Goal: Task Accomplishment & Management: Complete application form

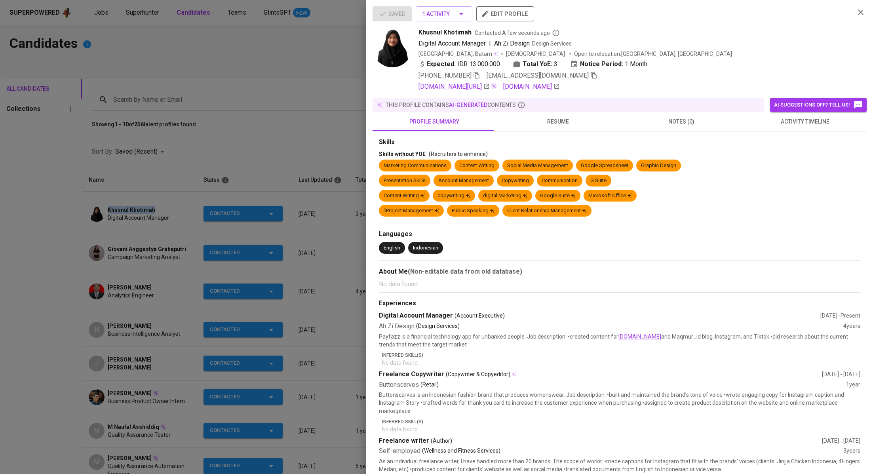
click at [235, 144] on div at bounding box center [436, 237] width 873 height 474
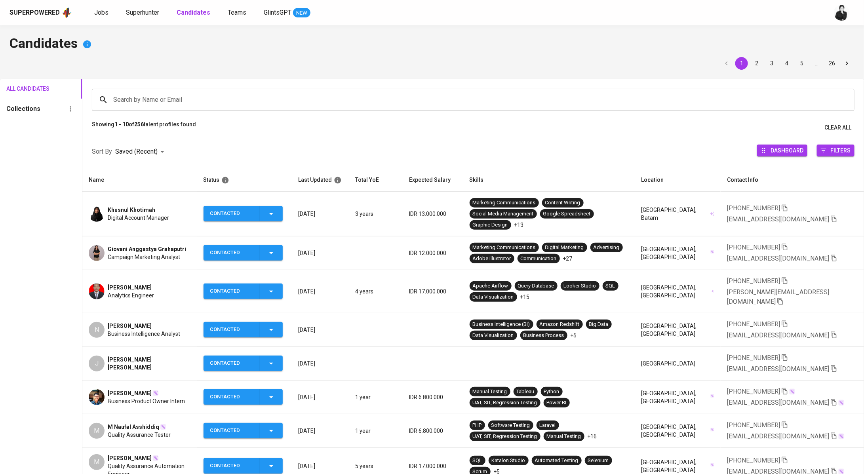
drag, startPoint x: 151, startPoint y: 317, endPoint x: 109, endPoint y: 313, distance: 42.2
click at [109, 322] on div "[PERSON_NAME]" at bounding box center [144, 326] width 72 height 8
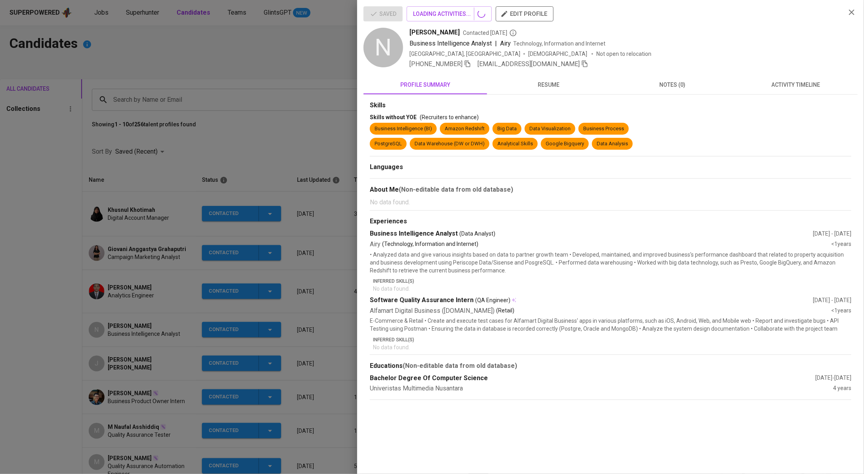
copy span "[PERSON_NAME]"
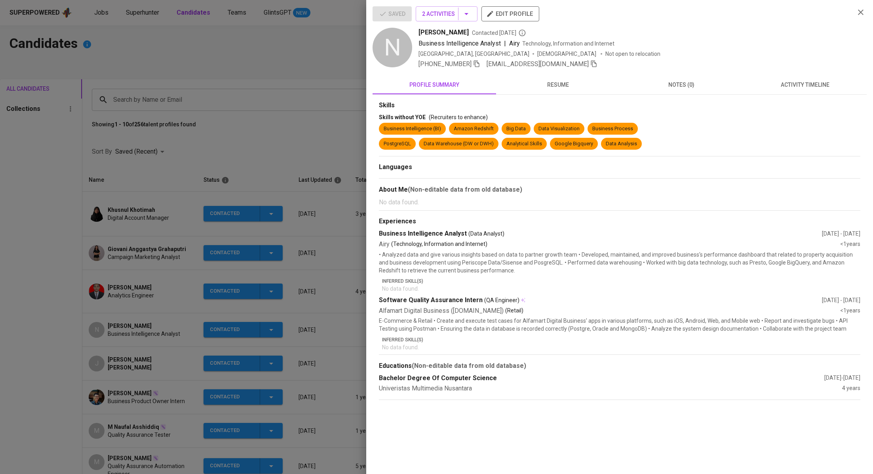
click at [265, 100] on div at bounding box center [436, 237] width 873 height 474
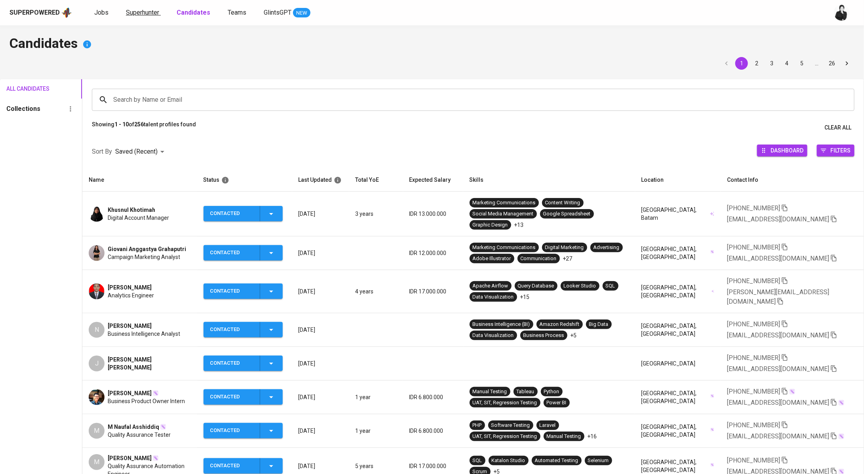
click at [147, 16] on link "Superhunter" at bounding box center [143, 13] width 35 height 10
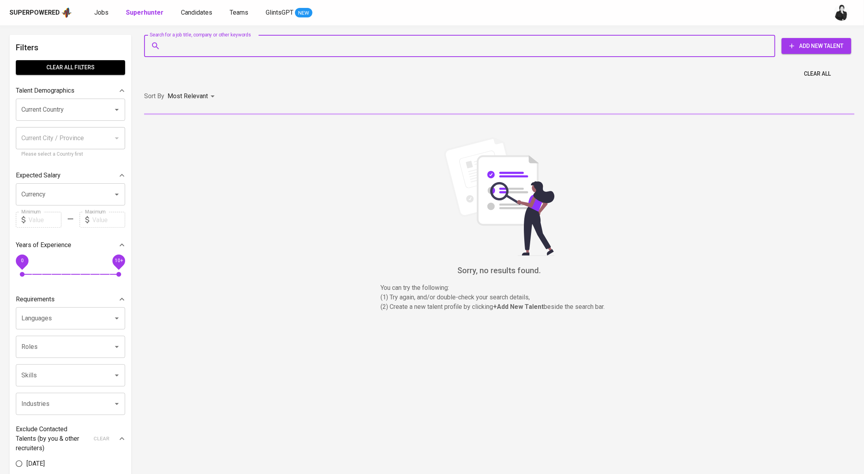
click at [251, 40] on input "Search for a job title, company or other keywords" at bounding box center [462, 45] width 596 height 15
paste input "Muhammad Chandra Pratama mchandraprtma8@gmail.com"
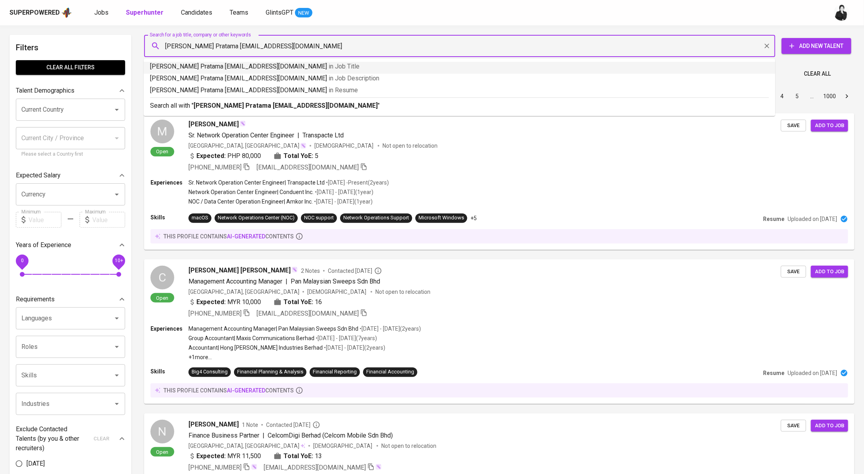
drag, startPoint x: 242, startPoint y: 46, endPoint x: 120, endPoint y: 47, distance: 121.6
type input "mchandraprtma8@gmail.com"
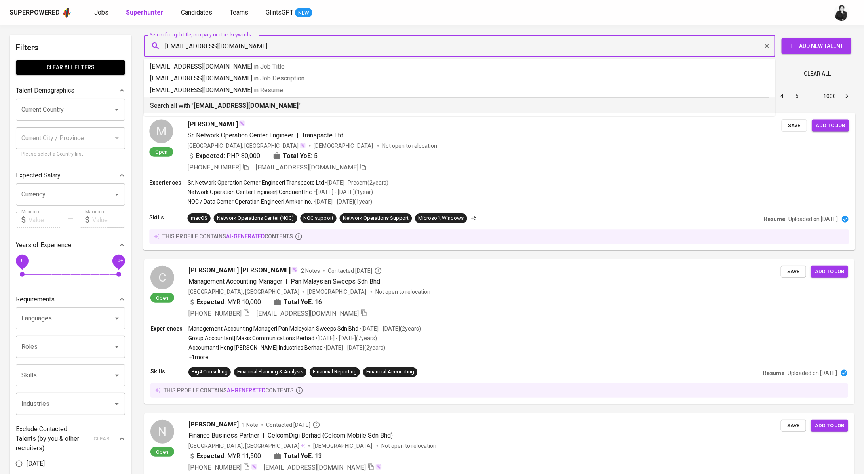
drag, startPoint x: 242, startPoint y: 103, endPoint x: 287, endPoint y: 175, distance: 85.4
click at [242, 103] on b "mchandraprtma8@gmail.com" at bounding box center [246, 106] width 105 height 8
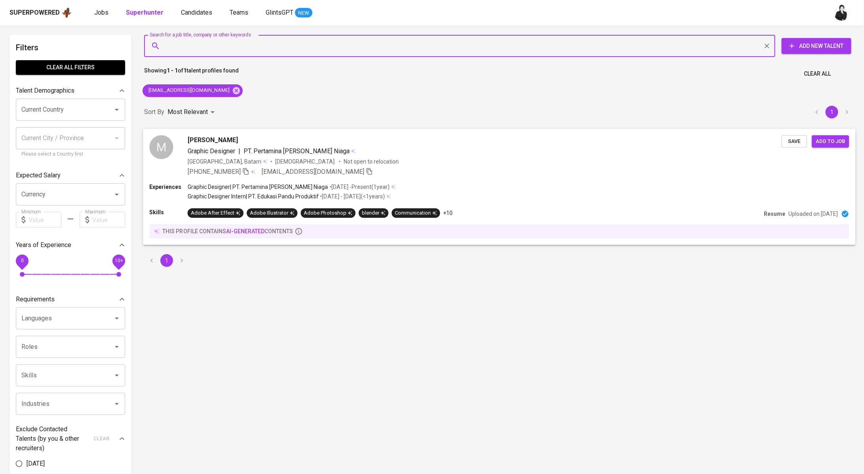
click at [238, 141] on span "Muhammad Chandra Pratama" at bounding box center [213, 140] width 50 height 10
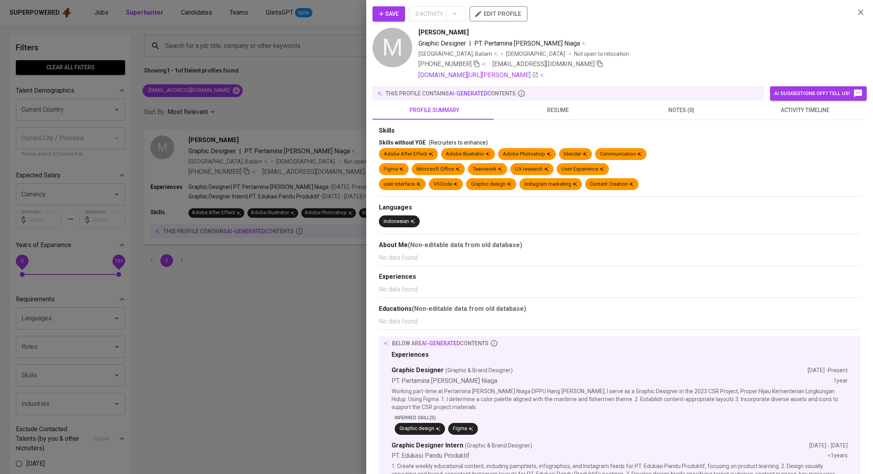
click at [760, 105] on span "activity timeline" at bounding box center [805, 110] width 114 height 10
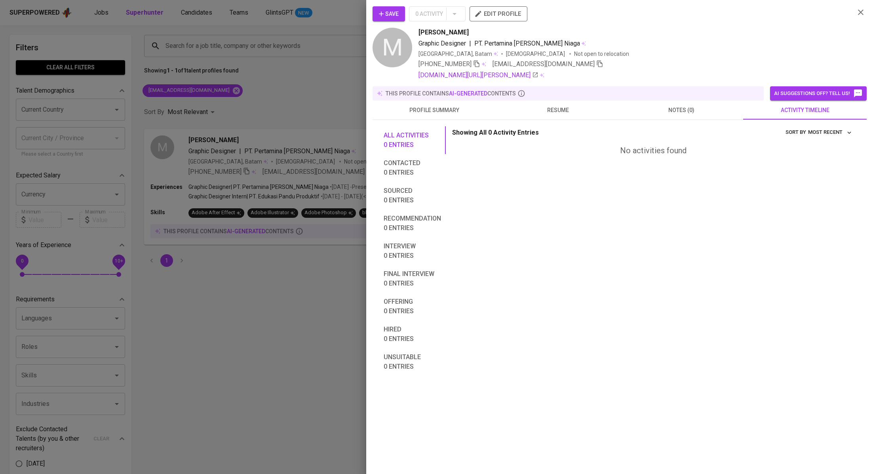
click at [559, 110] on span "resume" at bounding box center [558, 110] width 114 height 10
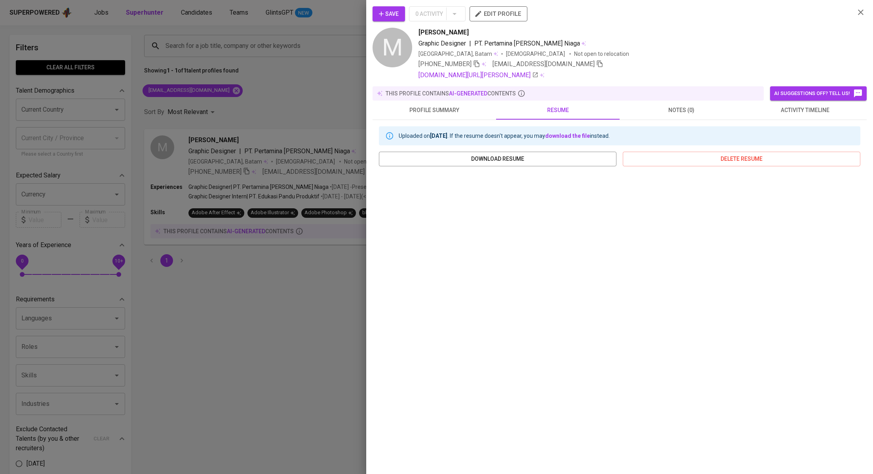
click at [787, 109] on span "activity timeline" at bounding box center [805, 110] width 114 height 10
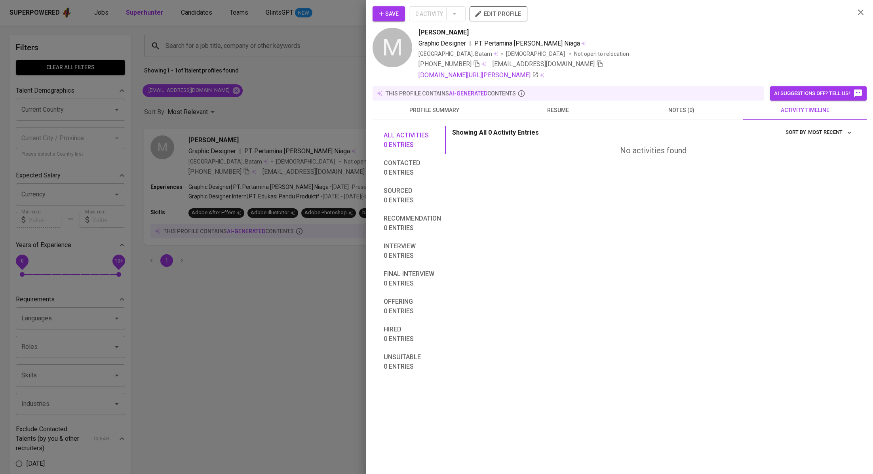
click at [447, 117] on button "profile summary" at bounding box center [435, 110] width 124 height 19
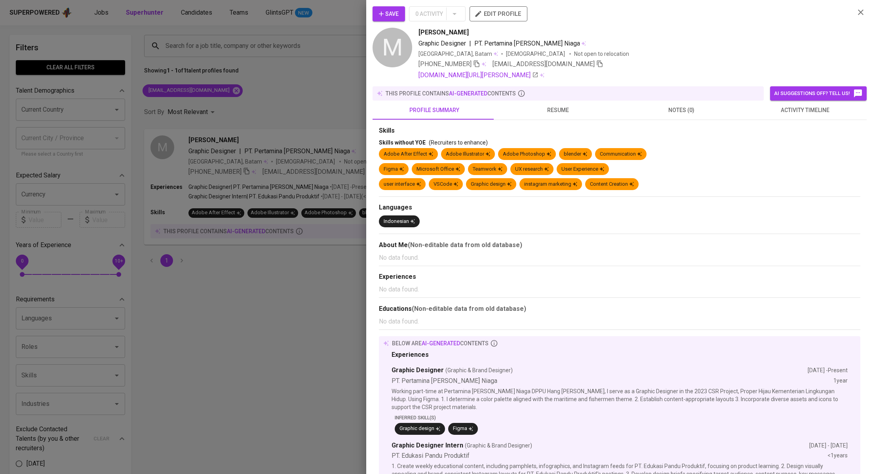
click at [856, 12] on icon "button" at bounding box center [861, 13] width 10 height 10
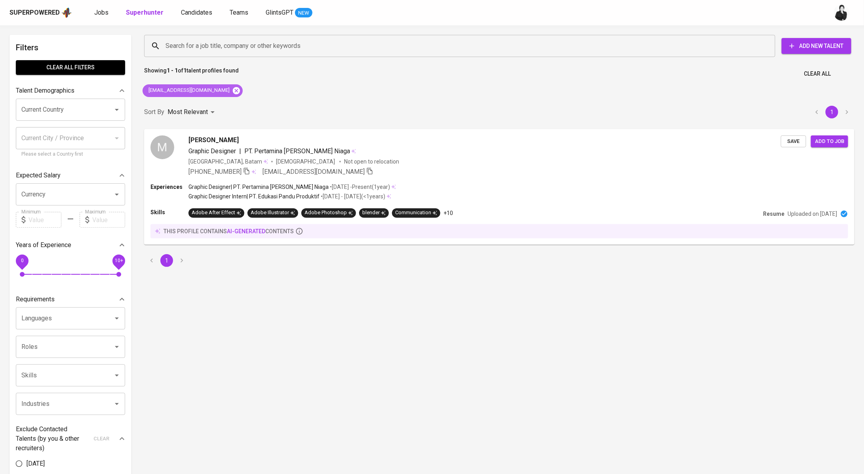
click at [233, 90] on icon at bounding box center [236, 90] width 7 height 7
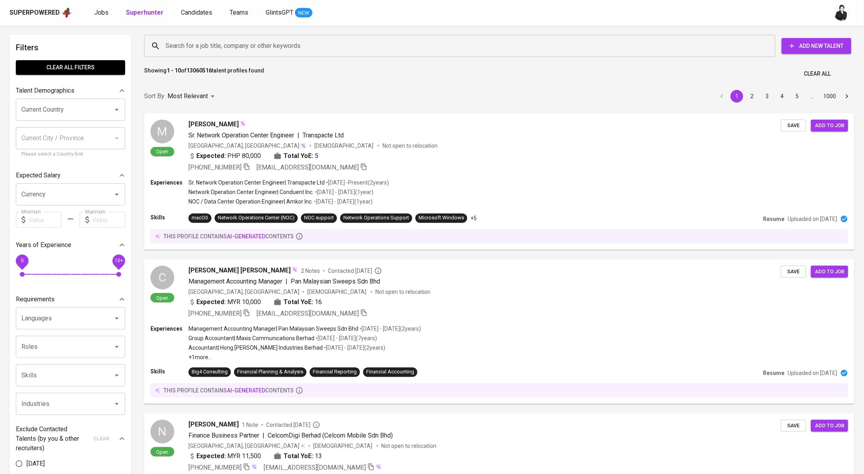
click at [301, 44] on input "Search for a job title, company or other keywords" at bounding box center [462, 45] width 596 height 15
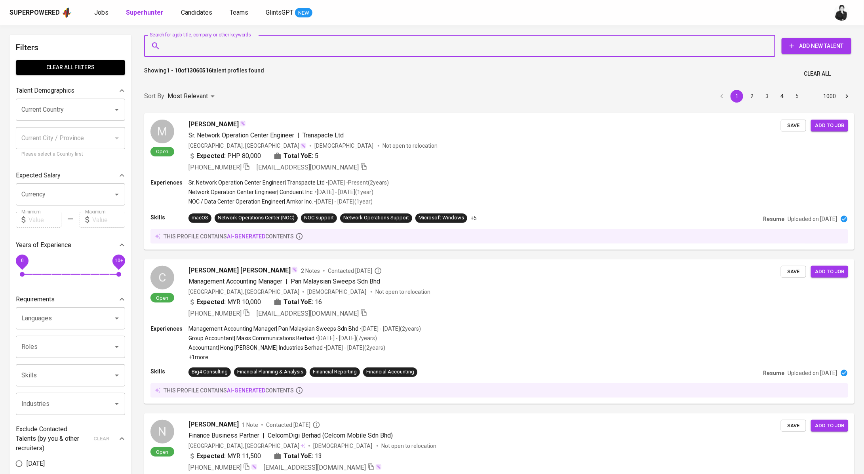
paste input "nunun.khotimah@gmail.com"
type input "nunun.khotimah@gmail.com"
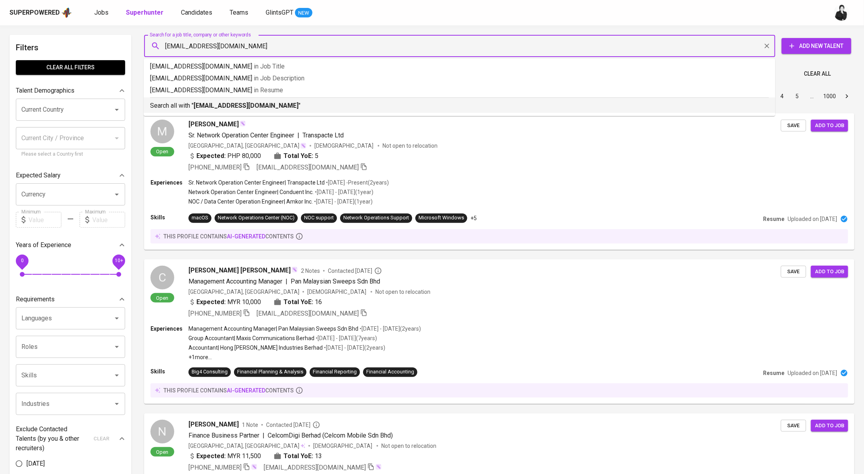
click at [290, 108] on p "Search all with " nunun.khotimah@gmail.com "" at bounding box center [459, 106] width 619 height 10
click at [290, 108] on div "Sort By Most Relevant MOST_RELEVANT 1 2 3 4 5 … 1000" at bounding box center [499, 96] width 720 height 24
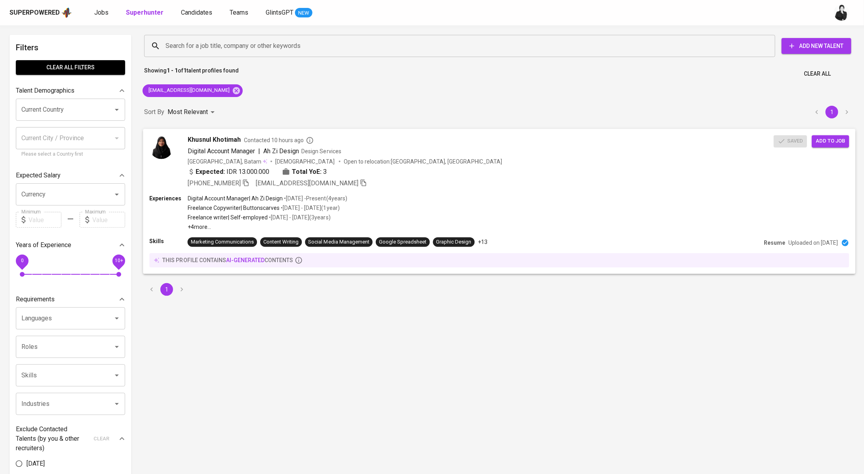
click at [276, 139] on span "Contacted 10 hours ago" at bounding box center [279, 140] width 70 height 8
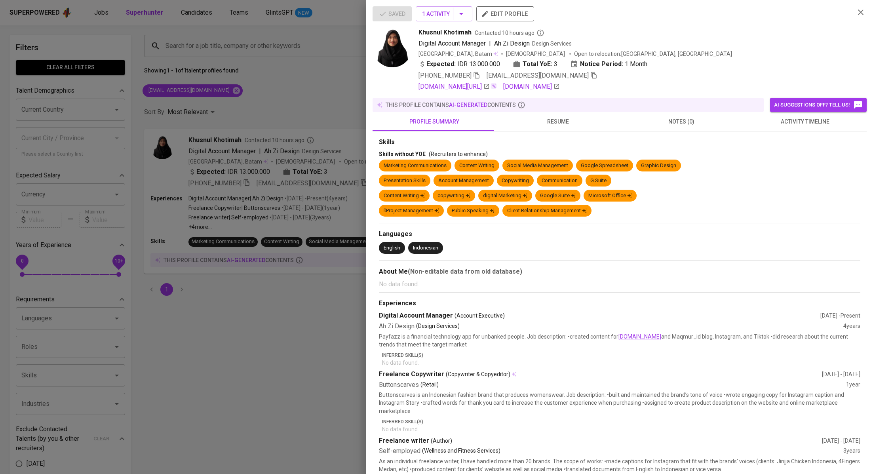
click at [774, 124] on span "activity timeline" at bounding box center [805, 122] width 114 height 10
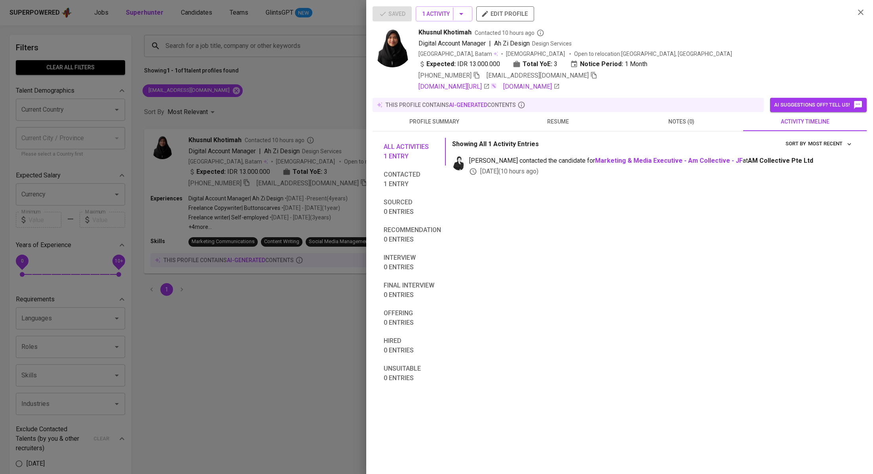
drag, startPoint x: 250, startPoint y: 122, endPoint x: 240, endPoint y: 136, distance: 16.9
click at [250, 123] on div at bounding box center [436, 237] width 873 height 474
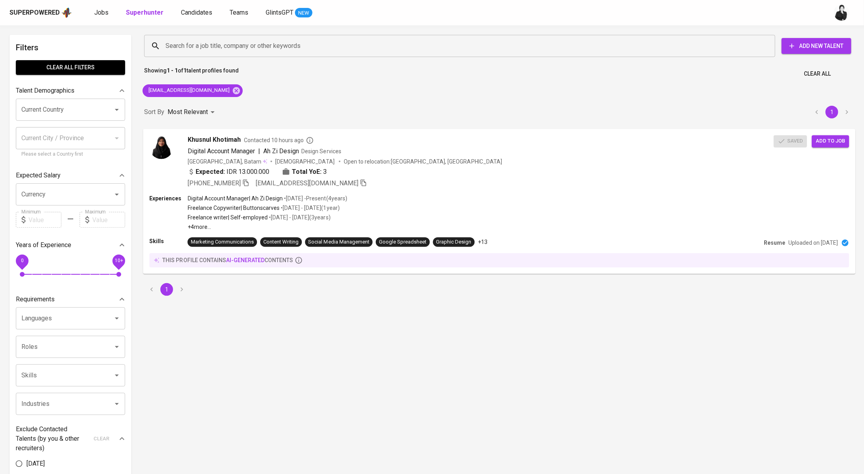
click at [207, 137] on span "Khusnul Khotimah" at bounding box center [214, 140] width 53 height 10
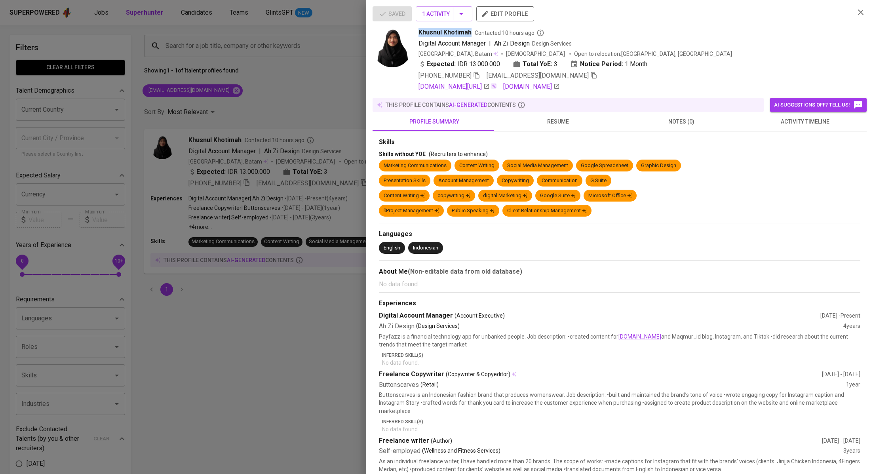
drag, startPoint x: 415, startPoint y: 29, endPoint x: 471, endPoint y: 32, distance: 56.7
click at [471, 32] on div "Khusnul Khotimah Contacted 10 hours ago Digital Account Manager | Ah Zi Design …" at bounding box center [611, 60] width 476 height 64
copy span "Khusnul Khotimah"
click at [296, 74] on div at bounding box center [436, 237] width 873 height 474
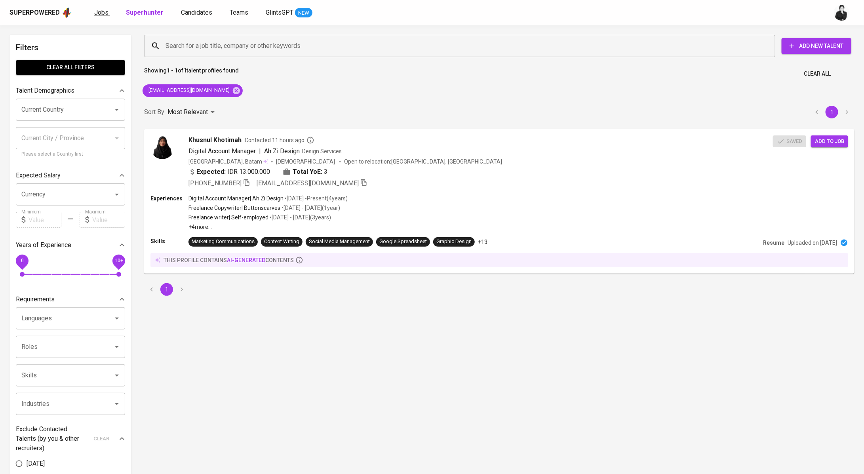
click at [104, 9] on span "Jobs" at bounding box center [101, 13] width 14 height 8
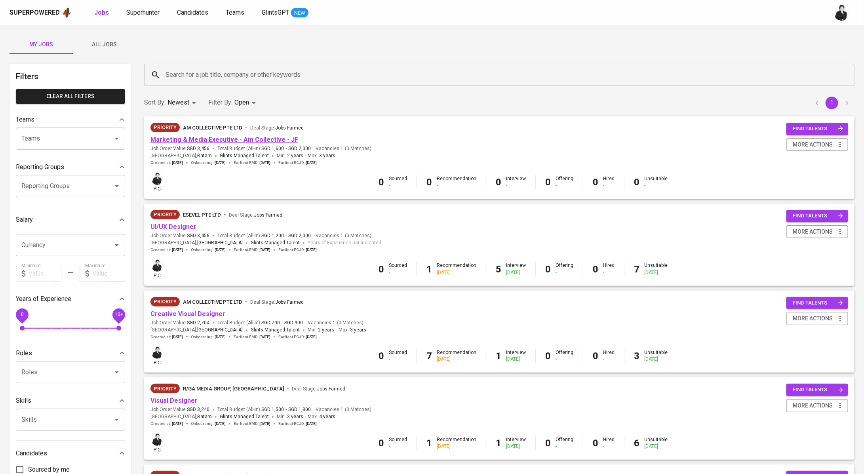
click at [225, 138] on link "Marketing & Media Executive - Am Collective - JF" at bounding box center [224, 140] width 148 height 8
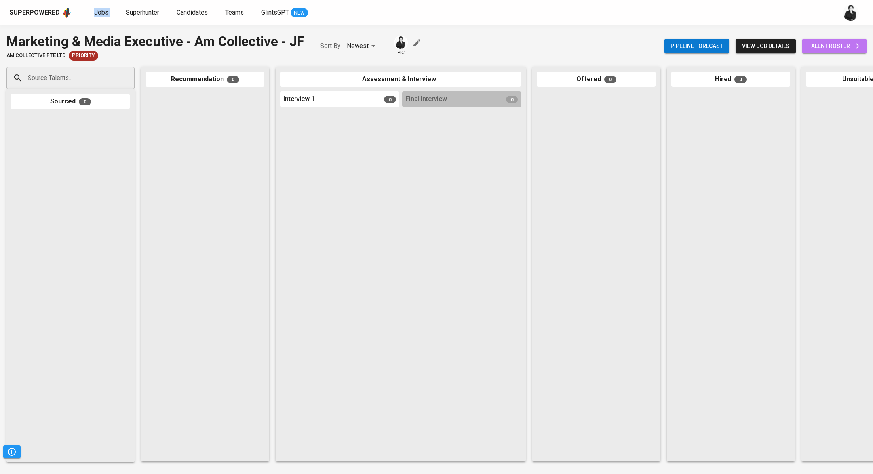
click at [820, 46] on span "talent roster" at bounding box center [835, 46] width 52 height 10
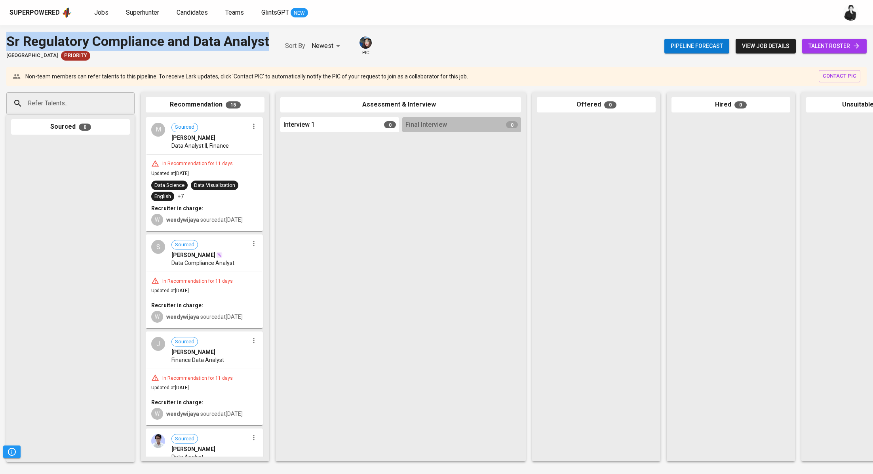
drag, startPoint x: 270, startPoint y: 40, endPoint x: 2, endPoint y: 44, distance: 268.5
click at [0, 44] on div "Sr Regulatory Compliance and Data Analyst Stamford American International Schoo…" at bounding box center [436, 46] width 873 height 29
copy div "Sr Regulatory Compliance and Data Analyst"
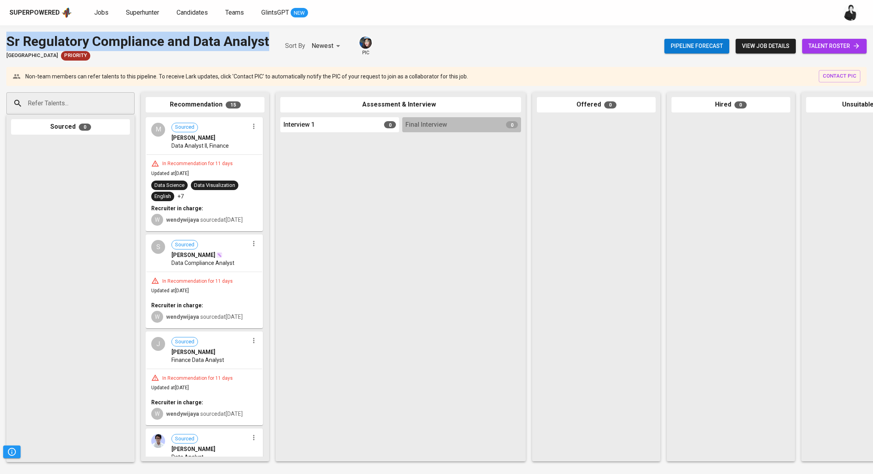
click at [841, 46] on span "talent roster" at bounding box center [835, 46] width 52 height 10
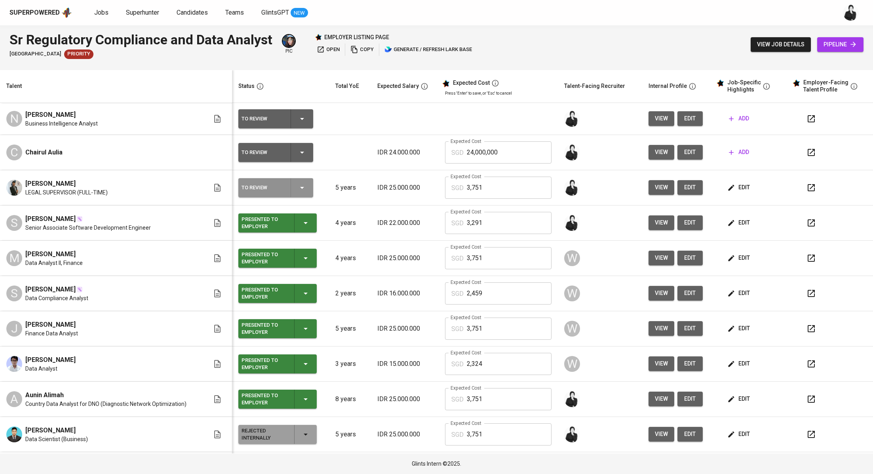
click at [303, 183] on icon "button" at bounding box center [302, 188] width 10 height 10
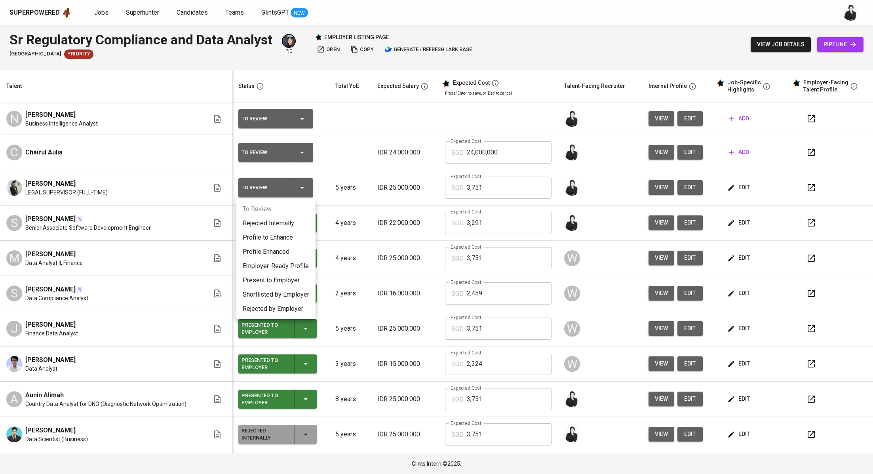
click at [289, 223] on li "Rejected Internally" at bounding box center [275, 223] width 79 height 14
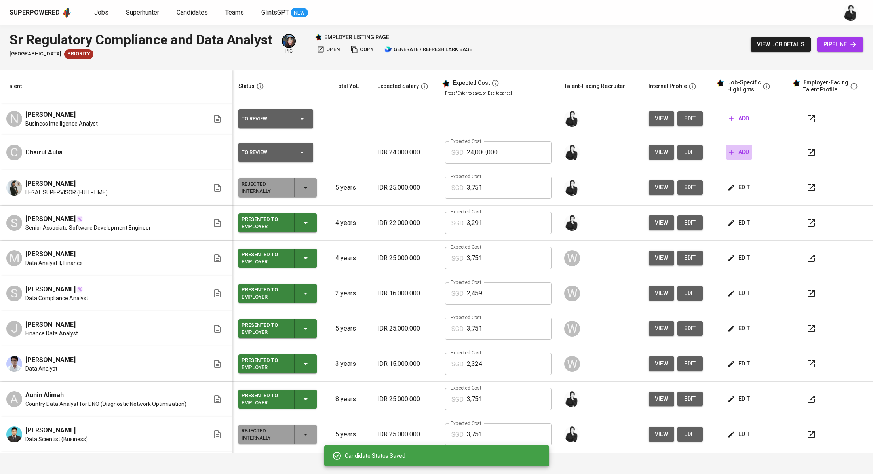
click at [732, 152] on span "add" at bounding box center [739, 152] width 20 height 10
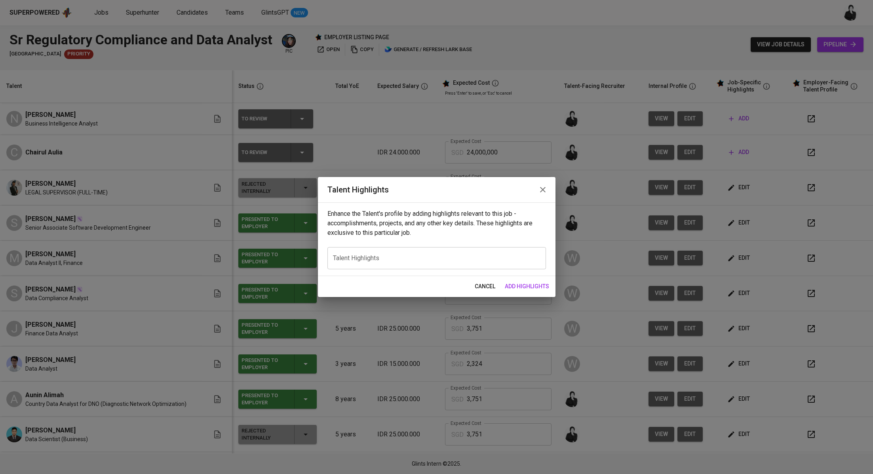
click at [535, 188] on button "button" at bounding box center [542, 189] width 19 height 19
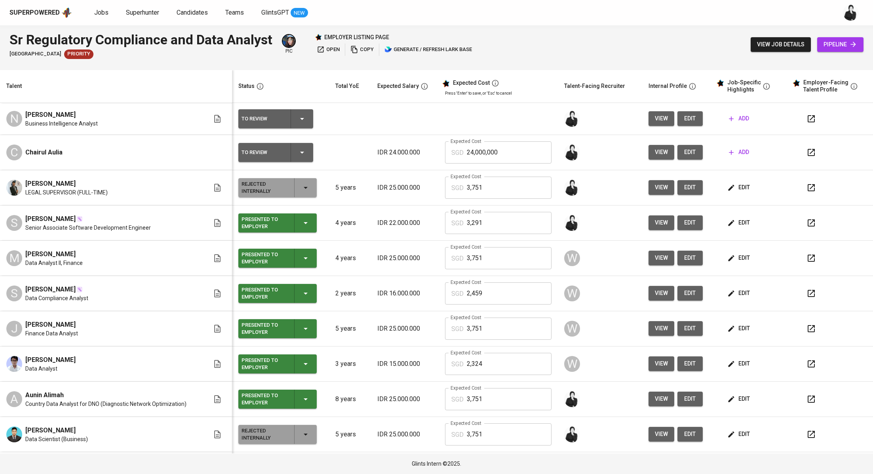
click at [808, 155] on icon "button" at bounding box center [811, 152] width 7 height 7
click at [684, 156] on span "edit" at bounding box center [690, 152] width 13 height 10
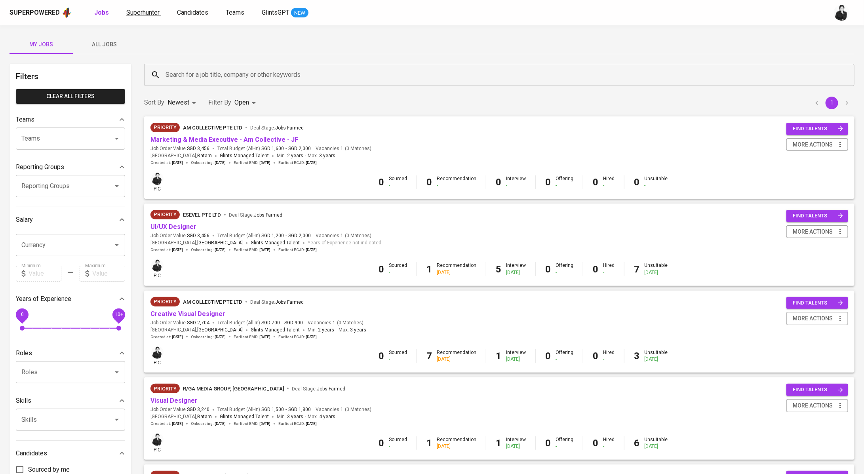
click at [139, 15] on span "Superhunter" at bounding box center [142, 13] width 33 height 8
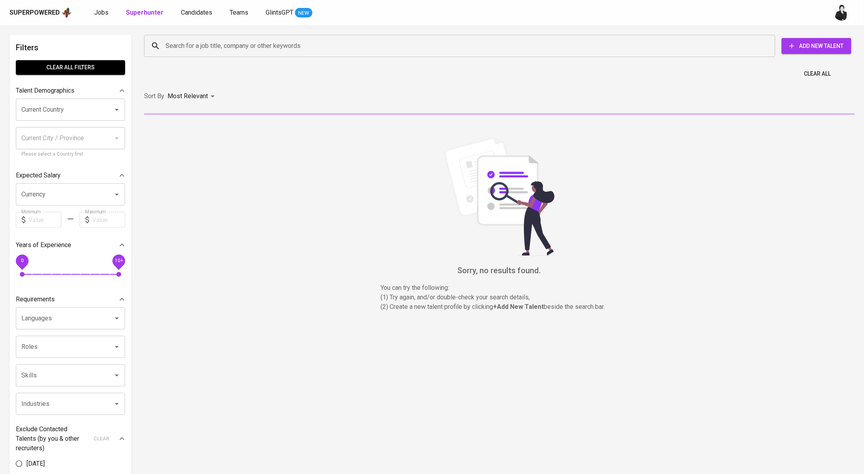
click at [291, 49] on input "Search for a job title, company or other keywords" at bounding box center [462, 45] width 596 height 15
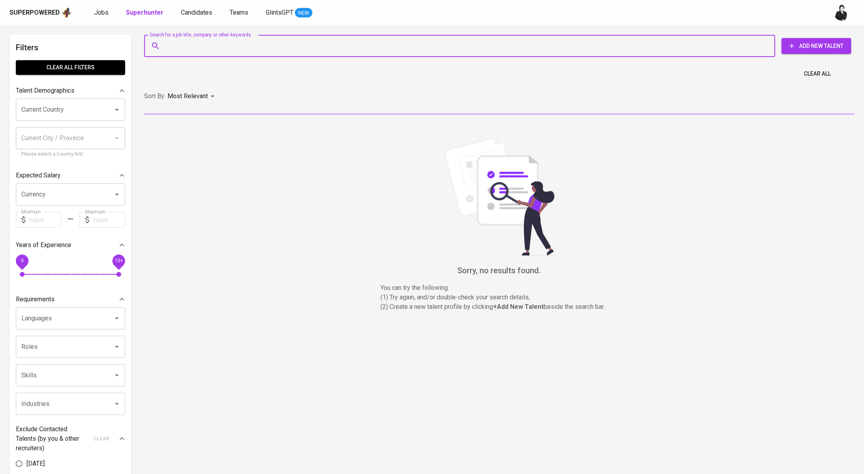
paste input "annisaqurratuainiy@yahoo.co.id"
type input "annisaqurratuainiy@yahoo.co.id"
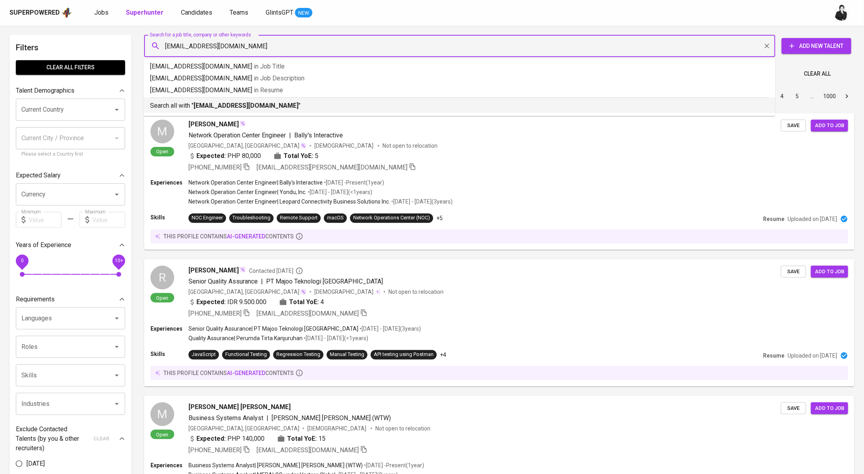
click at [310, 101] on p "Search all with " annisaqurratuainiy@yahoo.co.id "" at bounding box center [459, 106] width 619 height 10
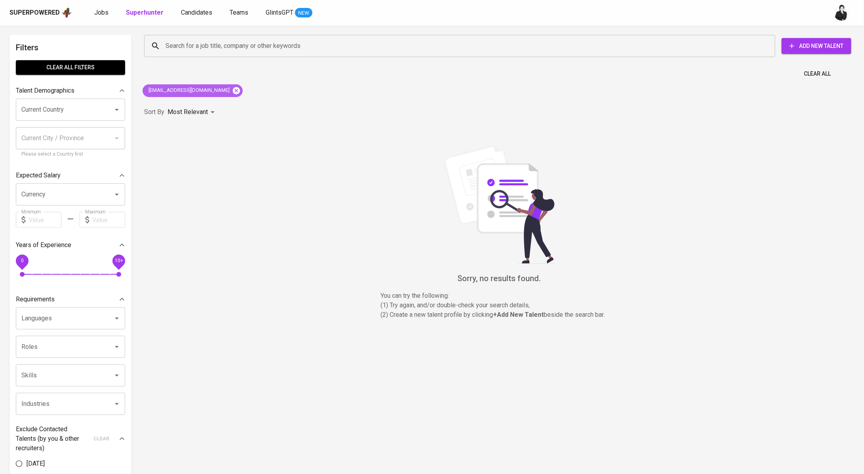
click at [233, 92] on icon at bounding box center [236, 90] width 7 height 7
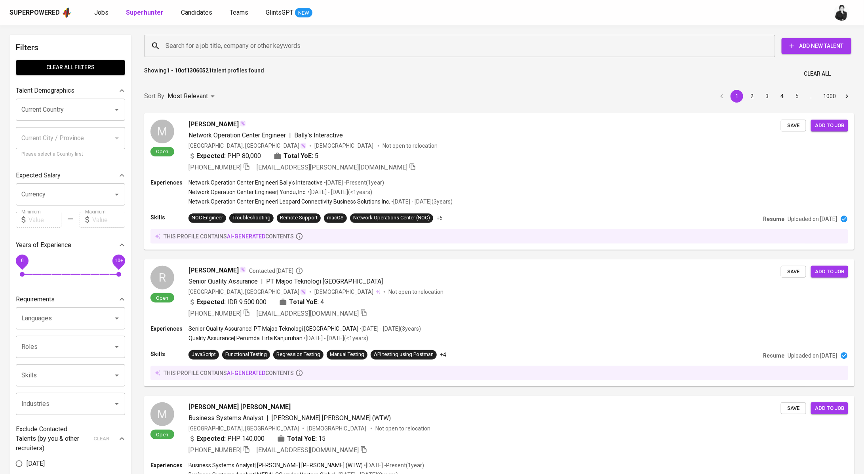
click at [268, 40] on input "Search for a job title, company or other keywords" at bounding box center [462, 45] width 596 height 15
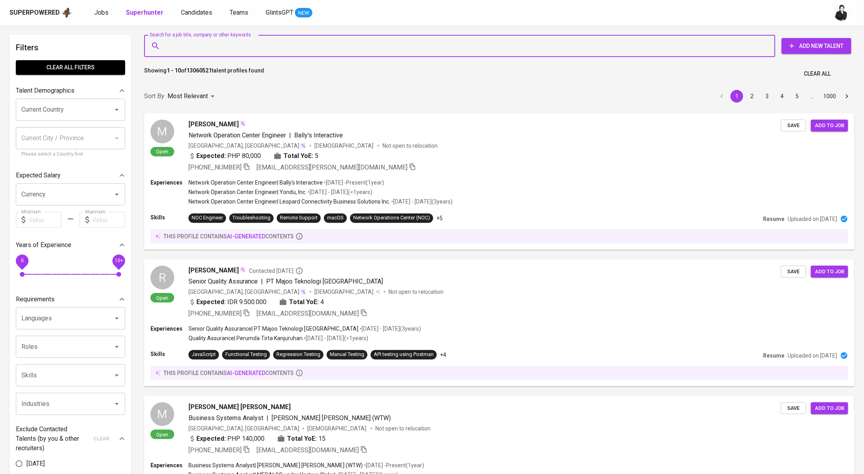
paste input "annisaqurratuainiy@yahoo.co.id"
type input "annisaqurratuainiy@yahoo.co.id"
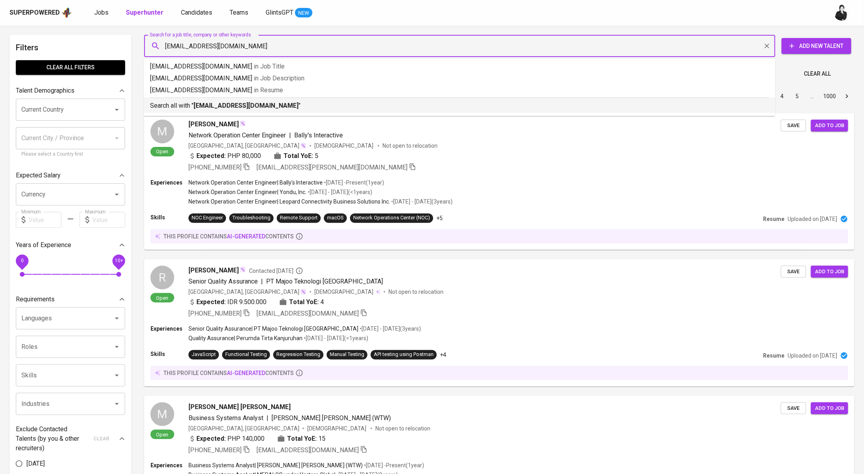
click at [261, 103] on b "annisaqurratuainiy@yahoo.co.id" at bounding box center [246, 106] width 105 height 8
click at [303, 108] on div "Sort By Most Relevant MOST_RELEVANT 1 2 3 4 5 … 1000" at bounding box center [499, 96] width 720 height 24
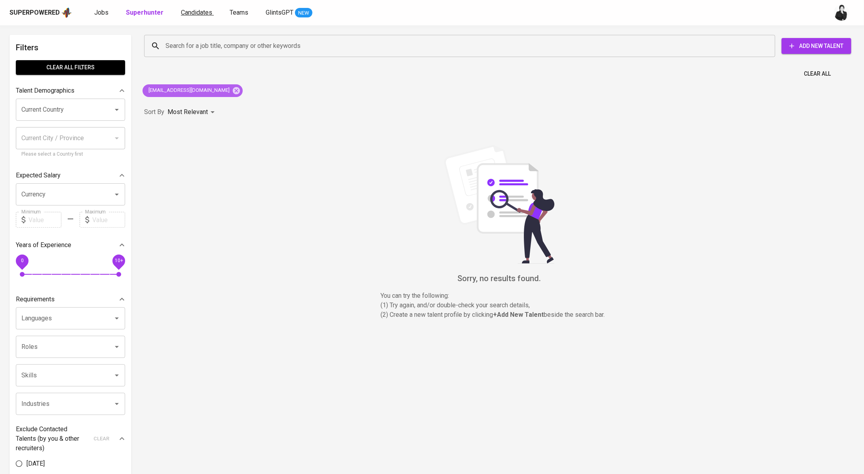
click at [233, 93] on icon at bounding box center [236, 90] width 7 height 7
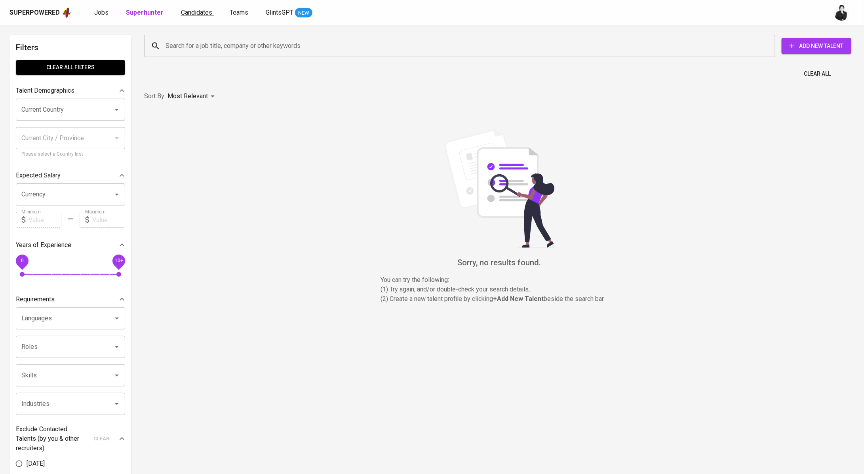
click at [197, 14] on span "Candidates" at bounding box center [196, 13] width 31 height 8
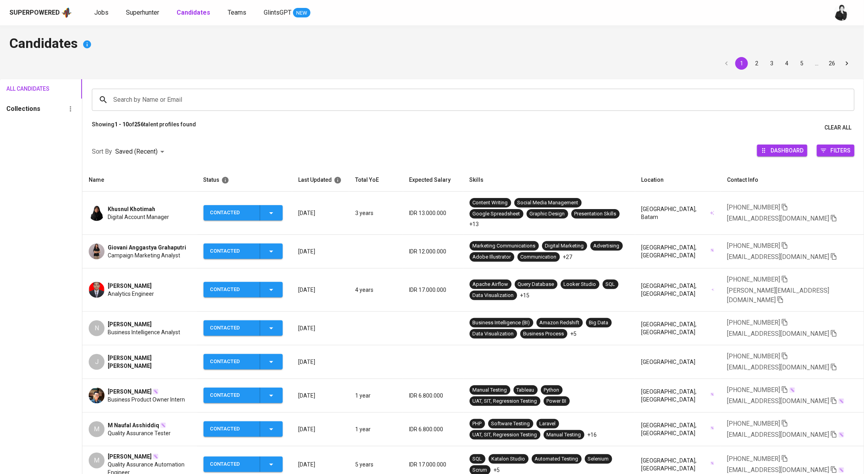
click at [158, 320] on div "Nellie Maysela" at bounding box center [144, 324] width 72 height 8
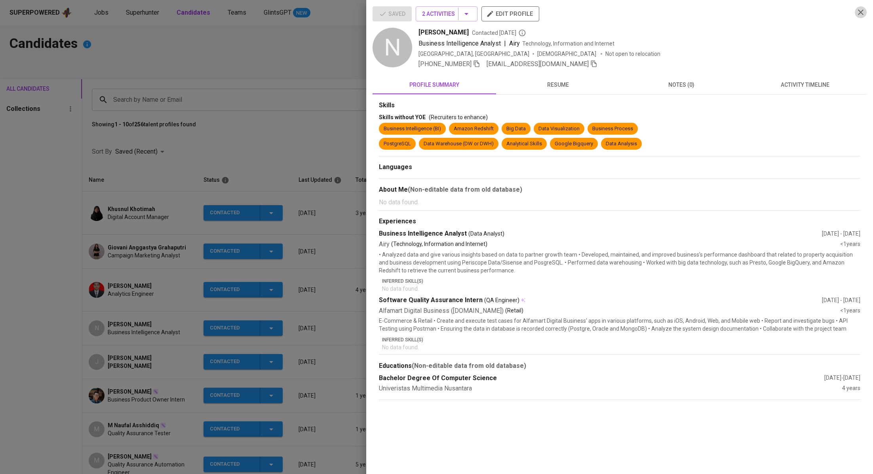
click at [859, 13] on icon "button" at bounding box center [861, 13] width 10 height 10
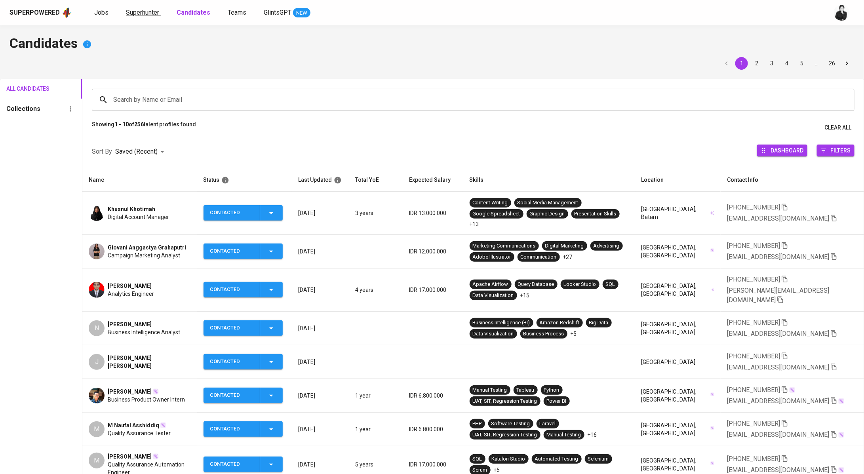
click at [140, 13] on span "Superhunter" at bounding box center [142, 13] width 33 height 8
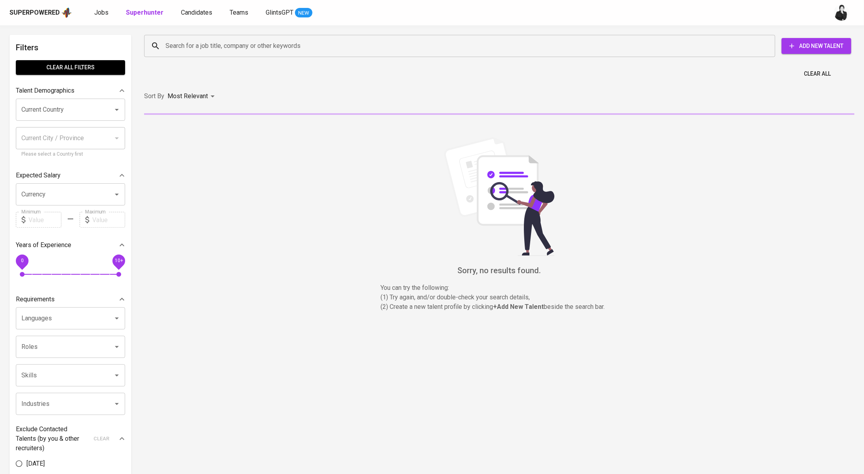
click at [259, 50] on input "Search for a job title, company or other keywords" at bounding box center [462, 45] width 596 height 15
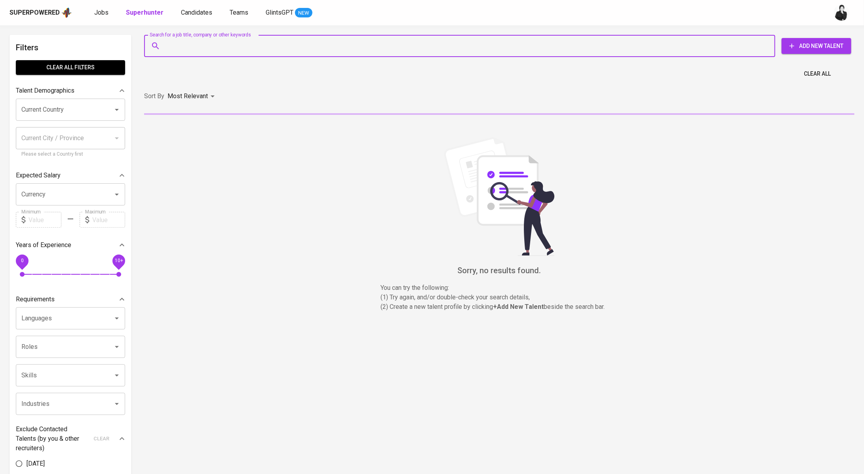
paste input "[EMAIL_ADDRESS][DOMAIN_NAME]"
type input "[EMAIL_ADDRESS][DOMAIN_NAME]"
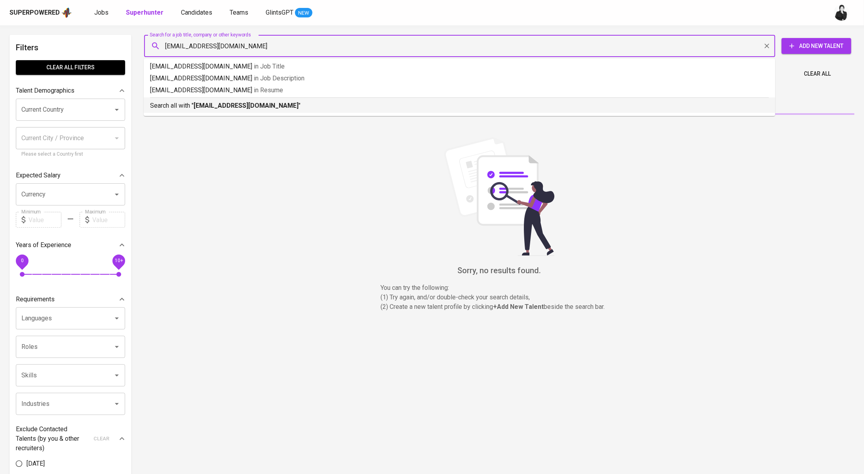
click at [278, 105] on p "Search all with " chairul.aulia1@gmail.com "" at bounding box center [459, 106] width 619 height 10
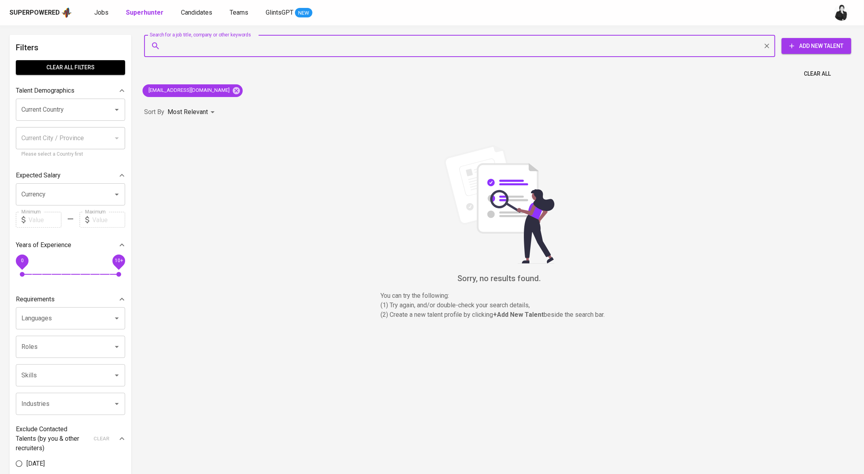
click at [830, 49] on span "Add New Talent" at bounding box center [816, 46] width 57 height 10
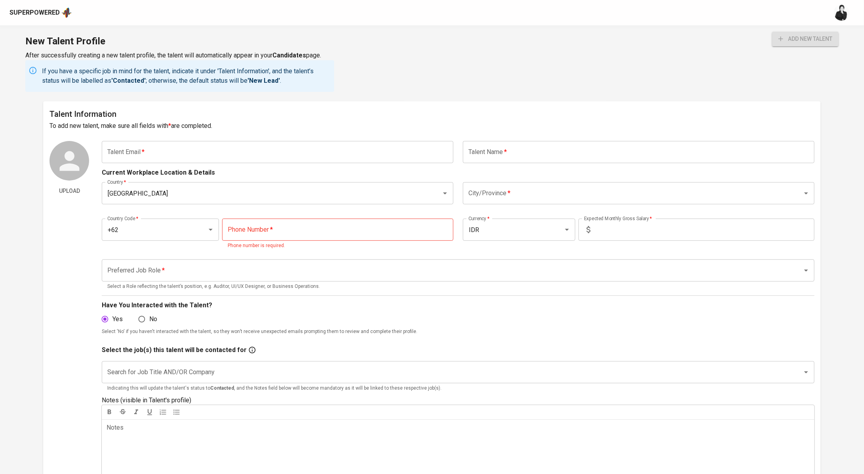
click at [227, 144] on input "text" at bounding box center [278, 152] width 352 height 22
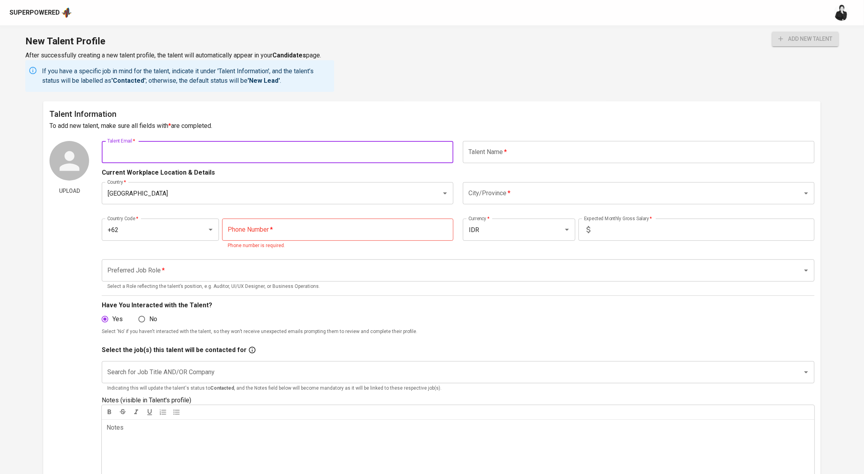
paste input "[EMAIL_ADDRESS][DOMAIN_NAME]"
type input "[EMAIL_ADDRESS][DOMAIN_NAME]"
click at [536, 159] on input "text" at bounding box center [639, 152] width 352 height 22
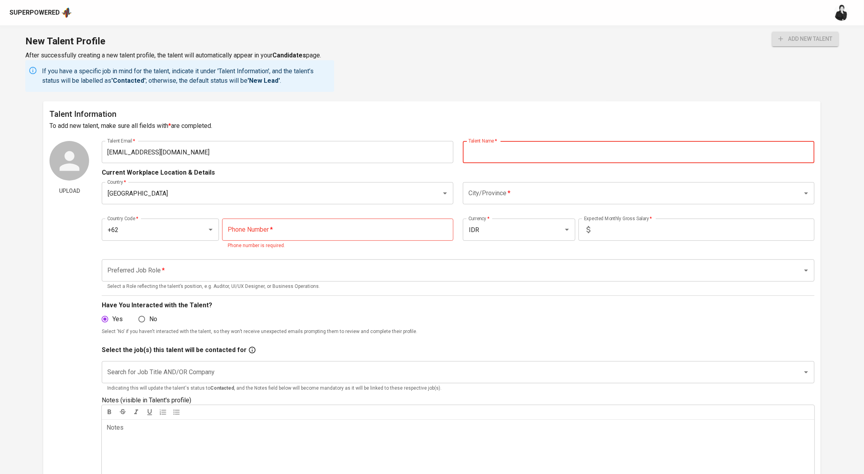
paste input "Chairul Aulia"
type input "Chairul Aulia"
click at [522, 200] on input "City/Province   *" at bounding box center [627, 193] width 322 height 15
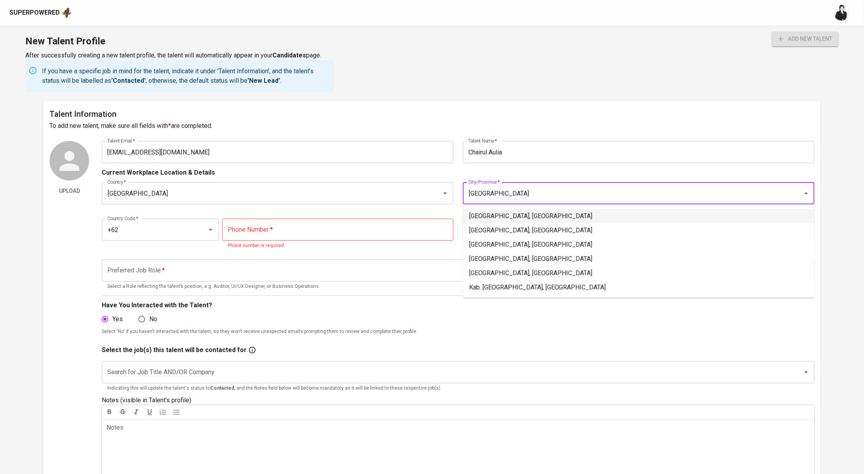
click at [534, 213] on li "[GEOGRAPHIC_DATA], [GEOGRAPHIC_DATA]" at bounding box center [639, 216] width 352 height 14
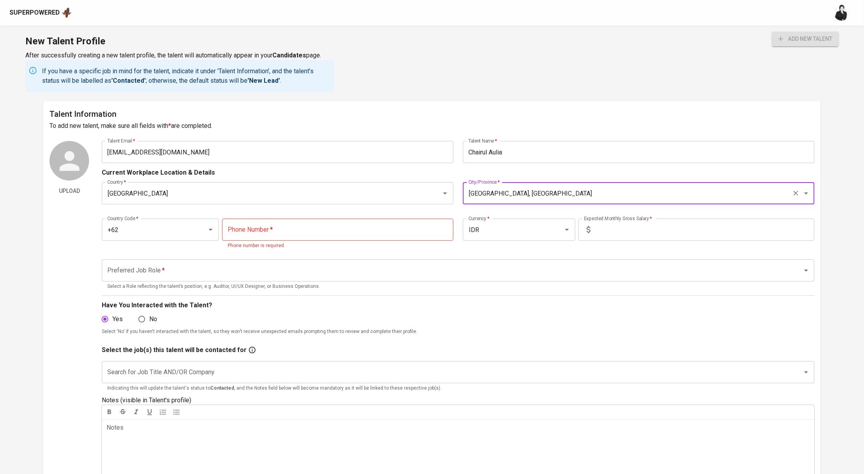
type input "[GEOGRAPHIC_DATA], [GEOGRAPHIC_DATA]"
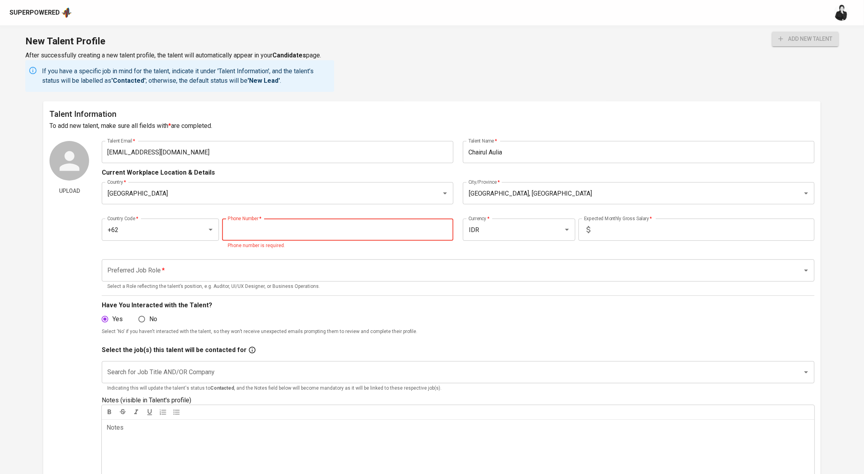
click at [295, 233] on input "tel" at bounding box center [337, 230] width 231 height 22
paste input "628-12848106"
type input "628-12848106"
click at [646, 228] on input "text" at bounding box center [704, 230] width 221 height 22
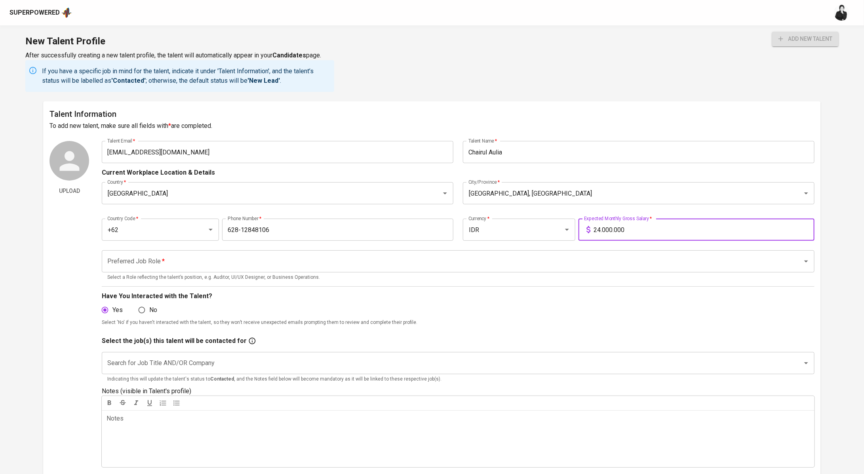
type input "24.000.000"
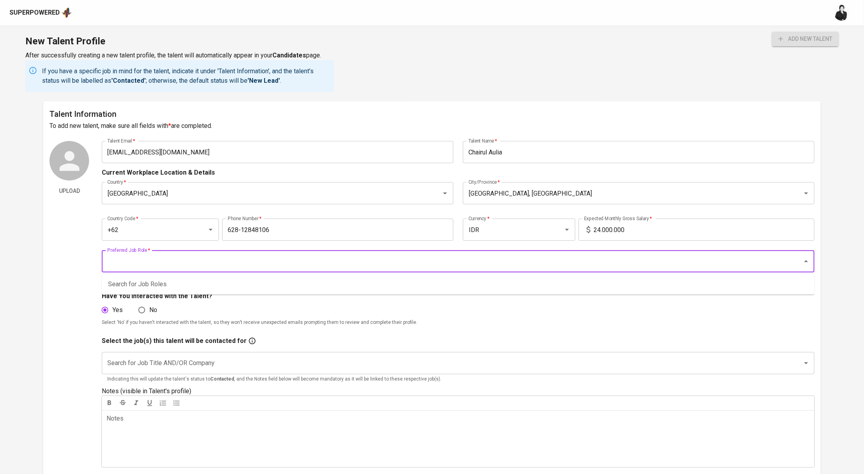
click at [216, 261] on input "Preferred Job Role   *" at bounding box center [446, 261] width 683 height 15
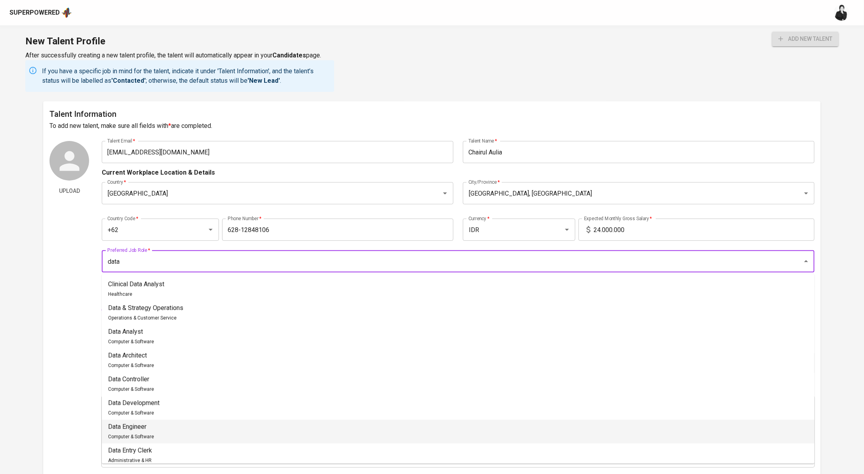
click at [211, 429] on li "Data Engineer Computer & Software" at bounding box center [458, 432] width 713 height 24
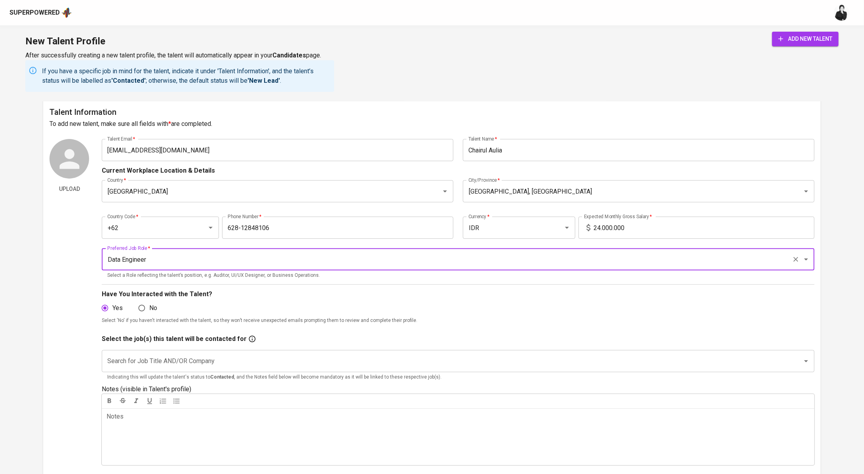
scroll to position [2, 0]
type input "Data Engineer"
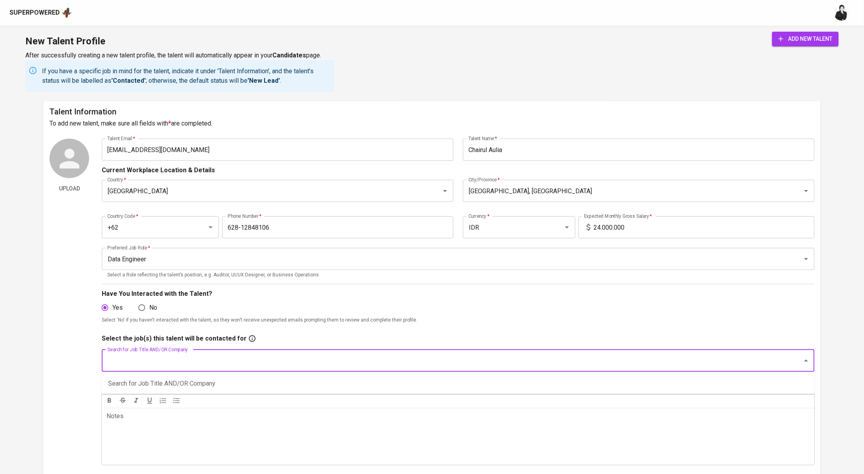
click at [177, 364] on input "Search for Job Title AND/OR Company" at bounding box center [446, 360] width 683 height 15
paste input "Sr Regulatory Compliance and Data Analyst"
type input "Sr Regulatory Compliance and Data Analyst"
click at [257, 385] on li "Sr Regulatory Compliance and Data Analyst (Stamford American International Scho…" at bounding box center [458, 384] width 713 height 14
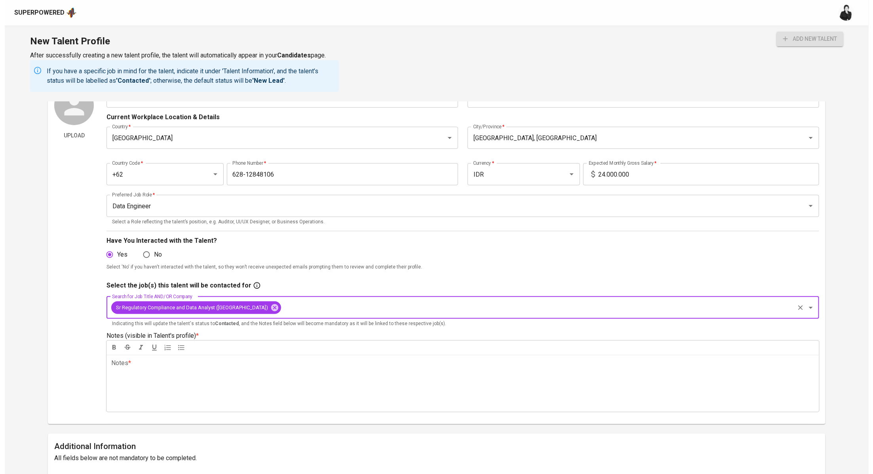
scroll to position [67, 0]
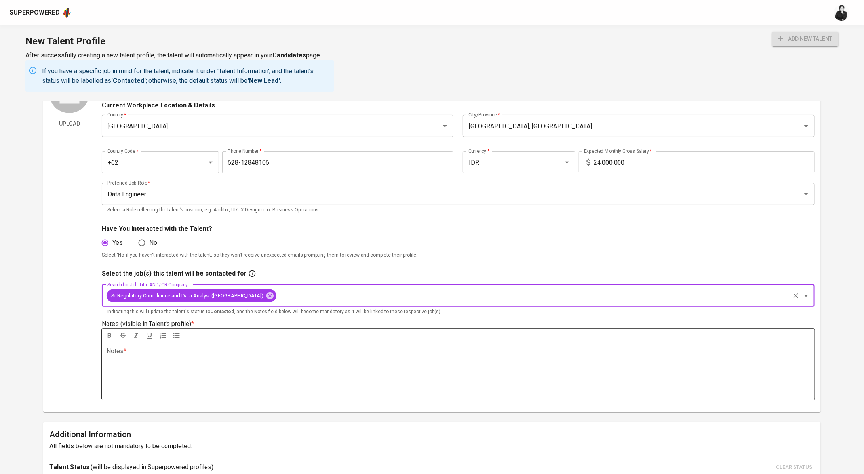
click at [244, 355] on p "Notes * ﻿" at bounding box center [458, 351] width 703 height 10
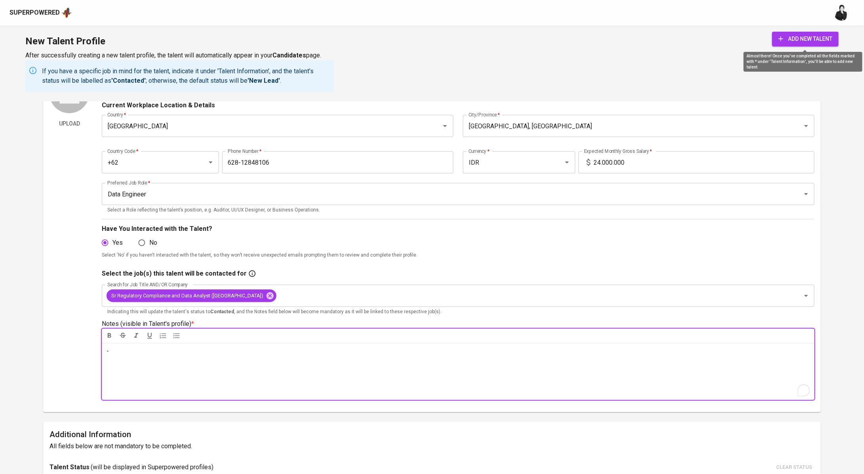
click at [779, 38] on icon "submit" at bounding box center [781, 38] width 5 height 5
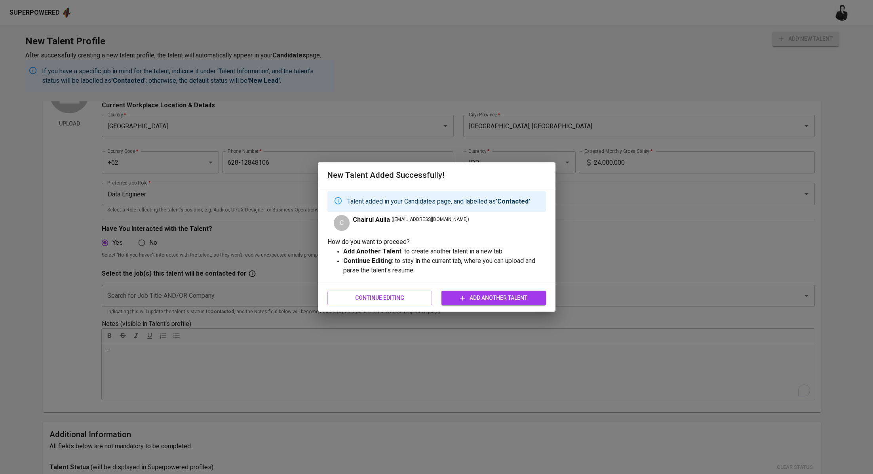
click at [477, 303] on span "Add Another Talent" at bounding box center [494, 298] width 92 height 10
click at [382, 296] on span "Continue Editing" at bounding box center [380, 298] width 92 height 10
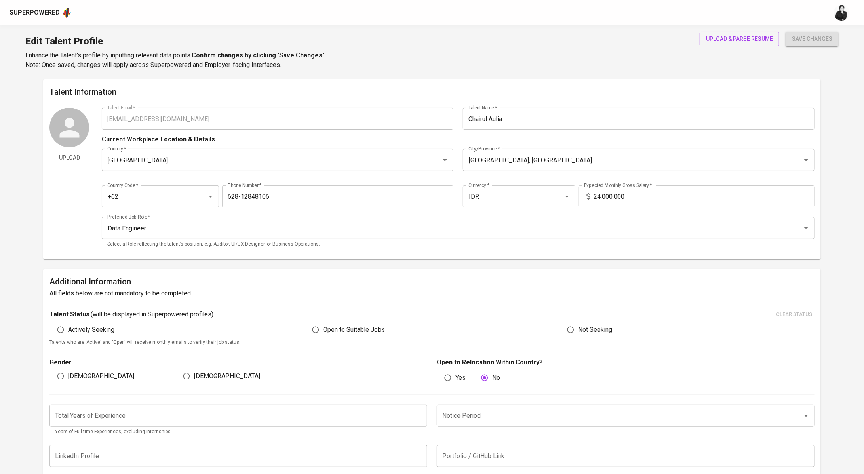
type input "[EMAIL_ADDRESS][DOMAIN_NAME]"
type input "Chairul Aulia"
type input "[GEOGRAPHIC_DATA]"
type input "[GEOGRAPHIC_DATA], [GEOGRAPHIC_DATA]"
type input "+62"
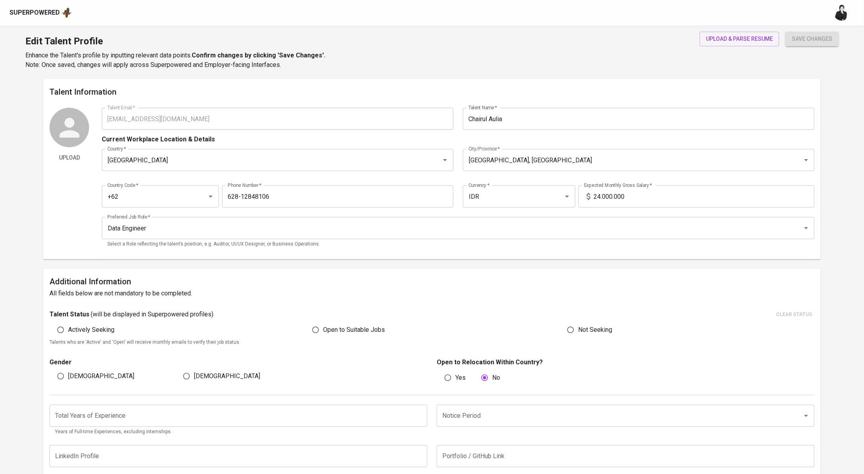
type input "628-12848106"
type input "IDR"
type input "Data Engineer"
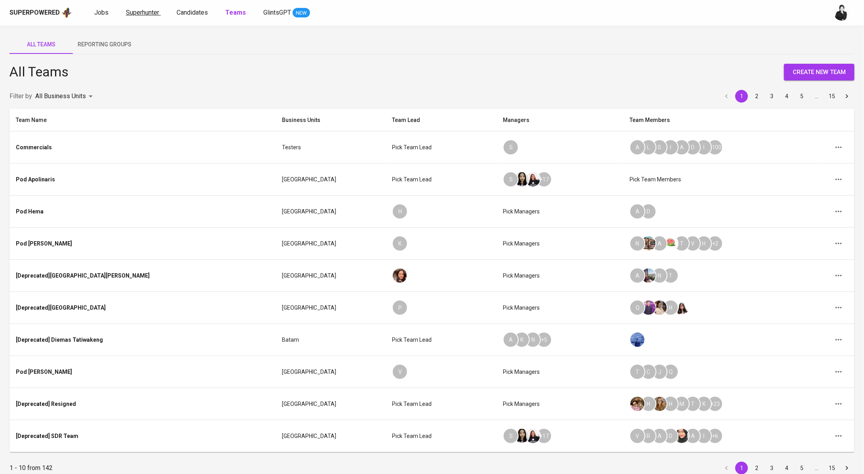
click at [129, 10] on span "Superhunter" at bounding box center [142, 13] width 33 height 8
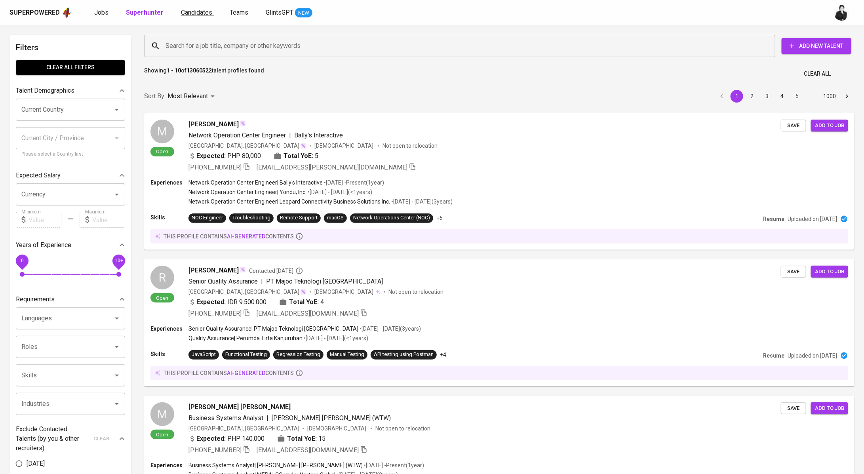
click at [185, 11] on span "Candidates" at bounding box center [196, 13] width 31 height 8
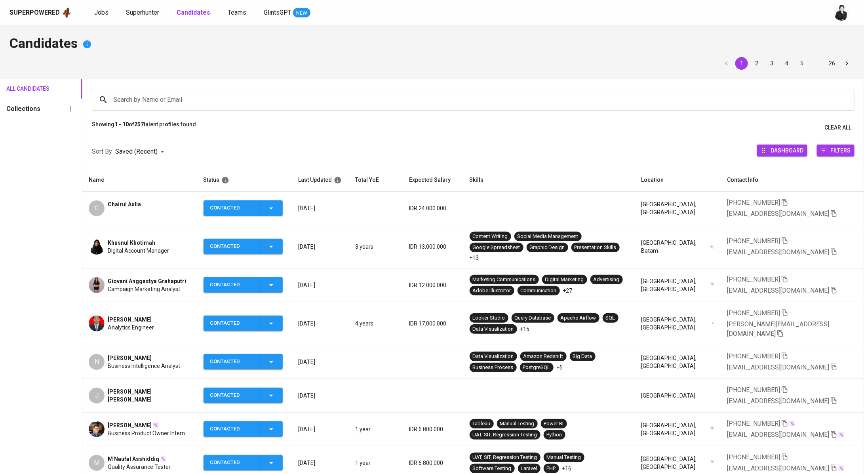
click at [141, 202] on div "C Chairul Aulia" at bounding box center [140, 208] width 102 height 16
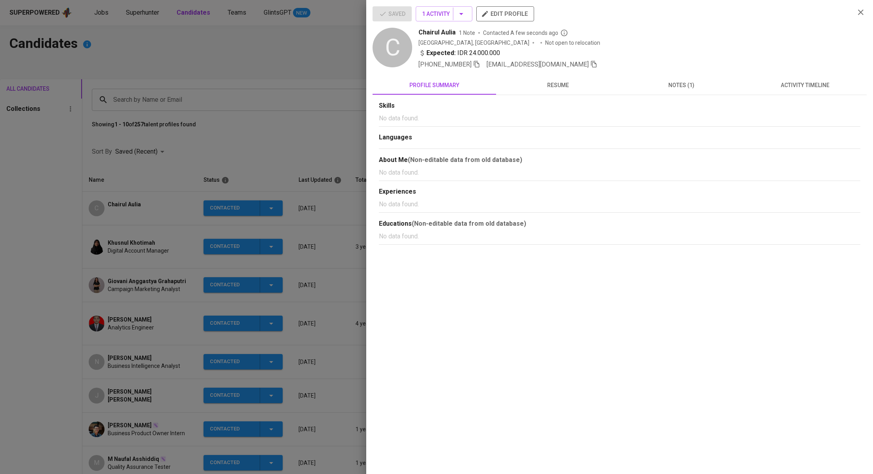
click at [801, 81] on span "activity timeline" at bounding box center [805, 85] width 114 height 10
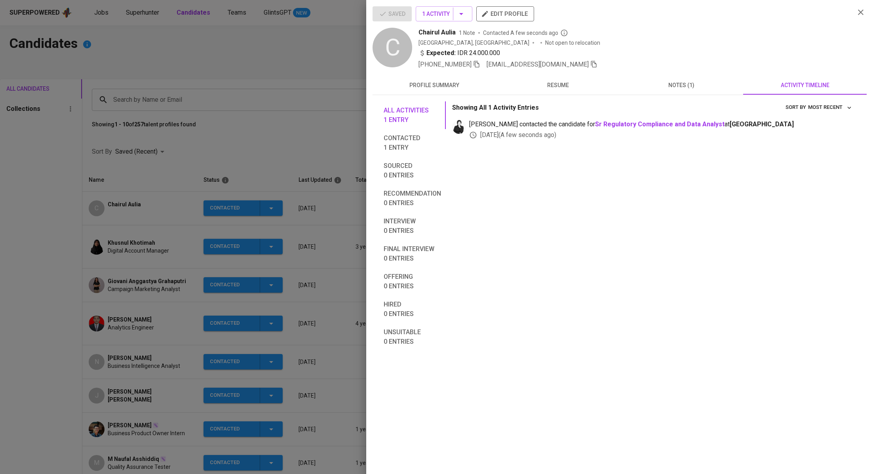
click at [570, 65] on div "[PHONE_NUMBER] [EMAIL_ADDRESS][DOMAIN_NAME]" at bounding box center [634, 65] width 430 height 10
click at [590, 66] on icon "button" at bounding box center [593, 64] width 7 height 7
drag, startPoint x: 222, startPoint y: 66, endPoint x: 211, endPoint y: 53, distance: 17.2
click at [222, 67] on div at bounding box center [436, 237] width 873 height 474
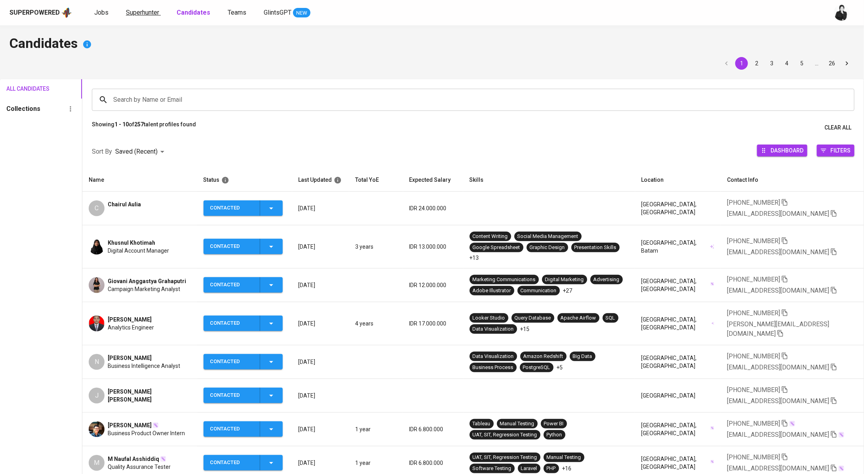
click at [143, 12] on span "Superhunter" at bounding box center [142, 13] width 33 height 8
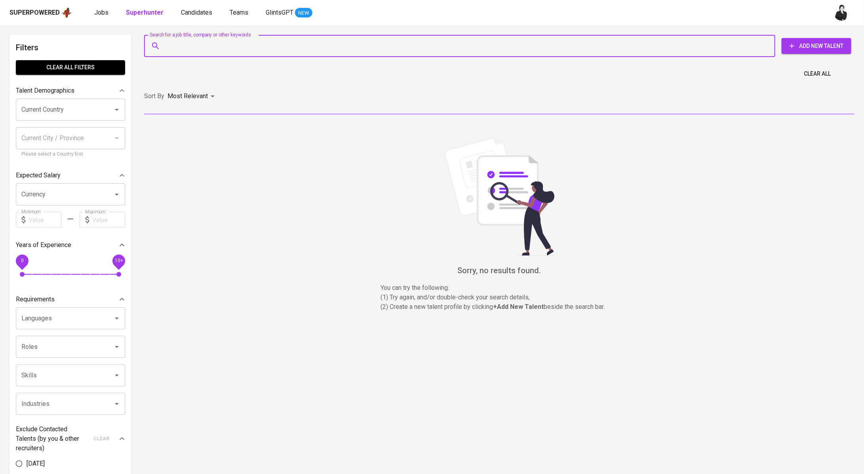
click at [241, 51] on input "Search for a job title, company or other keywords" at bounding box center [462, 45] width 596 height 15
paste input "[EMAIL_ADDRESS][DOMAIN_NAME]"
type input "chairul.aulia1@gmail.com"
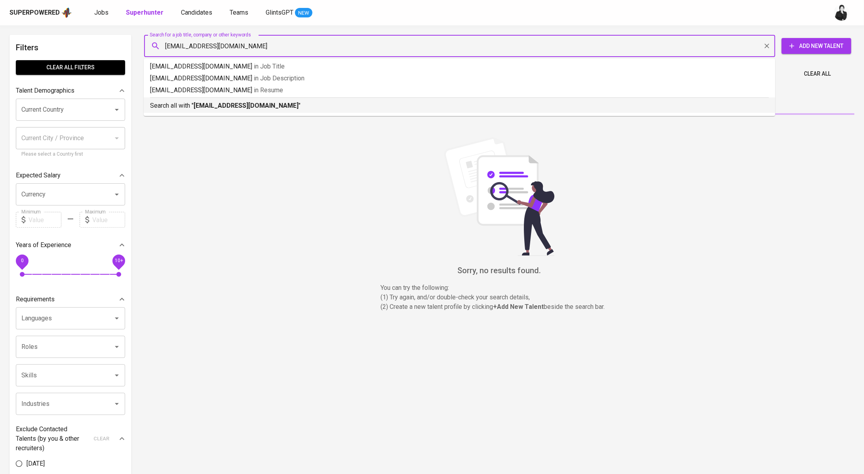
click at [275, 105] on p "Search all with " chairul.aulia1@gmail.com "" at bounding box center [459, 106] width 619 height 10
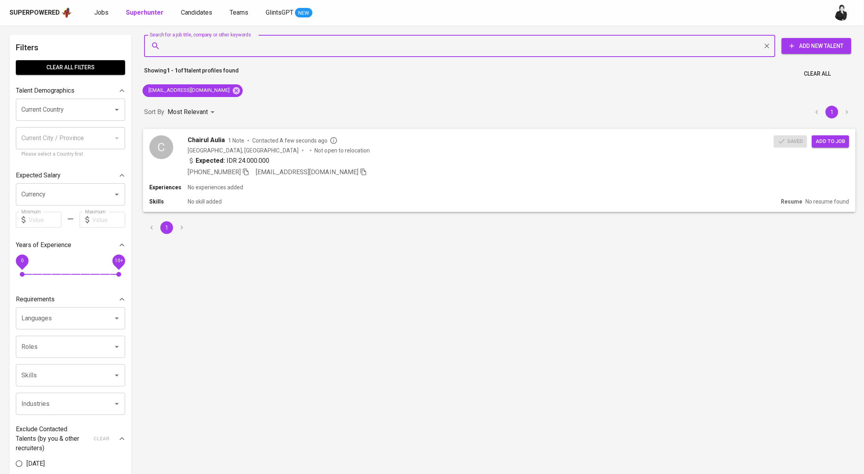
click at [836, 145] on span "Add to job" at bounding box center [830, 141] width 29 height 9
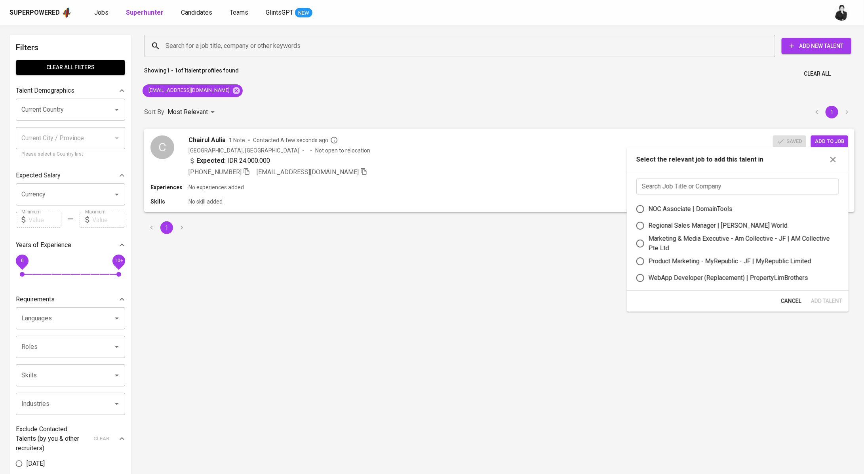
click at [738, 185] on input "text" at bounding box center [737, 187] width 203 height 16
paste input "Sr Regulatory Compliance AND Data Analyst"
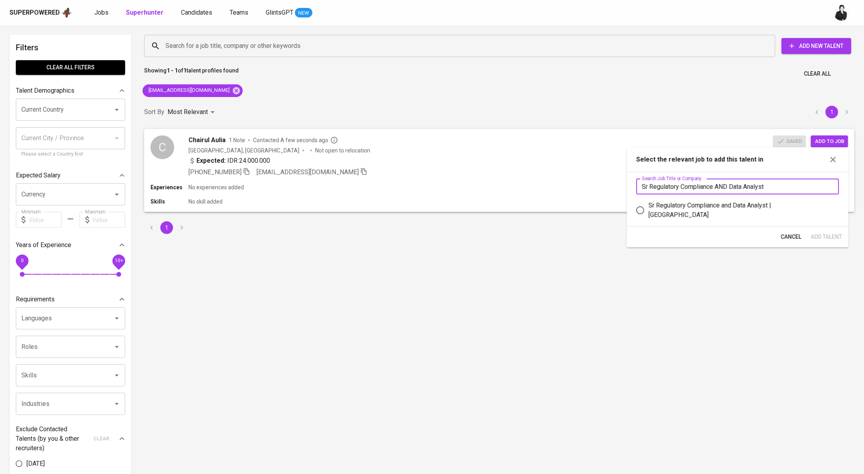
type input "Sr Regulatory Compliance AND Data Analyst"
click at [762, 206] on div "Sr Regulatory Compliance and Data Analyst | Stamford American International Sch…" at bounding box center [741, 210] width 184 height 19
click at [649, 206] on input "Sr Regulatory Compliance and Data Analyst | Stamford American International Sch…" at bounding box center [640, 210] width 17 height 17
radio input "true"
click at [821, 239] on span "Add Talent" at bounding box center [826, 237] width 31 height 10
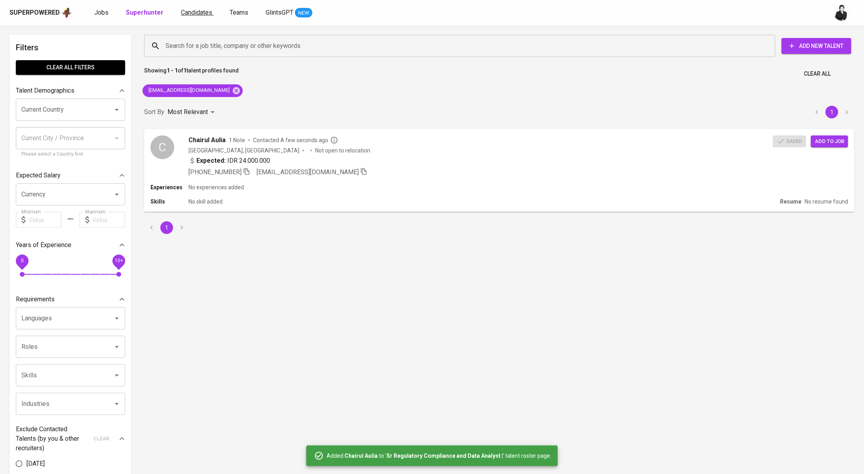
click at [183, 15] on span "Candidates" at bounding box center [196, 13] width 31 height 8
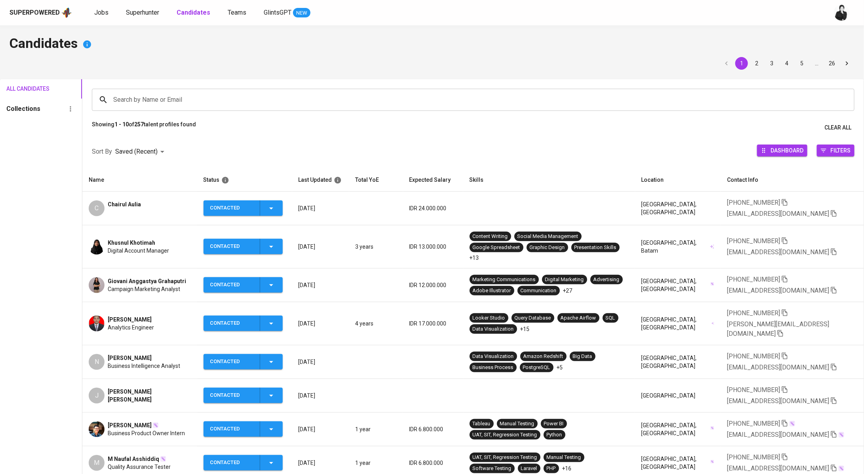
click at [136, 354] on span "Nellie Maysela" at bounding box center [130, 358] width 44 height 8
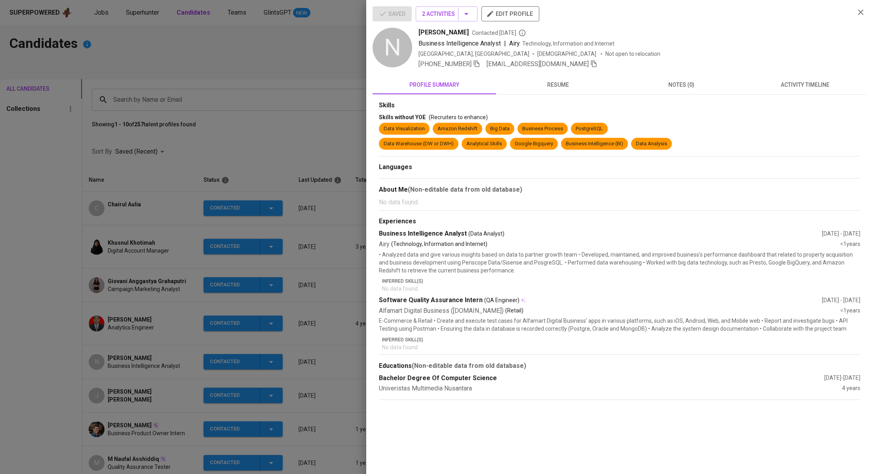
click at [591, 65] on icon "button" at bounding box center [594, 64] width 6 height 7
click at [205, 96] on div at bounding box center [436, 237] width 873 height 474
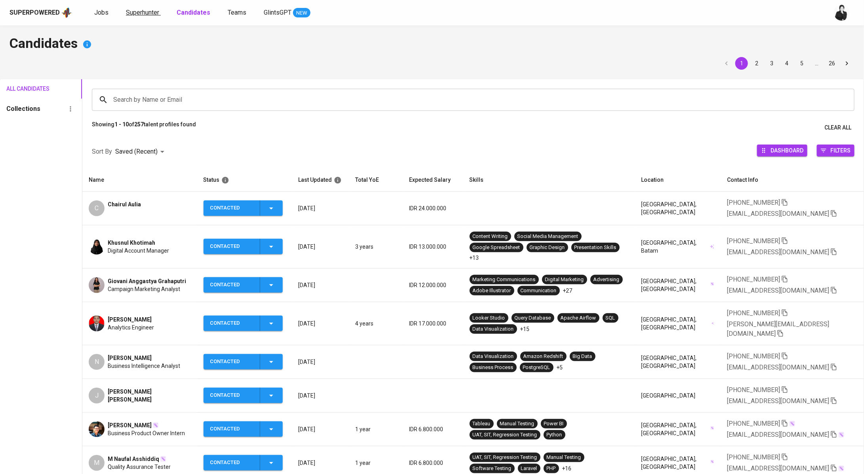
click at [139, 16] on span "Superhunter" at bounding box center [142, 13] width 33 height 8
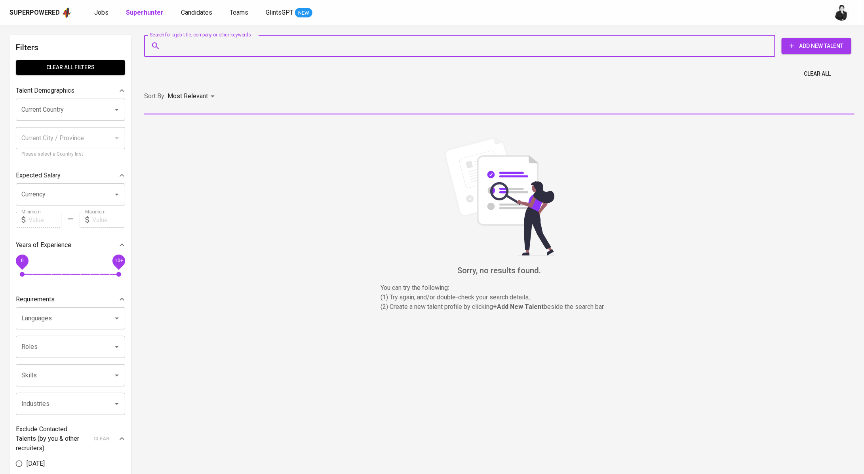
click at [230, 48] on input "Search for a job title, company or other keywords" at bounding box center [462, 45] width 596 height 15
paste input "nelliemaysela@gmail.com"
type input "nelliemaysela@gmail.com"
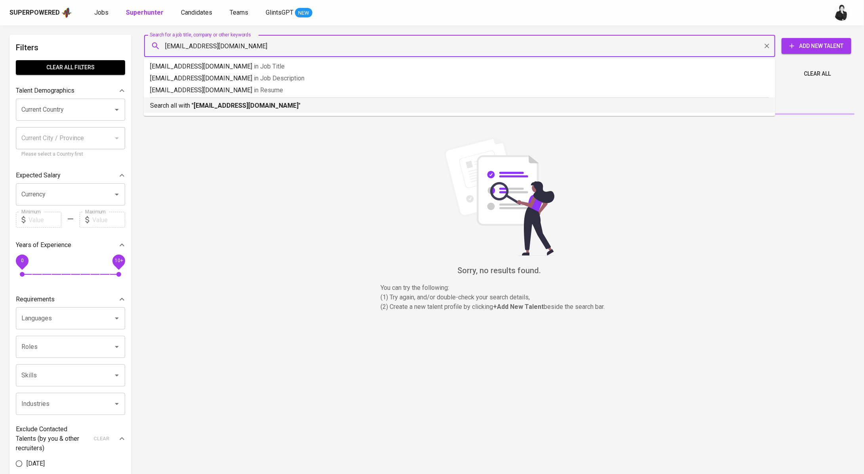
click at [238, 107] on b "nelliemaysela@gmail.com" at bounding box center [246, 106] width 105 height 8
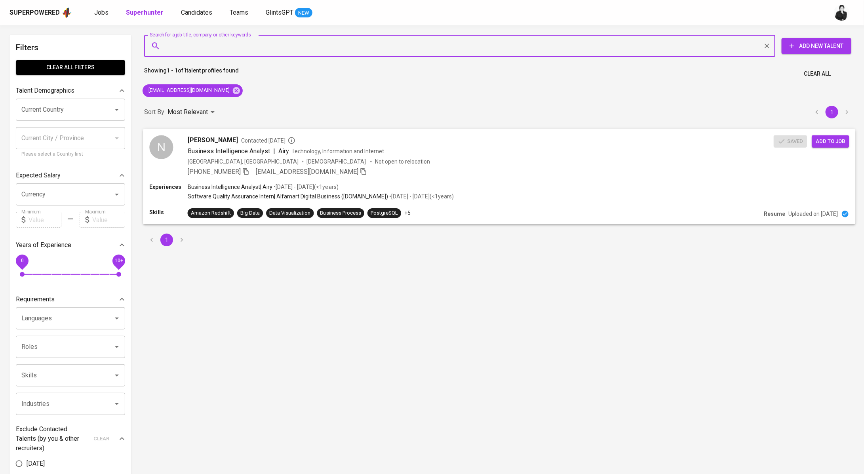
drag, startPoint x: 823, startPoint y: 139, endPoint x: 814, endPoint y: 139, distance: 9.1
click at [823, 140] on span "Add to job" at bounding box center [830, 141] width 29 height 9
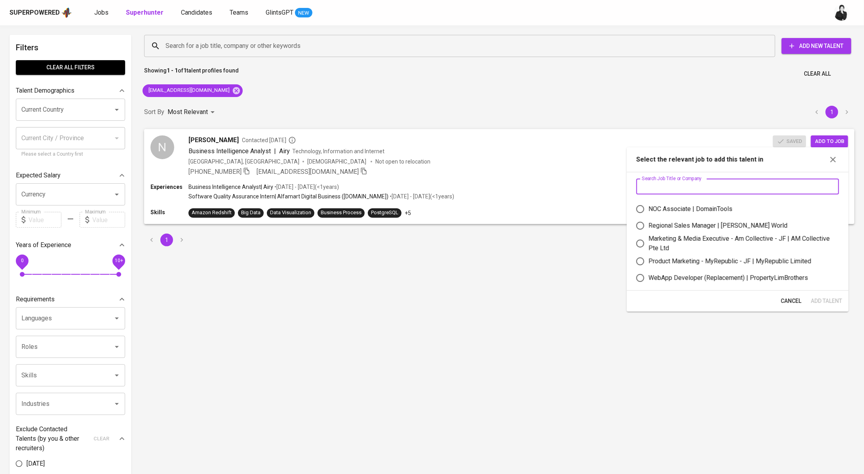
click at [700, 187] on input "text" at bounding box center [737, 187] width 203 height 16
paste input "Sr Regulatory Compliance AND Data Analyst"
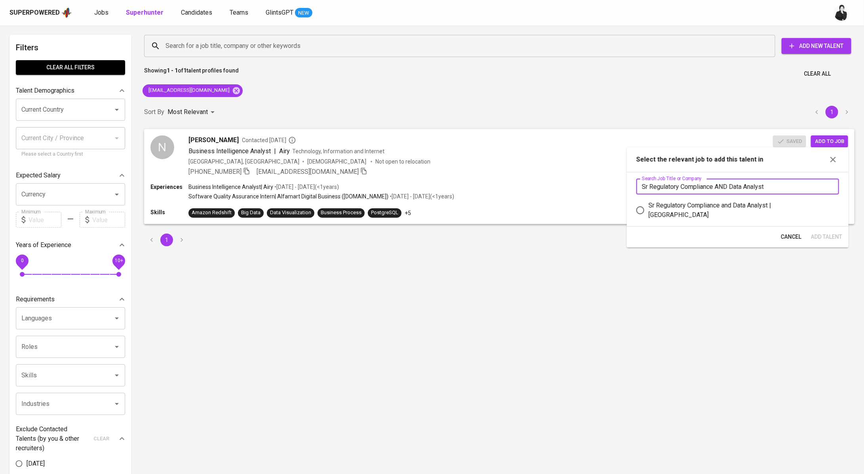
type input "Sr Regulatory Compliance AND Data Analyst"
click at [754, 207] on div "Sr Regulatory Compliance and Data Analyst | Stamford American International Sch…" at bounding box center [741, 210] width 184 height 19
click at [649, 207] on input "Sr Regulatory Compliance and Data Analyst | Stamford American International Sch…" at bounding box center [640, 210] width 17 height 17
radio input "true"
click at [828, 238] on span "Add Talent" at bounding box center [826, 237] width 31 height 10
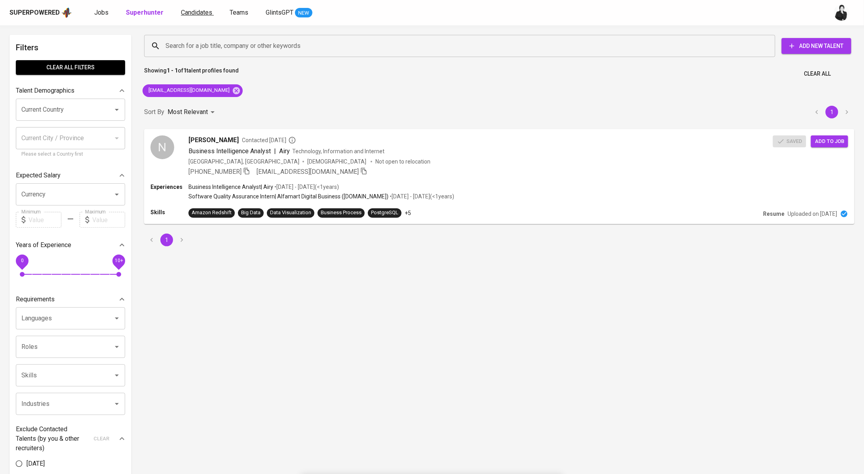
click at [193, 12] on span "Candidates" at bounding box center [196, 13] width 31 height 8
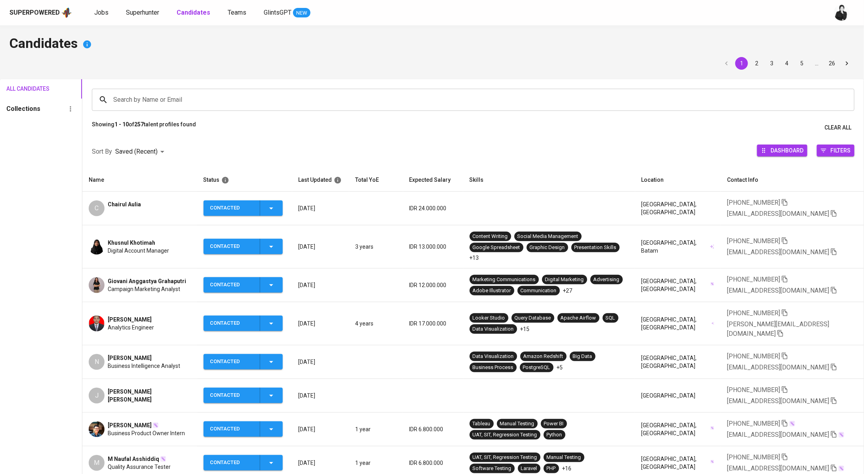
click at [153, 239] on span "Khusnul Khotimah" at bounding box center [132, 243] width 48 height 8
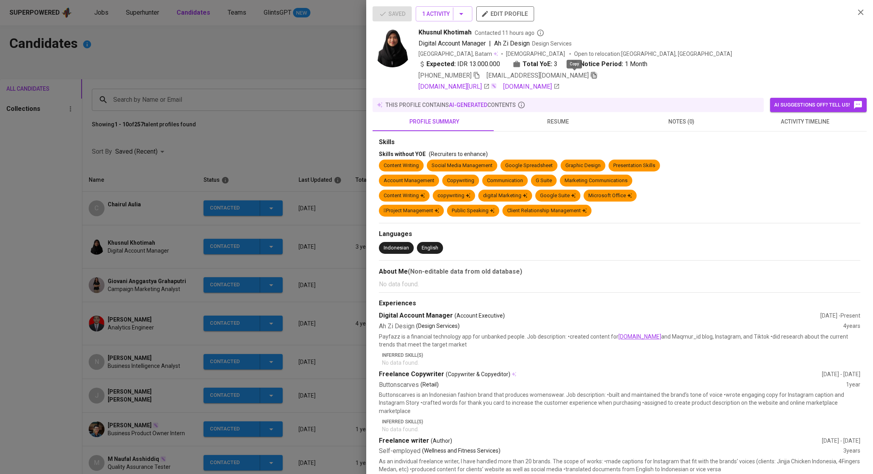
click at [590, 74] on icon "button" at bounding box center [593, 75] width 7 height 7
drag, startPoint x: 264, startPoint y: 53, endPoint x: 251, endPoint y: 40, distance: 18.5
click at [264, 53] on div at bounding box center [436, 237] width 873 height 474
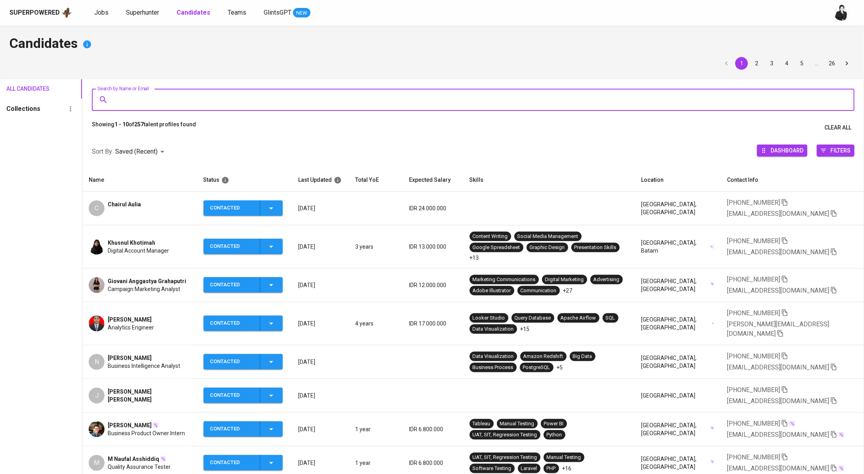
click at [291, 93] on input "Search by Name or Email" at bounding box center [475, 99] width 728 height 15
click at [142, 13] on span "Superhunter" at bounding box center [142, 13] width 33 height 8
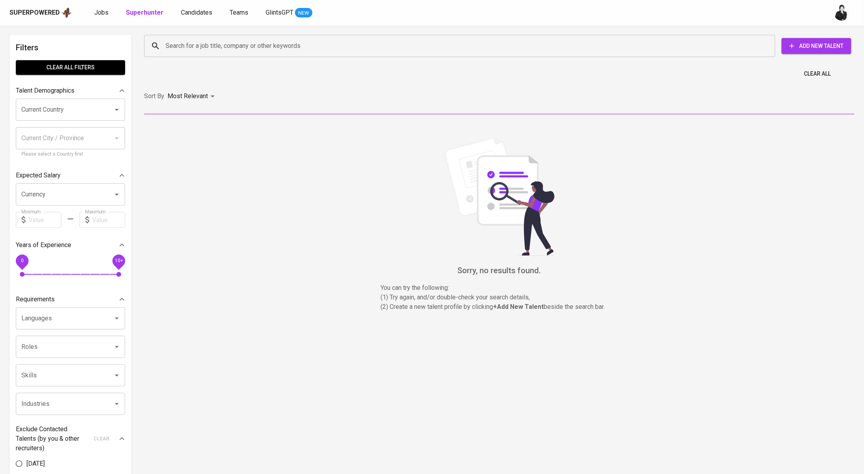
click at [304, 50] on input "Search for a job title, company or other keywords" at bounding box center [462, 45] width 596 height 15
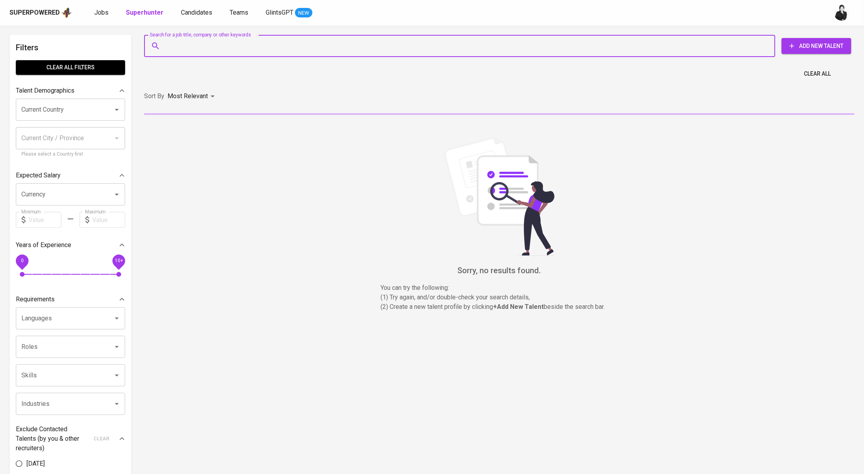
paste input "nunun.khotimah@gmail.com"
type input "nunun.khotimah@gmail.com"
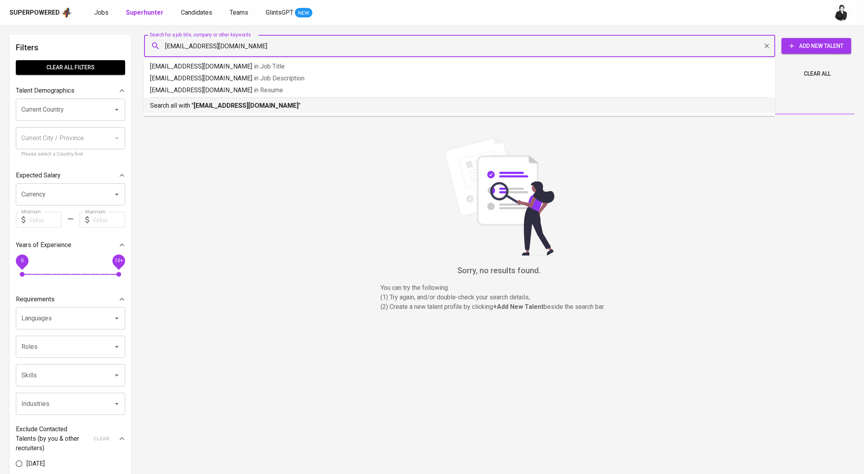
click at [296, 102] on p "Search all with " nunun.khotimah@gmail.com "" at bounding box center [459, 106] width 619 height 10
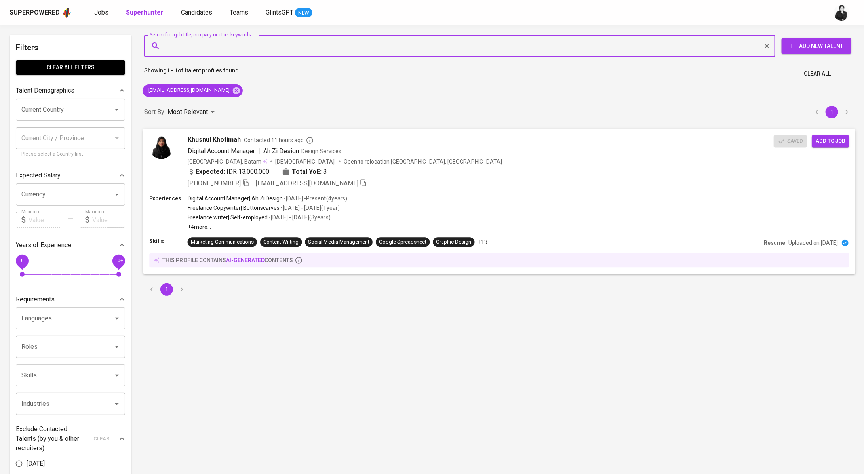
click at [834, 142] on span "Add to job" at bounding box center [830, 141] width 29 height 9
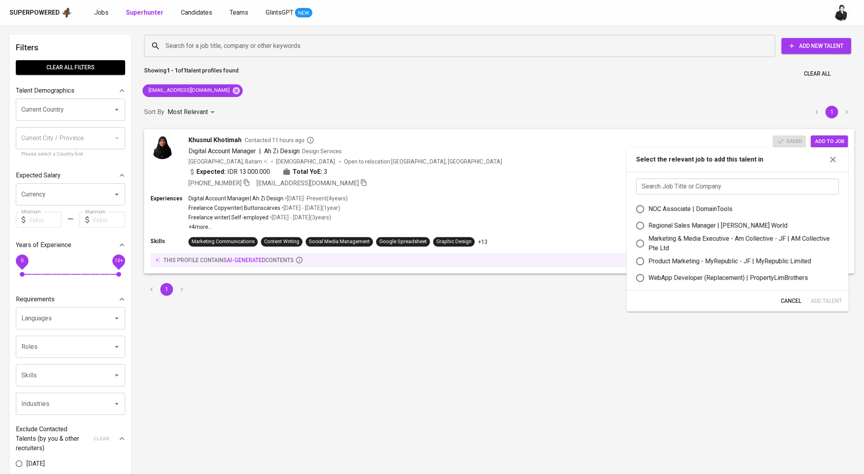
click at [758, 190] on input "text" at bounding box center [737, 187] width 203 height 16
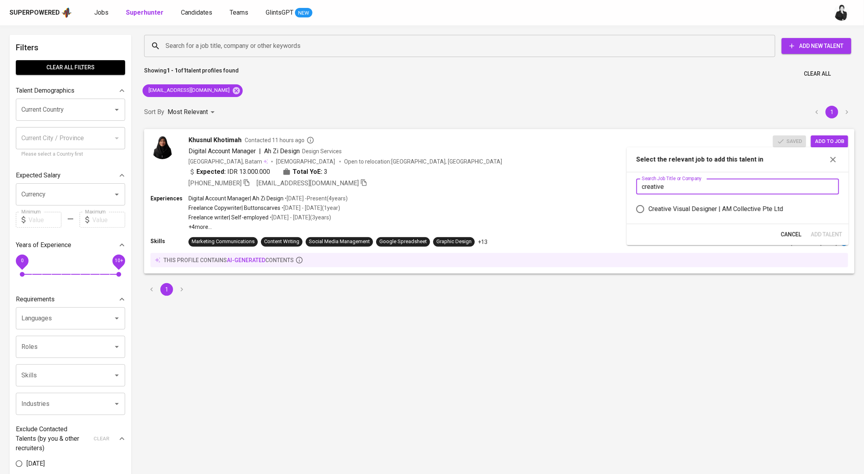
type input "creative"
click at [767, 208] on div "Creative Visual Designer | AM Collective Pte Ltd" at bounding box center [716, 209] width 135 height 10
click at [649, 208] on input "Creative Visual Designer | AM Collective Pte Ltd" at bounding box center [640, 209] width 17 height 17
radio input "true"
click at [816, 234] on span "Add Talent" at bounding box center [826, 235] width 31 height 10
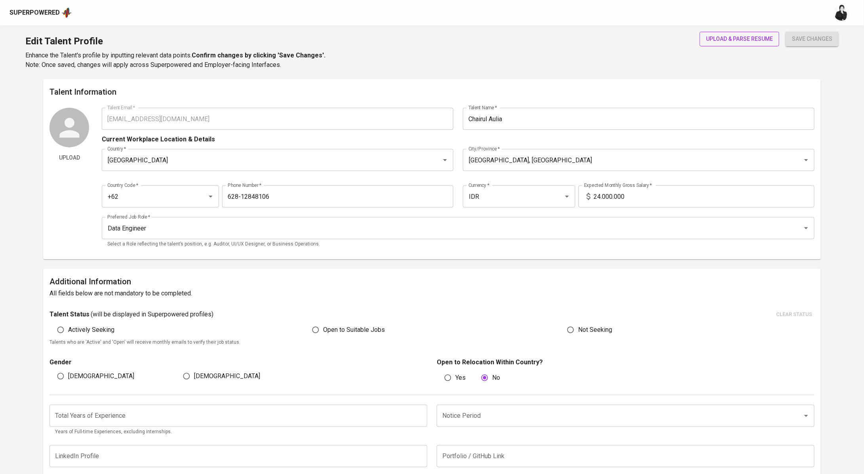
click at [725, 35] on span "upload & parse resume" at bounding box center [739, 39] width 67 height 10
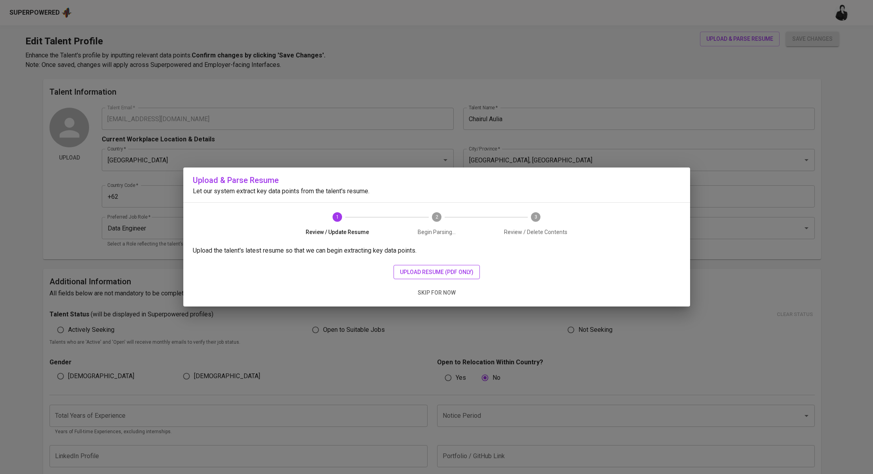
click at [463, 269] on span "upload resume (pdf only)" at bounding box center [437, 272] width 74 height 10
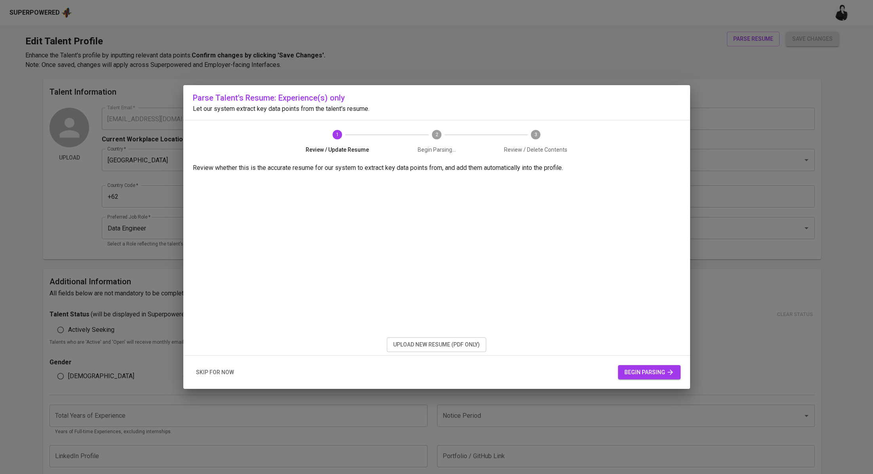
click at [645, 371] on span "begin parsing" at bounding box center [649, 372] width 50 height 10
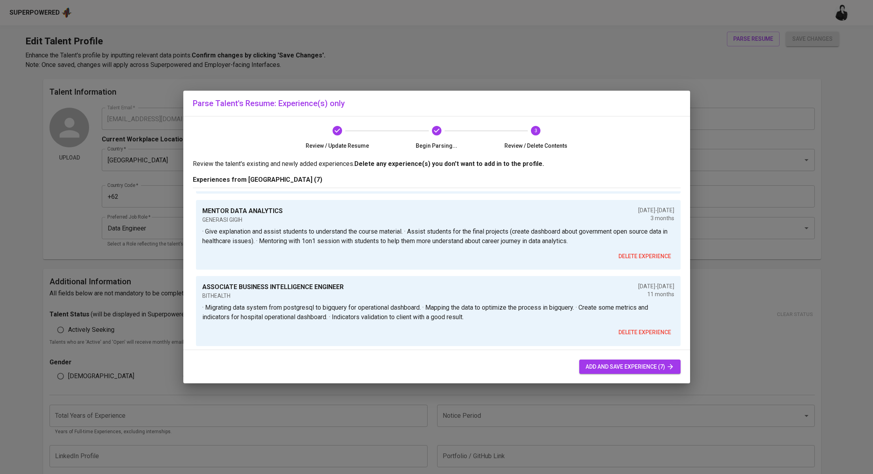
scroll to position [421, 0]
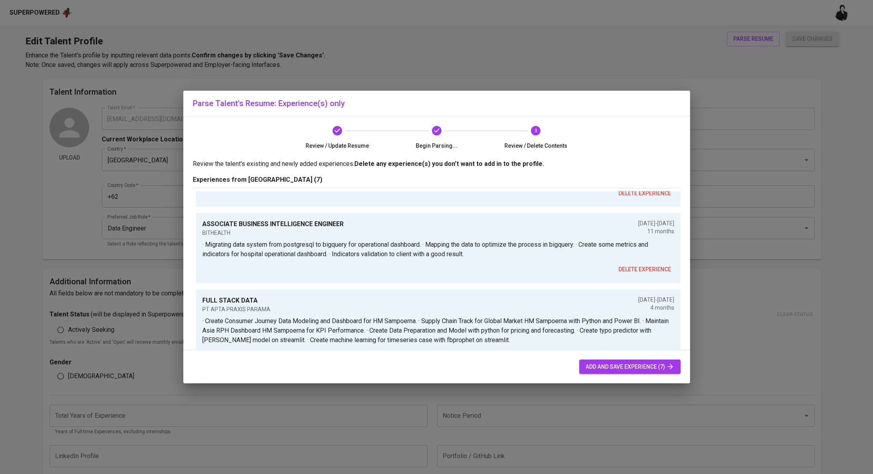
click at [605, 361] on button "add and save experience (7)" at bounding box center [629, 367] width 101 height 15
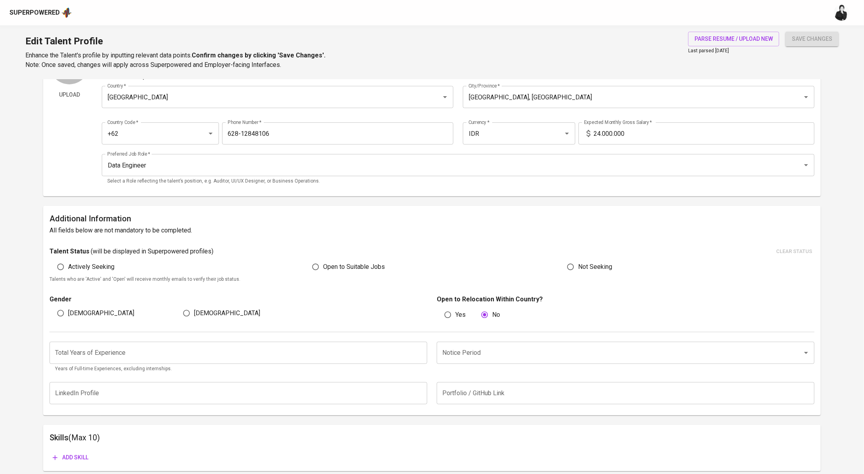
scroll to position [32, 0]
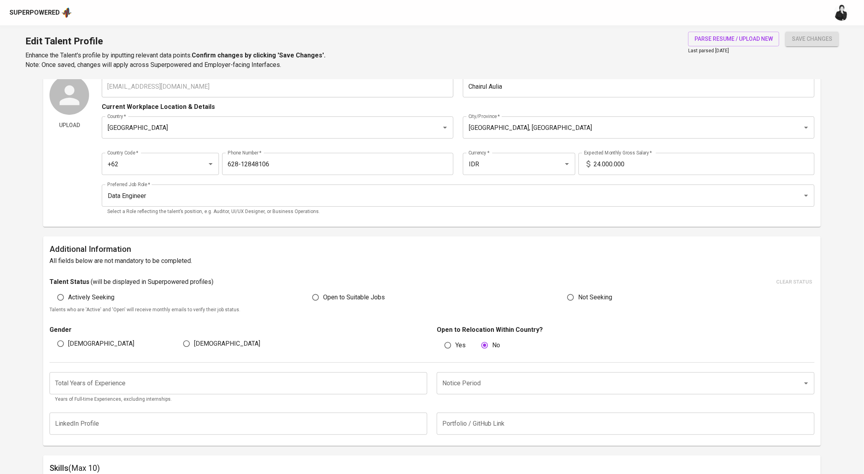
click at [63, 339] on input "[DEMOGRAPHIC_DATA]" at bounding box center [60, 343] width 15 height 15
radio input "true"
click at [261, 326] on p "Gender" at bounding box center [238, 330] width 378 height 10
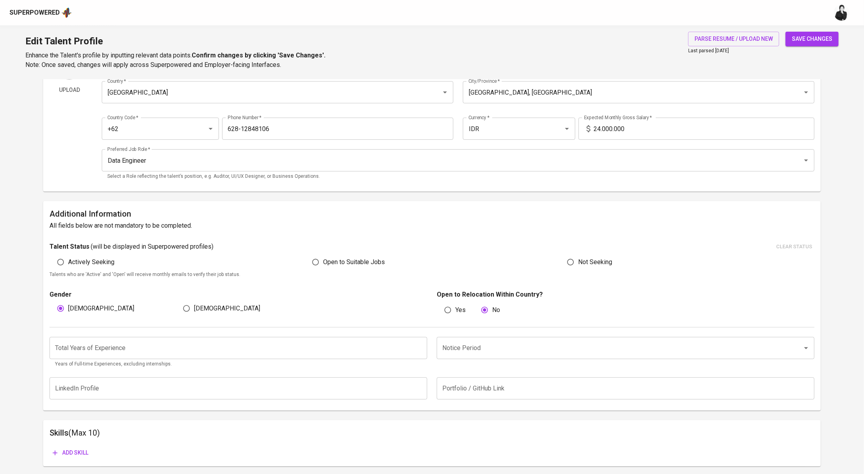
scroll to position [71, 0]
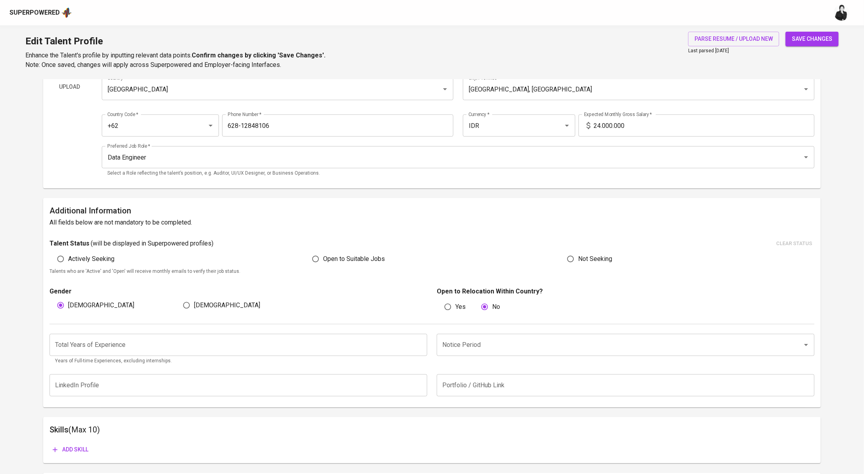
click at [147, 338] on input "number" at bounding box center [238, 345] width 378 height 22
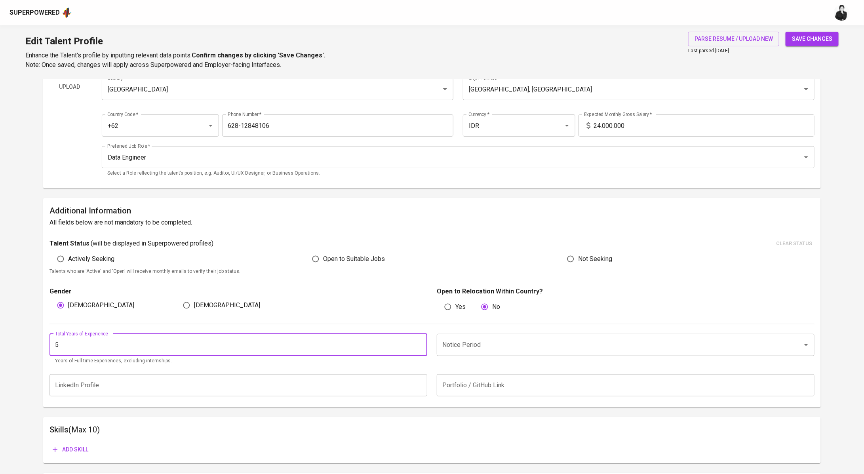
type input "5"
click at [476, 344] on input "Notice Period" at bounding box center [614, 344] width 348 height 15
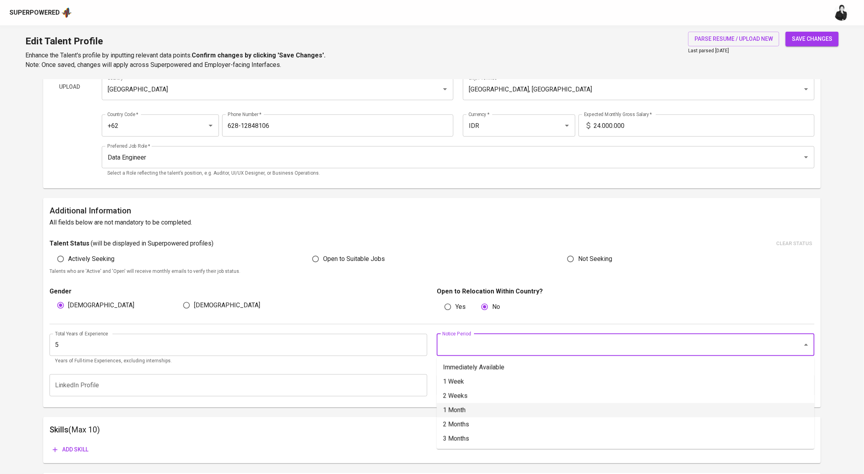
click at [470, 412] on li "1 Month" at bounding box center [626, 410] width 378 height 14
type input "1 Month"
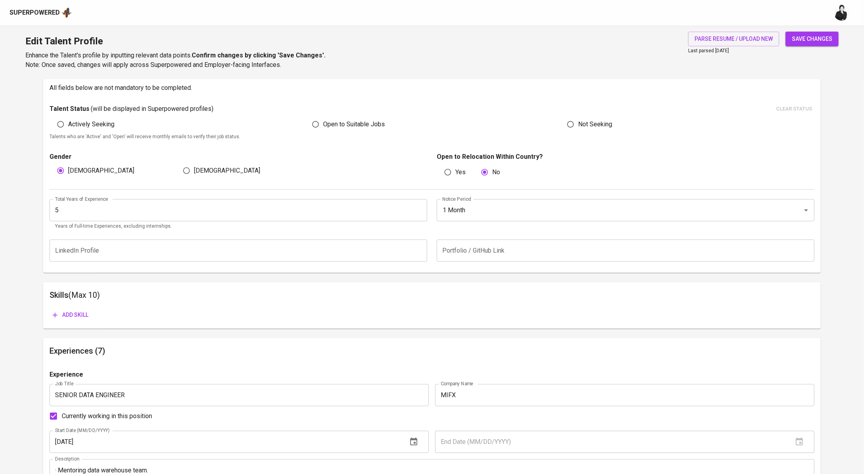
scroll to position [311, 0]
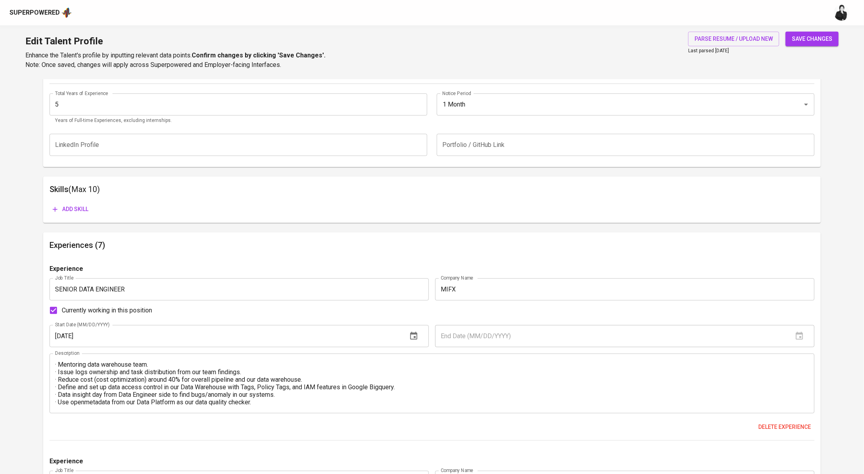
click at [79, 202] on button "Add skill" at bounding box center [70, 209] width 42 height 15
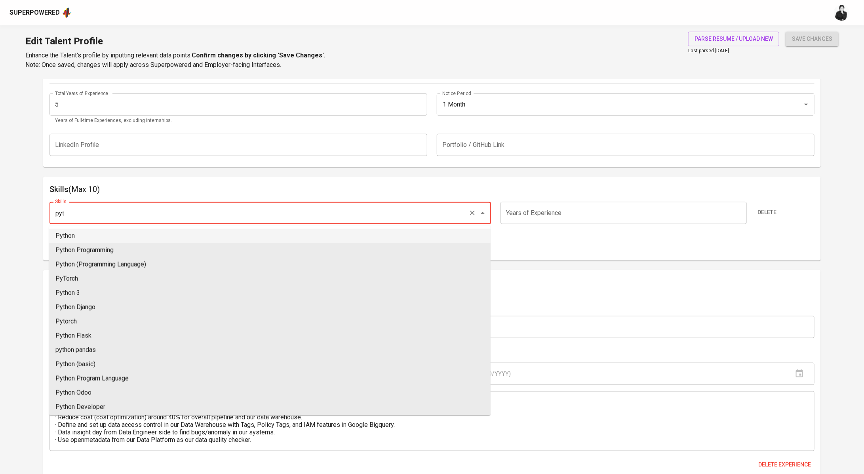
click at [190, 238] on li "Python" at bounding box center [270, 236] width 442 height 14
type input "Python"
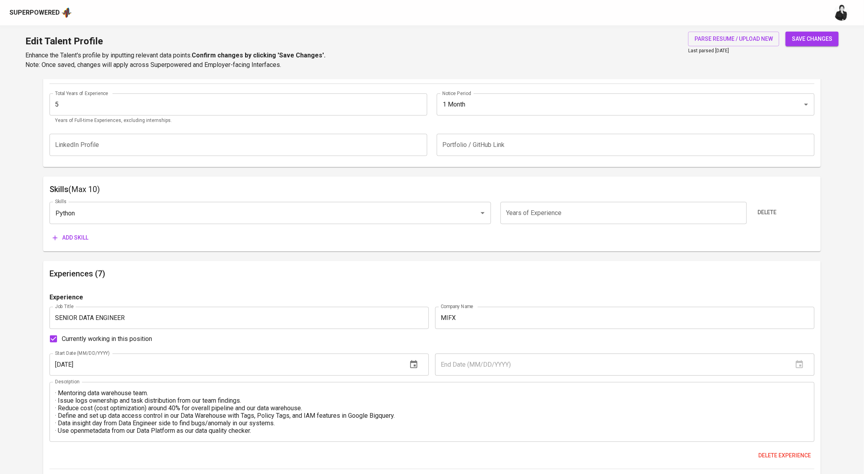
click at [527, 209] on input "number" at bounding box center [624, 213] width 246 height 22
type input "5"
click at [75, 240] on span "Add skill" at bounding box center [71, 238] width 36 height 10
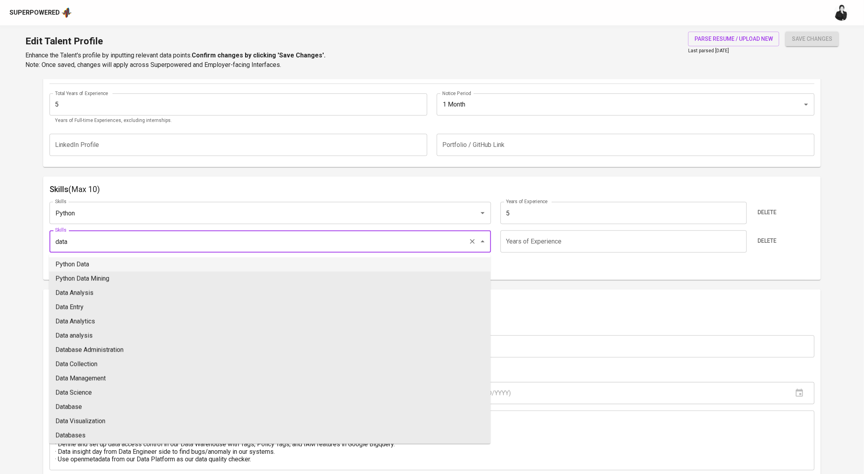
type input "data"
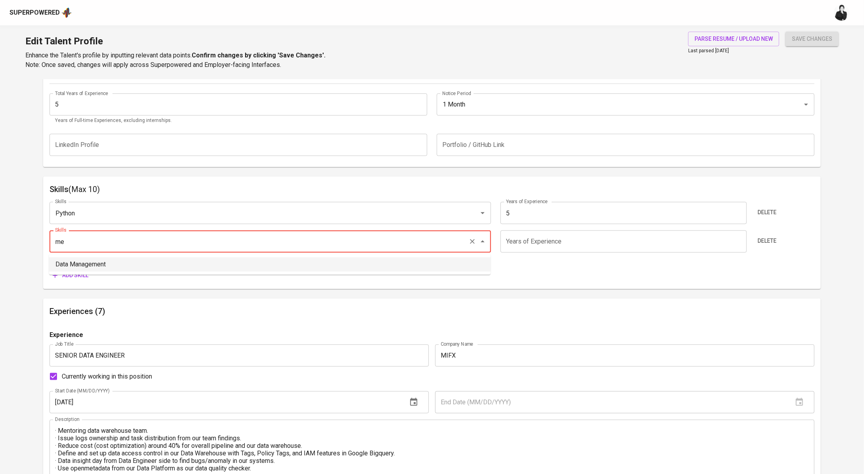
type input "mec"
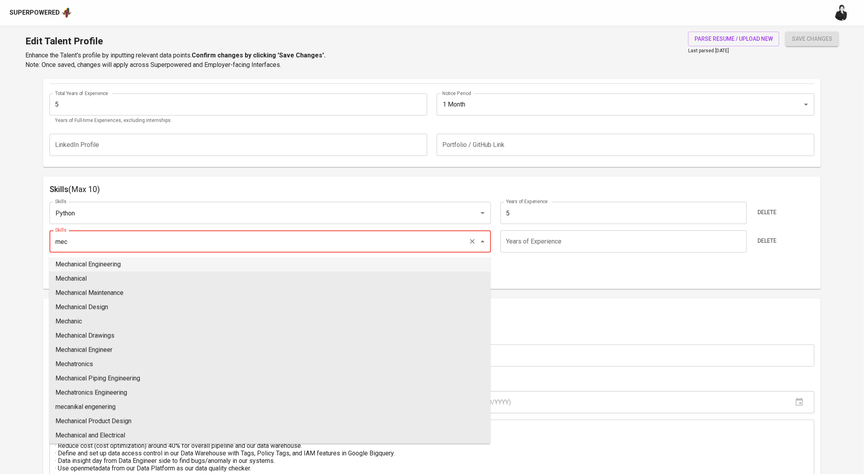
click at [182, 231] on div "mec Skills" at bounding box center [270, 241] width 442 height 22
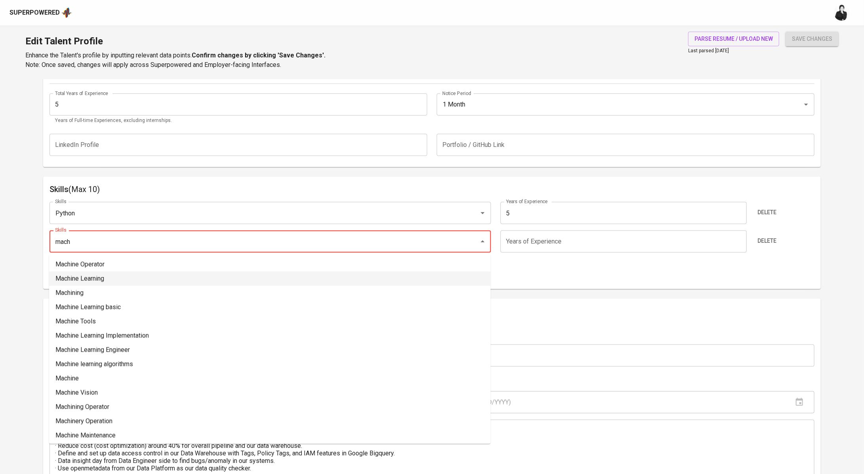
click at [140, 278] on li "Machine Learning" at bounding box center [270, 279] width 442 height 14
type input "Machine Learning"
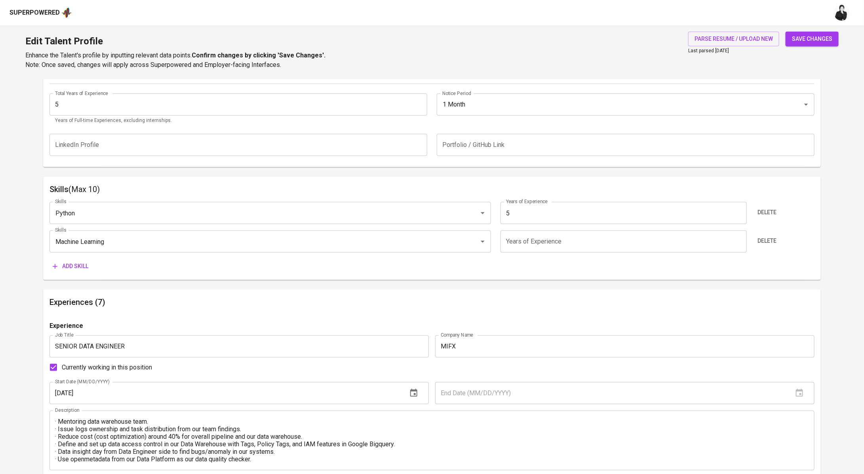
click at [573, 245] on input "number" at bounding box center [624, 241] width 246 height 22
type input "5"
click at [90, 265] on button "Add skill" at bounding box center [70, 266] width 42 height 15
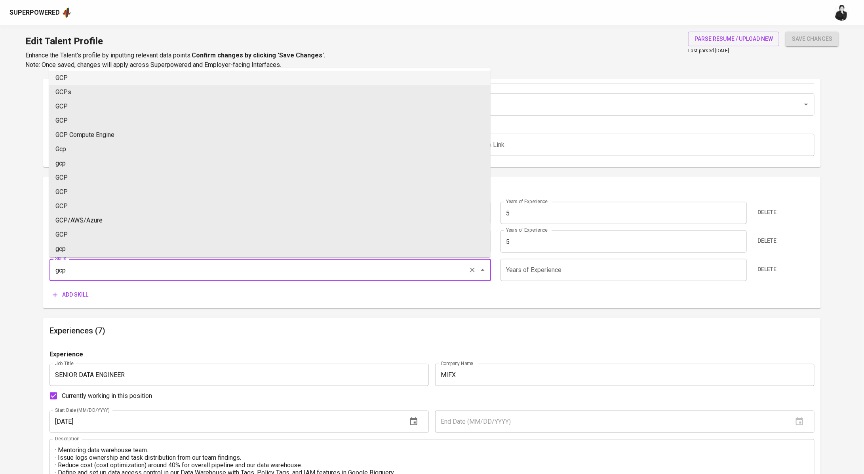
click at [126, 74] on li "GCP" at bounding box center [270, 78] width 442 height 14
type input "GCP"
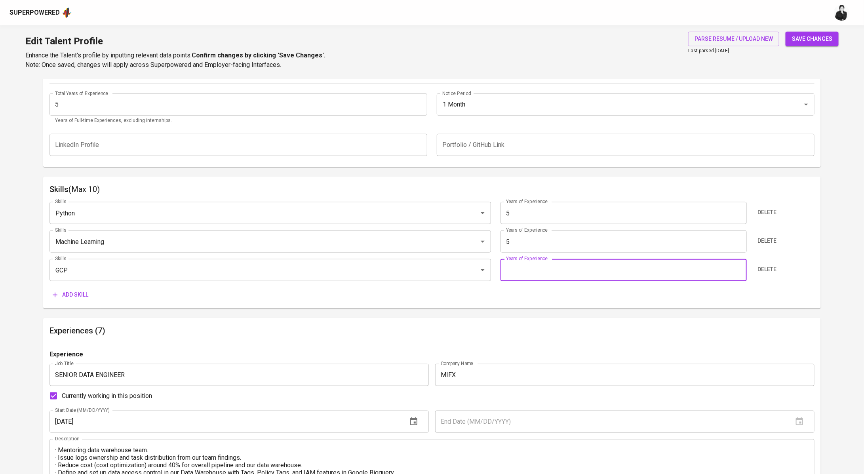
click at [560, 267] on input "number" at bounding box center [624, 270] width 246 height 22
type input "5"
click at [82, 295] on span "Add skill" at bounding box center [71, 295] width 36 height 10
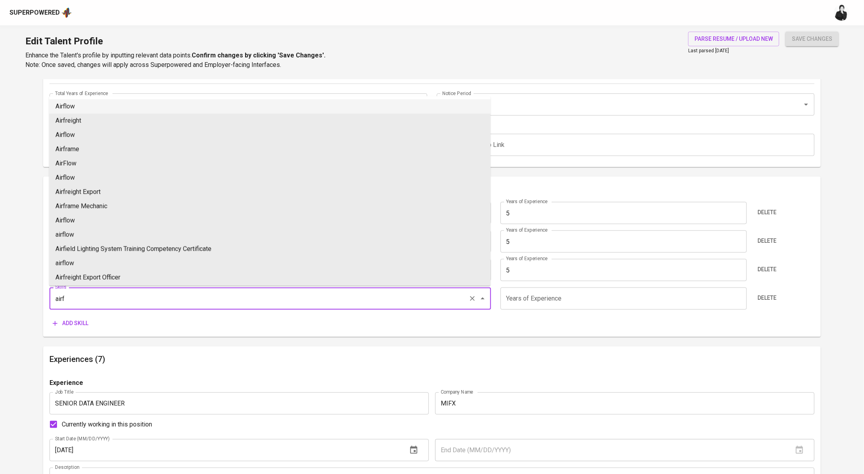
click at [109, 106] on li "Airflow" at bounding box center [270, 106] width 442 height 14
type input "Airflow"
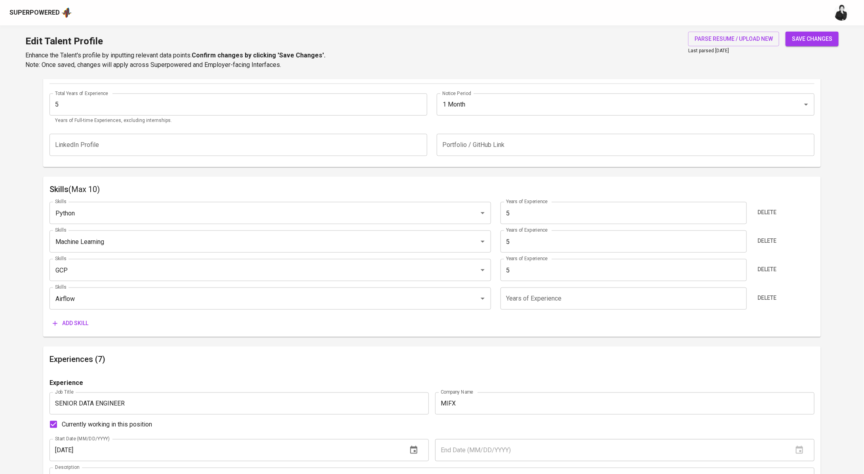
click at [82, 321] on span "Add skill" at bounding box center [71, 323] width 36 height 10
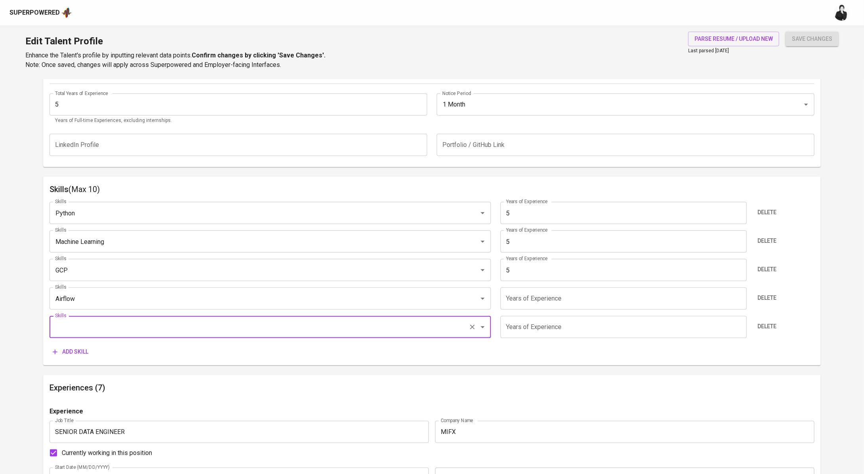
click at [558, 300] on input "number" at bounding box center [624, 298] width 246 height 22
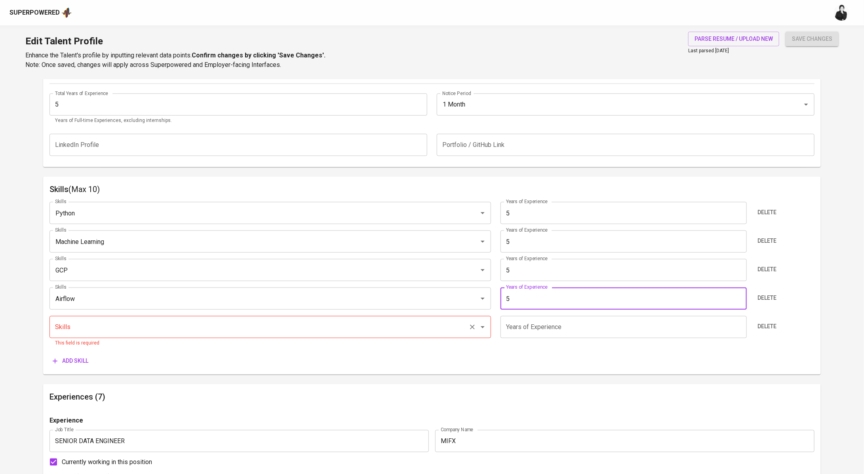
type input "5"
click at [141, 326] on input "Skills" at bounding box center [259, 327] width 412 height 15
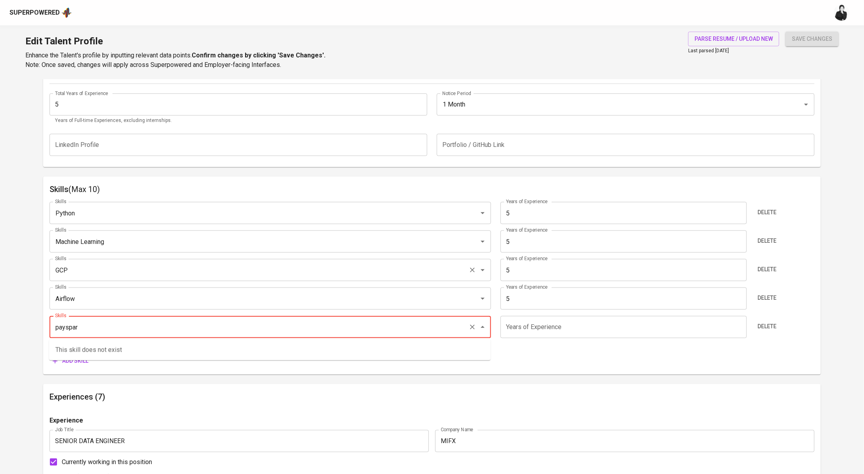
type input "payspar"
paste input "PySpark"
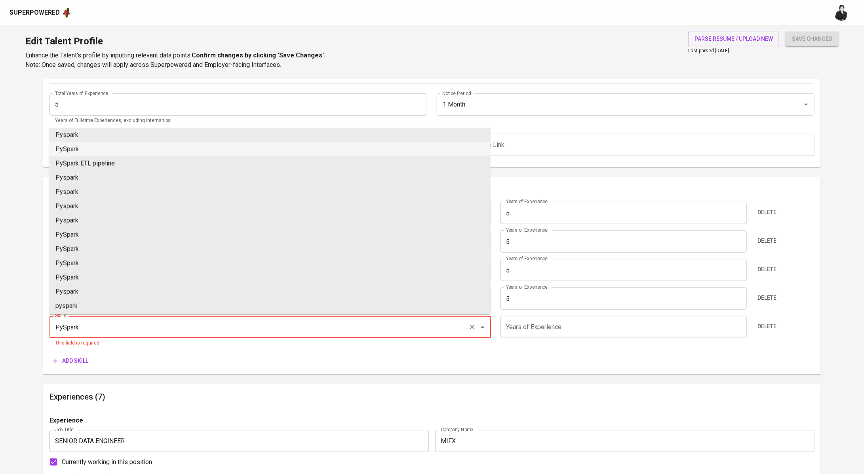
click at [128, 146] on li "PySpark" at bounding box center [270, 149] width 442 height 14
type input "PySpark"
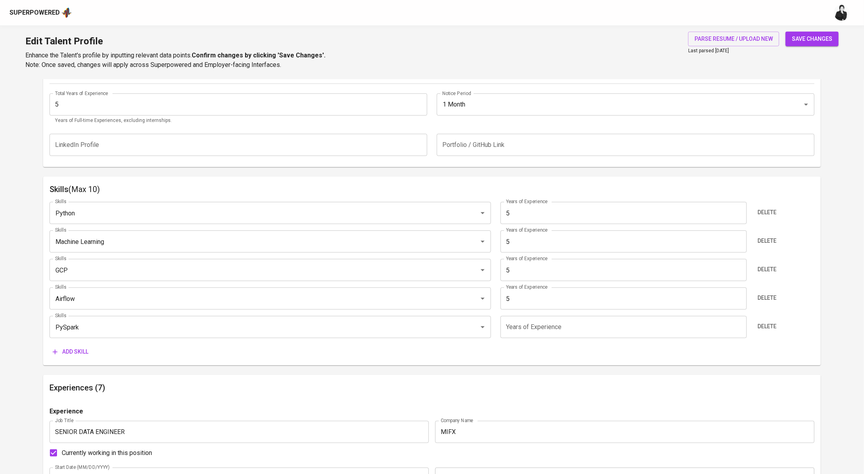
click at [543, 330] on input "number" at bounding box center [624, 327] width 246 height 22
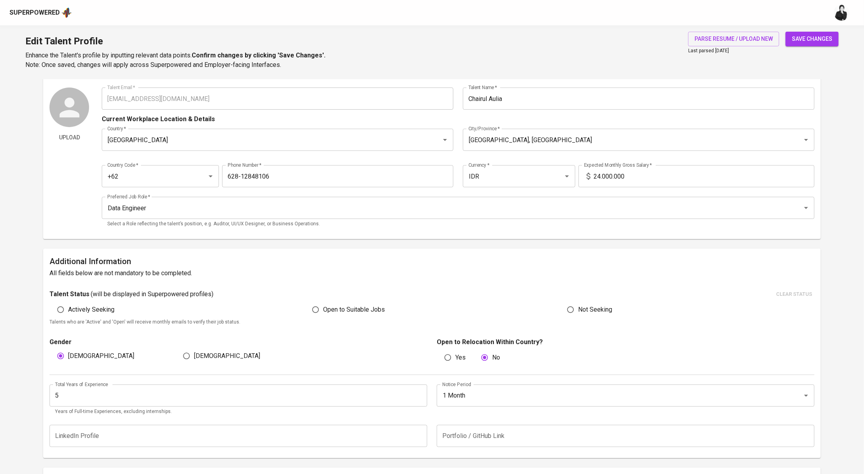
scroll to position [0, 0]
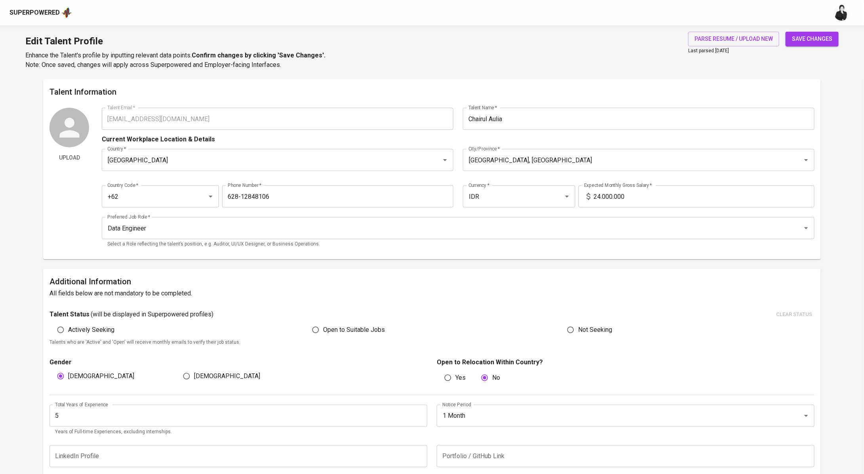
type input "5"
click at [830, 38] on span "save changes" at bounding box center [812, 39] width 40 height 10
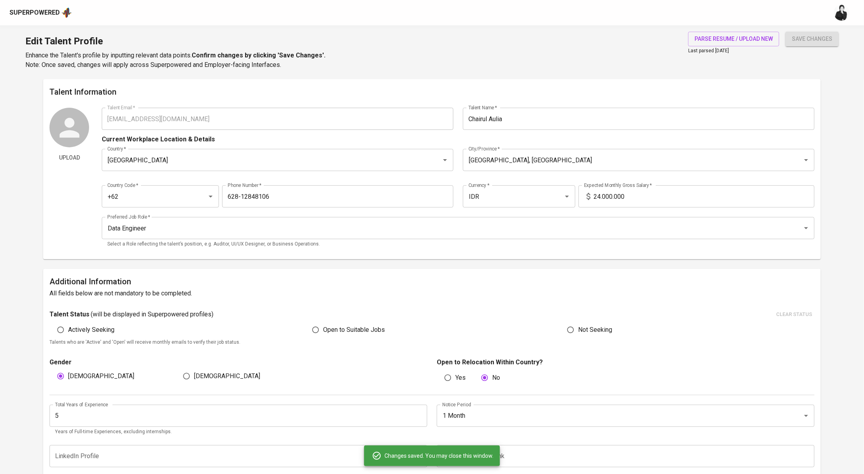
type input "PySpark"
type input "Apache Airflow"
type input "Machine Learning"
type input "Python"
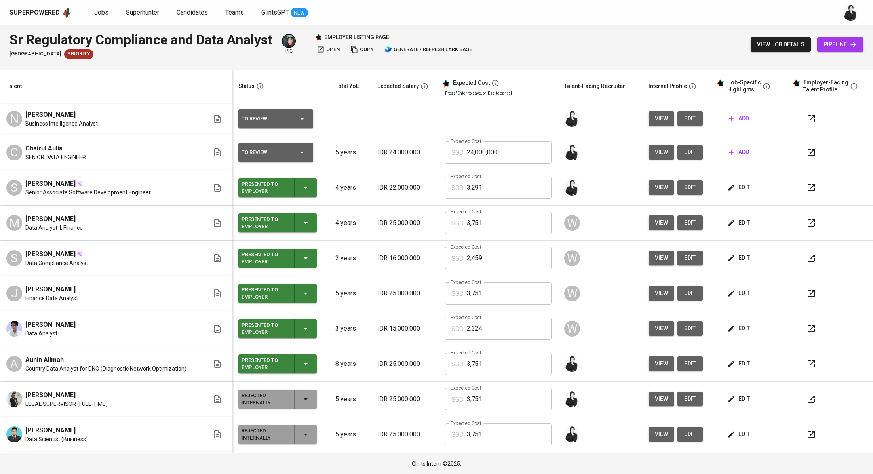
click at [808, 153] on icon "button" at bounding box center [811, 152] width 7 height 7
click at [732, 152] on span "add" at bounding box center [739, 152] width 20 height 10
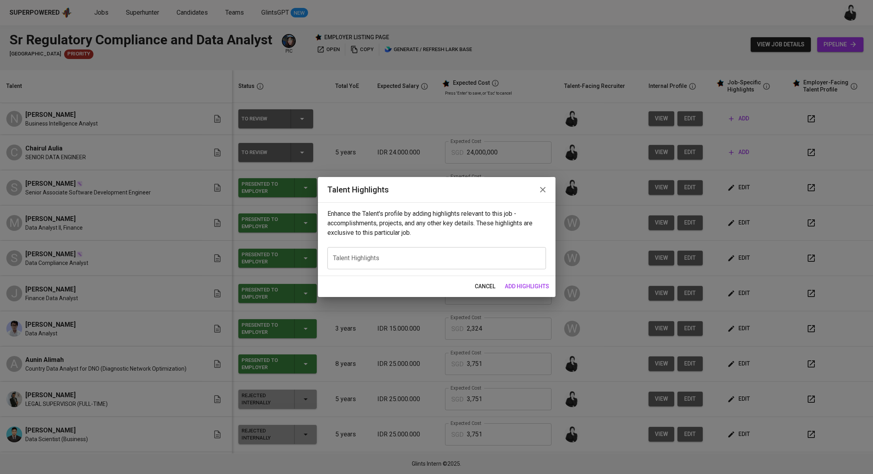
click at [449, 257] on textarea at bounding box center [436, 259] width 207 height 8
click at [485, 286] on span "cancel" at bounding box center [485, 287] width 21 height 10
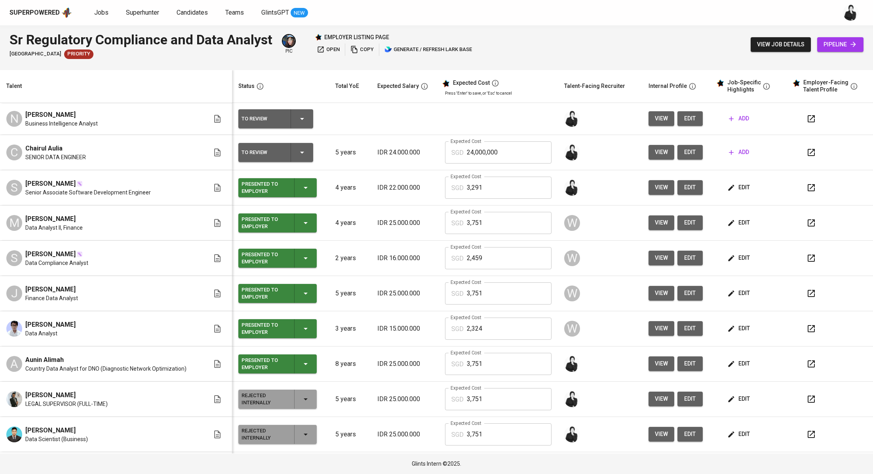
click at [733, 185] on span "edit" at bounding box center [739, 188] width 21 height 10
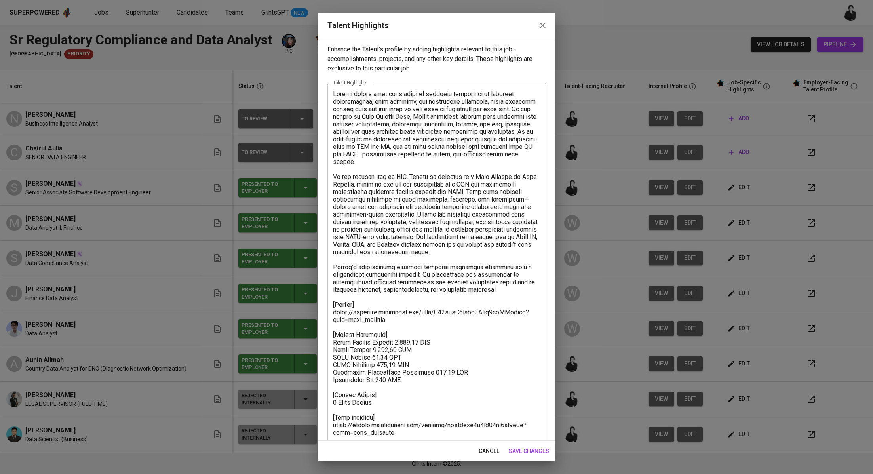
scroll to position [17, 0]
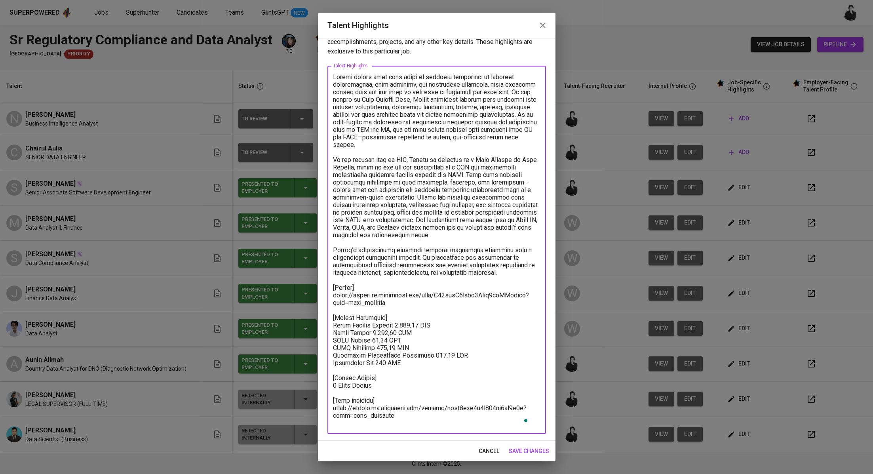
drag, startPoint x: 405, startPoint y: 424, endPoint x: 329, endPoint y: 68, distance: 364.0
click at [329, 68] on div "x Talent Highlights" at bounding box center [436, 250] width 219 height 368
click at [545, 22] on icon "button" at bounding box center [543, 26] width 10 height 10
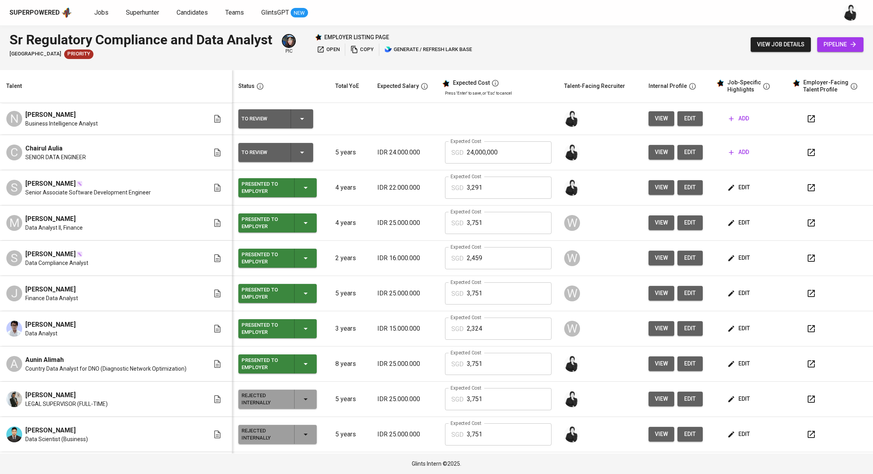
click at [742, 151] on button "add" at bounding box center [739, 152] width 27 height 15
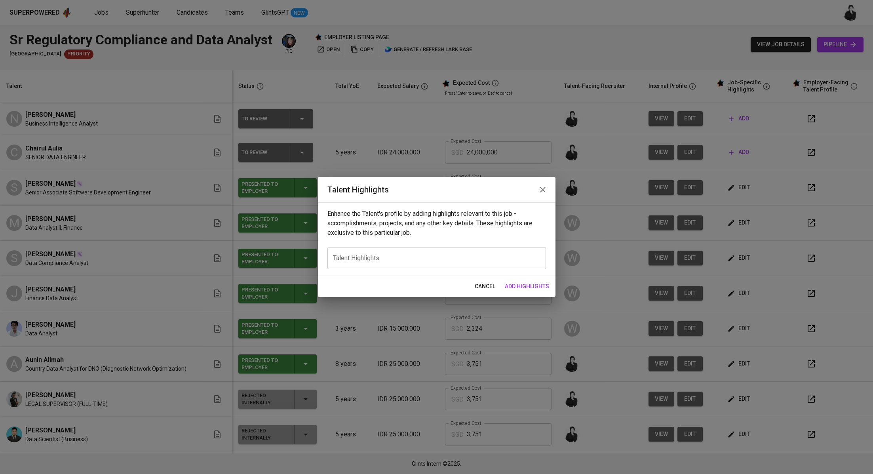
click at [435, 255] on textarea at bounding box center [436, 259] width 207 height 8
paste textarea "Samuel brings over four years of combined experience in business intelligence, …"
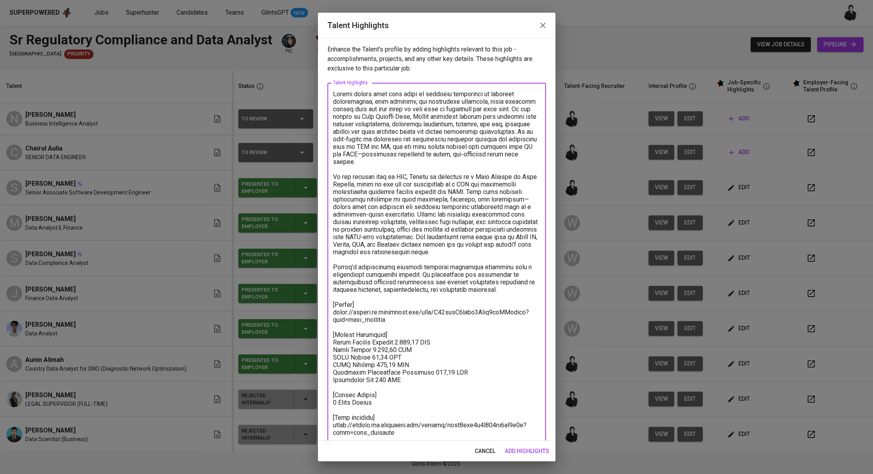
scroll to position [3, 0]
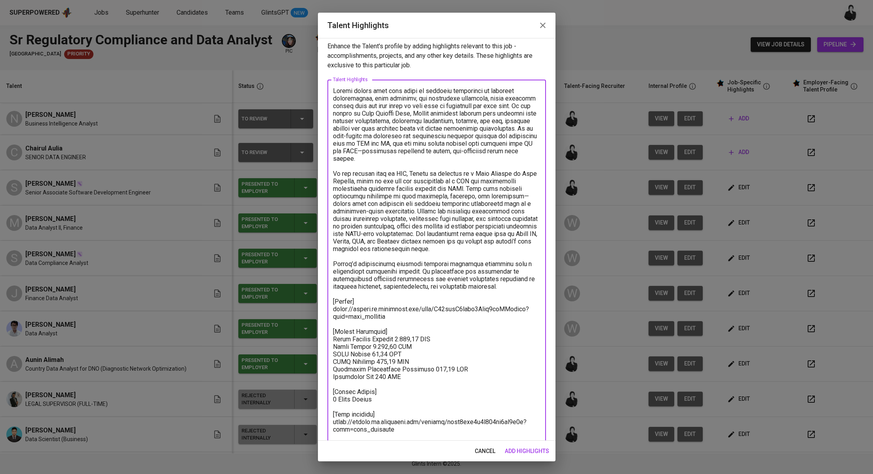
drag, startPoint x: 510, startPoint y: 290, endPoint x: 322, endPoint y: 86, distance: 276.9
click at [322, 86] on div "Enhance the Talent's profile by adding highlights relevant to this job - accomp…" at bounding box center [437, 239] width 238 height 403
paste textarea "Chairul has over four years of experience as a Data Engineer, with strong skill…"
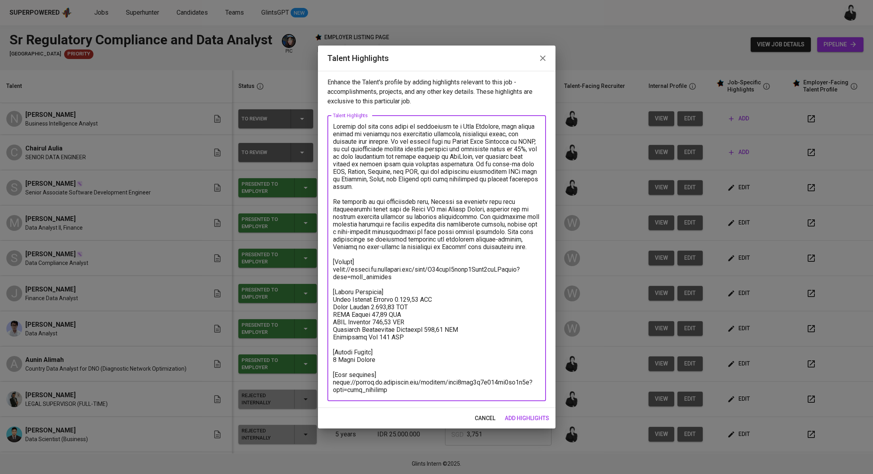
scroll to position [0, 0]
drag, startPoint x: 390, startPoint y: 280, endPoint x: 327, endPoint y: 272, distance: 63.4
click at [327, 272] on div "x Talent Highlights" at bounding box center [436, 259] width 219 height 286
paste textarea "JLbXb9V6woMw2DxjdAvla1vUgyd"
drag, startPoint x: 417, startPoint y: 334, endPoint x: 329, endPoint y: 297, distance: 95.5
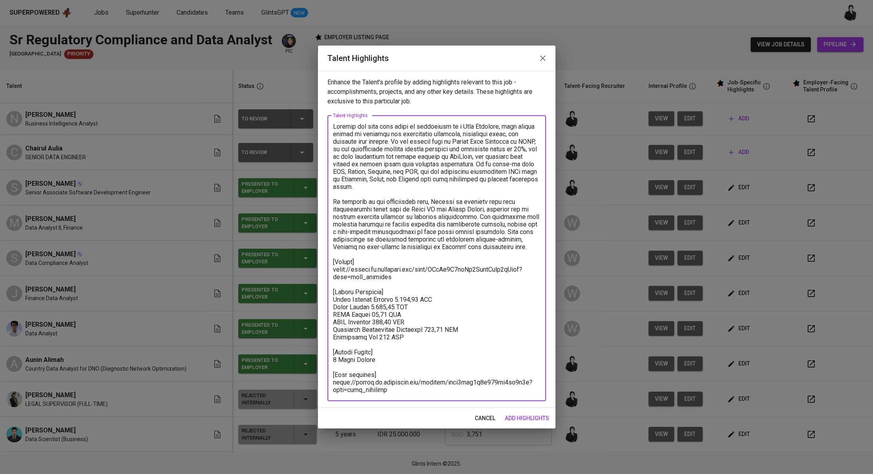
click at [329, 297] on div "x Talent Highlights" at bounding box center [436, 259] width 219 height 286
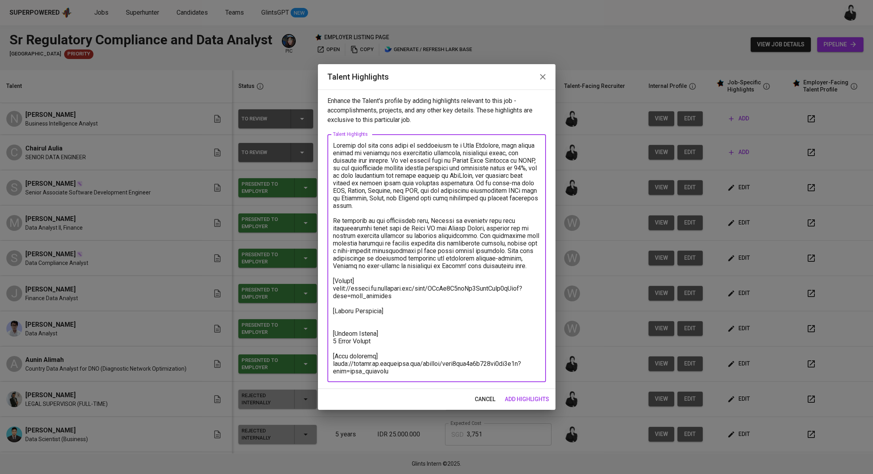
drag, startPoint x: 384, startPoint y: 344, endPoint x: 330, endPoint y: 342, distance: 53.5
click at [330, 342] on div "x Talent Highlights" at bounding box center [436, 258] width 219 height 248
drag, startPoint x: 404, startPoint y: 374, endPoint x: 315, endPoint y: 362, distance: 89.0
click at [315, 362] on div "Talent Highlights Enhance the Talent's profile by adding highlights relevant to…" at bounding box center [436, 237] width 873 height 474
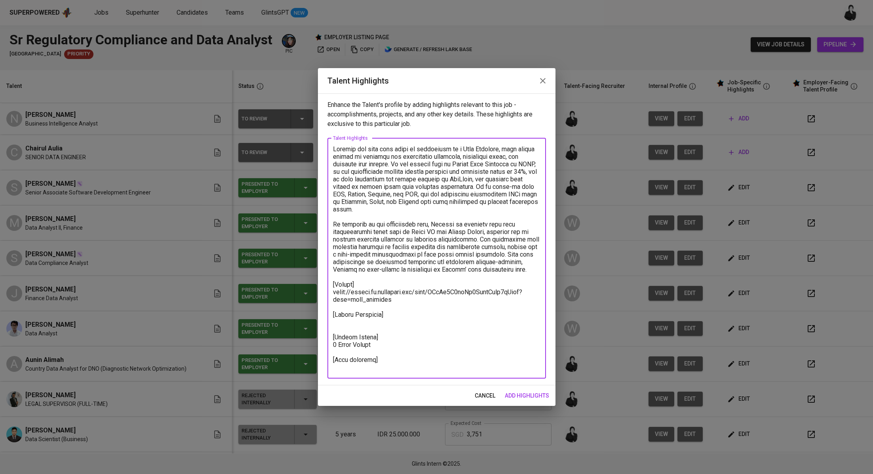
paste textarea "https://glints.sg.larksuite.com/minutes/obsgigh1czp3uu8y65it9p5p?from=from_copy…"
type textarea "Chairul has over four years of experience as a Data Engineer, with strong skill…"
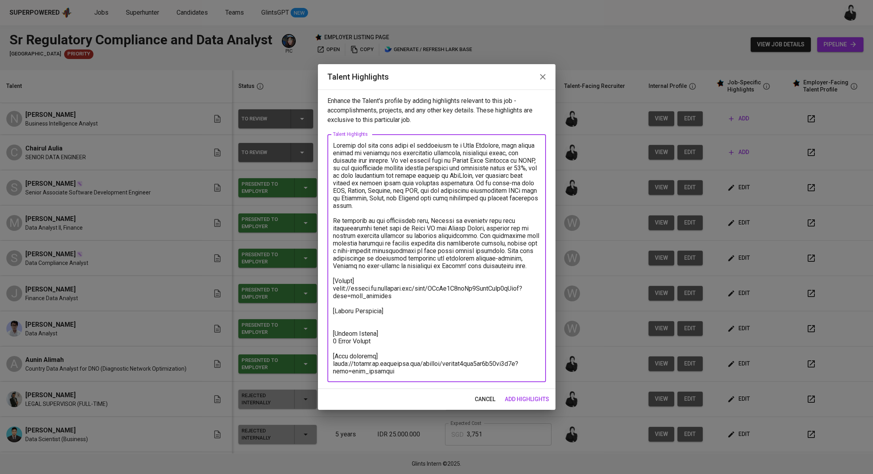
click at [522, 402] on span "add highlights" at bounding box center [527, 399] width 44 height 10
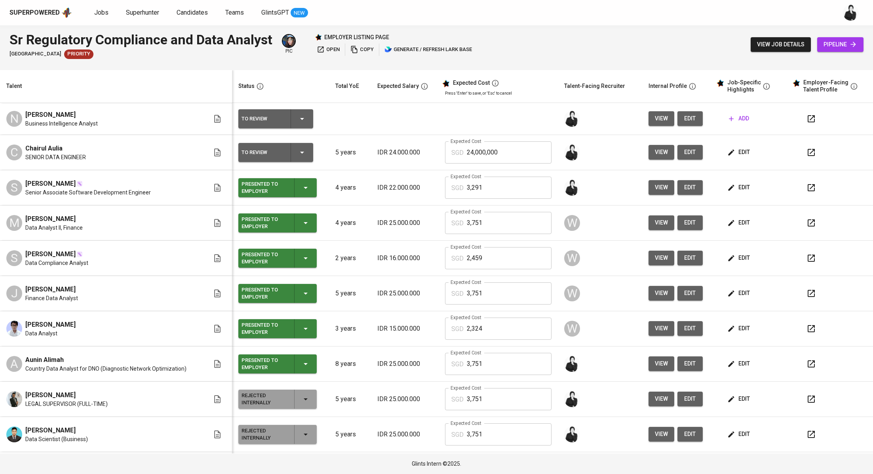
click at [731, 359] on span "edit" at bounding box center [739, 364] width 21 height 10
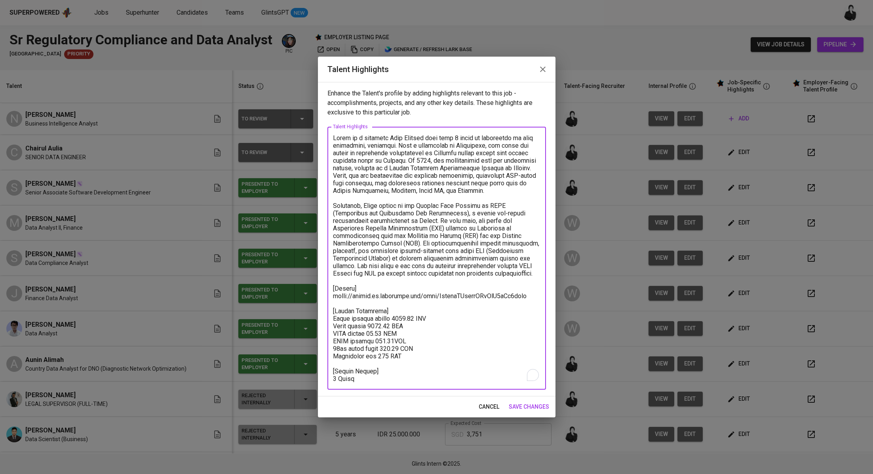
drag, startPoint x: 413, startPoint y: 356, endPoint x: 331, endPoint y: 317, distance: 91.2
click at [331, 317] on div "x Talent Highlights" at bounding box center [436, 258] width 219 height 263
click at [546, 65] on icon "button" at bounding box center [543, 70] width 10 height 10
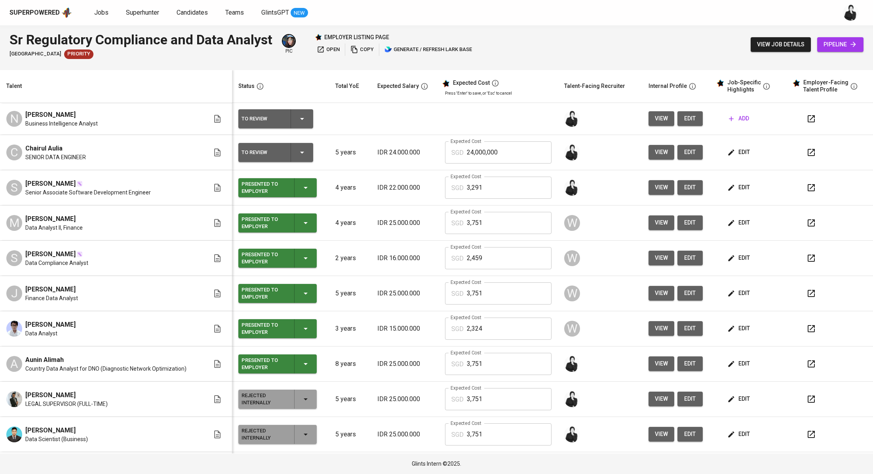
click at [684, 151] on span "edit" at bounding box center [690, 152] width 13 height 10
click at [733, 157] on span "edit" at bounding box center [739, 152] width 21 height 10
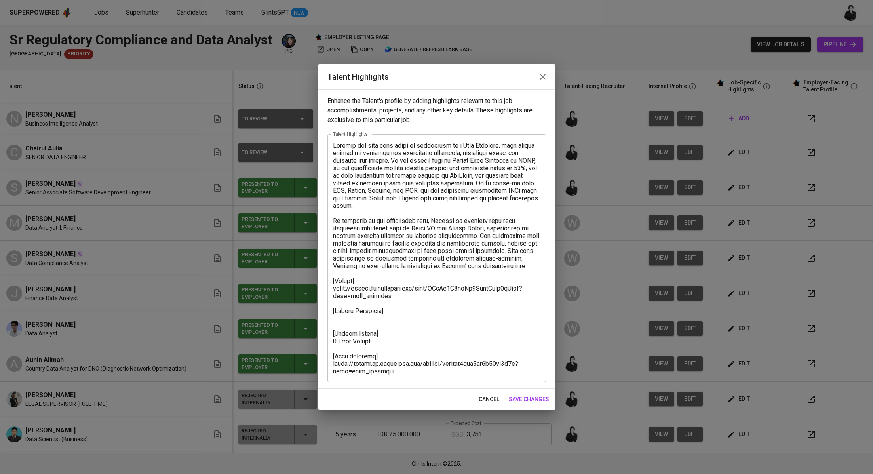
click at [397, 308] on textarea at bounding box center [436, 258] width 207 height 233
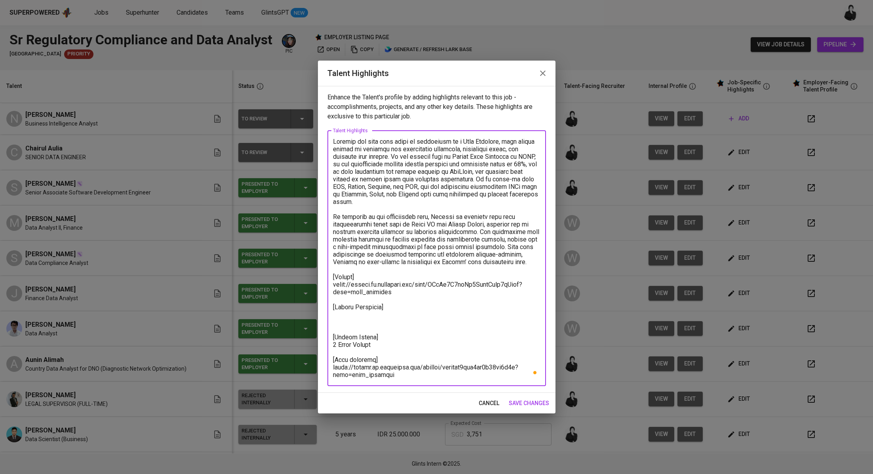
paste textarea "Total monthly salary 3750.97 SGD Basic salary 2949.08 SGD BPJS health 60.00 SGD…"
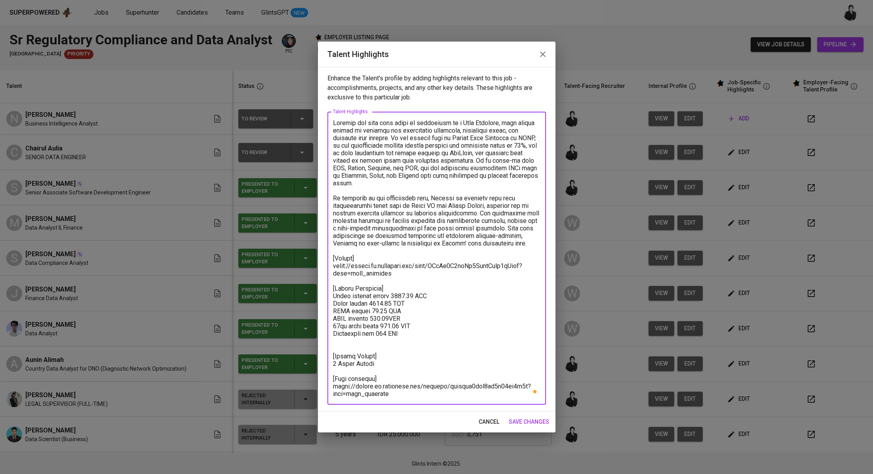
click at [373, 343] on textarea "To enrich screen reader interactions, please activate Accessibility in Grammarl…" at bounding box center [436, 258] width 207 height 278
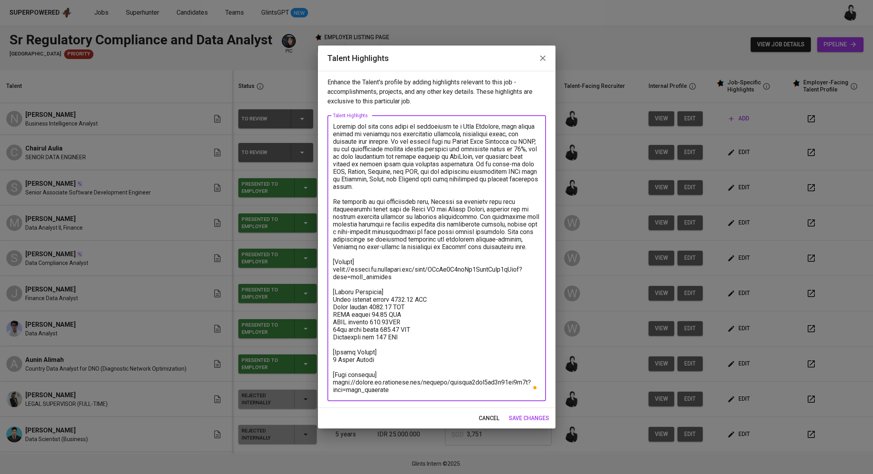
type textarea "Chairul has over four years of experience as a Data Engineer, with strong skill…"
click at [533, 420] on span "save changes" at bounding box center [529, 418] width 40 height 10
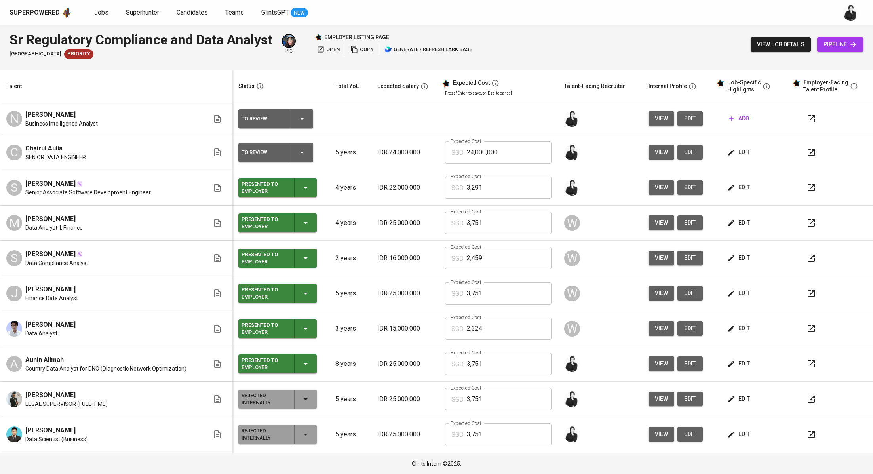
scroll to position [26, 0]
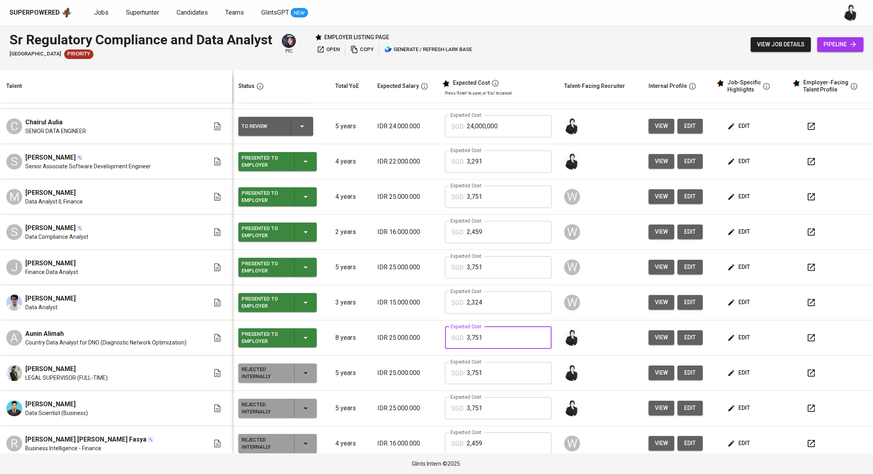
drag, startPoint x: 495, startPoint y: 335, endPoint x: 437, endPoint y: 335, distance: 57.4
click at [439, 335] on td "Expected Cost SGD 3,751 Expected Cost" at bounding box center [499, 337] width 120 height 35
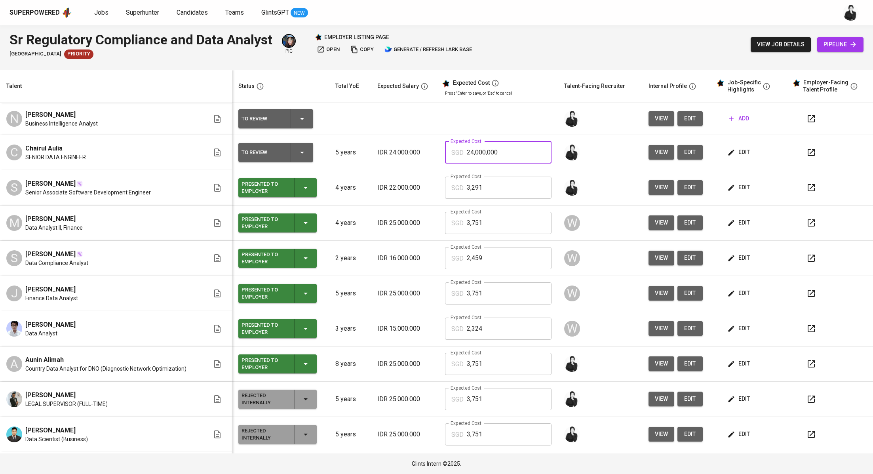
drag, startPoint x: 500, startPoint y: 154, endPoint x: 450, endPoint y: 154, distance: 50.3
click at [450, 154] on div "SGD 24,000,000 Expected Cost" at bounding box center [498, 152] width 107 height 22
paste input "3,751"
type input "3,751"
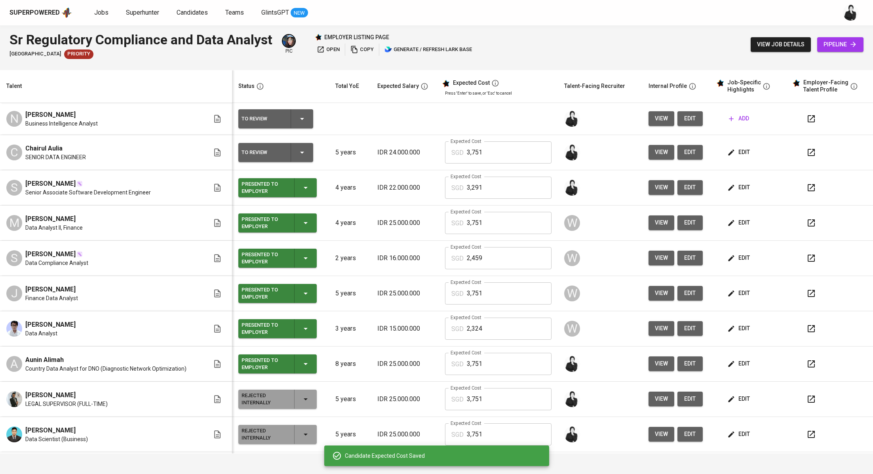
click at [689, 149] on button "edit" at bounding box center [690, 152] width 25 height 15
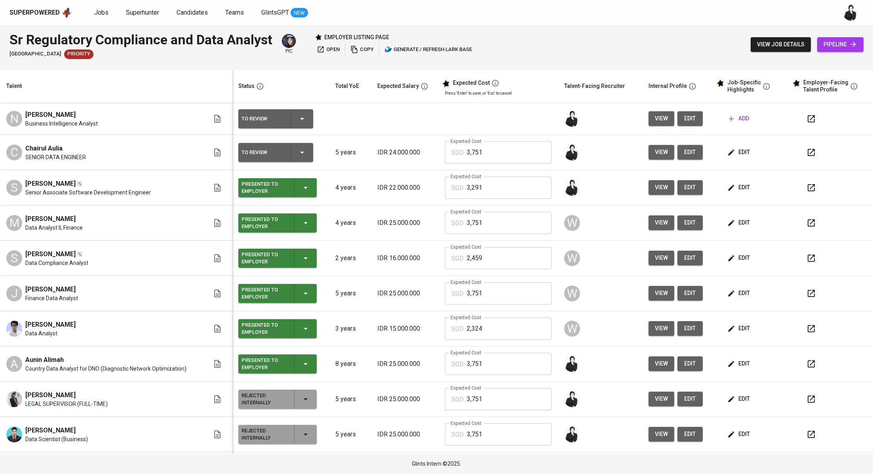
click at [692, 118] on button "edit" at bounding box center [690, 118] width 25 height 15
click at [807, 151] on icon "button" at bounding box center [812, 153] width 10 height 10
click at [729, 154] on span "edit" at bounding box center [739, 152] width 21 height 10
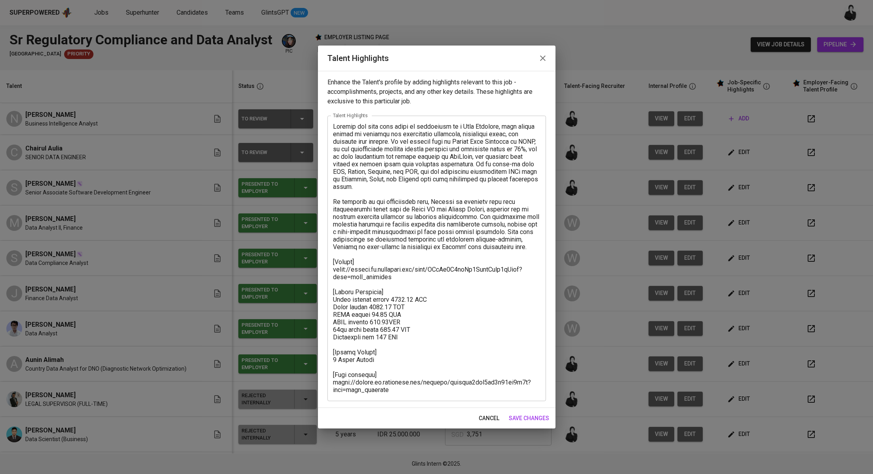
click at [392, 126] on textarea at bounding box center [436, 258] width 207 height 271
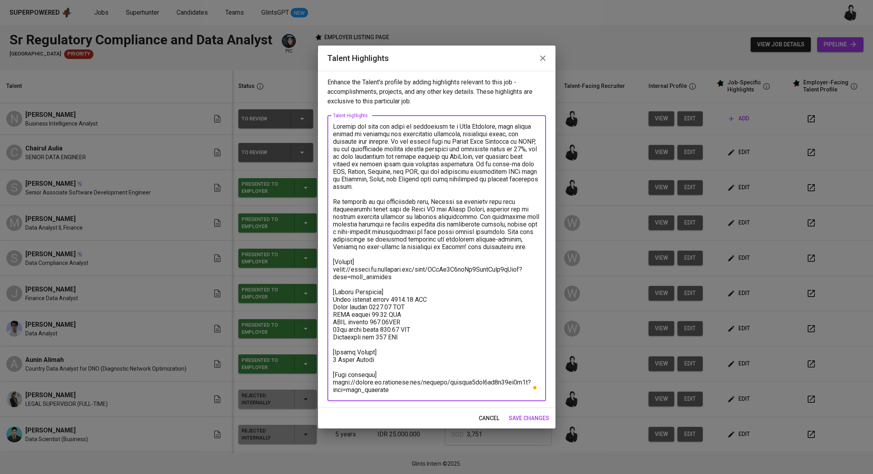
type textarea "Chairul has over five years of experience as a Data Engineer, with strong skill…"
click at [521, 417] on span "save changes" at bounding box center [529, 418] width 40 height 10
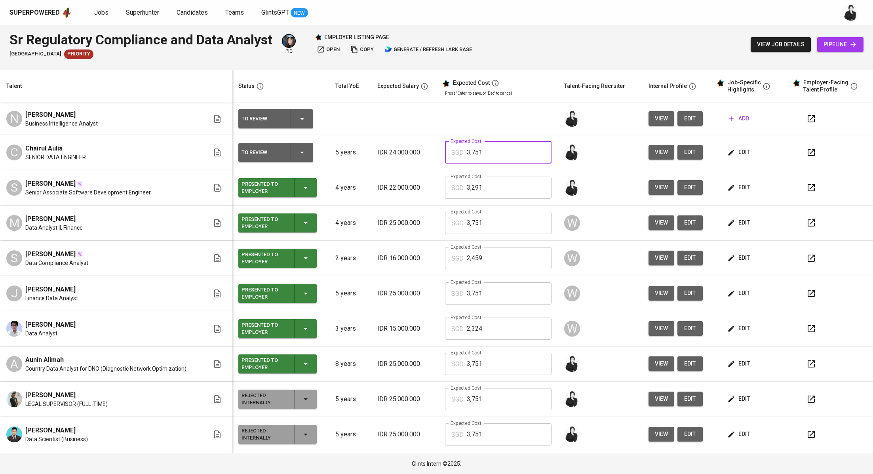
drag, startPoint x: 506, startPoint y: 155, endPoint x: 459, endPoint y: 154, distance: 47.1
click at [459, 154] on div "SGD 3,751 Expected Cost" at bounding box center [498, 152] width 107 height 22
click at [687, 122] on span "edit" at bounding box center [690, 119] width 13 height 10
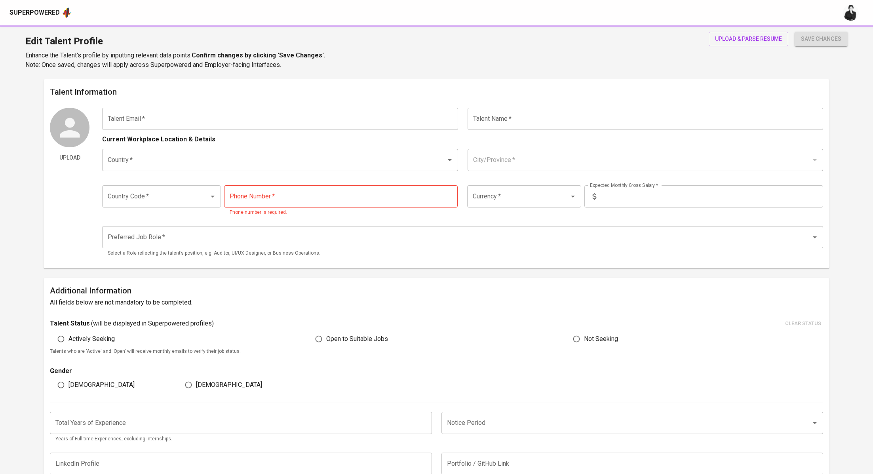
type input "[EMAIL_ADDRESS][DOMAIN_NAME]"
type input "Chairul Aulia"
type input "[GEOGRAPHIC_DATA]"
type input "[GEOGRAPHIC_DATA], [GEOGRAPHIC_DATA]"
type input "+62"
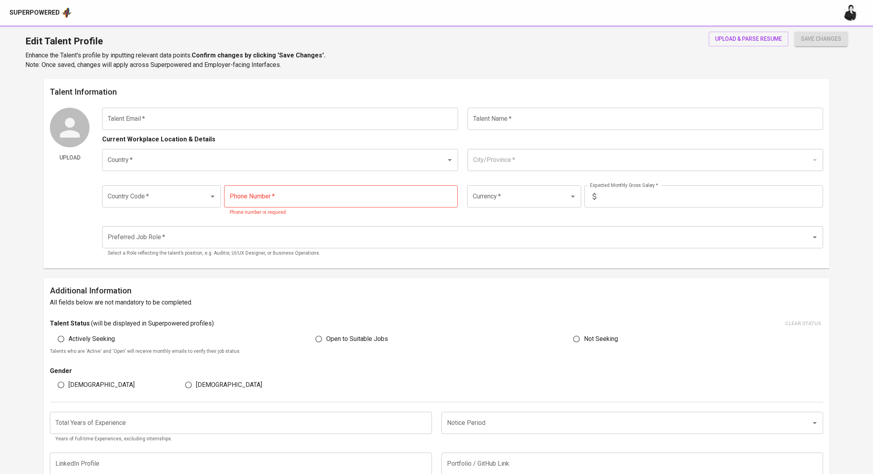
type input "628-12848106"
type input "IDR"
type input "Data Engineer"
radio input "true"
type input "5"
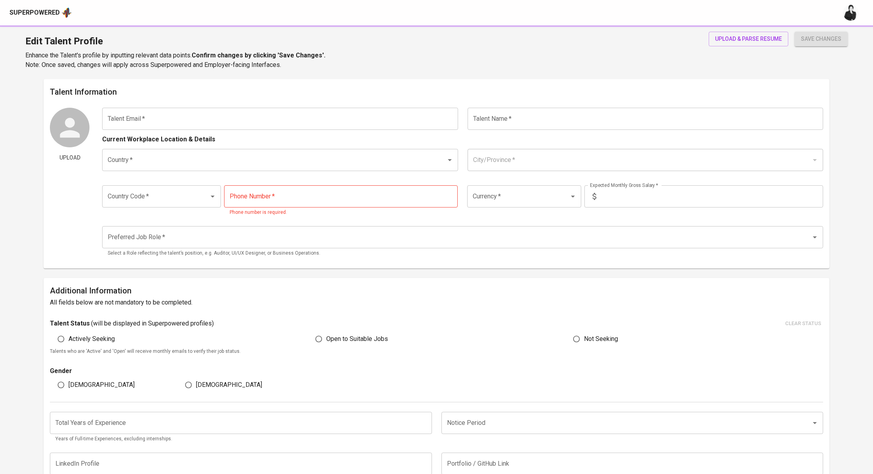
type input "1 Month"
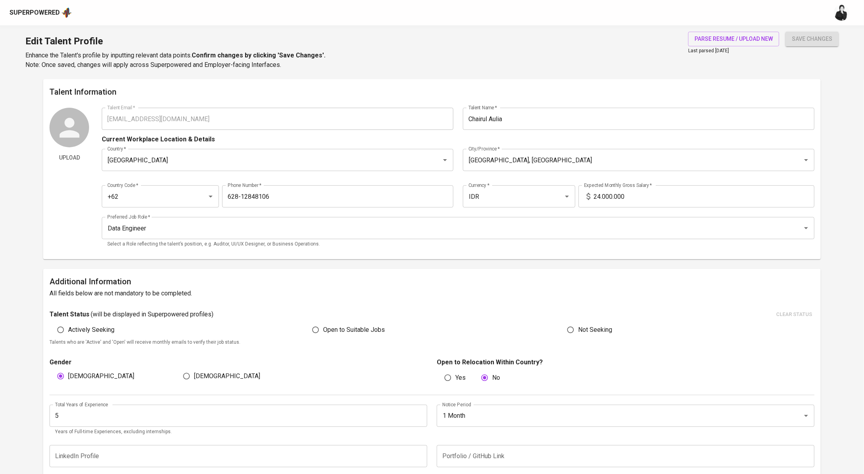
click at [600, 194] on input "24.000.000" at bounding box center [704, 196] width 221 height 22
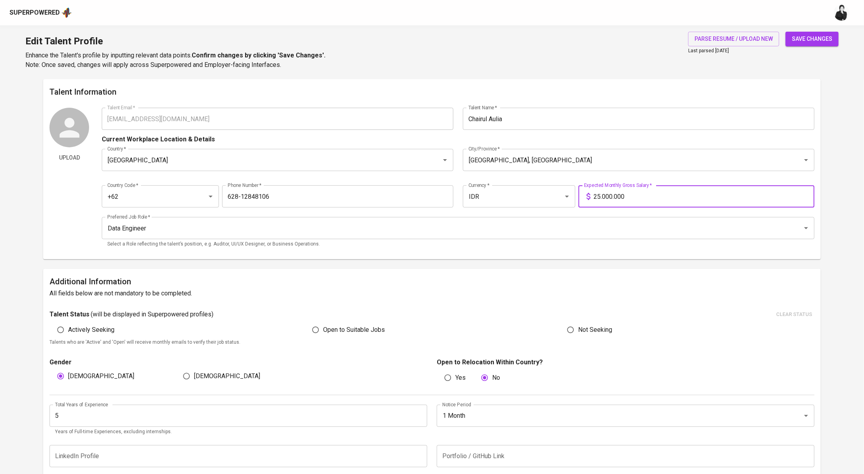
type input "25.000.000"
click at [817, 40] on span "save changes" at bounding box center [812, 39] width 40 height 10
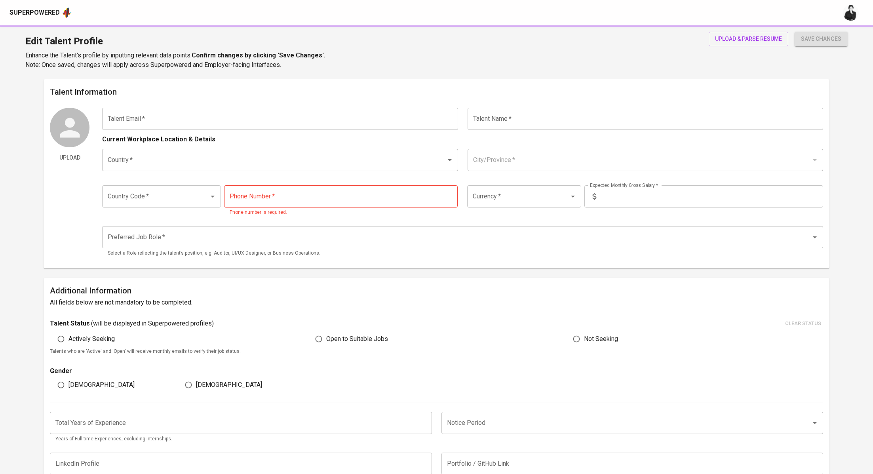
type input "[EMAIL_ADDRESS][DOMAIN_NAME]"
type input "[PERSON_NAME]"
type input "[GEOGRAPHIC_DATA]"
type input "[GEOGRAPHIC_DATA], [GEOGRAPHIC_DATA]"
type input "+62"
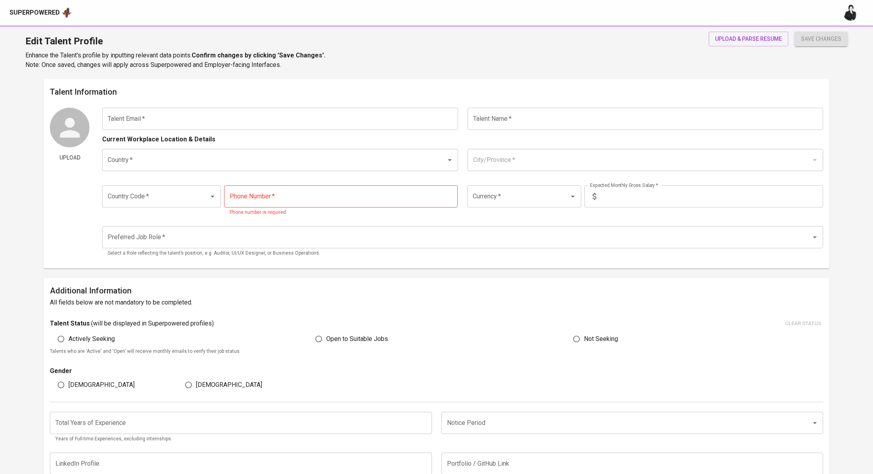
type input "[PHONE_NUMBER]"
type input "IDR"
radio input "true"
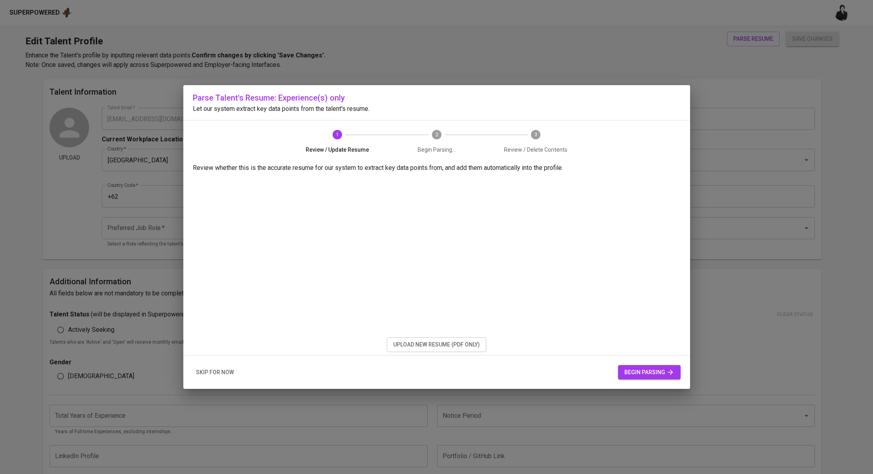
click at [423, 345] on span "upload new resume (pdf only)" at bounding box center [436, 345] width 87 height 10
click at [426, 337] on button "upload new resume (pdf only)" at bounding box center [436, 344] width 99 height 15
click at [630, 374] on span "begin parsing" at bounding box center [649, 372] width 50 height 10
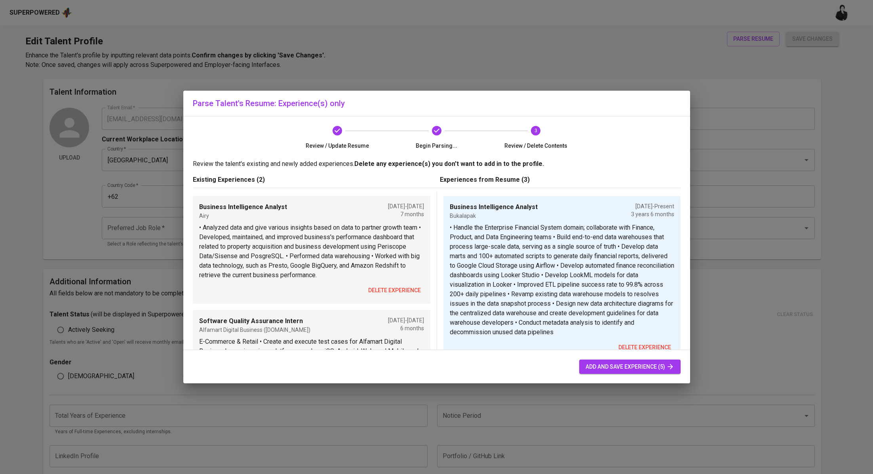
click at [395, 289] on span "delete experience" at bounding box center [394, 291] width 53 height 10
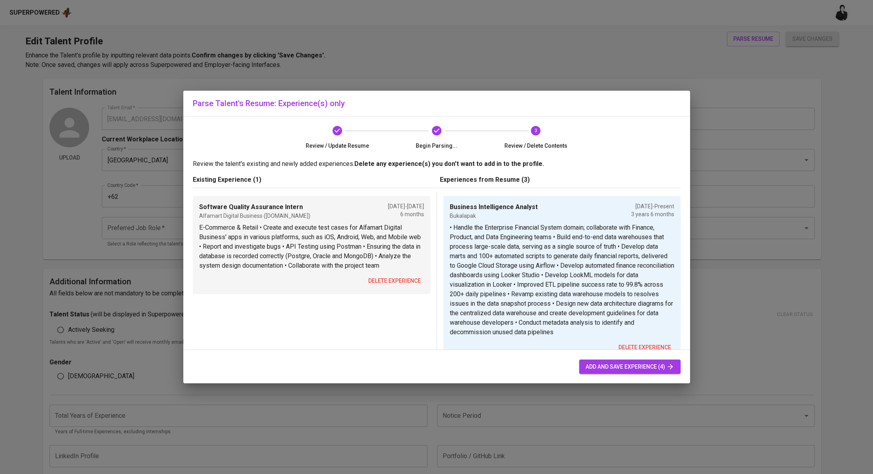
click at [396, 282] on span "delete experience" at bounding box center [394, 281] width 53 height 10
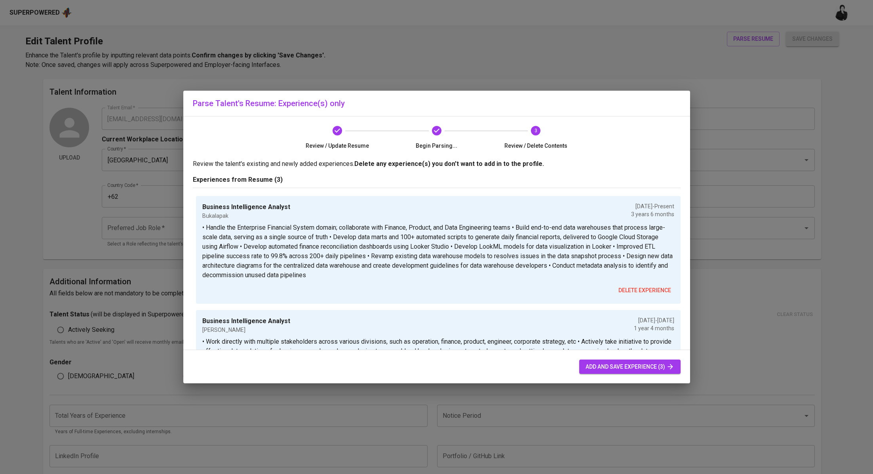
click at [598, 365] on span "add and save experience (3)" at bounding box center [630, 367] width 89 height 10
type input "Bukalapak"
checkbox input "true"
type input "02/01/2022"
type textarea "• Handle the Enterprise Financial System domain; collaborate with Finance, Prod…"
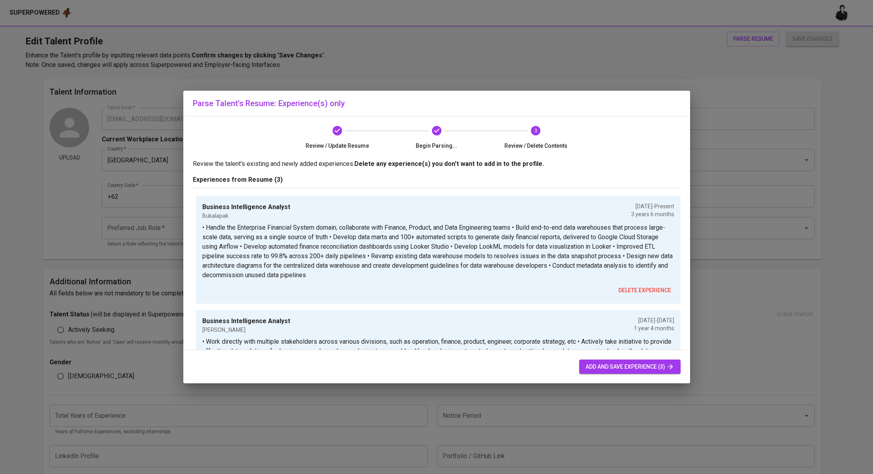
type input "Business Intelligence Analyst"
type input "Pintu"
type input "10/01/2020"
type input "02/01/2022"
type textarea "• Work directly with multiple stakeholders across various divisions, such as op…"
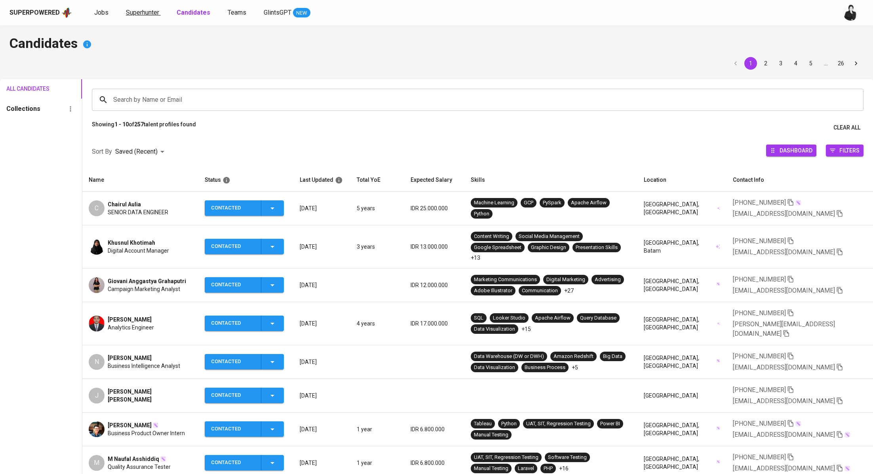
click at [151, 12] on span "Superhunter" at bounding box center [142, 13] width 33 height 8
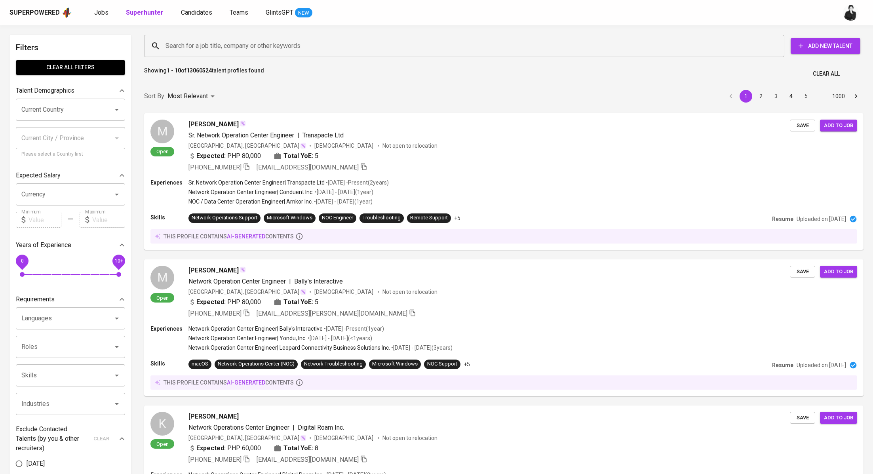
click at [204, 45] on input "Search for a job title, company or other keywords" at bounding box center [466, 45] width 605 height 15
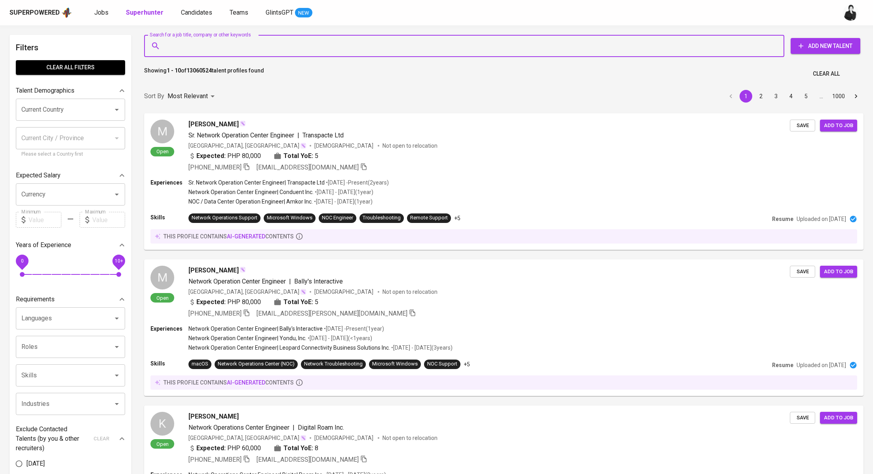
paste input "annisaqurratuainiy@yahoo.co.id"
type input "annisaqurratuainiy@yahoo.co.id"
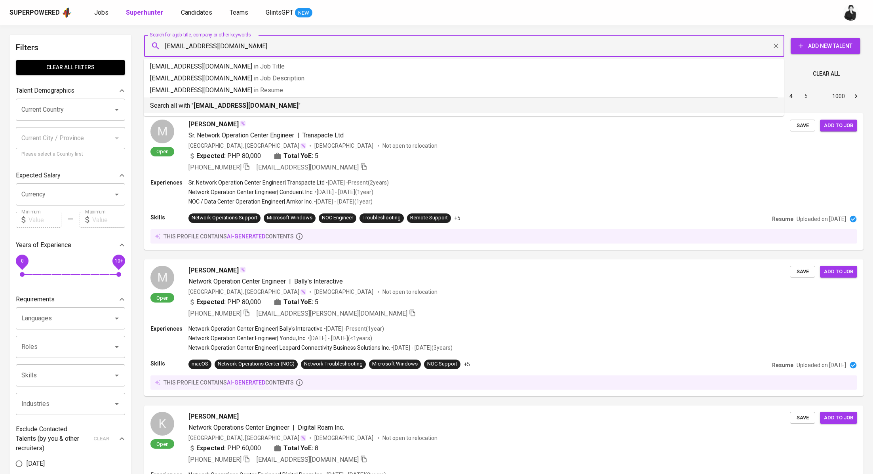
click at [261, 106] on b "annisaqurratuainiy@yahoo.co.id" at bounding box center [246, 106] width 105 height 8
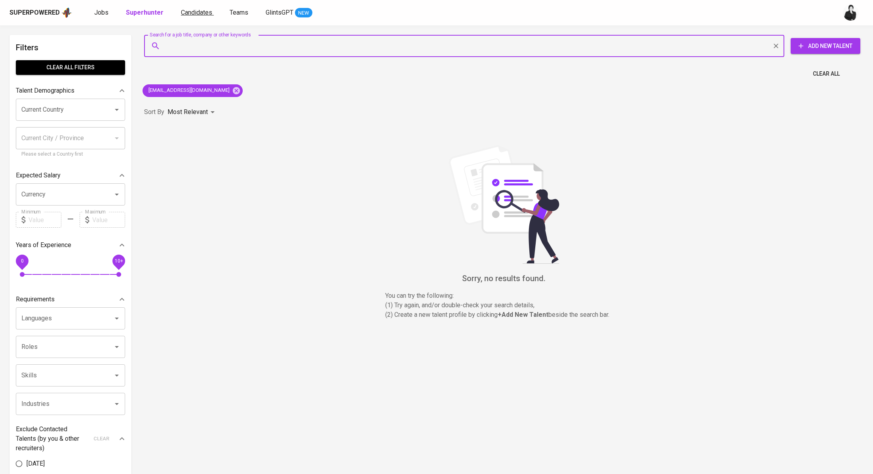
click at [192, 15] on span "Candidates" at bounding box center [196, 13] width 31 height 8
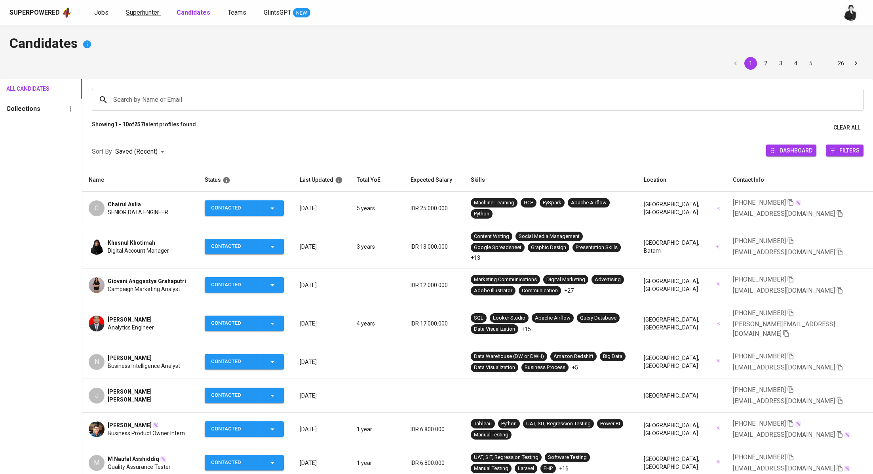
click at [135, 14] on span "Superhunter" at bounding box center [142, 13] width 33 height 8
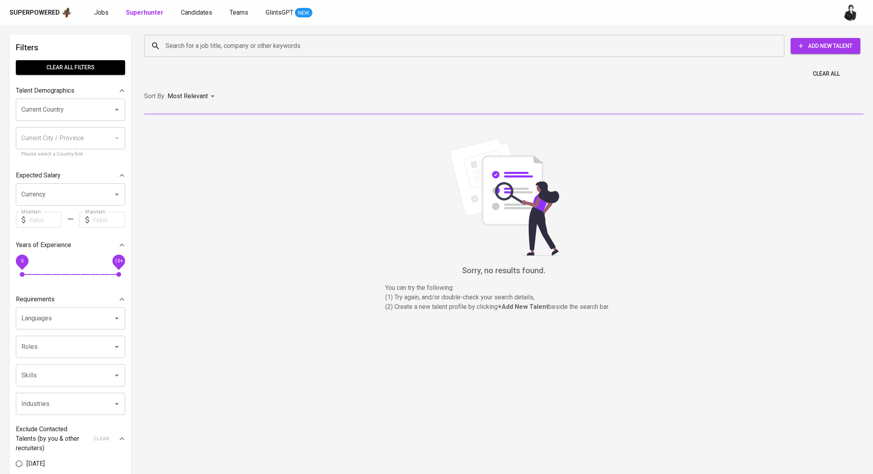
click at [257, 46] on input "Search for a job title, company or other keywords" at bounding box center [466, 45] width 605 height 15
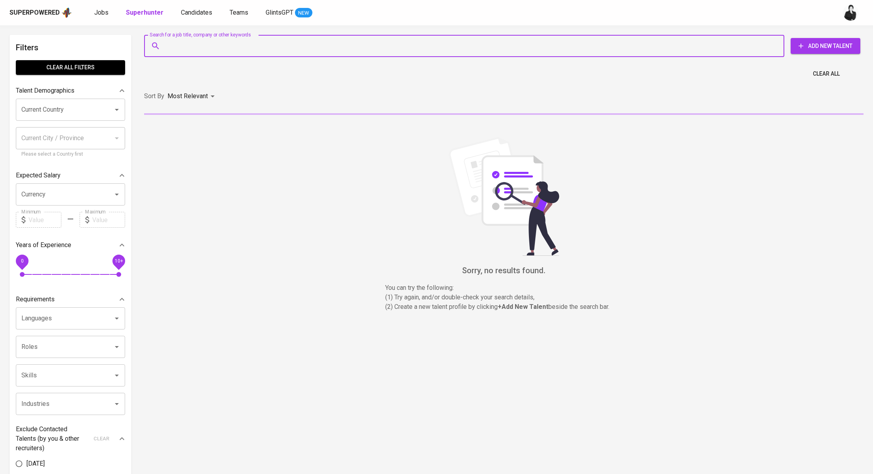
paste input "A ariqzai@outlook.com"
type input "A ariqzai@outlook.com"
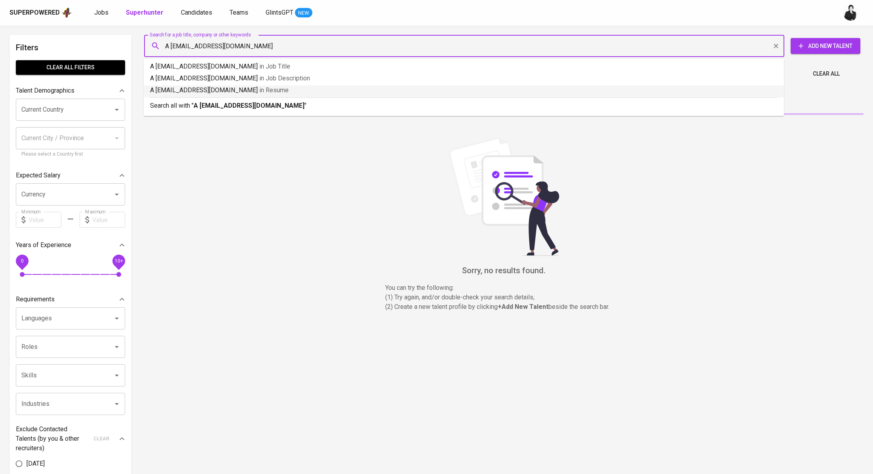
click at [263, 107] on p "Search all with " A ariqzai@outlook.com "" at bounding box center [464, 106] width 628 height 10
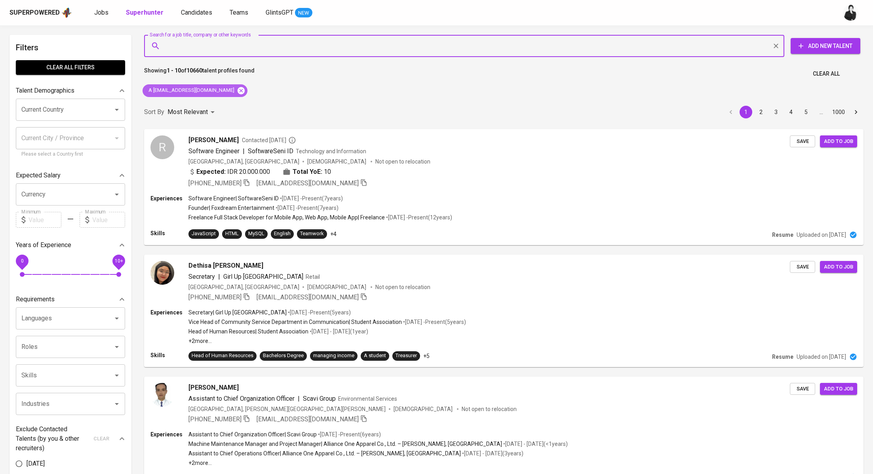
click at [237, 89] on icon at bounding box center [241, 90] width 9 height 9
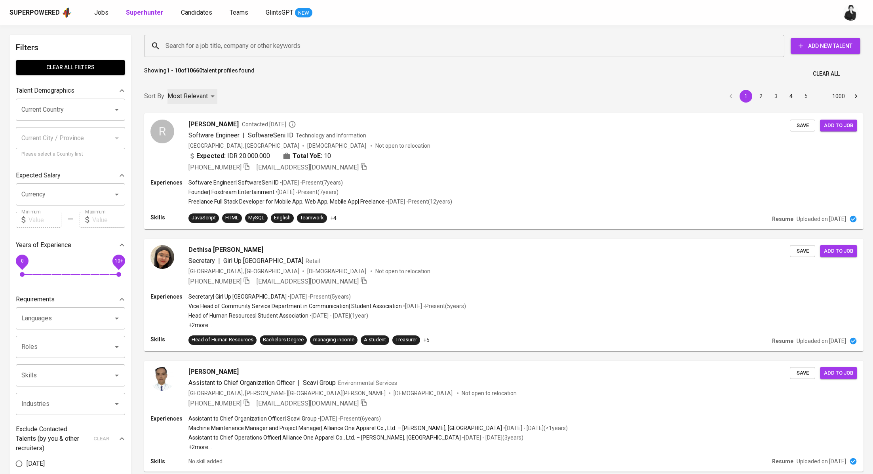
click at [211, 92] on div "Most Relevant" at bounding box center [193, 96] width 50 height 15
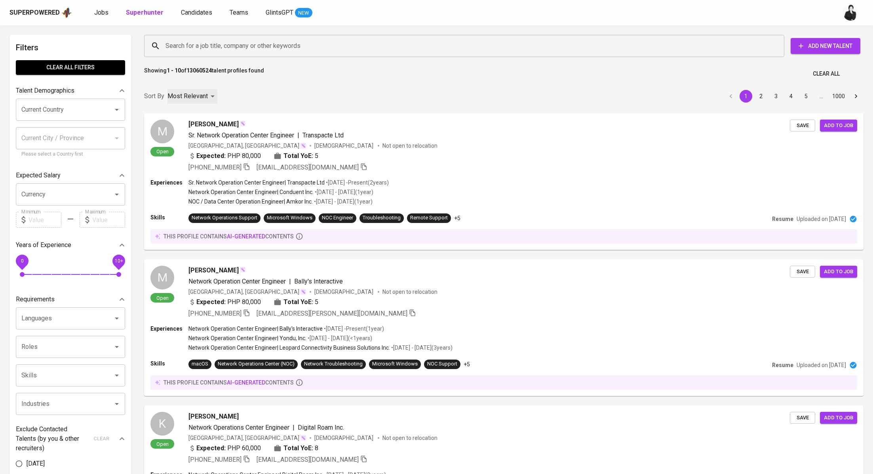
click at [232, 54] on div "Search for a job title, company or other keywords" at bounding box center [464, 46] width 640 height 22
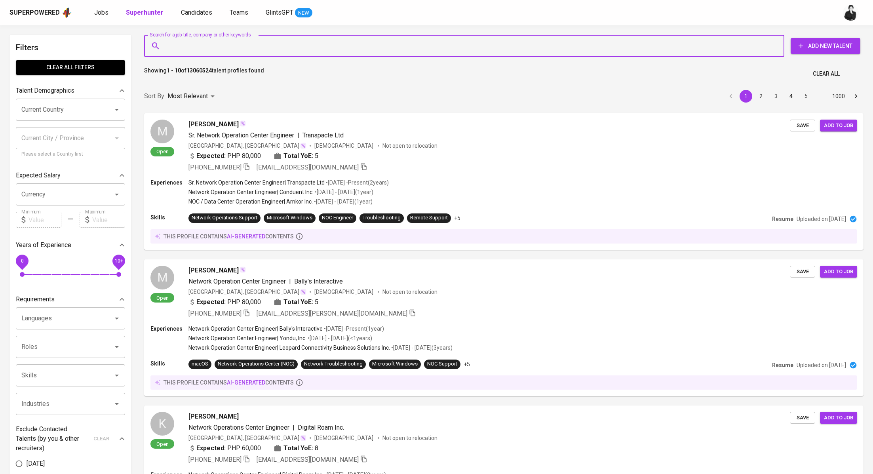
paste input "A ariqzai@outlook.com"
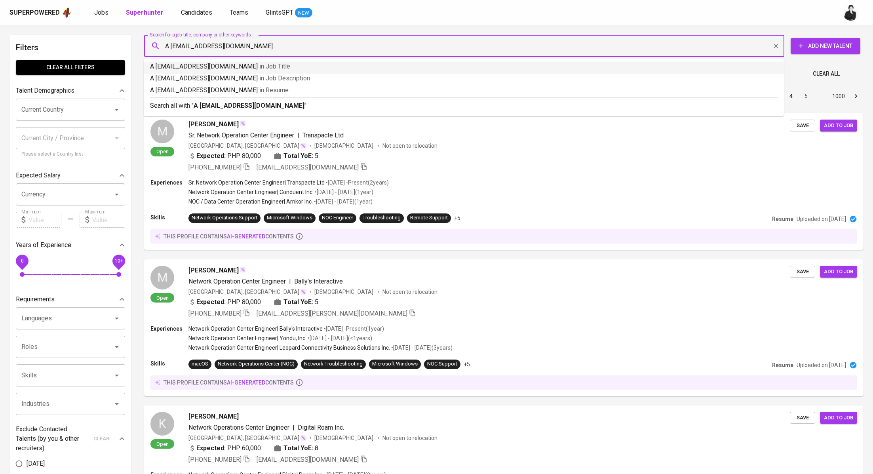
drag, startPoint x: 171, startPoint y: 46, endPoint x: 160, endPoint y: 46, distance: 11.1
click at [160, 46] on div "A ariqzai@outlook.com Search for a job title, company or other keywords" at bounding box center [464, 46] width 640 height 22
type input "ariqzai@outlook.com"
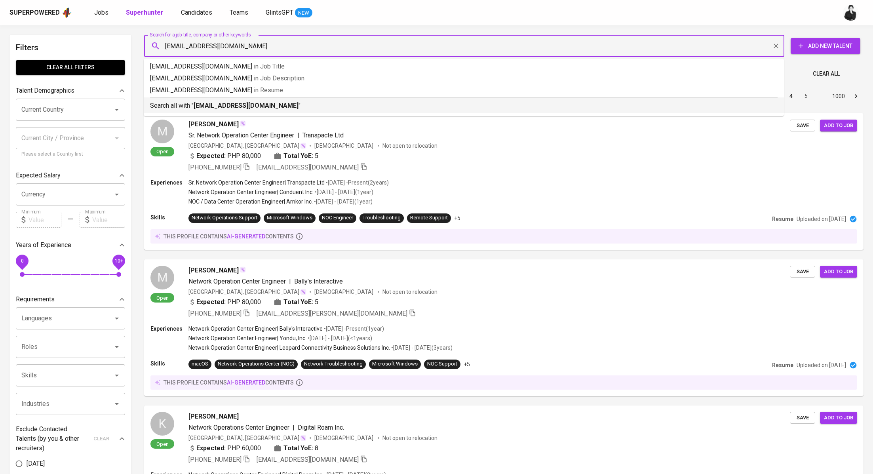
click at [229, 106] on b "ariqzai@outlook.com" at bounding box center [246, 106] width 105 height 8
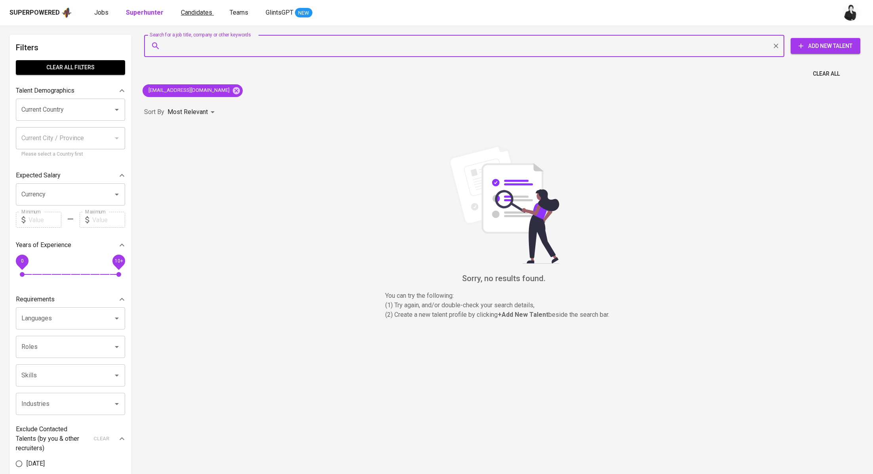
click at [199, 13] on span "Candidates" at bounding box center [196, 13] width 31 height 8
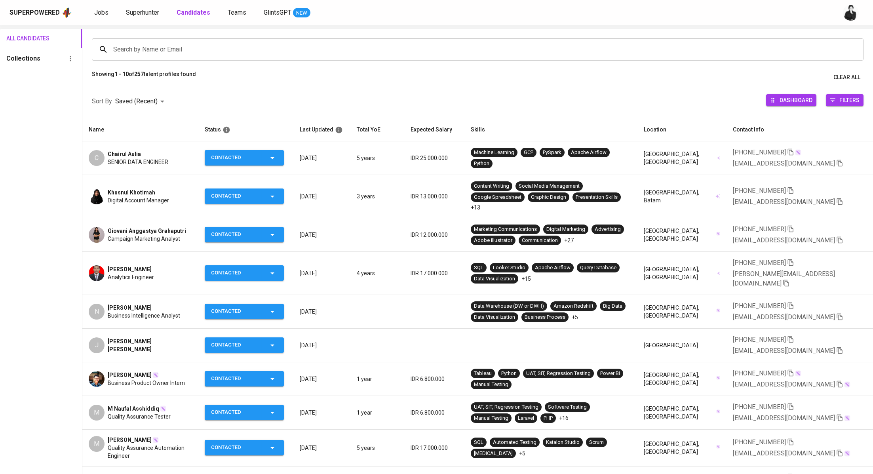
scroll to position [48, 0]
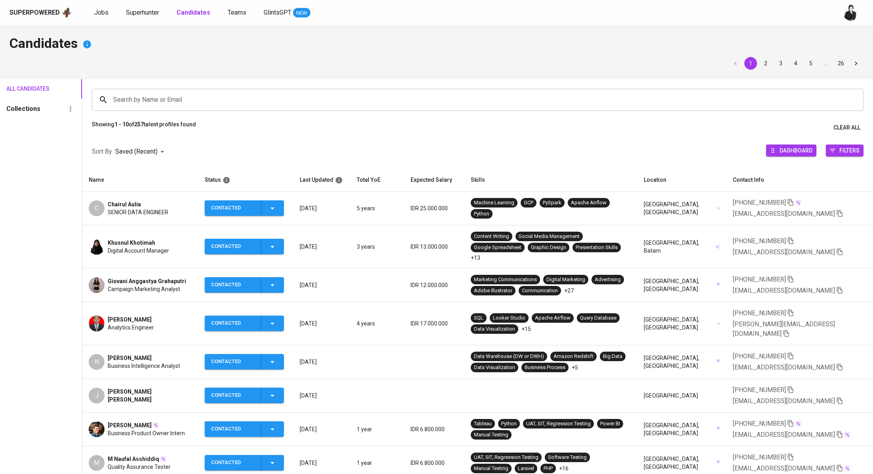
scroll to position [48, 0]
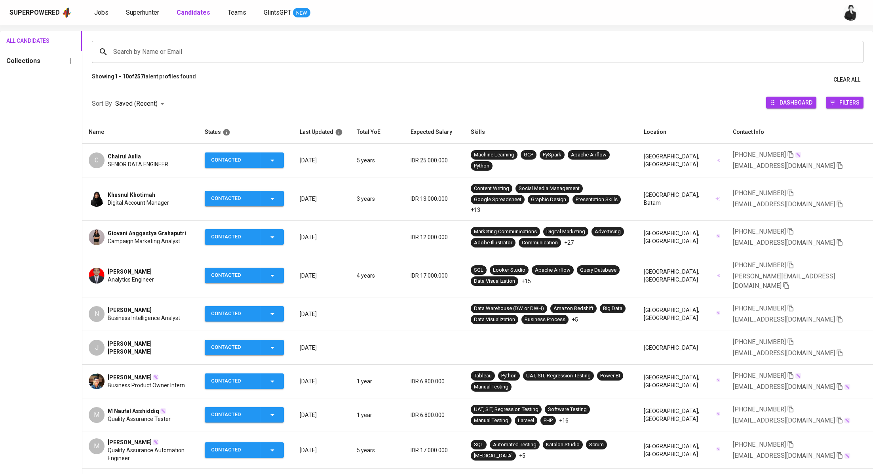
click at [152, 191] on span "Khusnul Khotimah" at bounding box center [132, 195] width 48 height 8
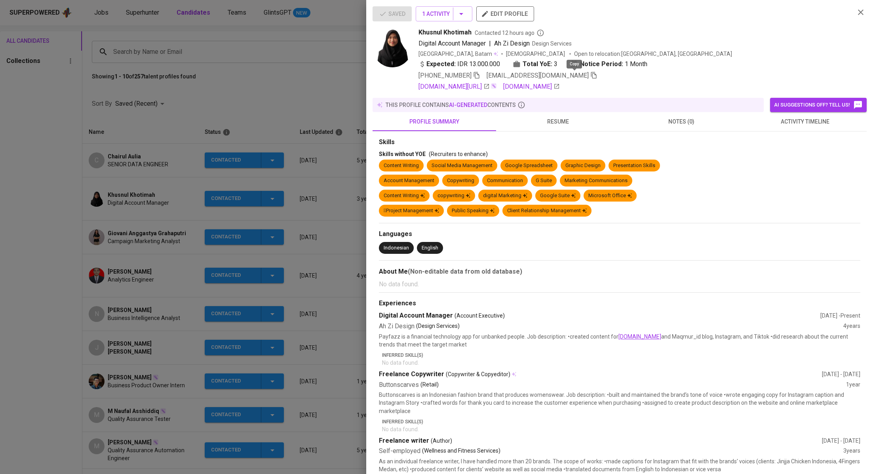
click at [590, 77] on icon "button" at bounding box center [593, 75] width 7 height 7
click at [207, 106] on div at bounding box center [436, 237] width 873 height 474
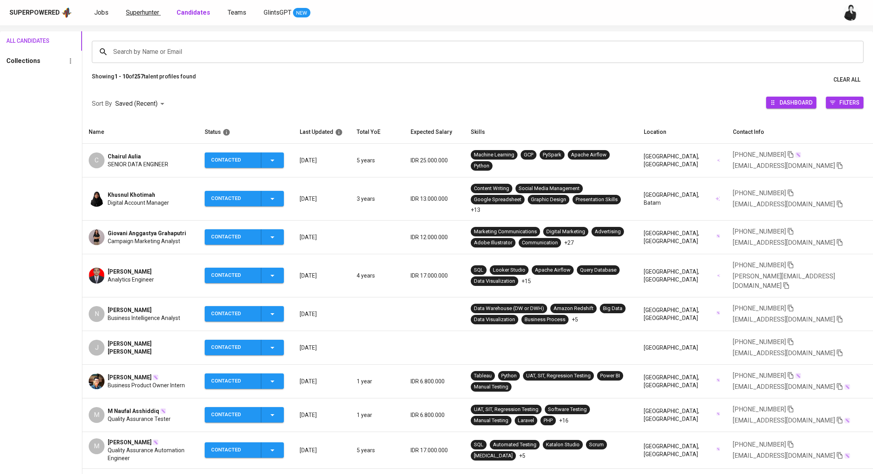
click at [141, 10] on span "Superhunter" at bounding box center [142, 13] width 33 height 8
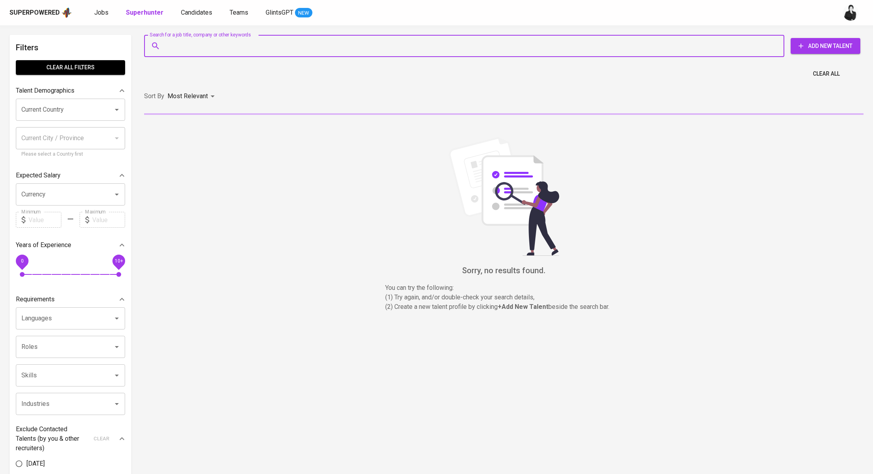
click at [198, 42] on input "Search for a job title, company or other keywords" at bounding box center [466, 45] width 605 height 15
paste input "nunun.khotimah@gmail.com"
type input "nunun.khotimah@gmail.com"
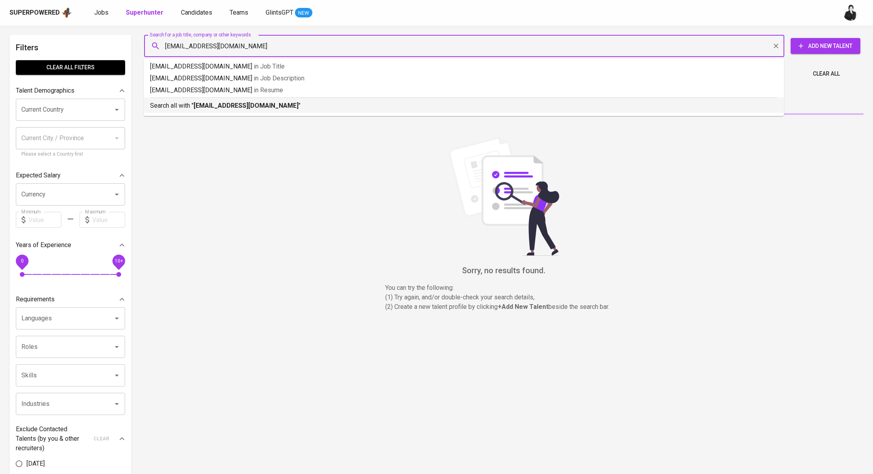
click at [226, 109] on p "Search all with " nunun.khotimah@gmail.com "" at bounding box center [464, 106] width 628 height 10
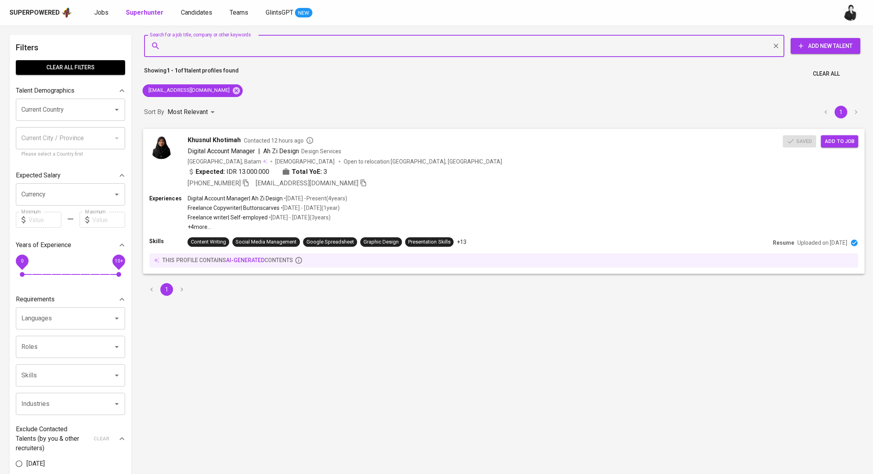
click at [236, 141] on span "Khusnul Khotimah" at bounding box center [214, 140] width 53 height 10
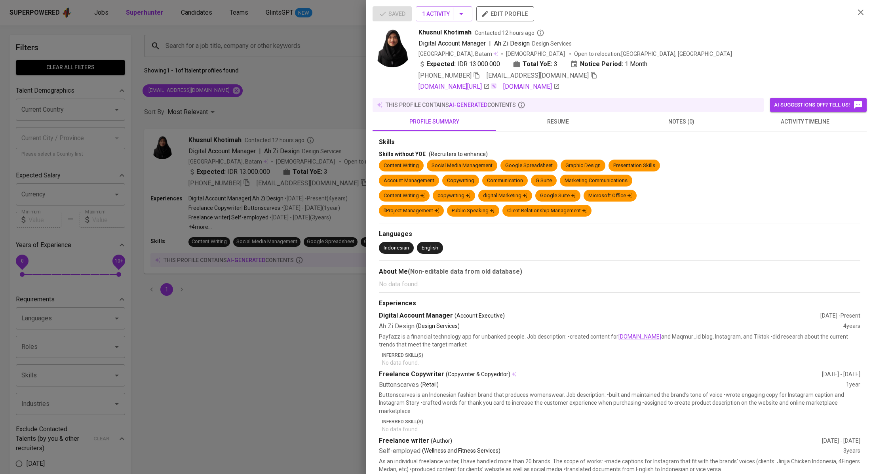
click at [324, 120] on div at bounding box center [436, 237] width 873 height 474
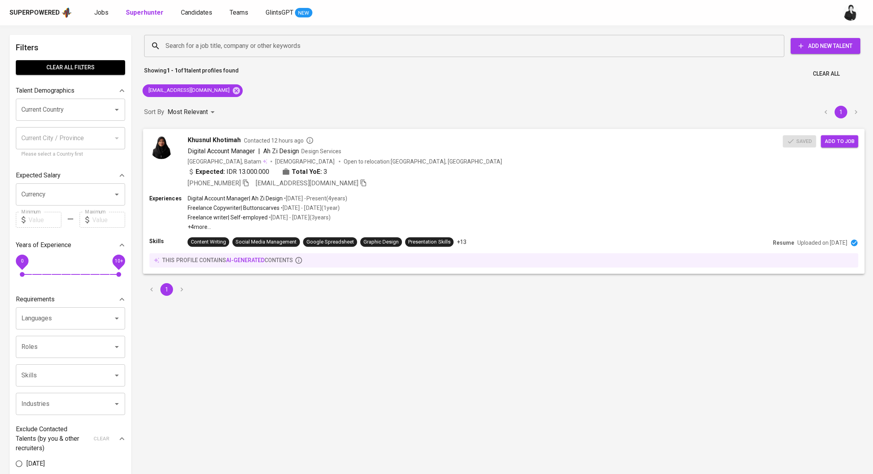
click at [828, 148] on div "Khusnul Khotimah Contacted 12 hours ago Digital Account Manager | Ah Zi Design …" at bounding box center [503, 162] width 721 height 66
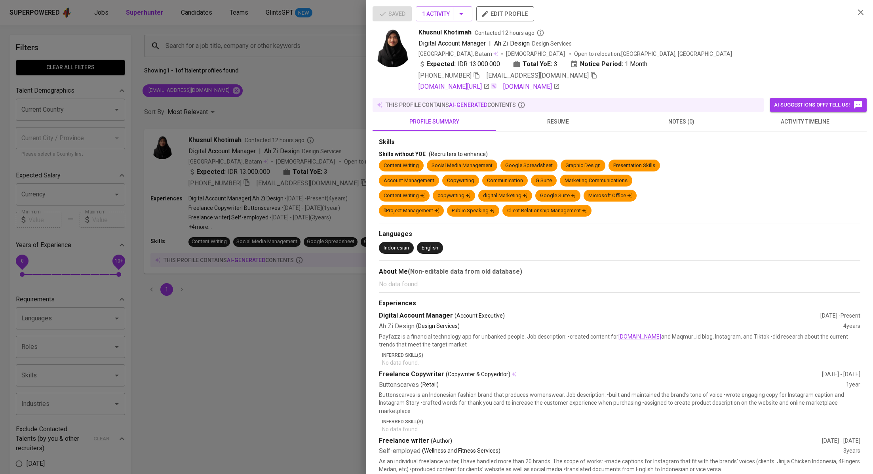
click at [303, 103] on div at bounding box center [436, 237] width 873 height 474
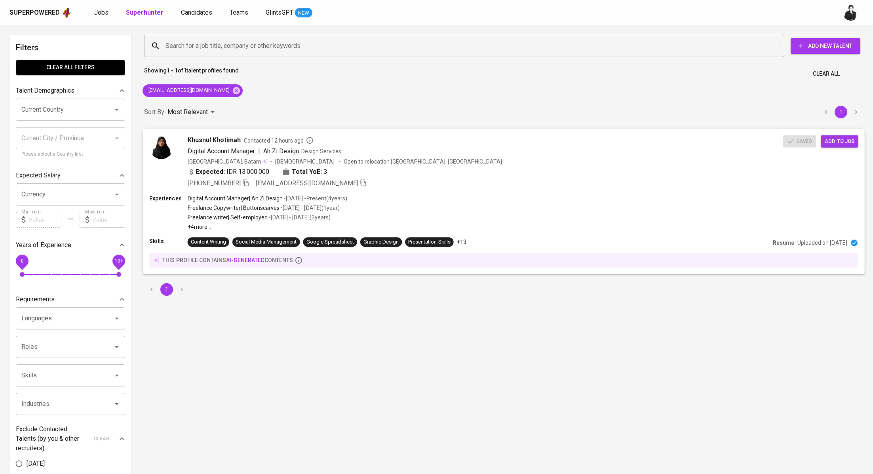
click at [836, 139] on span "Add to job" at bounding box center [839, 141] width 29 height 9
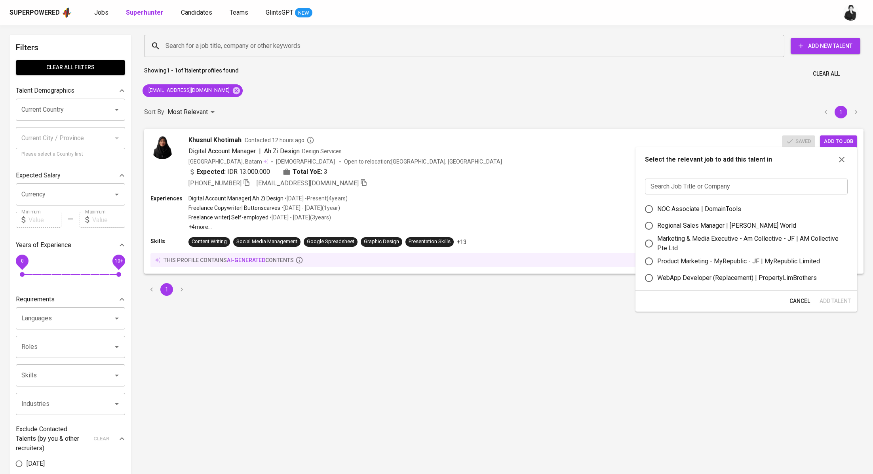
click at [716, 189] on input "text" at bounding box center [746, 187] width 203 height 16
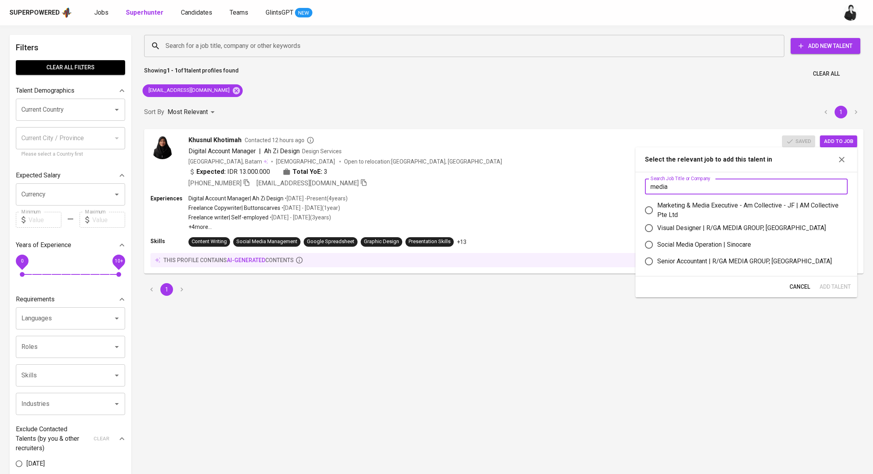
type input "media"
click at [676, 208] on div "Marketing & Media Executive - Am Collective - JF | AM Collective Pte Ltd" at bounding box center [749, 210] width 184 height 19
click at [657, 208] on input "Marketing & Media Executive - Am Collective - JF | AM Collective Pte Ltd" at bounding box center [649, 210] width 17 height 17
radio input "true"
click at [838, 288] on span "Add Talent" at bounding box center [835, 287] width 31 height 10
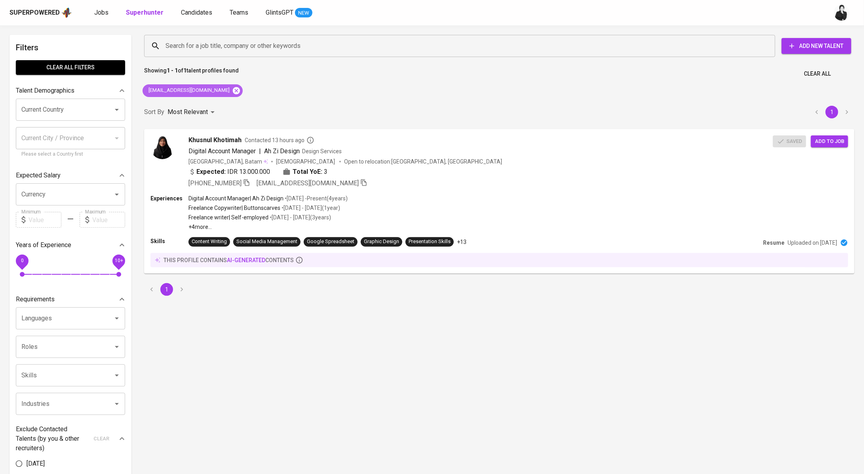
click at [232, 89] on icon at bounding box center [236, 90] width 9 height 9
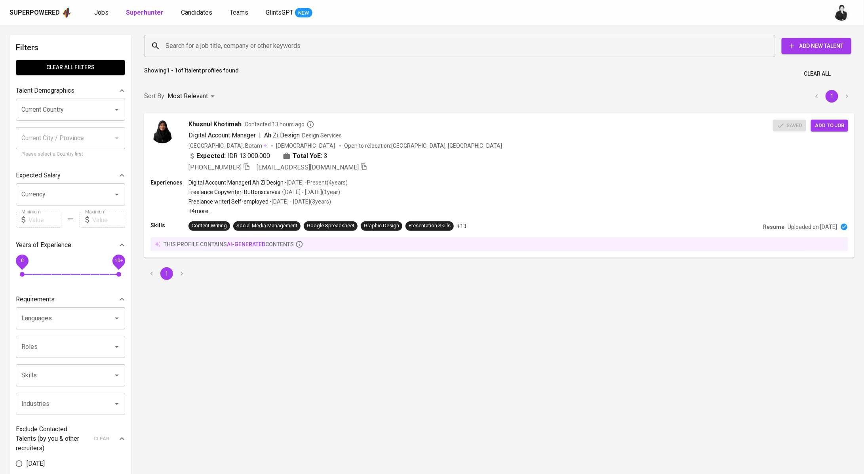
click at [260, 38] on input "Search for a job title, company or other keywords" at bounding box center [462, 45] width 596 height 15
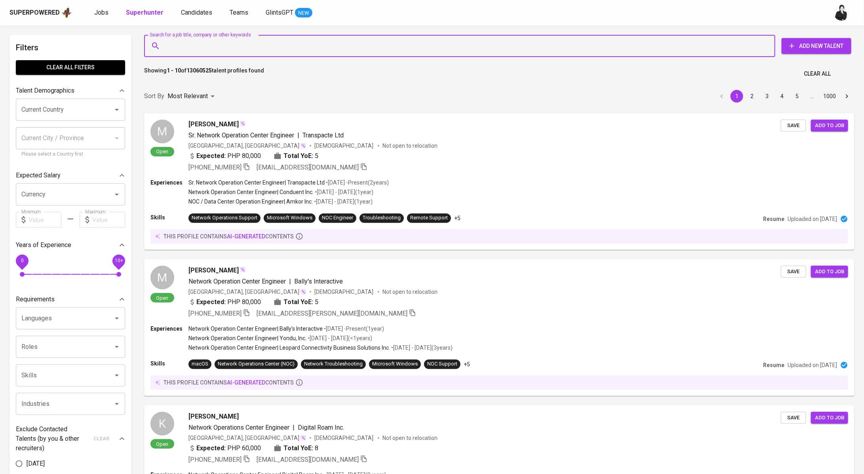
paste input "gvani1999an@gmail.com"
type input "gvani1999an@gmail.com"
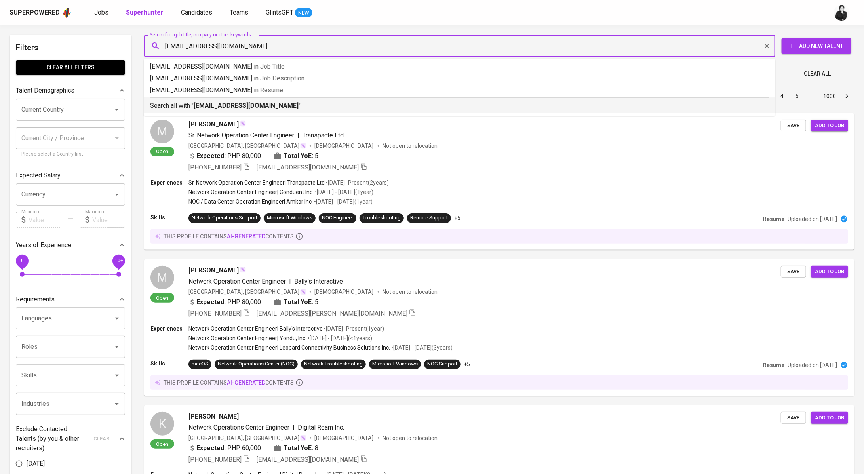
click at [262, 101] on p "Search all with " gvani1999an@gmail.com "" at bounding box center [459, 106] width 619 height 10
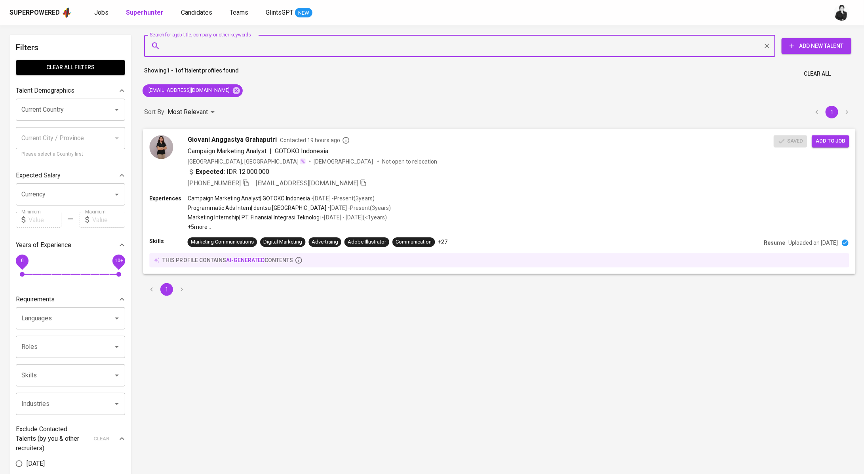
click at [259, 138] on span "Giovani Anggastya Grahaputri" at bounding box center [232, 140] width 89 height 10
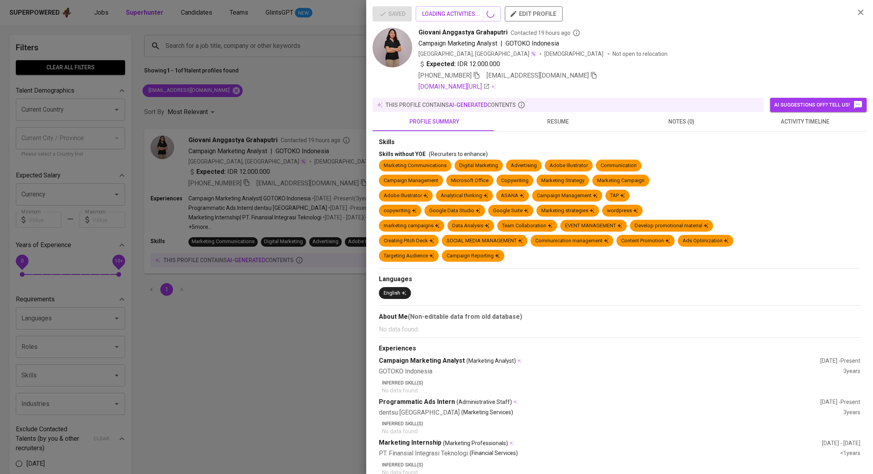
click at [761, 118] on span "activity timeline" at bounding box center [805, 122] width 114 height 10
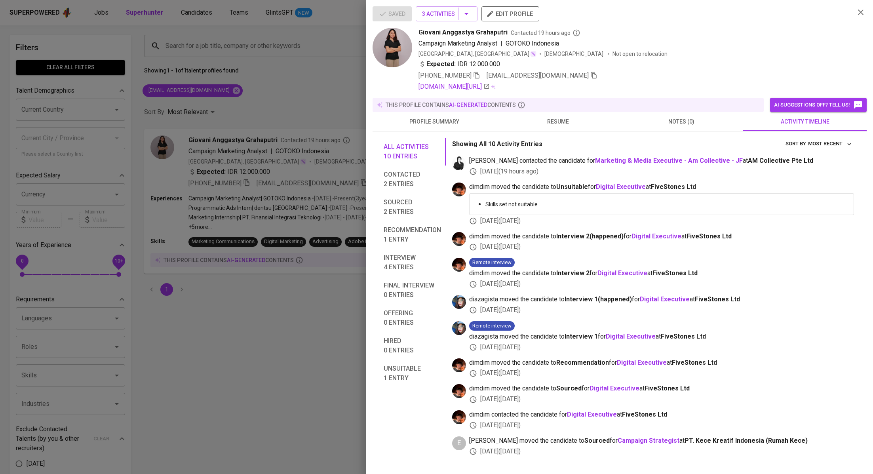
click at [326, 89] on div at bounding box center [436, 237] width 873 height 474
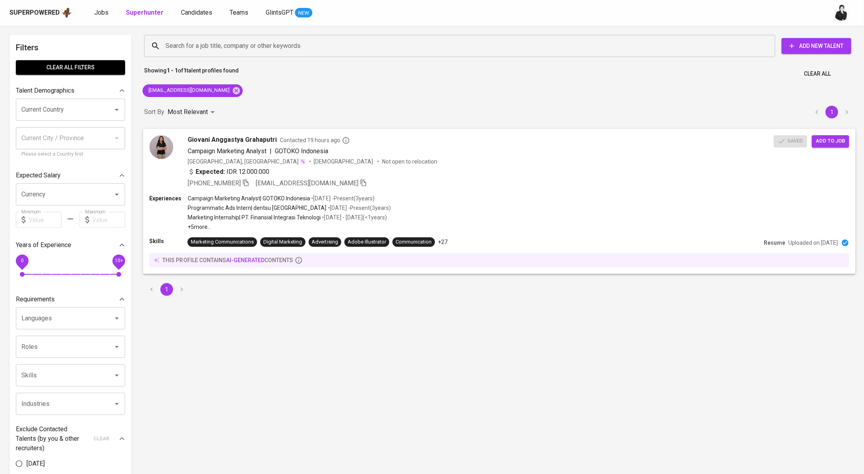
click at [839, 145] on span "Add to job" at bounding box center [830, 141] width 29 height 9
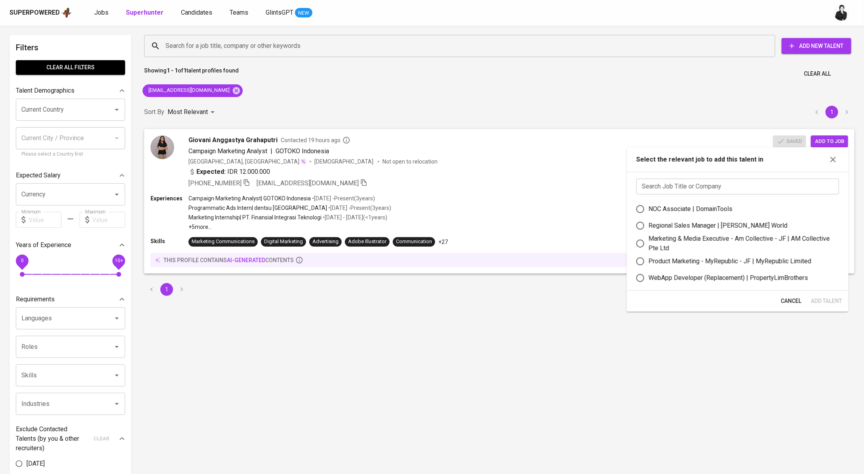
click at [741, 181] on input "text" at bounding box center [737, 187] width 203 height 16
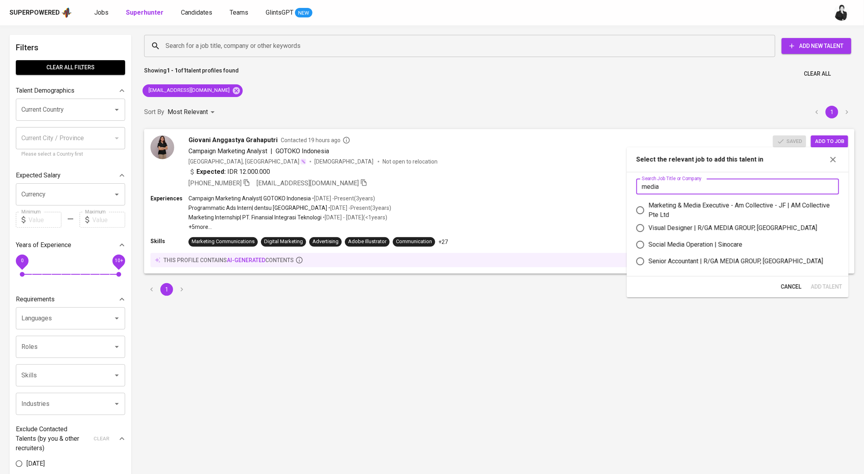
type input "media"
click at [718, 205] on div "Marketing & Media Executive - Am Collective - JF | AM Collective Pte Ltd" at bounding box center [741, 210] width 184 height 19
click at [649, 205] on input "Marketing & Media Executive - Am Collective - JF | AM Collective Pte Ltd" at bounding box center [640, 210] width 17 height 17
radio input "true"
click at [830, 281] on button "Add Talent" at bounding box center [827, 287] width 38 height 15
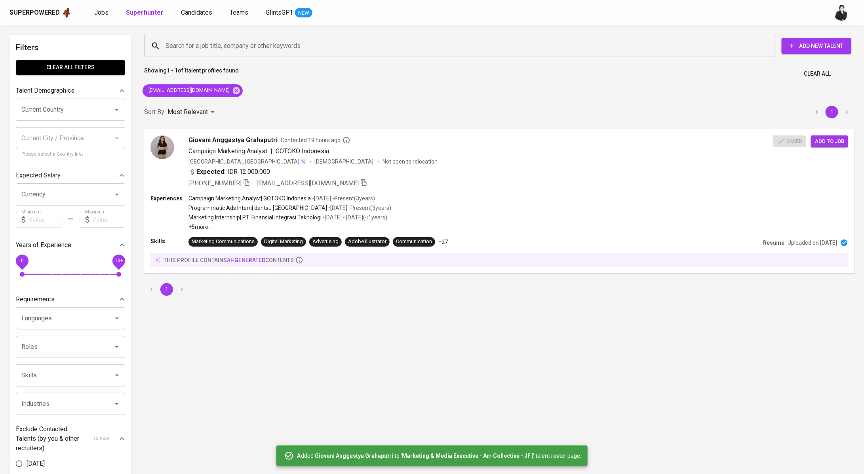
click at [212, 17] on div "Jobs Superhunter Candidates Teams GlintsGPT NEW" at bounding box center [203, 13] width 218 height 10
click at [204, 14] on span "Candidates" at bounding box center [196, 13] width 31 height 8
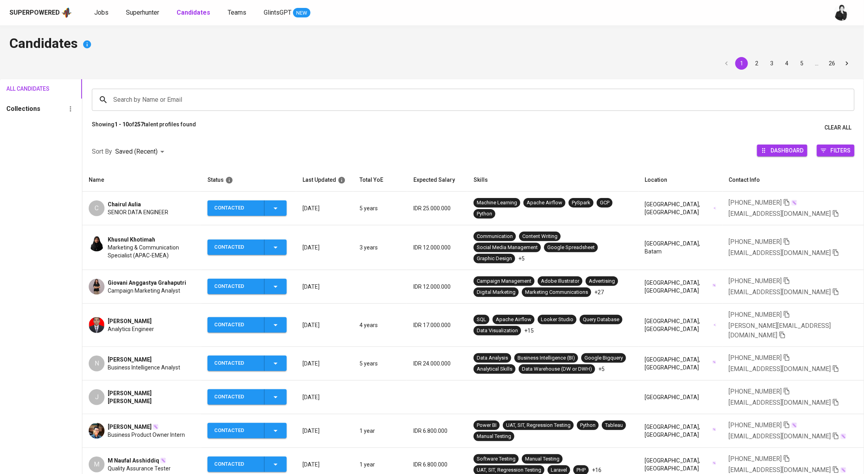
click at [150, 284] on span "Giovani Anggastya Grahaputri" at bounding box center [147, 283] width 78 height 8
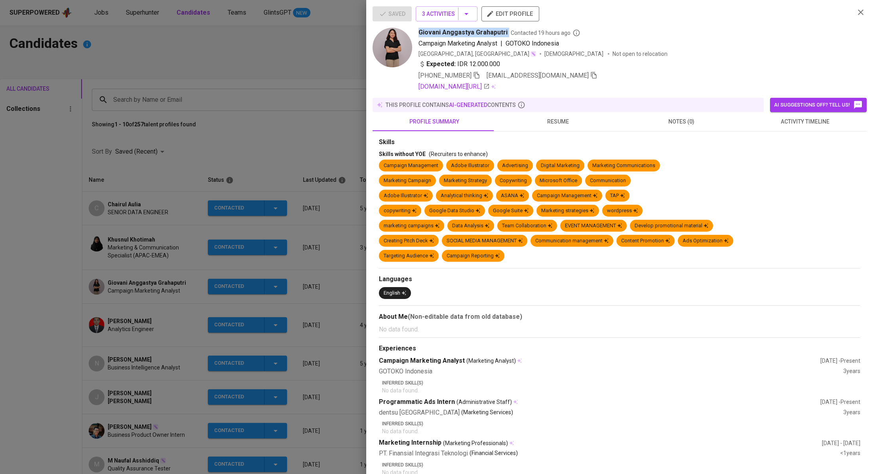
drag, startPoint x: 506, startPoint y: 32, endPoint x: 416, endPoint y: 34, distance: 89.9
click at [416, 34] on div "Giovani Anggastya Grahaputri Contacted 19 hours ago Campaign Marketing Analyst …" at bounding box center [611, 60] width 476 height 64
copy span "Giovani Anggastya Grahaputri"
click at [321, 135] on div at bounding box center [436, 237] width 873 height 474
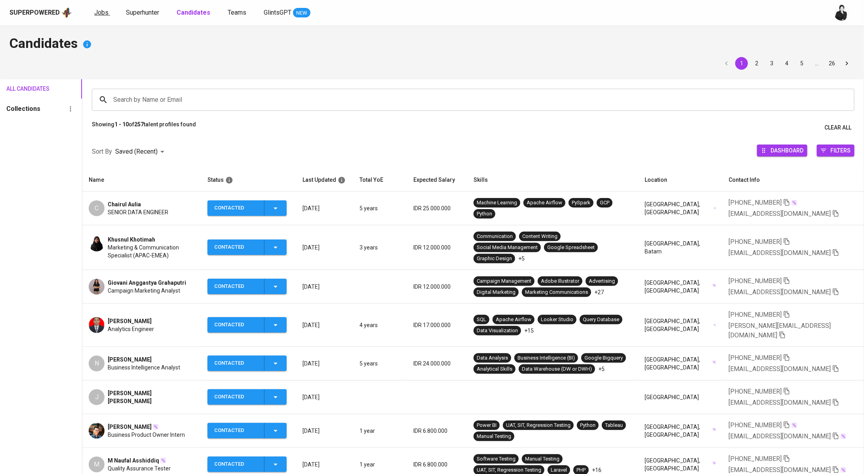
click at [103, 11] on span "Jobs" at bounding box center [101, 13] width 14 height 8
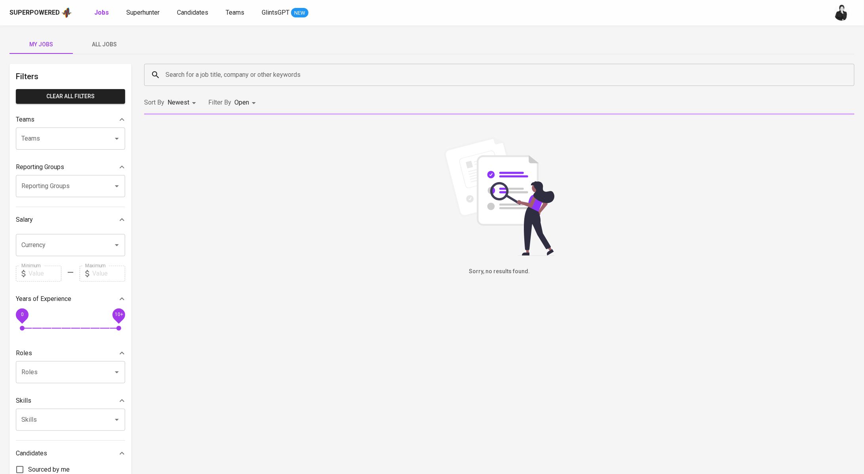
click at [305, 70] on input "Search for a job title, company or other keywords" at bounding box center [502, 74] width 676 height 15
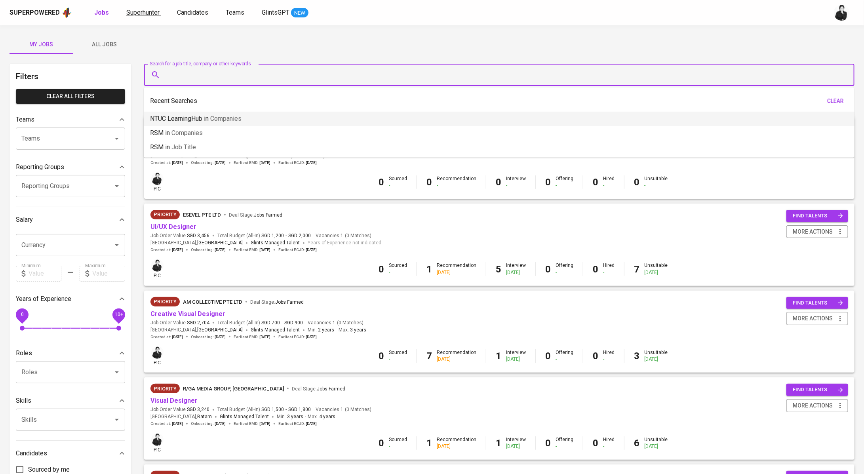
click at [135, 15] on span "Superhunter" at bounding box center [142, 13] width 33 height 8
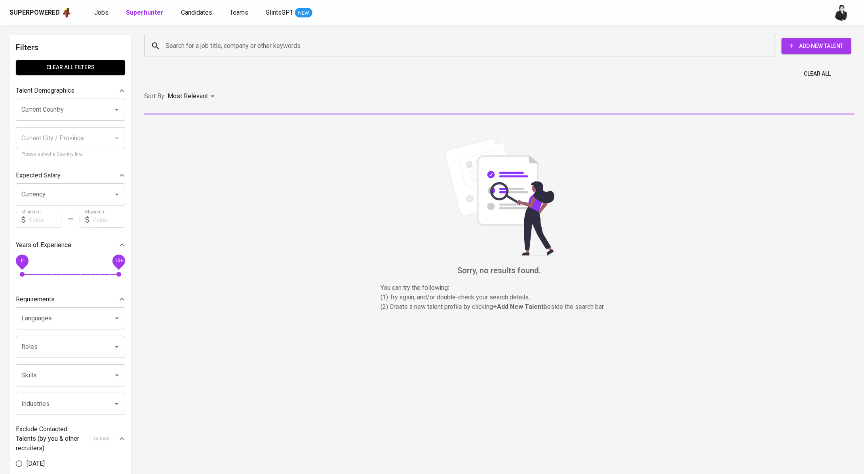
click at [188, 45] on input "Search for a job title, company or other keywords" at bounding box center [462, 45] width 596 height 15
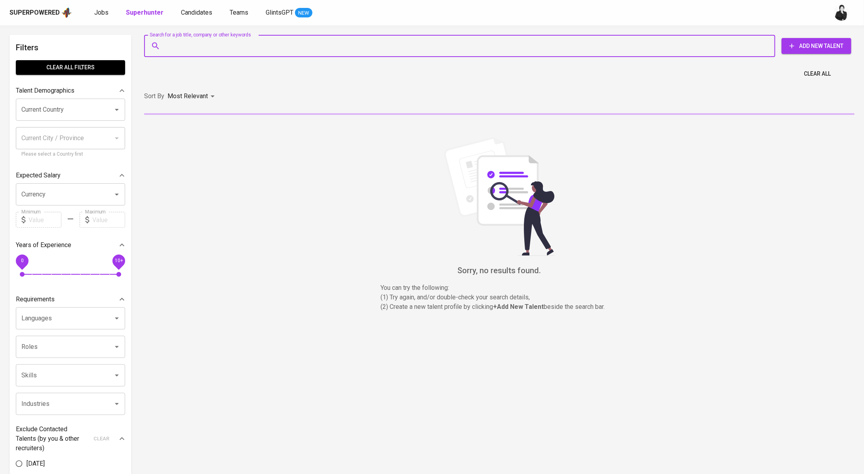
paste input "annisaqurratuainiy@yahoo.co.id"
type input "annisaqurratuainiy@yahoo.co.id"
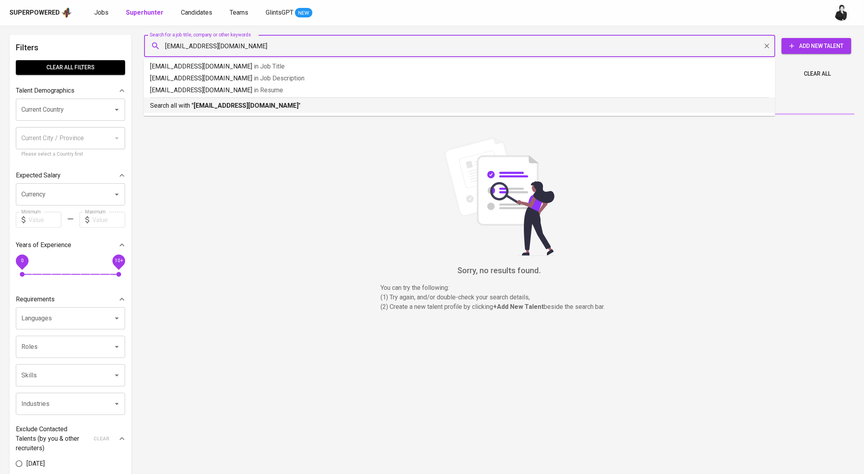
click at [253, 103] on b "annisaqurratuainiy@yahoo.co.id" at bounding box center [246, 106] width 105 height 8
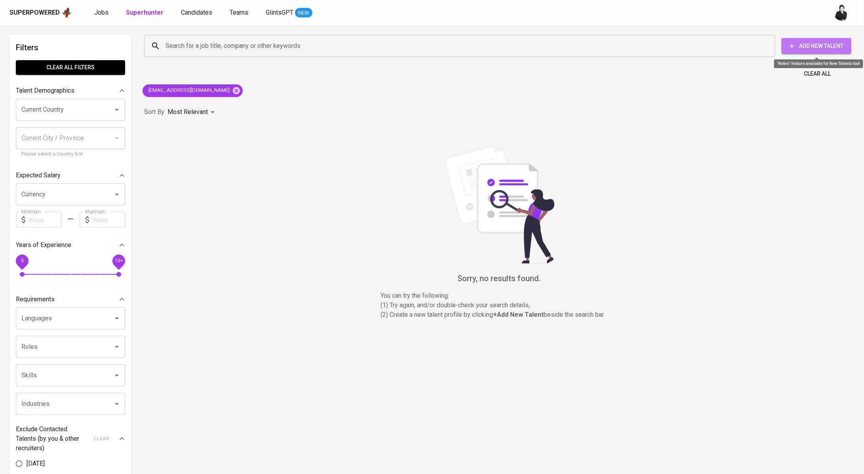
click at [846, 51] on button "Add New Talent" at bounding box center [817, 46] width 70 height 16
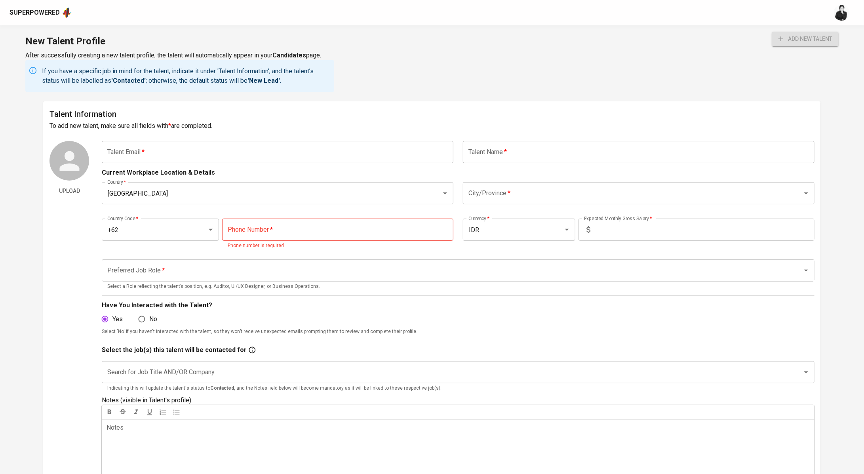
click at [382, 155] on input "text" at bounding box center [278, 152] width 352 height 22
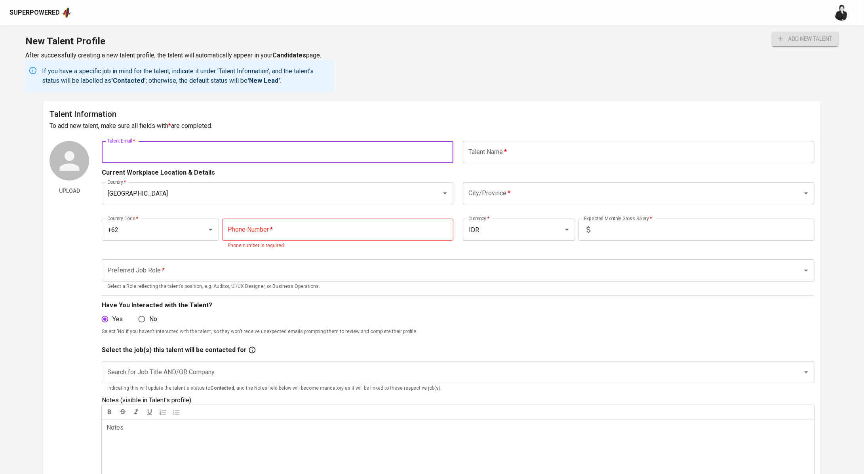
paste input "annisaqurratuainiy@yahoo.co.id"
type input "annisaqurratuainiy@yahoo.co.id"
click at [533, 151] on input "text" at bounding box center [639, 152] width 352 height 22
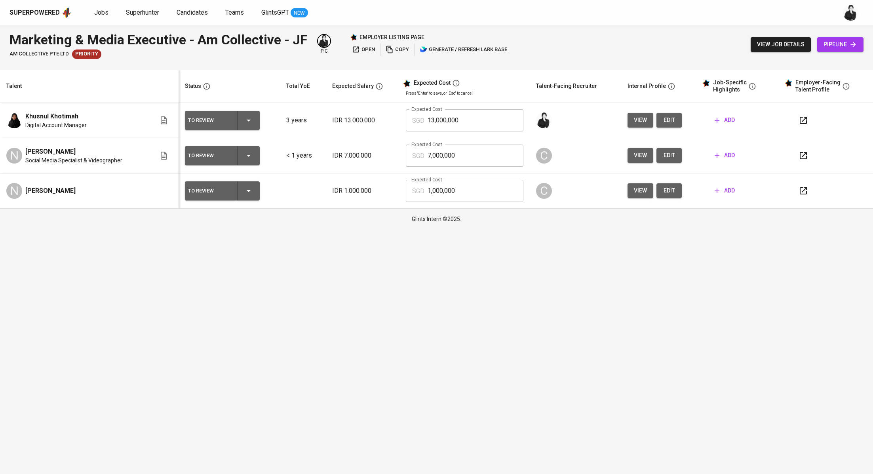
click at [719, 122] on icon "button" at bounding box center [717, 120] width 8 height 8
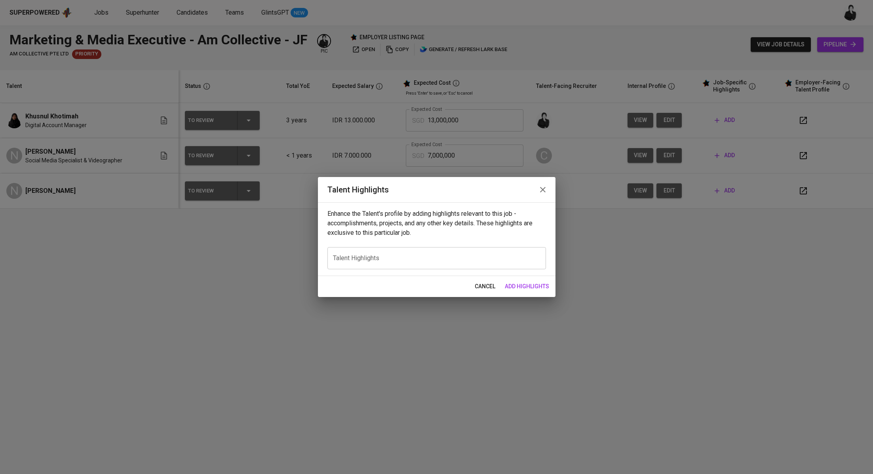
click at [546, 190] on icon "button" at bounding box center [543, 190] width 10 height 10
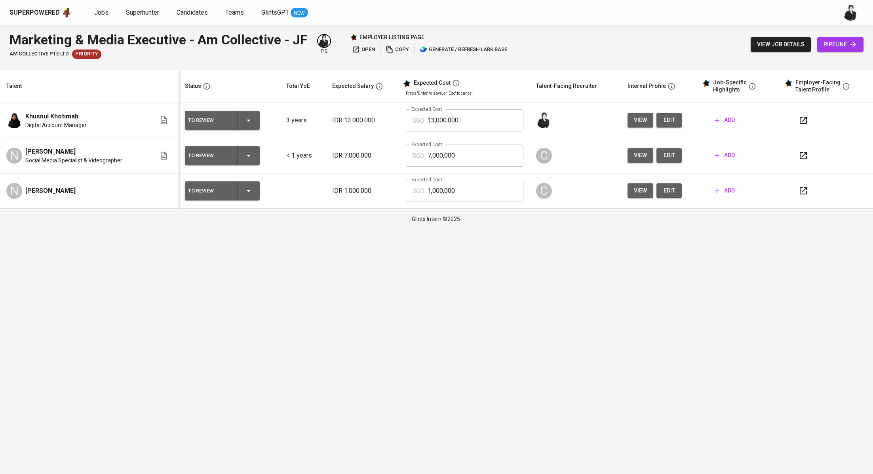
click at [678, 122] on button "edit" at bounding box center [669, 120] width 25 height 15
click at [802, 125] on button "button" at bounding box center [803, 120] width 19 height 19
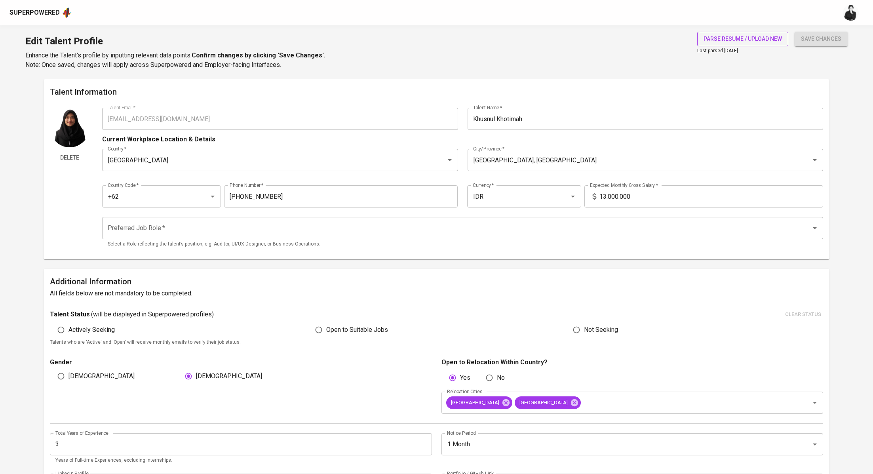
click at [751, 40] on span "parse resume / upload new" at bounding box center [743, 39] width 78 height 10
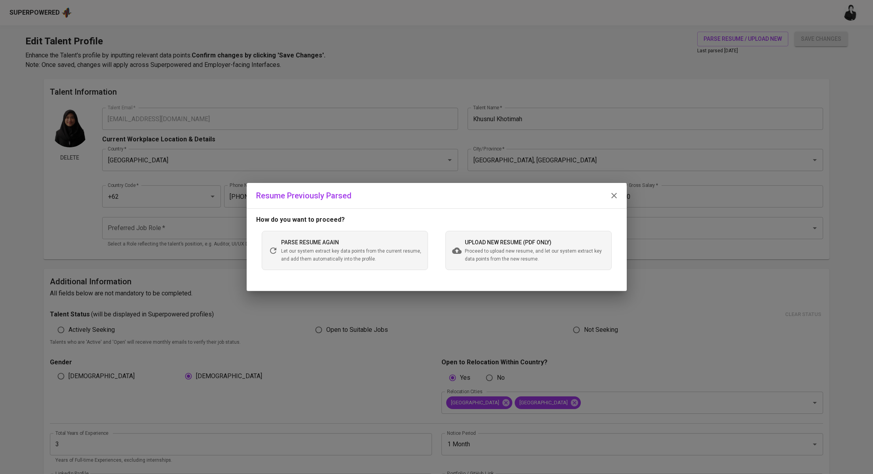
click at [481, 258] on span "Proceed to upload new resume, and let our system extract key data points from t…" at bounding box center [535, 255] width 140 height 16
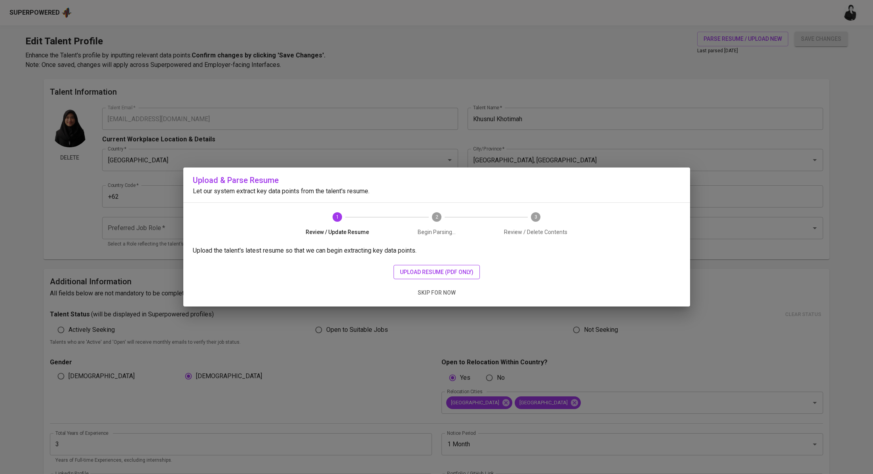
click at [446, 271] on span "upload resume (pdf only)" at bounding box center [437, 272] width 74 height 10
click at [435, 270] on span "upload resume (pdf only)" at bounding box center [437, 272] width 74 height 10
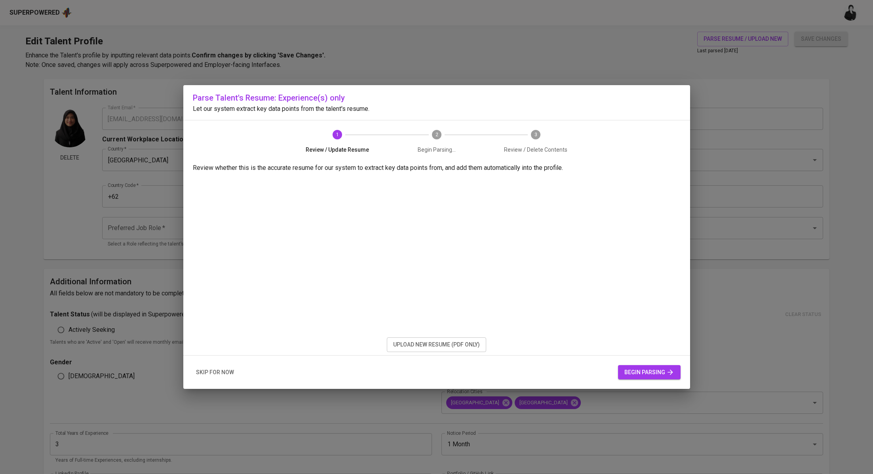
click at [627, 364] on div "skip for now begin parsing" at bounding box center [436, 373] width 507 height 34
click at [632, 373] on span "begin parsing" at bounding box center [649, 372] width 50 height 10
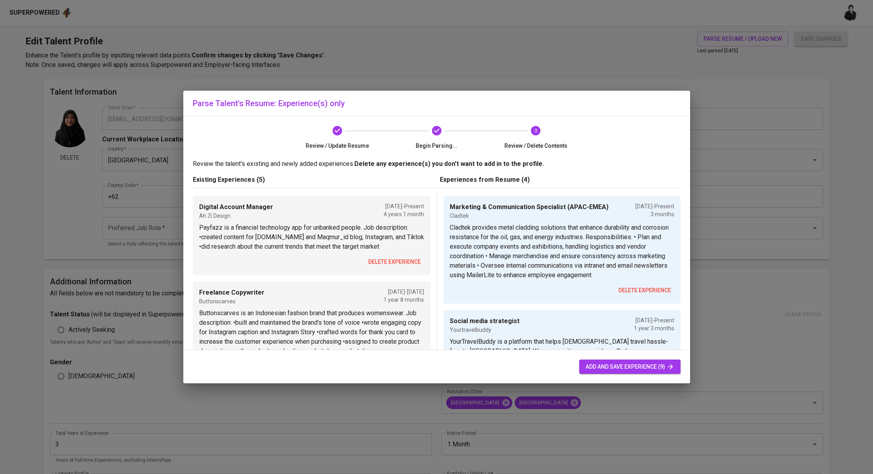
click at [386, 259] on span "delete experience" at bounding box center [394, 262] width 53 height 10
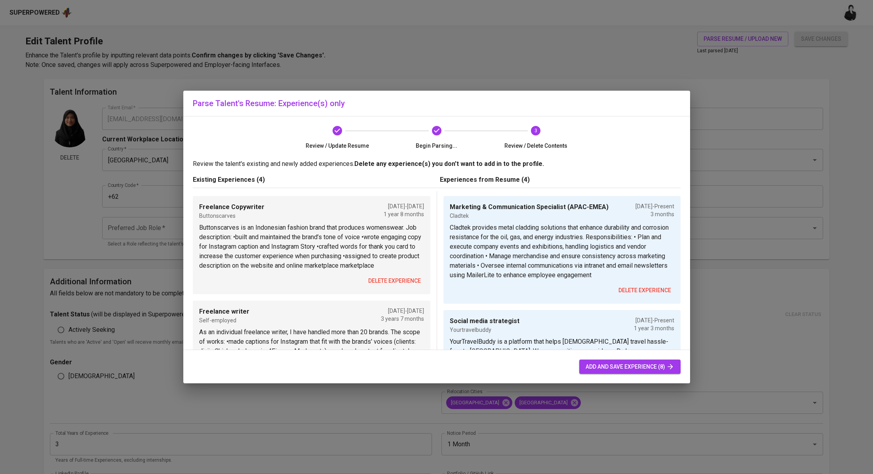
click at [390, 274] on button "delete experience" at bounding box center [394, 281] width 59 height 15
click at [398, 279] on span "delete experience" at bounding box center [394, 281] width 53 height 10
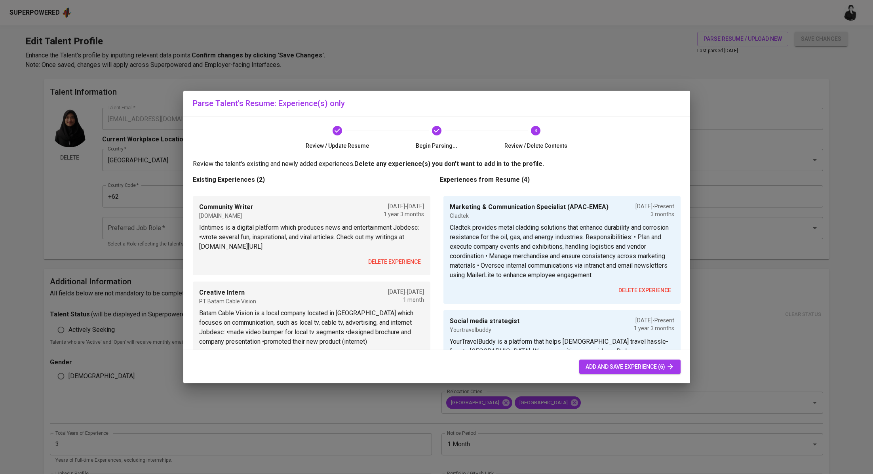
click at [403, 267] on span "delete experience" at bounding box center [394, 262] width 53 height 10
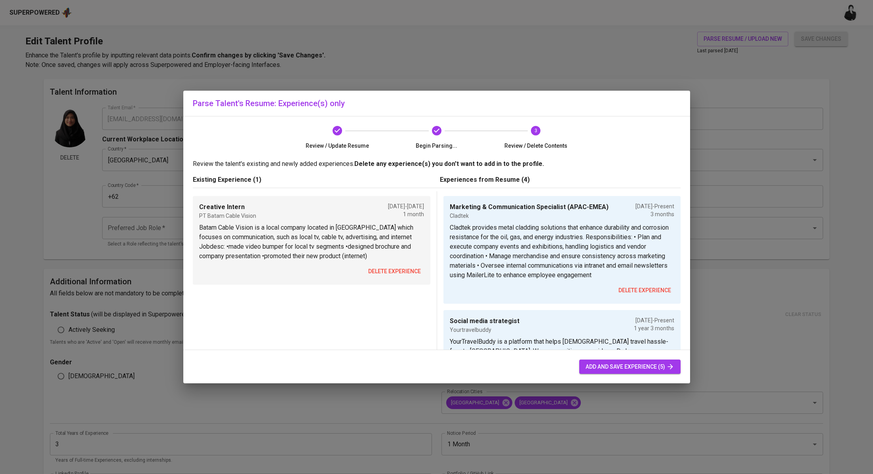
click at [403, 267] on span "delete experience" at bounding box center [394, 272] width 53 height 10
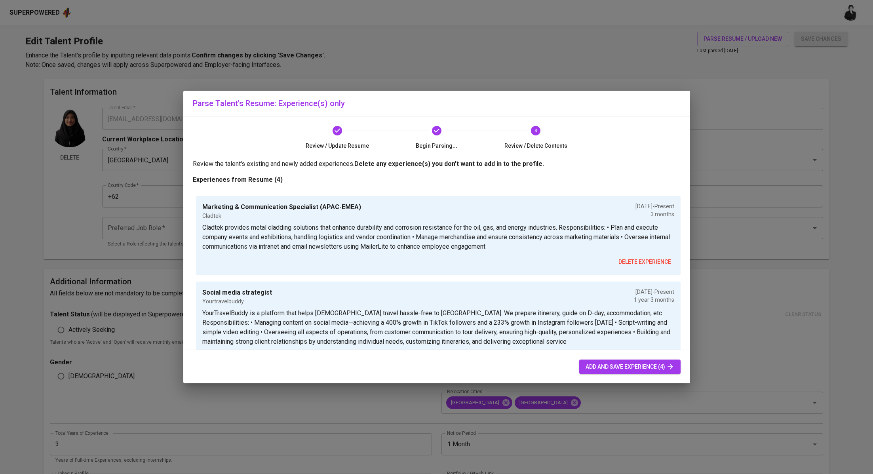
click at [612, 366] on span "add and save experience (4)" at bounding box center [630, 367] width 89 height 10
type input "Marketing & Communication Specialist (APAC-EMEA)"
type input "Cladtek"
type input "05/01/2025"
type input "Social media strategist"
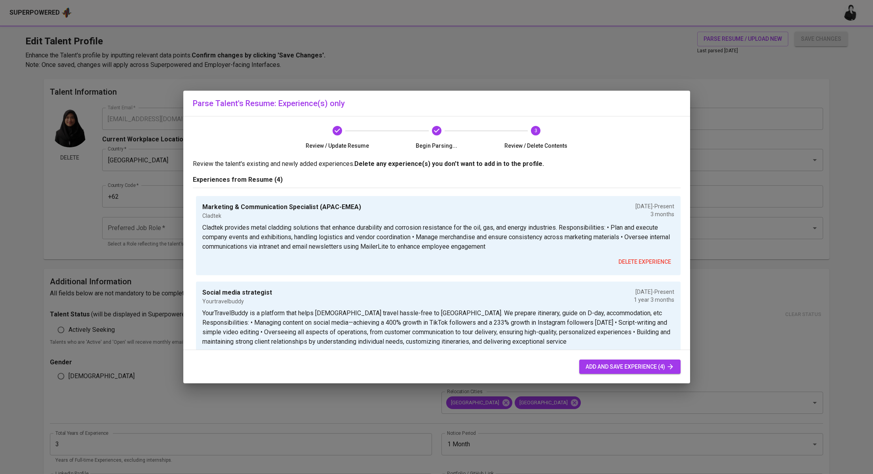
type input "Yourtravelbuddy"
checkbox input "true"
type input "05/01/2024"
type input "Digital Account Manager"
type input "Ah Zi Design"
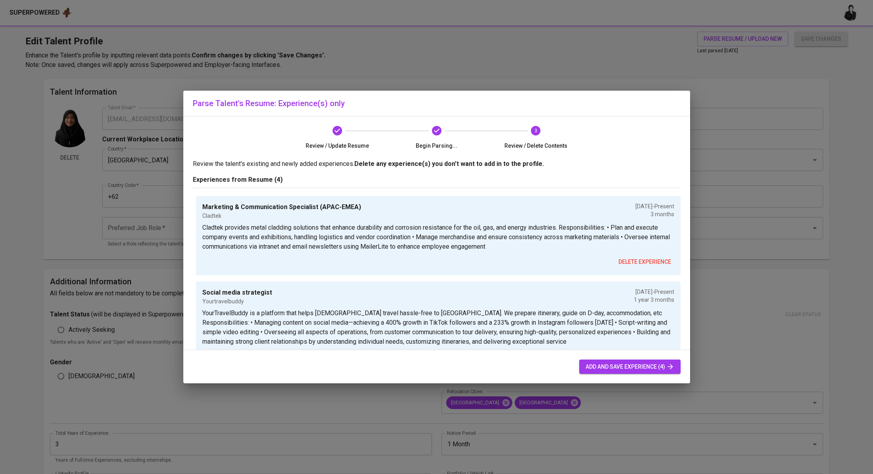
type input "07/01/2021"
type input "05/01/2025"
type input "Copywriter"
type input "Buttonscarves"
type input "09/01/2017"
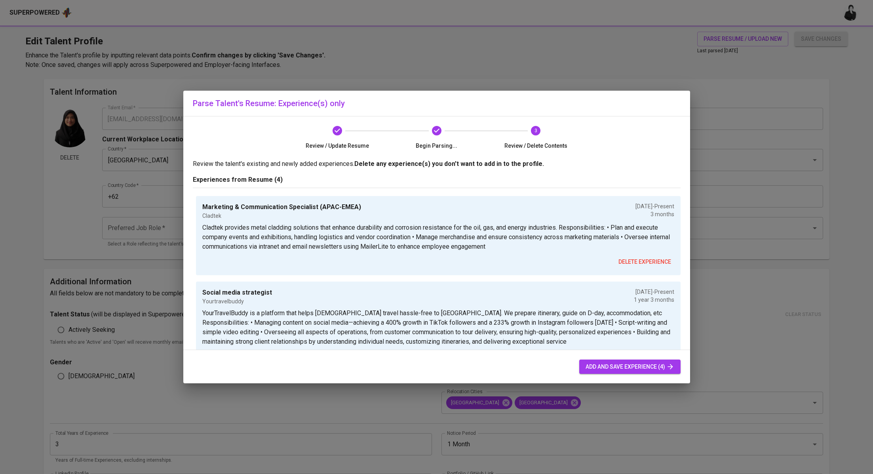
type input "02/01/2021"
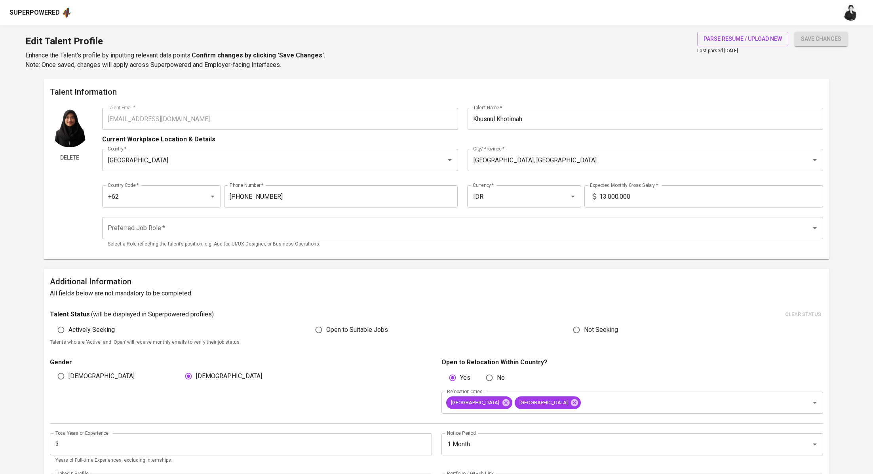
click at [345, 217] on div "Preferred Job Role *" at bounding box center [462, 228] width 721 height 22
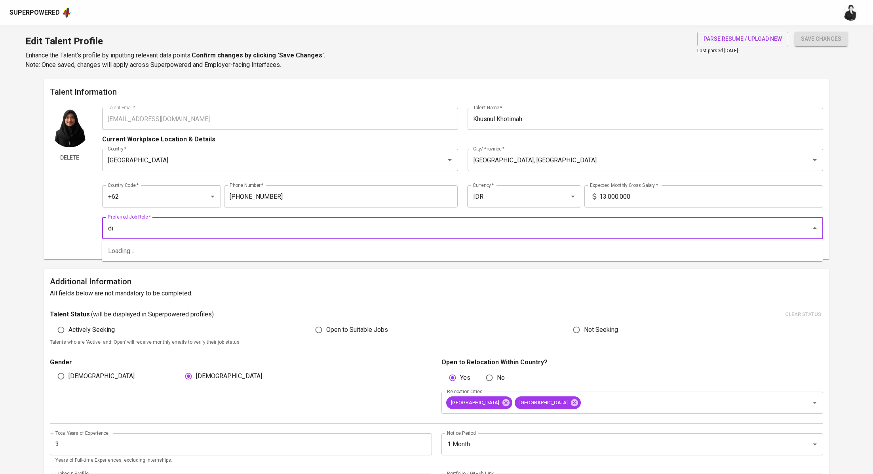
type input "d"
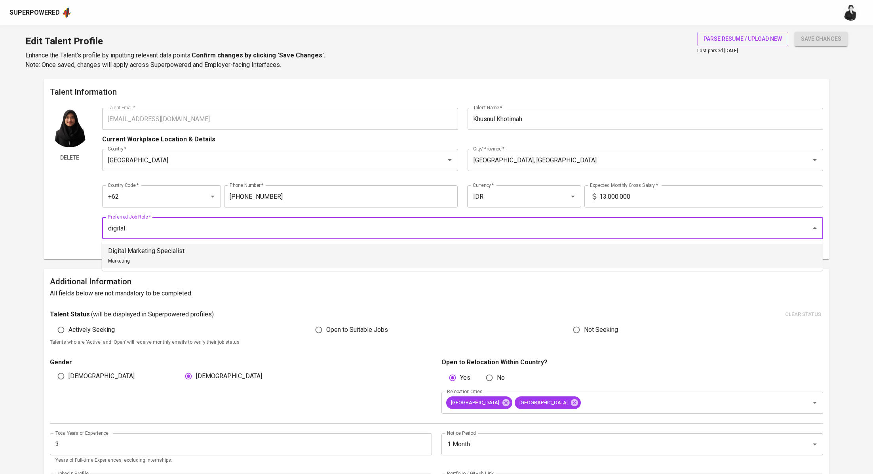
click at [306, 254] on li "Digital Marketing Specialist Marketing" at bounding box center [462, 256] width 721 height 24
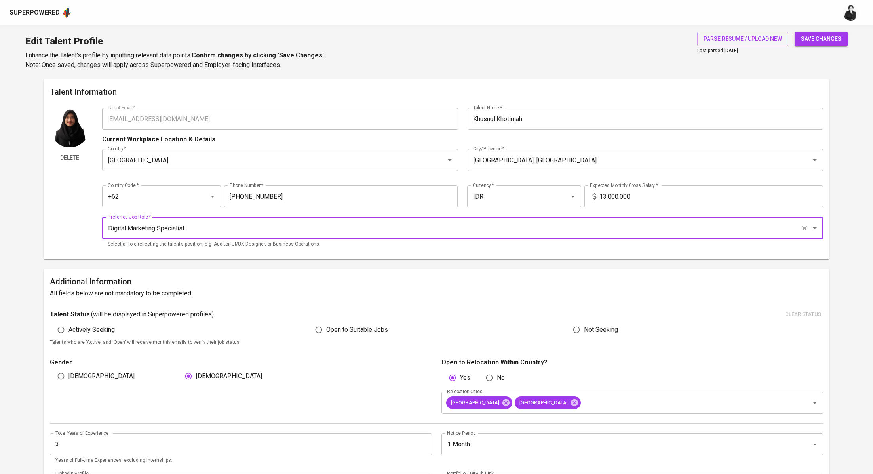
type input "Digital Marketing Specialist"
click at [607, 199] on input "13.000.000" at bounding box center [712, 196] width 224 height 22
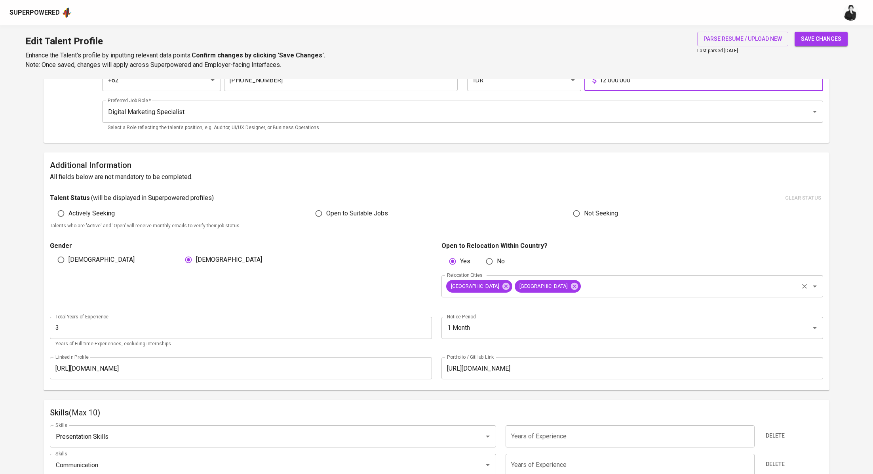
scroll to position [266, 0]
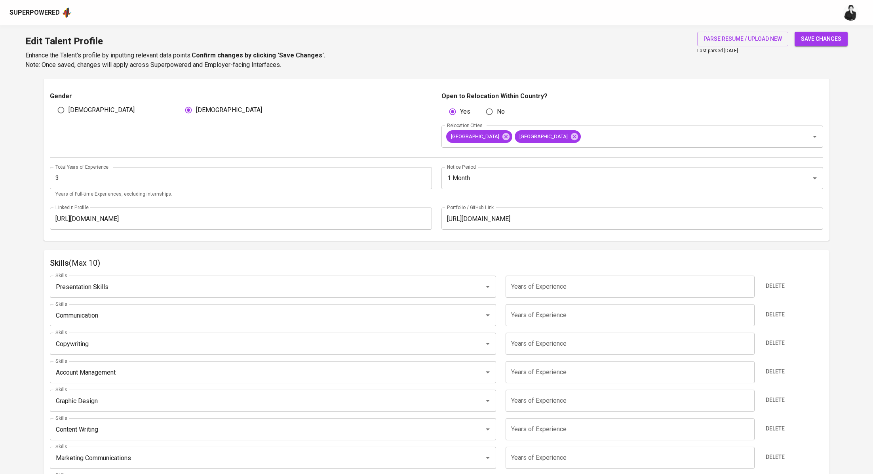
type input "12.000.000"
click at [569, 285] on input "number" at bounding box center [630, 287] width 249 height 22
type input "3"
click at [573, 312] on input "number" at bounding box center [630, 315] width 249 height 22
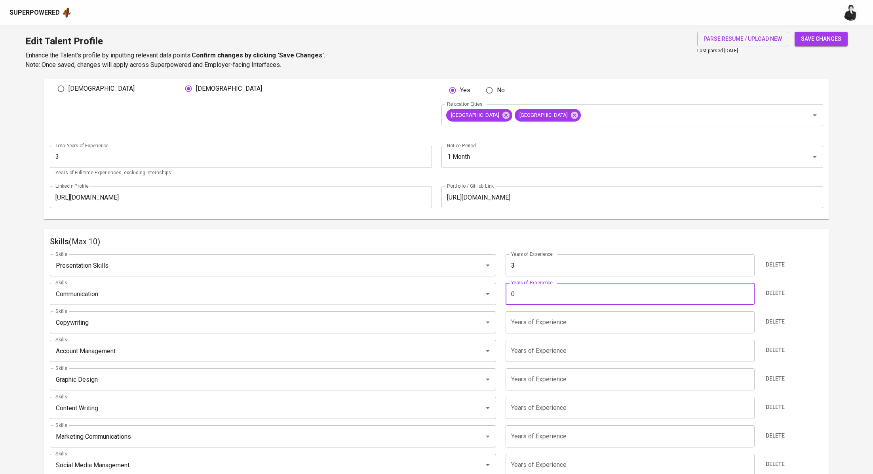
scroll to position [331, 0]
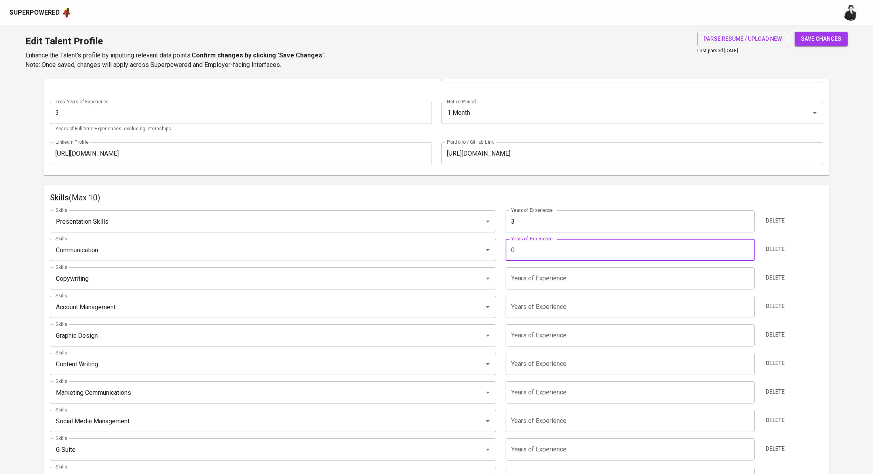
type input "0"
click at [565, 277] on input "number" at bounding box center [630, 278] width 249 height 22
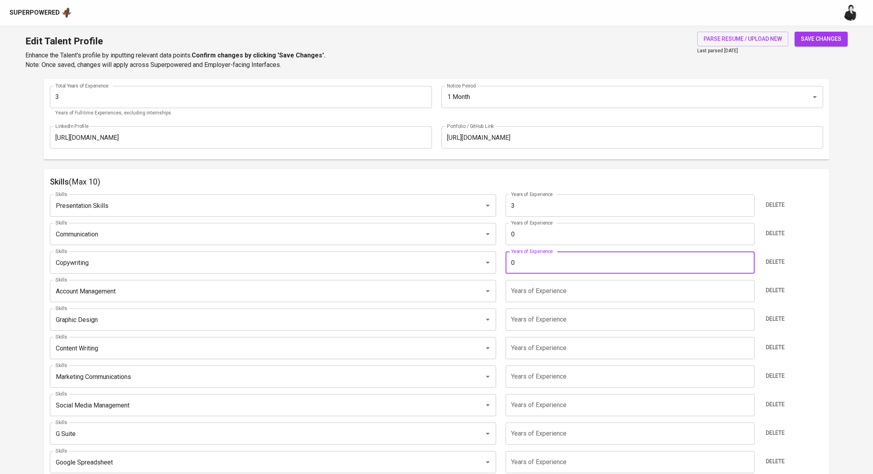
type input "0"
click at [545, 293] on input "number" at bounding box center [630, 291] width 249 height 22
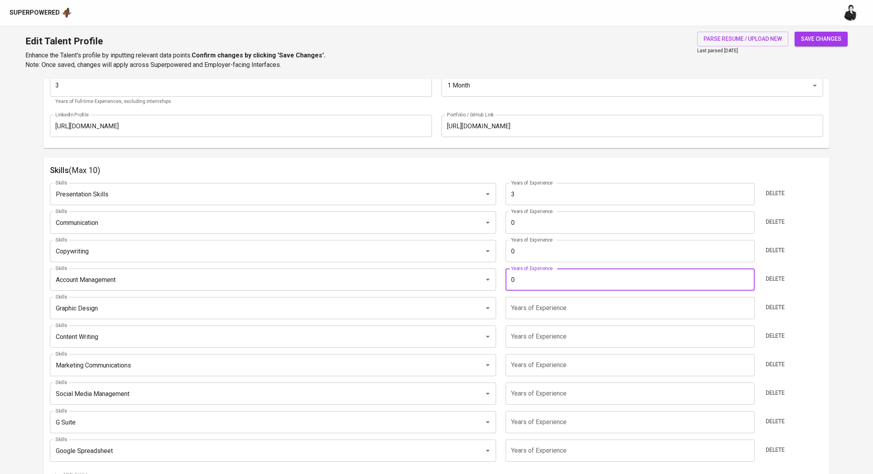
scroll to position [388, 0]
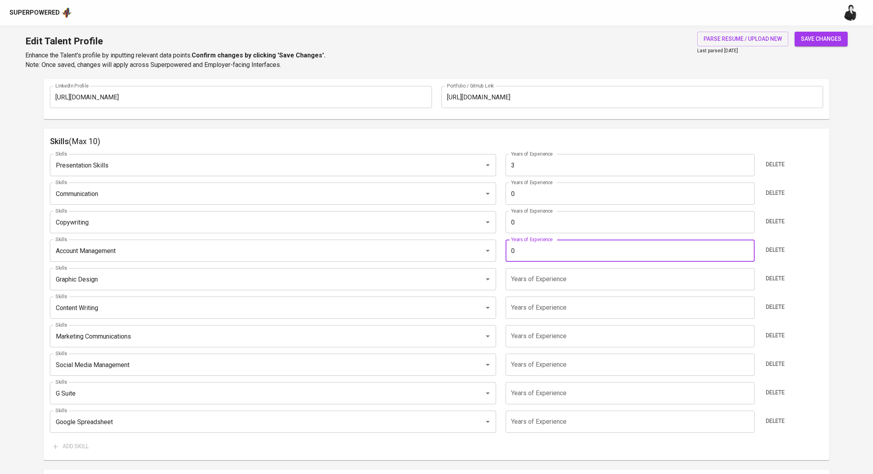
type input "0"
click at [549, 198] on input "0" at bounding box center [630, 194] width 249 height 22
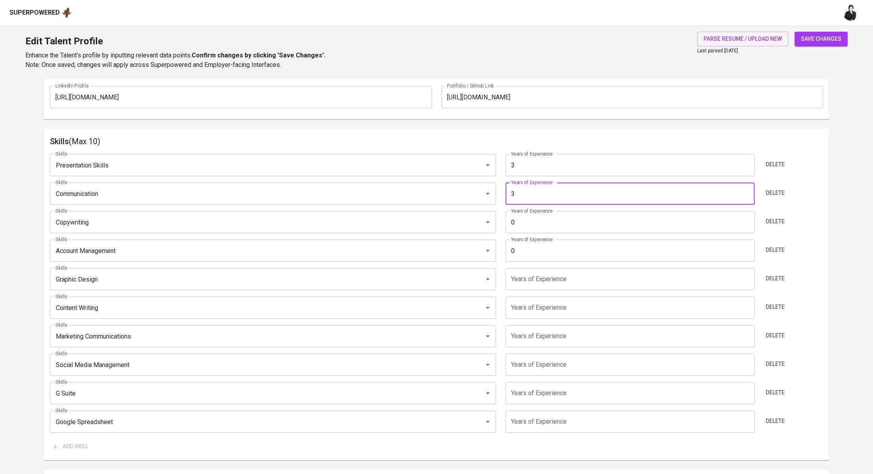
type input "3"
click at [537, 216] on input "0" at bounding box center [630, 222] width 249 height 22
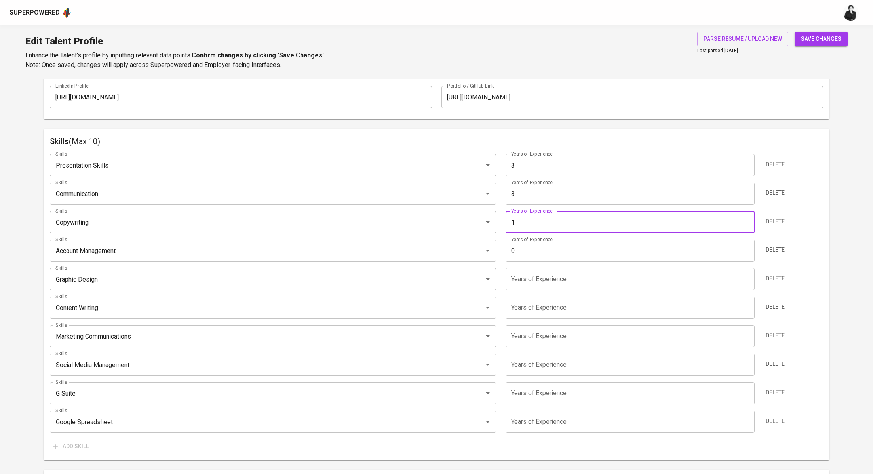
type input "0"
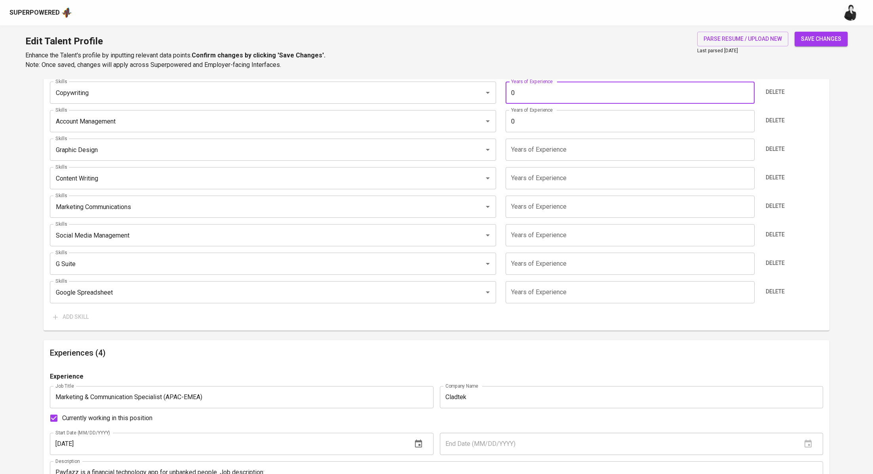
scroll to position [528, 0]
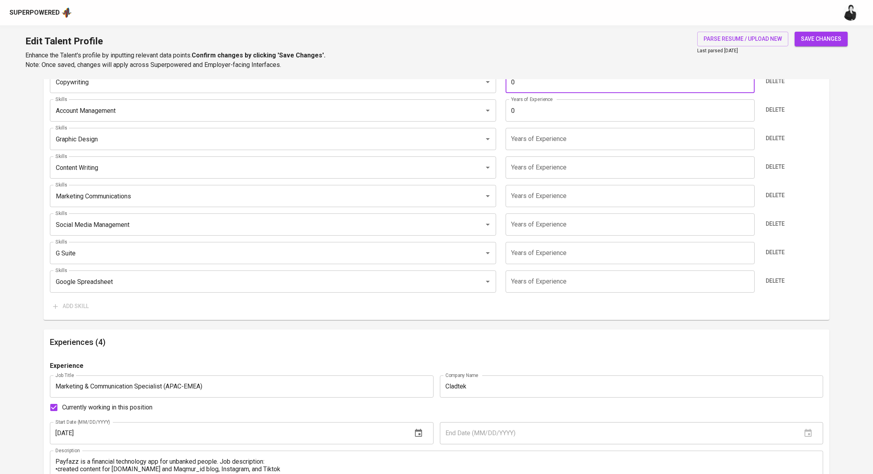
click at [554, 110] on input "0" at bounding box center [630, 110] width 249 height 22
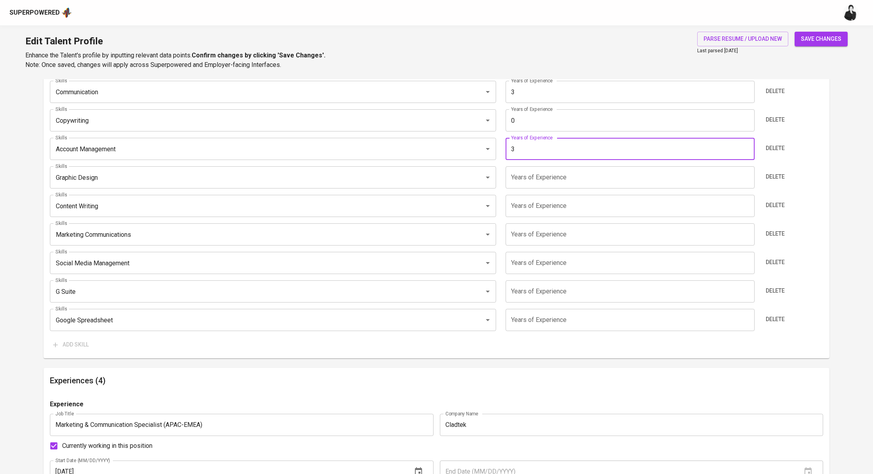
scroll to position [472, 0]
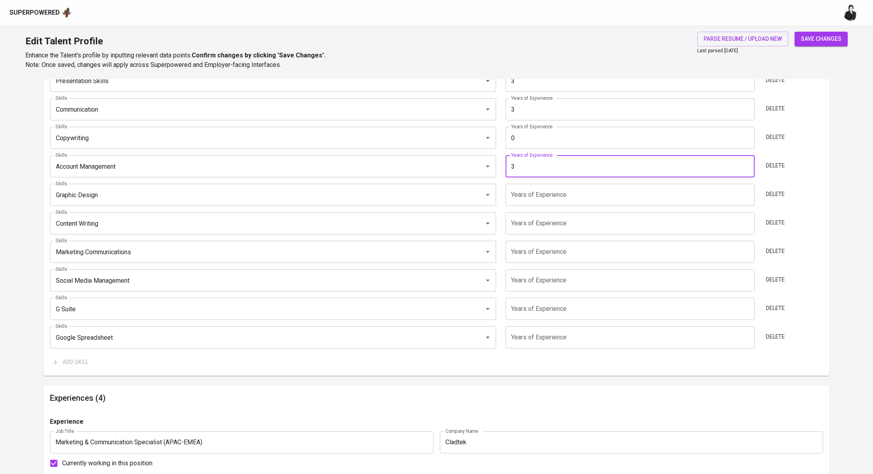
type input "3"
click at [532, 132] on input "0" at bounding box center [630, 138] width 249 height 22
type input "3"
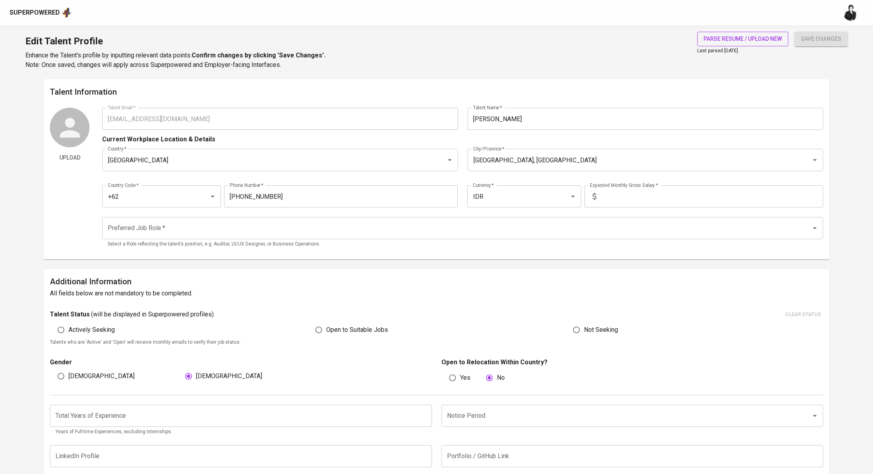
click at [730, 39] on span "parse resume / upload new" at bounding box center [743, 39] width 78 height 10
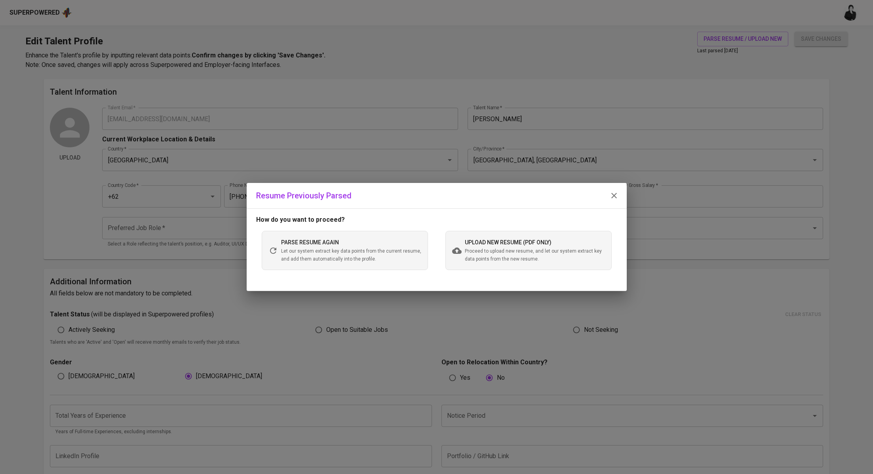
click at [496, 253] on span "Proceed to upload new resume, and let our system extract key data points from t…" at bounding box center [535, 255] width 140 height 16
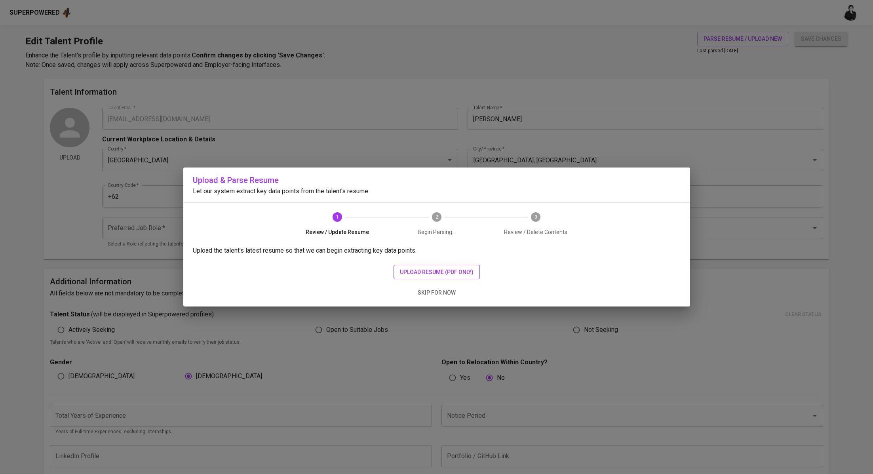
click at [456, 270] on span "upload resume (pdf only)" at bounding box center [437, 272] width 74 height 10
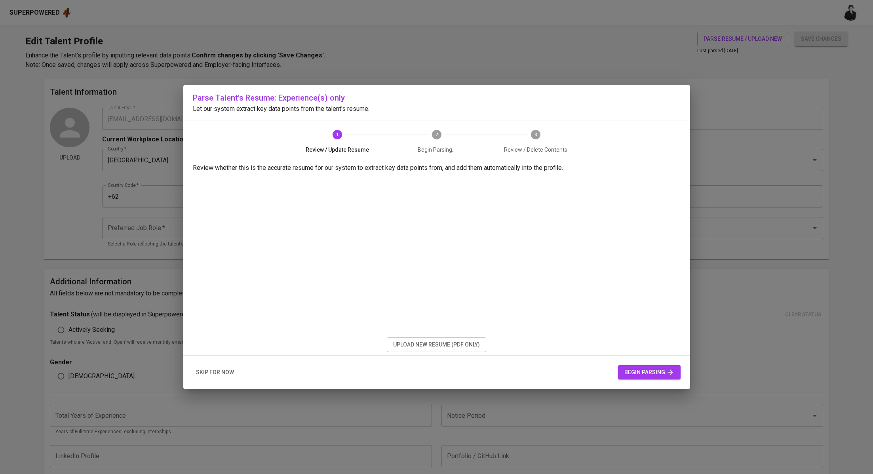
click at [628, 371] on span "begin parsing" at bounding box center [649, 372] width 50 height 10
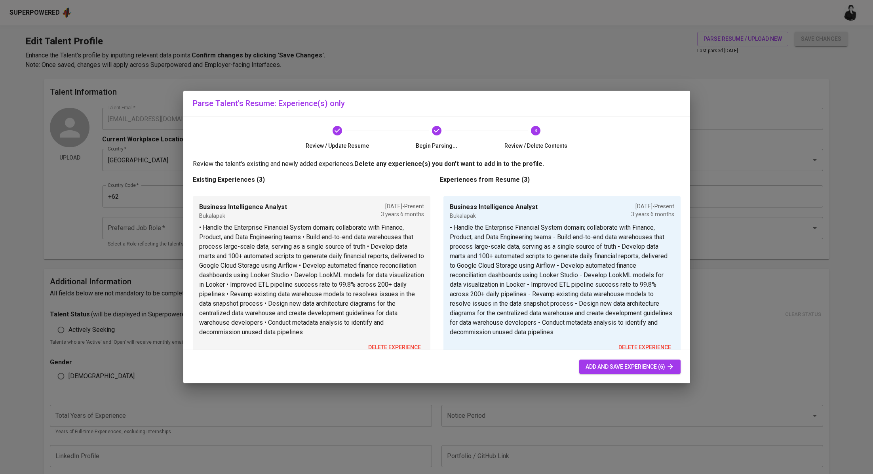
scroll to position [139, 0]
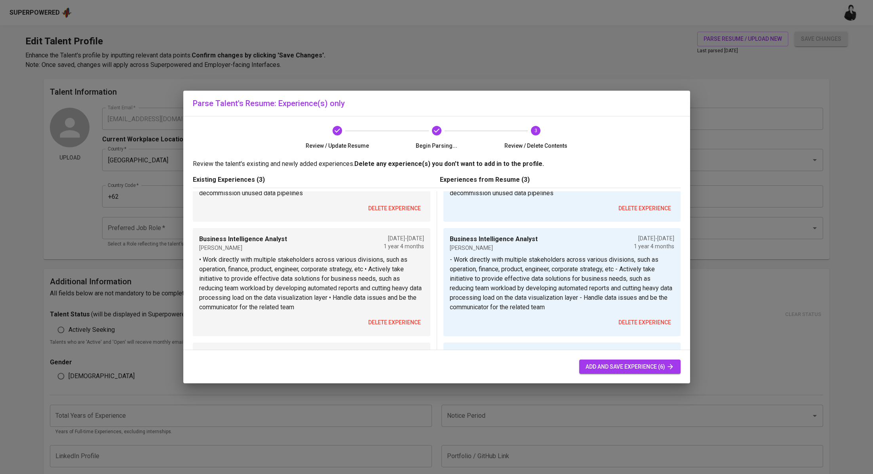
click at [393, 210] on span "delete experience" at bounding box center [394, 209] width 53 height 10
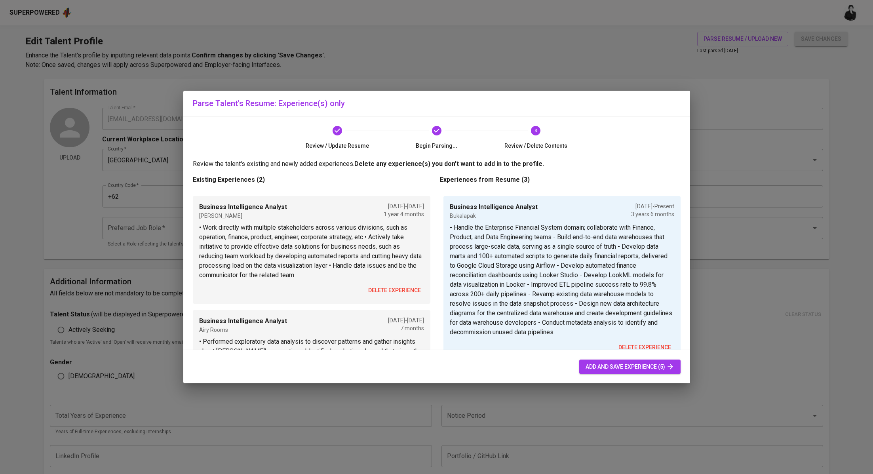
click at [399, 287] on span "delete experience" at bounding box center [394, 291] width 53 height 10
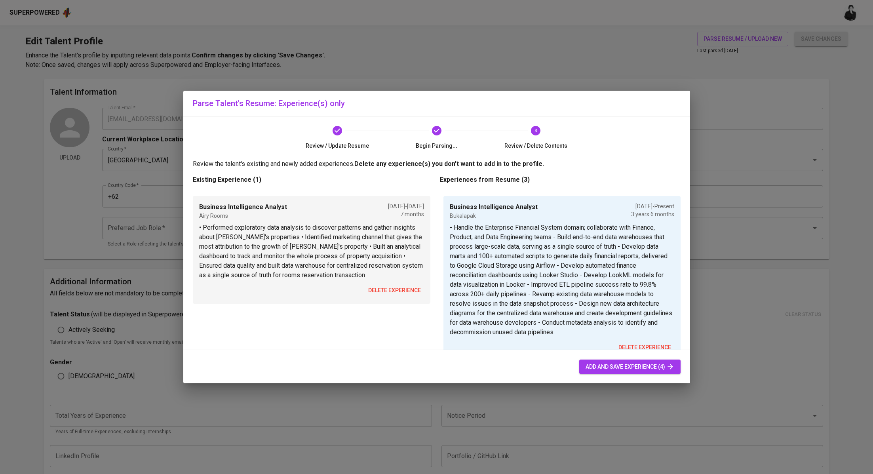
click at [399, 287] on span "delete experience" at bounding box center [394, 291] width 53 height 10
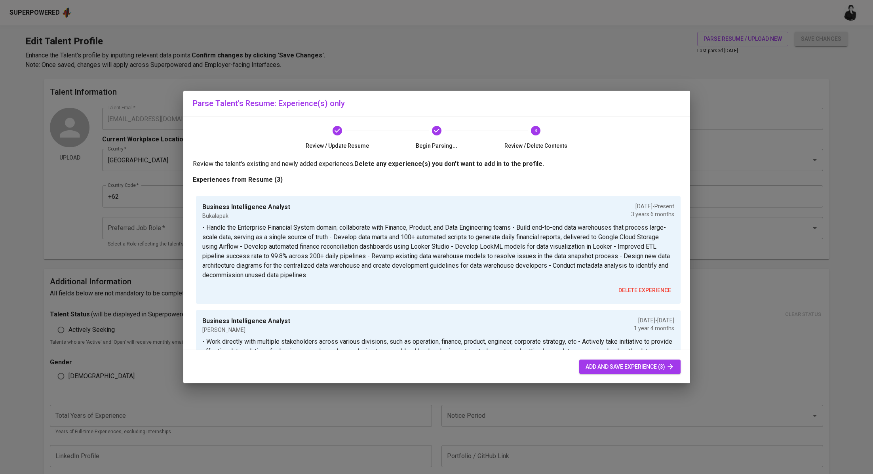
click at [603, 367] on span "add and save experience (3)" at bounding box center [630, 367] width 89 height 10
type input "Airy Rooms (Closed)"
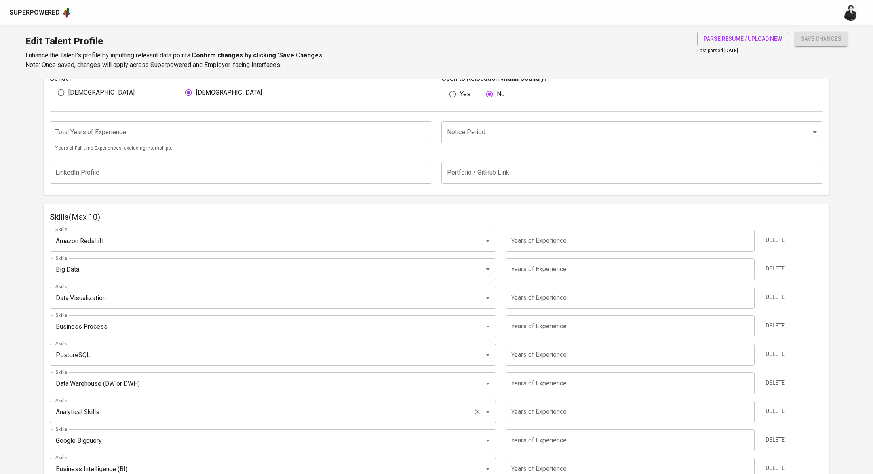
scroll to position [189, 0]
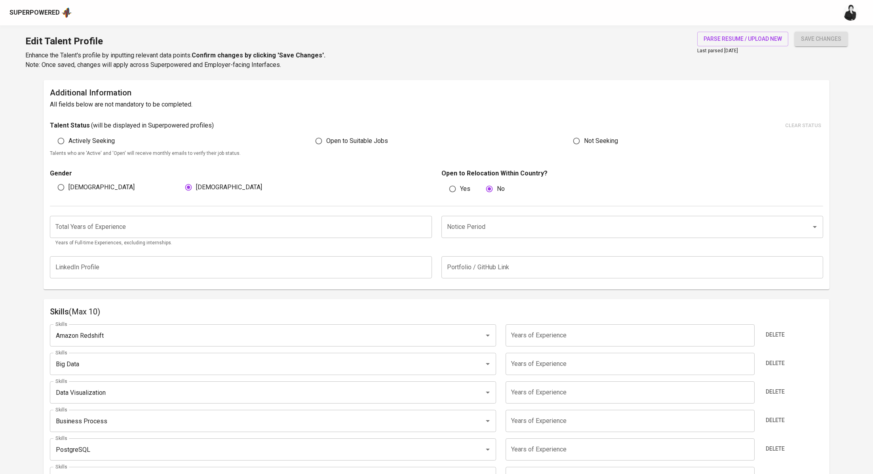
click at [155, 235] on input "number" at bounding box center [241, 227] width 382 height 22
type input "5"
click at [376, 186] on div "[DEMOGRAPHIC_DATA] [DEMOGRAPHIC_DATA]" at bounding box center [241, 187] width 382 height 15
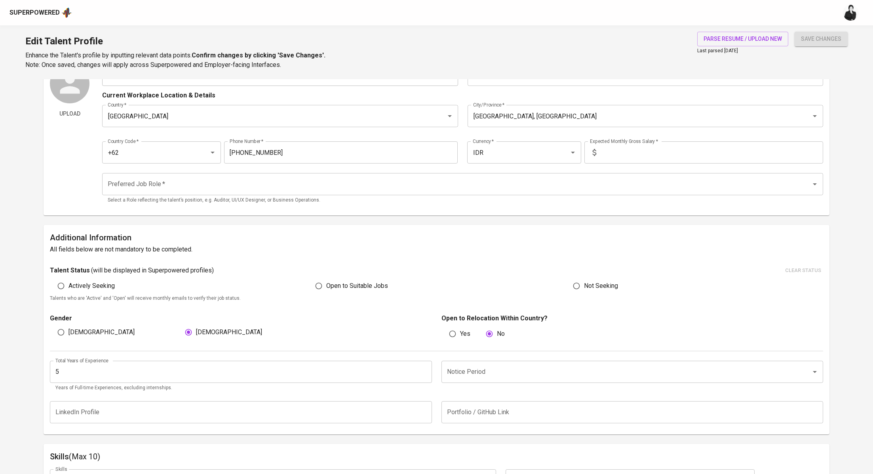
scroll to position [0, 0]
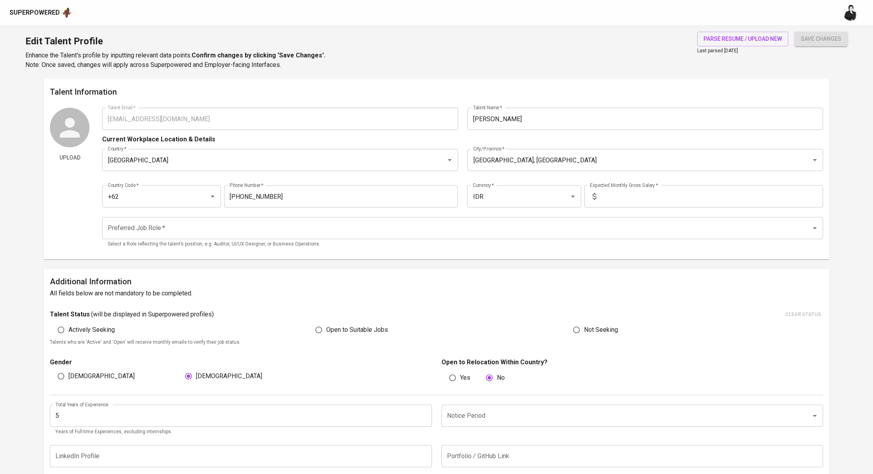
click at [223, 230] on input "Preferred Job Role   *" at bounding box center [452, 228] width 692 height 15
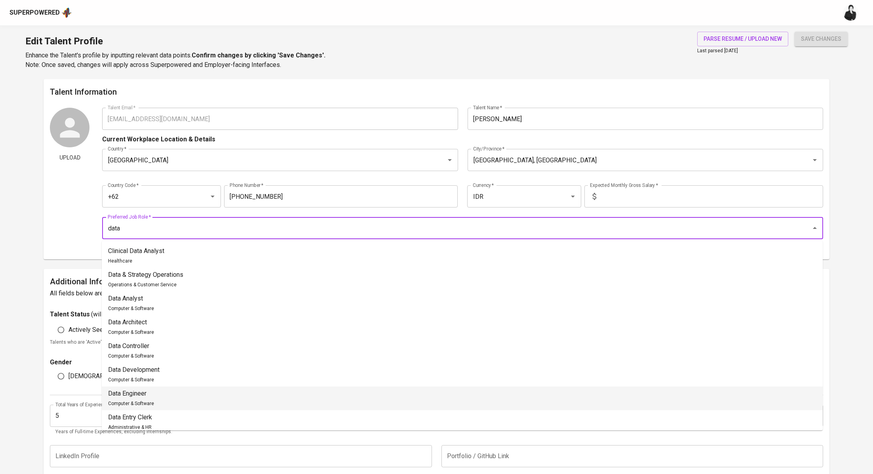
click at [168, 397] on li "Data Engineer Computer & Software" at bounding box center [462, 398] width 721 height 24
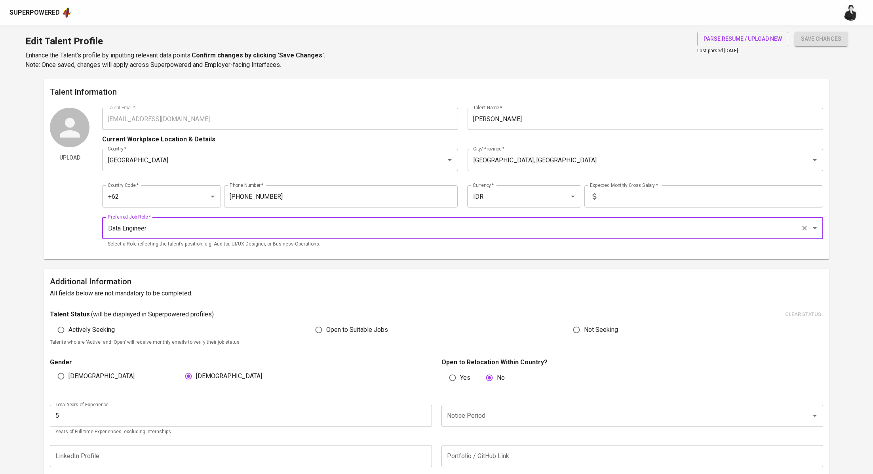
type input "Data Engineer"
click at [626, 193] on input "text" at bounding box center [712, 196] width 224 height 22
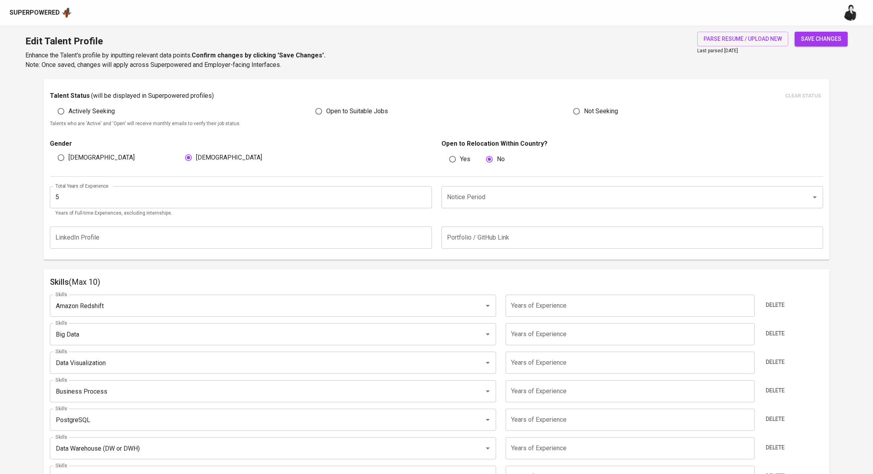
scroll to position [234, 0]
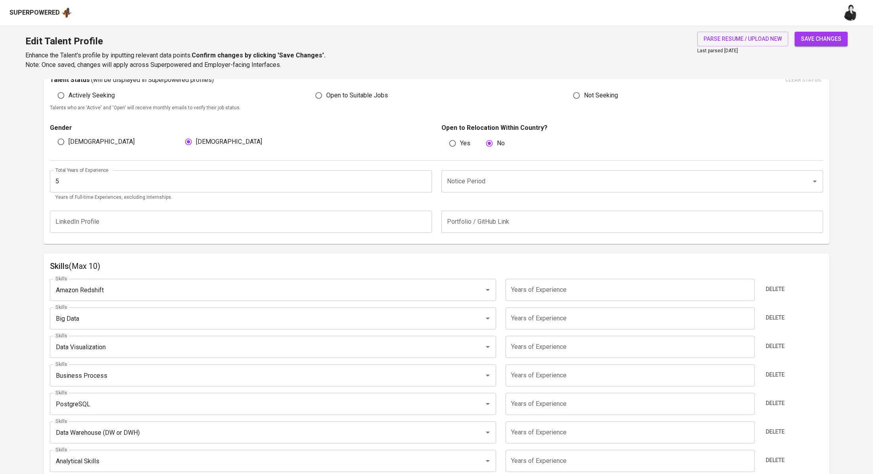
type input "24.000.000"
click at [554, 284] on input "number" at bounding box center [630, 290] width 249 height 22
type input "5"
click at [562, 316] on input "number" at bounding box center [630, 318] width 249 height 22
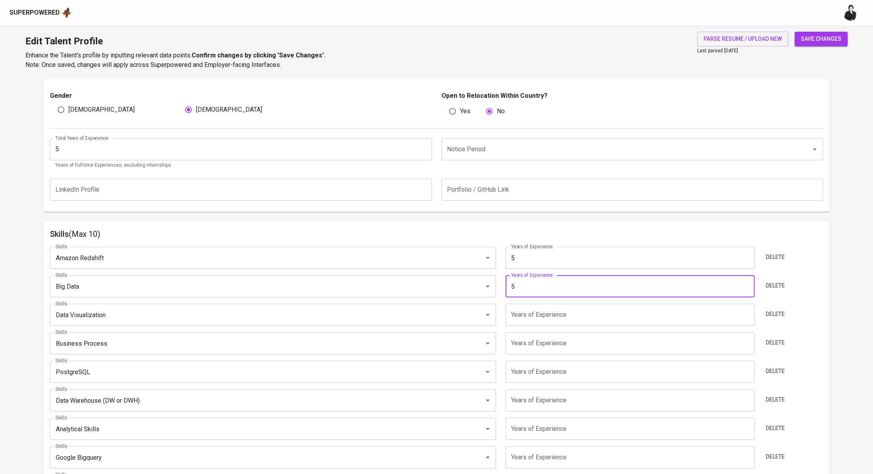
scroll to position [284, 0]
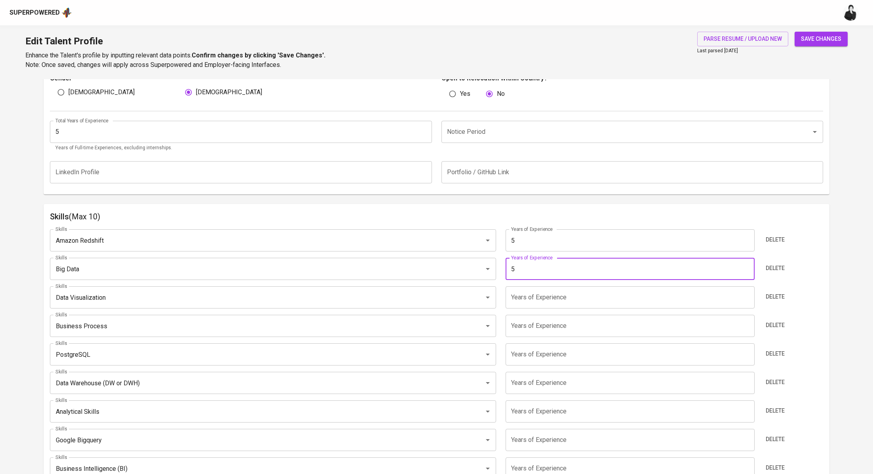
type input "5"
click at [563, 300] on input "number" at bounding box center [630, 297] width 249 height 22
type input "5"
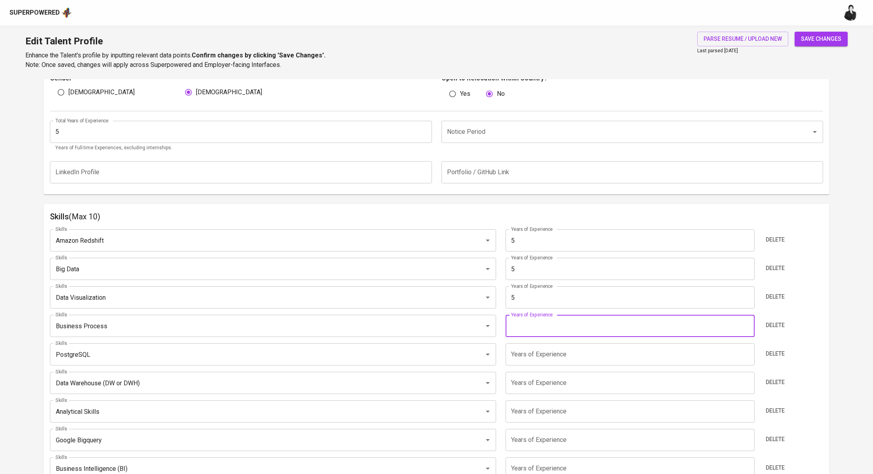
click at [562, 326] on input "number" at bounding box center [630, 326] width 249 height 22
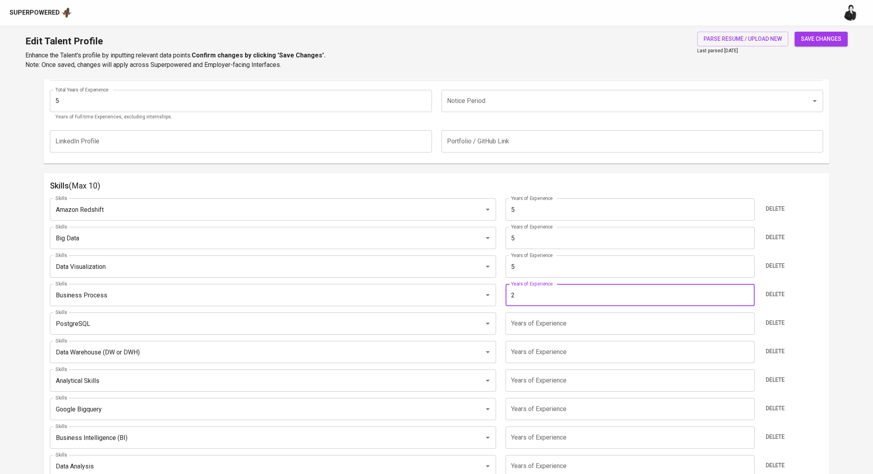
scroll to position [334, 0]
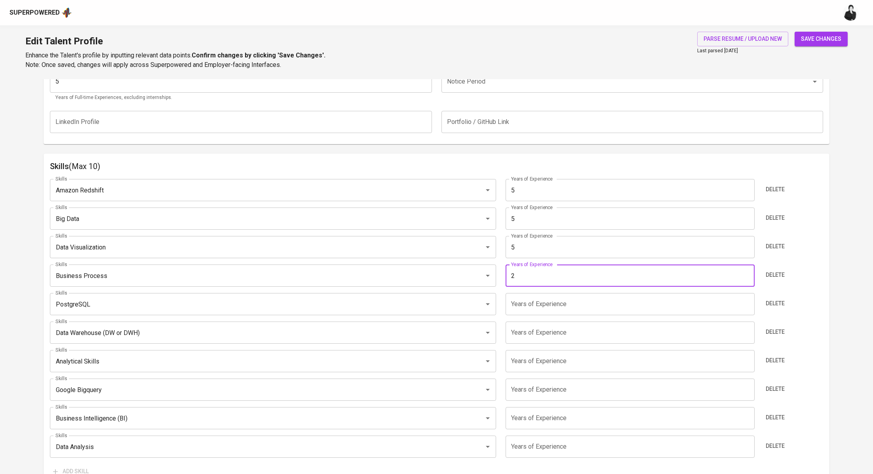
type input "2"
click at [562, 309] on input "number" at bounding box center [630, 304] width 249 height 22
type input "5"
click at [558, 276] on input "2" at bounding box center [630, 276] width 249 height 22
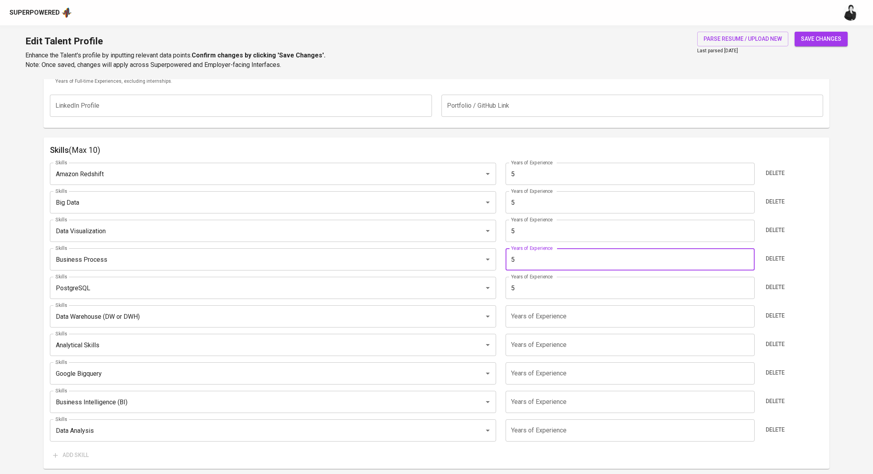
scroll to position [375, 0]
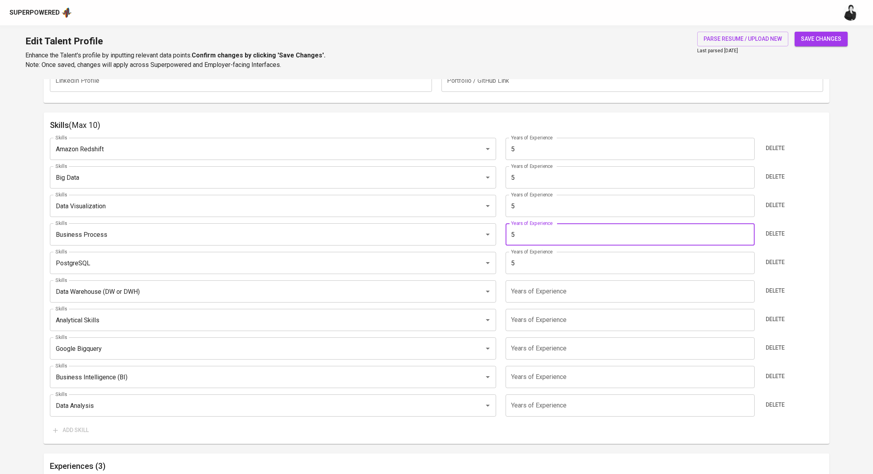
type input "5"
click at [548, 294] on input "number" at bounding box center [630, 291] width 249 height 22
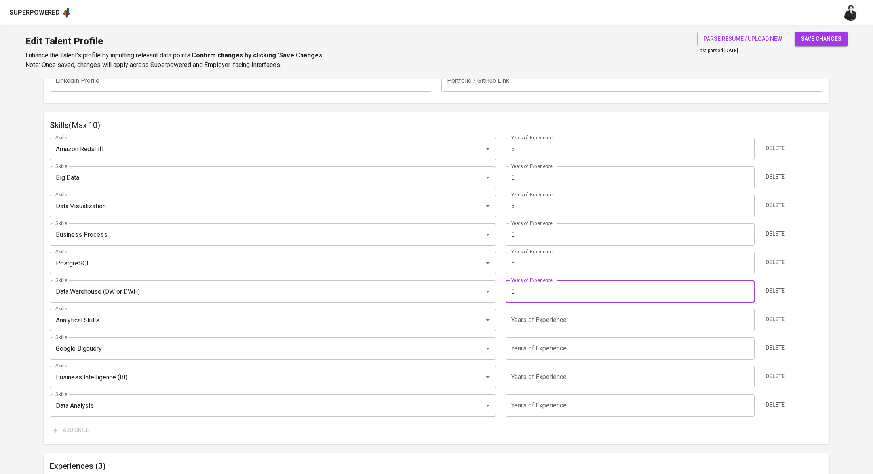
scroll to position [405, 0]
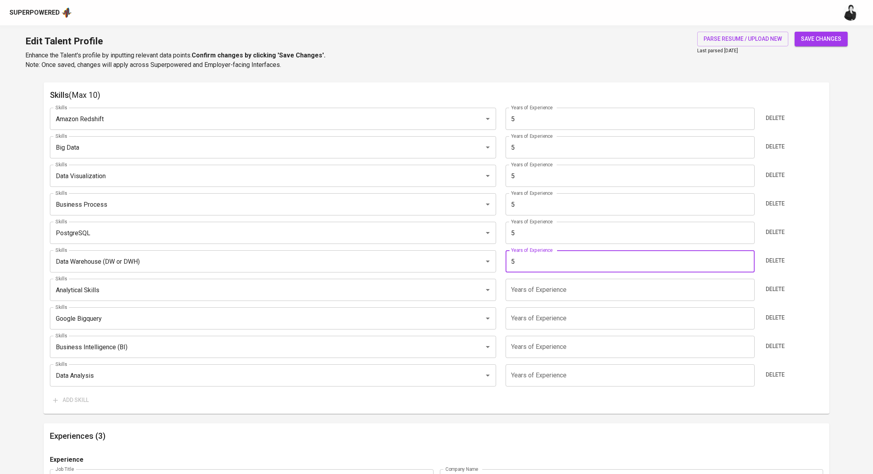
type input "5"
click at [559, 291] on input "number" at bounding box center [630, 290] width 249 height 22
type input "5"
click at [553, 312] on input "number" at bounding box center [630, 318] width 249 height 22
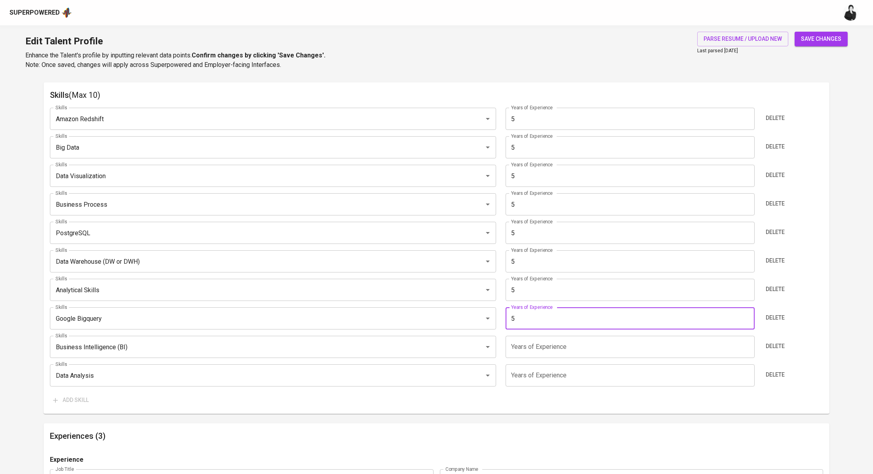
type input "5"
click at [550, 345] on input "number" at bounding box center [630, 347] width 249 height 22
type input "5"
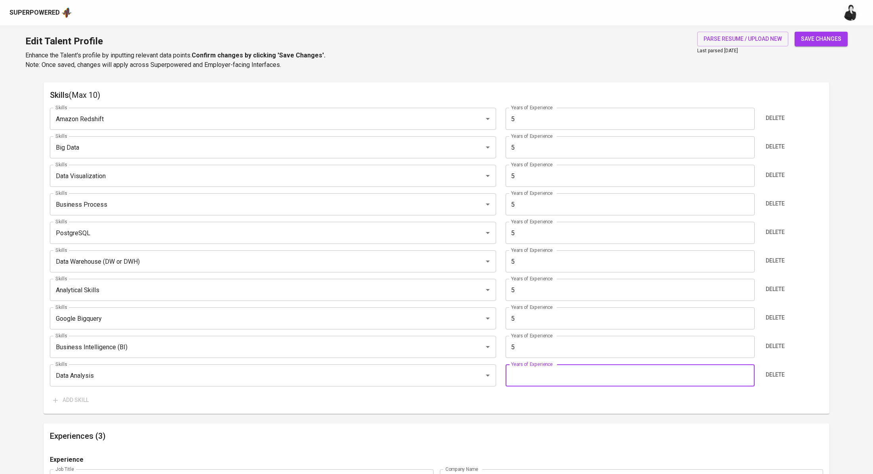
click at [546, 374] on input "number" at bounding box center [630, 375] width 249 height 22
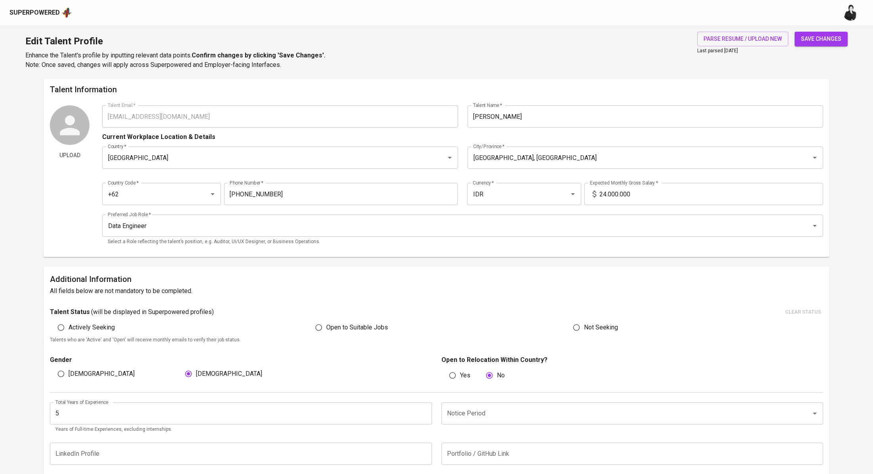
scroll to position [0, 0]
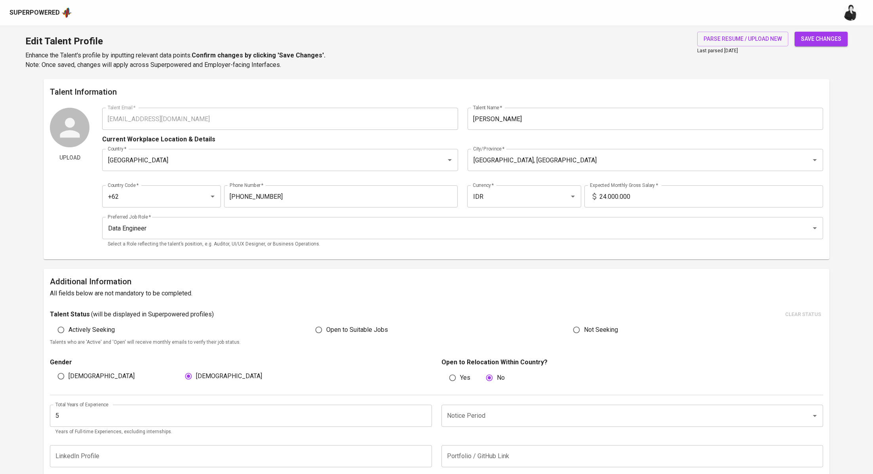
type input "5"
click at [824, 43] on span "save changes" at bounding box center [821, 39] width 40 height 10
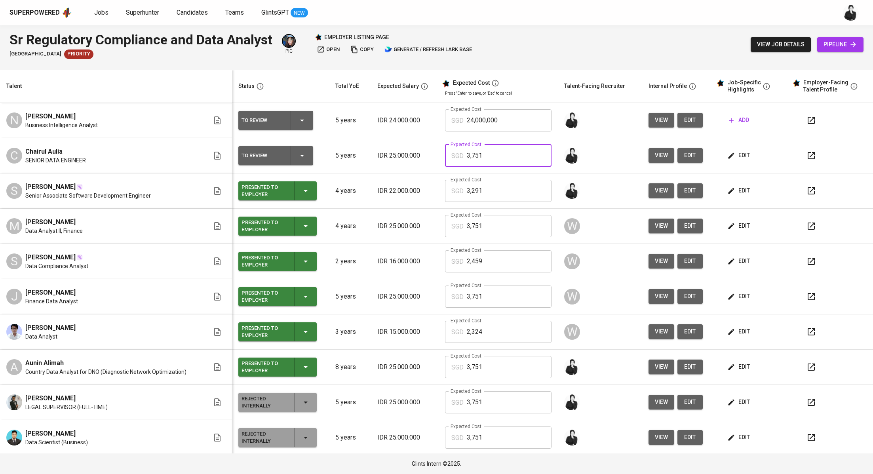
drag, startPoint x: 502, startPoint y: 151, endPoint x: 450, endPoint y: 152, distance: 51.5
click at [450, 152] on div "SGD 3,751 Expected Cost" at bounding box center [498, 156] width 107 height 22
click at [492, 156] on input "3,751" at bounding box center [509, 156] width 85 height 22
drag, startPoint x: 492, startPoint y: 156, endPoint x: 459, endPoint y: 155, distance: 32.5
click at [459, 155] on div "SGD 3,751 Expected Cost" at bounding box center [498, 156] width 107 height 22
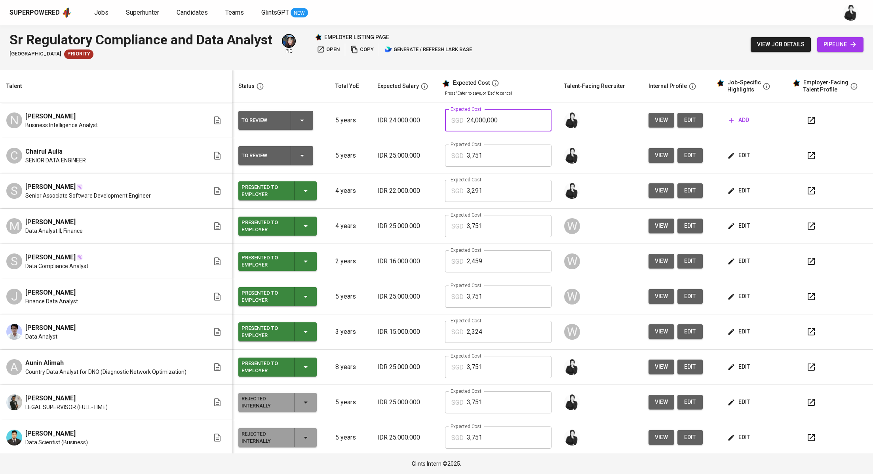
drag, startPoint x: 499, startPoint y: 114, endPoint x: 466, endPoint y: 116, distance: 32.1
click at [467, 116] on input "24,000,000" at bounding box center [509, 120] width 85 height 22
drag, startPoint x: 507, startPoint y: 119, endPoint x: 453, endPoint y: 120, distance: 53.9
click at [453, 120] on div "SGD 24,000,000 Expected Cost" at bounding box center [498, 120] width 107 height 22
paste input "3,751"
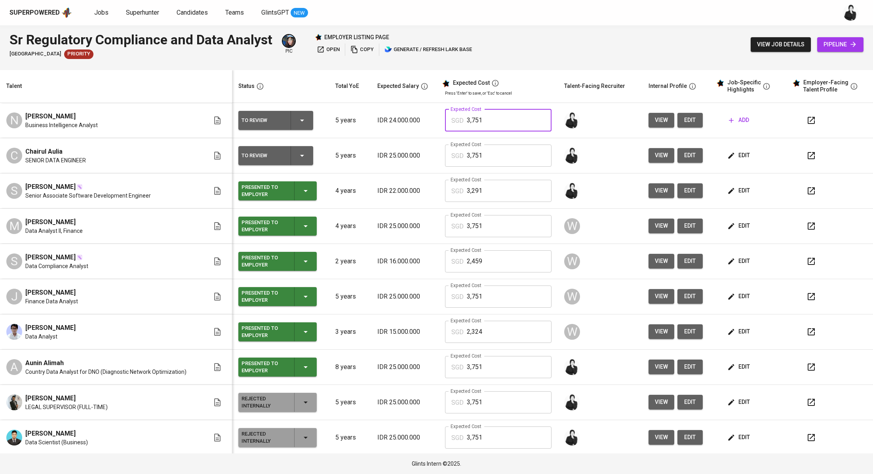
type input "3,751"
click at [807, 122] on icon "button" at bounding box center [812, 121] width 10 height 10
click at [741, 118] on button "add" at bounding box center [739, 120] width 27 height 15
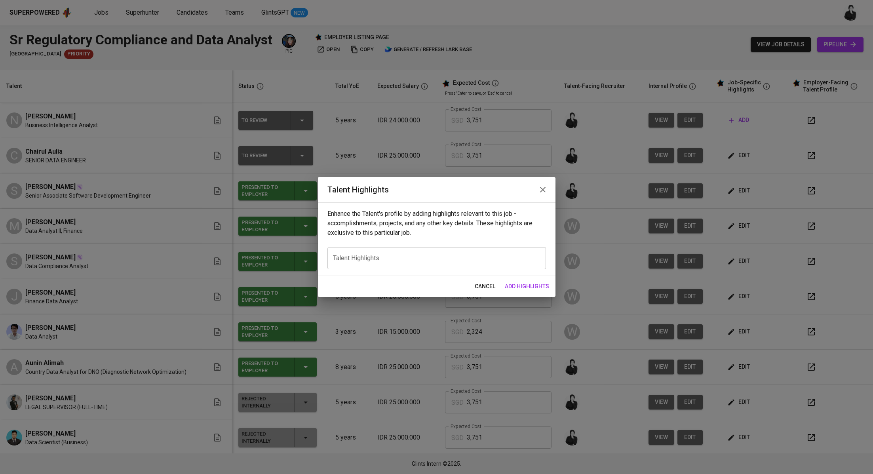
click at [544, 188] on icon "button" at bounding box center [543, 190] width 6 height 6
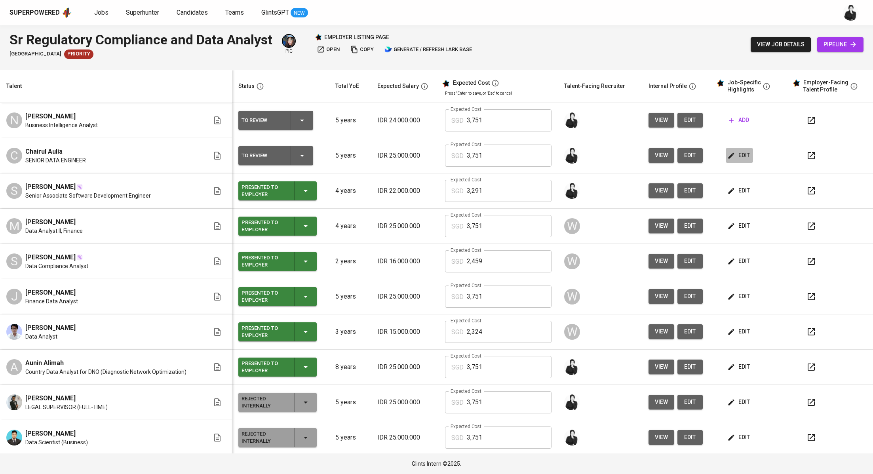
click at [736, 158] on span "edit" at bounding box center [739, 155] width 21 height 10
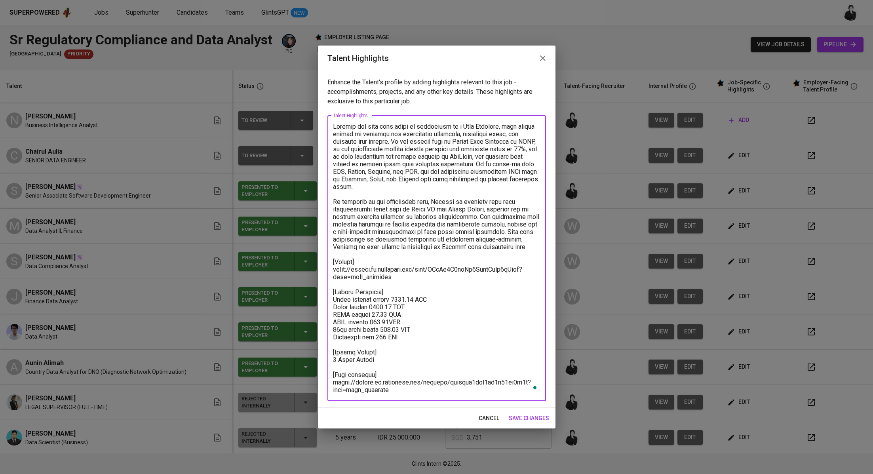
drag, startPoint x: 393, startPoint y: 391, endPoint x: 329, endPoint y: 119, distance: 279.4
click at [329, 119] on div "x Talent Highlights" at bounding box center [436, 259] width 219 height 286
click at [491, 419] on span "cancel" at bounding box center [489, 418] width 21 height 10
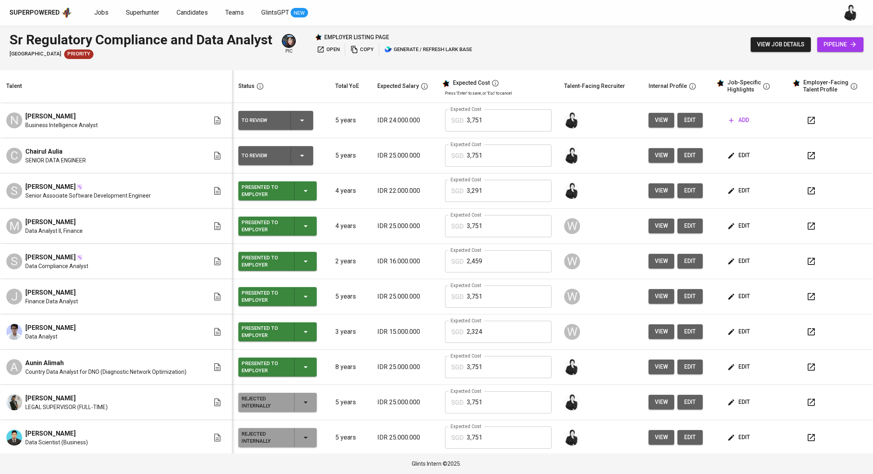
click at [729, 122] on span "add" at bounding box center [739, 120] width 20 height 10
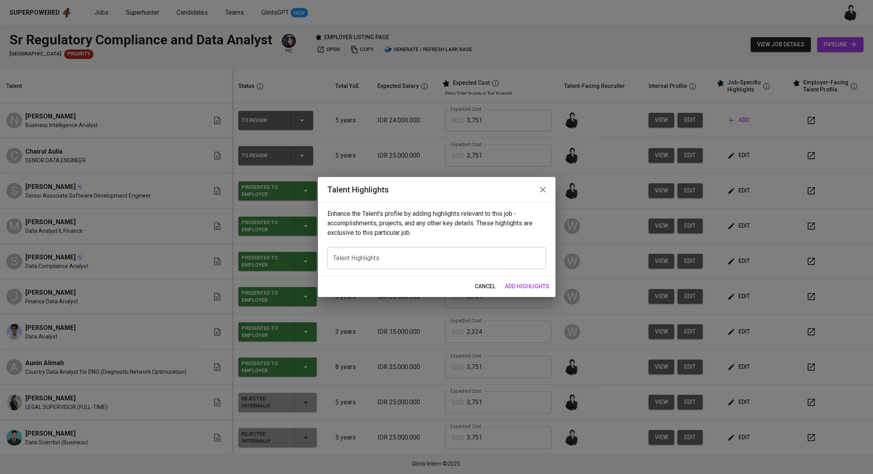
click at [460, 265] on div "x Talent Highlights" at bounding box center [436, 258] width 219 height 22
paste textarea "Chairul has over five years of experience as a Data Engineer, with strong skill…"
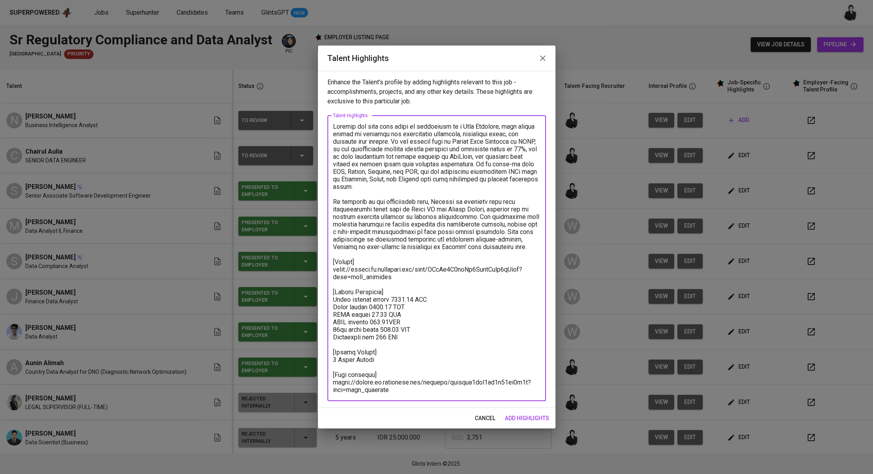
drag, startPoint x: 526, startPoint y: 250, endPoint x: 320, endPoint y: 129, distance: 239.1
click at [320, 129] on div "Enhance the Talent's profile by adding highlights relevant to this job - accomp…" at bounding box center [437, 239] width 238 height 337
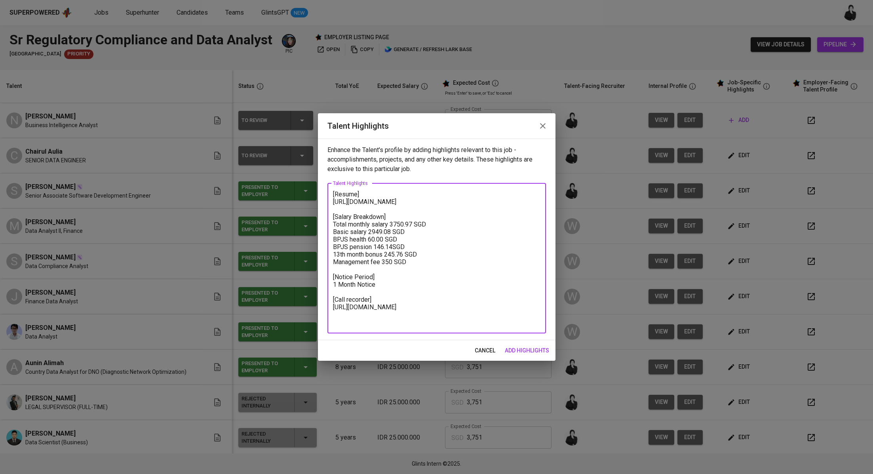
drag, startPoint x: 395, startPoint y: 207, endPoint x: 324, endPoint y: 204, distance: 71.7
click at [324, 204] on div "Enhance the Talent's profile by adding highlights relevant to this job - accomp…" at bounding box center [437, 240] width 238 height 202
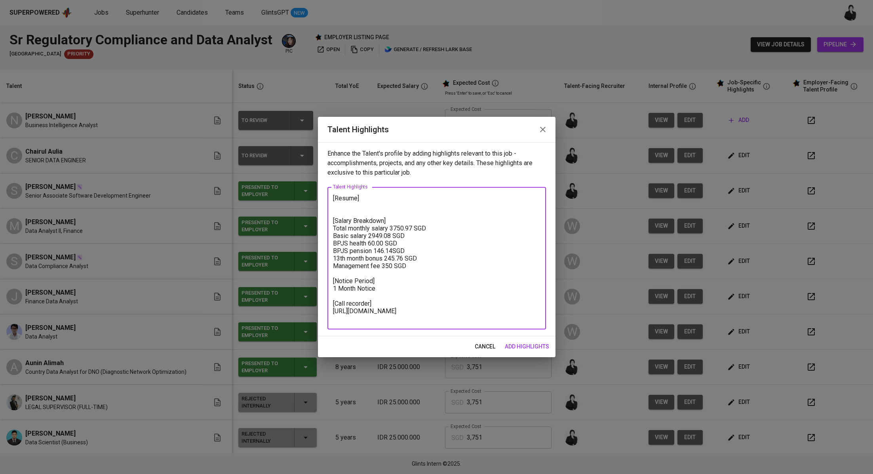
drag, startPoint x: 382, startPoint y: 287, endPoint x: 330, endPoint y: 289, distance: 51.9
click at [330, 289] on div "[Resume] [Salary Breakdown] Total monthly salary 3750.97 SGD Basic salary 2949.…" at bounding box center [436, 258] width 219 height 143
click at [336, 289] on textarea "[Resume] [Salary Breakdown] Total monthly salary 3750.97 SGD Basic salary 2949.…" at bounding box center [436, 258] width 207 height 128
click at [355, 287] on textarea "[Resume] [Salary Breakdown] Total monthly salary 3750.97 SGD Basic salary 2949.…" at bounding box center [436, 258] width 207 height 128
drag, startPoint x: 400, startPoint y: 315, endPoint x: 331, endPoint y: 311, distance: 69.4
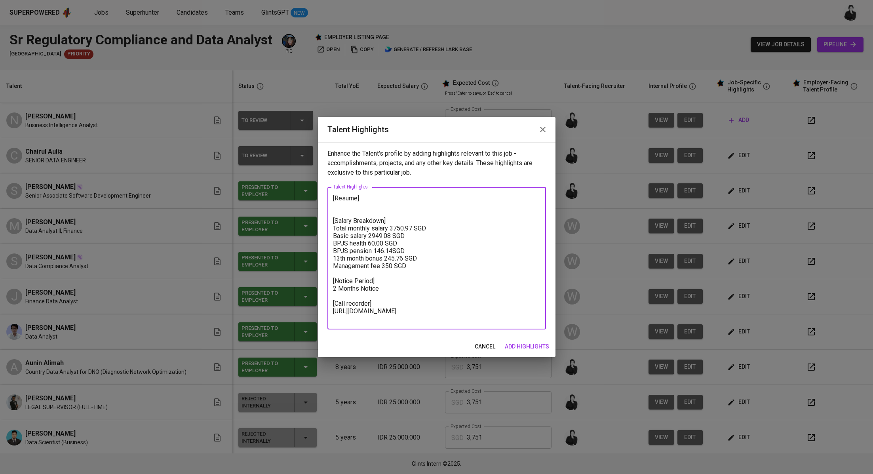
click at [331, 311] on div "[Resume] [Salary Breakdown] Total monthly salary 3750.97 SGD Basic salary 2949.…" at bounding box center [436, 258] width 219 height 143
paste textarea "u4f9j6ybv2q764ct8lo"
type textarea "[Resume] [Salary Breakdown] Total monthly salary 3750.97 SGD Basic salary 2949.…"
click at [525, 344] on span "add highlights" at bounding box center [527, 347] width 44 height 10
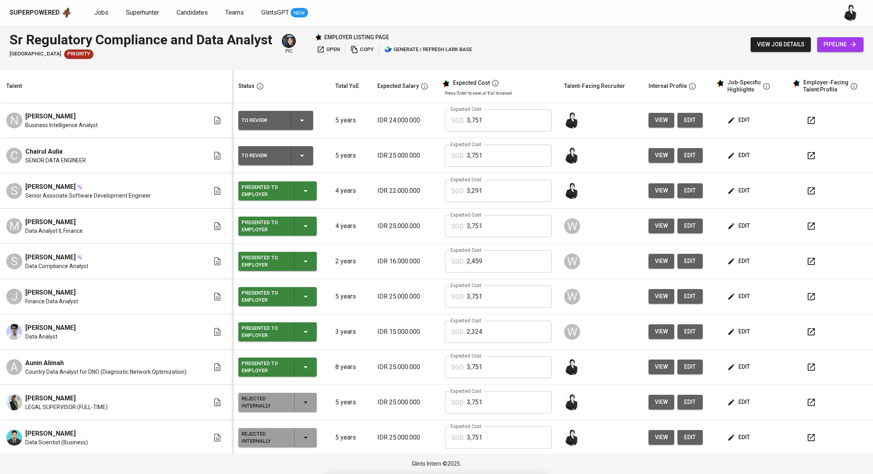
click at [738, 114] on button "edit" at bounding box center [739, 120] width 27 height 15
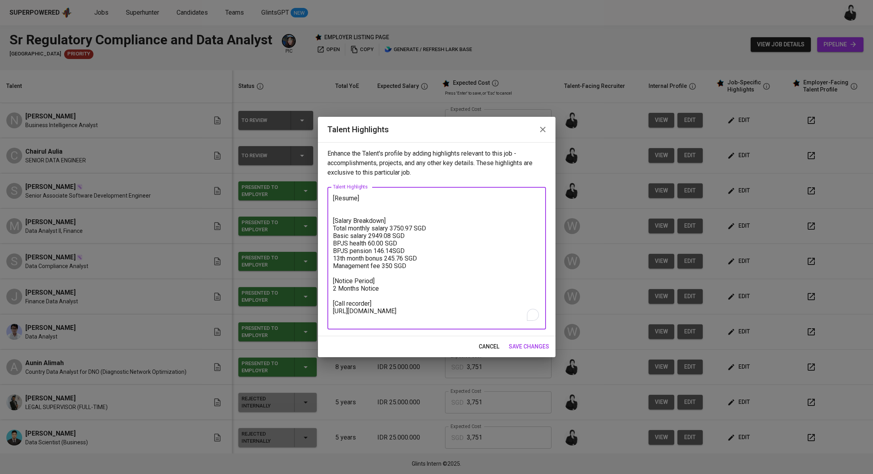
click at [356, 211] on textarea "[Resume] [Salary Breakdown] Total monthly salary 3750.97 SGD Basic salary 2949.…" at bounding box center [436, 258] width 207 height 128
click at [379, 196] on textarea "[Resume] [Salary Breakdown] Total monthly salary 3750.97 SGD Basic salary 2949.…" at bounding box center [436, 258] width 207 height 128
paste textarea "https://glints.sg.larksuite.com/file/UX5AbCayIozVgkxEhUtlafHHgre?from=from_copy…"
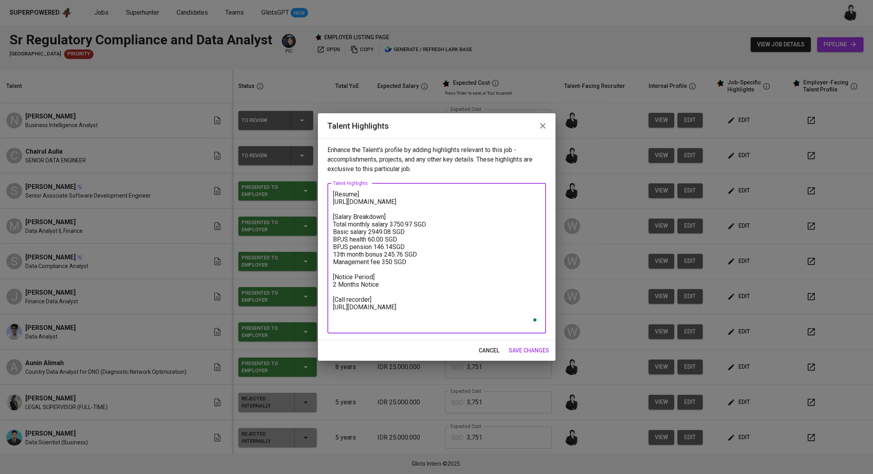
type textarea "[Resume] https://glints.sg.larksuite.com/file/UX5AbCayIozVgkxEhUtlafHHgre?from=…"
click at [535, 353] on span "save changes" at bounding box center [529, 351] width 40 height 10
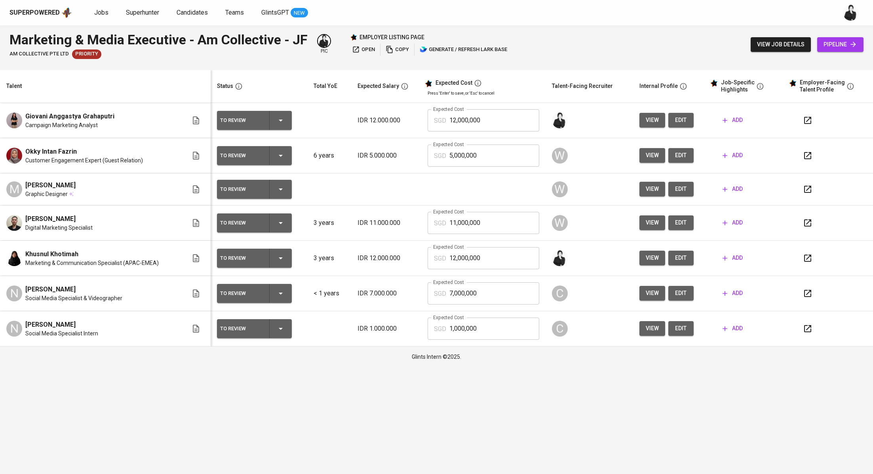
click at [740, 120] on span "add" at bounding box center [733, 120] width 20 height 10
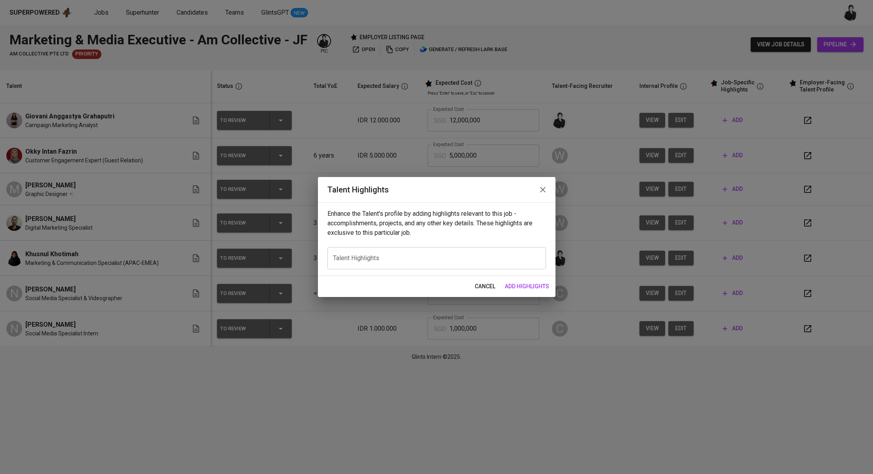
click at [546, 188] on icon "button" at bounding box center [543, 190] width 10 height 10
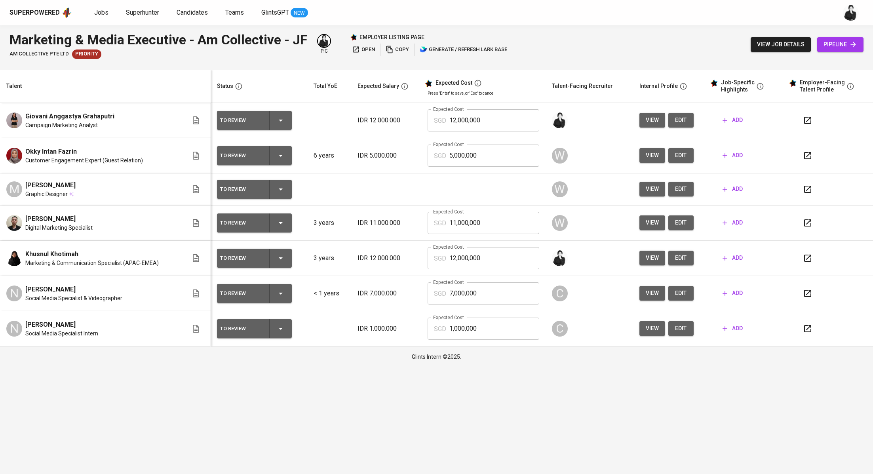
click at [684, 122] on span "edit" at bounding box center [681, 120] width 13 height 10
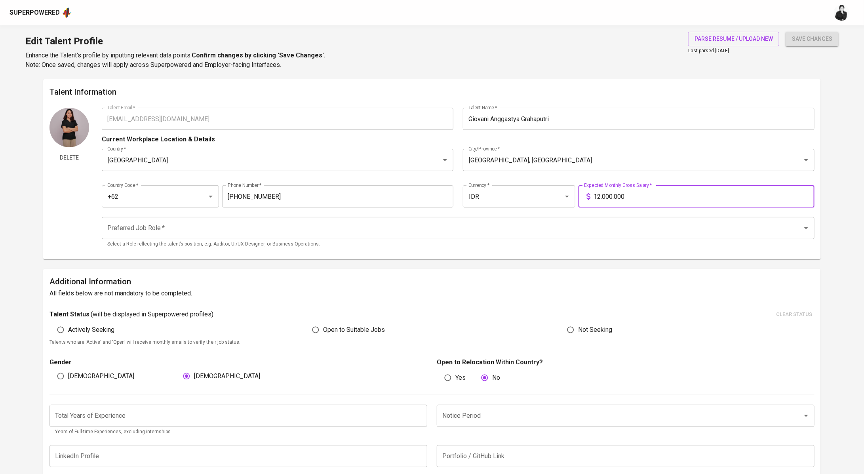
click at [600, 191] on input "12.000.000" at bounding box center [704, 196] width 221 height 22
click at [601, 200] on input "12.000.000" at bounding box center [704, 196] width 221 height 22
click at [730, 194] on input "13.000.000" at bounding box center [704, 196] width 221 height 22
type input "13.000.000"
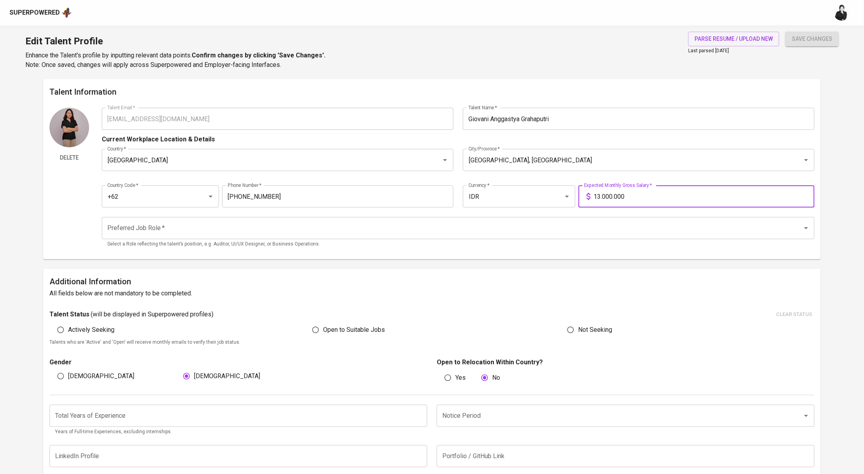
click at [786, 32] on button "save changes" at bounding box center [812, 39] width 53 height 15
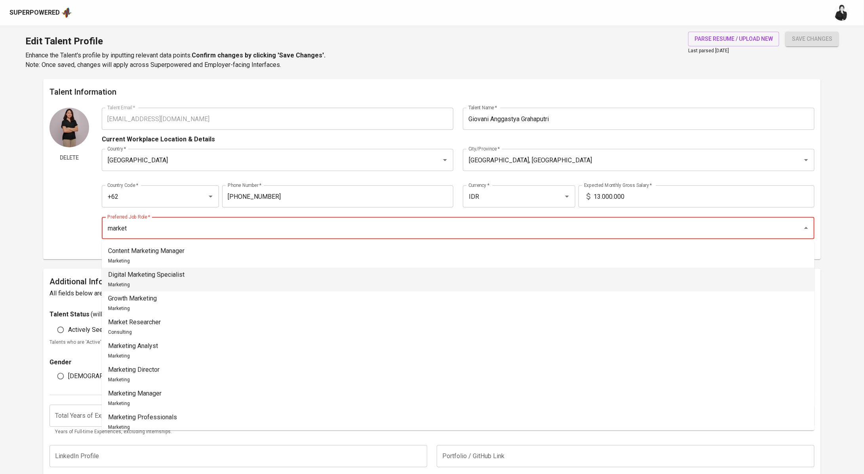
click at [199, 288] on li "Digital Marketing Specialist Marketing" at bounding box center [458, 280] width 713 height 24
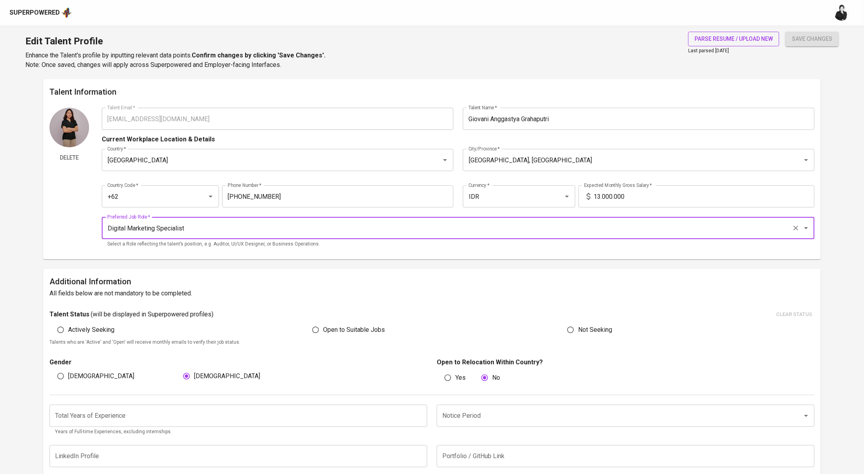
type input "Digital Marketing Specialist"
click at [761, 39] on span "parse resume / upload new" at bounding box center [734, 39] width 78 height 10
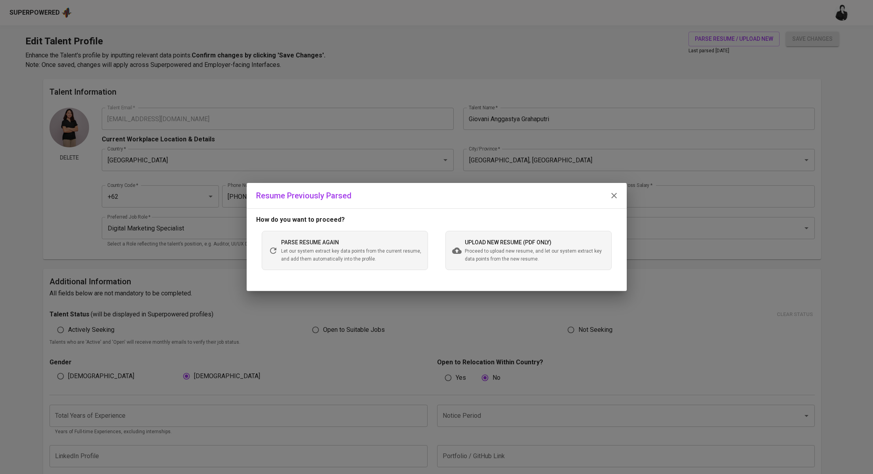
click at [478, 254] on span "Proceed to upload new resume, and let our system extract key data points from t…" at bounding box center [535, 255] width 140 height 16
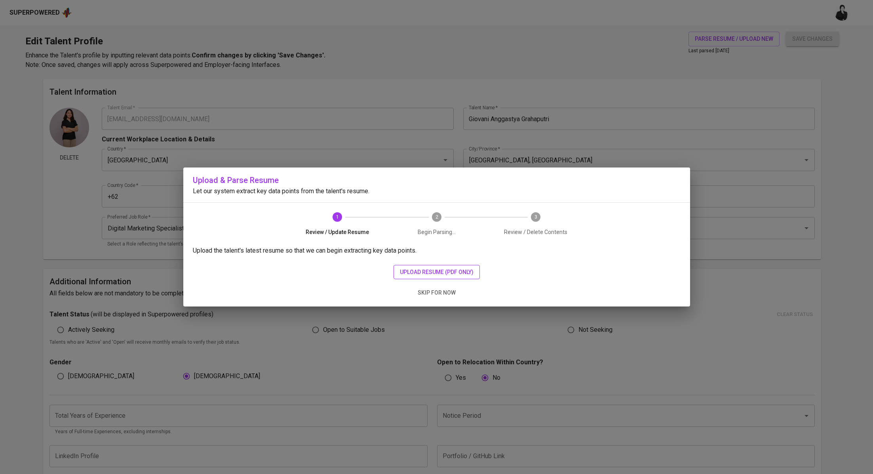
click at [456, 272] on span "upload resume (pdf only)" at bounding box center [437, 272] width 74 height 10
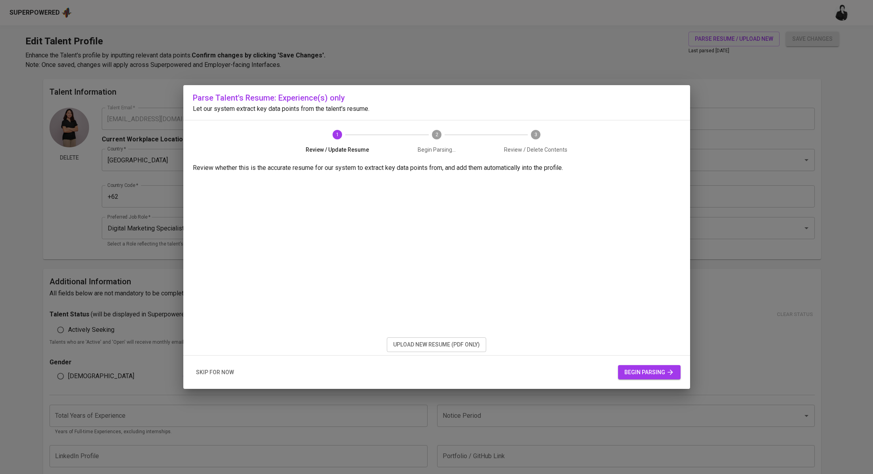
click at [644, 375] on span "begin parsing" at bounding box center [649, 372] width 50 height 10
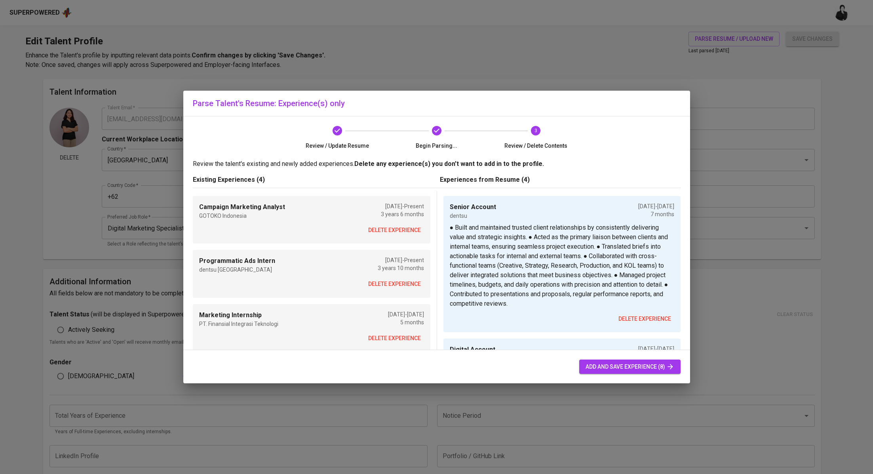
click at [400, 229] on span "delete experience" at bounding box center [394, 230] width 53 height 10
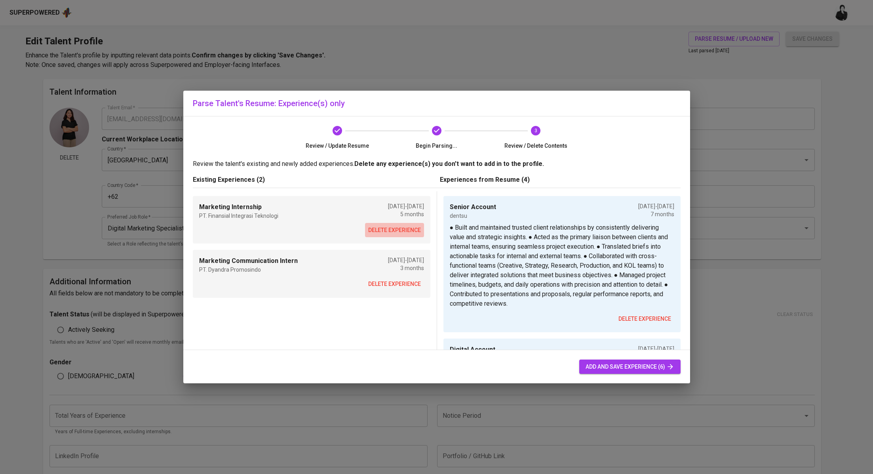
click at [400, 229] on span "delete experience" at bounding box center [394, 230] width 53 height 10
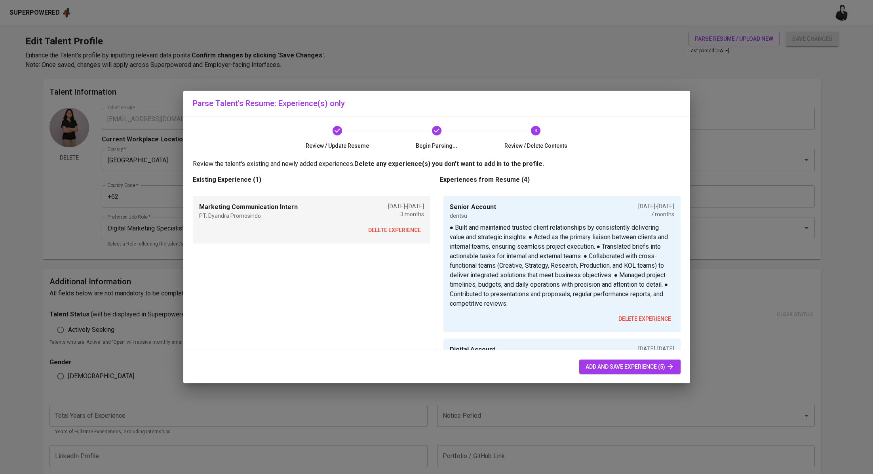
click at [400, 229] on span "delete experience" at bounding box center [394, 230] width 53 height 10
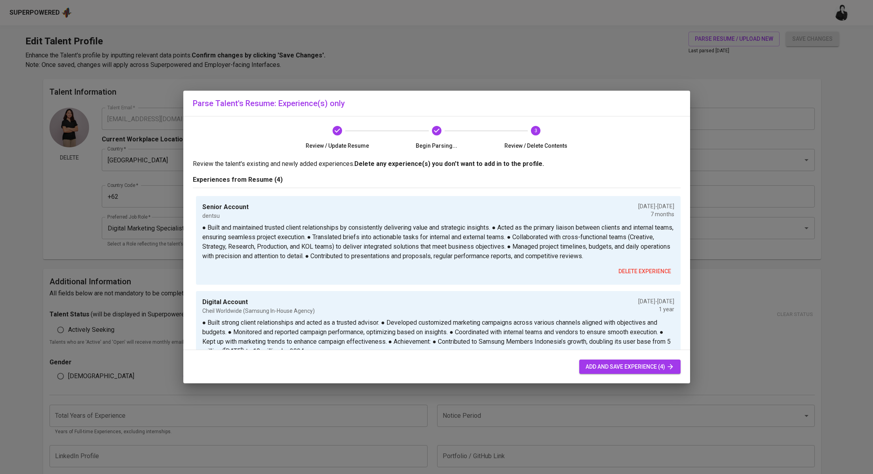
click at [636, 362] on span "add and save experience (4)" at bounding box center [630, 367] width 89 height 10
type input "12.000.000"
type input "Senior Account"
type input "dentsu"
checkbox input "false"
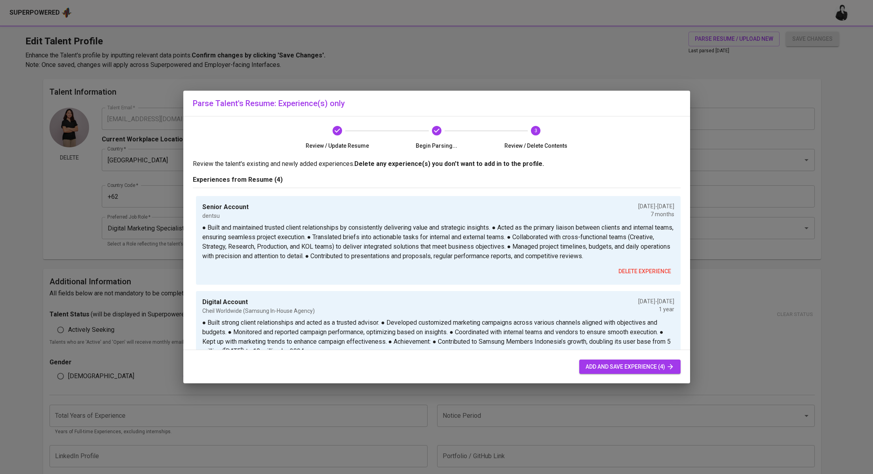
type input "10/01/2024"
type input "05/01/2025"
type input "Digital Account"
type input "Cheil Worldwide (Samsung In-House Agency)"
checkbox input "false"
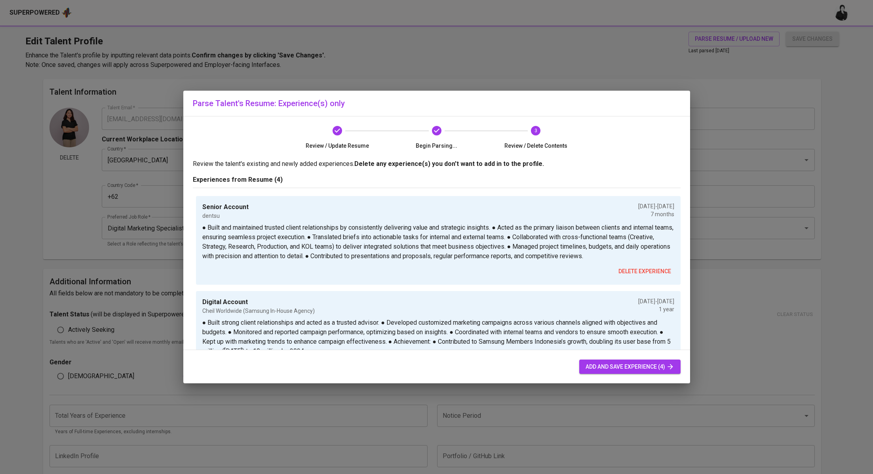
type input "07/01/2023"
type input "07/01/2024"
type input "Campaign Marketing"
type input "GOTOKO (GoTo Group x Unilever – Joint Venture)"
type input "[DATE]"
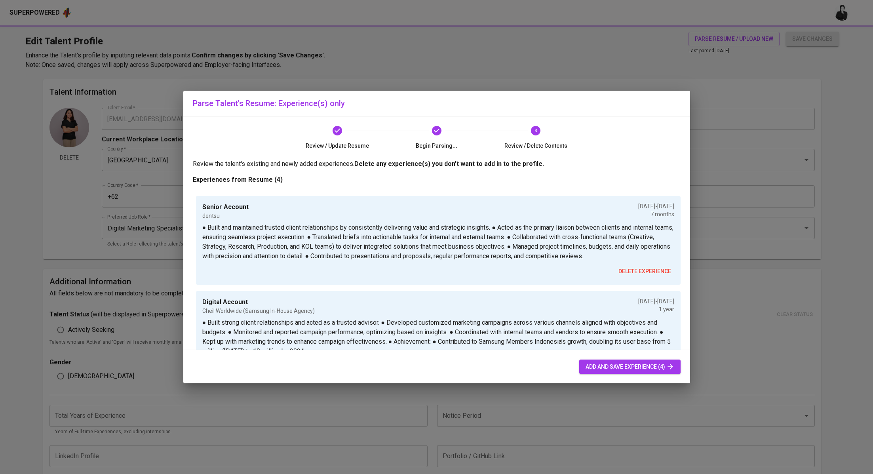
type input "05/01/2023"
type input "Programmatic Ads Intern"
type input "dentsu"
type input "10/01/2021"
type input "01/01/2022"
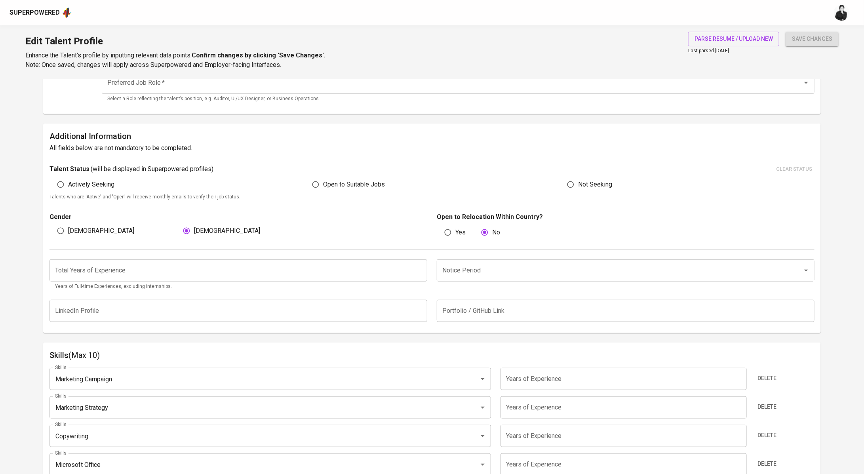
scroll to position [175, 0]
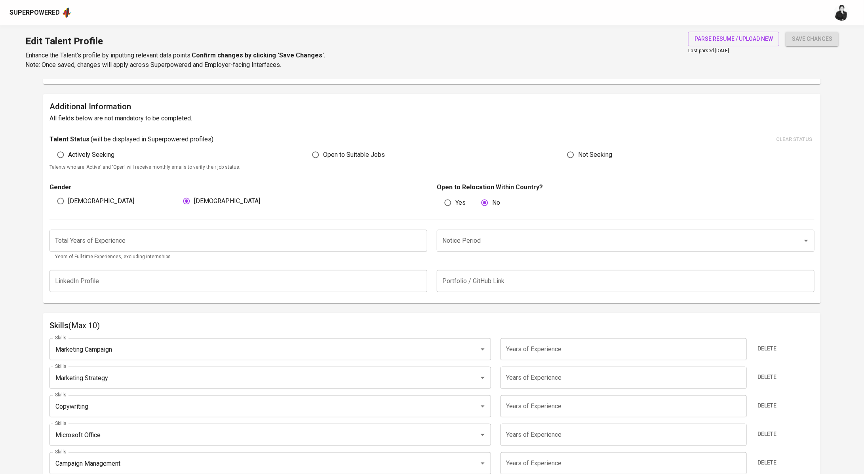
click at [183, 242] on input "number" at bounding box center [238, 241] width 378 height 22
type input "3"
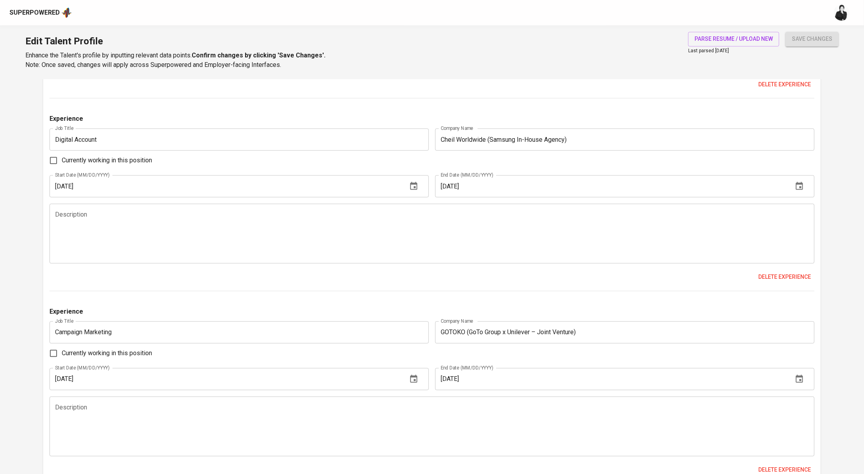
scroll to position [0, 0]
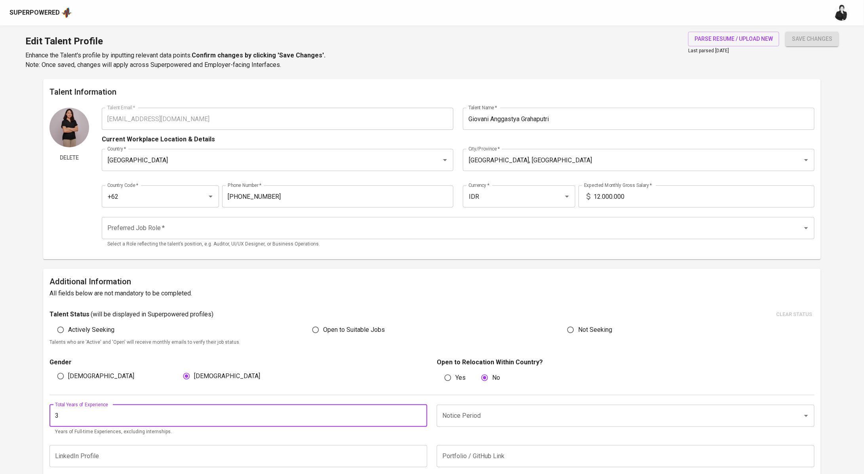
click at [600, 194] on input "12.000.000" at bounding box center [704, 196] width 221 height 22
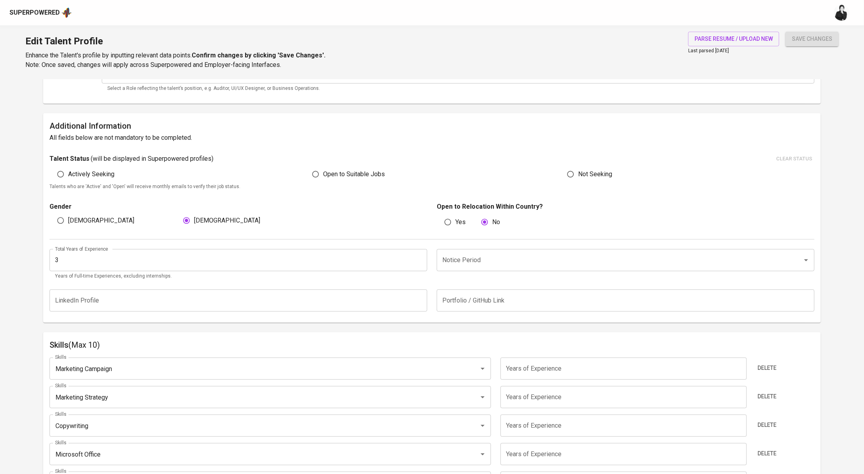
scroll to position [177, 0]
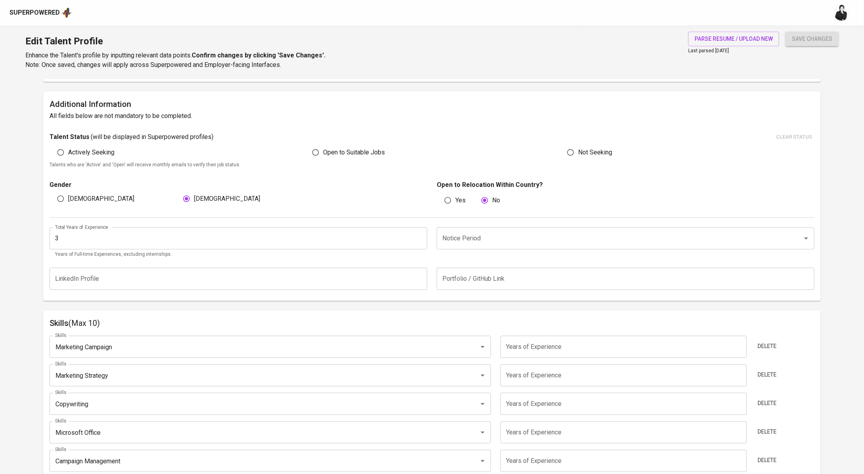
type input "13.000.000"
click at [539, 345] on input "number" at bounding box center [624, 347] width 246 height 22
type input "0"
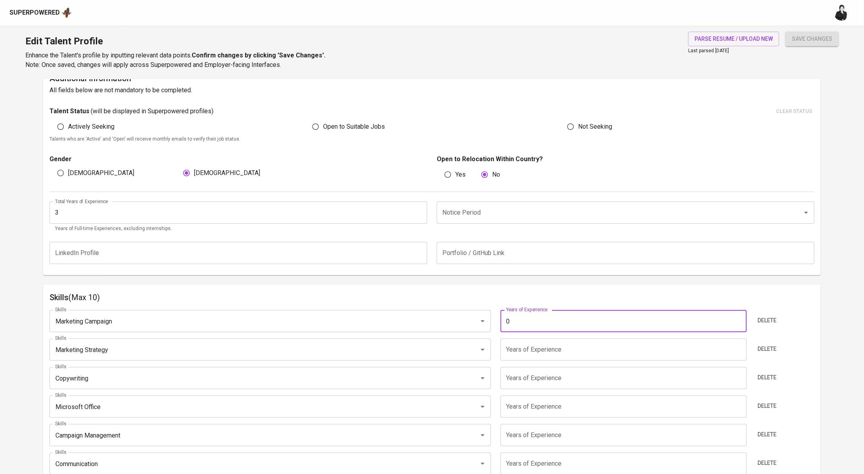
scroll to position [268, 0]
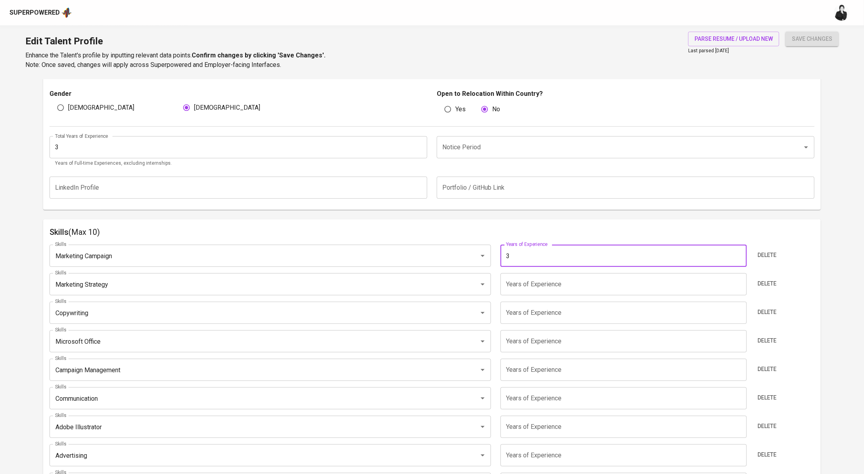
type input "3"
click at [559, 283] on input "number" at bounding box center [624, 284] width 246 height 22
type input "3"
click at [569, 312] on input "number" at bounding box center [624, 313] width 246 height 22
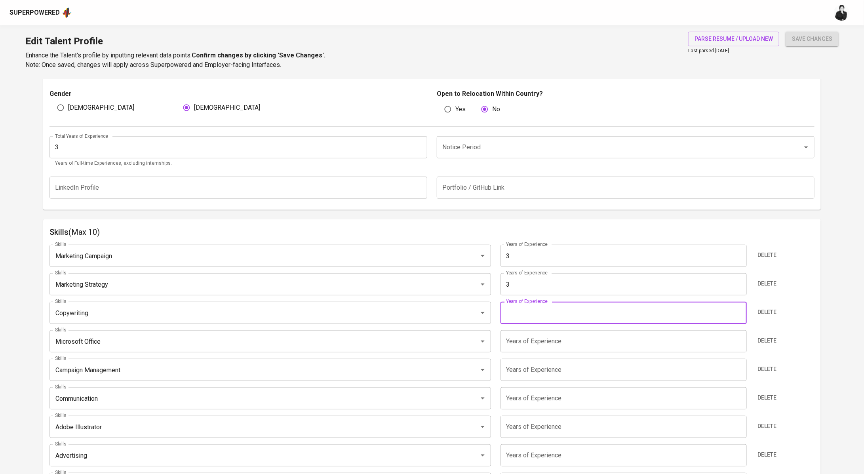
scroll to position [289, 0]
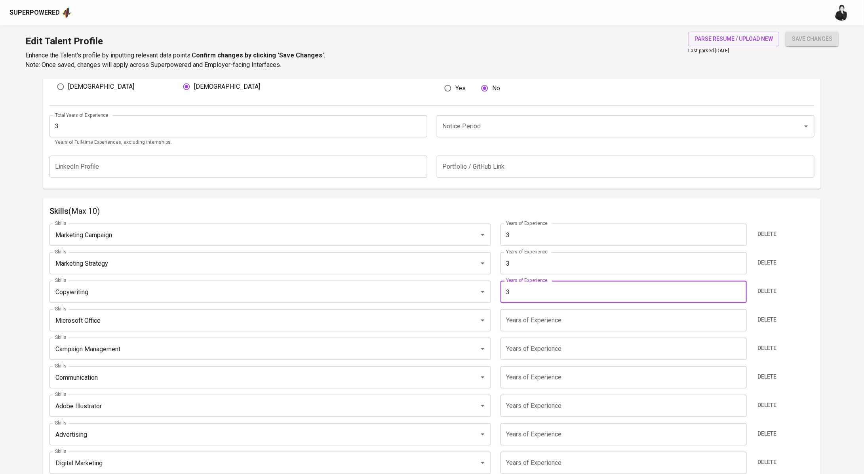
type input "3"
click at [558, 326] on input "number" at bounding box center [624, 320] width 246 height 22
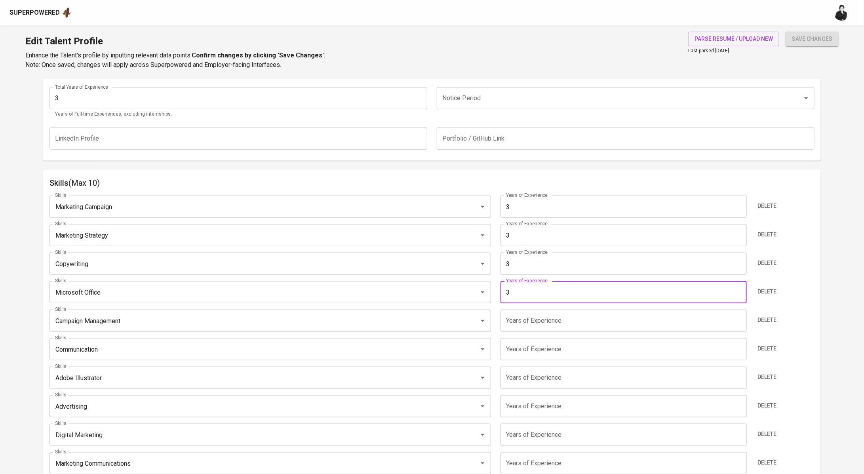
type input "3"
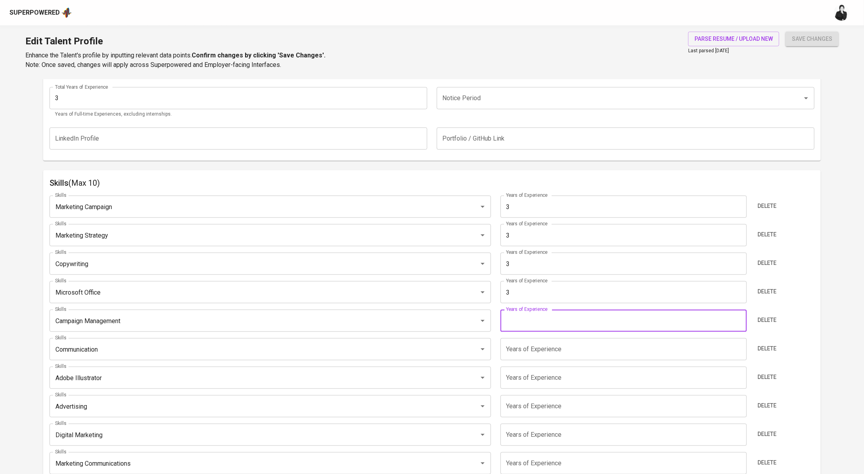
click at [545, 319] on input "number" at bounding box center [624, 321] width 246 height 22
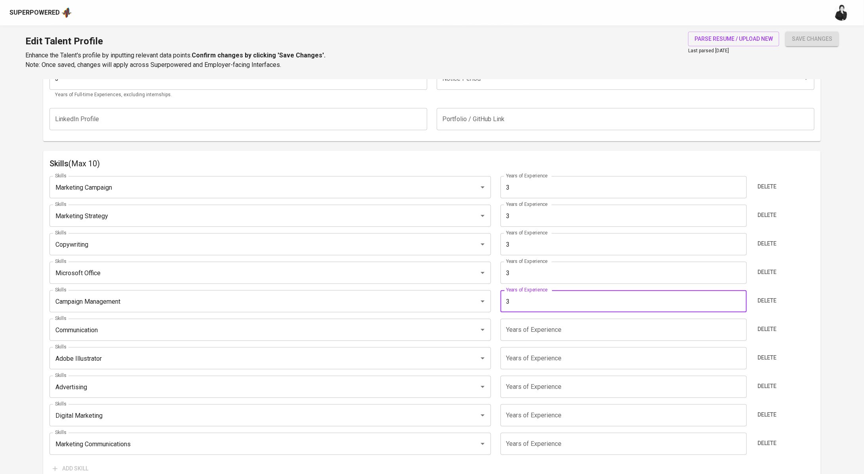
type input "3"
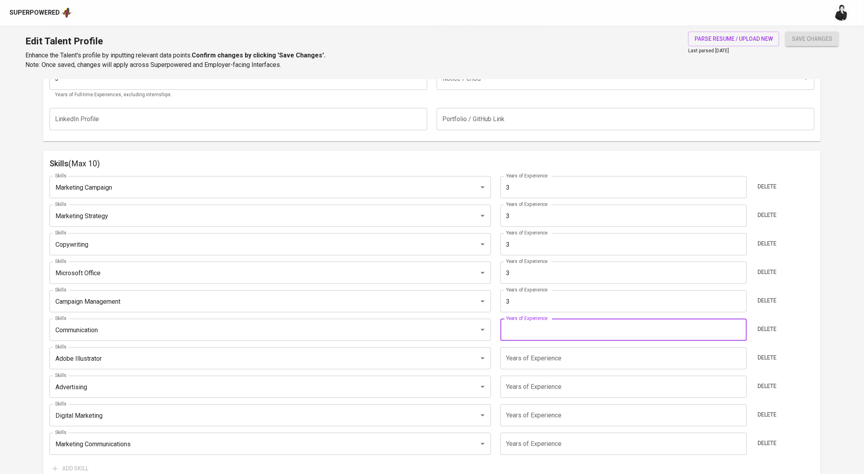
click at [544, 333] on input "number" at bounding box center [624, 330] width 246 height 22
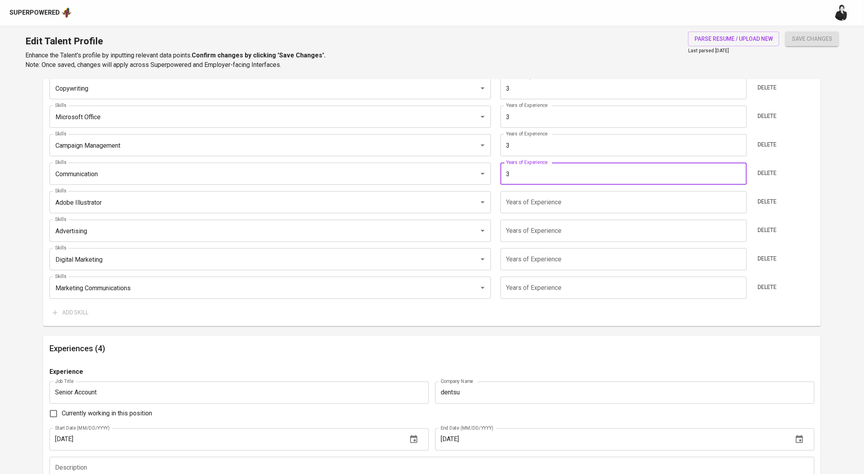
scroll to position [493, 0]
type input "3"
click at [534, 211] on input "number" at bounding box center [624, 202] width 246 height 22
type input "3"
click at [546, 232] on input "number" at bounding box center [624, 230] width 246 height 22
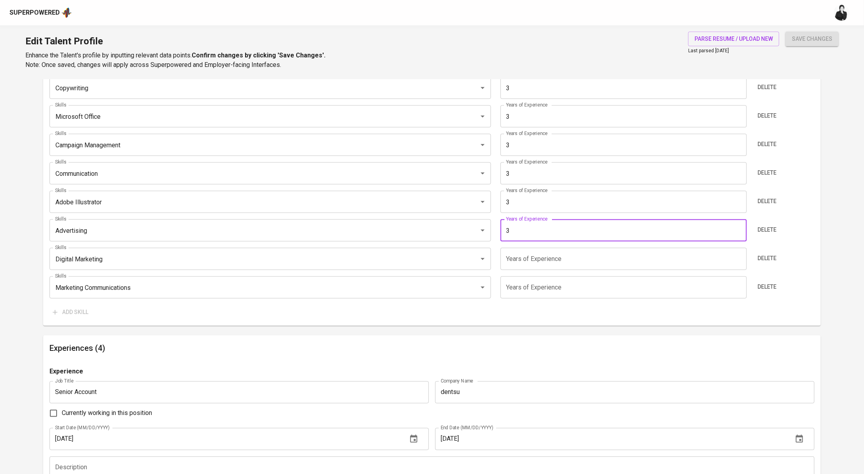
type input "3"
click at [550, 256] on input "number" at bounding box center [624, 259] width 246 height 22
type input "3"
click at [541, 283] on input "number" at bounding box center [624, 287] width 246 height 22
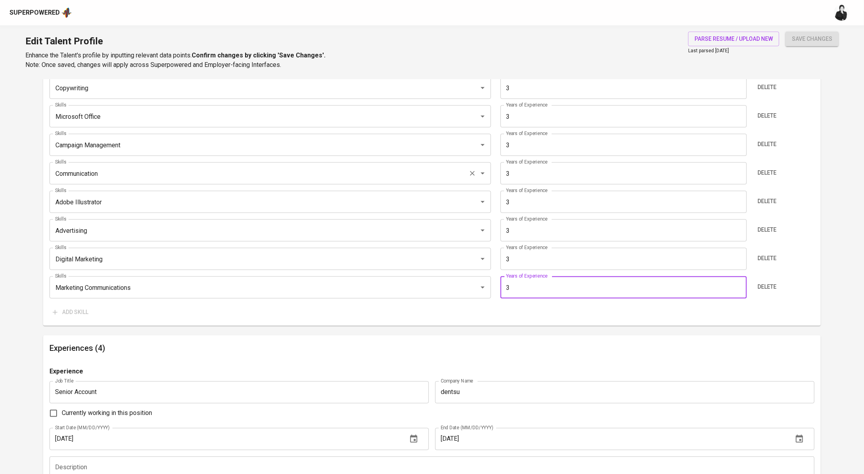
type input "3"
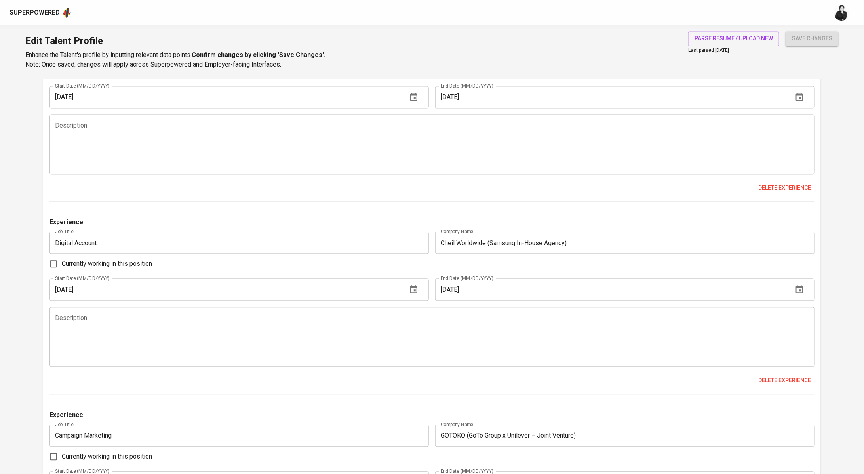
scroll to position [36, 0]
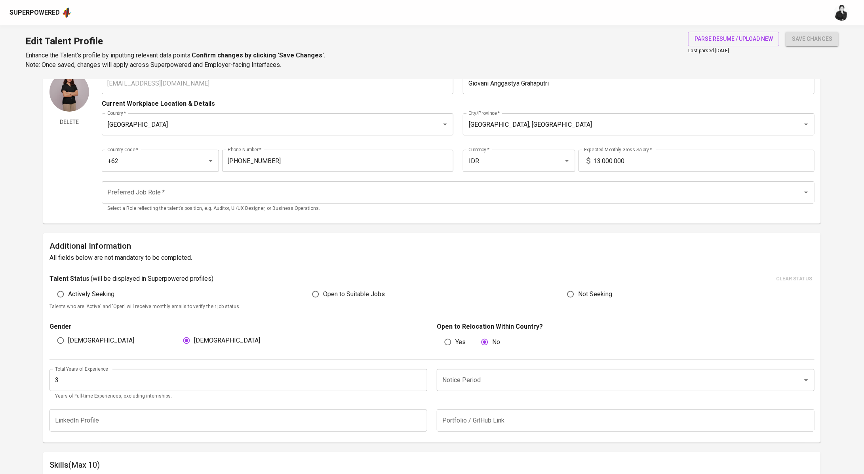
click at [291, 187] on input "Preferred Job Role   *" at bounding box center [446, 192] width 683 height 15
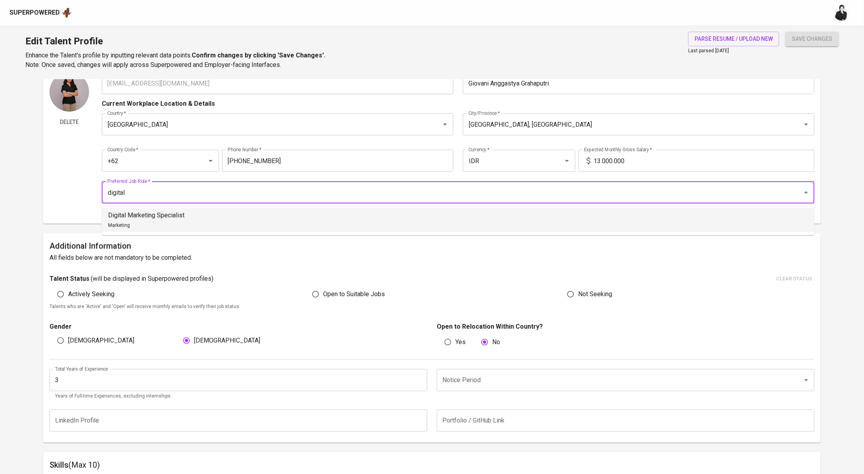
drag, startPoint x: 187, startPoint y: 219, endPoint x: 233, endPoint y: 50, distance: 175.2
click at [187, 218] on li "Digital Marketing Specialist Marketing" at bounding box center [458, 220] width 713 height 24
type input "Digital Marketing Specialist"
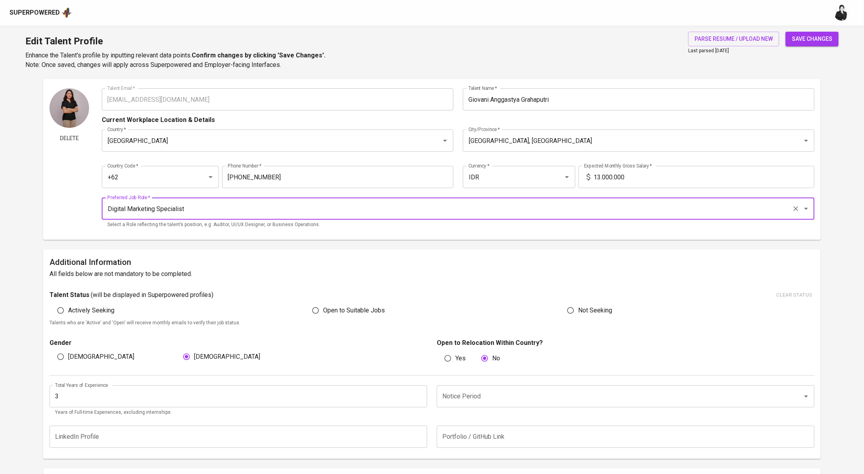
scroll to position [2, 0]
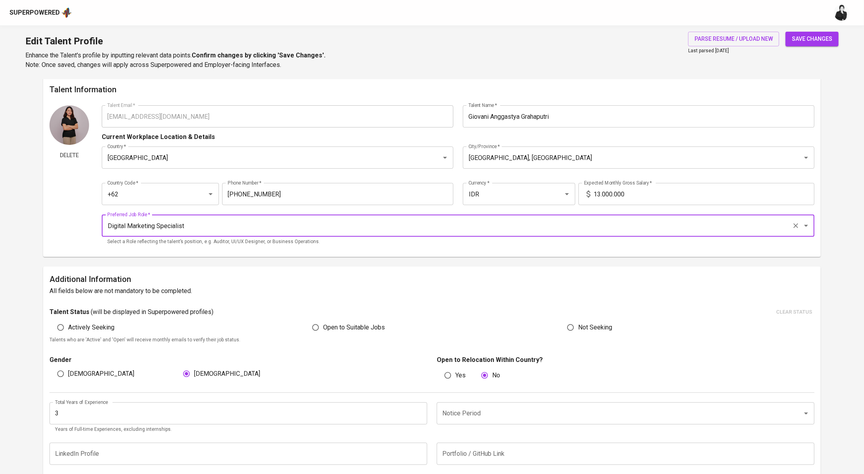
click at [819, 45] on button "save changes" at bounding box center [812, 39] width 53 height 15
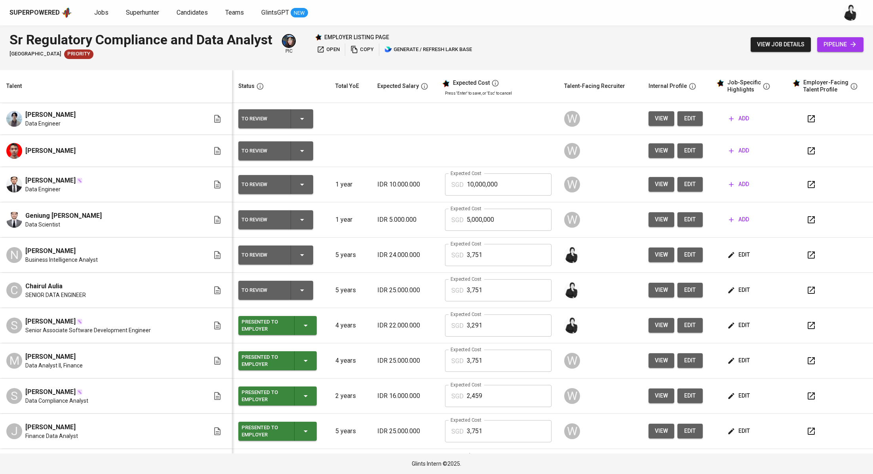
click at [445, 221] on div "SGD 5,000,000 Expected Cost" at bounding box center [498, 220] width 107 height 22
click at [731, 257] on span "edit" at bounding box center [739, 255] width 21 height 10
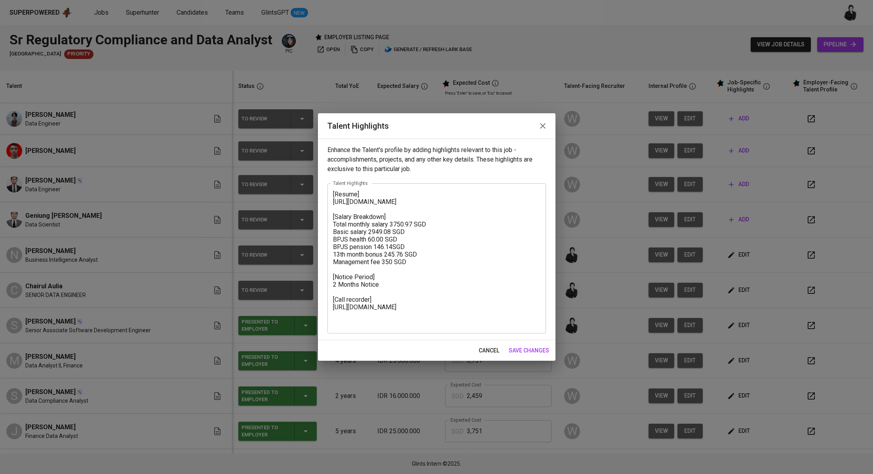
click at [543, 125] on icon "button" at bounding box center [543, 126] width 6 height 6
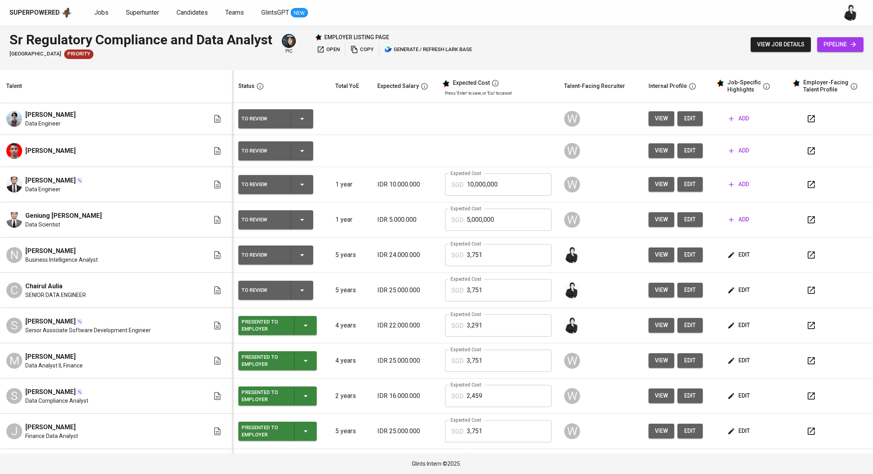
click at [684, 255] on span "edit" at bounding box center [690, 255] width 13 height 10
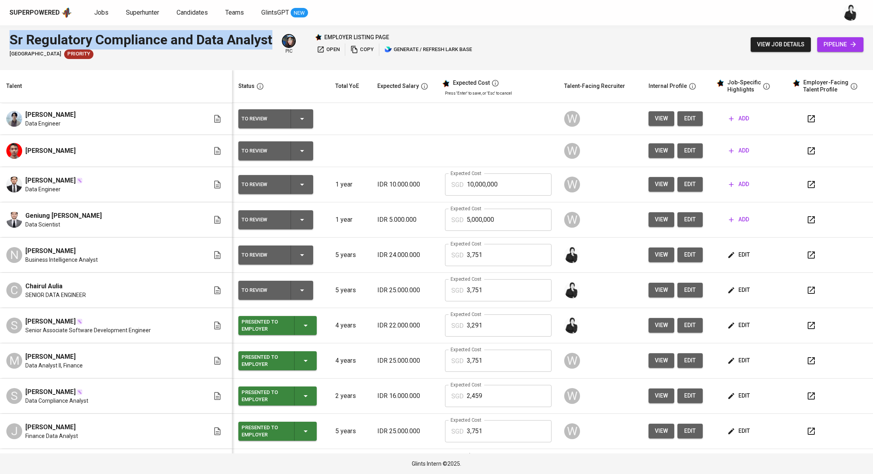
drag, startPoint x: 272, startPoint y: 40, endPoint x: 13, endPoint y: 29, distance: 259.2
click at [13, 29] on div "Sr Regulatory Compliance and Data Analyst Stamford American International Schoo…" at bounding box center [436, 44] width 873 height 38
copy div "Sr Regulatory Compliance and Data Analyst"
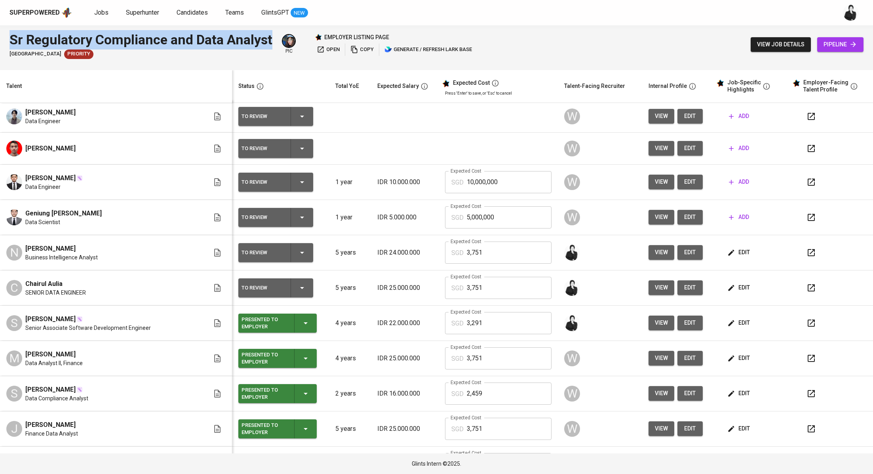
copy div "Sr Regulatory Compliance and Data Analyst"
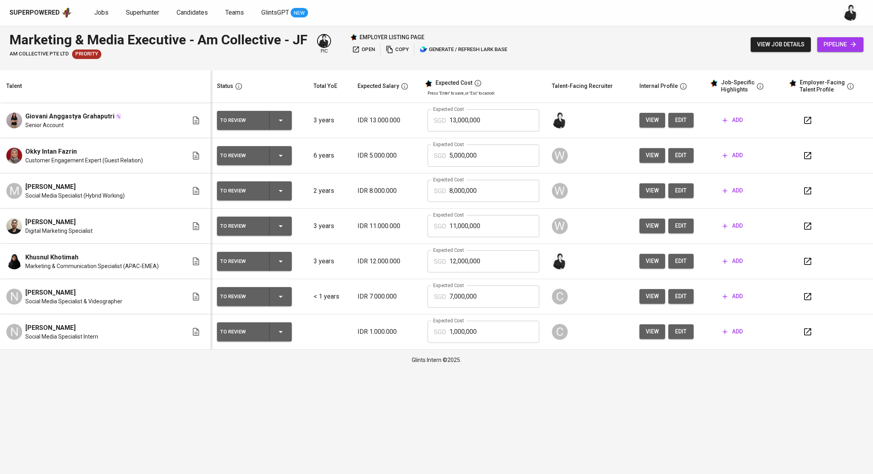
click at [809, 263] on icon "button" at bounding box center [808, 262] width 10 height 10
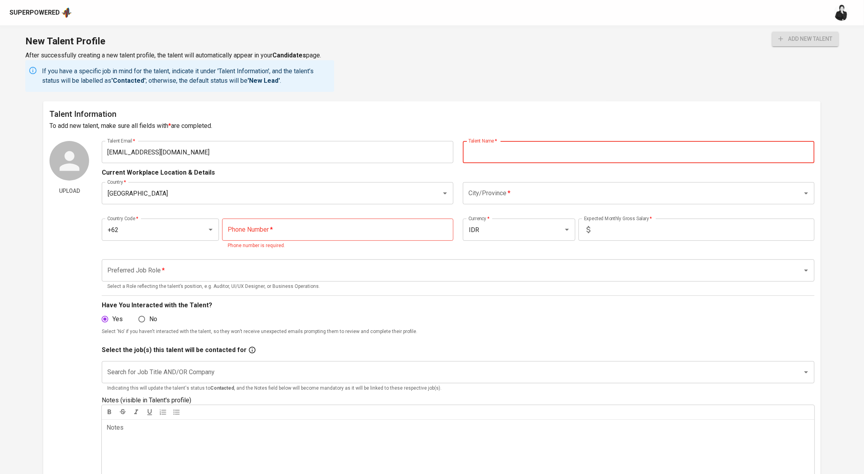
paste input "[PERSON_NAME] Second degree connection"
drag, startPoint x: 609, startPoint y: 147, endPoint x: 543, endPoint y: 152, distance: 66.3
click at [543, 152] on input "[PERSON_NAME] Second degree connection" at bounding box center [639, 152] width 352 height 22
click at [557, 153] on input "[PERSON_NAME] Second degree connection" at bounding box center [639, 152] width 352 height 22
drag, startPoint x: 595, startPoint y: 150, endPoint x: 543, endPoint y: 147, distance: 52.4
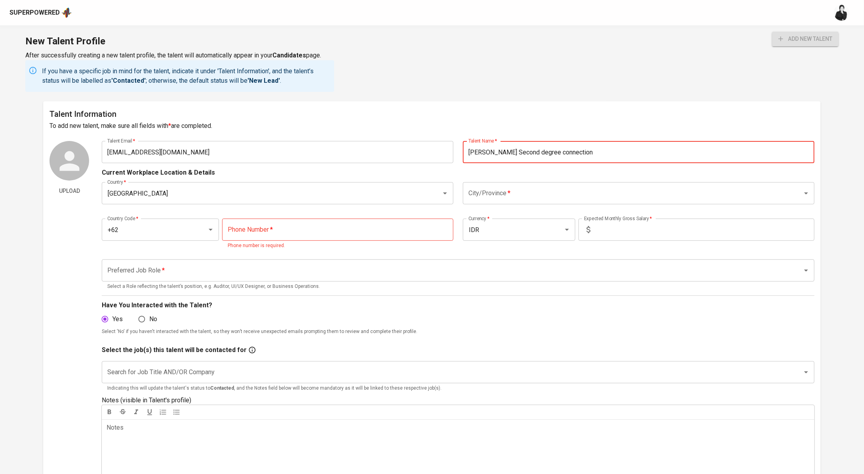
click at [538, 148] on input "[PERSON_NAME] Second degree connection" at bounding box center [639, 152] width 352 height 22
type input "[PERSON_NAME]"
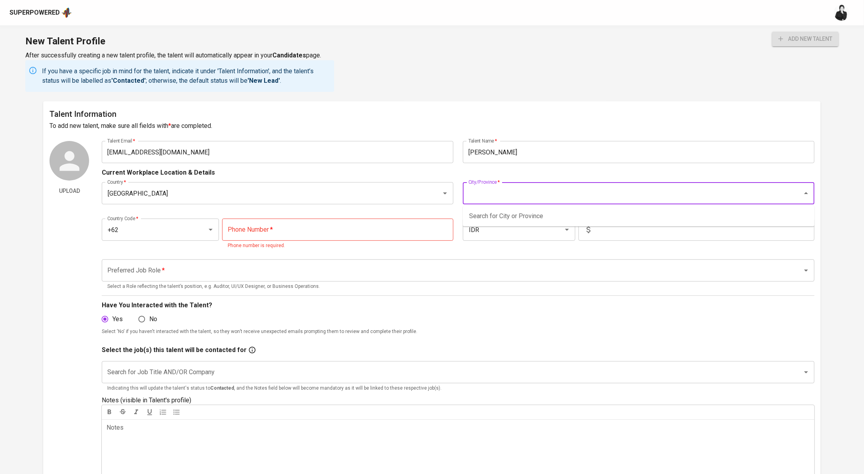
click at [508, 196] on input "City/Province   *" at bounding box center [627, 193] width 322 height 15
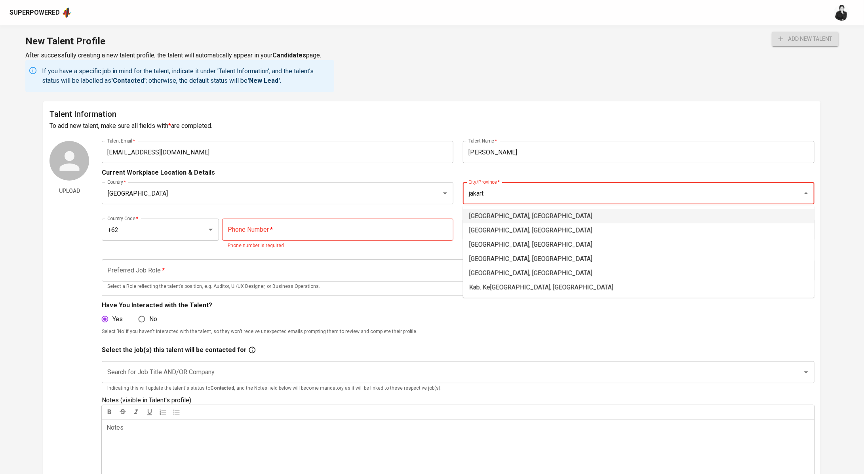
click at [559, 221] on li "[GEOGRAPHIC_DATA], [GEOGRAPHIC_DATA]" at bounding box center [639, 216] width 352 height 14
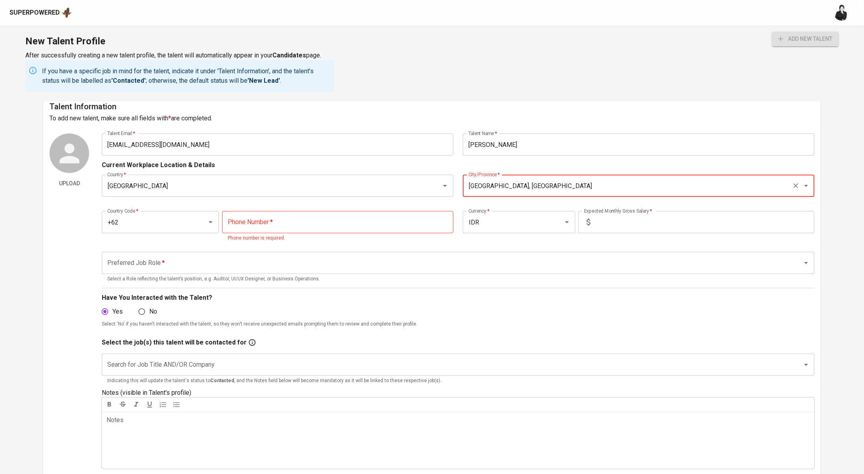
scroll to position [18, 0]
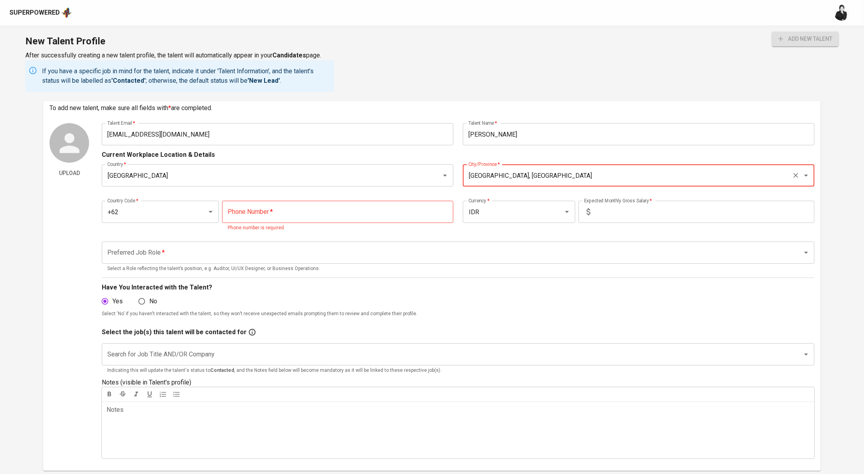
type input "[GEOGRAPHIC_DATA], [GEOGRAPHIC_DATA]"
click at [626, 214] on input "text" at bounding box center [704, 212] width 221 height 22
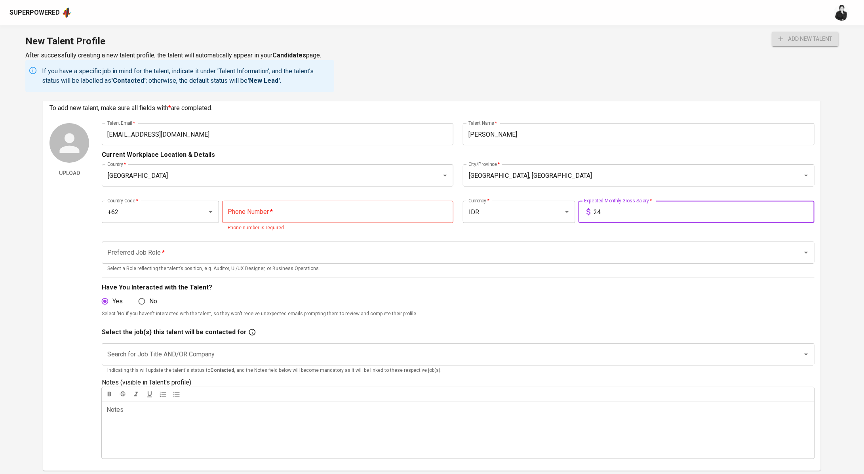
type input "2"
type input "25.000.000"
click at [277, 210] on input "tel" at bounding box center [337, 212] width 231 height 22
click at [259, 207] on input "tel" at bounding box center [337, 212] width 231 height 22
paste input "tel"
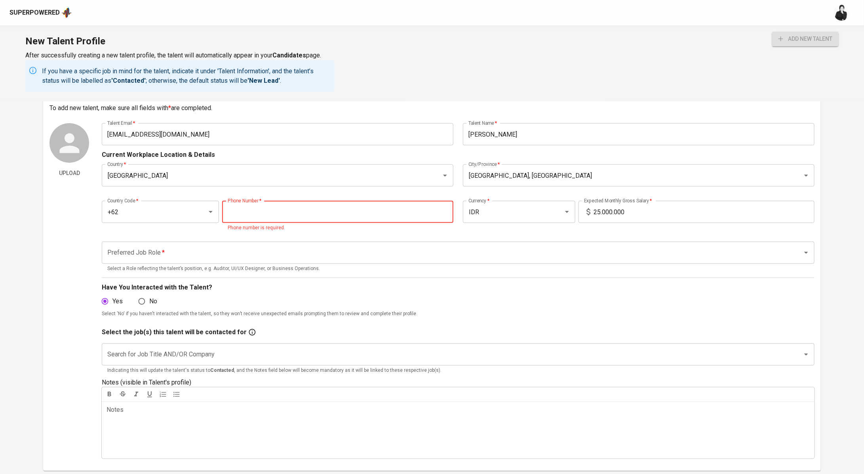
click at [275, 208] on input "tel" at bounding box center [337, 212] width 231 height 22
paste input "tel"
type input "822-4380-2098"
click at [421, 237] on div "Preferred Job Role   * Preferred Job Role * Select a Role reflecting the talent…" at bounding box center [458, 257] width 713 height 41
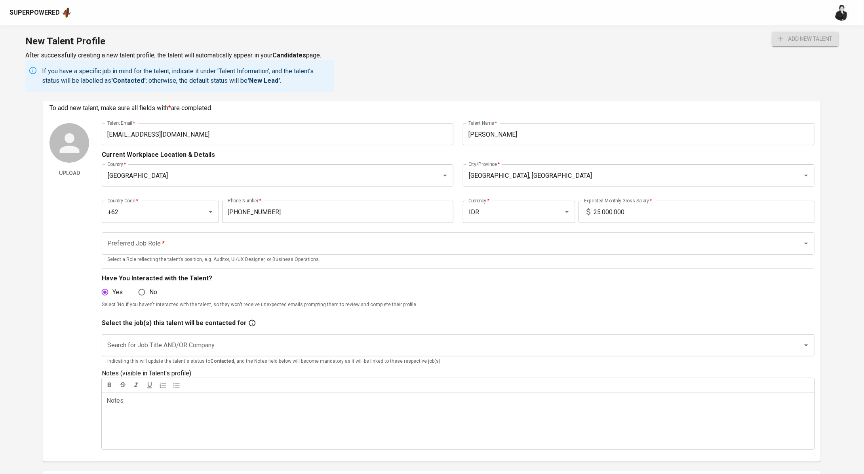
click at [438, 238] on input "Preferred Job Role   *" at bounding box center [446, 243] width 683 height 15
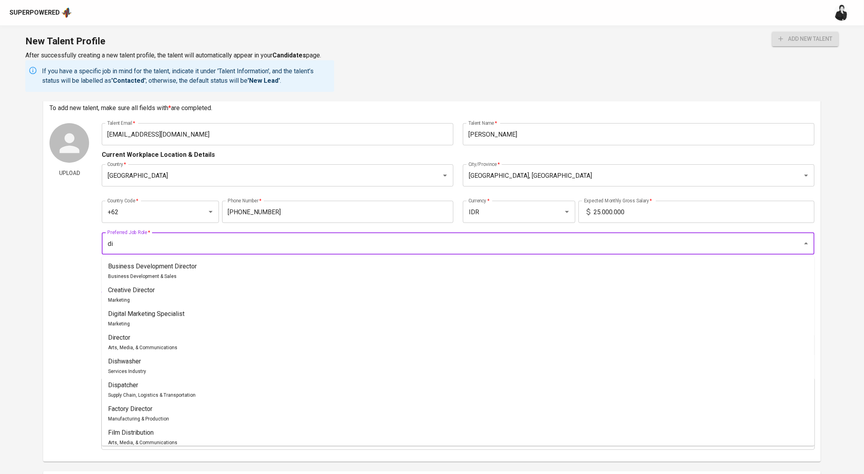
type input "d"
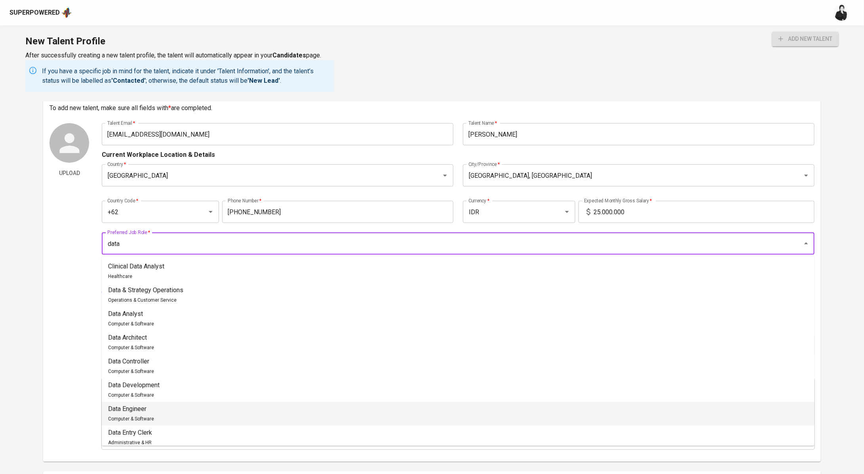
click at [296, 415] on li "Data Engineer Computer & Software" at bounding box center [458, 414] width 713 height 24
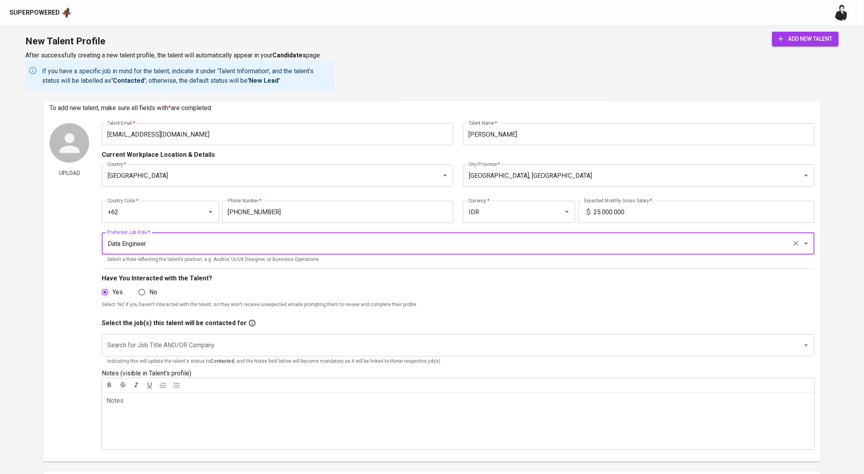
type input "Data Engineer"
click at [251, 338] on input "Search for Job Title AND/OR Company" at bounding box center [446, 345] width 683 height 15
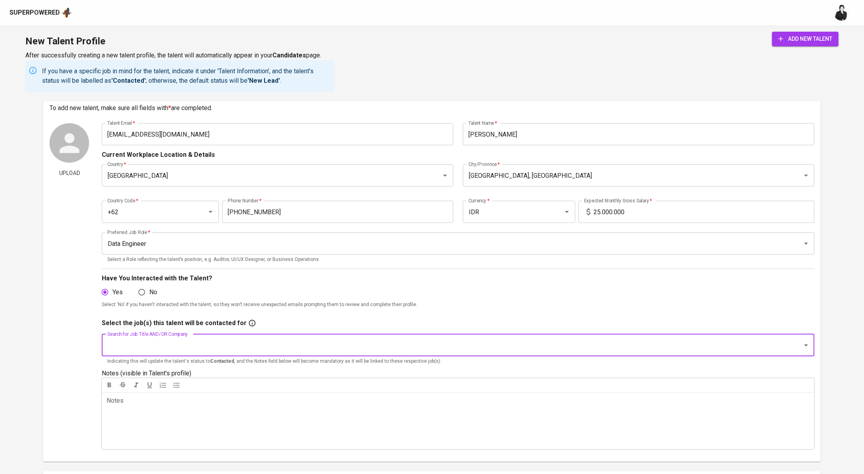
paste input "Sr Regulatory Compliance and Data Analyst"
type input "Sr Regulatory Compliance and Data Analyst"
click at [274, 362] on li "Sr Regulatory Compliance and Data Analyst (Stamford American International Scho…" at bounding box center [458, 368] width 713 height 14
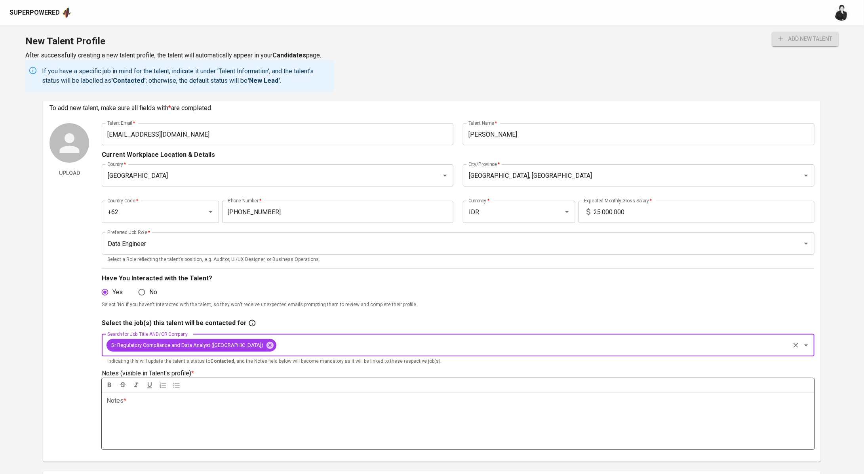
click at [260, 404] on p "Notes * ﻿" at bounding box center [458, 401] width 703 height 10
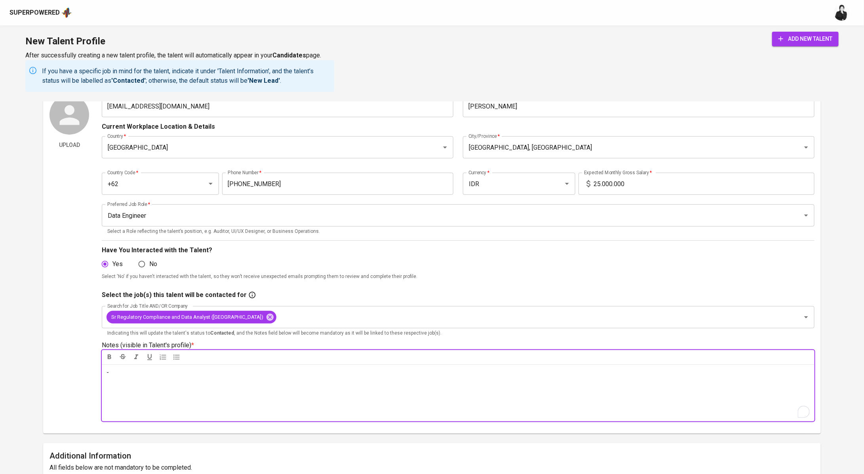
scroll to position [0, 0]
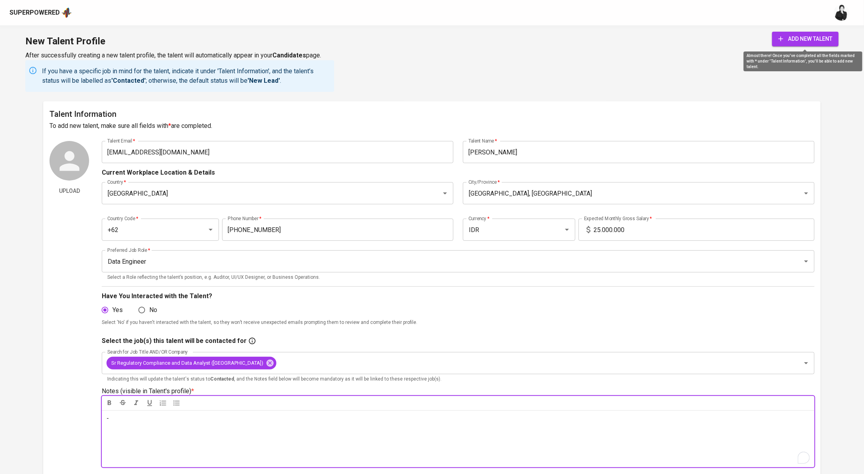
click at [813, 40] on span "add new talent" at bounding box center [806, 39] width 54 height 10
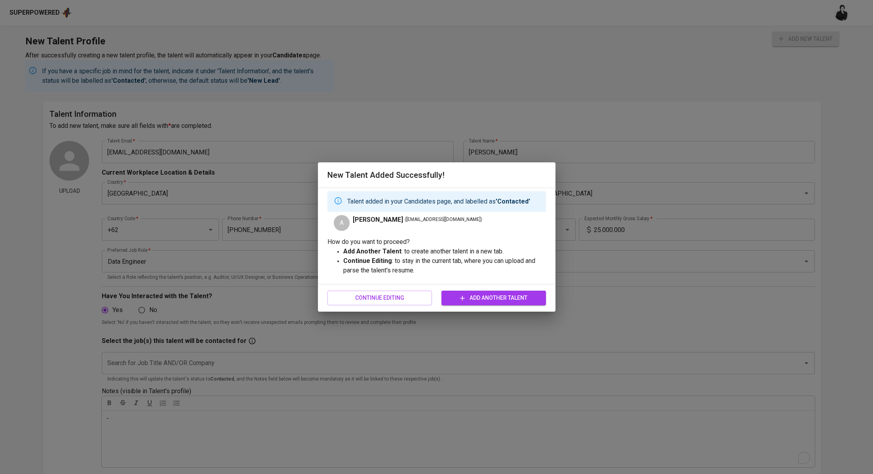
click at [484, 296] on span "Add Another Talent" at bounding box center [494, 298] width 92 height 10
click at [355, 301] on span "Continue Editing" at bounding box center [380, 298] width 92 height 10
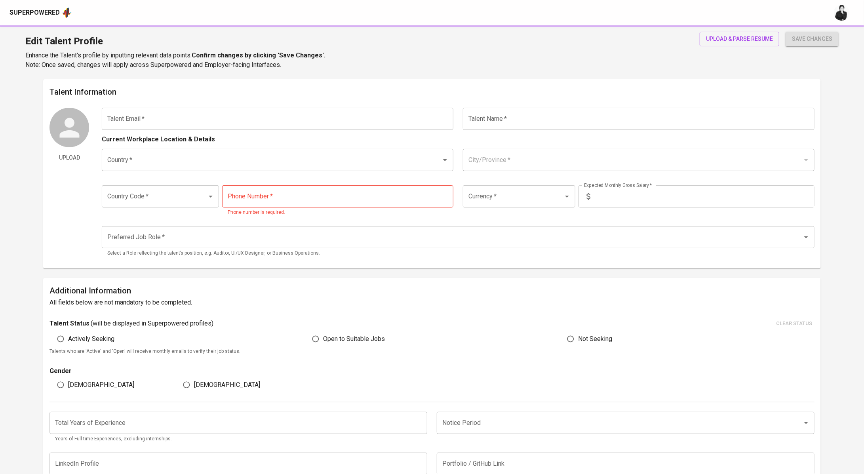
type input "annisaqurratuainiy@yahoo.co.id"
type input "[PERSON_NAME]"
type input "Indonesia"
type input "Jakarta Selatan, DKI Jakarta"
type input "+62"
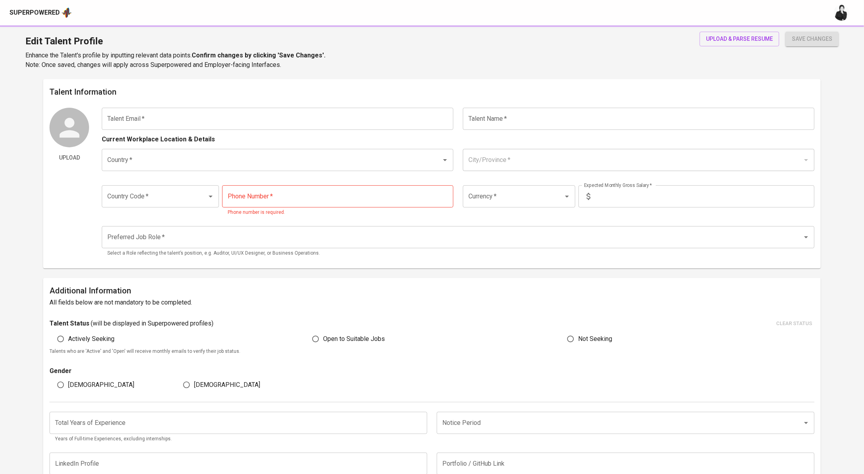
type input "822-4380-2098"
type input "IDR"
type input "Data Engineer"
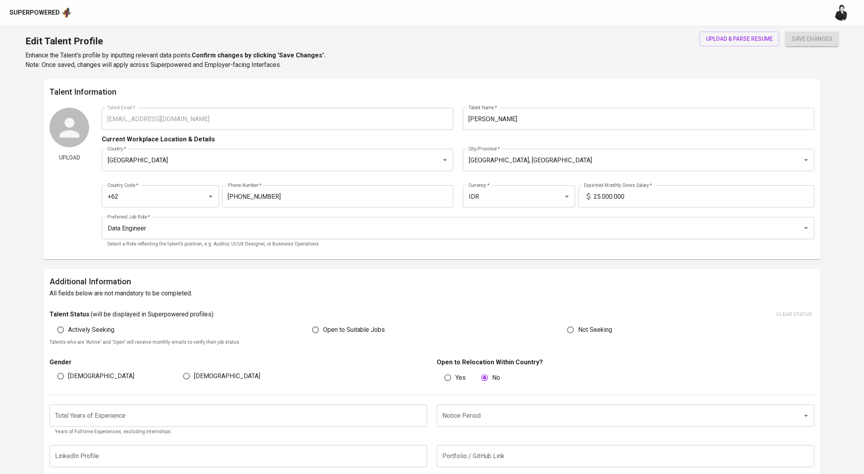
click at [100, 117] on div "Upload Talent Email   * annisaqurratuainiy@yahoo.co.id Talent Email * Talent Na…" at bounding box center [431, 180] width 765 height 145
drag, startPoint x: 601, startPoint y: 194, endPoint x: 608, endPoint y: 187, distance: 9.5
click at [601, 193] on input "24.000.000" at bounding box center [704, 196] width 221 height 22
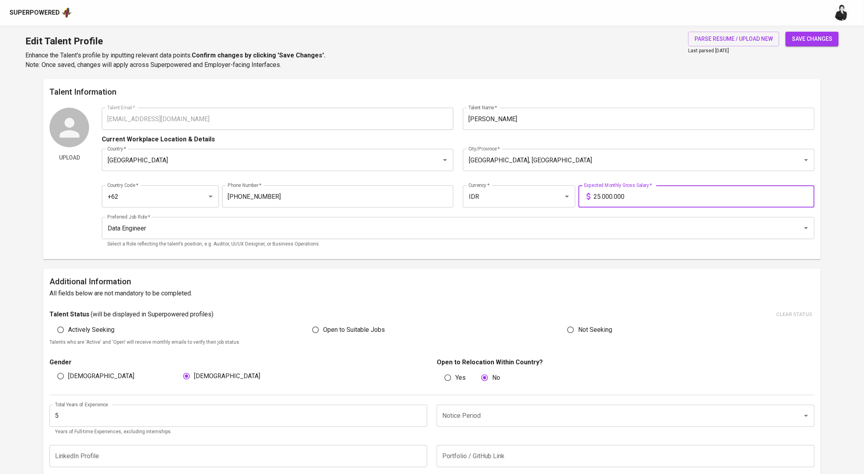
type input "25.000.000"
click at [815, 38] on span "save changes" at bounding box center [812, 39] width 40 height 10
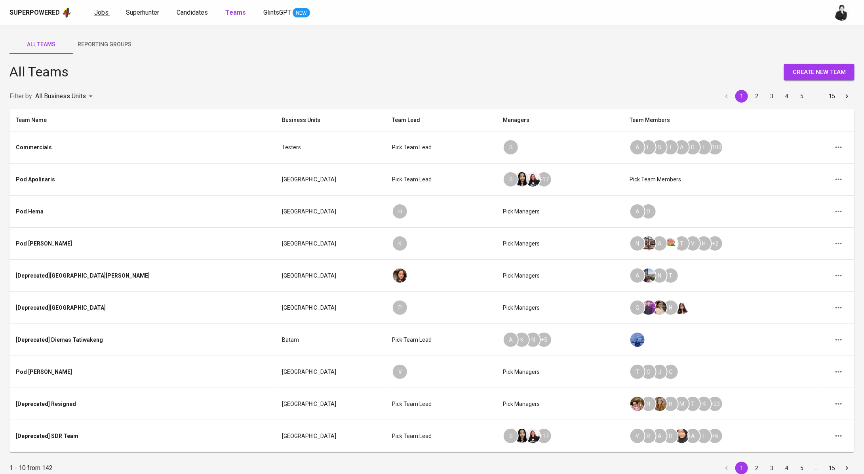
click at [101, 13] on span "Jobs" at bounding box center [101, 13] width 14 height 8
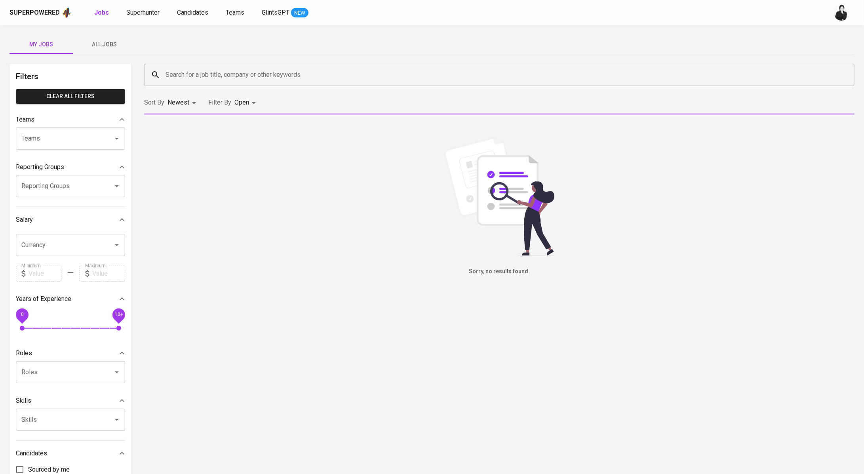
click at [204, 74] on input "Search for a job title, company or other keywords" at bounding box center [502, 74] width 676 height 15
click at [148, 11] on span "Superhunter" at bounding box center [142, 13] width 33 height 8
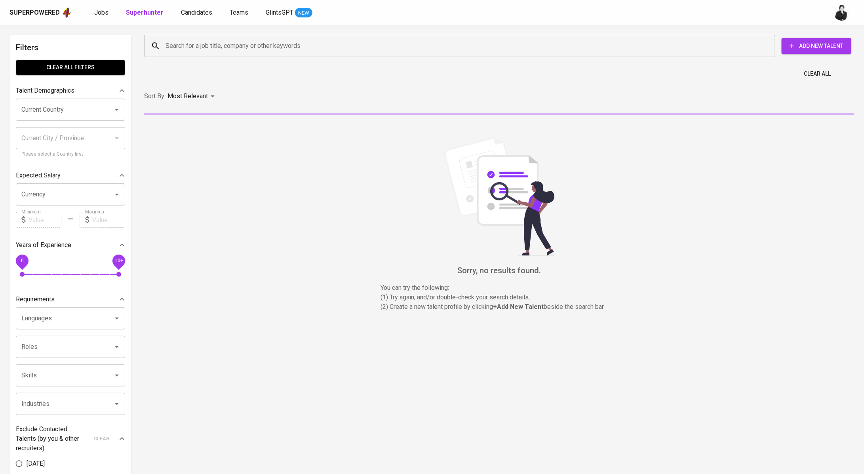
click at [226, 53] on input "Search for a job title, company or other keywords" at bounding box center [462, 45] width 596 height 15
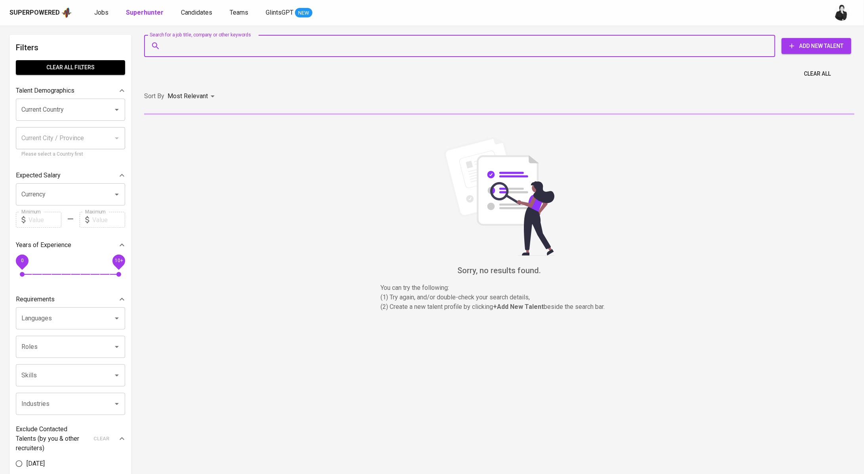
paste input "[EMAIL_ADDRESS][DOMAIN_NAME]"
type input "[EMAIL_ADDRESS][DOMAIN_NAME]"
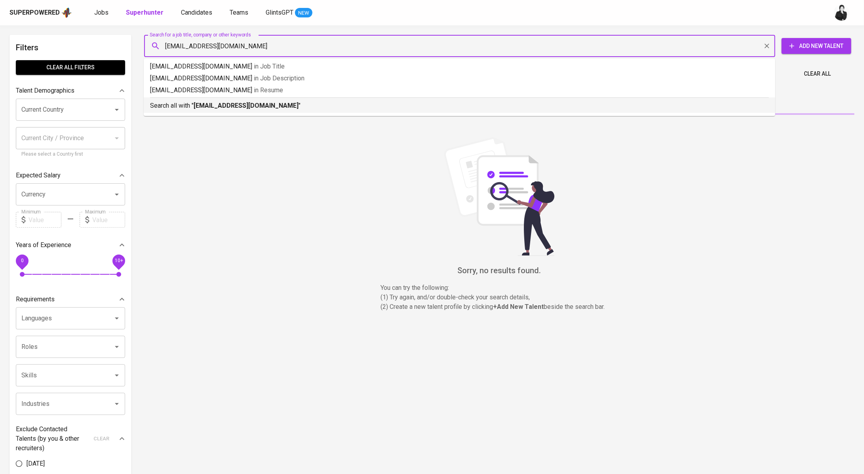
click at [246, 103] on b "[EMAIL_ADDRESS][DOMAIN_NAME]" at bounding box center [246, 106] width 105 height 8
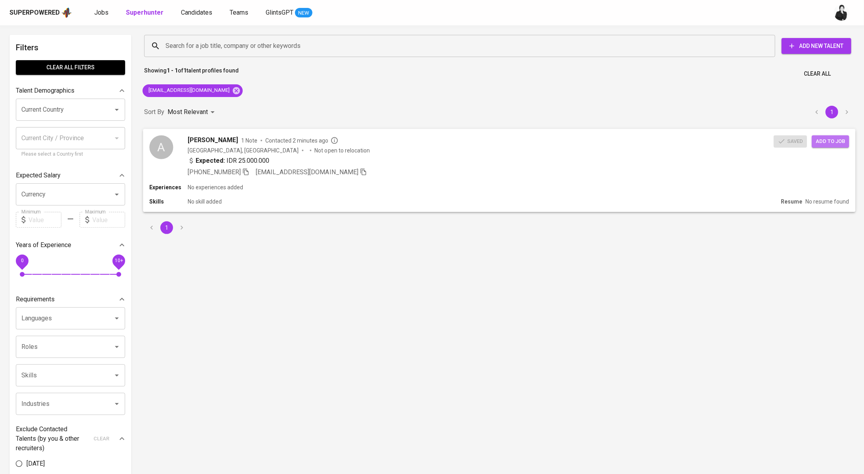
click at [815, 140] on button "Add to job" at bounding box center [830, 141] width 37 height 12
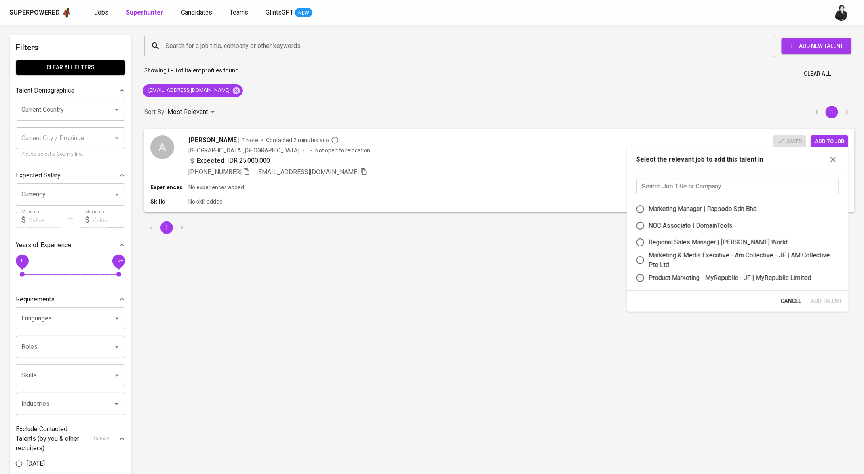
click at [686, 183] on input "text" at bounding box center [737, 187] width 203 height 16
click at [741, 188] on input "text" at bounding box center [737, 187] width 203 height 16
paste input "Sr Regulatory Compliance AND Data Analyst"
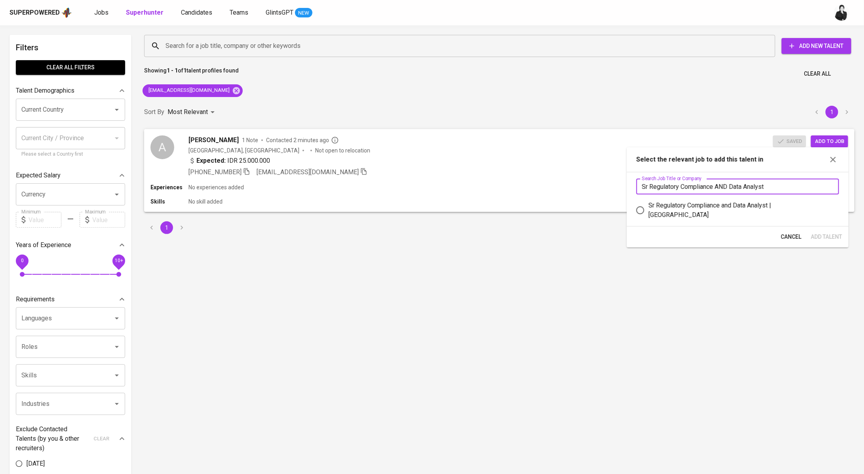
type input "Sr Regulatory Compliance AND Data Analyst"
click at [726, 207] on div "Sr Regulatory Compliance and Data Analyst | Stamford American International Sch…" at bounding box center [741, 210] width 184 height 19
click at [649, 207] on input "Sr Regulatory Compliance and Data Analyst | Stamford American International Sch…" at bounding box center [640, 210] width 17 height 17
radio input "true"
click at [809, 237] on button "Add Talent" at bounding box center [827, 237] width 38 height 15
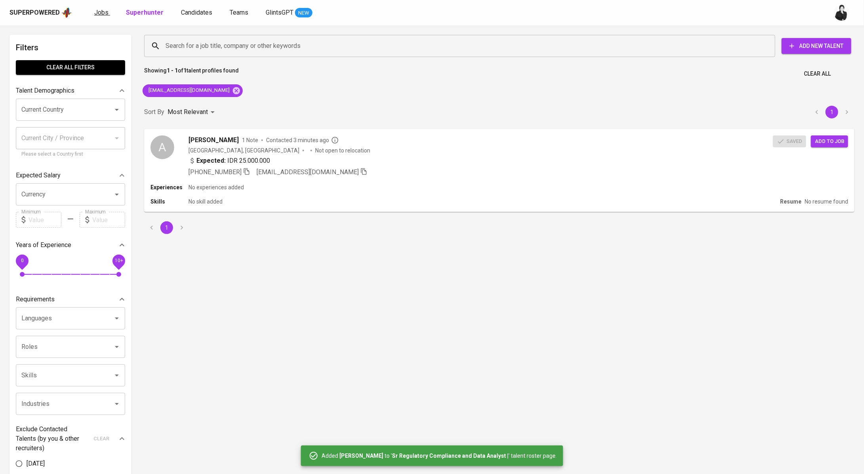
click at [103, 11] on span "Jobs" at bounding box center [101, 13] width 14 height 8
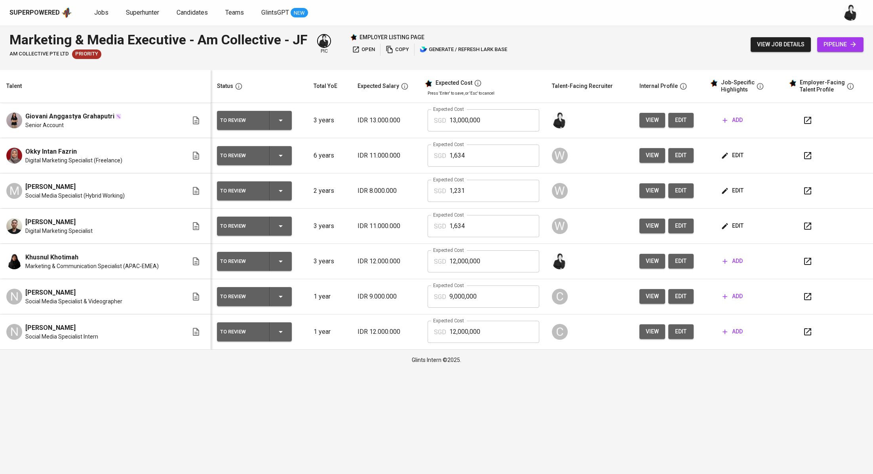
click at [807, 261] on icon "button" at bounding box center [808, 262] width 10 height 10
click at [737, 265] on span "add" at bounding box center [733, 261] width 20 height 10
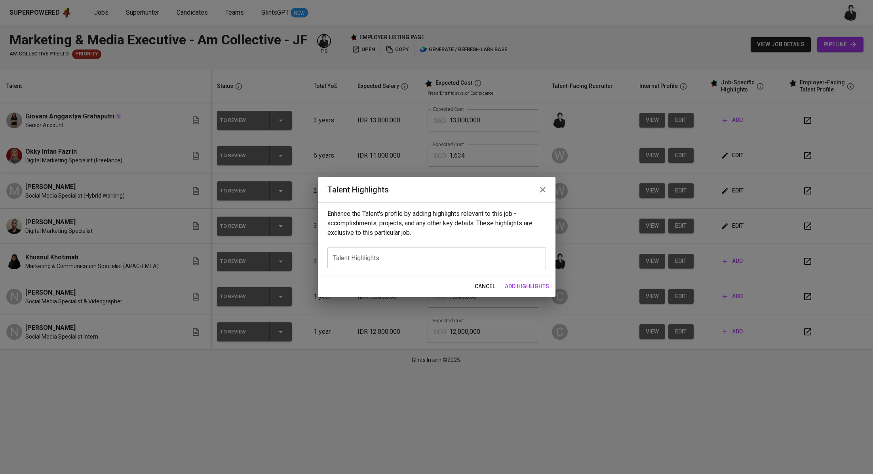
click at [464, 259] on textarea at bounding box center [436, 259] width 207 height 8
paste textarea "Khusnul brings a strong mix of agency and in-house marketing experience that al…"
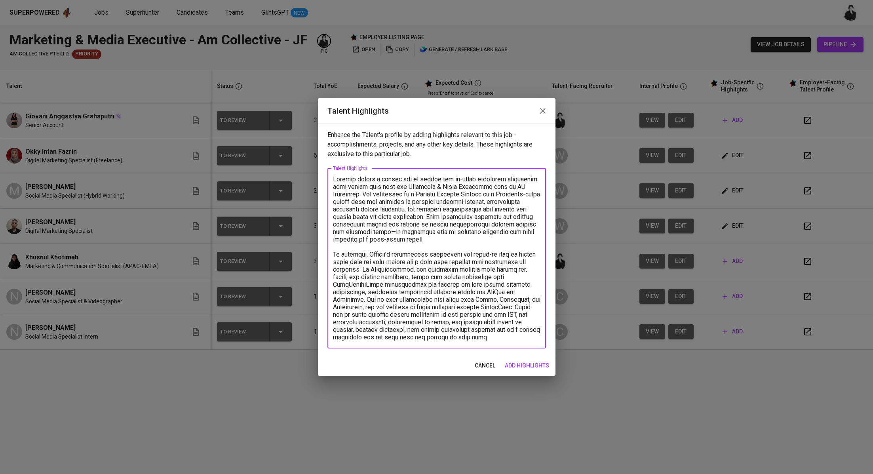
drag, startPoint x: 359, startPoint y: 194, endPoint x: 306, endPoint y: 188, distance: 53.4
click at [306, 188] on div "Talent Highlights Enhance the Talent's profile by adding highlights relevant to…" at bounding box center [436, 237] width 873 height 474
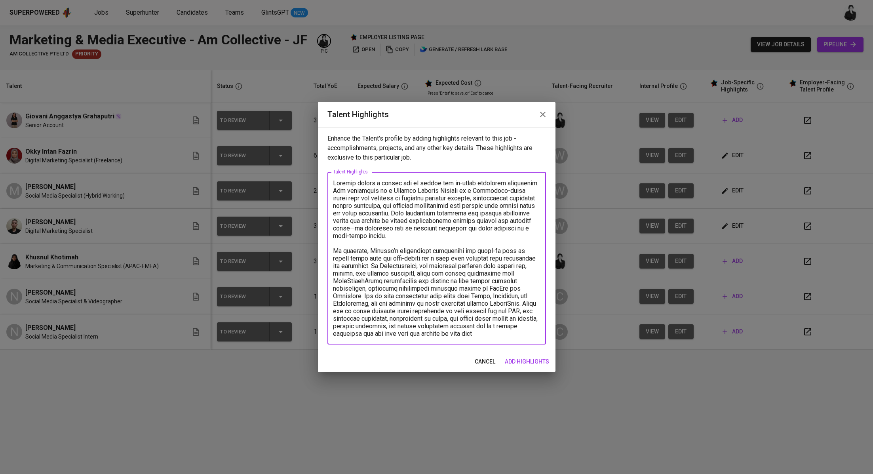
type textarea "Khusnul brings a strong mix of agency and in-house marketing experience. Her ba…"
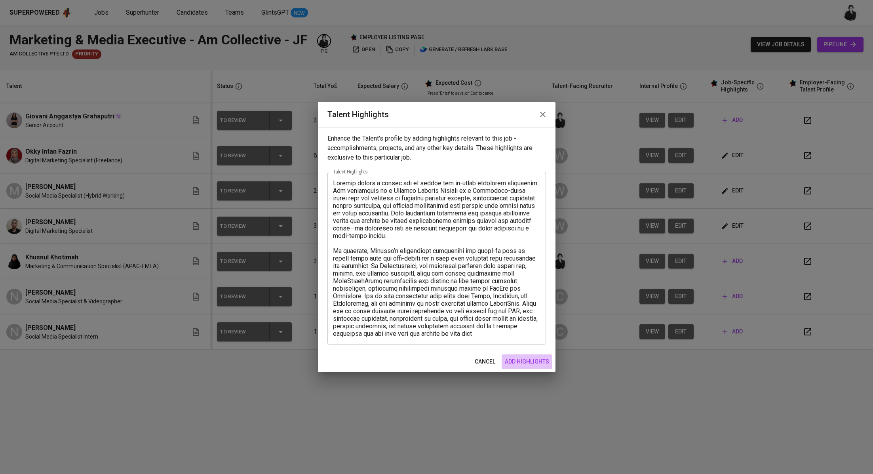
click at [527, 363] on span "add highlights" at bounding box center [527, 362] width 44 height 10
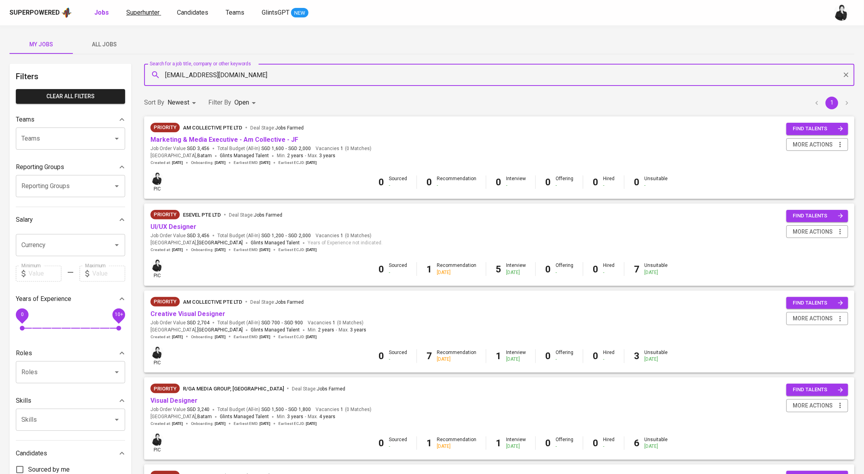
type input "[EMAIL_ADDRESS][DOMAIN_NAME]"
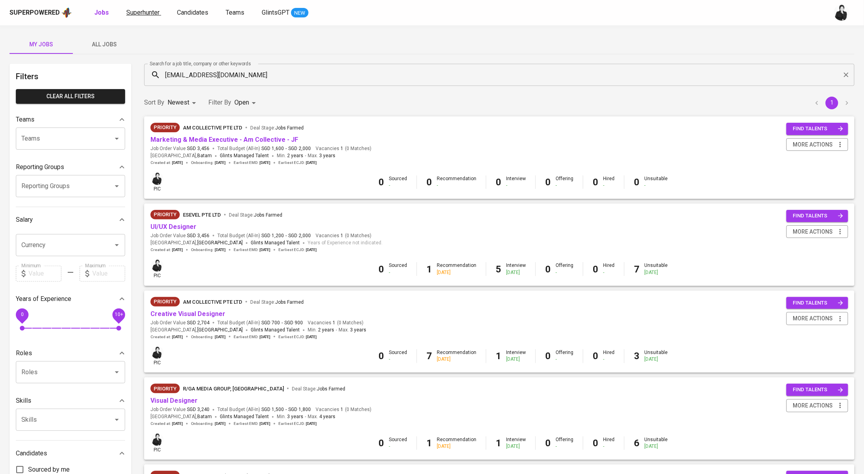
click at [137, 11] on span "Superhunter" at bounding box center [142, 13] width 33 height 8
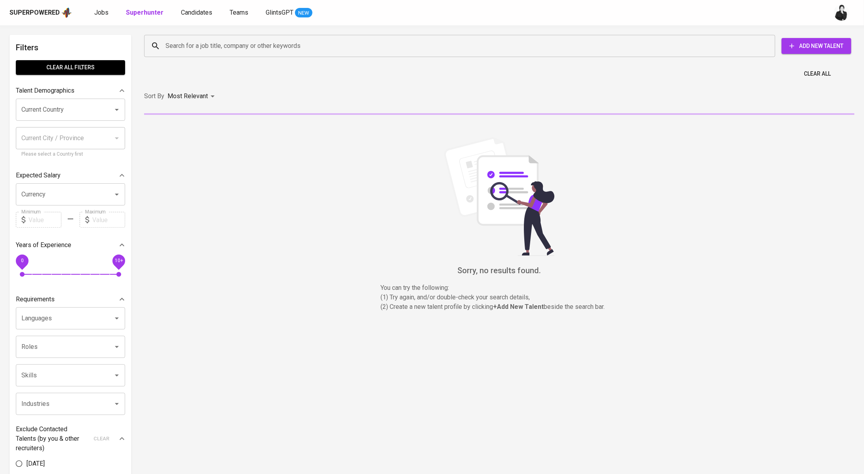
click at [269, 54] on div "Search for a job title, company or other keywords" at bounding box center [459, 46] width 631 height 22
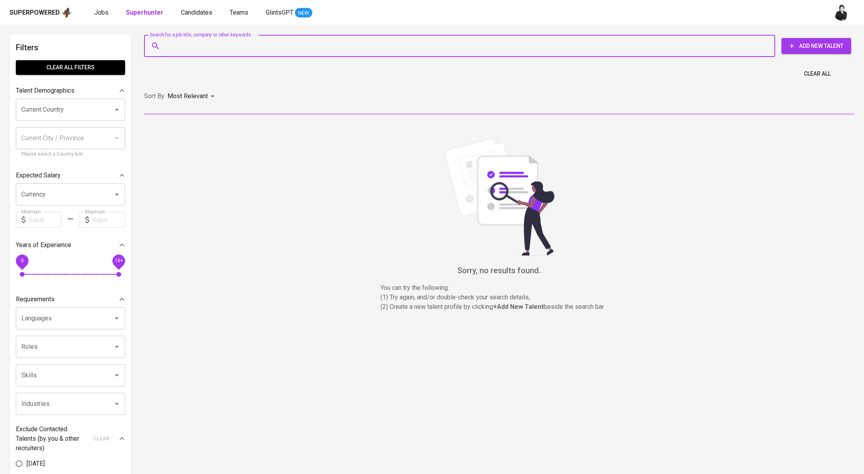
paste input "[EMAIL_ADDRESS][DOMAIN_NAME]"
type input "mnaufalabdu@gmail.com"
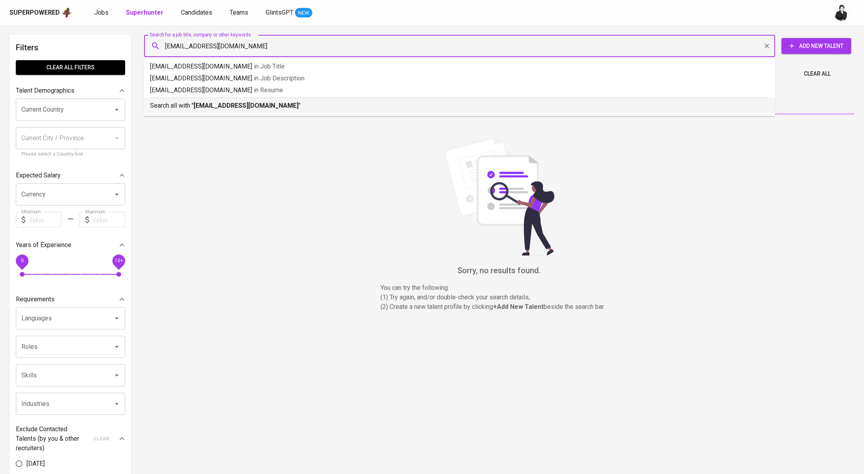
click at [254, 105] on b "mnaufalabdu@gmail.com" at bounding box center [246, 106] width 105 height 8
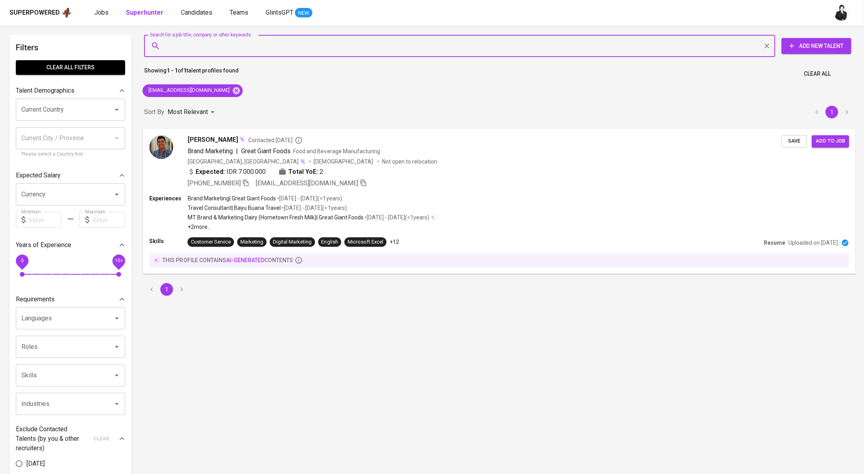
click at [223, 141] on span "Naufal Abdurrahman" at bounding box center [213, 140] width 50 height 10
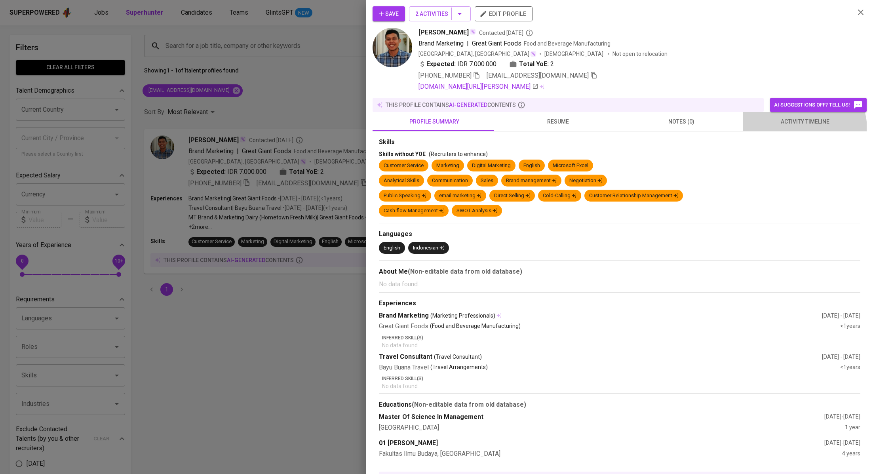
click at [794, 128] on button "activity timeline" at bounding box center [805, 121] width 124 height 19
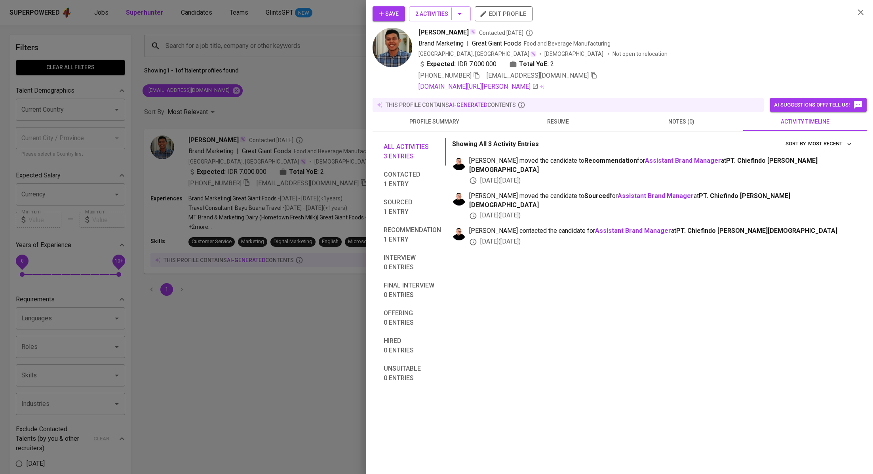
click at [342, 131] on div at bounding box center [436, 237] width 873 height 474
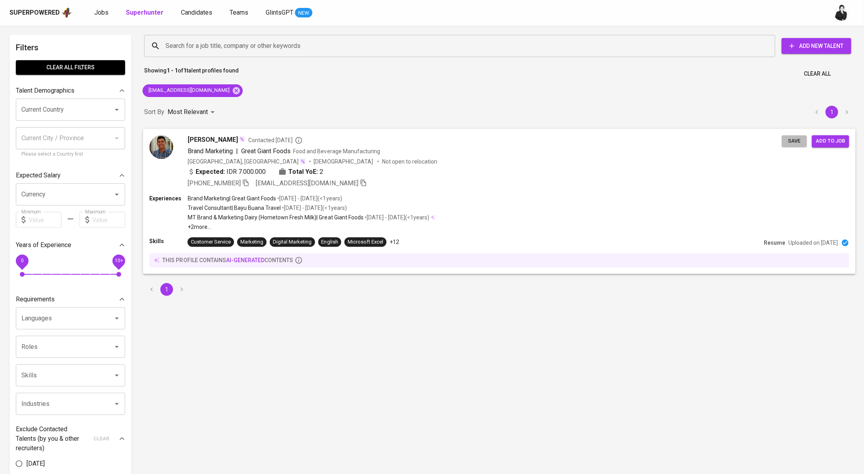
click at [790, 141] on span "Save" at bounding box center [794, 141] width 17 height 9
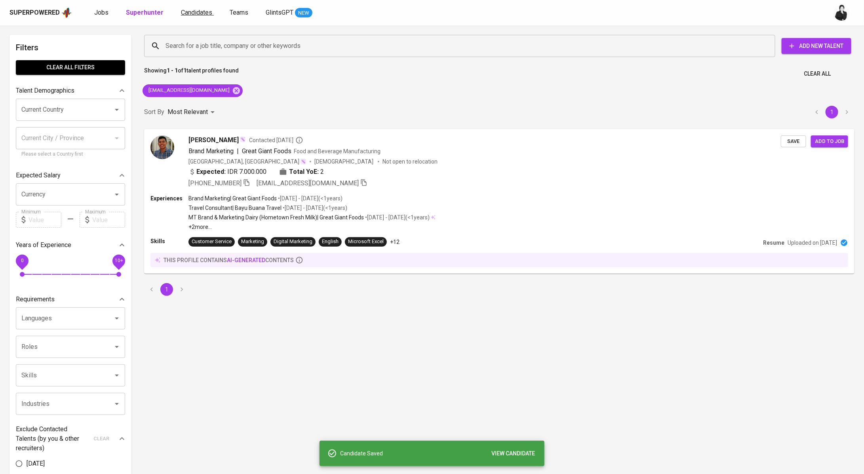
click at [181, 11] on span "Candidates" at bounding box center [196, 13] width 31 height 8
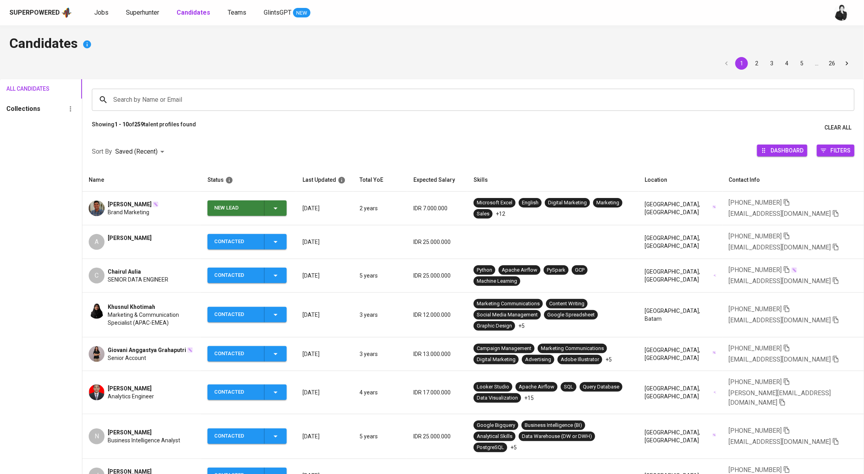
drag, startPoint x: 105, startPoint y: 204, endPoint x: 159, endPoint y: 204, distance: 54.3
click at [159, 204] on div "Naufal Abdurrahman Brand Marketing" at bounding box center [142, 208] width 106 height 16
copy span "[PERSON_NAME]"
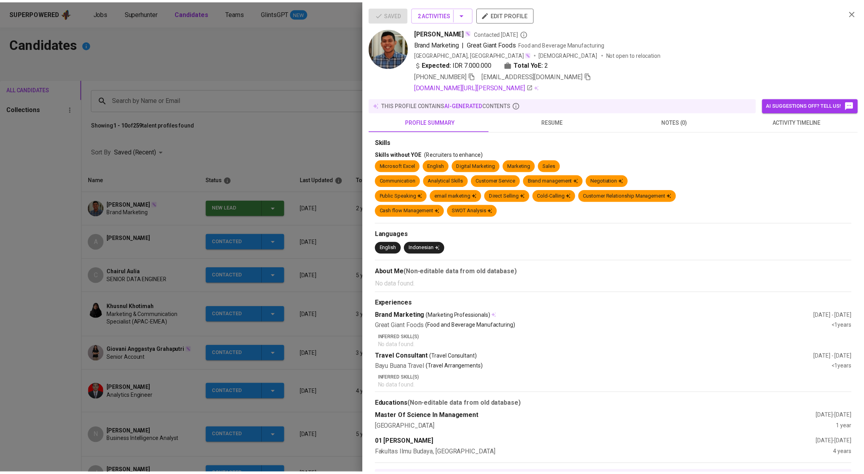
scroll to position [76, 0]
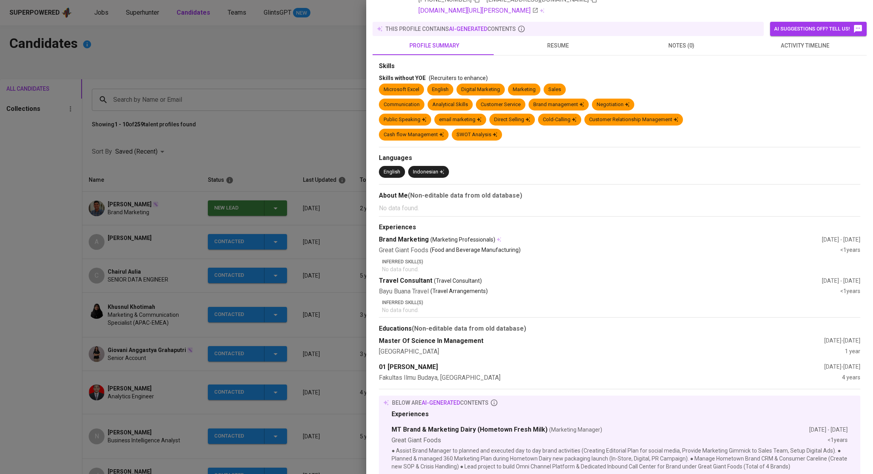
click at [317, 120] on div at bounding box center [436, 237] width 873 height 474
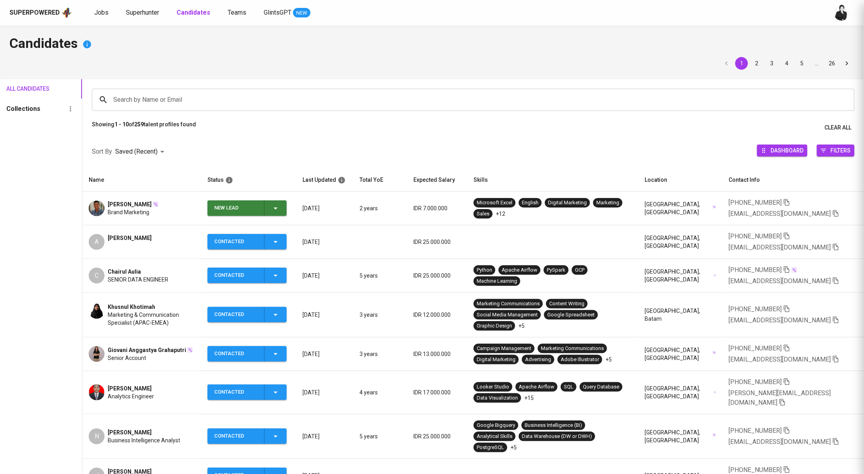
scroll to position [0, 0]
click at [280, 209] on icon "button" at bounding box center [276, 209] width 10 height 10
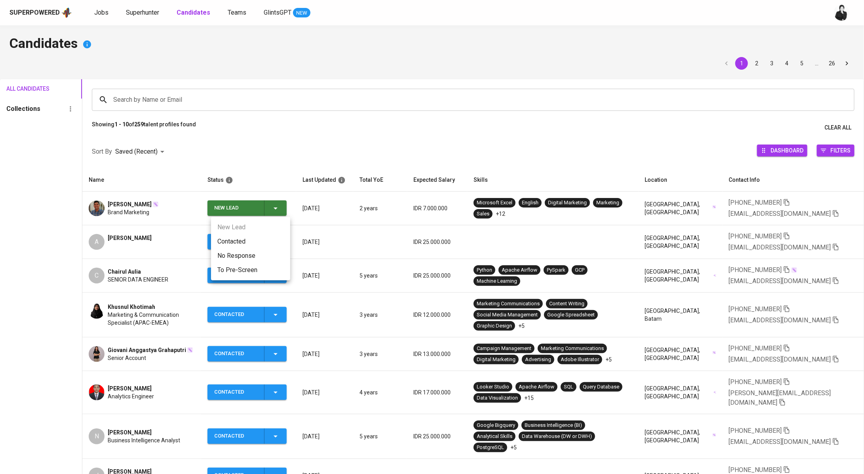
click at [270, 246] on li "Contacted" at bounding box center [250, 241] width 79 height 14
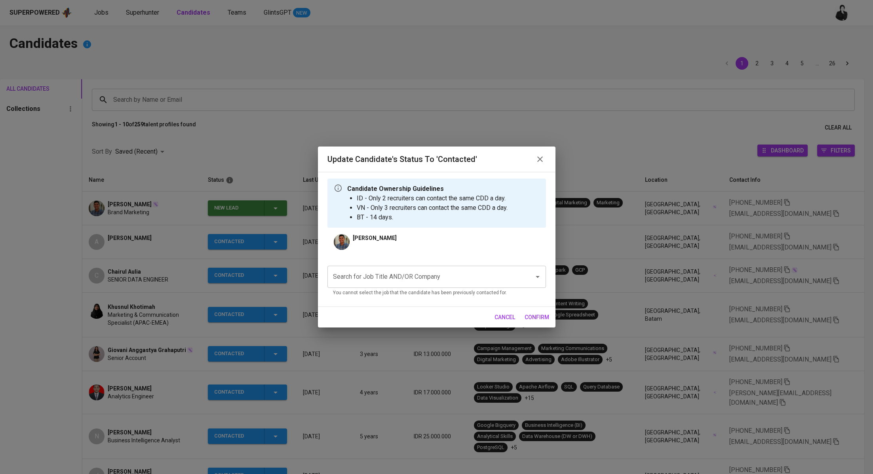
click at [456, 274] on input "Search for Job Title AND/OR Company" at bounding box center [425, 276] width 189 height 15
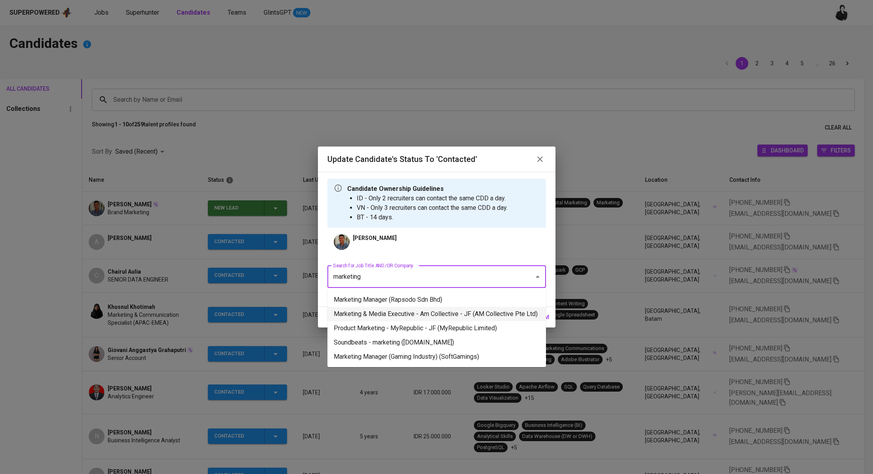
click at [445, 314] on li "Marketing & Media Executive - Am Collective - JF (AM Collective Pte Ltd)" at bounding box center [436, 314] width 219 height 14
type input "marketing"
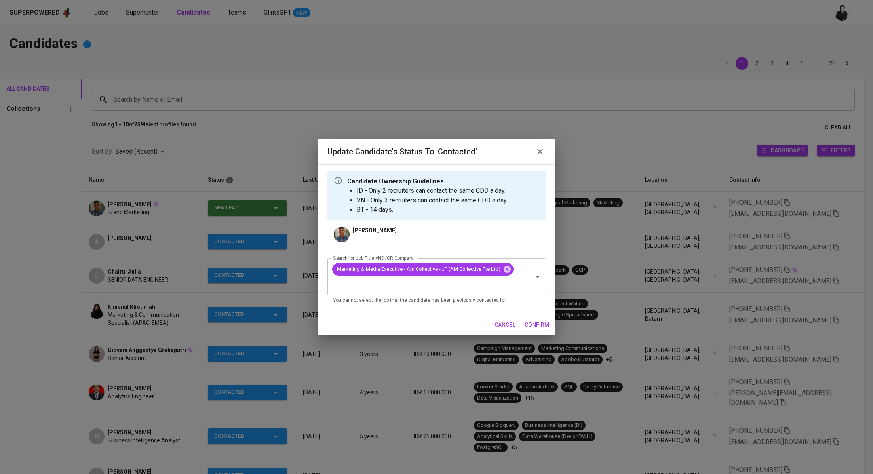
click at [531, 324] on span "confirm" at bounding box center [537, 325] width 25 height 10
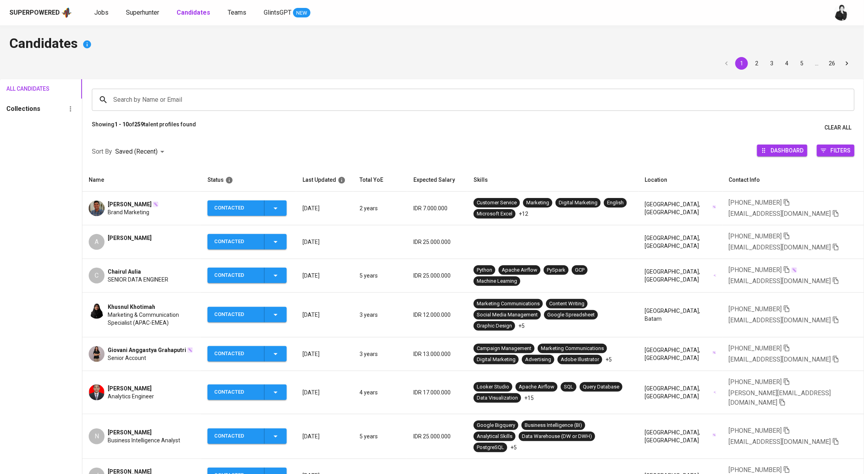
click at [145, 206] on span "[PERSON_NAME]" at bounding box center [130, 204] width 44 height 8
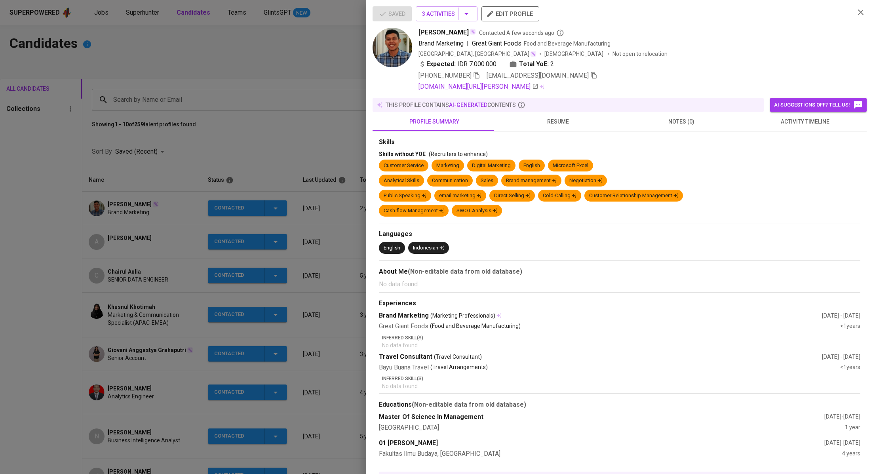
click at [810, 122] on span "activity timeline" at bounding box center [805, 122] width 114 height 10
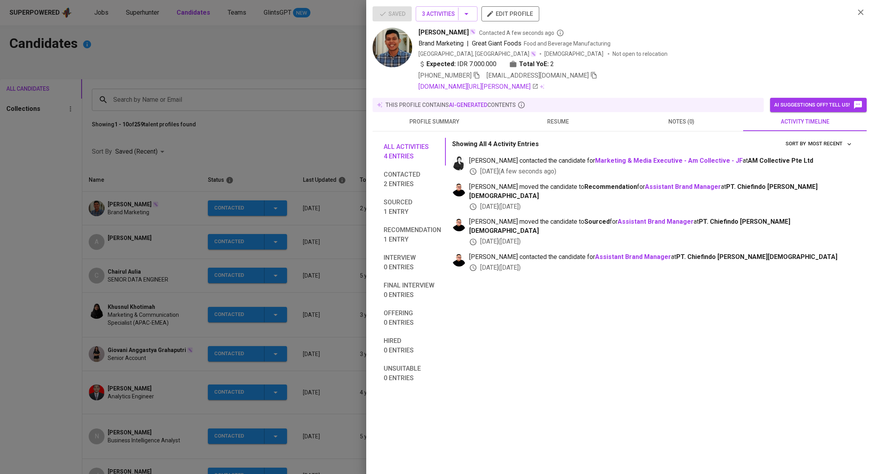
click at [309, 125] on div at bounding box center [436, 237] width 873 height 474
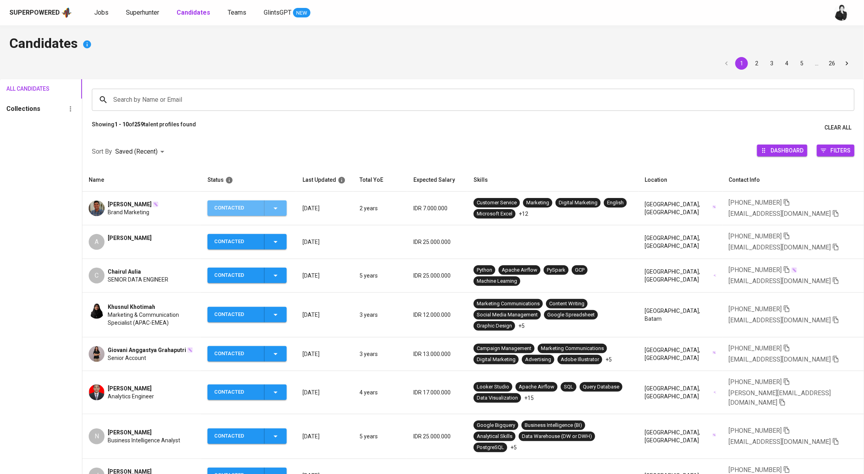
click at [284, 212] on span "Contacted" at bounding box center [247, 207] width 73 height 15
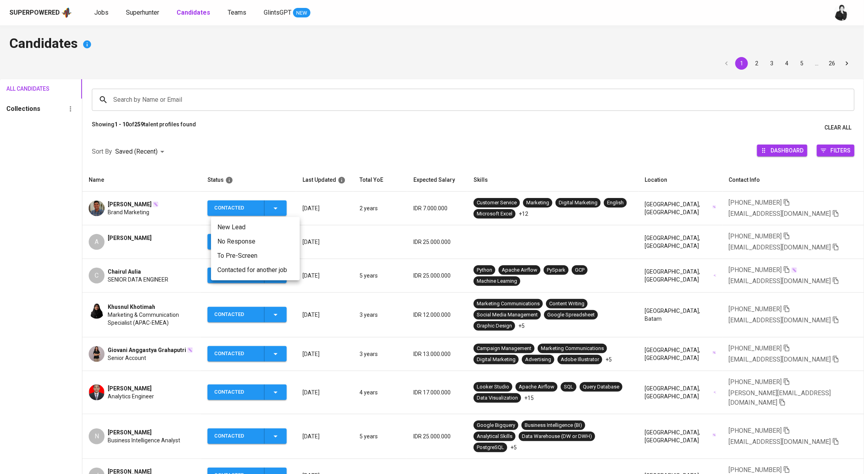
click at [217, 152] on div at bounding box center [432, 237] width 864 height 474
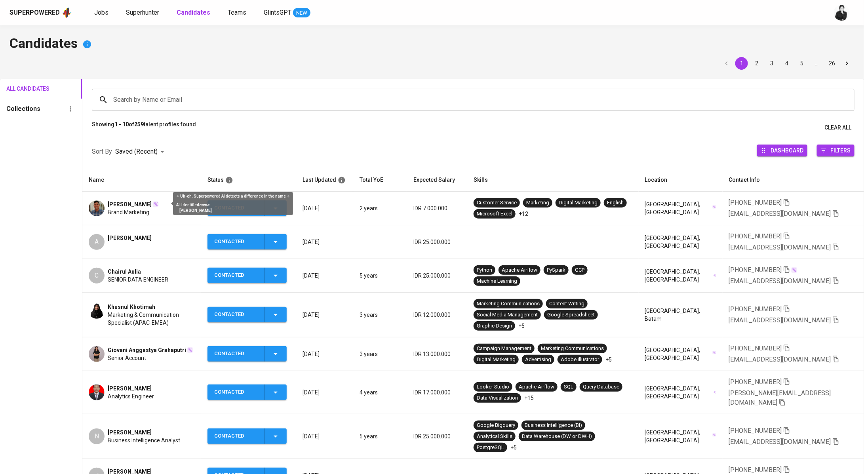
click at [159, 205] on img at bounding box center [155, 204] width 6 height 6
click at [132, 208] on span "Brand Marketing" at bounding box center [129, 212] width 42 height 8
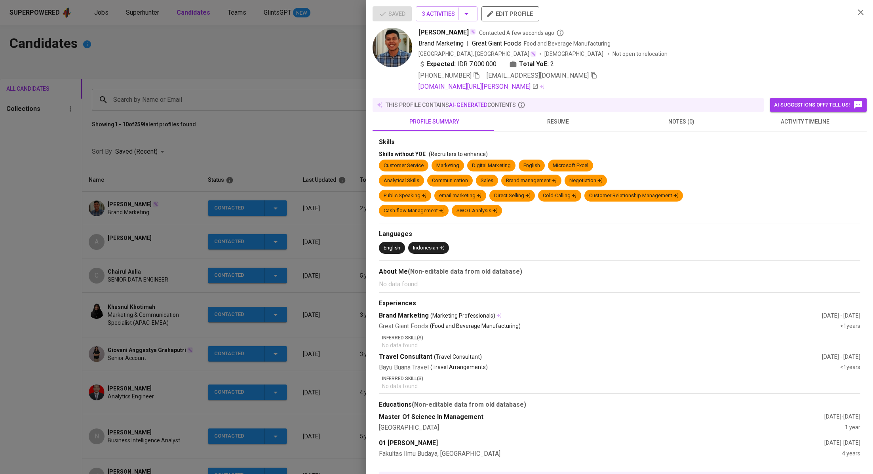
click at [590, 76] on icon "button" at bounding box center [593, 75] width 7 height 7
drag, startPoint x: 328, startPoint y: 56, endPoint x: 348, endPoint y: 63, distance: 21.7
click at [328, 56] on div at bounding box center [436, 237] width 873 height 474
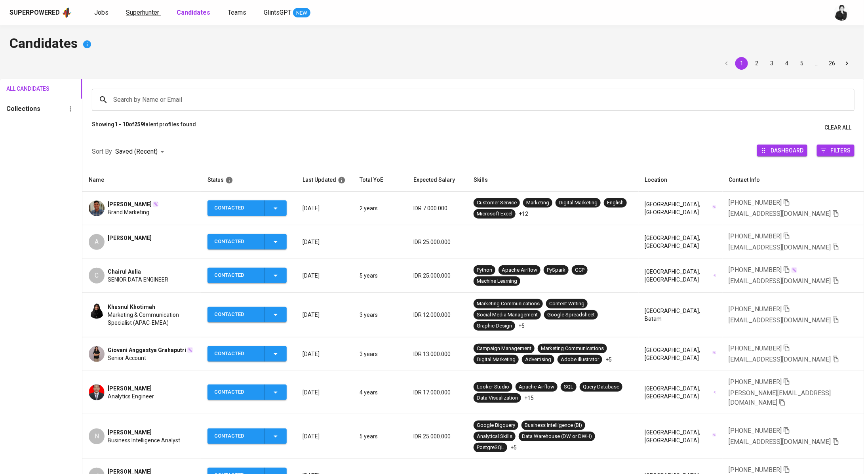
click at [142, 14] on span "Superhunter" at bounding box center [142, 13] width 33 height 8
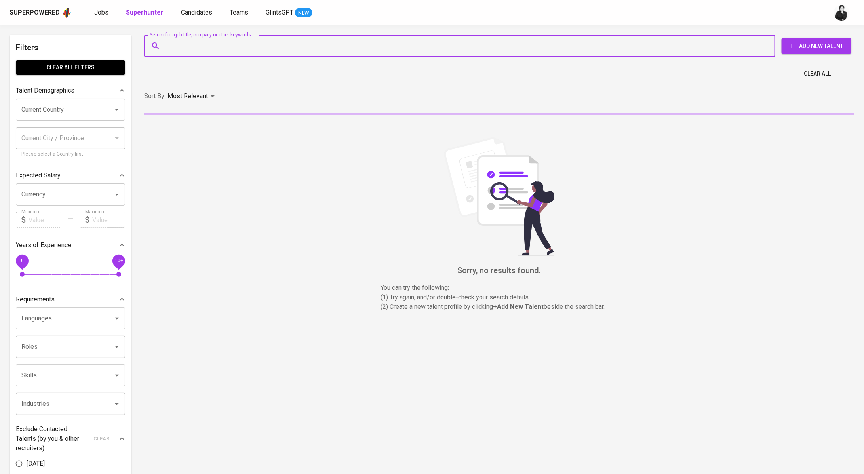
click at [295, 44] on input "Search for a job title, company or other keywords" at bounding box center [462, 45] width 596 height 15
paste input "[EMAIL_ADDRESS][DOMAIN_NAME]"
type input "[EMAIL_ADDRESS][DOMAIN_NAME]"
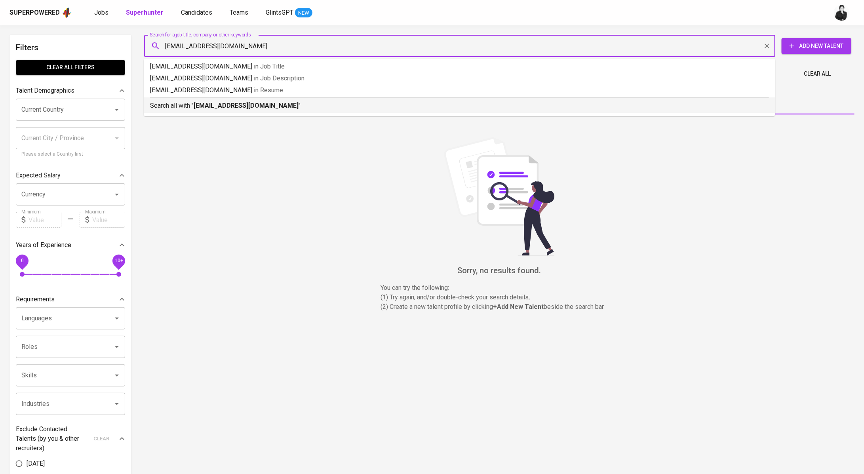
click at [277, 104] on p "Search all with " mnaufalabdu@gmail.com "" at bounding box center [459, 106] width 619 height 10
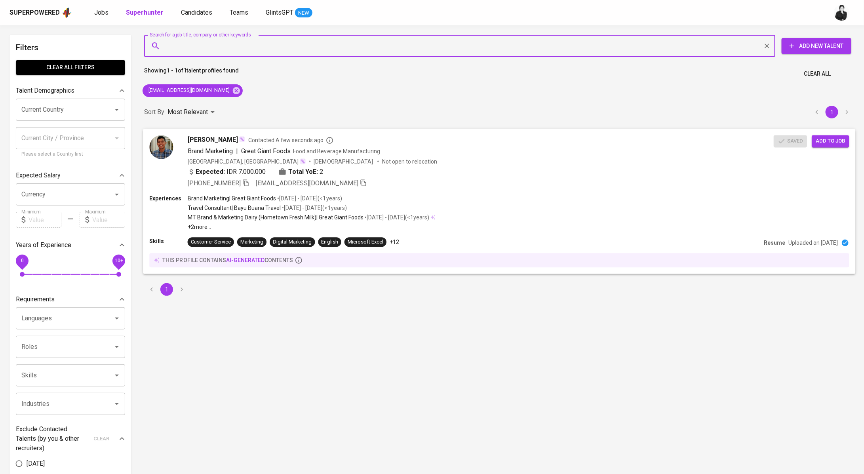
click at [835, 144] on span "Add to job" at bounding box center [830, 141] width 29 height 9
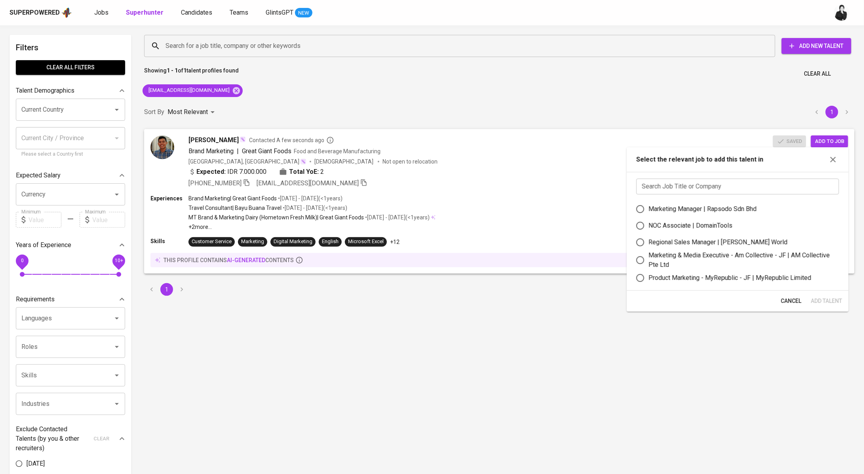
click at [718, 182] on input "text" at bounding box center [737, 187] width 203 height 16
click at [774, 261] on div "Marketing & Media Executive - Am Collective - JF | AM Collective Pte Ltd" at bounding box center [741, 260] width 184 height 19
click at [649, 261] on input "Marketing & Media Executive - Am Collective - JF | AM Collective Pte Ltd" at bounding box center [640, 260] width 17 height 17
radio input "true"
click at [822, 299] on span "Add Talent" at bounding box center [826, 301] width 31 height 10
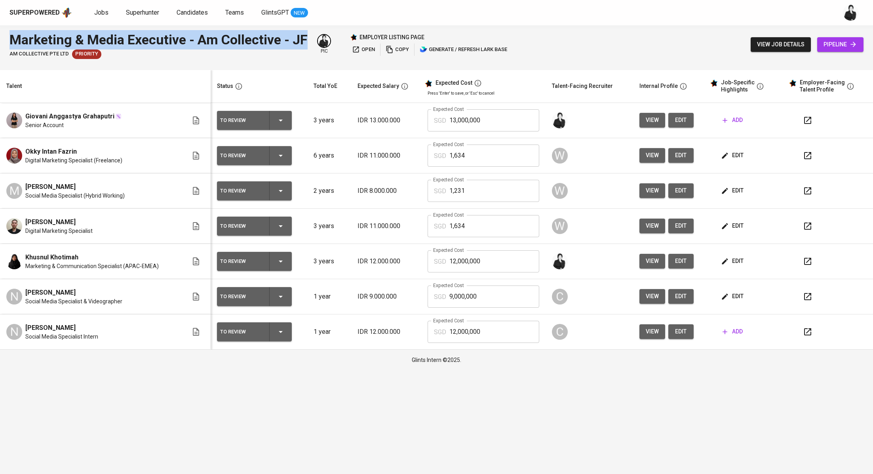
drag, startPoint x: 253, startPoint y: 38, endPoint x: 0, endPoint y: 38, distance: 252.6
click at [0, 38] on div "Marketing & Media Executive - Am Collective - JF AM Collective Pte Ltd Priority…" at bounding box center [436, 44] width 873 height 38
copy div "Marketing & Media Executive - Am Collective - JF"
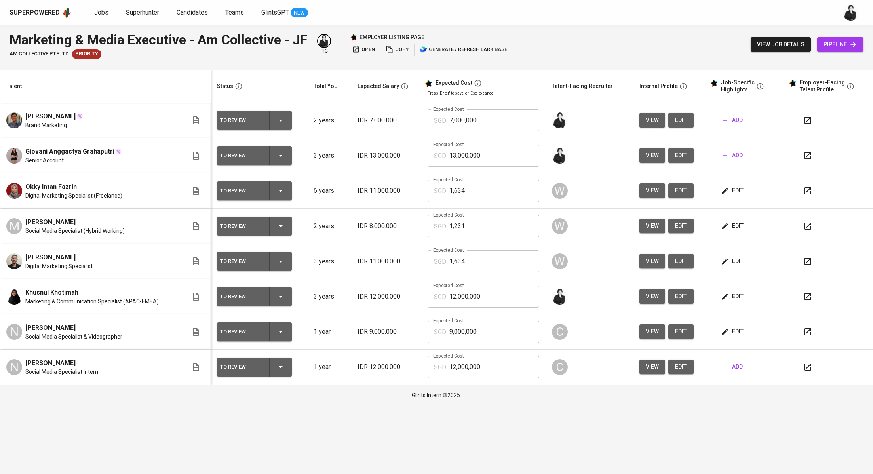
click at [689, 120] on button "edit" at bounding box center [680, 120] width 25 height 15
click at [739, 298] on span "edit" at bounding box center [733, 296] width 21 height 10
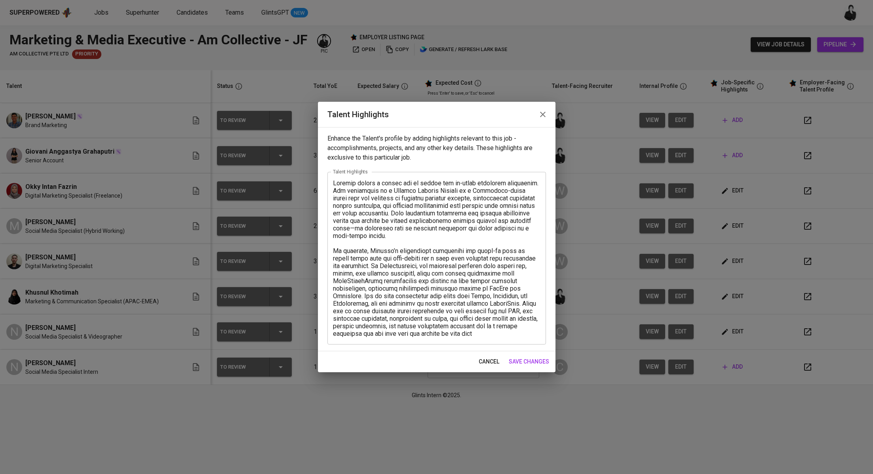
click at [543, 112] on icon "button" at bounding box center [543, 115] width 10 height 10
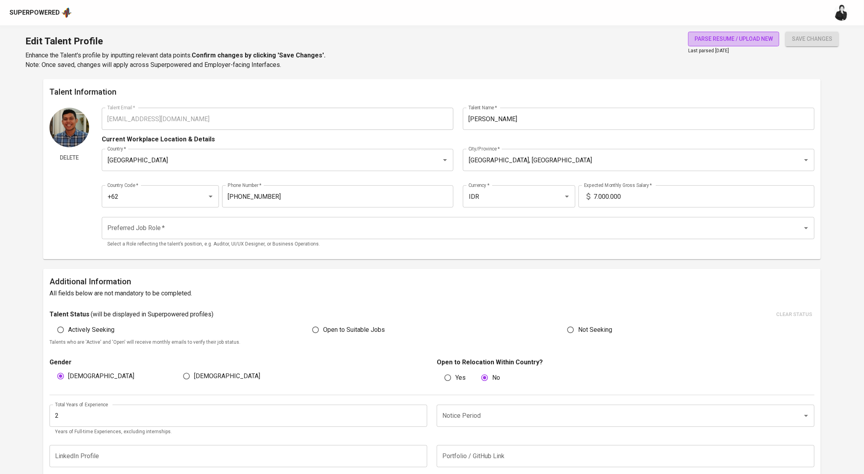
click at [718, 38] on span "parse resume / upload new" at bounding box center [734, 39] width 78 height 10
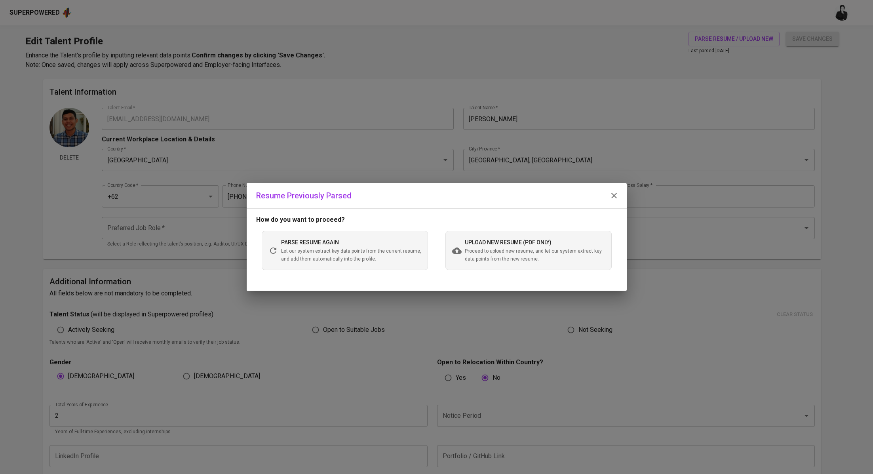
click at [503, 251] on span "Proceed to upload new resume, and let our system extract key data points from t…" at bounding box center [535, 255] width 140 height 16
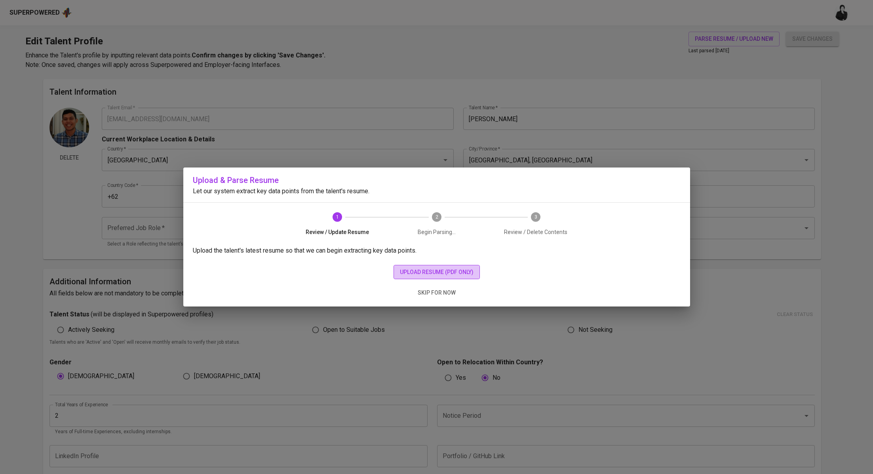
click at [448, 268] on span "upload resume (pdf only)" at bounding box center [437, 272] width 74 height 10
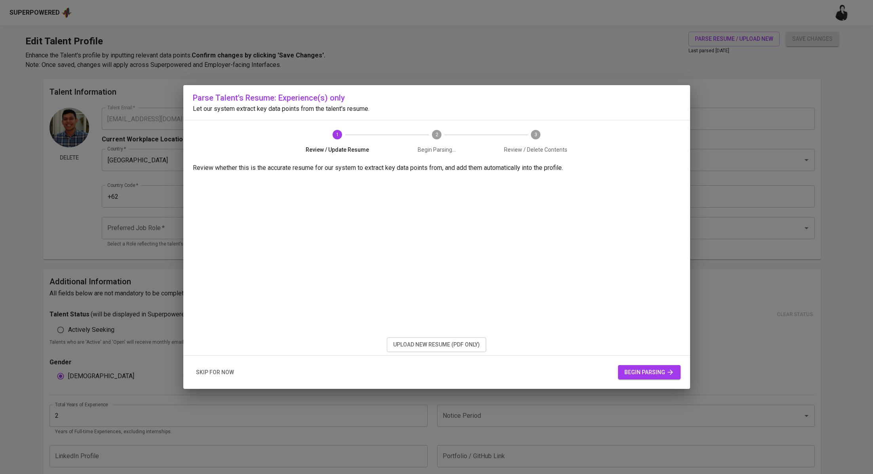
click at [641, 367] on span "begin parsing" at bounding box center [649, 372] width 50 height 10
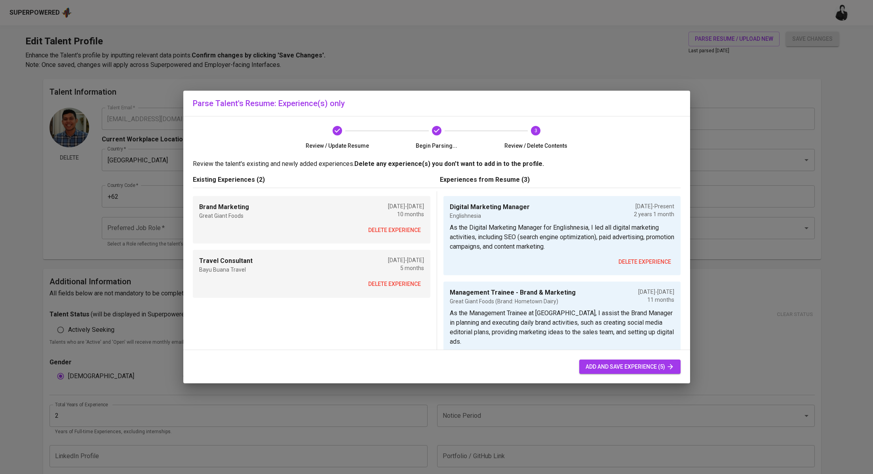
click at [386, 227] on span "delete experience" at bounding box center [394, 230] width 53 height 10
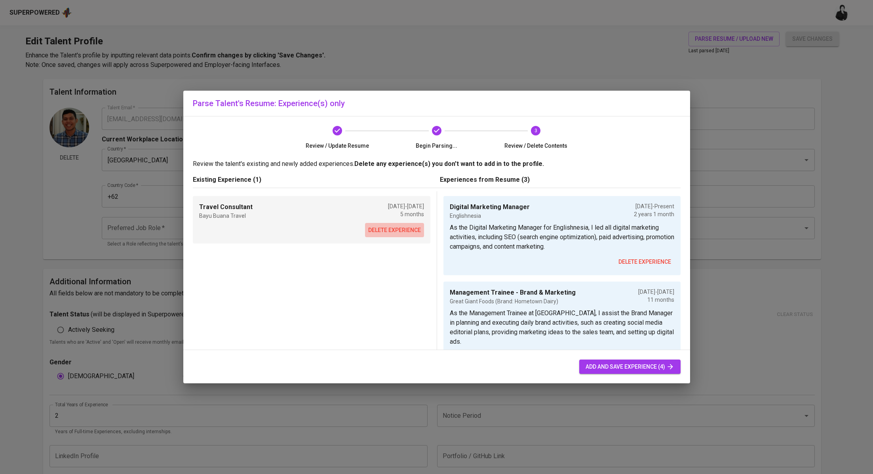
click at [388, 233] on span "delete experience" at bounding box center [394, 230] width 53 height 10
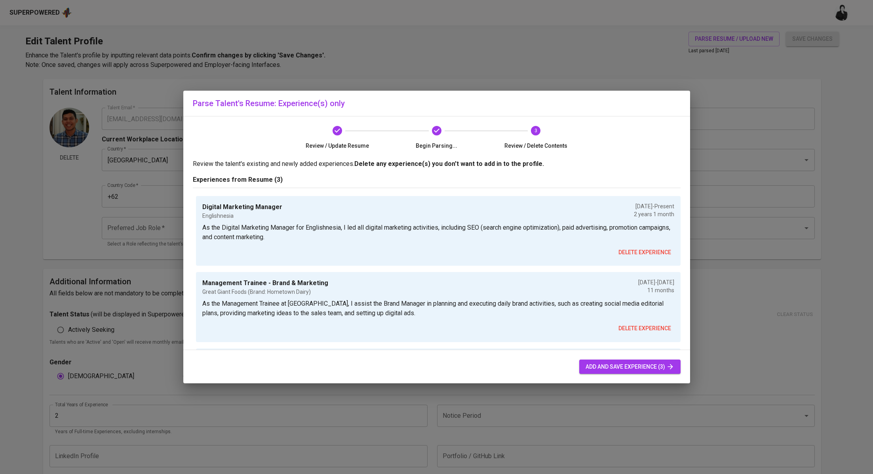
click at [632, 362] on span "add and save experience (3)" at bounding box center [630, 367] width 89 height 10
type input "Digital Marketing Manager"
type input "Englishnesia"
checkbox input "true"
type input "07/01/2023"
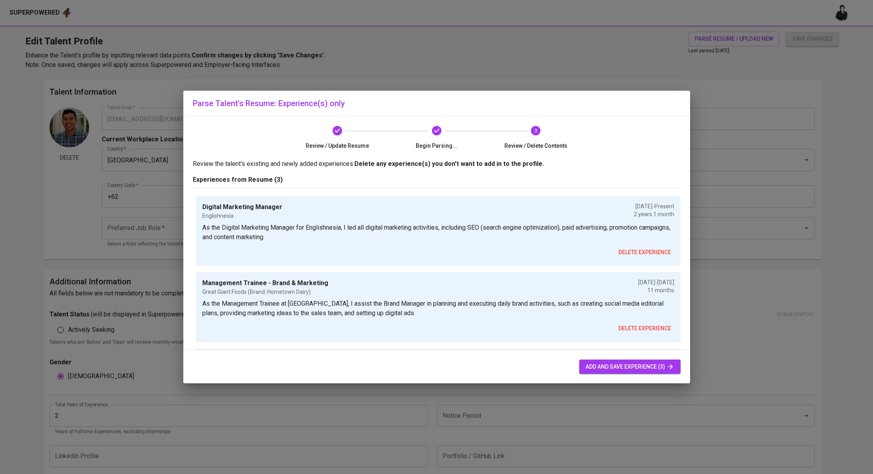
type input "Management Trainee - Brand & Marketing"
type input "Great Giant Foods (Brand: Hometown Dairy)"
type input "06/01/2022"
type input "05/01/2023"
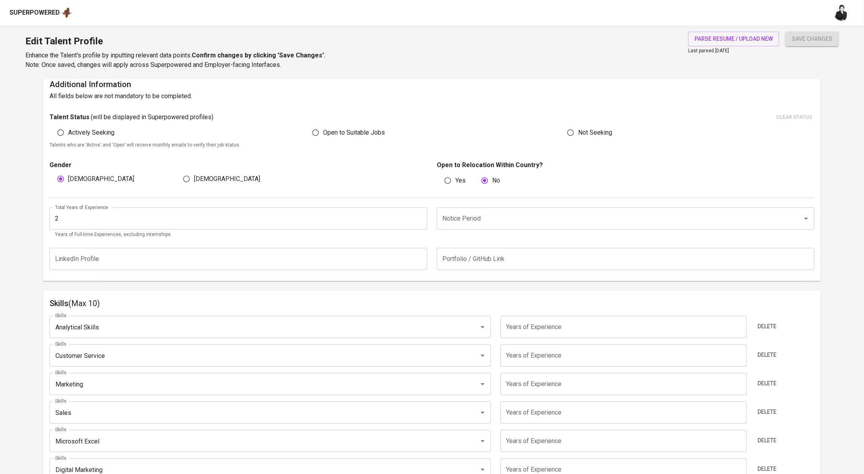
scroll to position [206, 0]
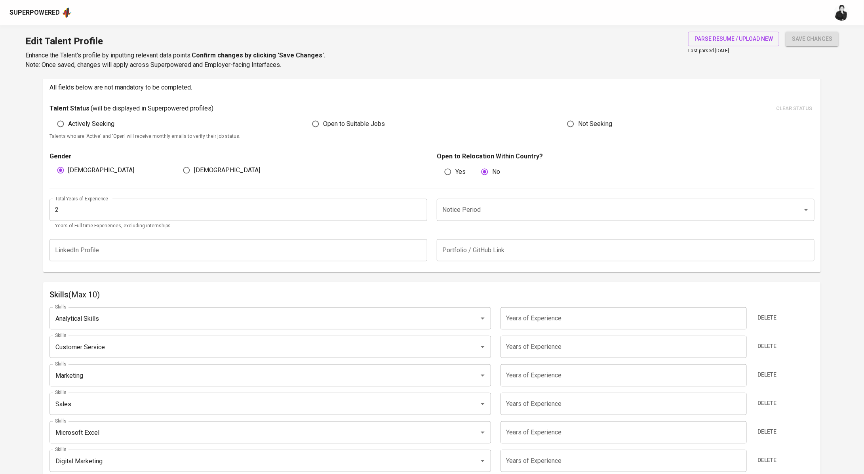
click at [558, 316] on input "number" at bounding box center [624, 318] width 246 height 22
type input "2"
click at [563, 344] on input "number" at bounding box center [624, 347] width 246 height 22
type input "2"
click at [569, 381] on input "number" at bounding box center [624, 375] width 246 height 22
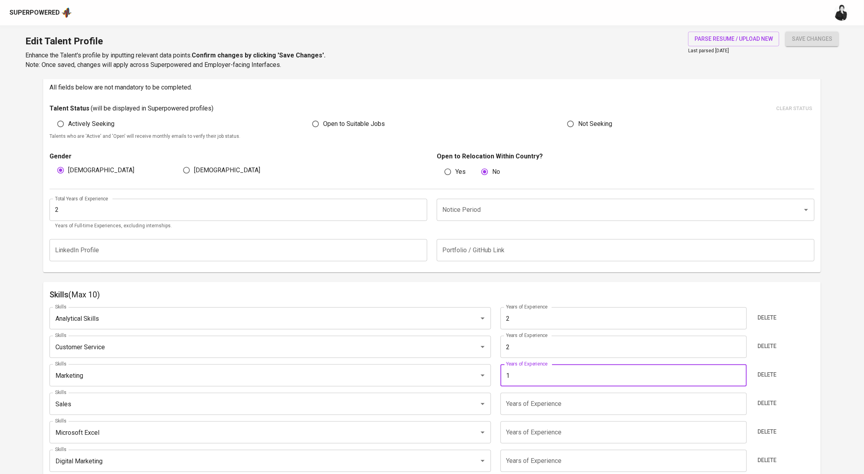
type input "0"
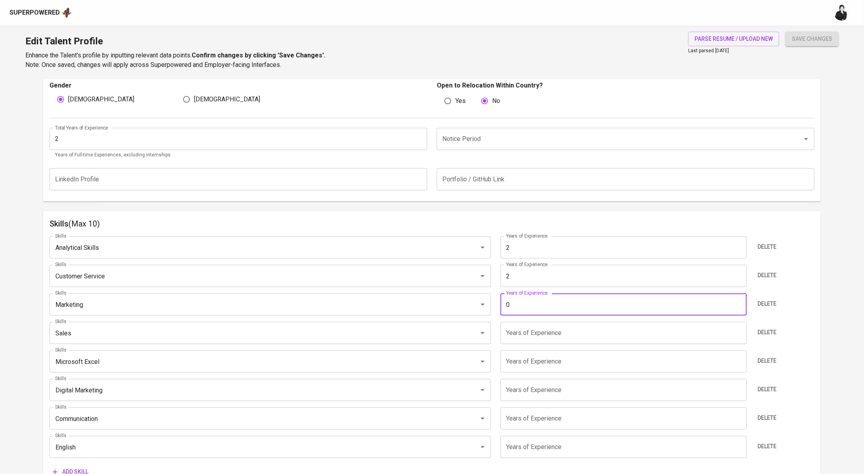
scroll to position [280, 0]
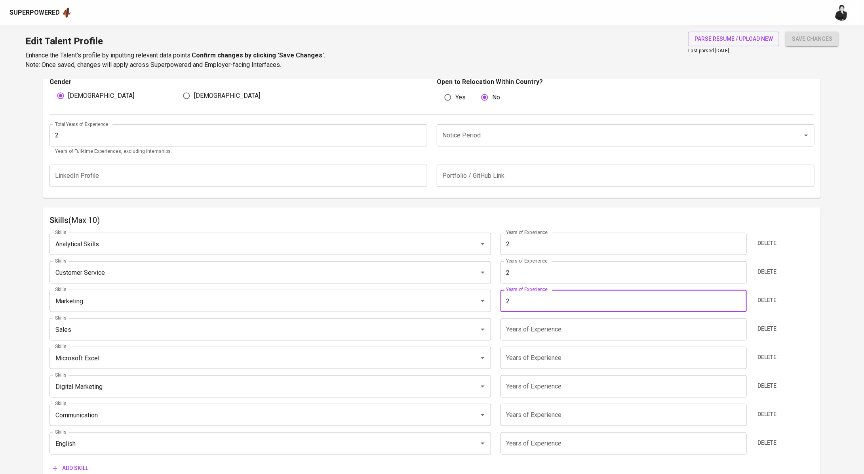
type input "2"
click at [573, 327] on input "number" at bounding box center [624, 329] width 246 height 22
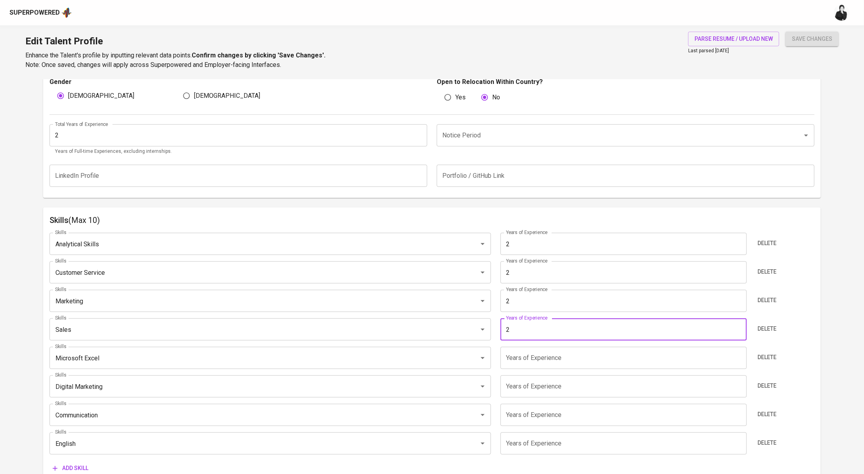
type input "2"
click at [560, 356] on input "number" at bounding box center [624, 358] width 246 height 22
type input "2"
click at [560, 385] on input "number" at bounding box center [624, 386] width 246 height 22
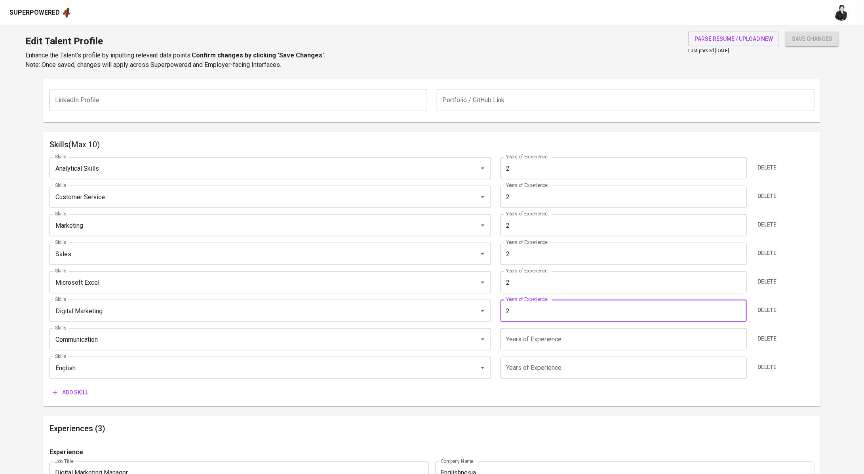
scroll to position [358, 0]
type input "2"
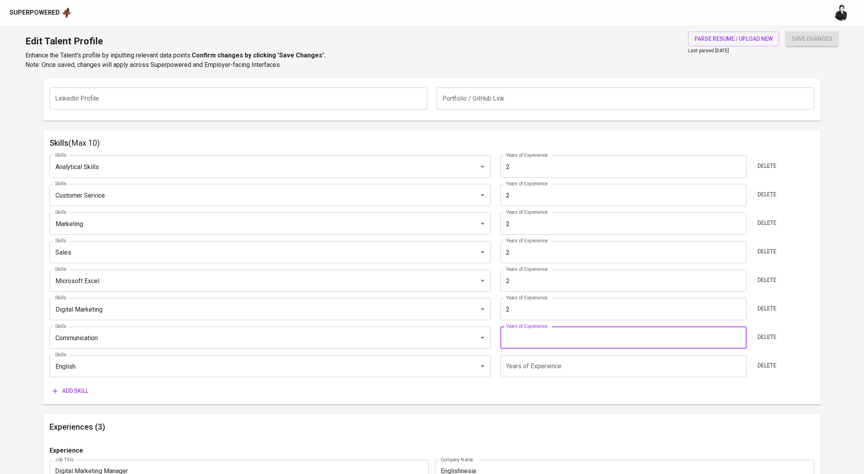
click at [564, 338] on input "number" at bounding box center [624, 338] width 246 height 22
type input "2"
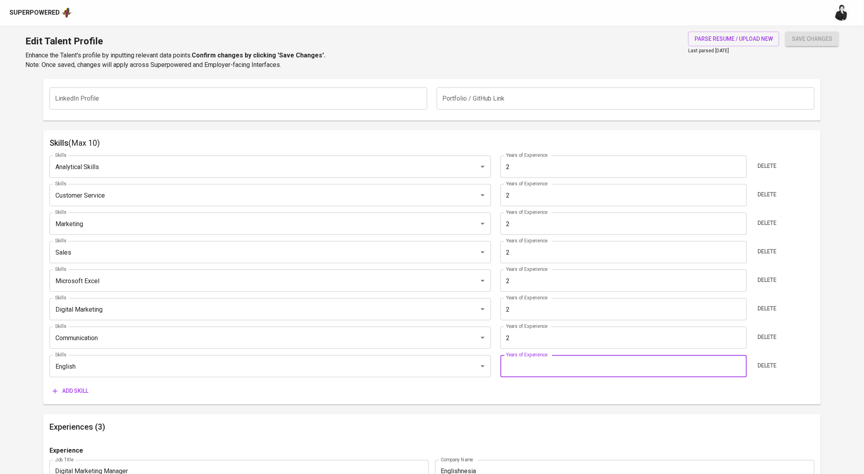
click at [600, 368] on input "number" at bounding box center [624, 366] width 246 height 22
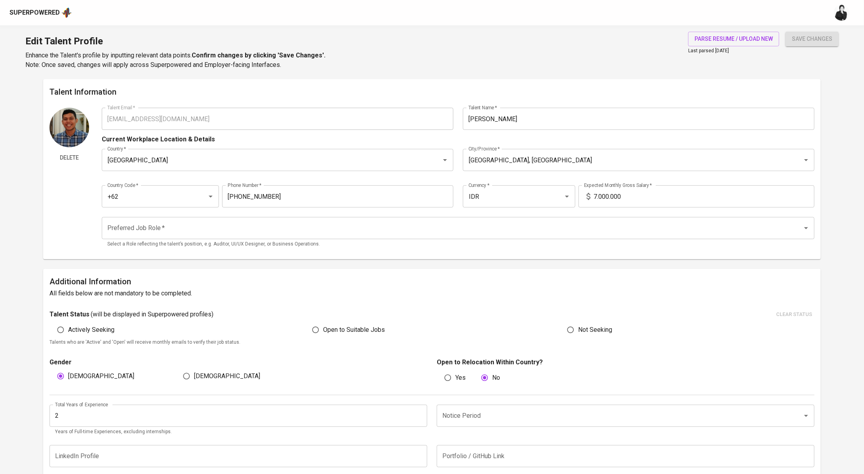
type input "2"
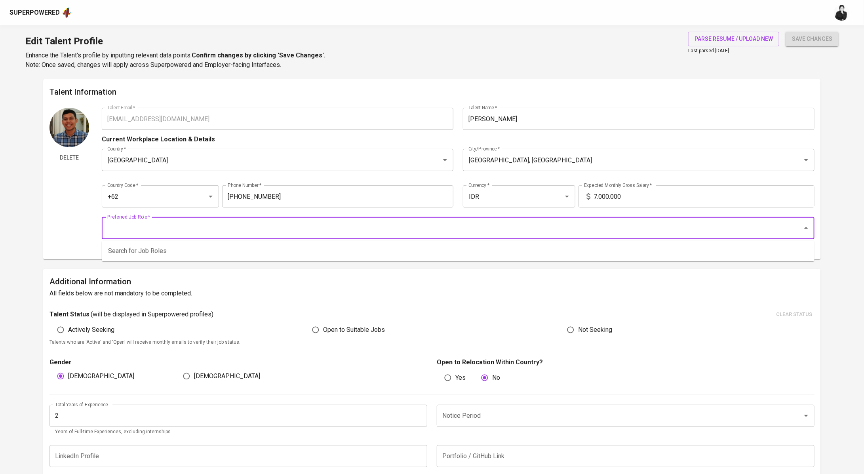
click at [237, 231] on input "Preferred Job Role   *" at bounding box center [446, 228] width 683 height 15
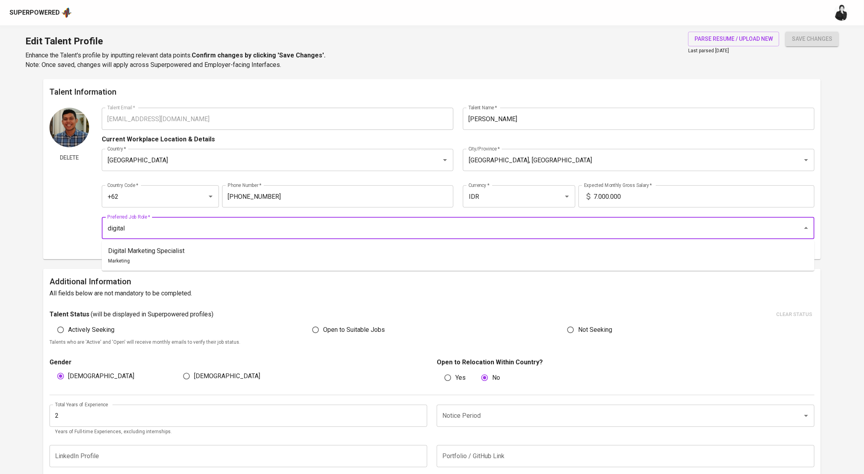
click at [241, 244] on ul "Digital Marketing Specialist Marketing" at bounding box center [458, 256] width 713 height 30
click at [242, 245] on li "Digital Marketing Specialist Marketing" at bounding box center [458, 256] width 713 height 24
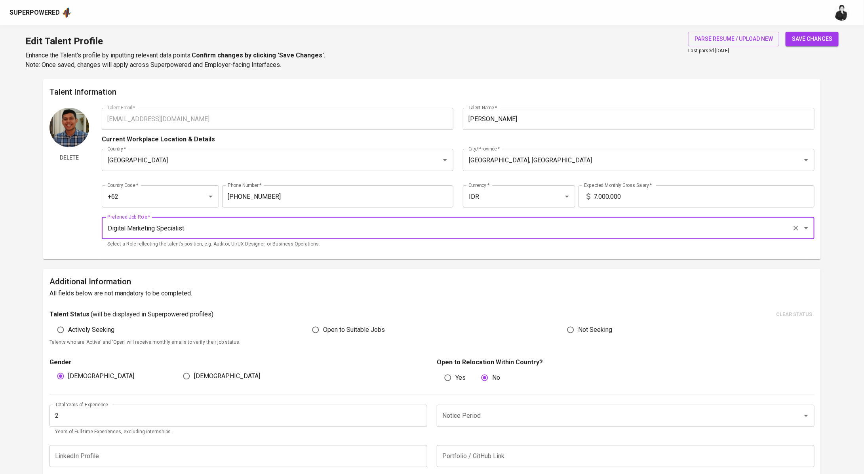
type input "Digital Marketing Specialist"
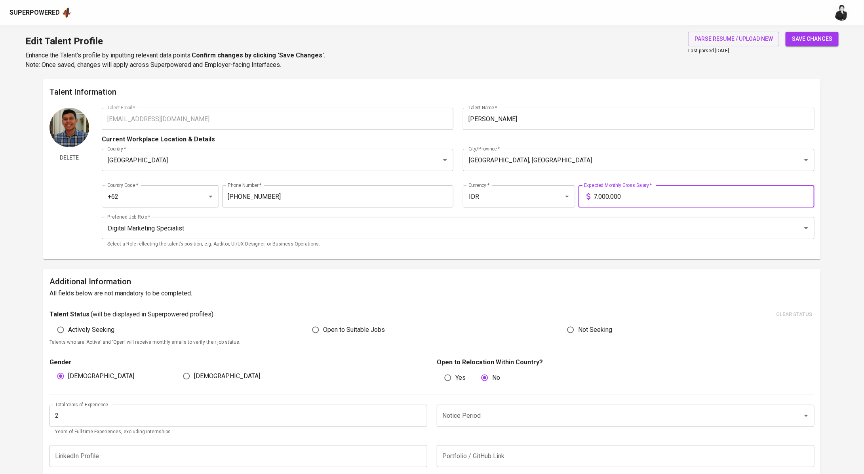
click at [595, 196] on input "7.000.000" at bounding box center [704, 196] width 221 height 22
type input "10.000.000"
click at [818, 38] on span "save changes" at bounding box center [812, 39] width 40 height 10
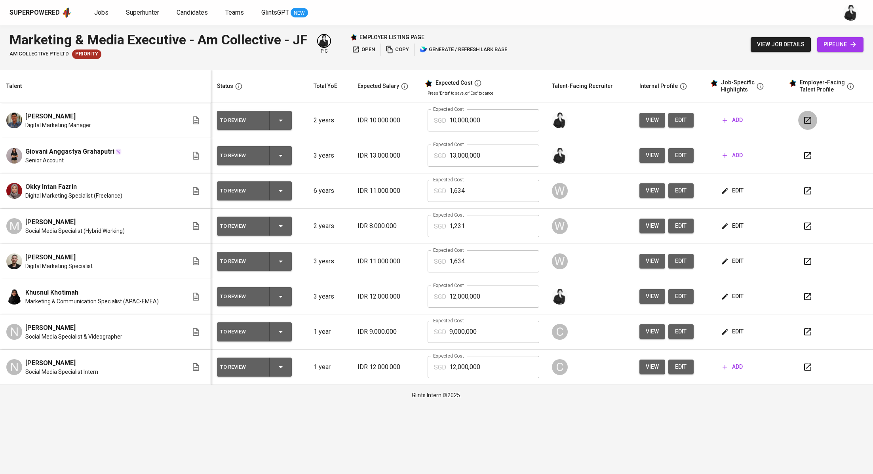
click at [807, 121] on icon "button" at bounding box center [808, 121] width 10 height 10
click at [805, 122] on icon "button" at bounding box center [808, 121] width 10 height 10
click at [734, 299] on span "edit" at bounding box center [733, 296] width 21 height 10
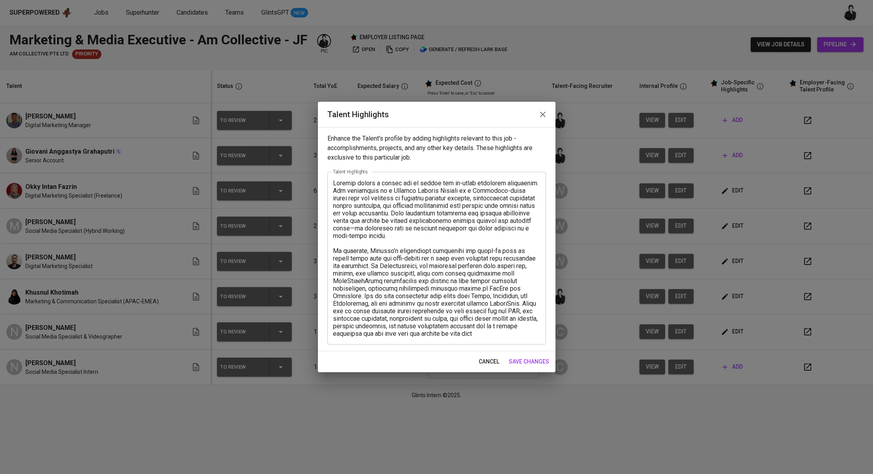
click at [514, 335] on textarea at bounding box center [436, 258] width 207 height 158
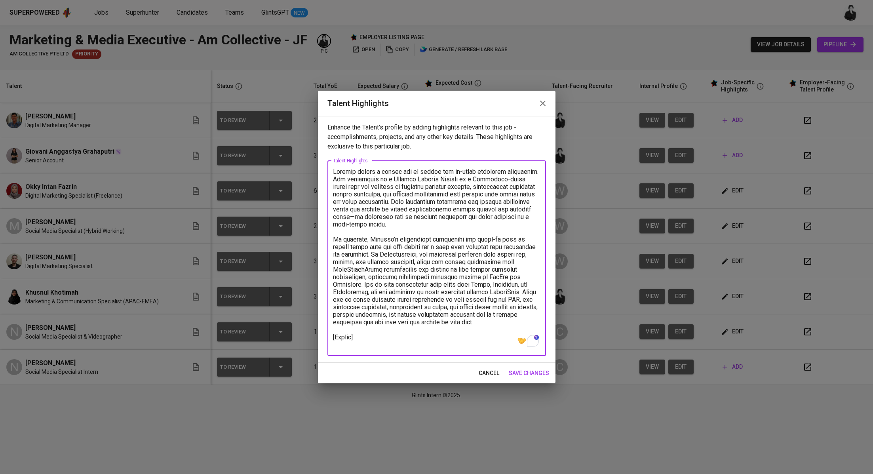
paste textarea "https://glints.sg.larksuite.com/file/MSImbPM3no1hTbx2R3ylWEXRg1e?from=from_copy…"
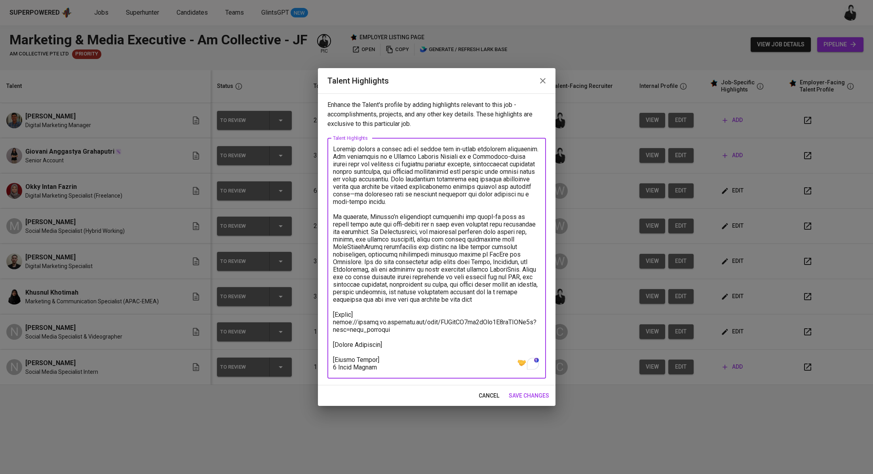
click at [413, 329] on textarea "To enrich screen reader interactions, please activate Accessibility in Grammarl…" at bounding box center [436, 258] width 207 height 226
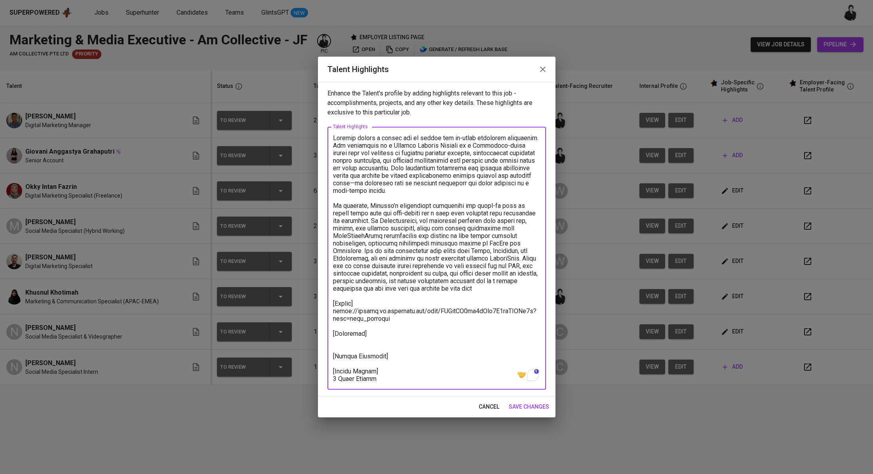
paste textarea "https://www.behance.net/khusnulkhotimahh"
type textarea "Khusnul brings a strong mix of agency and in-house marketing experience. Her ba…"
click at [537, 406] on span "save changes" at bounding box center [529, 407] width 40 height 10
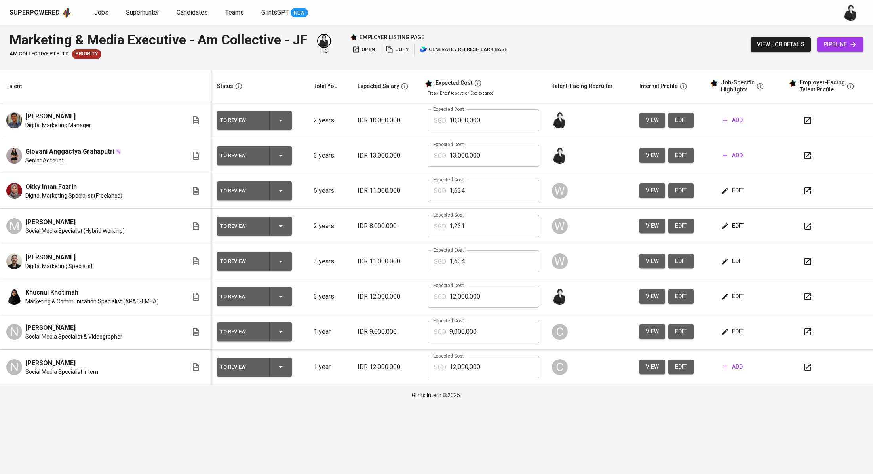
click at [728, 291] on span "edit" at bounding box center [733, 296] width 21 height 10
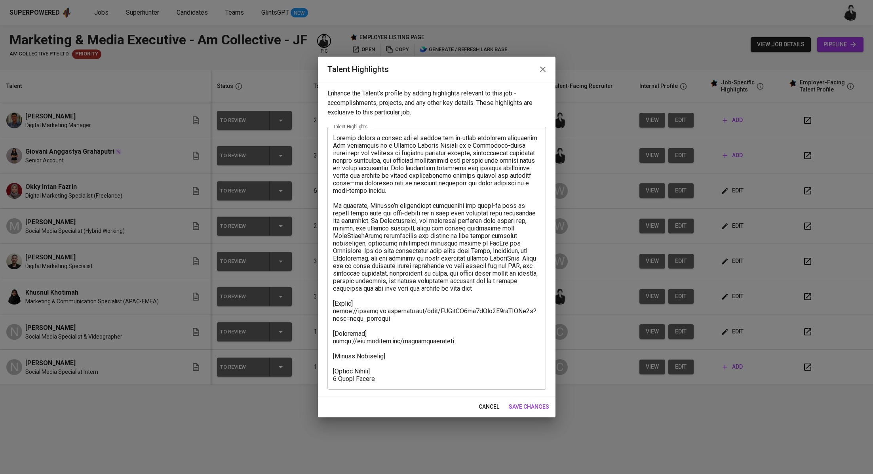
click at [394, 355] on textarea at bounding box center [436, 258] width 207 height 248
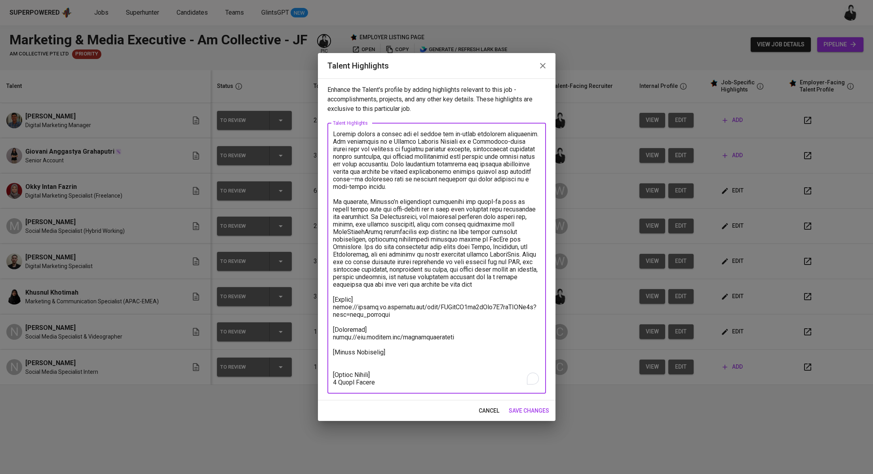
paste textarea "Basic Salary 1.321,08 BPJS Health 5% 60,00 BPJS Manpower 6.24% 77,11 Religious …"
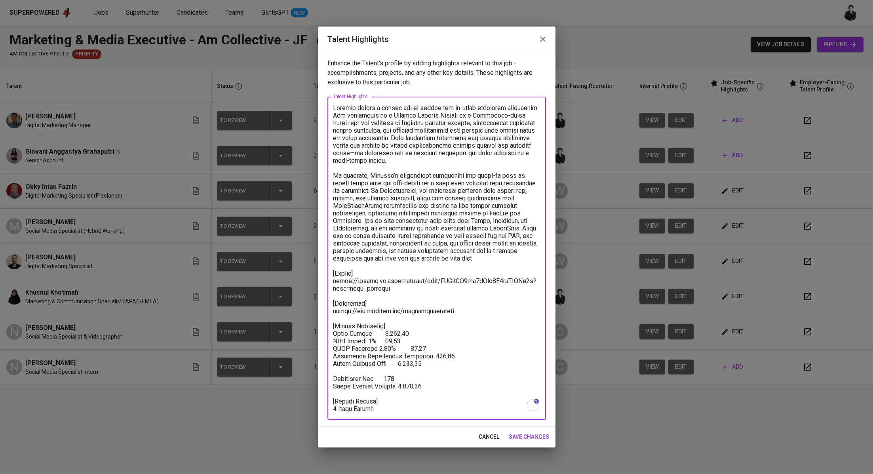
drag, startPoint x: 427, startPoint y: 383, endPoint x: 324, endPoint y: 332, distance: 115.3
click at [324, 332] on div "Enhance the Talent's profile by adding highlights relevant to this job - accomp…" at bounding box center [437, 239] width 238 height 375
paste textarea "Total Pricing Monthly 1.768,28 SGD Basic Salary 1.321,08 SGD BPJS Health 60,00 …"
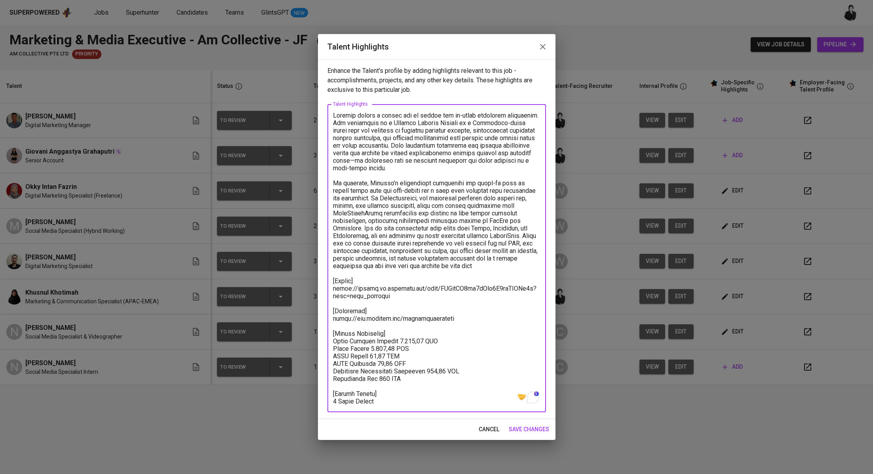
type textarea "Khusnul brings a strong mix of agency and in-house marketing experience. Her ba…"
click at [518, 426] on span "save changes" at bounding box center [529, 429] width 40 height 10
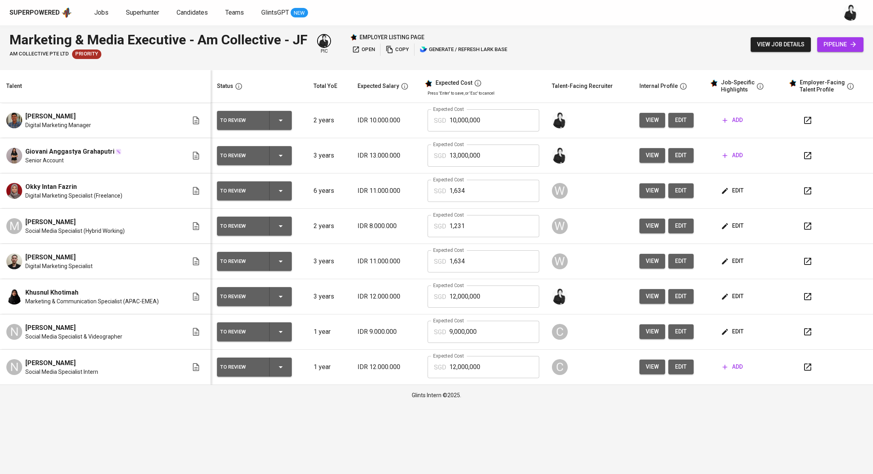
click at [809, 300] on icon "button" at bounding box center [808, 297] width 10 height 10
drag, startPoint x: 492, startPoint y: 289, endPoint x: 463, endPoint y: 292, distance: 29.4
click at [459, 291] on input "12,000,000" at bounding box center [494, 297] width 90 height 22
drag, startPoint x: 485, startPoint y: 300, endPoint x: 432, endPoint y: 293, distance: 53.5
click at [432, 293] on div "SGD 12,000,000 Expected Cost" at bounding box center [484, 297] width 112 height 22
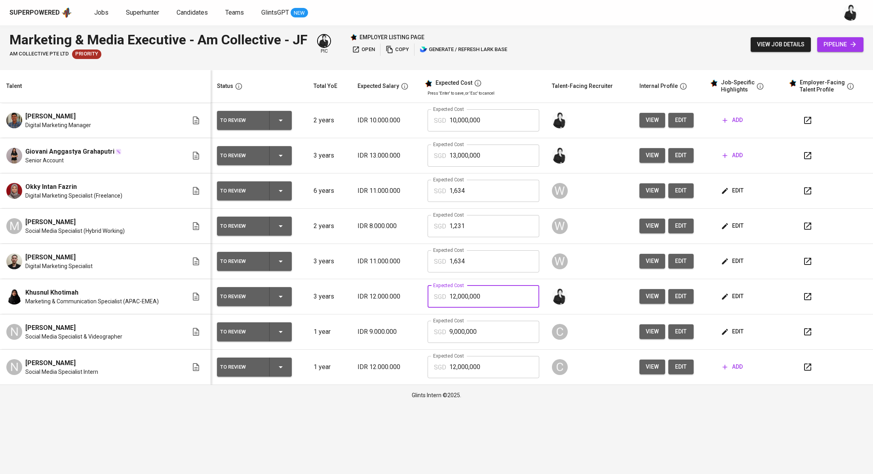
paste input ",768"
type input "1,768"
click at [813, 302] on button "button" at bounding box center [807, 296] width 19 height 19
click at [810, 296] on icon "button" at bounding box center [808, 297] width 10 height 10
click at [742, 156] on button "add" at bounding box center [733, 155] width 27 height 15
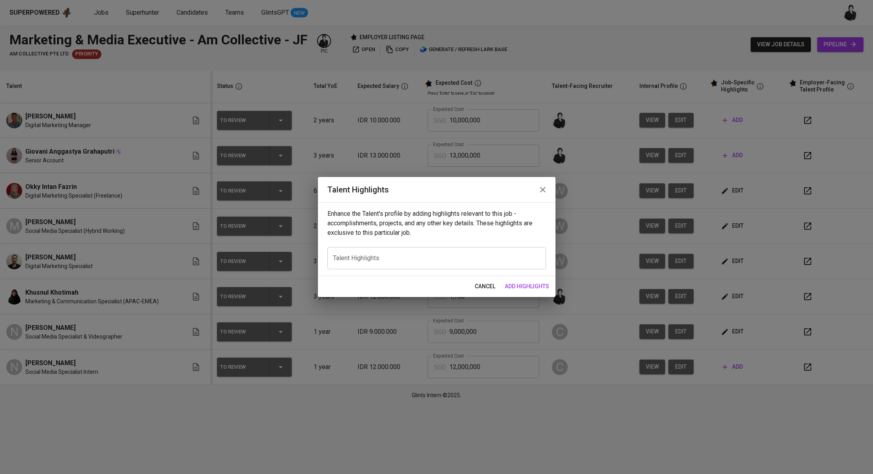
click at [448, 257] on textarea at bounding box center [436, 259] width 207 height 8
paste textarea "Got it — here’s a more balanced version with **Giovani’s name included** and wi…"
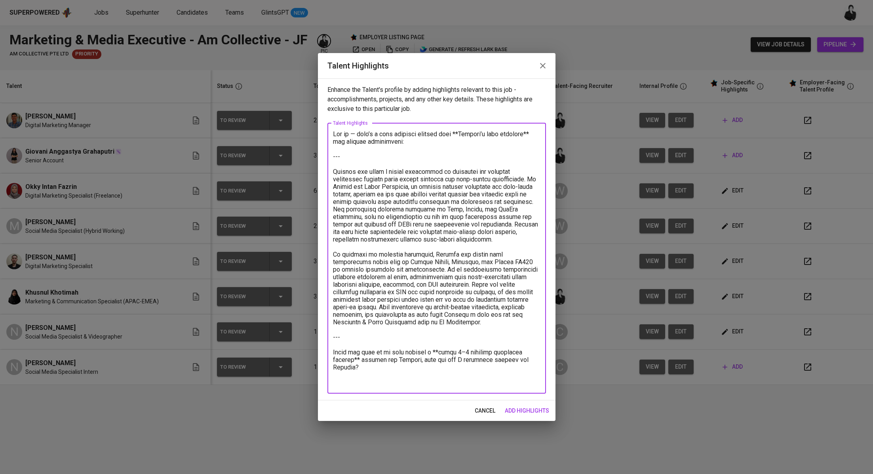
drag, startPoint x: 333, startPoint y: 173, endPoint x: 335, endPoint y: 120, distance: 53.1
click at [332, 122] on div "Enhance the Talent's profile by adding highlights relevant to this job - accomp…" at bounding box center [437, 239] width 238 height 322
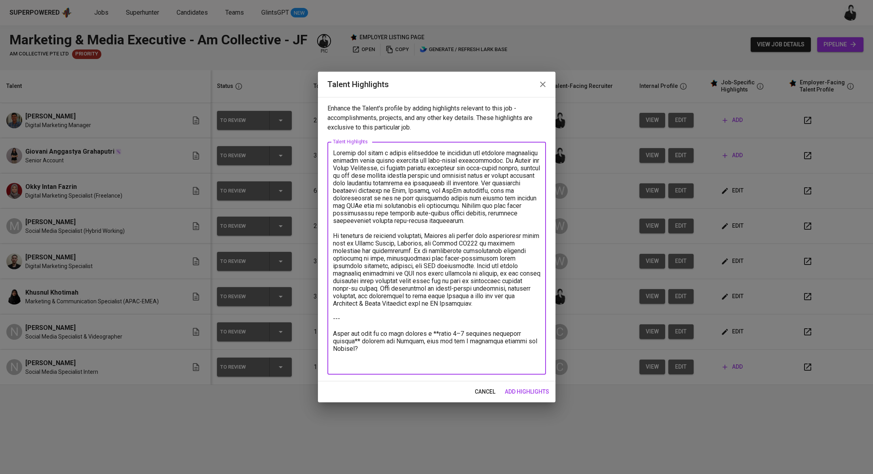
drag, startPoint x: 487, startPoint y: 312, endPoint x: 513, endPoint y: 359, distance: 53.2
click at [513, 359] on textarea at bounding box center [436, 258] width 207 height 218
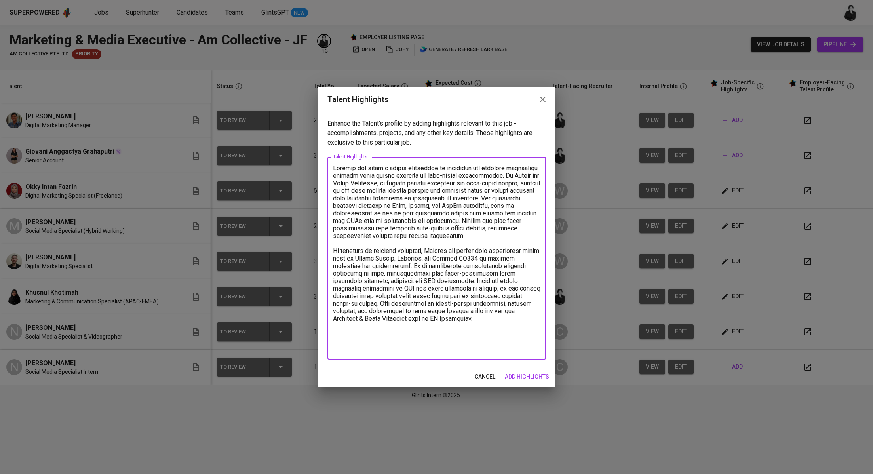
drag, startPoint x: 378, startPoint y: 312, endPoint x: 497, endPoint y: 333, distance: 120.7
click at [497, 333] on textarea at bounding box center [436, 258] width 207 height 188
paste textarea "https://glints.sg.larksuite.com/file/BAfCbolFdoDuycxOXWnlclxXgFb?from=from_copy…"
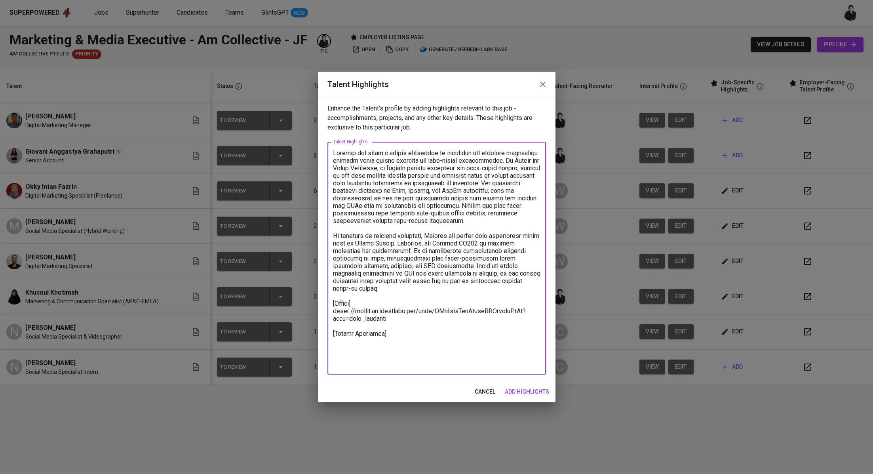
paste textarea "Basic Salary 1.441,05 BPJS Health 5% 60,00 BPJS Manpower 6.24% 82,20 Religious …"
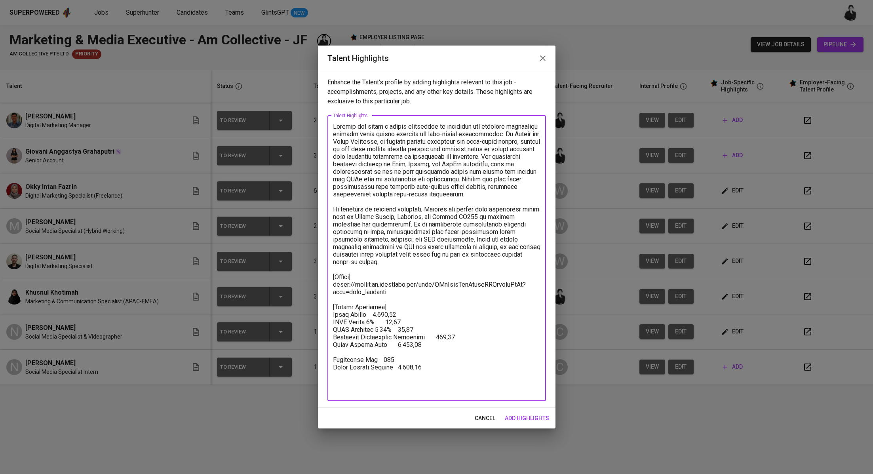
drag, startPoint x: 429, startPoint y: 379, endPoint x: 316, endPoint y: 324, distance: 126.3
click at [316, 324] on div "Talent Highlights Enhance the Talent's profile by adding highlights relevant to…" at bounding box center [436, 237] width 873 height 474
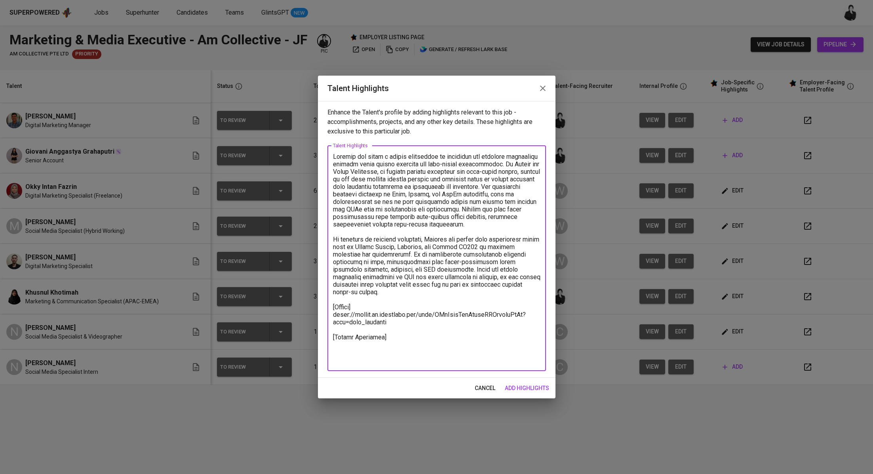
paste textarea "Total Pricing Monthly 1.903,33 Basic Salary 1.441,05 BPJS Health 60,00 BPJS Man…"
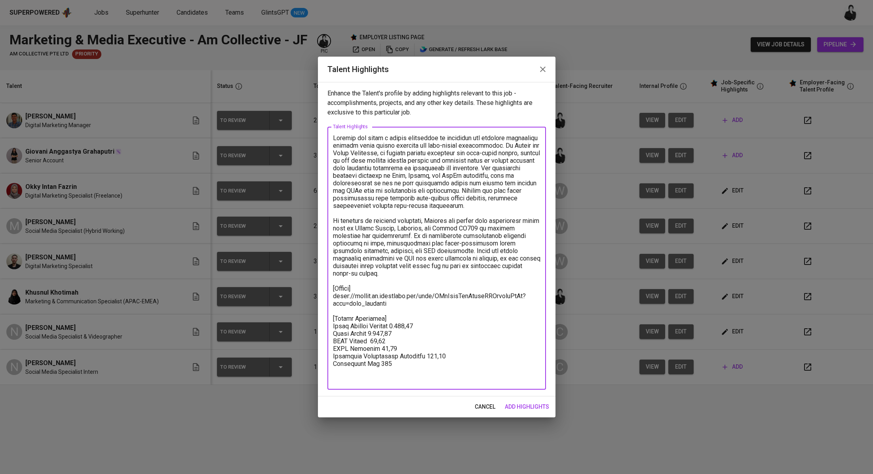
click at [435, 336] on textarea at bounding box center [436, 258] width 207 height 248
click at [432, 342] on textarea at bounding box center [436, 258] width 207 height 248
click at [439, 350] on textarea at bounding box center [436, 258] width 207 height 248
click at [371, 347] on textarea at bounding box center [436, 258] width 207 height 248
click at [489, 351] on textarea at bounding box center [436, 258] width 207 height 248
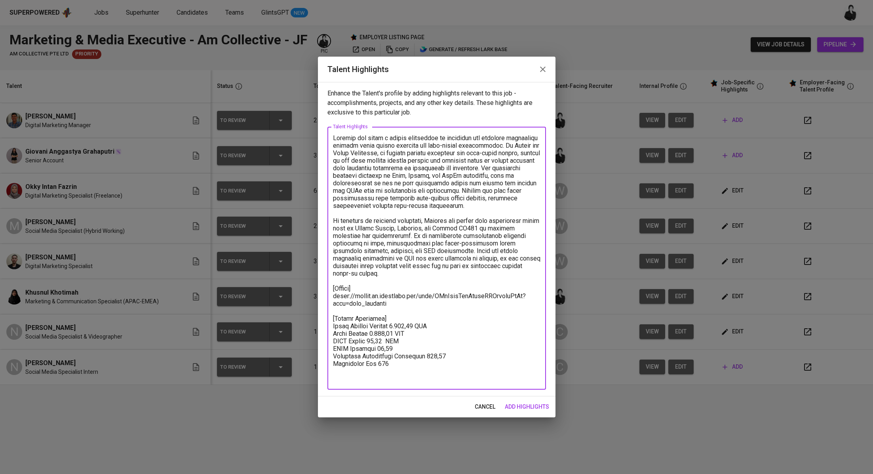
click at [487, 358] on textarea at bounding box center [436, 258] width 207 height 248
click at [499, 364] on textarea at bounding box center [436, 258] width 207 height 248
click at [446, 371] on textarea at bounding box center [436, 258] width 207 height 248
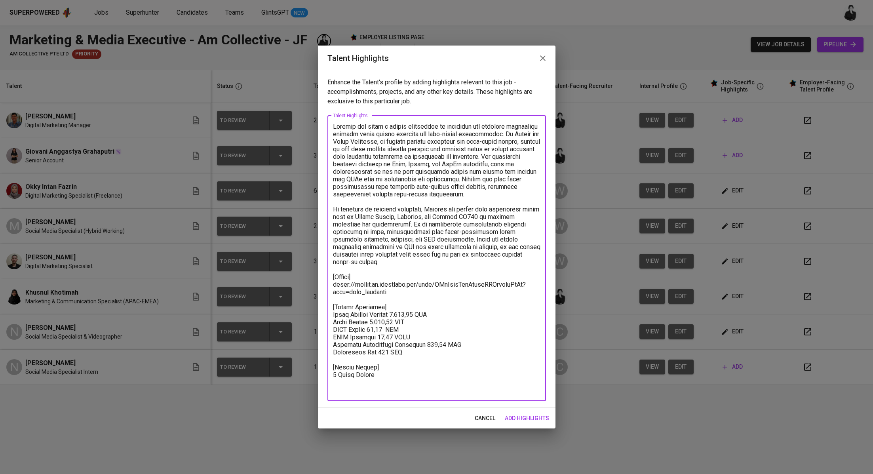
type textarea "Giovani has built a strong foundation in marketing and campaign management thro…"
click at [538, 418] on span "add highlights" at bounding box center [527, 418] width 44 height 10
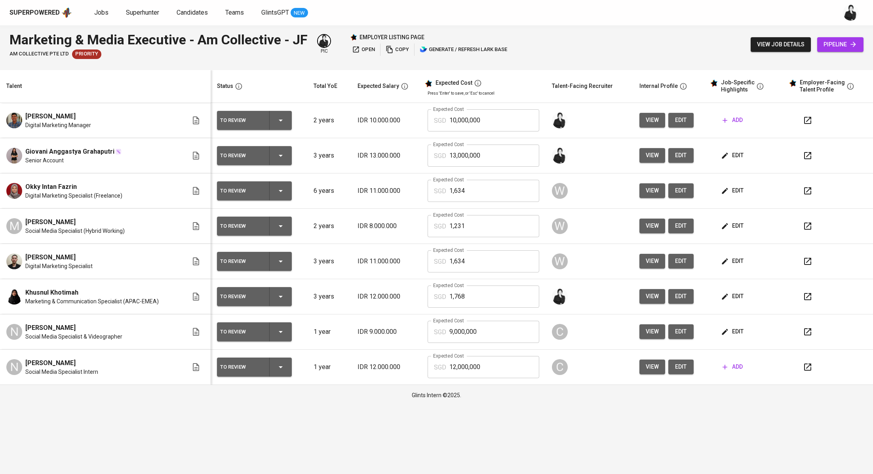
click at [739, 154] on span "edit" at bounding box center [733, 155] width 21 height 10
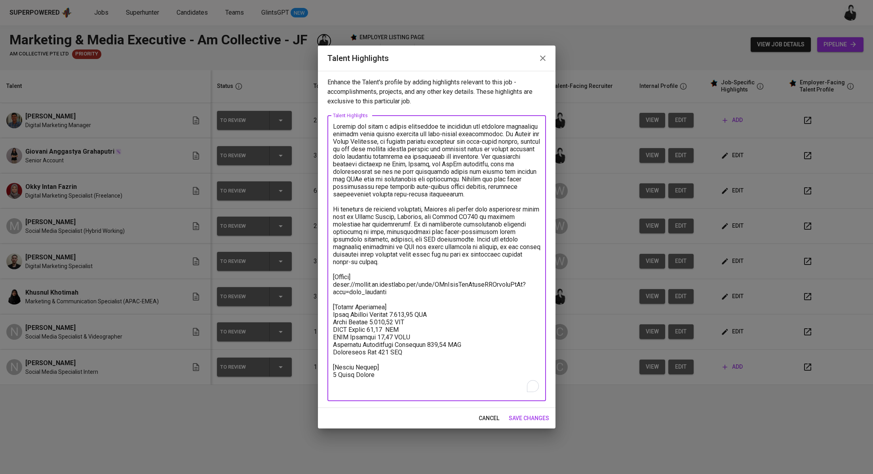
drag, startPoint x: 411, startPoint y: 322, endPoint x: 395, endPoint y: 322, distance: 15.4
click at [395, 322] on textarea "To enrich screen reader interactions, please activate Accessibility in Grammarl…" at bounding box center [436, 258] width 207 height 271
drag, startPoint x: 409, startPoint y: 322, endPoint x: 428, endPoint y: 338, distance: 24.4
click at [394, 322] on textarea "To enrich screen reader interactions, please activate Accessibility in Grammarl…" at bounding box center [436, 258] width 207 height 271
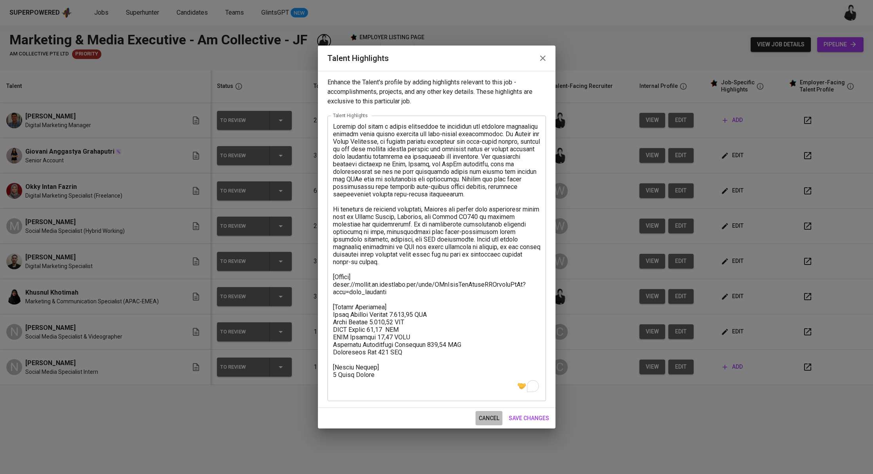
click at [487, 419] on span "cancel" at bounding box center [489, 418] width 21 height 10
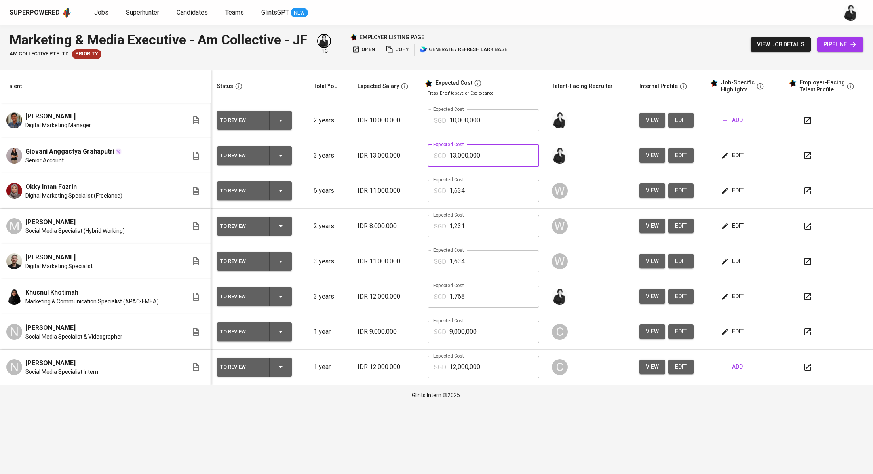
drag, startPoint x: 491, startPoint y: 158, endPoint x: 421, endPoint y: 157, distance: 69.3
click at [421, 157] on td "Expected Cost SGD 13,000,000 Expected Cost" at bounding box center [483, 155] width 124 height 35
paste input ",903"
type input "1,903"
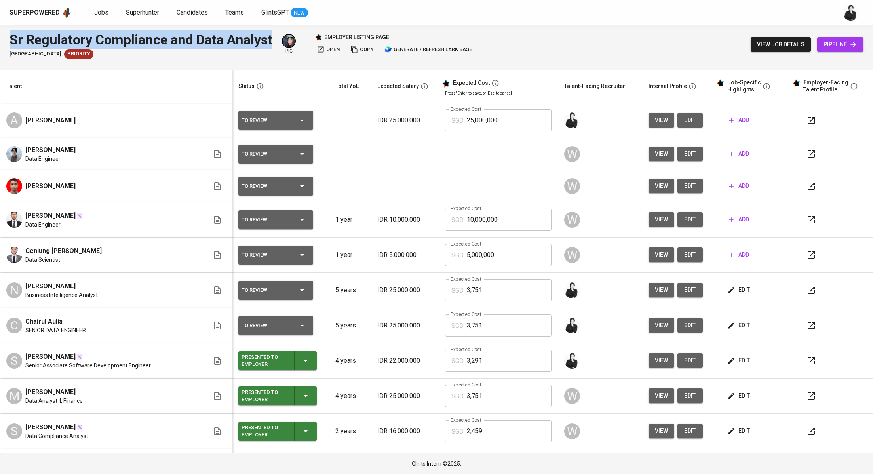
drag, startPoint x: 273, startPoint y: 36, endPoint x: 1, endPoint y: 37, distance: 271.6
click at [1, 37] on div "Sr Regulatory Compliance and Data Analyst Stamford American International Schoo…" at bounding box center [436, 44] width 873 height 38
copy div "Sr Regulatory Compliance and Data Analyst"
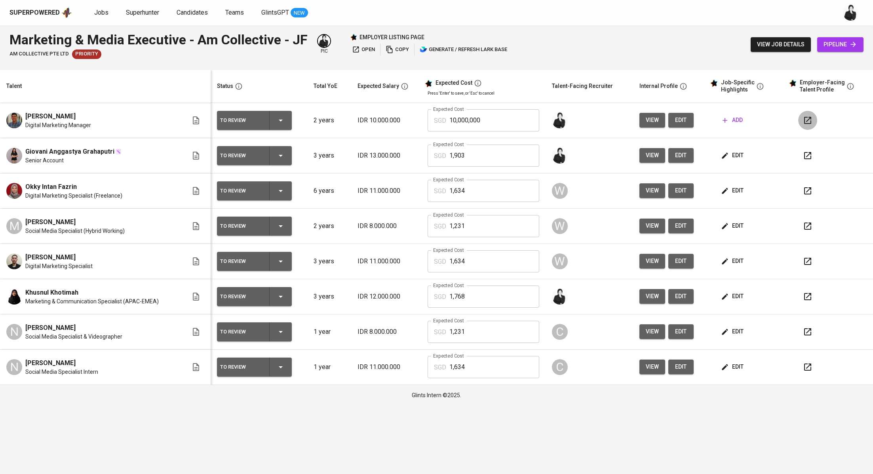
click at [800, 124] on button "button" at bounding box center [807, 120] width 19 height 19
click at [743, 115] on button "add" at bounding box center [733, 120] width 27 height 15
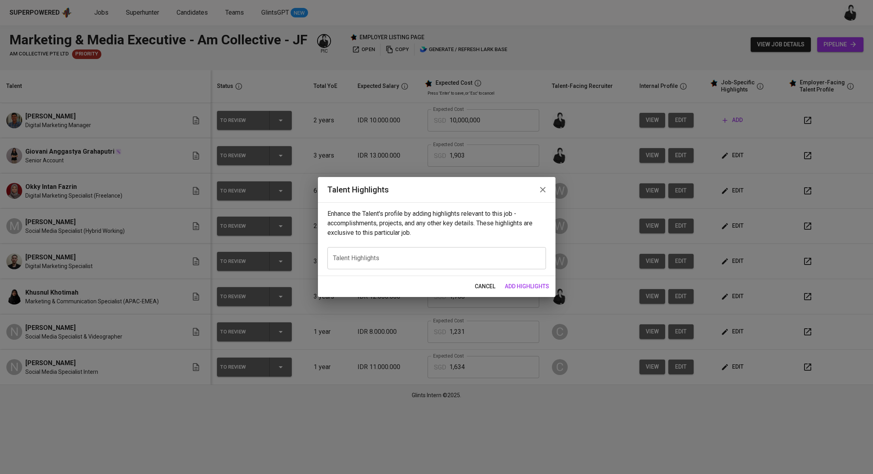
click at [431, 259] on textarea at bounding box center [436, 259] width 207 height 8
paste textarea "Lore’i d sitametc adipi eli **Seddoe Temporincid**, utlabo etdo ma aliquaenim a…"
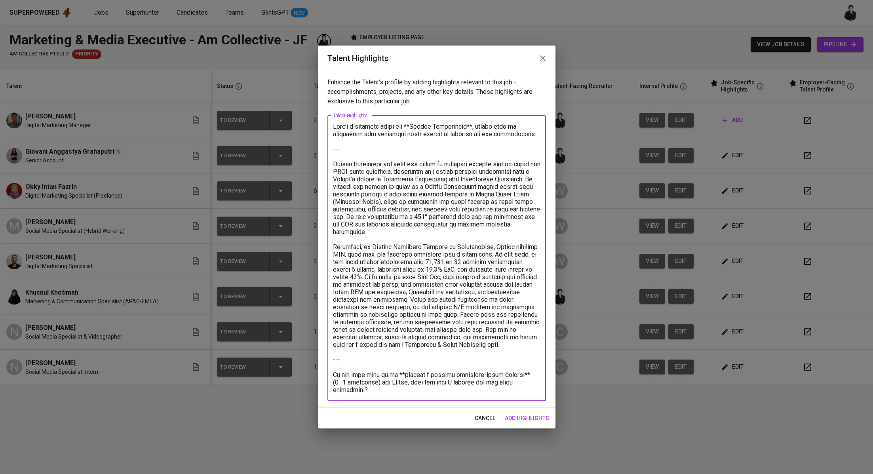
drag, startPoint x: 334, startPoint y: 164, endPoint x: 326, endPoint y: 131, distance: 33.7
click at [326, 131] on div "Enhance the Talent's profile by adding highlights relevant to this job - accomp…" at bounding box center [437, 239] width 238 height 337
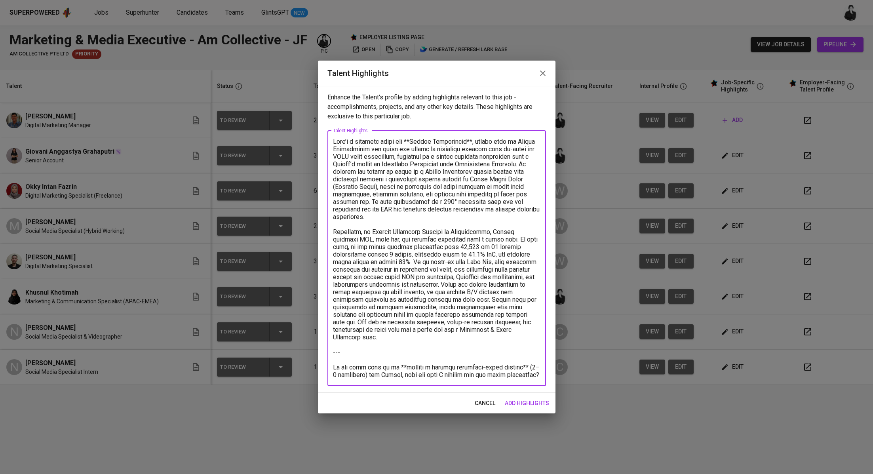
drag, startPoint x: 333, startPoint y: 150, endPoint x: 327, endPoint y: 135, distance: 15.7
click at [327, 135] on div "x Talent Highlights" at bounding box center [436, 258] width 219 height 255
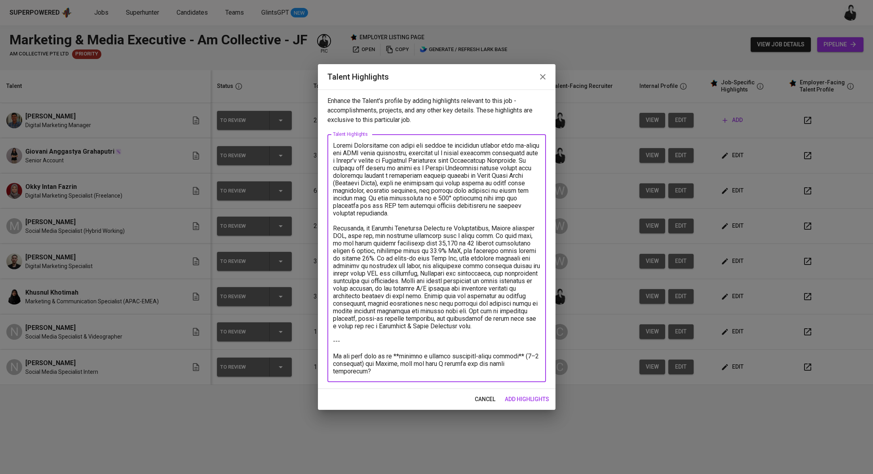
drag, startPoint x: 502, startPoint y: 329, endPoint x: 522, endPoint y: 377, distance: 51.8
click at [522, 377] on div "x Talent Highlights" at bounding box center [436, 258] width 219 height 248
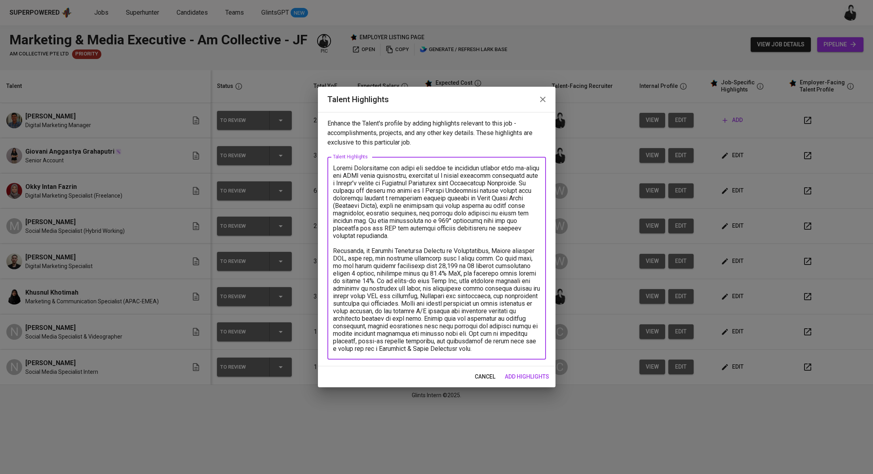
click at [517, 351] on textarea at bounding box center [436, 258] width 207 height 188
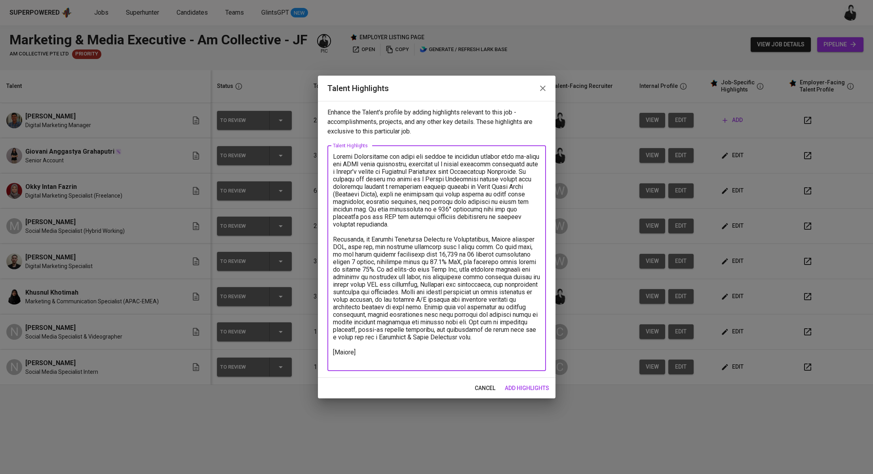
paste textarea "[URL][DOMAIN_NAME]"
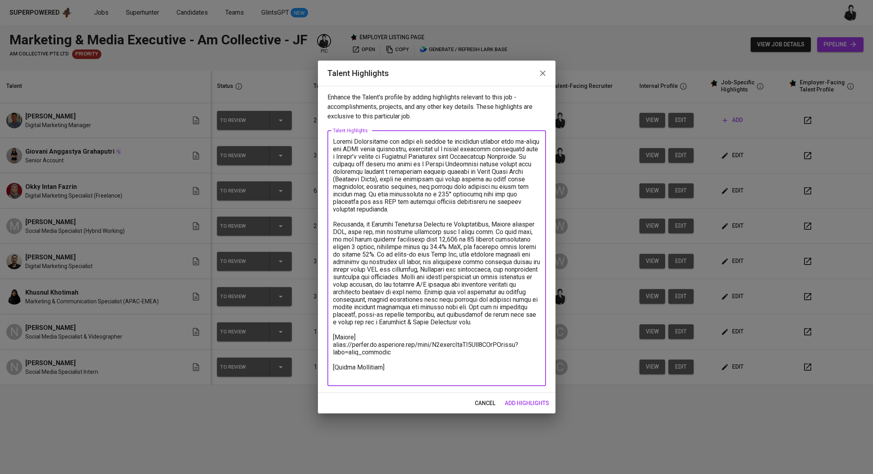
paste textarea "Basic Salary 1.201,11 BPJS Health 5% 60,00 BPJS Manpower 6.24% 72,02 Religious …"
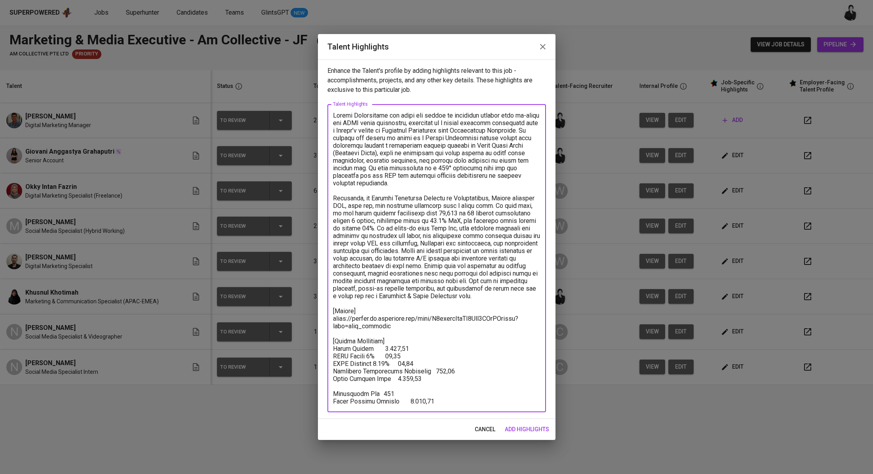
drag, startPoint x: 428, startPoint y: 403, endPoint x: 330, endPoint y: 348, distance: 112.2
click at [330, 348] on div "x Talent Highlights" at bounding box center [436, 258] width 219 height 308
drag, startPoint x: 437, startPoint y: 403, endPoint x: 328, endPoint y: 403, distance: 109.3
click at [328, 403] on div "x Talent Highlights" at bounding box center [436, 258] width 219 height 308
click at [391, 337] on textarea at bounding box center [436, 258] width 207 height 293
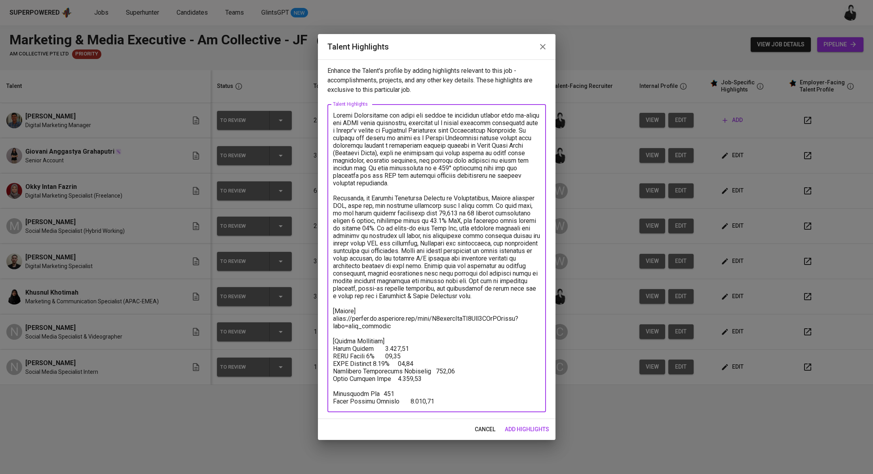
click at [398, 342] on textarea at bounding box center [436, 258] width 207 height 293
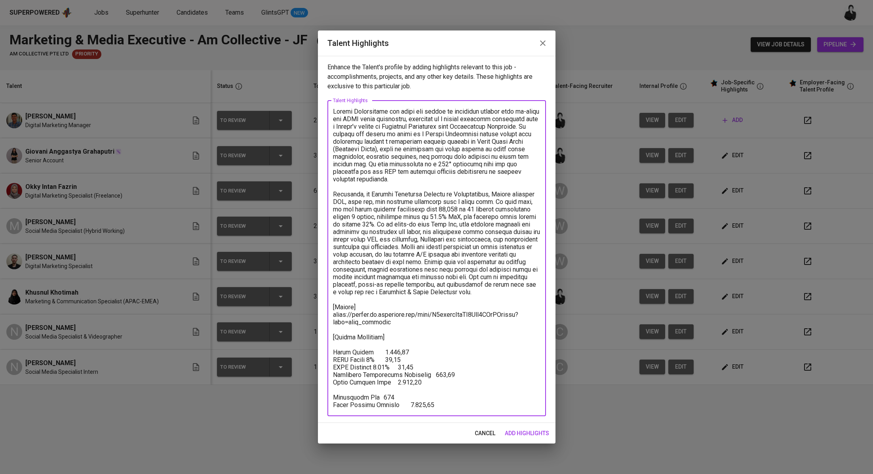
paste textarea "Total Pricing Monthly 1.633,23"
click at [399, 344] on textarea at bounding box center [436, 258] width 207 height 301
click at [454, 346] on textarea at bounding box center [436, 258] width 207 height 301
click at [371, 351] on textarea at bounding box center [436, 258] width 207 height 301
drag, startPoint x: 383, startPoint y: 360, endPoint x: 388, endPoint y: 356, distance: 7.0
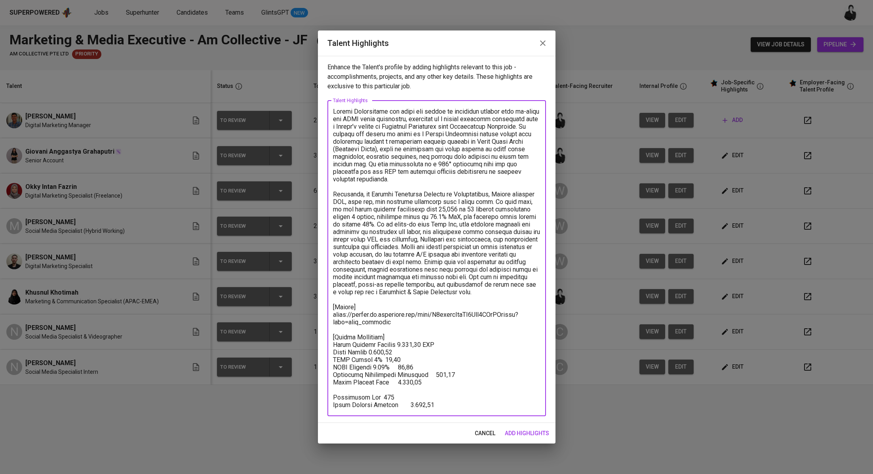
click at [383, 359] on textarea at bounding box center [436, 258] width 207 height 301
click at [402, 358] on textarea at bounding box center [436, 258] width 207 height 301
click at [413, 352] on textarea at bounding box center [436, 258] width 207 height 301
drag, startPoint x: 438, startPoint y: 384, endPoint x: 321, endPoint y: 384, distance: 117.2
click at [321, 384] on div "Enhance the Talent's profile by adding highlights relevant to this job - accomp…" at bounding box center [437, 239] width 238 height 367
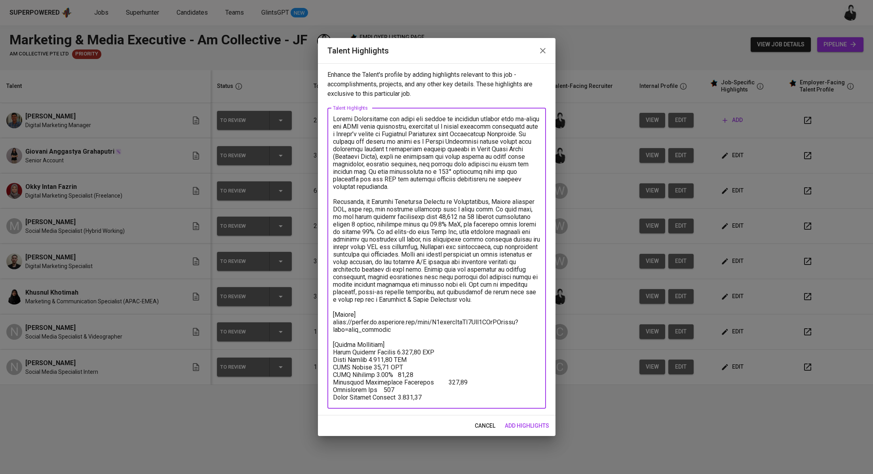
click at [410, 375] on textarea at bounding box center [436, 258] width 207 height 286
click at [440, 375] on textarea at bounding box center [436, 258] width 207 height 286
click at [422, 383] on textarea at bounding box center [436, 258] width 207 height 286
click at [495, 377] on textarea at bounding box center [436, 258] width 207 height 286
click at [492, 381] on textarea at bounding box center [436, 258] width 207 height 286
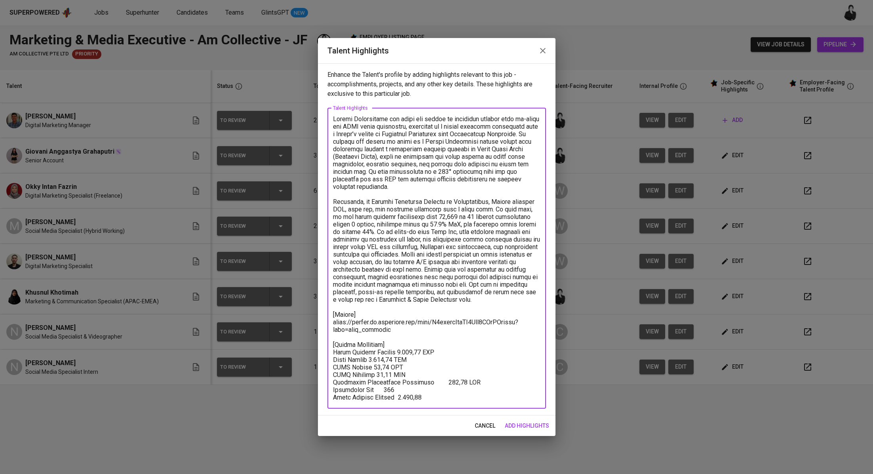
drag, startPoint x: 423, startPoint y: 383, endPoint x: 451, endPoint y: 364, distance: 34.1
click at [423, 383] on textarea at bounding box center [436, 258] width 207 height 286
click at [407, 390] on textarea at bounding box center [436, 258] width 207 height 286
click at [397, 395] on textarea at bounding box center [436, 258] width 207 height 286
drag, startPoint x: 415, startPoint y: 397, endPoint x: 315, endPoint y: 395, distance: 100.6
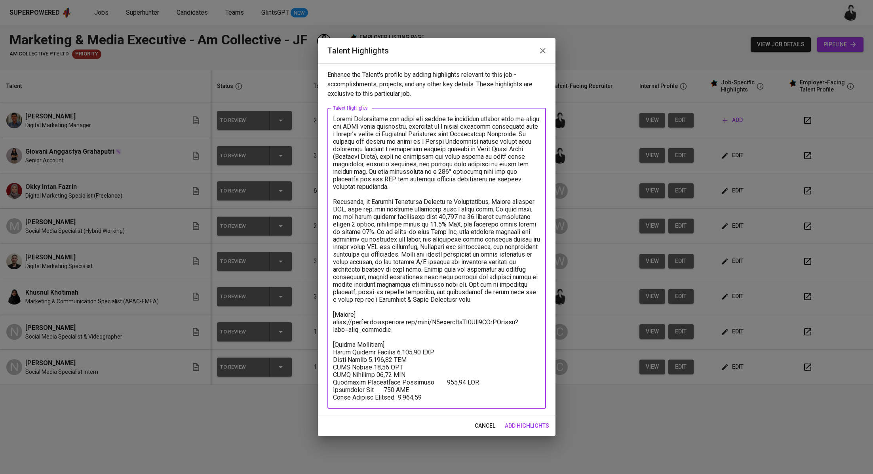
click at [315, 395] on div "Talent Highlights Enhance the Talent's profile by adding highlights relevant to…" at bounding box center [436, 237] width 873 height 474
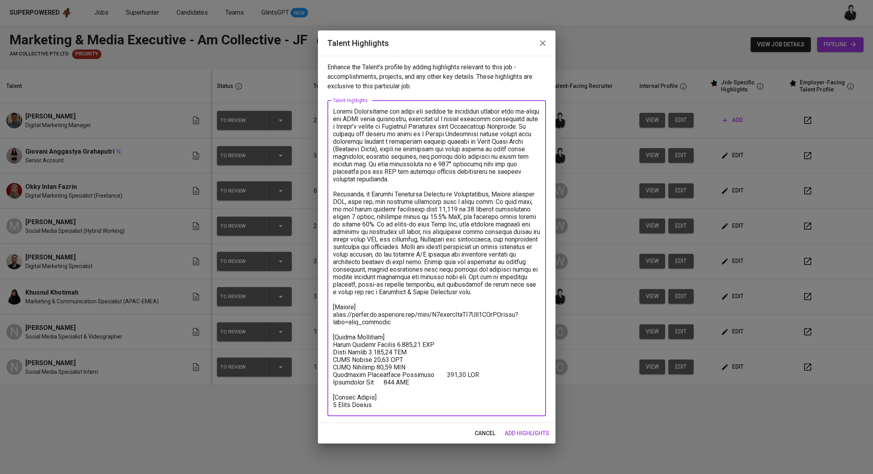
drag, startPoint x: 408, startPoint y: 344, endPoint x: 396, endPoint y: 344, distance: 12.7
click at [396, 344] on textarea at bounding box center [436, 258] width 207 height 301
type textarea "Naufal Abdurrahman has built his career in marketing through both in-house and …"
click at [529, 430] on span "add highlights" at bounding box center [527, 433] width 44 height 10
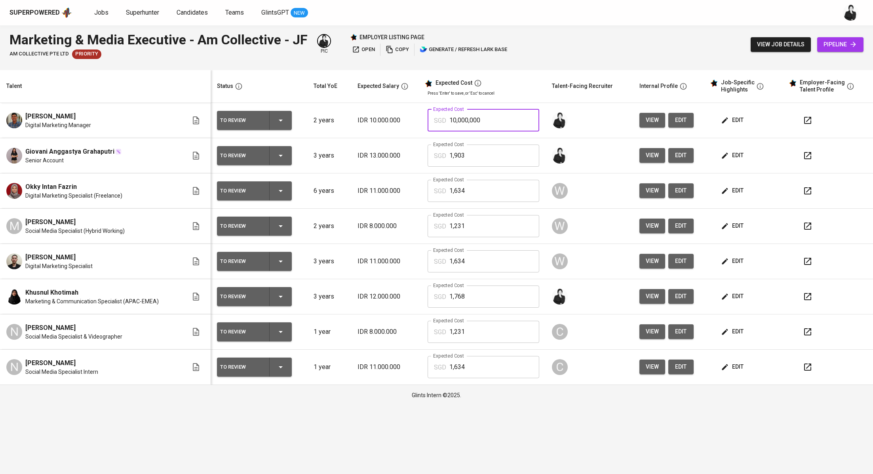
drag, startPoint x: 498, startPoint y: 123, endPoint x: 445, endPoint y: 122, distance: 52.7
click at [445, 122] on div "SGD 10,000,000 Expected Cost" at bounding box center [484, 120] width 112 height 22
paste input ",633"
type input "1,634"
click at [686, 123] on button "edit" at bounding box center [680, 120] width 25 height 15
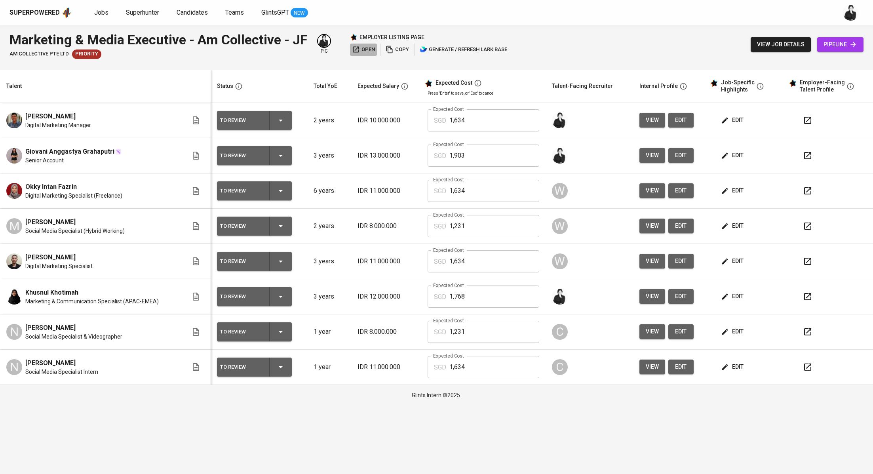
click at [369, 47] on span "open" at bounding box center [363, 49] width 23 height 9
click at [678, 120] on span "edit" at bounding box center [681, 120] width 13 height 10
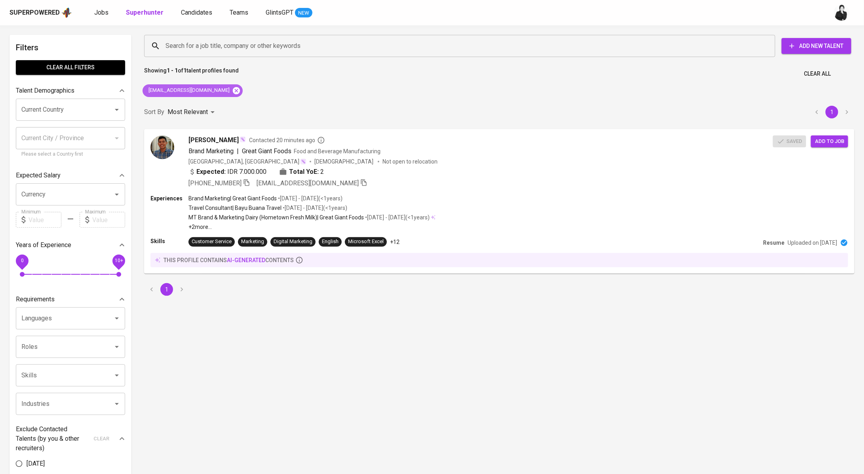
click at [233, 94] on icon at bounding box center [236, 90] width 7 height 7
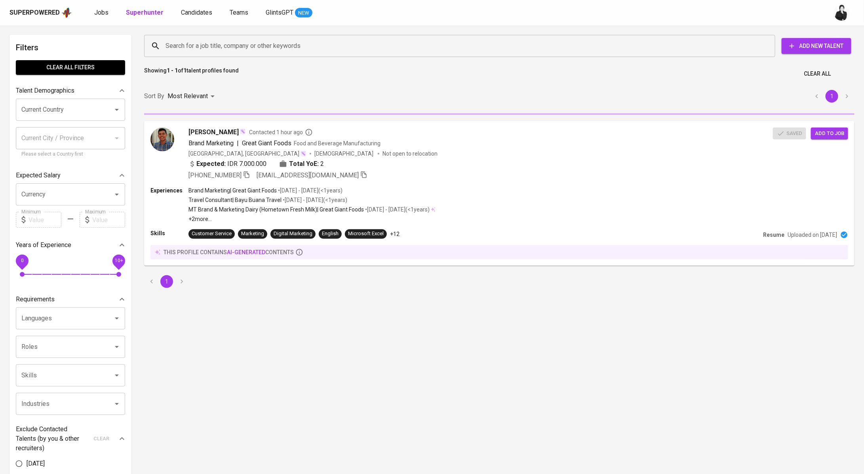
click at [273, 58] on div "Search for a job title, company or other keywords Search for a job title, compa…" at bounding box center [498, 45] width 710 height 25
click at [280, 54] on div "Search for a job title, company or other keywords" at bounding box center [459, 46] width 631 height 22
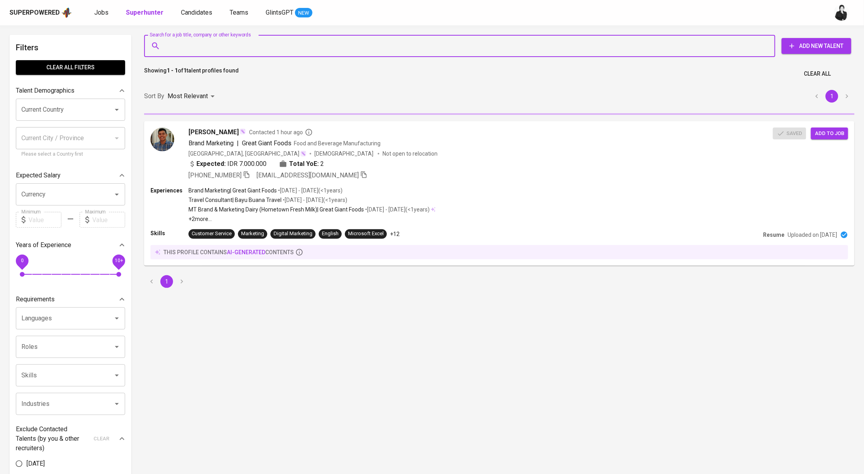
paste input "[EMAIL_ADDRESS][DOMAIN_NAME]"
type input "[EMAIL_ADDRESS][DOMAIN_NAME]"
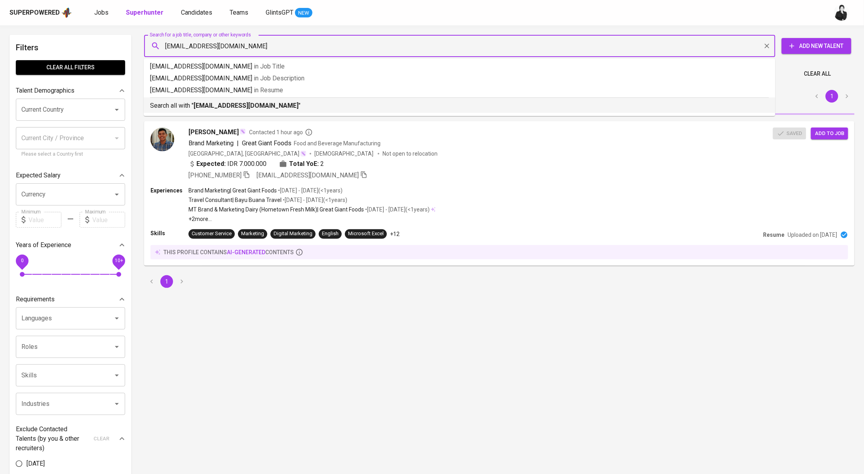
click at [258, 99] on div "Search all with " [EMAIL_ADDRESS][DOMAIN_NAME] "" at bounding box center [459, 103] width 619 height 13
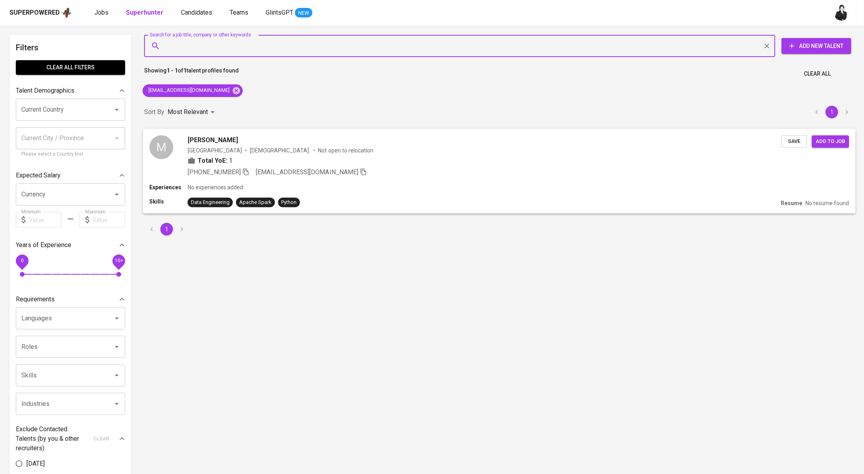
click at [238, 140] on span "[PERSON_NAME]" at bounding box center [213, 140] width 50 height 10
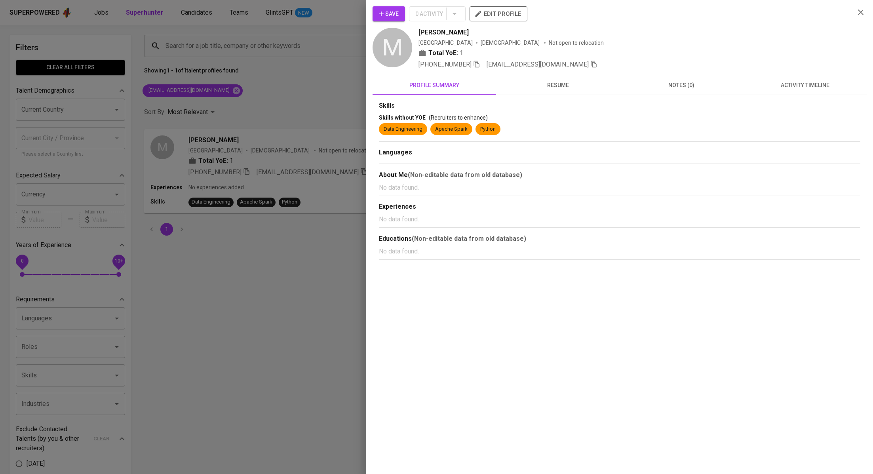
click at [794, 91] on button "activity timeline" at bounding box center [805, 85] width 124 height 19
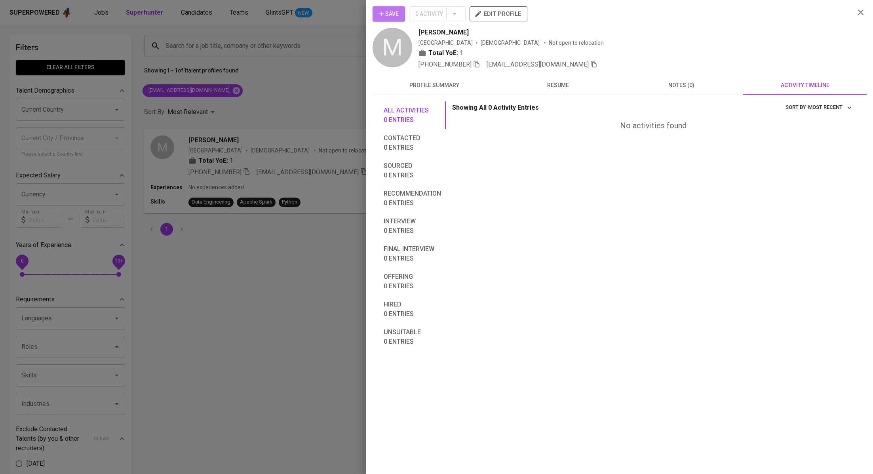
click at [384, 8] on button "Save" at bounding box center [389, 13] width 32 height 15
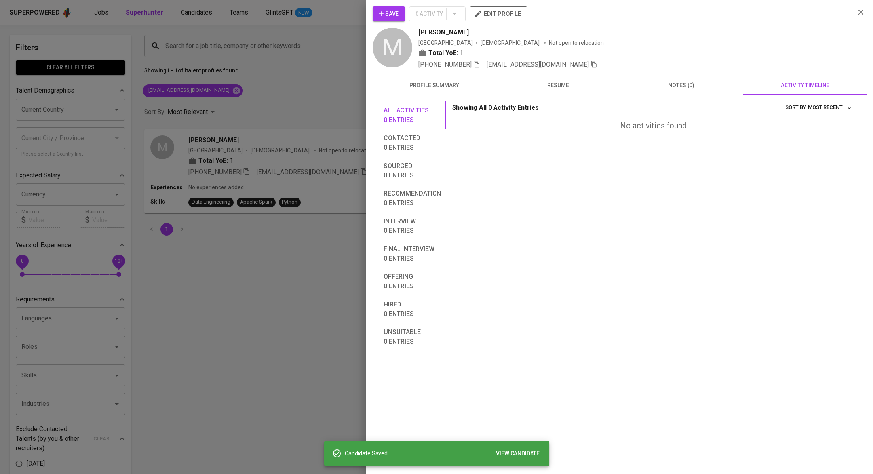
click at [290, 112] on div at bounding box center [436, 237] width 873 height 474
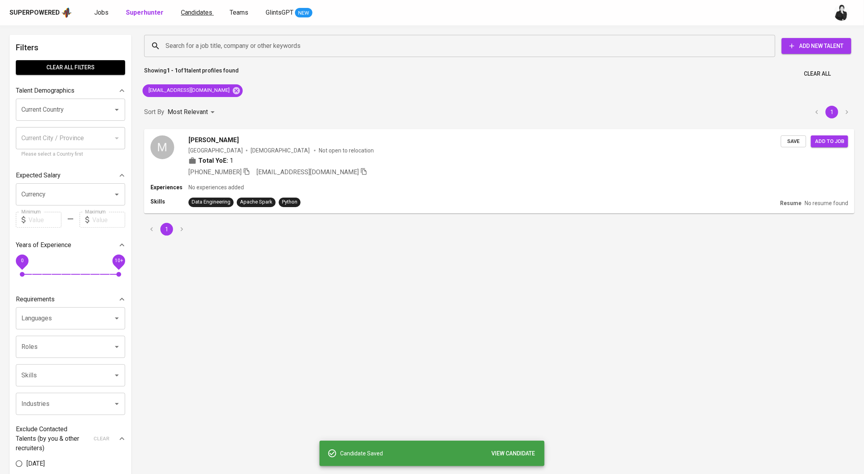
click at [200, 12] on span "Candidates" at bounding box center [196, 13] width 31 height 8
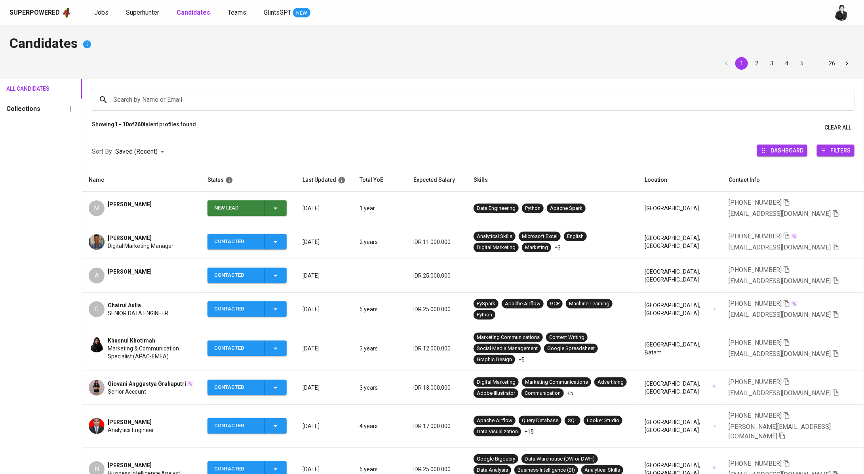
click at [280, 205] on icon "button" at bounding box center [276, 209] width 10 height 10
click at [264, 239] on li "Contacted" at bounding box center [250, 241] width 79 height 14
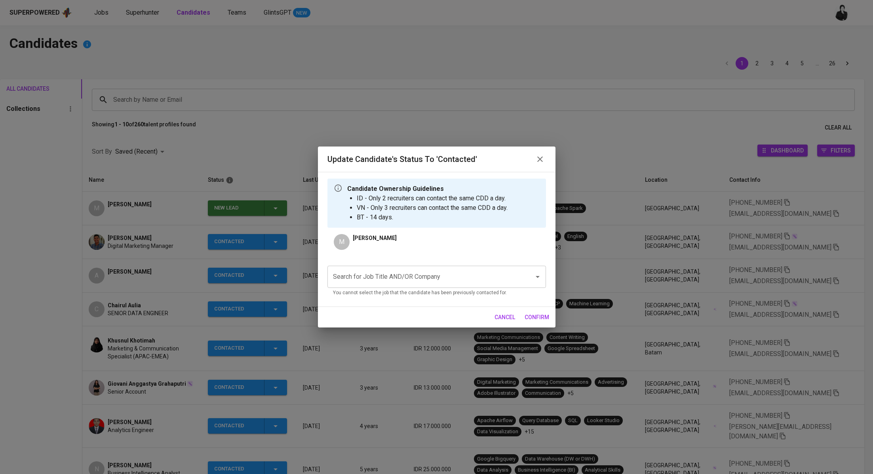
click at [482, 276] on input "Search for Job Title AND/OR Company" at bounding box center [425, 276] width 189 height 15
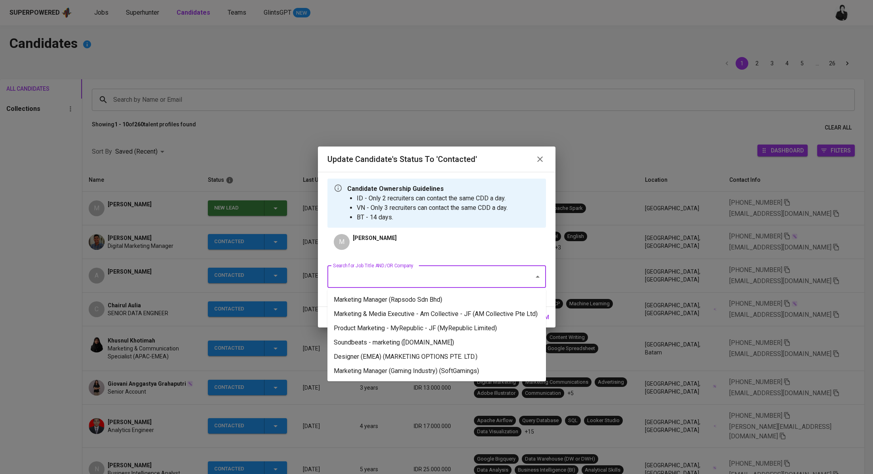
paste input "Sr Regulatory Compliance and Data Analyst"
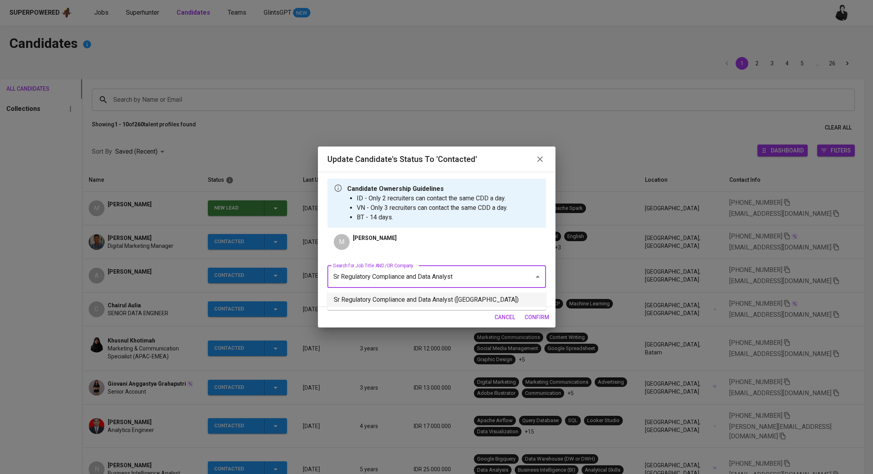
click at [487, 295] on li "Sr Regulatory Compliance and Data Analyst (Stamford American International Scho…" at bounding box center [436, 300] width 219 height 14
type input "Sr Regulatory Compliance and Data Analyst"
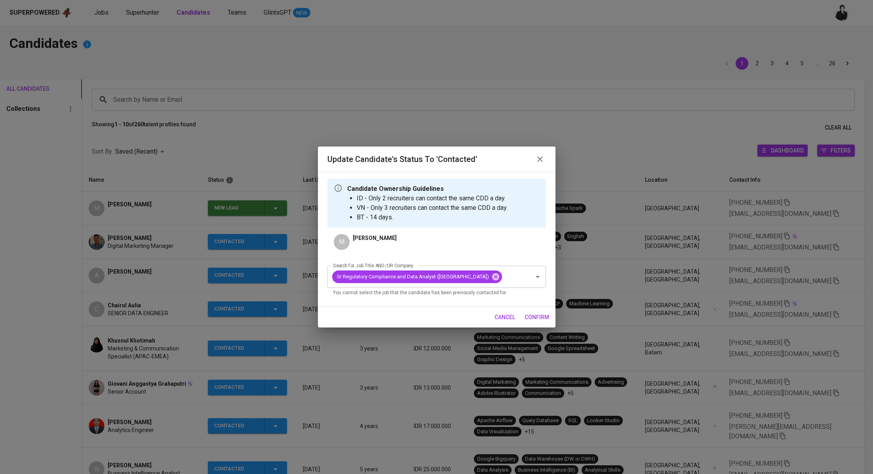
click at [536, 320] on span "confirm" at bounding box center [537, 317] width 25 height 10
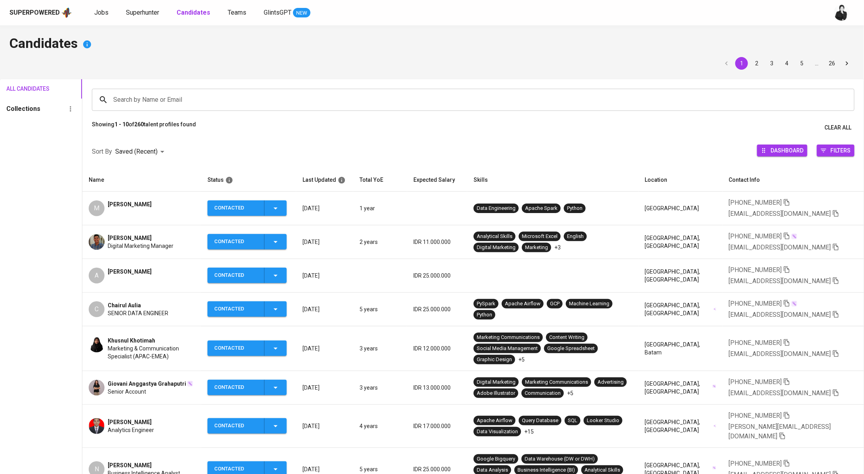
click at [152, 205] on span "Muhammad Fakhri Rahman" at bounding box center [130, 204] width 44 height 8
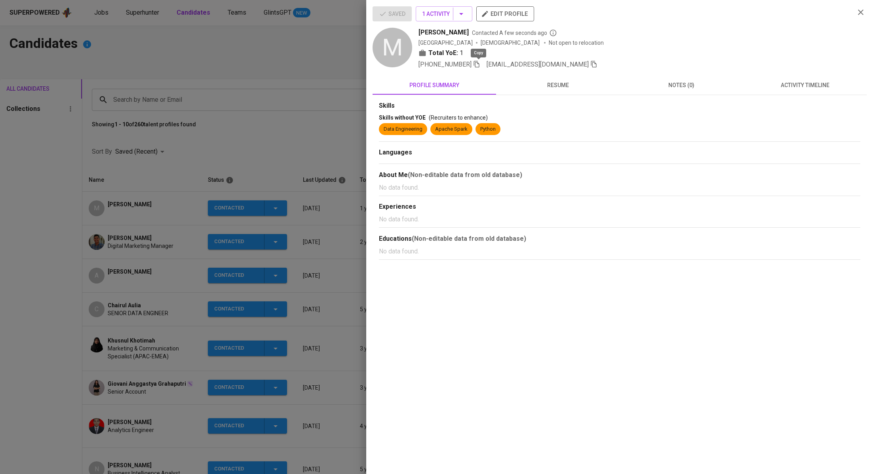
click at [480, 63] on icon "button" at bounding box center [477, 64] width 6 height 7
click at [249, 54] on div at bounding box center [436, 237] width 873 height 474
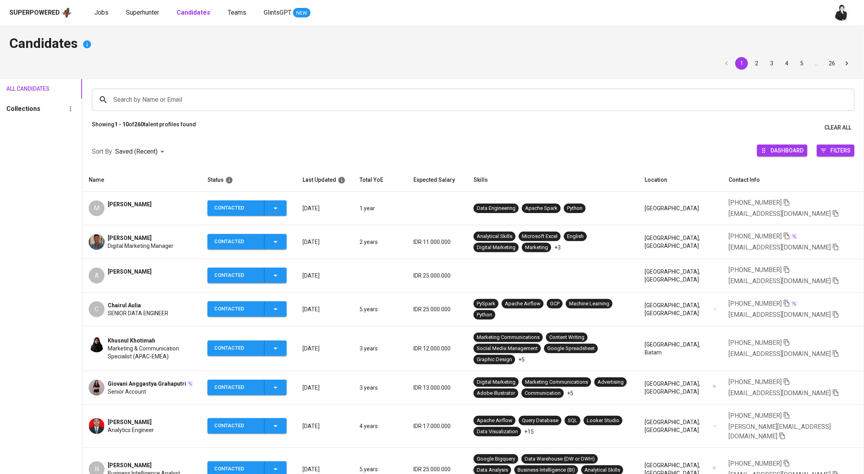
click at [146, 7] on div "Superpowered Jobs Superhunter Candidates Teams GlintsGPT NEW" at bounding box center [420, 13] width 820 height 12
click at [150, 13] on span "Superhunter" at bounding box center [142, 13] width 33 height 8
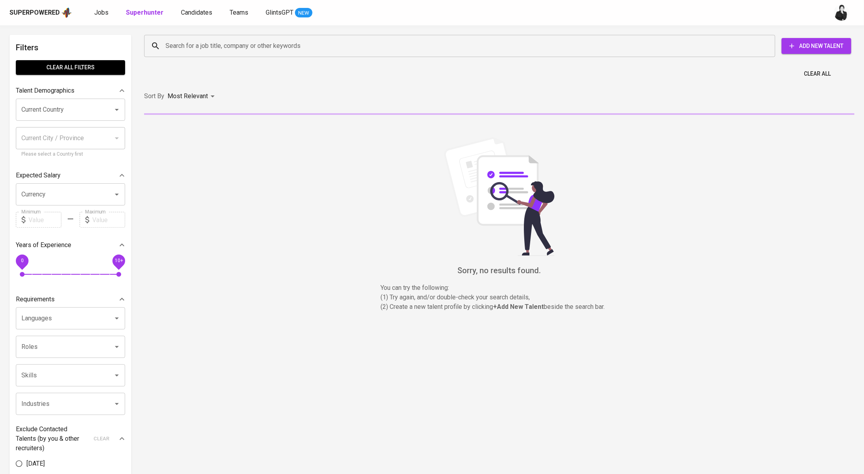
click at [257, 45] on input "Search for a job title, company or other keywords" at bounding box center [462, 45] width 596 height 15
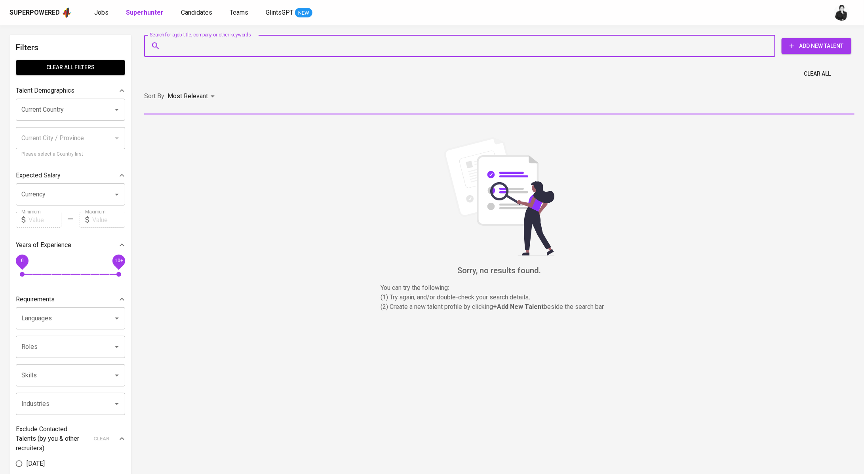
paste input "+6281220485760"
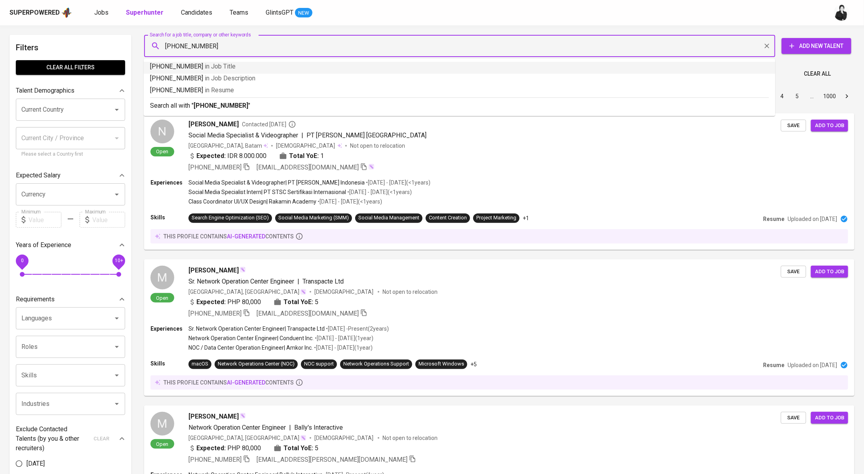
type input "+6281220485760"
drag, startPoint x: 230, startPoint y: 51, endPoint x: 131, endPoint y: 40, distance: 100.4
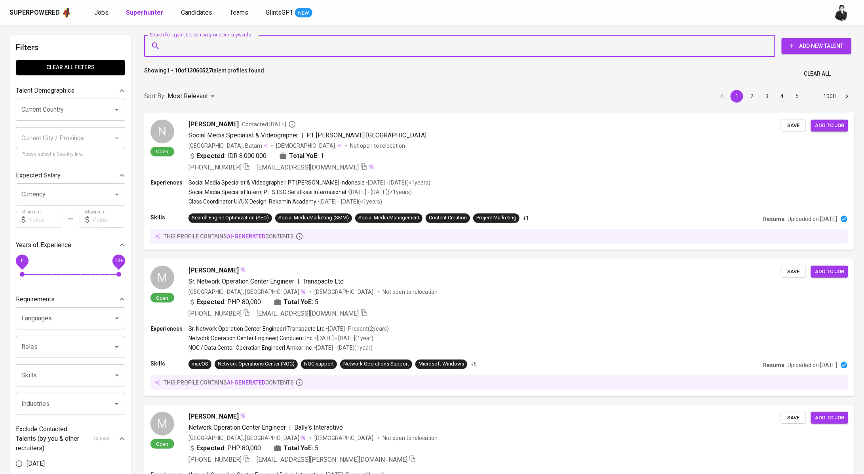
paste input "contact.fakhrirahman@gmail.com"
type input "contact.fakhrirahman@gmail.com"
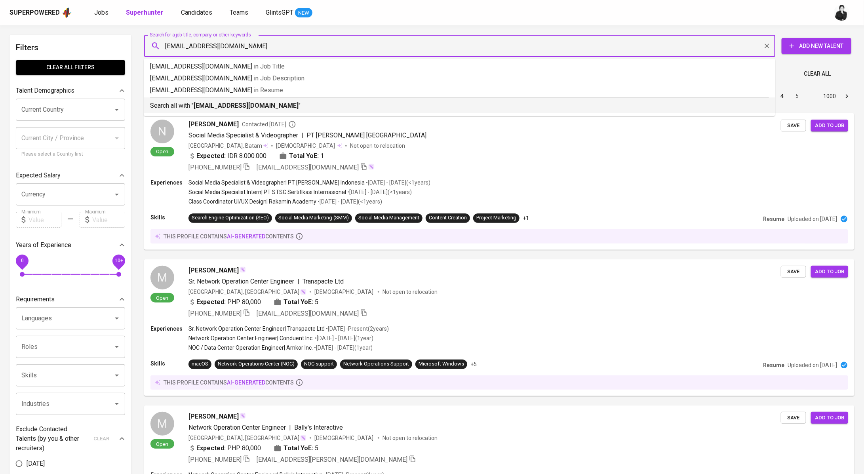
click at [190, 109] on p "Search all with " contact.fakhrirahman@gmail.com "" at bounding box center [459, 106] width 619 height 10
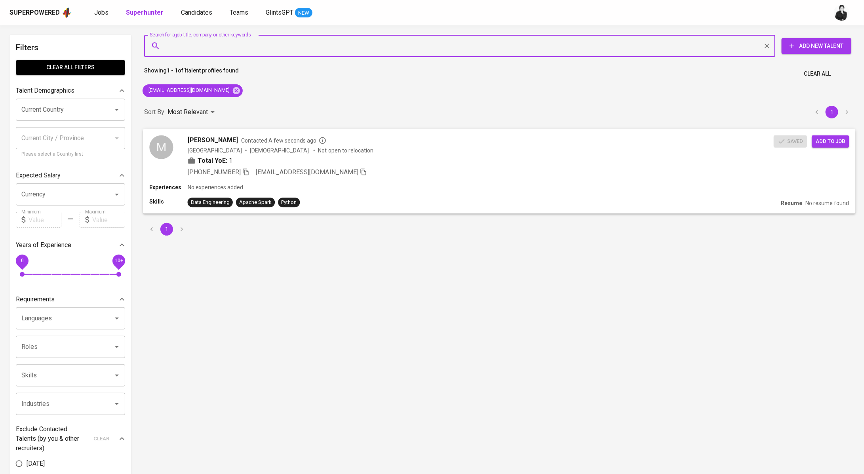
click at [836, 146] on button "Add to job" at bounding box center [830, 141] width 37 height 12
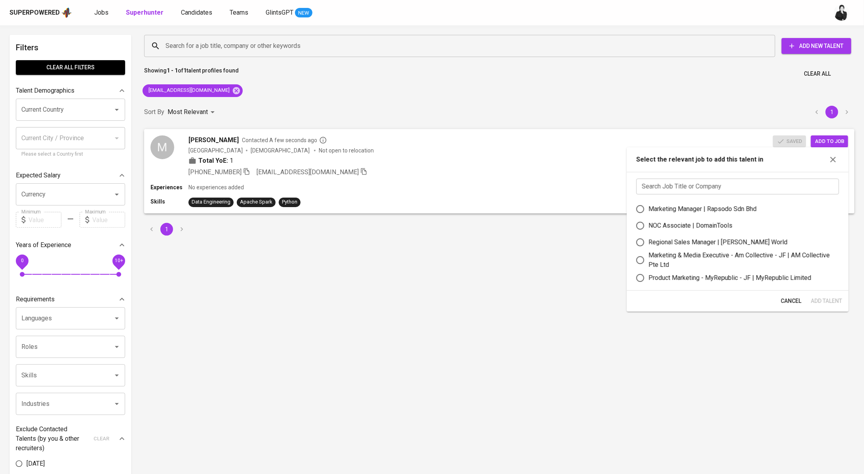
click at [697, 188] on input "text" at bounding box center [737, 187] width 203 height 16
paste input "Sr Regulatory Compliance AND Data Analyst"
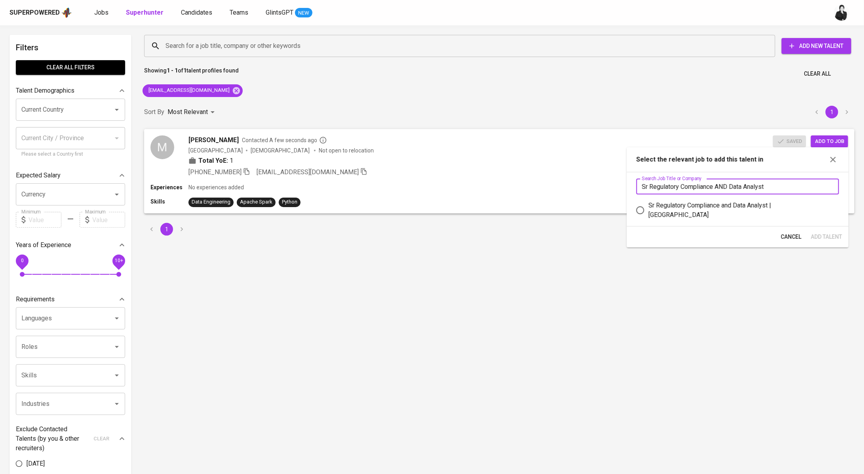
type input "Sr Regulatory Compliance AND Data Analyst"
click at [735, 213] on div "Sr Regulatory Compliance and Data Analyst | Stamford American International Sch…" at bounding box center [741, 210] width 184 height 19
click at [649, 213] on input "Sr Regulatory Compliance and Data Analyst | Stamford American International Sch…" at bounding box center [640, 210] width 17 height 17
radio input "true"
click at [815, 236] on span "Add Talent" at bounding box center [826, 237] width 31 height 10
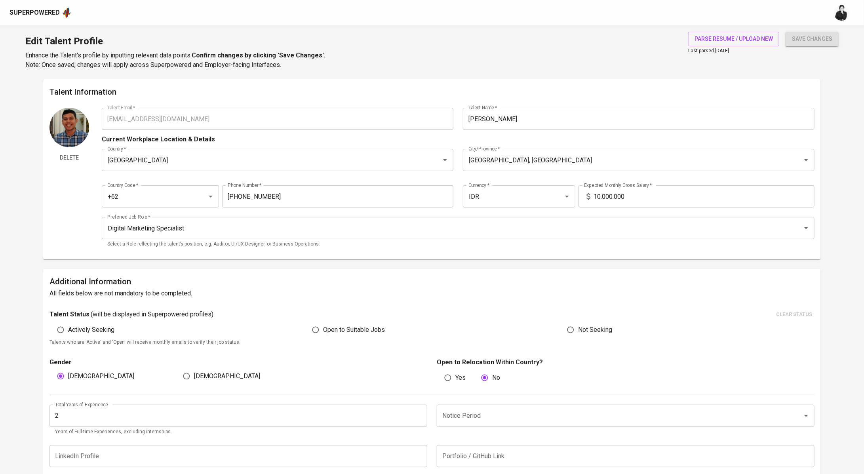
click at [598, 196] on input "10.000.000" at bounding box center [704, 196] width 221 height 22
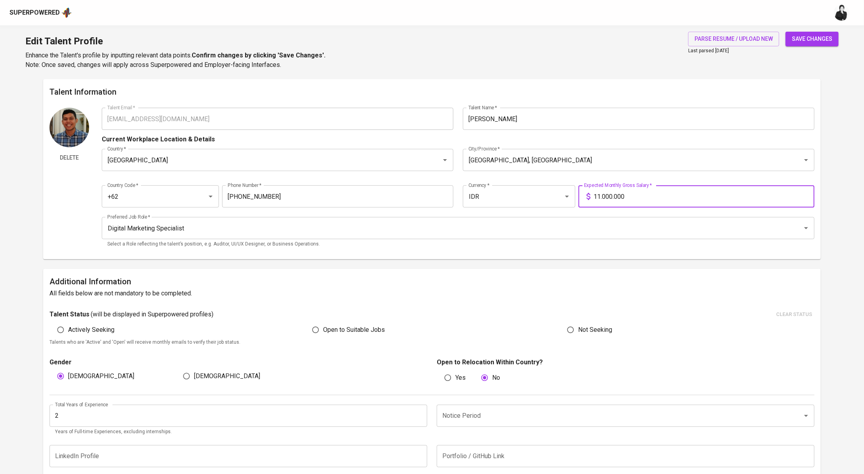
type input "11.000.000"
click at [827, 46] on div "save changes" at bounding box center [812, 51] width 53 height 38
click at [826, 41] on span "save changes" at bounding box center [812, 39] width 40 height 10
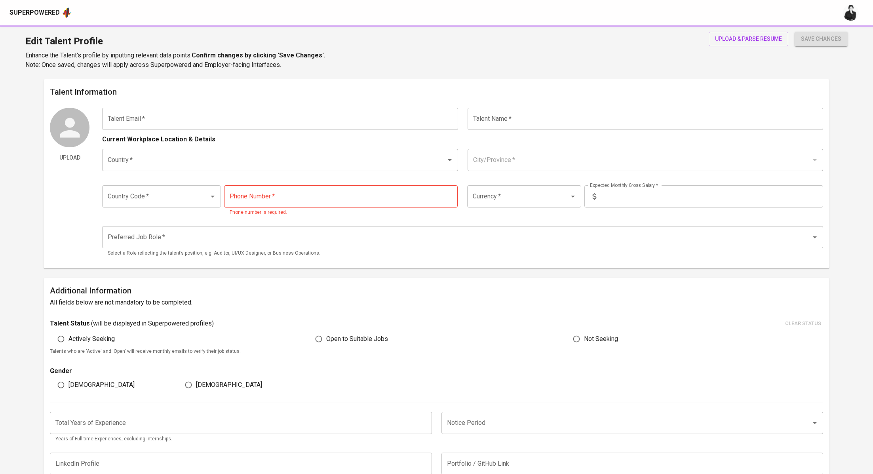
type input "[EMAIL_ADDRESS][DOMAIN_NAME]"
type input "[PERSON_NAME]"
type input "[GEOGRAPHIC_DATA]"
type input "[GEOGRAPHIC_DATA], [GEOGRAPHIC_DATA]"
type input "+62"
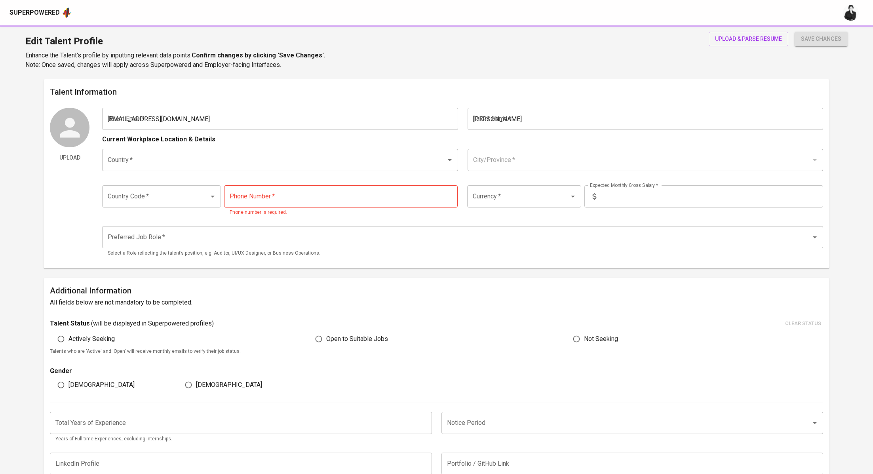
type input "[PHONE_NUMBER]"
type input "IDR"
type input "Digital Marketing Specialist"
radio input "true"
type input "2"
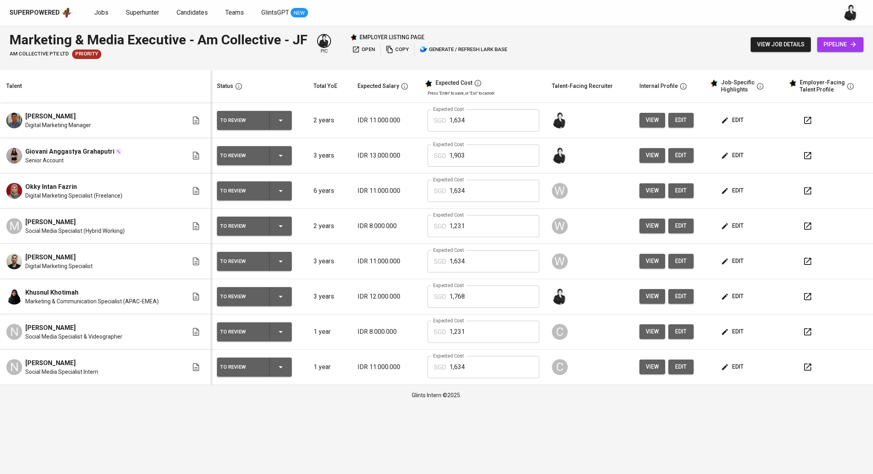
click at [286, 122] on div "To Review" at bounding box center [254, 120] width 69 height 19
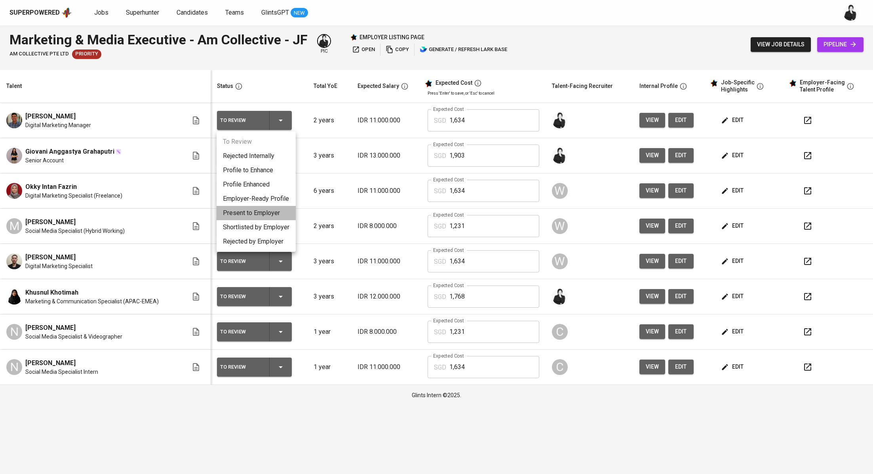
click at [275, 217] on li "Present to Employer" at bounding box center [256, 213] width 79 height 14
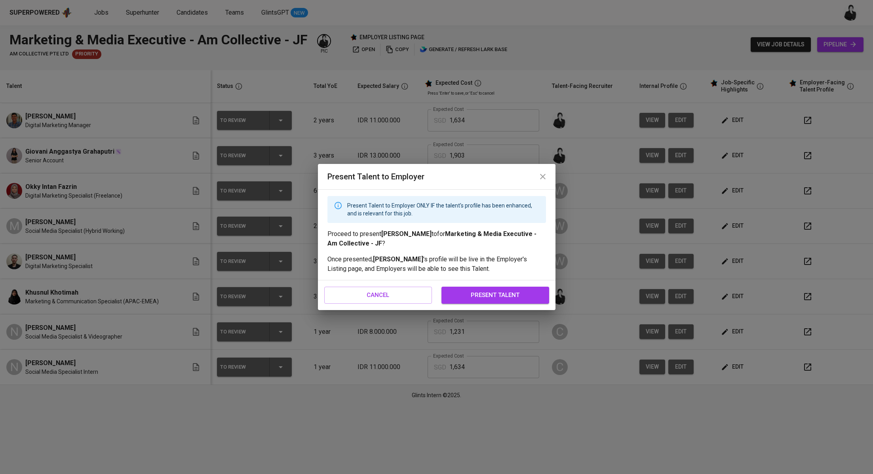
drag, startPoint x: 496, startPoint y: 294, endPoint x: 387, endPoint y: 160, distance: 172.5
click at [496, 294] on span "present talent" at bounding box center [495, 295] width 90 height 10
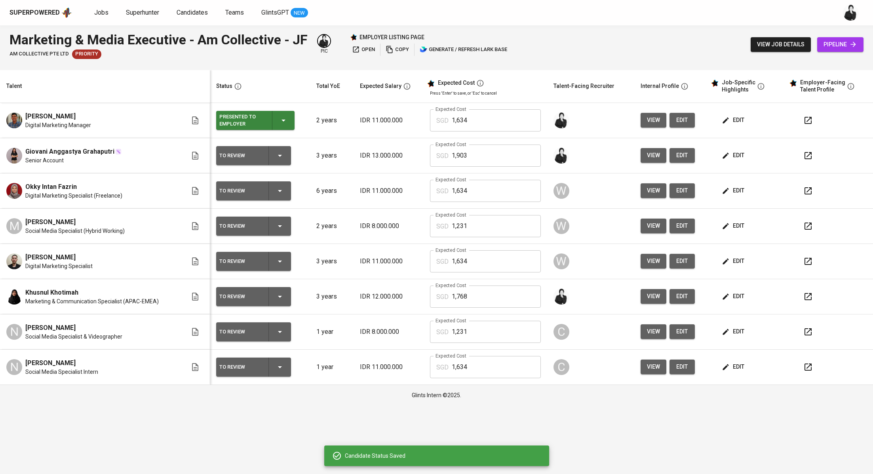
click at [284, 155] on icon "button" at bounding box center [280, 156] width 10 height 10
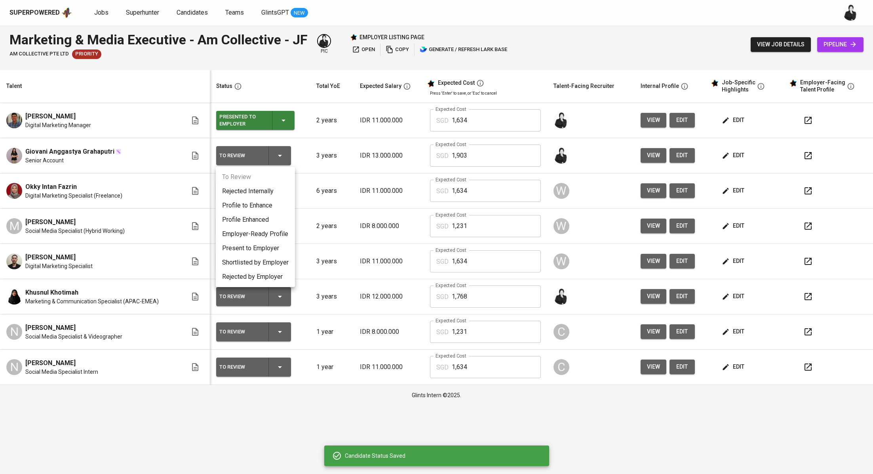
click at [271, 251] on li "Present to Employer" at bounding box center [255, 248] width 79 height 14
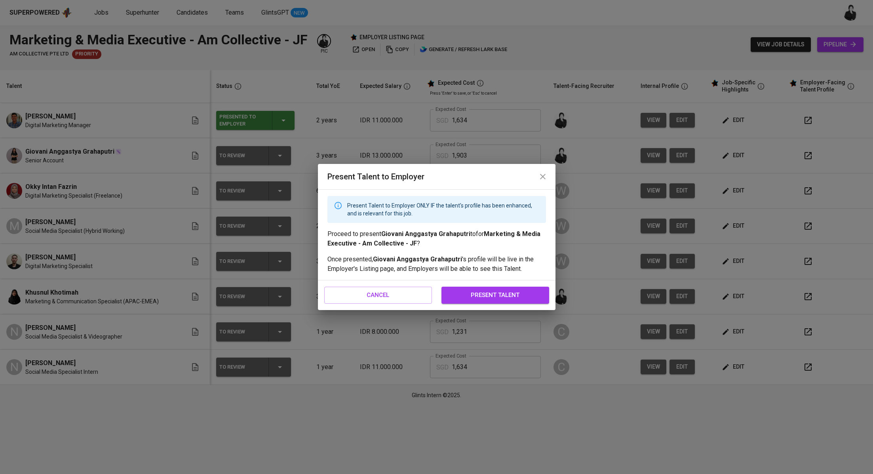
click at [510, 297] on span "present talent" at bounding box center [495, 295] width 90 height 10
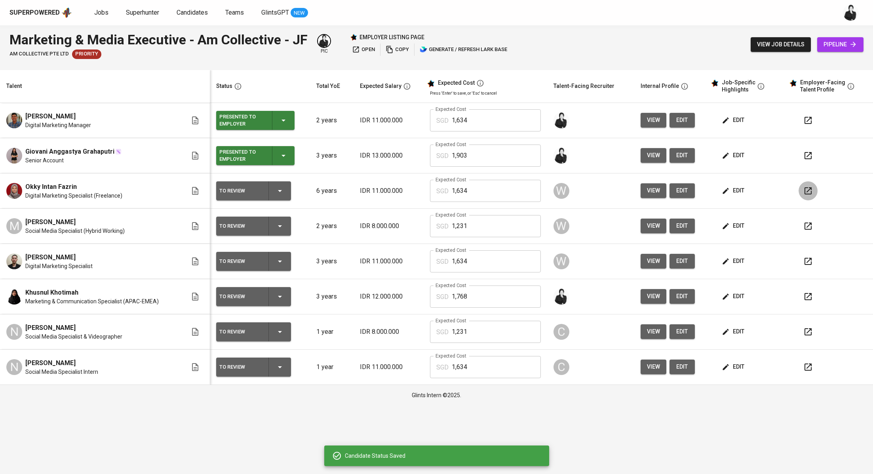
click at [807, 190] on icon "button" at bounding box center [808, 190] width 7 height 7
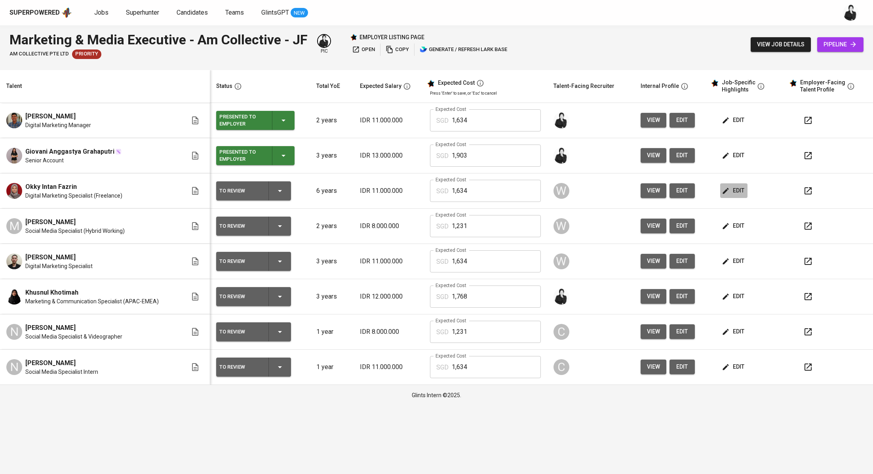
click at [722, 187] on icon "button" at bounding box center [726, 191] width 8 height 8
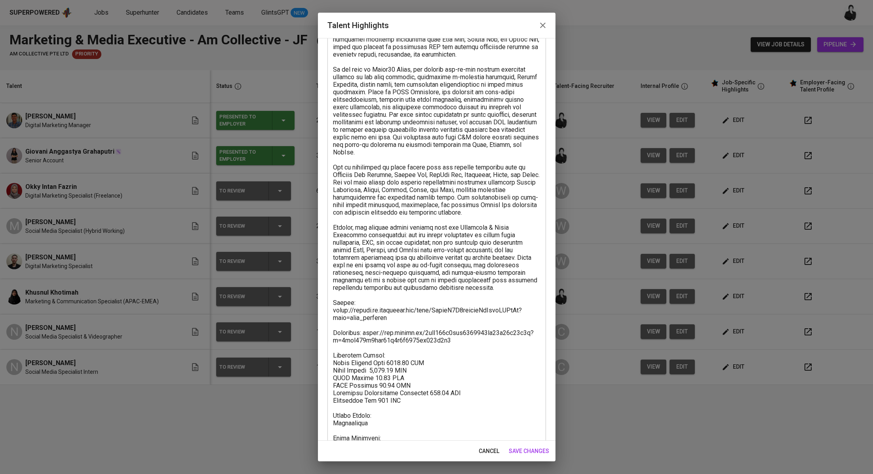
scroll to position [168, 0]
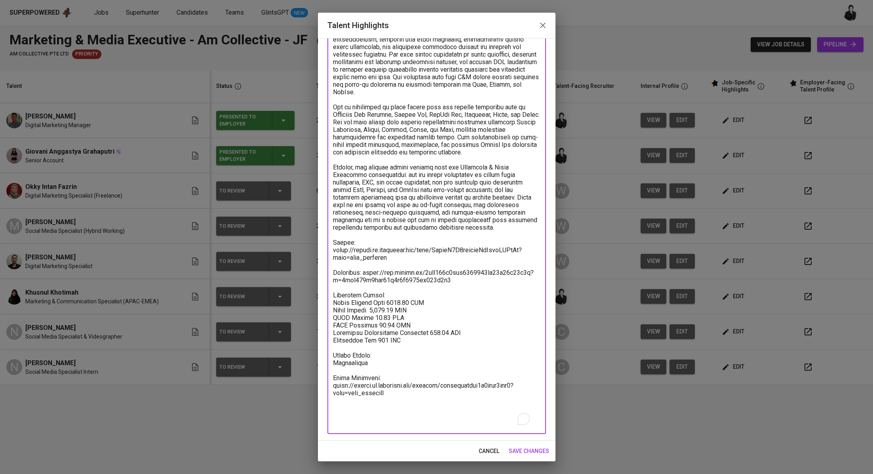
drag, startPoint x: 394, startPoint y: 412, endPoint x: 328, endPoint y: 394, distance: 67.6
click at [328, 394] on div "x Talent Highlights" at bounding box center [436, 174] width 219 height 519
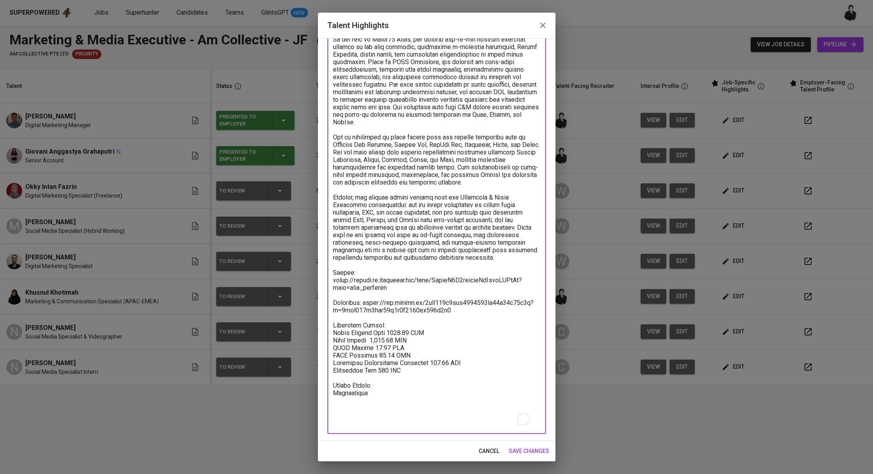
scroll to position [130, 0]
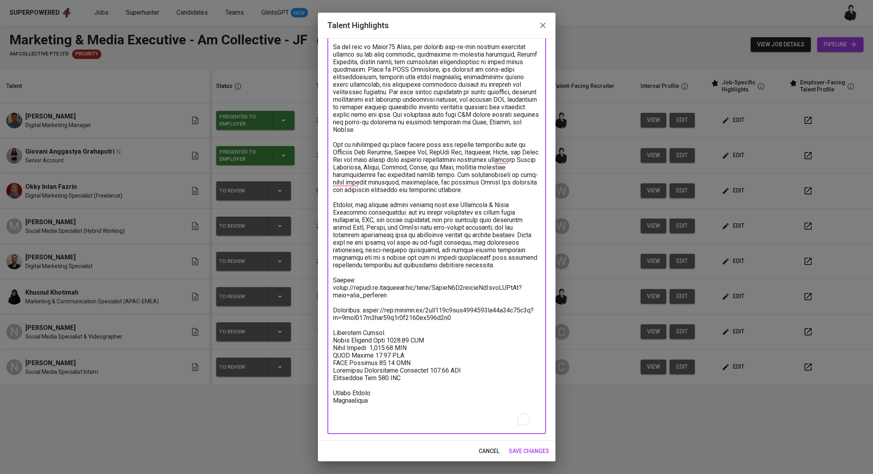
type textarea "Oky is a digital marketing specialist with a strong background in managing camp…"
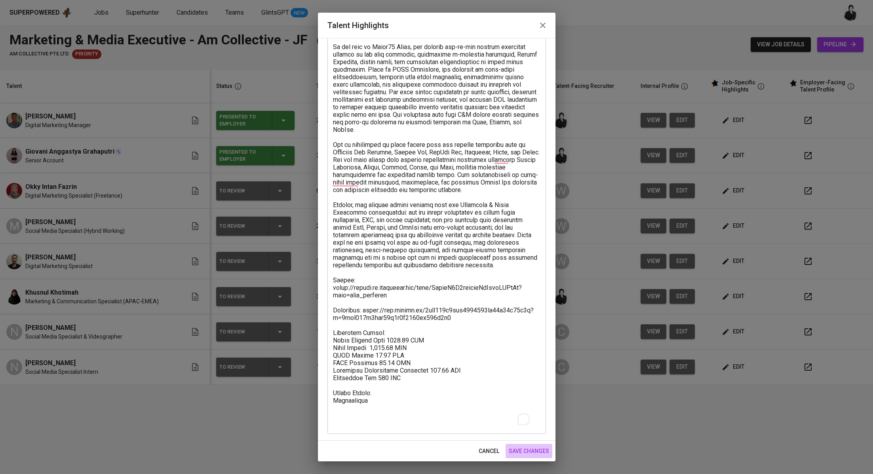
click at [508, 450] on button "save changes" at bounding box center [529, 451] width 47 height 15
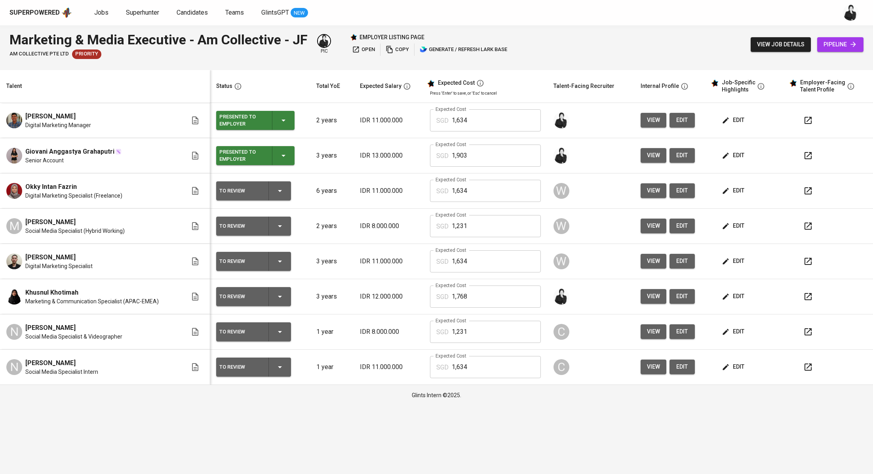
click at [278, 190] on icon "button" at bounding box center [280, 191] width 10 height 10
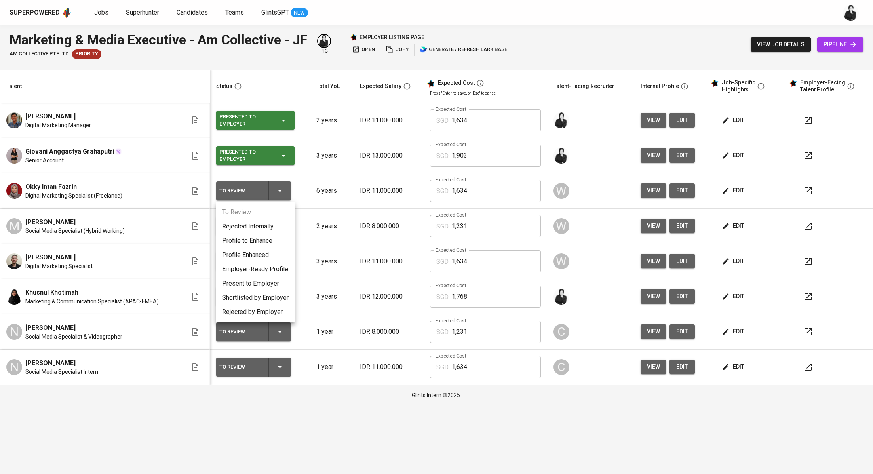
click at [263, 284] on li "Present to Employer" at bounding box center [255, 283] width 79 height 14
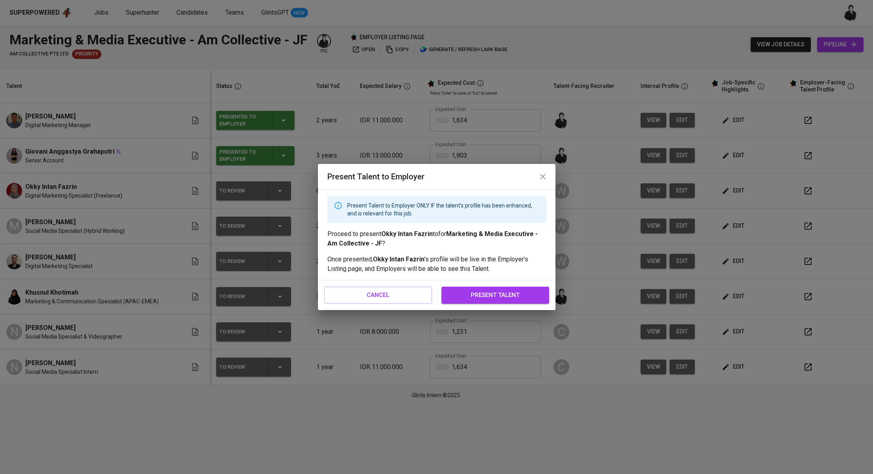
click at [497, 294] on span "present talent" at bounding box center [495, 295] width 90 height 10
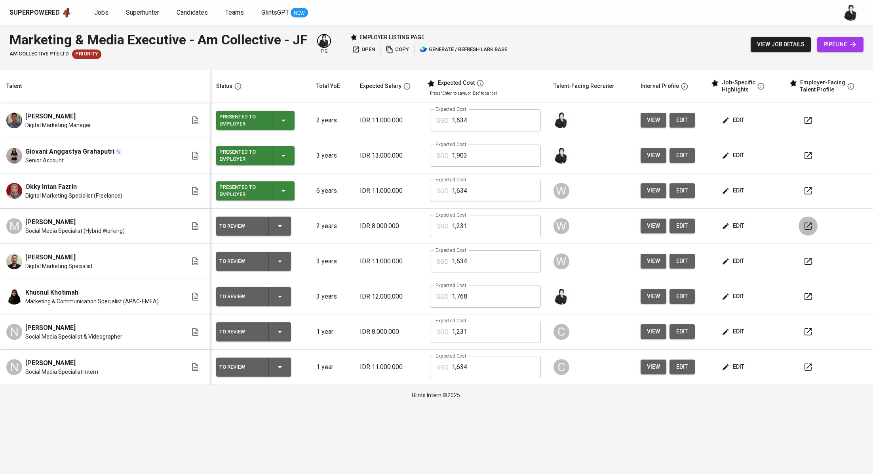
click at [812, 225] on icon "button" at bounding box center [808, 226] width 10 height 10
click at [735, 228] on span "edit" at bounding box center [733, 226] width 21 height 10
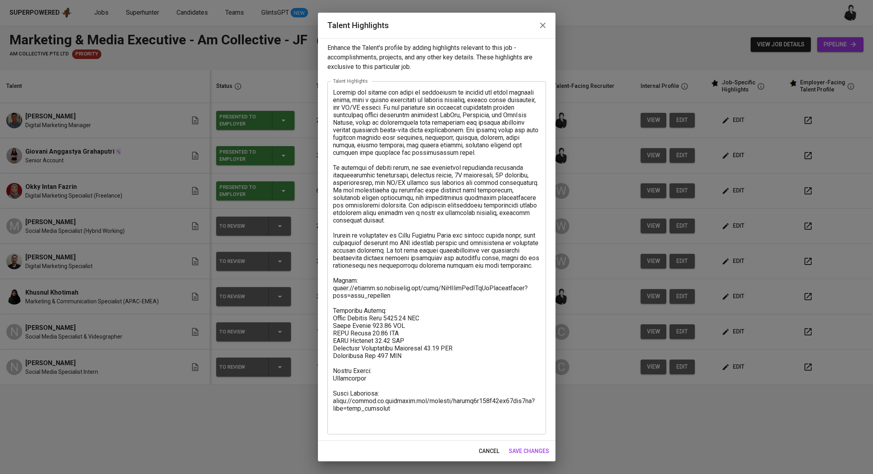
scroll to position [2, 0]
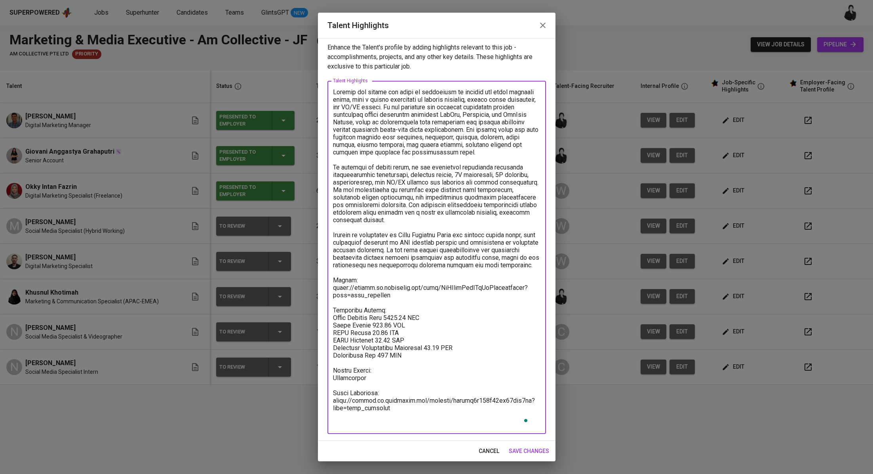
drag, startPoint x: 424, startPoint y: 425, endPoint x: 332, endPoint y: 409, distance: 92.9
click at [332, 409] on div "x Talent Highlights" at bounding box center [436, 257] width 219 height 353
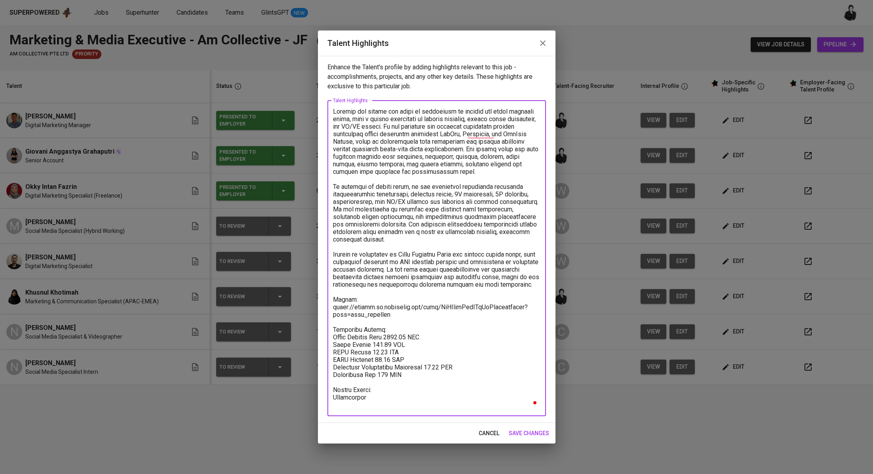
type textarea "Chandra has around two years of experience in digital and media creative roles,…"
click at [525, 432] on span "save changes" at bounding box center [529, 433] width 40 height 10
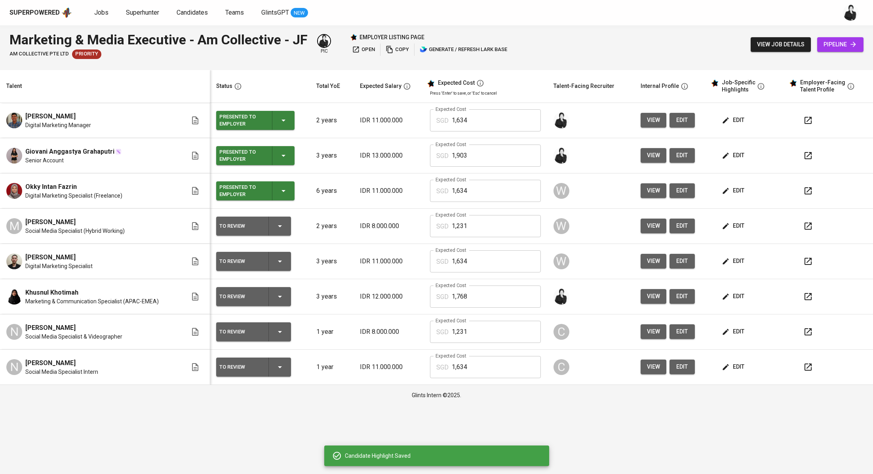
click at [284, 228] on icon "button" at bounding box center [280, 226] width 10 height 10
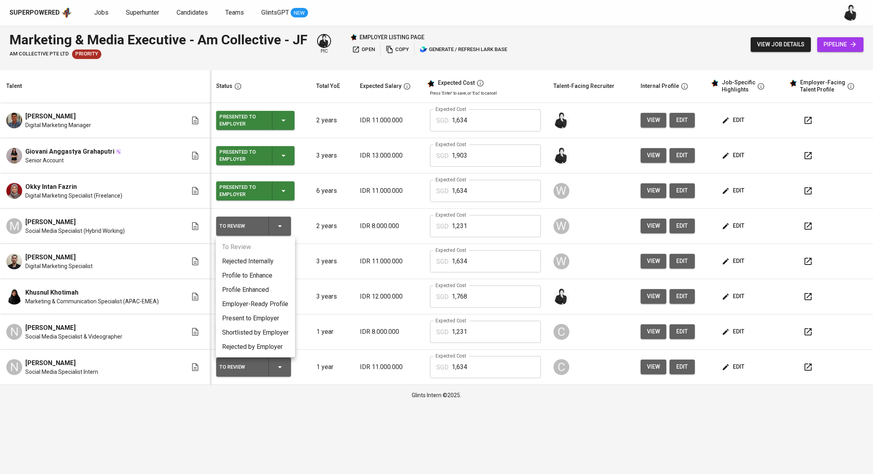
click at [272, 321] on li "Present to Employer" at bounding box center [255, 318] width 79 height 14
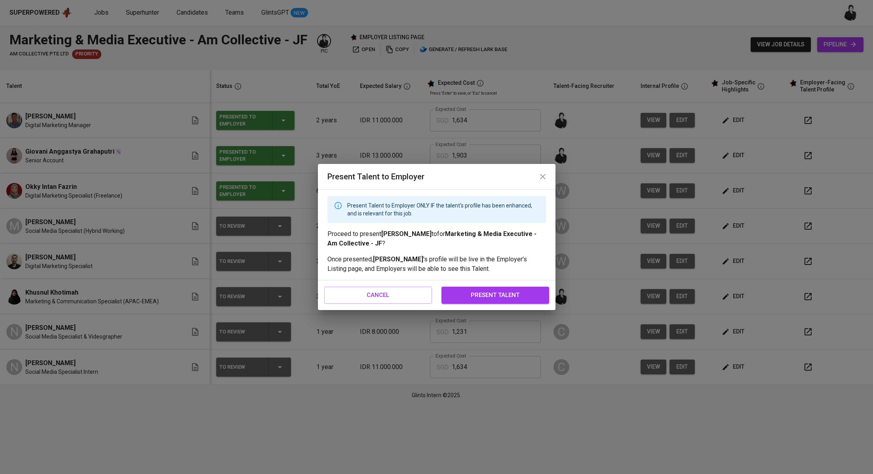
click at [483, 295] on span "present talent" at bounding box center [495, 295] width 90 height 10
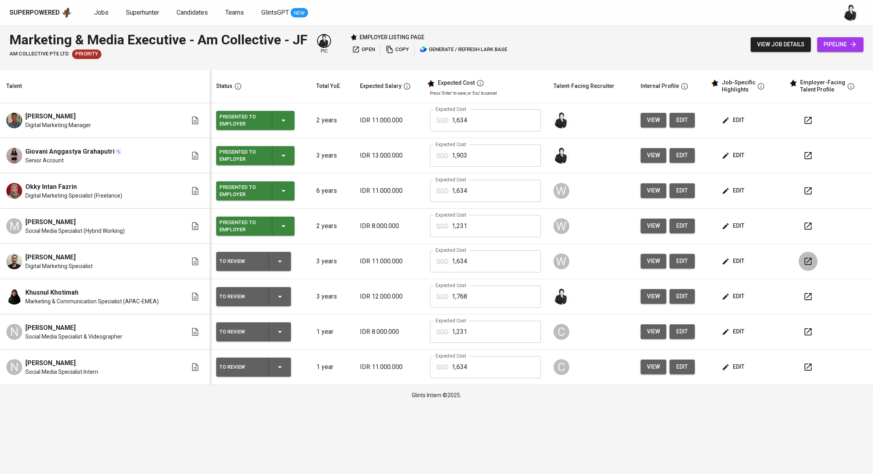
click at [807, 263] on icon "button" at bounding box center [808, 262] width 10 height 10
click at [735, 265] on span "edit" at bounding box center [733, 261] width 21 height 10
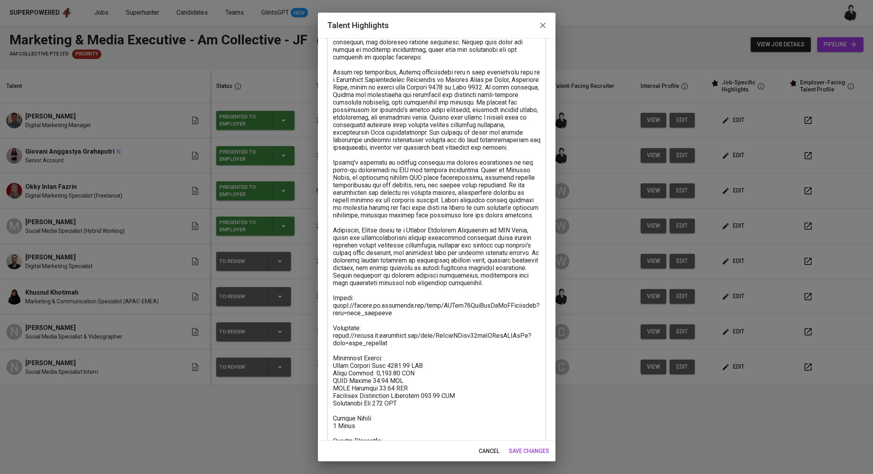
scroll to position [152, 0]
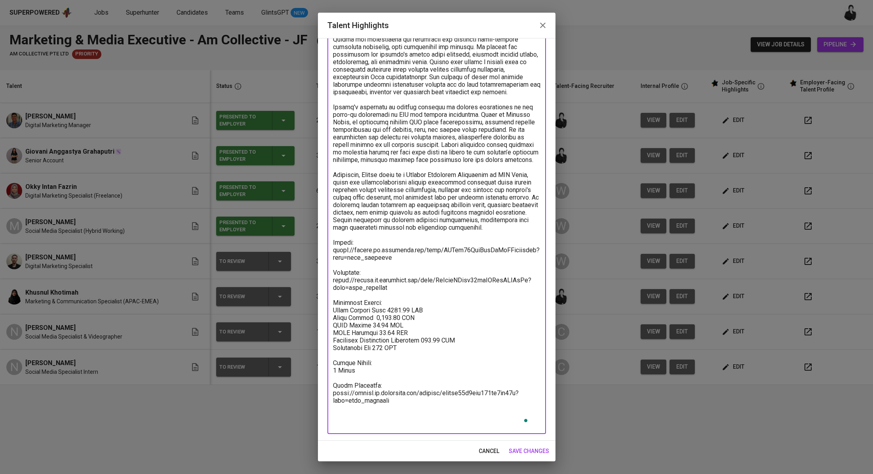
drag, startPoint x: 405, startPoint y: 423, endPoint x: 331, endPoint y: 404, distance: 76.8
click at [331, 404] on div "x Talent Highlights" at bounding box center [436, 182] width 219 height 504
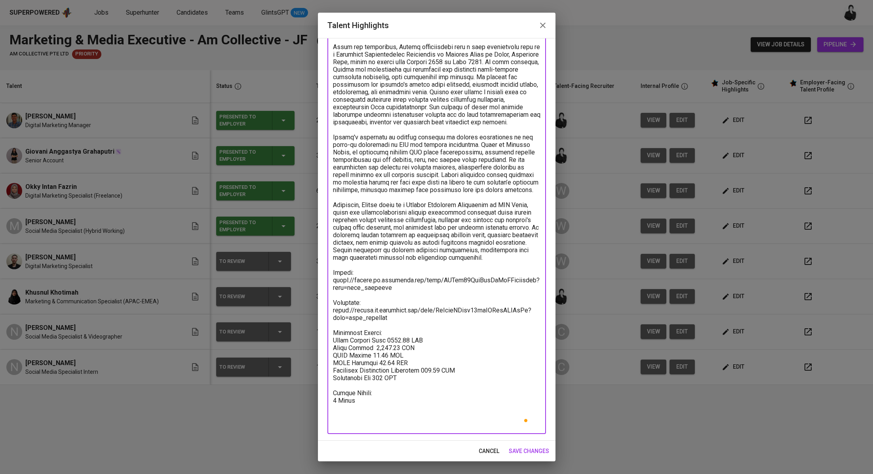
scroll to position [122, 0]
type textarea "Kelvin Yenson is a Digital Marketing Specialist with three years of professiona…"
click at [523, 448] on span "save changes" at bounding box center [529, 451] width 40 height 10
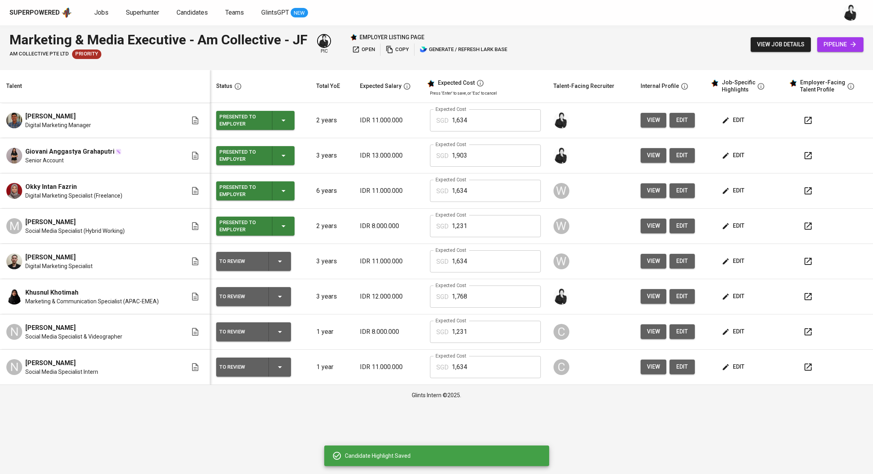
click at [279, 263] on icon "button" at bounding box center [280, 262] width 10 height 10
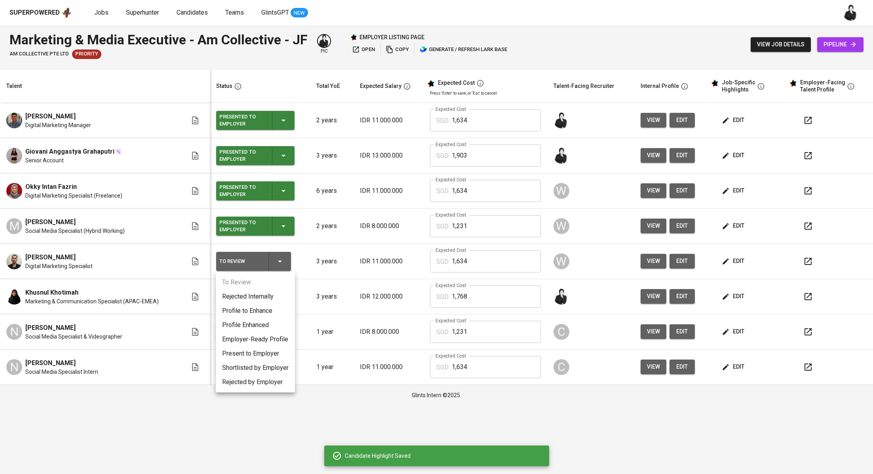
click at [267, 356] on li "Present to Employer" at bounding box center [255, 353] width 79 height 14
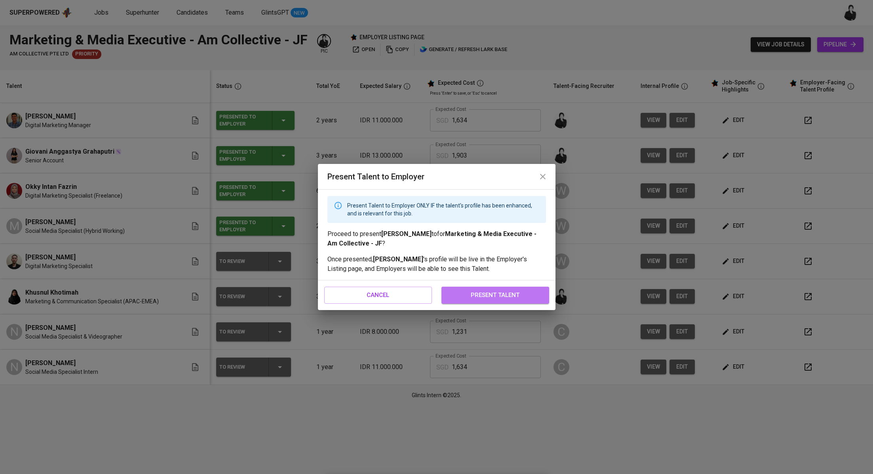
click at [478, 295] on span "present talent" at bounding box center [495, 295] width 90 height 10
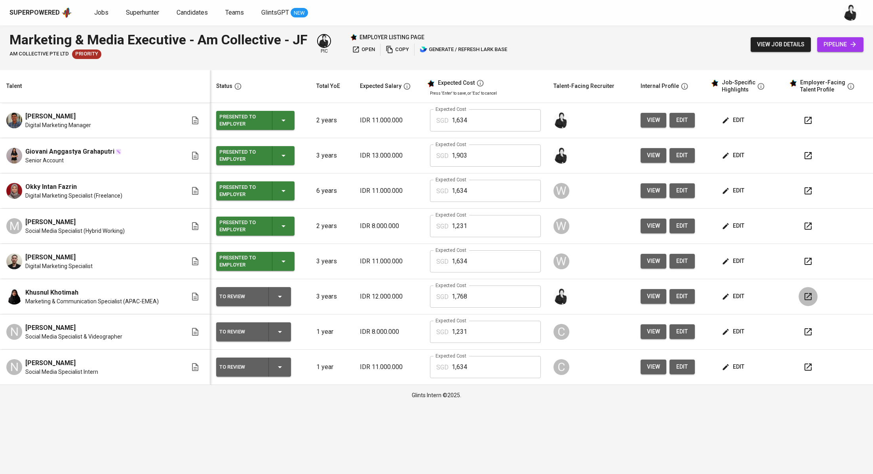
click at [805, 298] on icon "button" at bounding box center [808, 297] width 10 height 10
click at [279, 304] on div "To Review" at bounding box center [253, 296] width 69 height 19
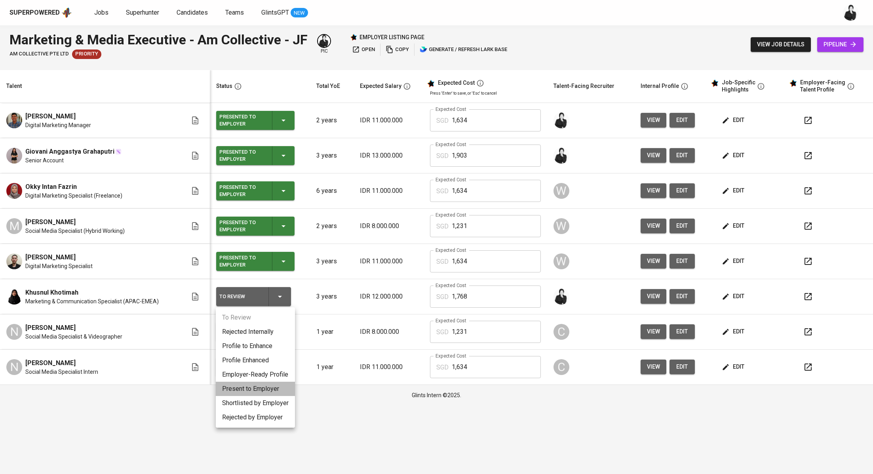
click at [275, 390] on li "Present to Employer" at bounding box center [255, 389] width 79 height 14
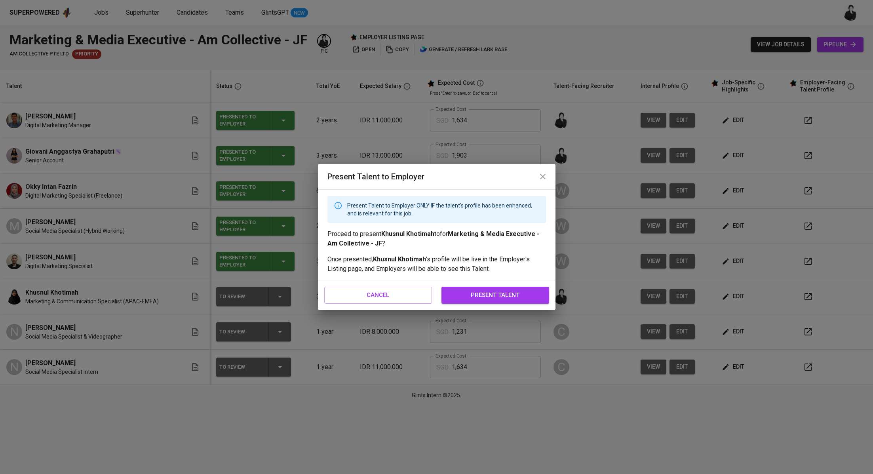
click at [479, 299] on span "present talent" at bounding box center [495, 295] width 90 height 10
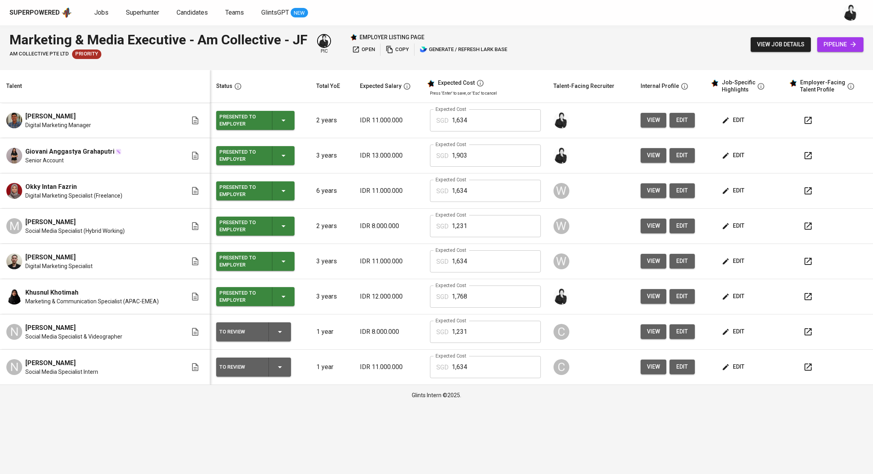
click at [808, 337] on button "button" at bounding box center [808, 331] width 19 height 19
click at [729, 332] on span "edit" at bounding box center [733, 332] width 21 height 10
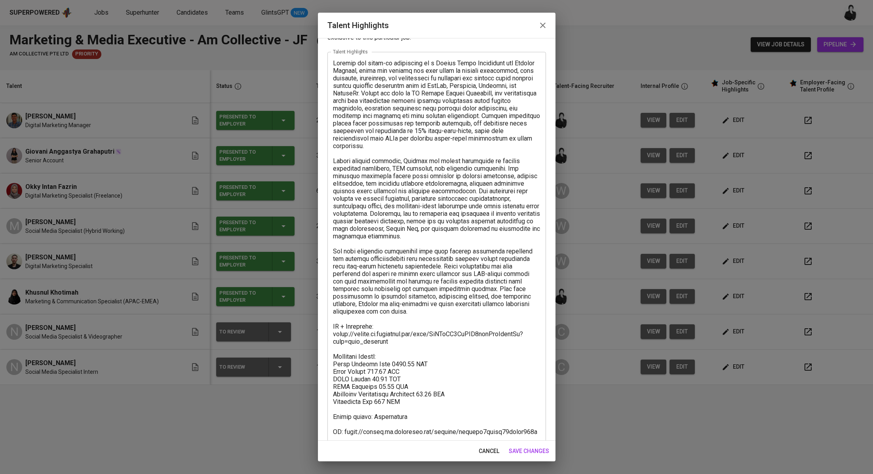
scroll to position [55, 0]
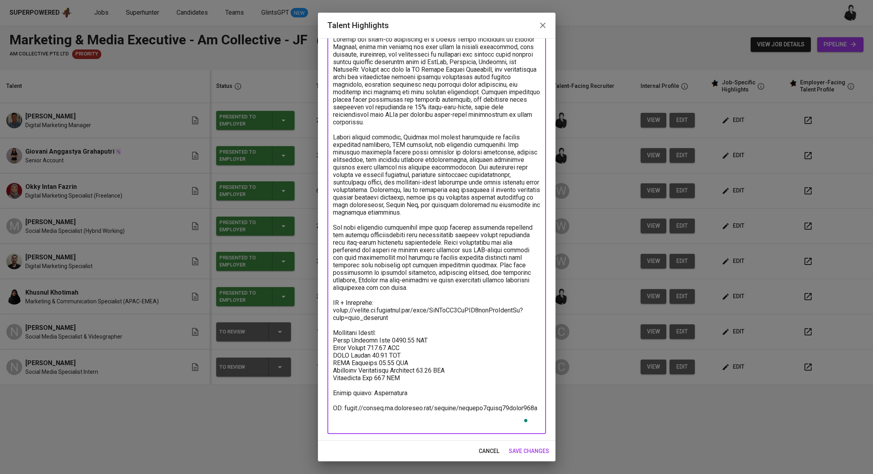
drag, startPoint x: 522, startPoint y: 415, endPoint x: 323, endPoint y: 407, distance: 199.3
click at [323, 407] on div "Enhance the Talent's profile by adding highlights relevant to this job - accomp…" at bounding box center [437, 239] width 238 height 403
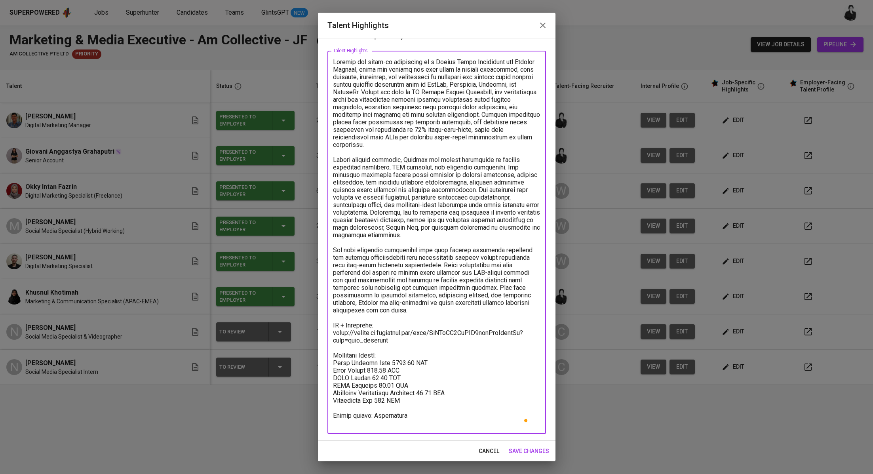
scroll to position [32, 0]
click at [426, 424] on textarea "To enrich screen reader interactions, please activate Accessibility in Grammarl…" at bounding box center [436, 242] width 207 height 369
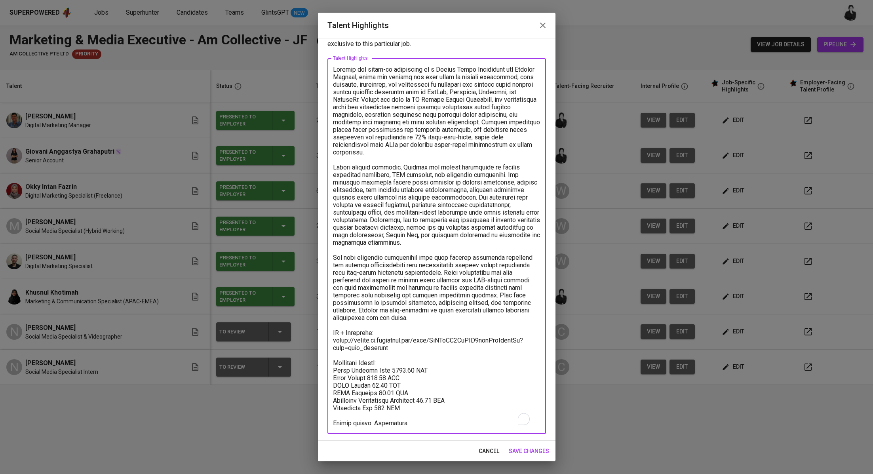
type textarea "Nurmala has hands-on experience as a Social Media Specialist and Content Creato…"
click at [535, 452] on span "save changes" at bounding box center [529, 451] width 40 height 10
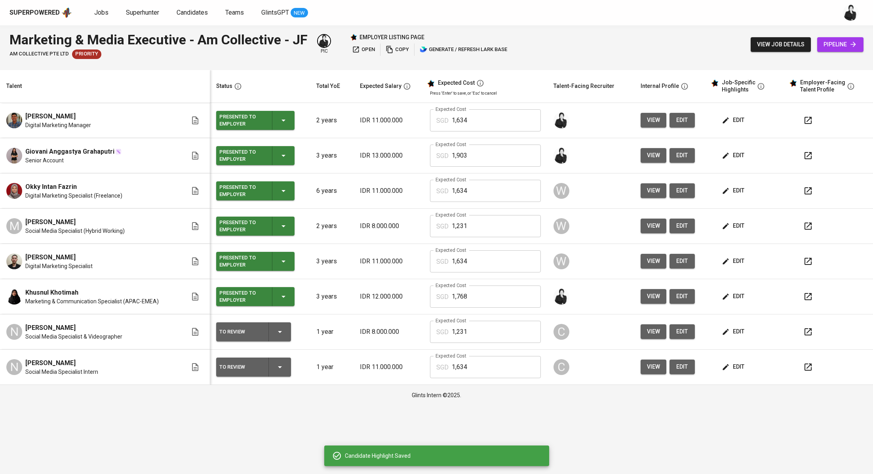
click at [284, 330] on div "To Review" at bounding box center [253, 331] width 69 height 19
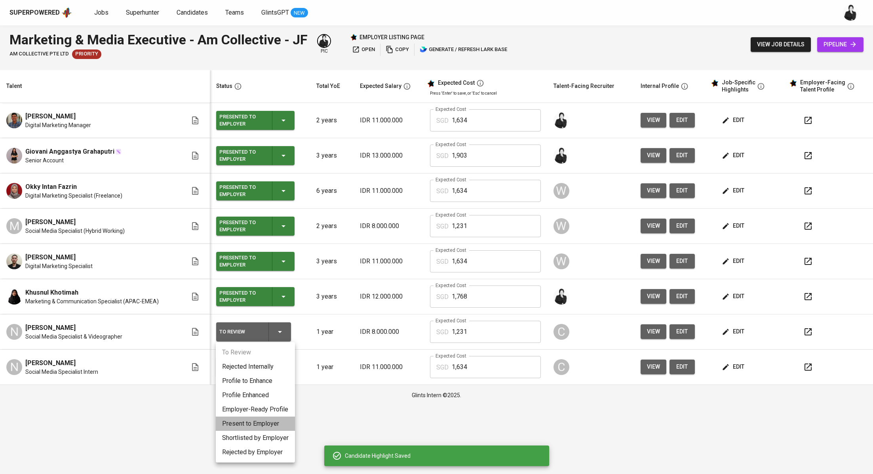
click at [263, 428] on li "Present to Employer" at bounding box center [255, 424] width 79 height 14
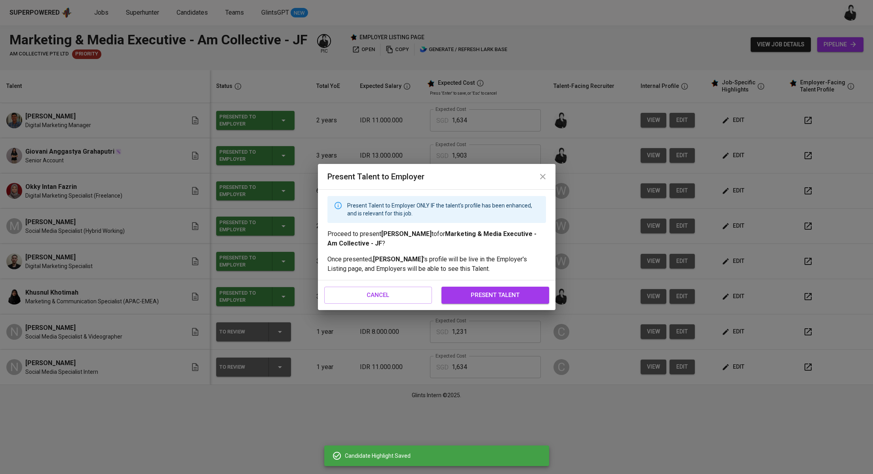
click at [491, 292] on span "present talent" at bounding box center [495, 295] width 90 height 10
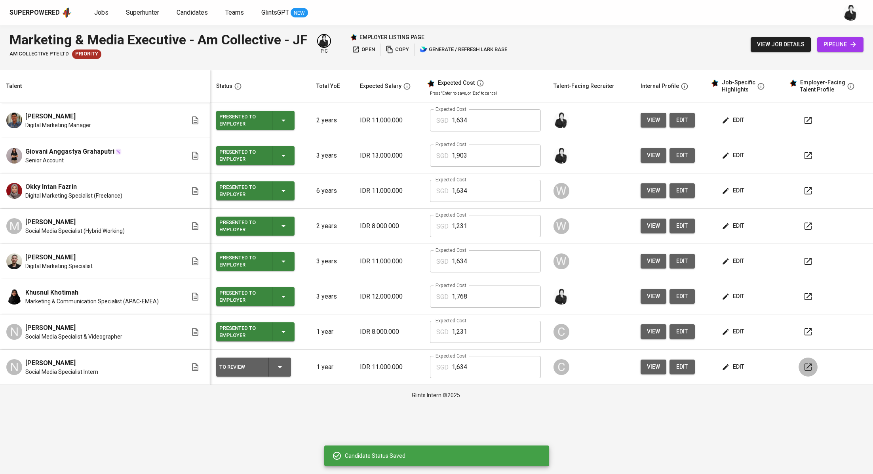
click at [807, 367] on icon "button" at bounding box center [808, 367] width 10 height 10
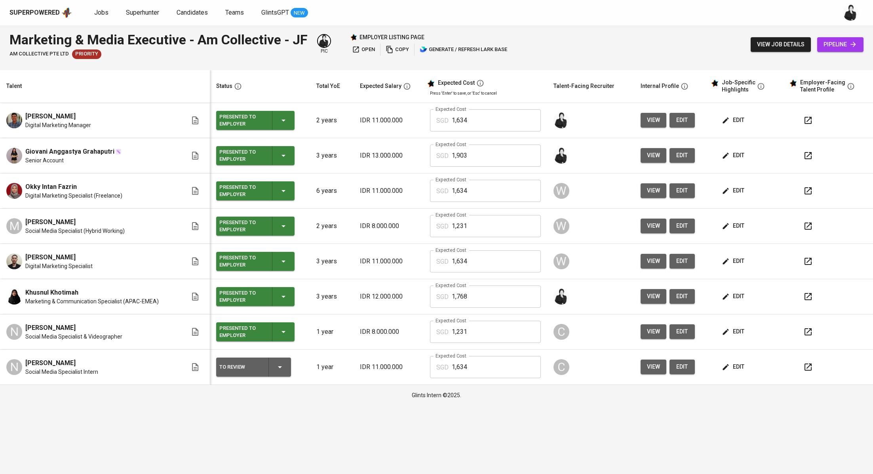
click at [806, 369] on icon "button" at bounding box center [808, 367] width 7 height 7
click at [728, 361] on button "edit" at bounding box center [733, 367] width 27 height 15
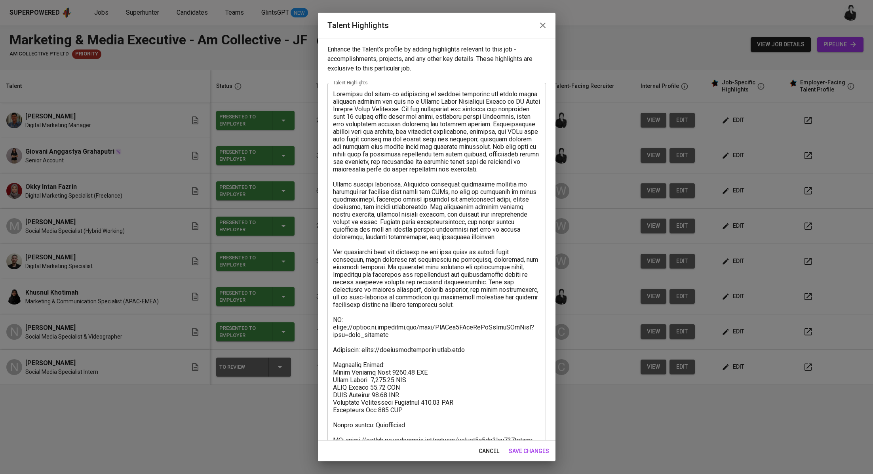
scroll to position [40, 0]
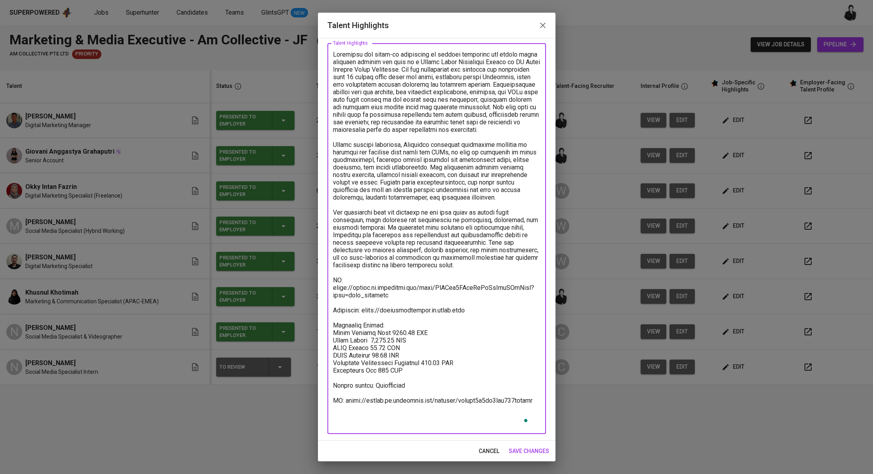
drag, startPoint x: 525, startPoint y: 416, endPoint x: 315, endPoint y: 406, distance: 210.5
click at [315, 406] on div "Talent Highlights Enhance the Talent's profile by adding highlights relevant to…" at bounding box center [436, 237] width 873 height 474
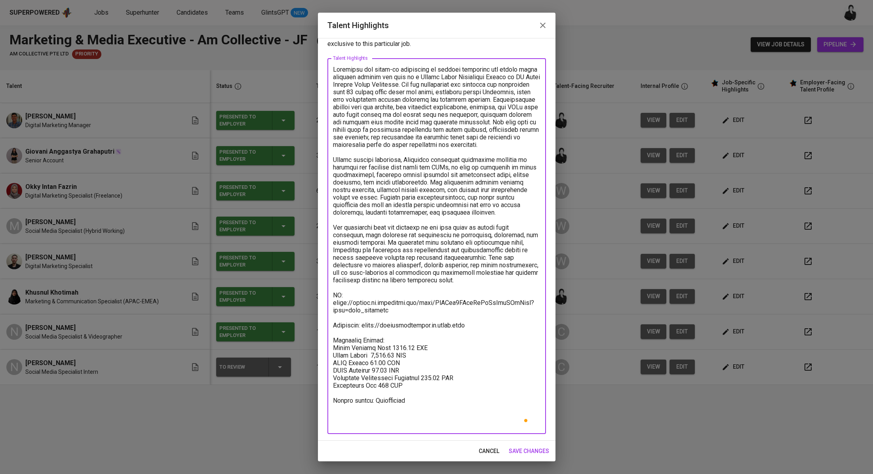
scroll to position [17, 0]
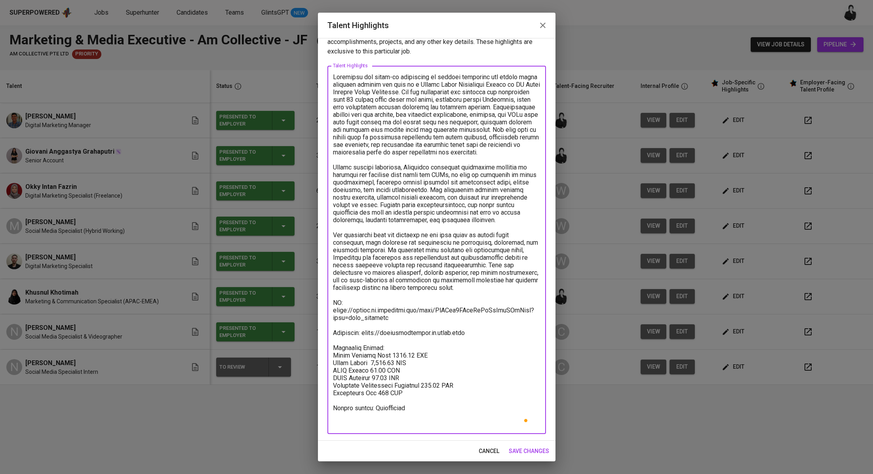
type textarea "Nicolette has hands-on experience in digital marketing and social media strateg…"
click at [526, 446] on span "save changes" at bounding box center [529, 451] width 40 height 10
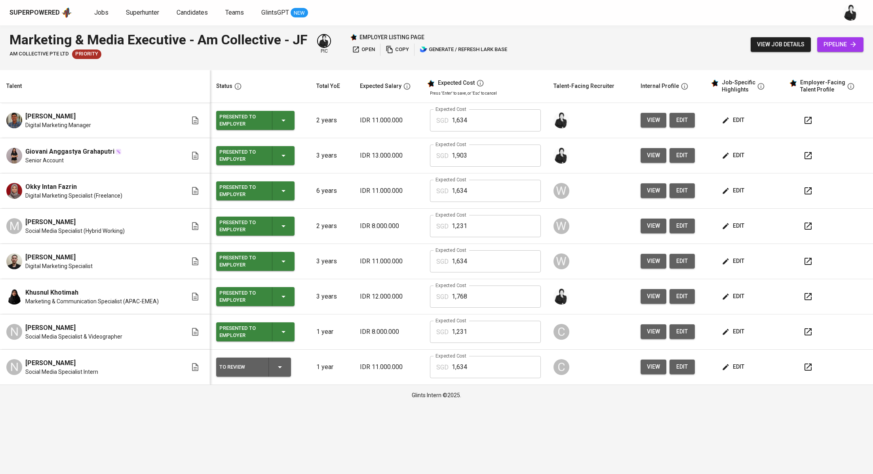
click at [272, 352] on td "To Review" at bounding box center [260, 367] width 100 height 35
click at [278, 367] on icon "button" at bounding box center [280, 367] width 10 height 10
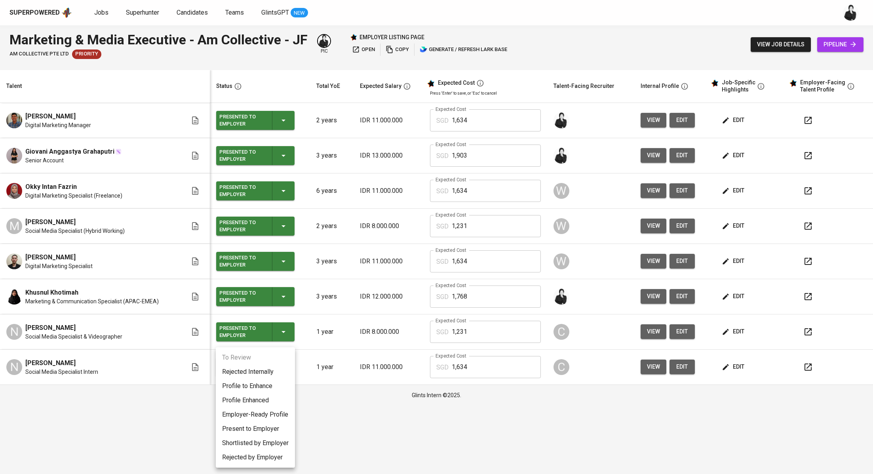
click at [272, 434] on li "Present to Employer" at bounding box center [255, 429] width 79 height 14
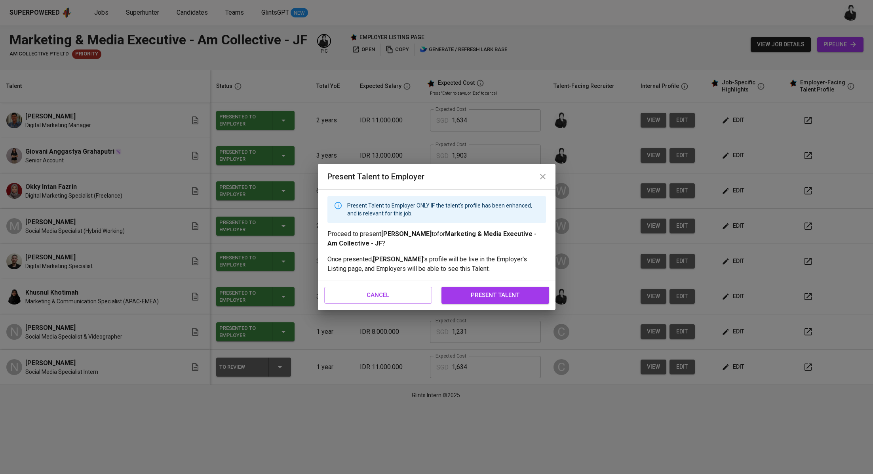
click at [513, 295] on span "present talent" at bounding box center [495, 295] width 90 height 10
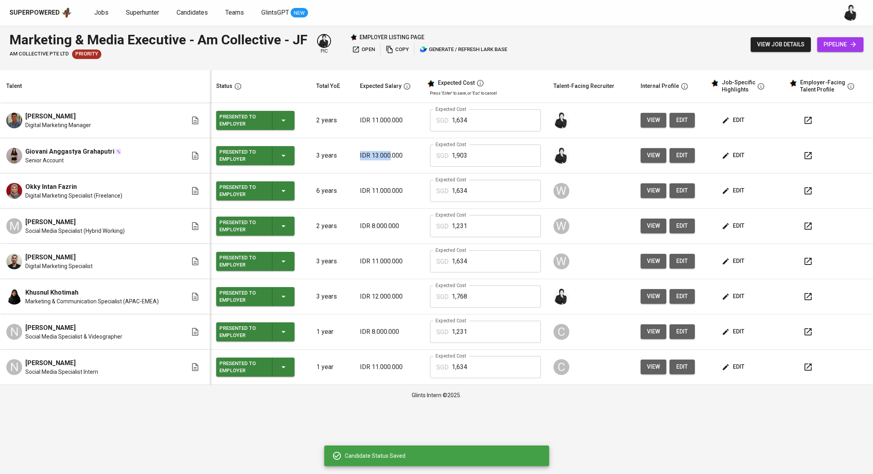
click at [391, 153] on td "IDR 13.000.000" at bounding box center [389, 155] width 70 height 35
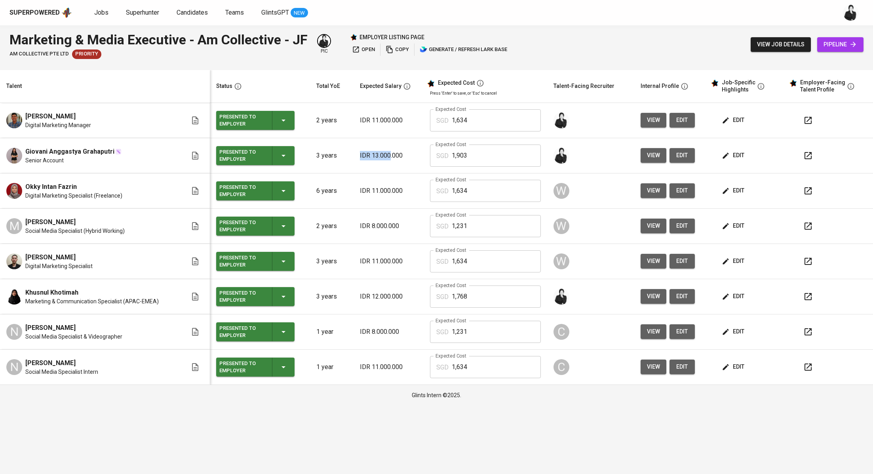
click at [361, 49] on span "open" at bounding box center [363, 49] width 23 height 9
click at [789, 44] on span "view job details" at bounding box center [781, 45] width 48 height 10
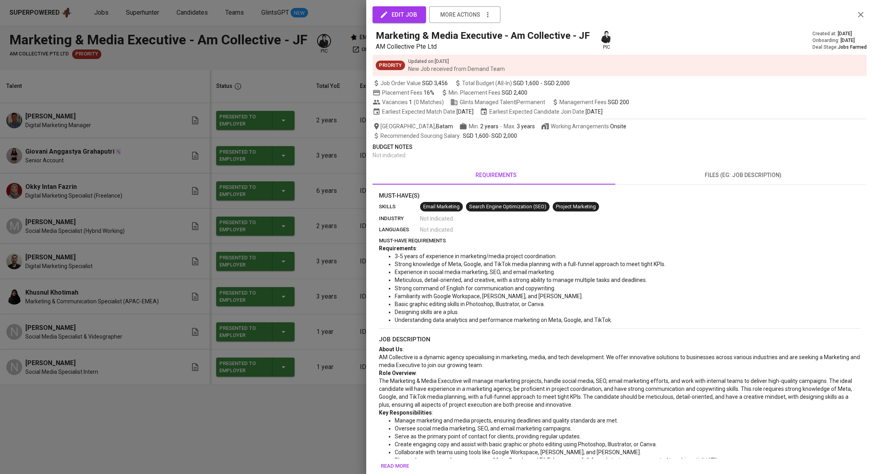
click at [317, 76] on div at bounding box center [436, 237] width 873 height 474
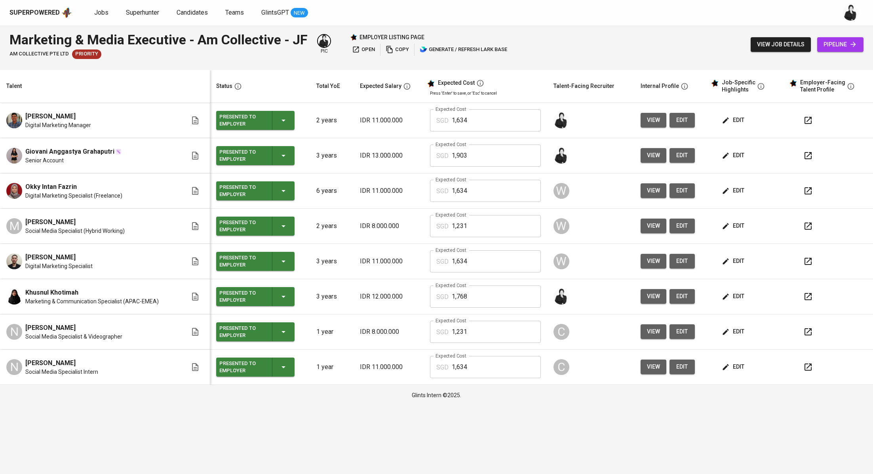
click at [820, 45] on link "pipeline" at bounding box center [840, 44] width 46 height 15
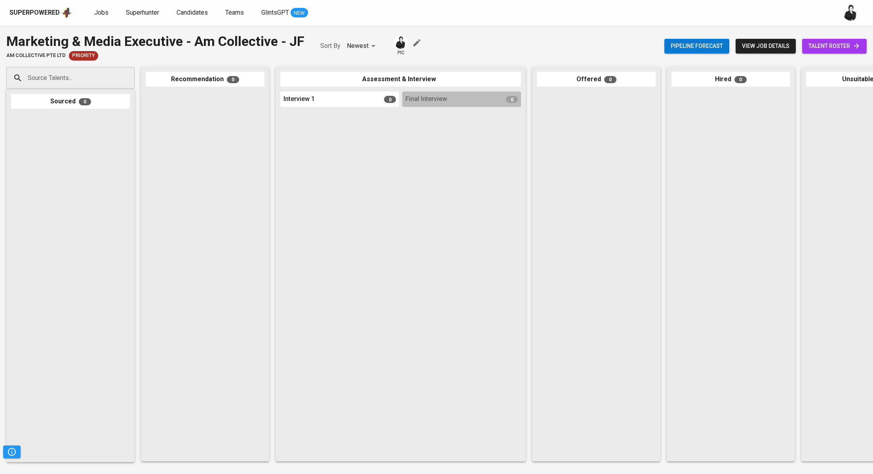
click at [826, 44] on span "talent roster" at bounding box center [835, 46] width 52 height 10
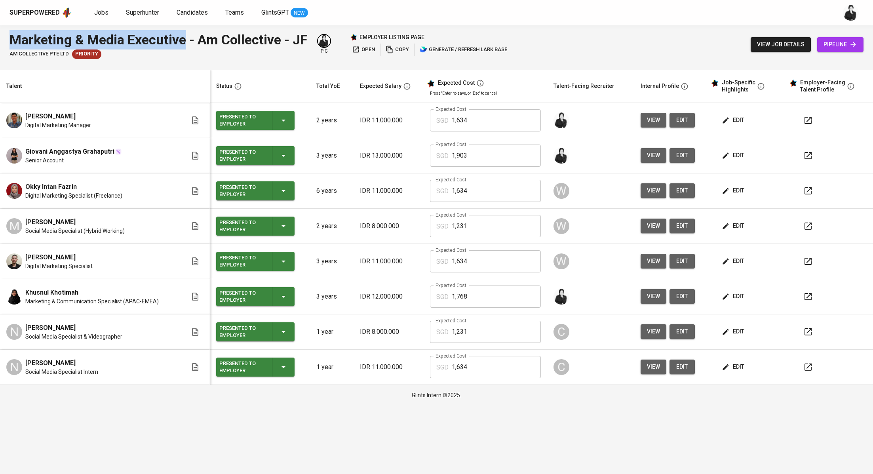
drag, startPoint x: 10, startPoint y: 41, endPoint x: 183, endPoint y: 46, distance: 173.5
click at [183, 46] on div "Marketing & Media Executive - Am Collective - JF" at bounding box center [159, 39] width 298 height 19
copy div "Marketing & Media Executive"
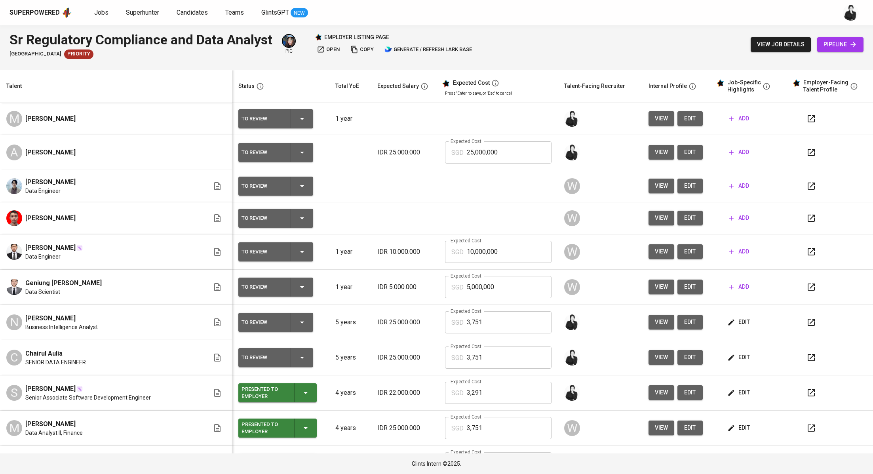
click at [726, 158] on button "add" at bounding box center [739, 152] width 27 height 15
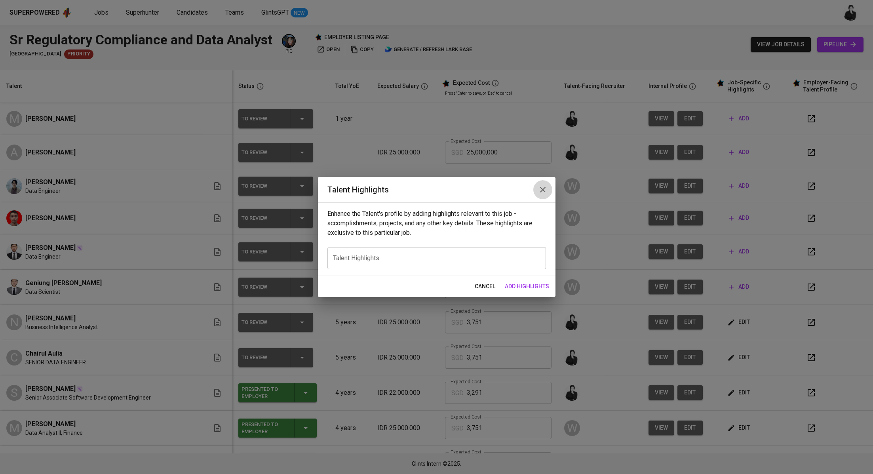
drag, startPoint x: 542, startPoint y: 188, endPoint x: 712, endPoint y: 158, distance: 173.2
click at [542, 187] on icon "button" at bounding box center [543, 190] width 10 height 10
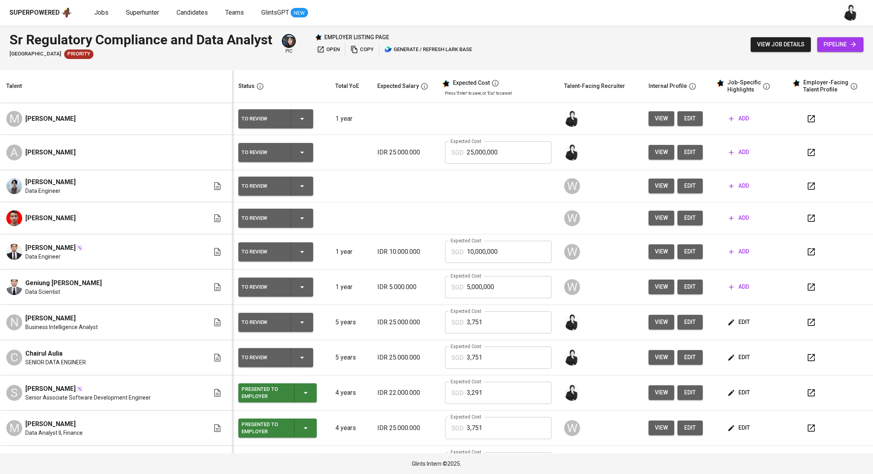
click at [684, 152] on span "edit" at bounding box center [690, 152] width 13 height 10
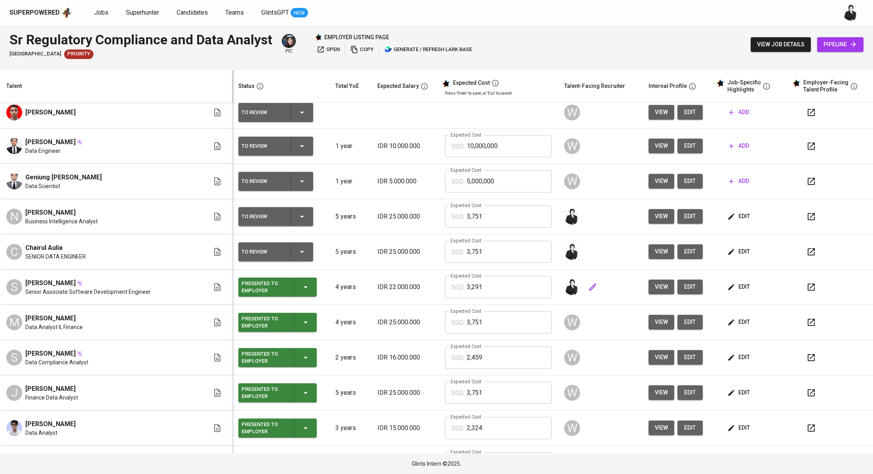
scroll to position [76, 0]
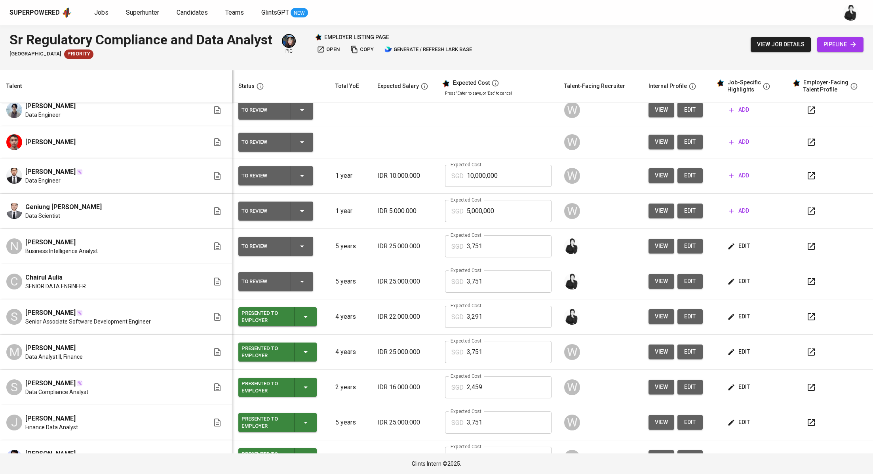
click at [807, 277] on icon "button" at bounding box center [812, 282] width 10 height 10
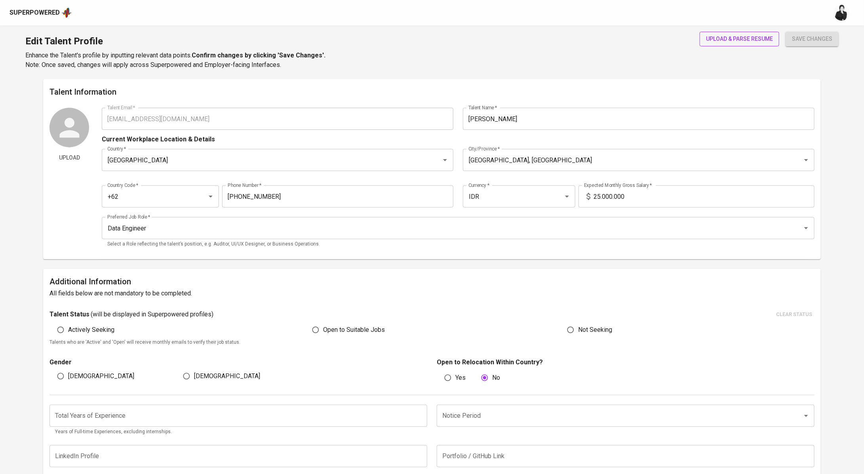
click at [742, 35] on span "upload & parse resume" at bounding box center [739, 39] width 67 height 10
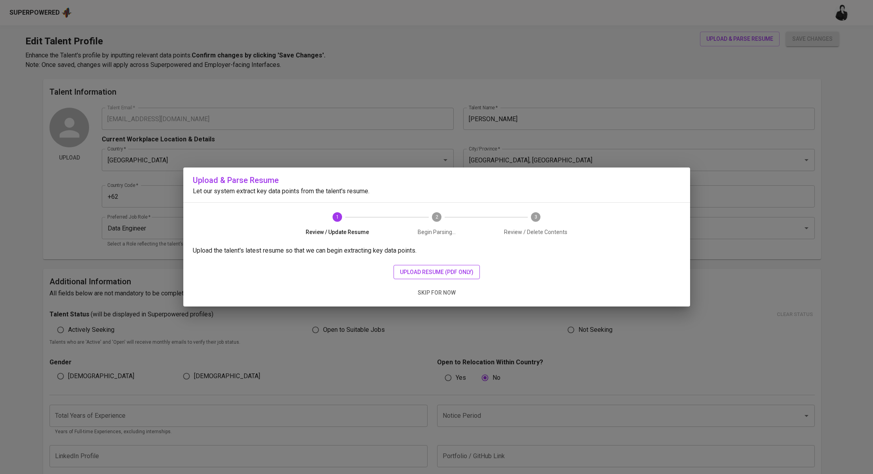
click at [451, 266] on button "upload resume (pdf only)" at bounding box center [437, 272] width 86 height 15
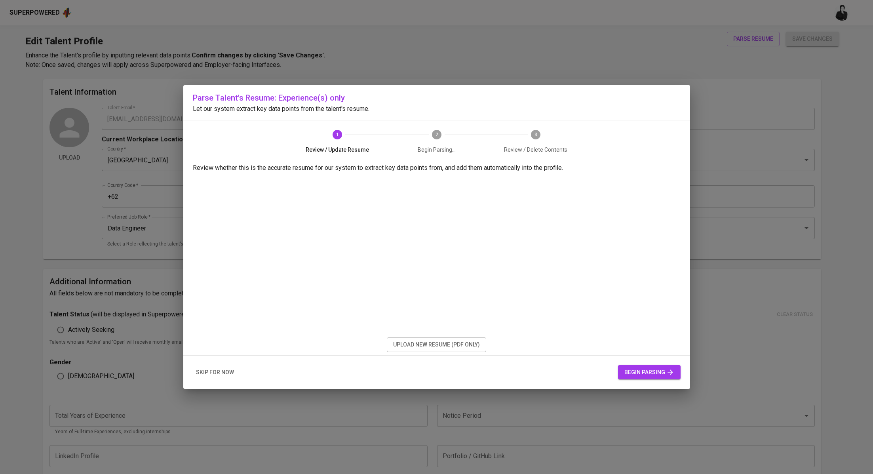
click at [635, 375] on span "begin parsing" at bounding box center [649, 372] width 50 height 10
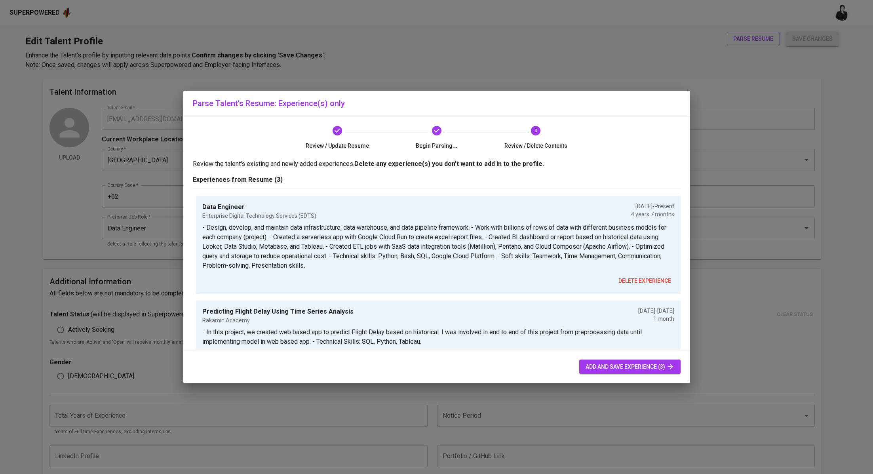
click at [602, 367] on span "add and save experience (3)" at bounding box center [630, 367] width 89 height 10
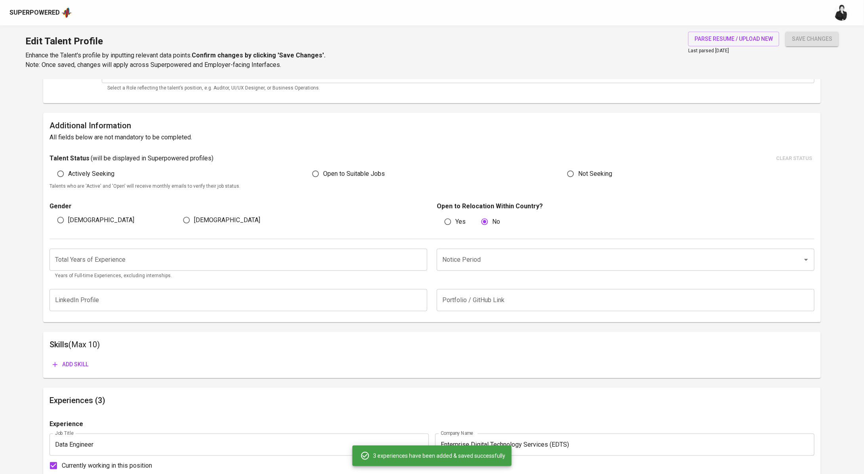
scroll to position [157, 0]
click at [220, 257] on input "number" at bounding box center [238, 259] width 378 height 22
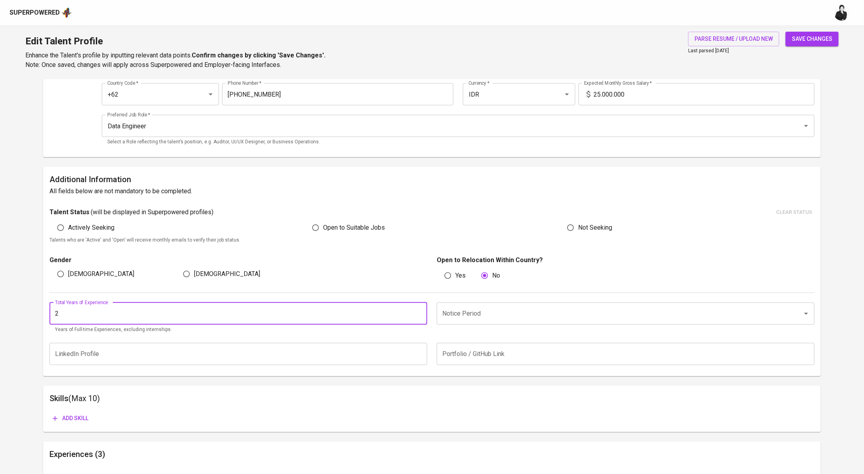
scroll to position [18, 0]
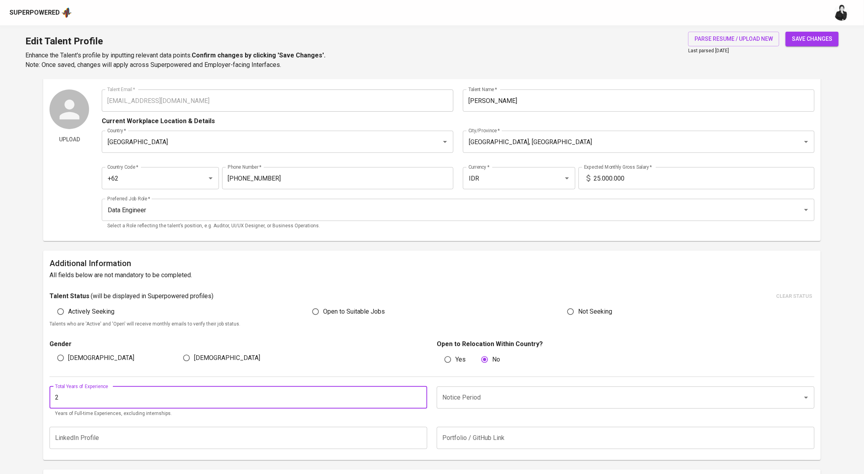
type input "2"
click at [481, 404] on input "Notice Period" at bounding box center [614, 397] width 348 height 15
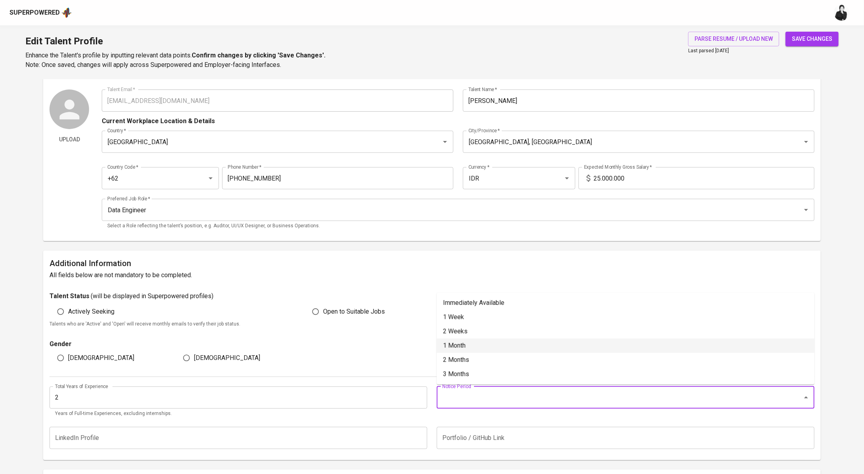
click at [482, 346] on li "1 Month" at bounding box center [626, 346] width 378 height 14
type input "1 Month"
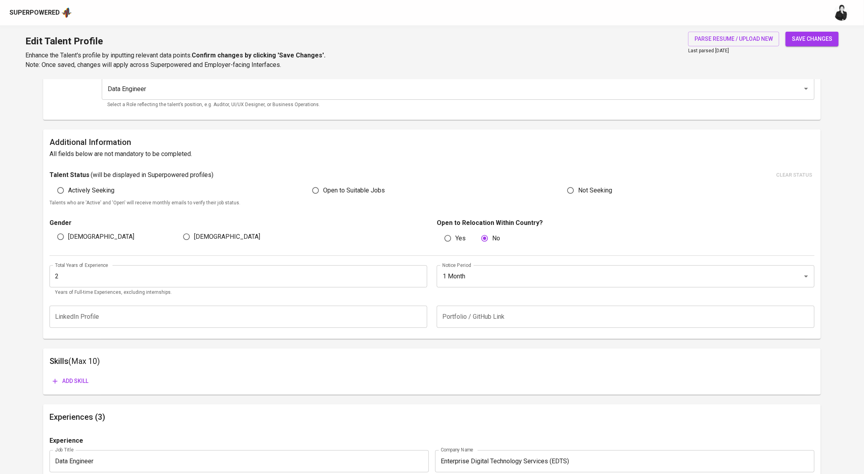
scroll to position [144, 0]
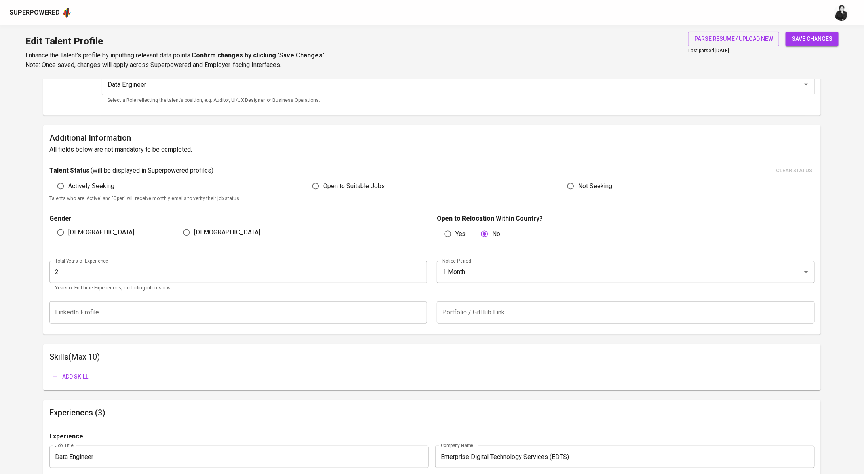
click at [281, 281] on input "2" at bounding box center [238, 272] width 378 height 22
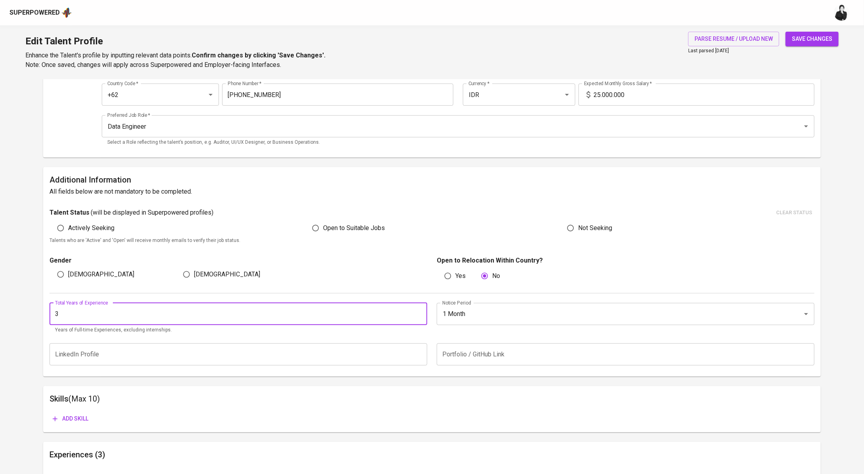
scroll to position [0, 0]
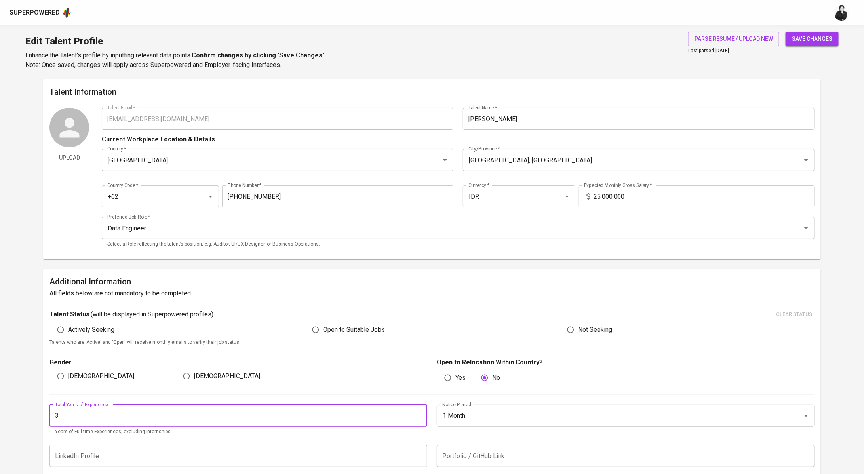
type input "3"
click at [600, 194] on input "25.000.000" at bounding box center [704, 196] width 221 height 22
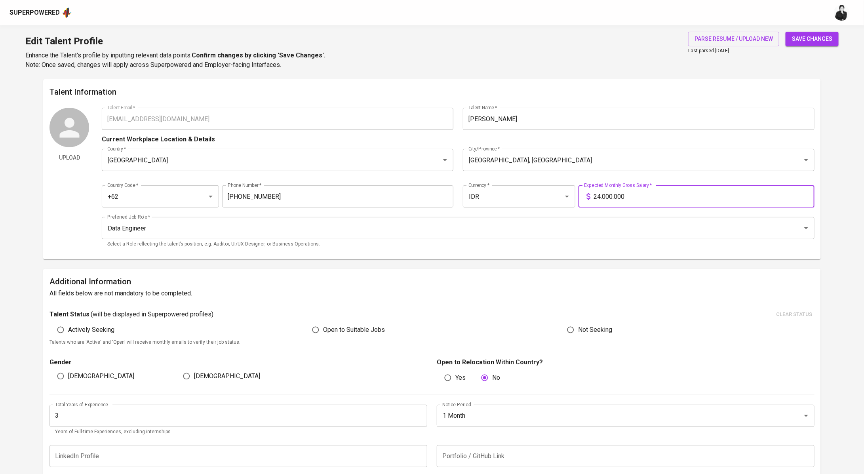
type input "24.000.000"
click at [822, 42] on span "save changes" at bounding box center [812, 39] width 40 height 10
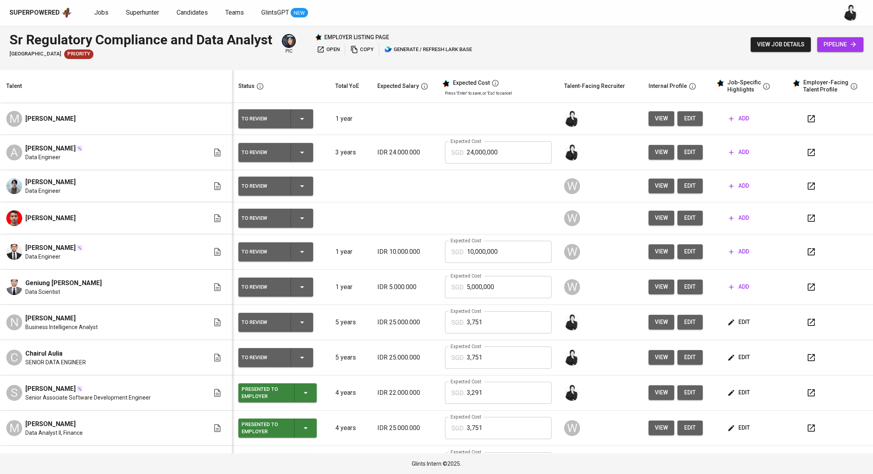
click at [808, 322] on icon "button" at bounding box center [811, 322] width 7 height 7
click at [807, 152] on icon "button" at bounding box center [812, 153] width 10 height 10
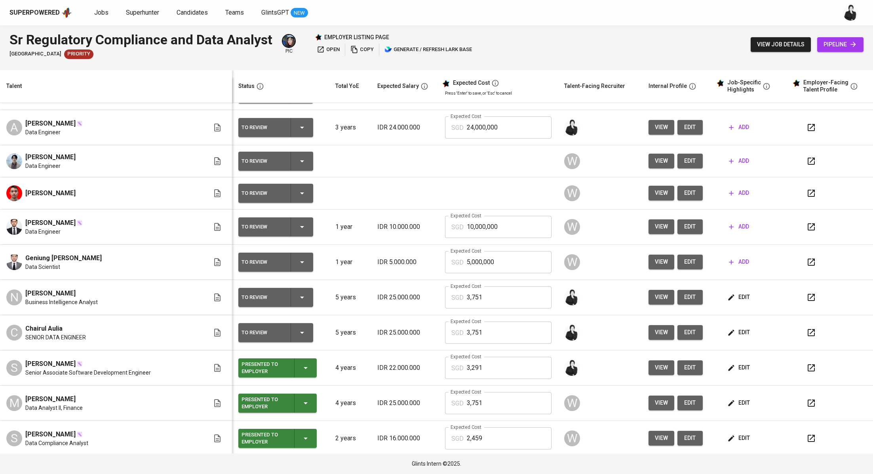
click at [807, 301] on icon "button" at bounding box center [812, 298] width 10 height 10
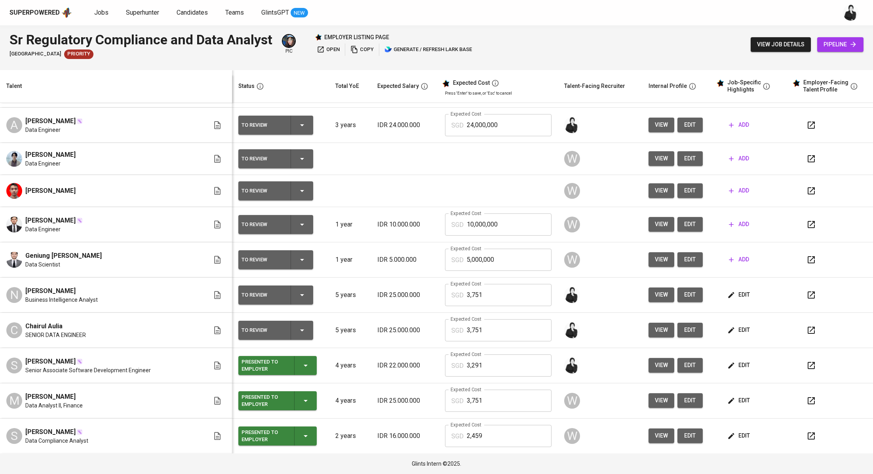
click at [737, 297] on span "edit" at bounding box center [739, 295] width 21 height 10
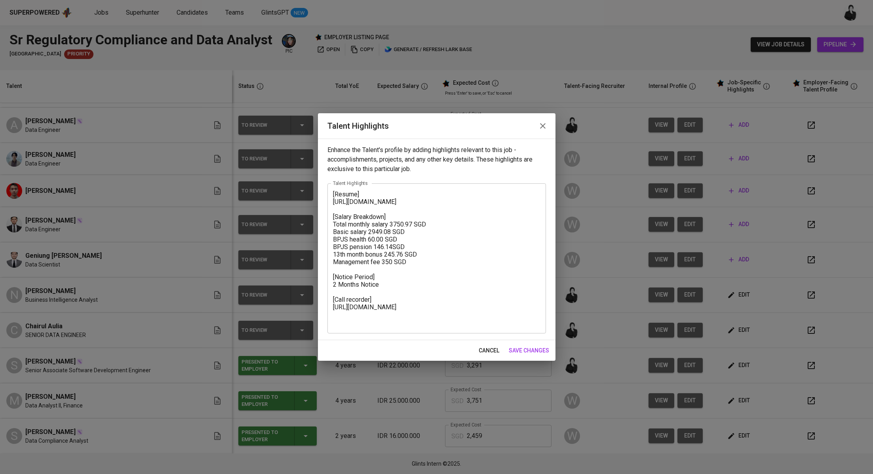
click at [332, 193] on div "[Resume] https://glints.sg.larksuite.com/file/UX5AbCayIozVgkxEhUtlafHHgre?from=…" at bounding box center [436, 258] width 219 height 150
click at [333, 189] on div "[Resume] https://glints.sg.larksuite.com/file/UX5AbCayIozVgkxEhUtlafHHgre?from=…" at bounding box center [436, 258] width 219 height 150
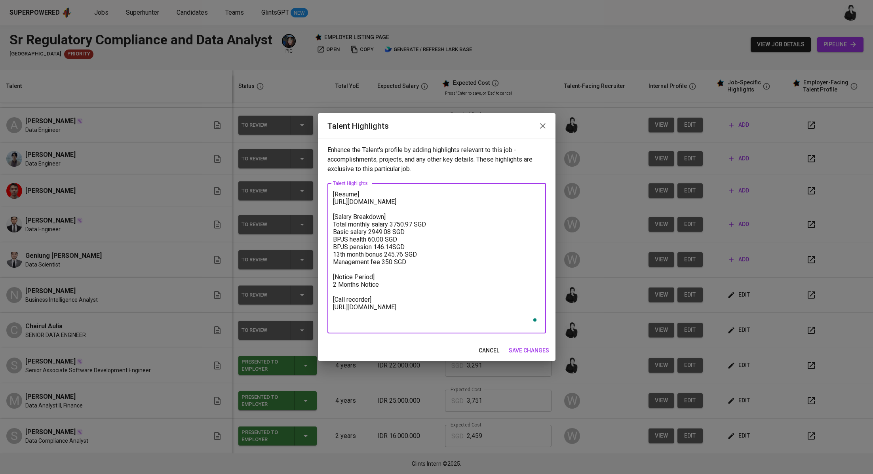
click at [333, 194] on textarea "[Resume] https://glints.sg.larksuite.com/file/UX5AbCayIozVgkxEhUtlafHHgre?from=…" at bounding box center [436, 257] width 207 height 135
click at [332, 194] on div "[Resume] https://glints.sg.larksuite.com/file/UX5AbCayIozVgkxEhUtlafHHgre?from=…" at bounding box center [436, 258] width 219 height 150
click at [333, 194] on textarea "[Resume] https://glints.sg.larksuite.com/file/UX5AbCayIozVgkxEhUtlafHHgre?from=…" at bounding box center [436, 257] width 207 height 135
paste textarea "Nellie has been working as a Business Intelligence Analyst since 2019, with res…"
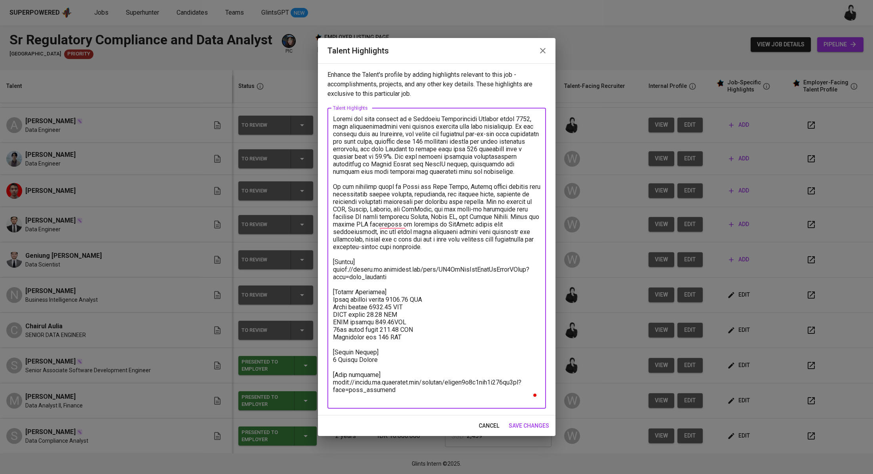
drag, startPoint x: 405, startPoint y: 398, endPoint x: 320, endPoint y: 113, distance: 297.2
click at [320, 113] on div "Enhance the Talent's profile by adding highlights relevant to this job - accomp…" at bounding box center [437, 239] width 238 height 352
type textarea "Nellie has been working as a Business Intelligence Analyst since 2019, with res…"
drag, startPoint x: 526, startPoint y: 426, endPoint x: 526, endPoint y: 417, distance: 9.1
click at [526, 426] on span "save changes" at bounding box center [529, 426] width 40 height 10
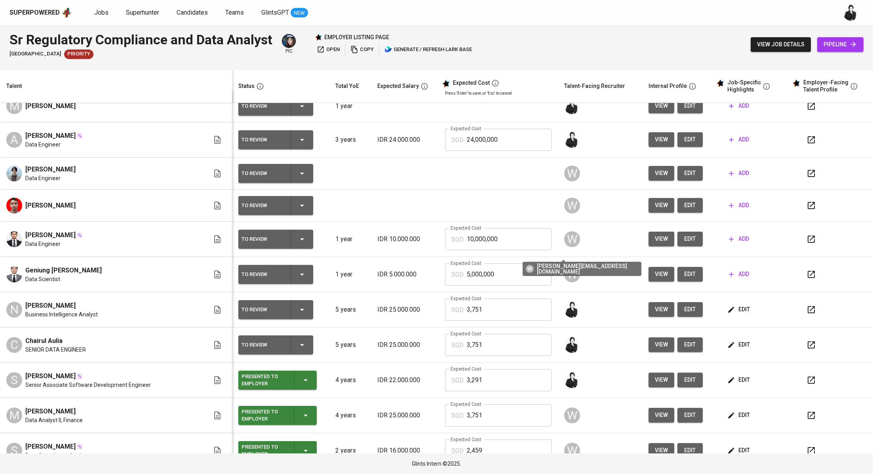
scroll to position [0, 0]
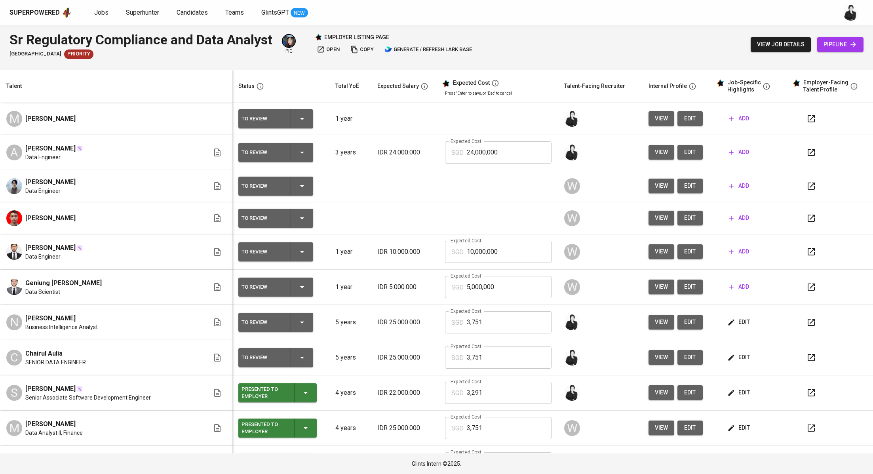
click at [807, 154] on icon "button" at bounding box center [812, 153] width 10 height 10
click at [684, 150] on span "edit" at bounding box center [690, 152] width 13 height 10
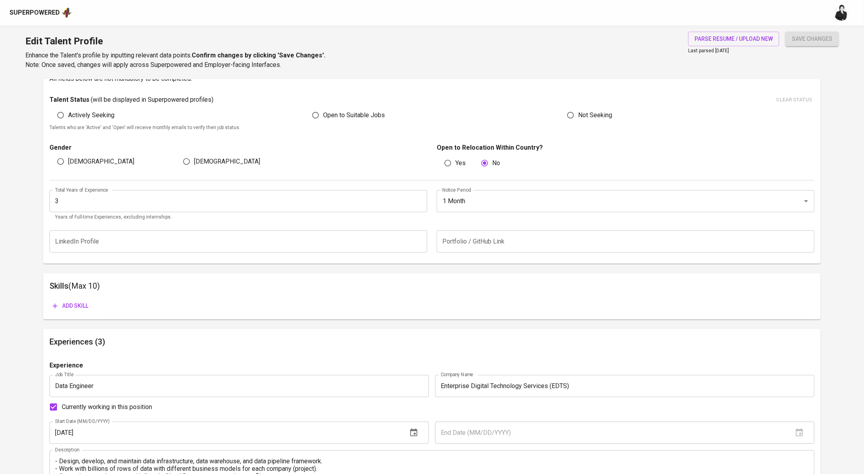
scroll to position [215, 0]
click at [278, 231] on input "text" at bounding box center [238, 241] width 378 height 22
click at [63, 305] on span "Add skill" at bounding box center [71, 306] width 36 height 10
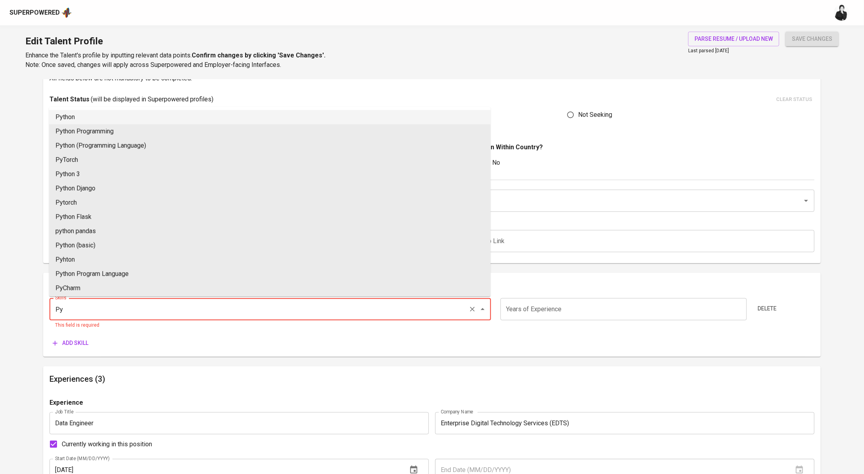
click at [196, 112] on li "Python" at bounding box center [270, 117] width 442 height 14
type input "Python"
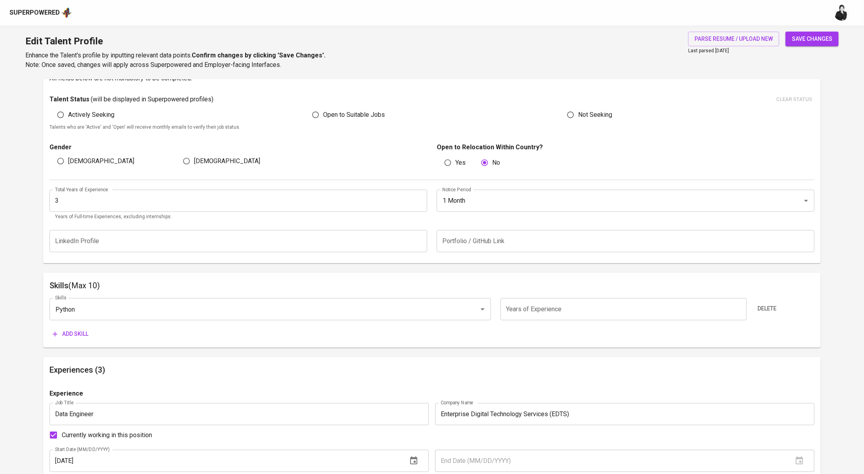
click at [539, 305] on input "number" at bounding box center [624, 309] width 246 height 22
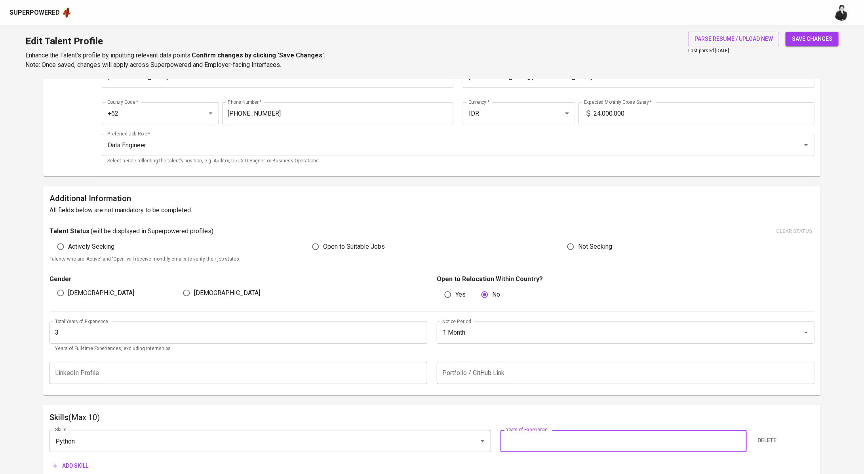
scroll to position [85, 0]
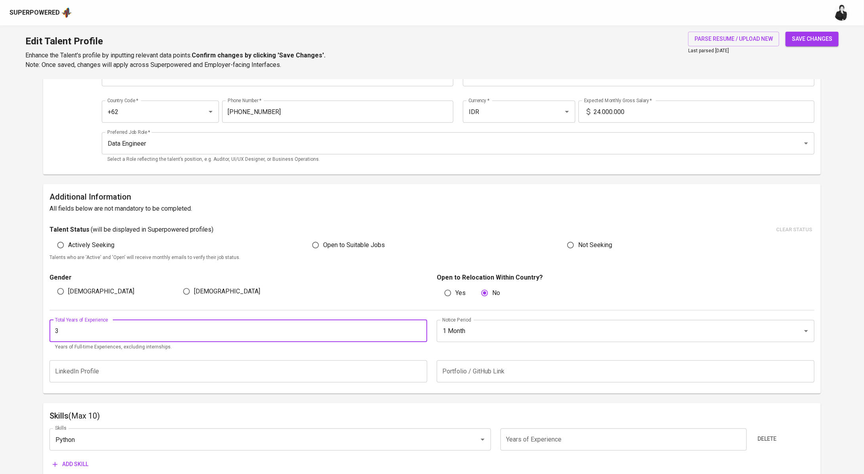
drag, startPoint x: 103, startPoint y: 333, endPoint x: 22, endPoint y: 331, distance: 81.2
click at [476, 341] on div "1 Month Notice Period" at bounding box center [626, 331] width 378 height 22
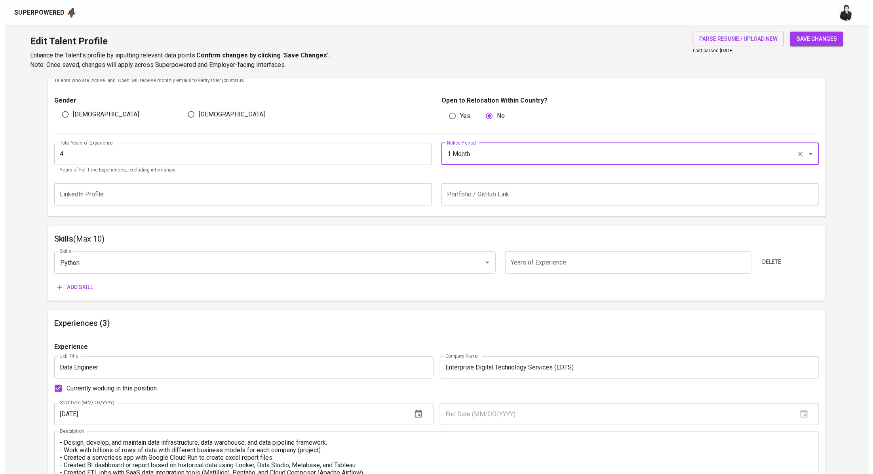
scroll to position [264, 0]
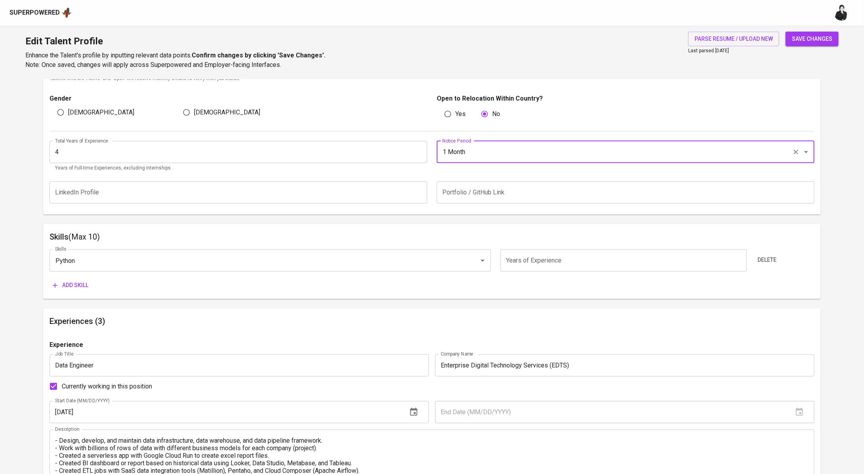
click at [566, 159] on input "1 Month" at bounding box center [614, 152] width 348 height 15
click at [748, 39] on span "parse resume / upload new" at bounding box center [734, 39] width 78 height 10
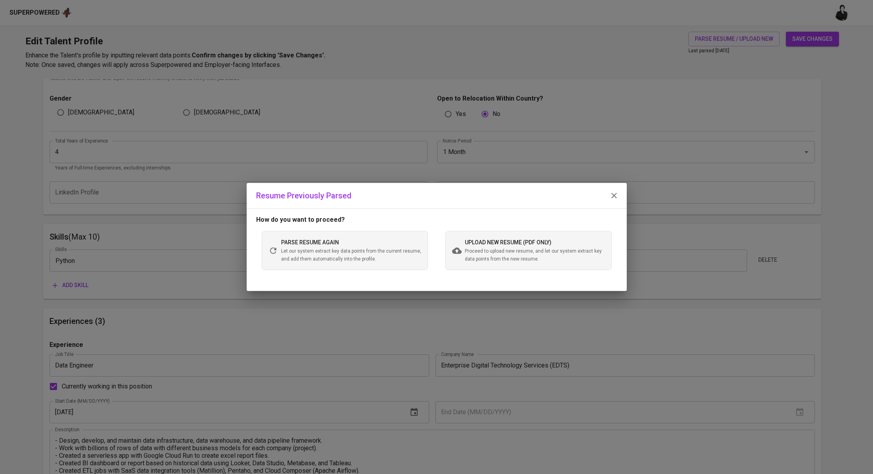
click at [495, 249] on span "Proceed to upload new resume, and let our system extract key data points from t…" at bounding box center [535, 255] width 140 height 16
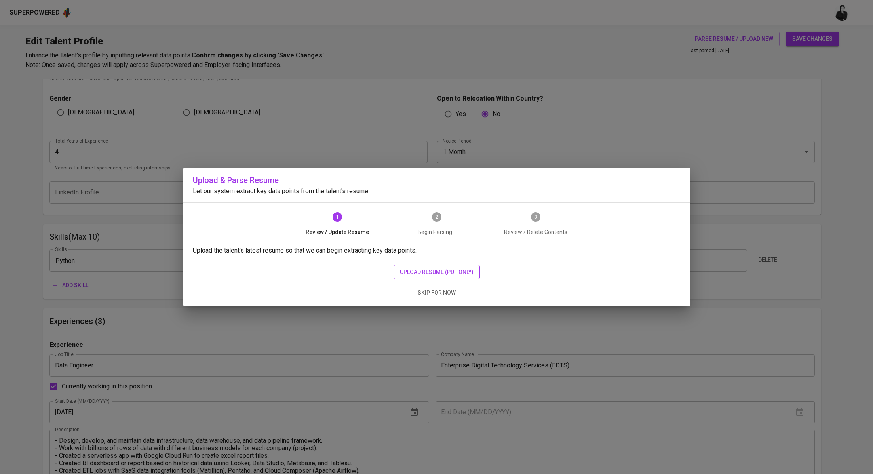
click at [467, 272] on span "upload resume (pdf only)" at bounding box center [437, 272] width 74 height 10
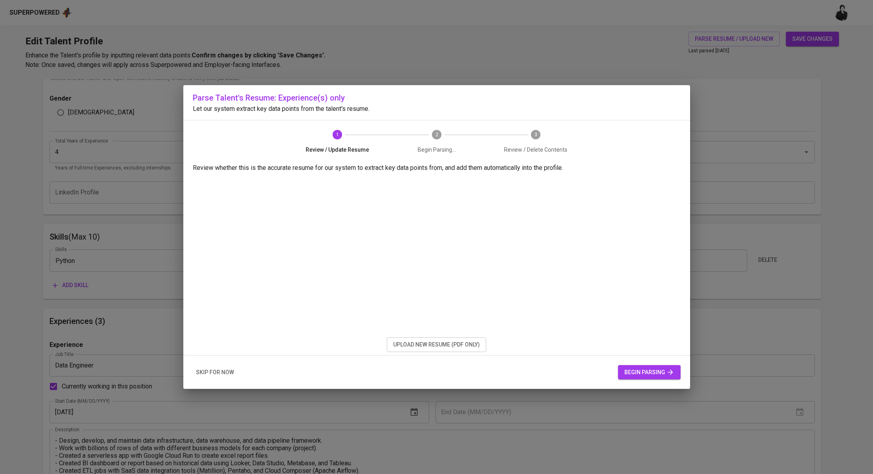
click at [652, 356] on div "skip for now begin parsing" at bounding box center [436, 373] width 507 height 34
click at [655, 370] on span "begin parsing" at bounding box center [649, 372] width 50 height 10
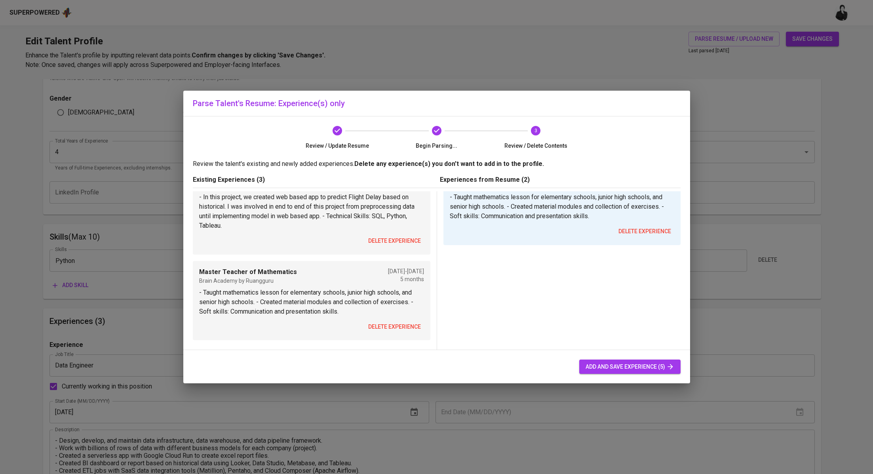
scroll to position [0, 0]
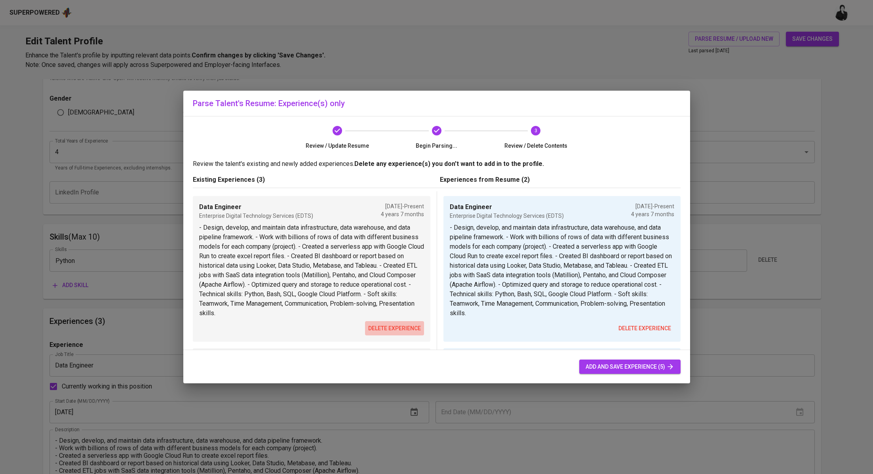
click at [400, 330] on span "delete experience" at bounding box center [394, 329] width 53 height 10
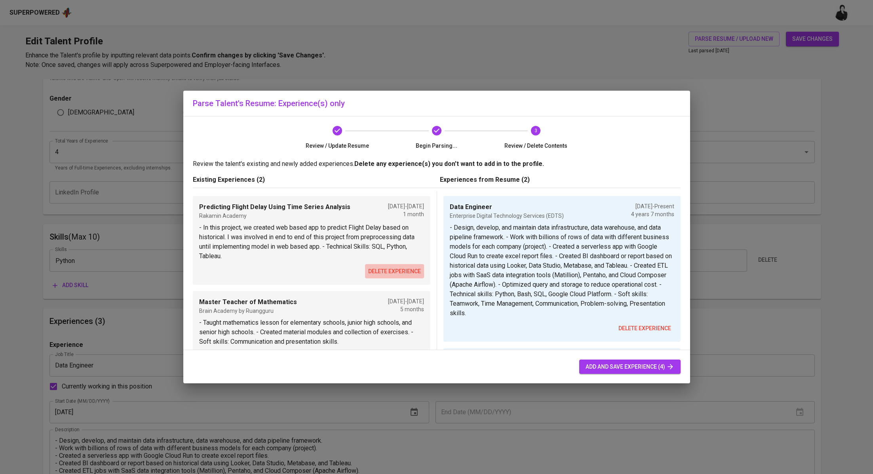
click at [398, 268] on span "delete experience" at bounding box center [394, 272] width 53 height 10
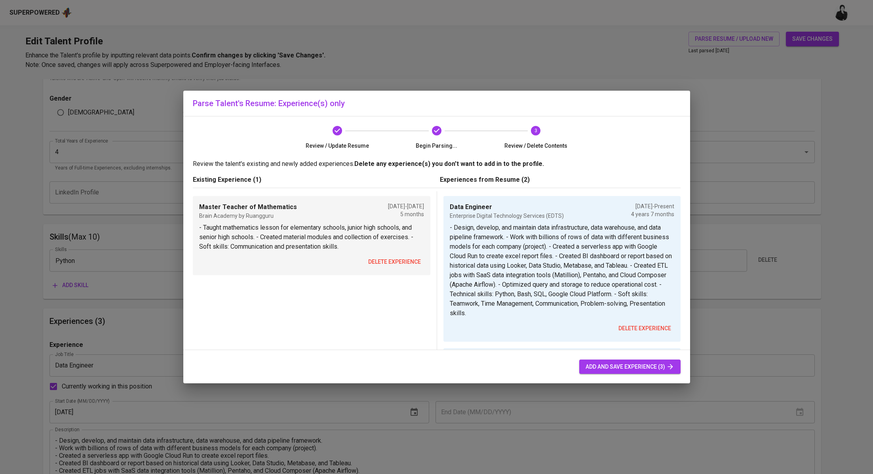
click at [401, 260] on span "delete experience" at bounding box center [394, 262] width 53 height 10
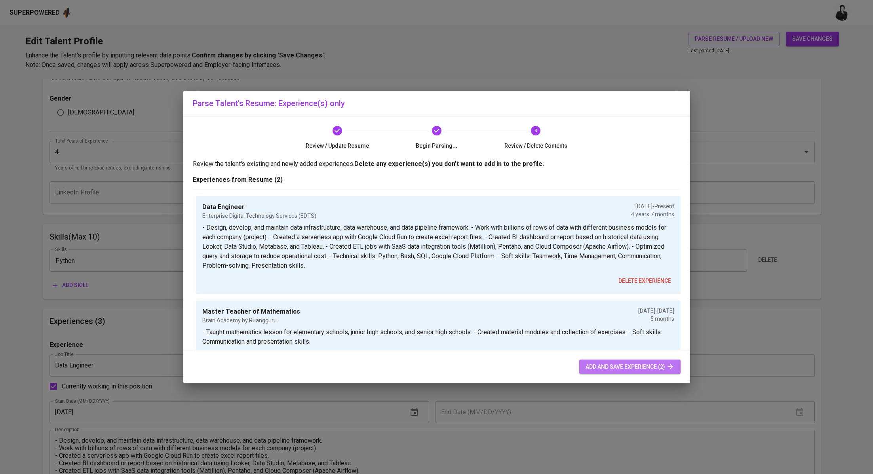
click at [621, 369] on span "add and save experience (2)" at bounding box center [630, 367] width 89 height 10
type input "3"
type input "Master Teacher of Mathematics"
type input "Brain Academy by Ruangguru"
type input "01/01/2020"
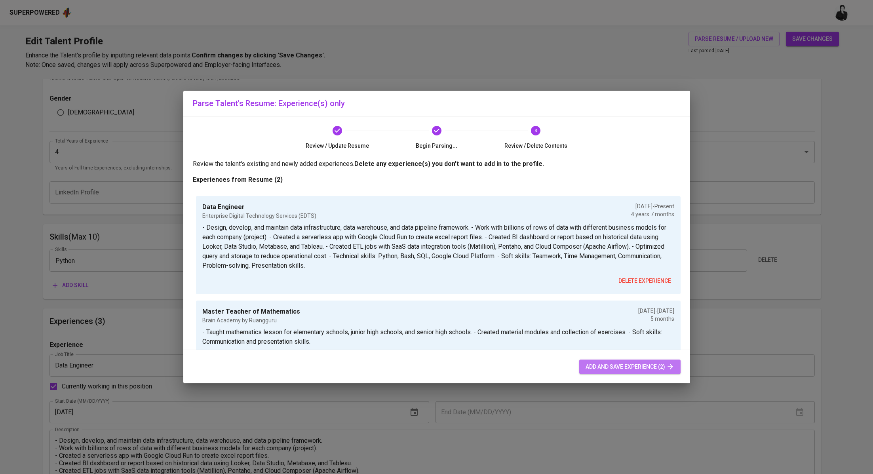
type input "06/01/2020"
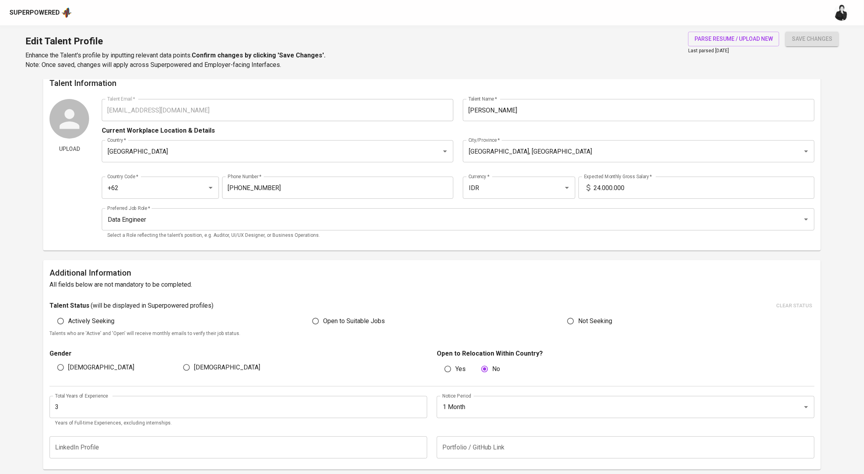
scroll to position [19, 0]
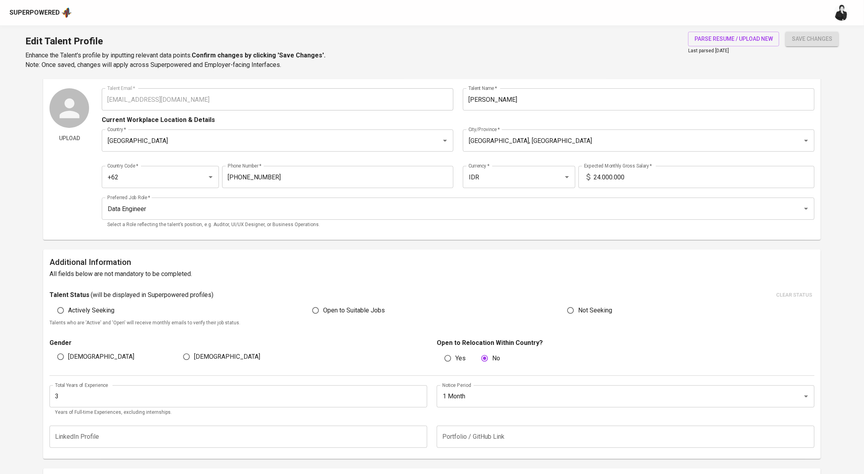
click at [129, 386] on input "3" at bounding box center [238, 396] width 378 height 22
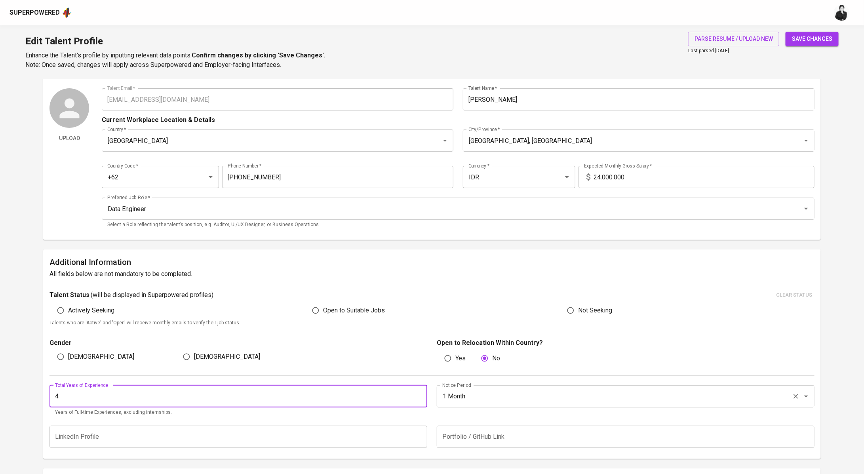
type input "4"
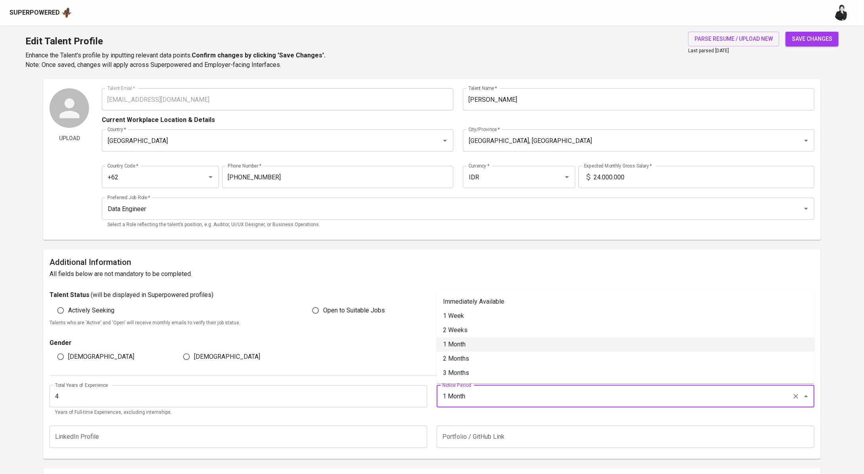
click at [497, 399] on input "1 Month" at bounding box center [614, 396] width 348 height 15
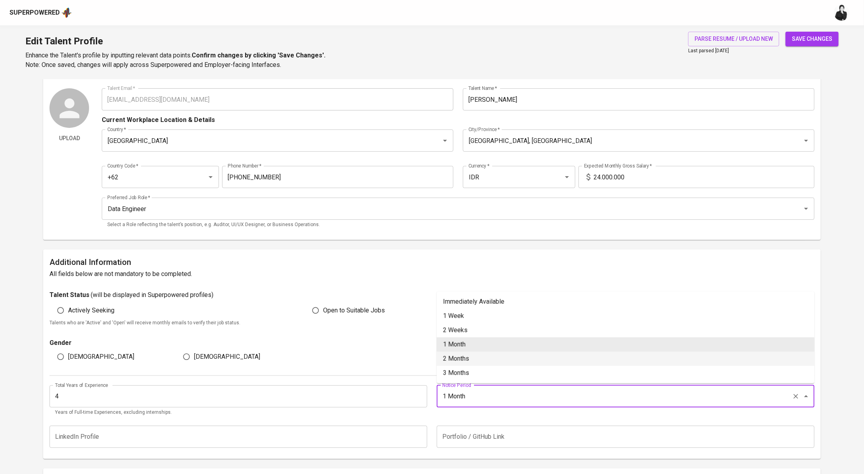
click at [477, 357] on li "2 Months" at bounding box center [626, 359] width 378 height 14
type input "2 Months"
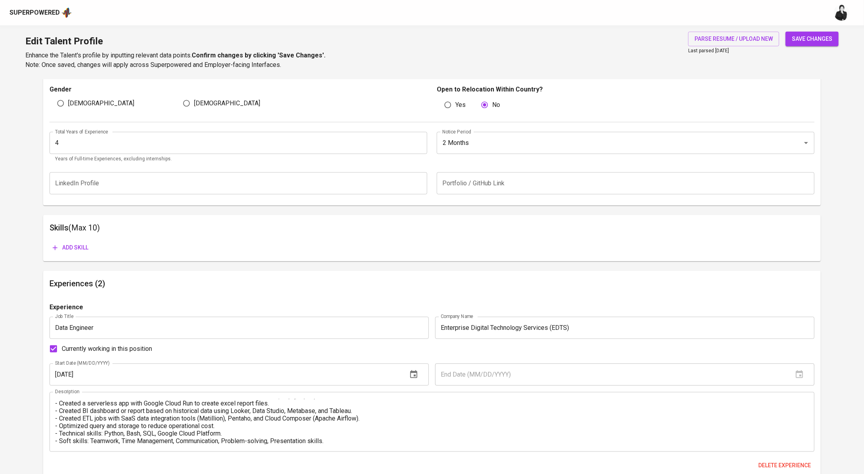
scroll to position [115, 0]
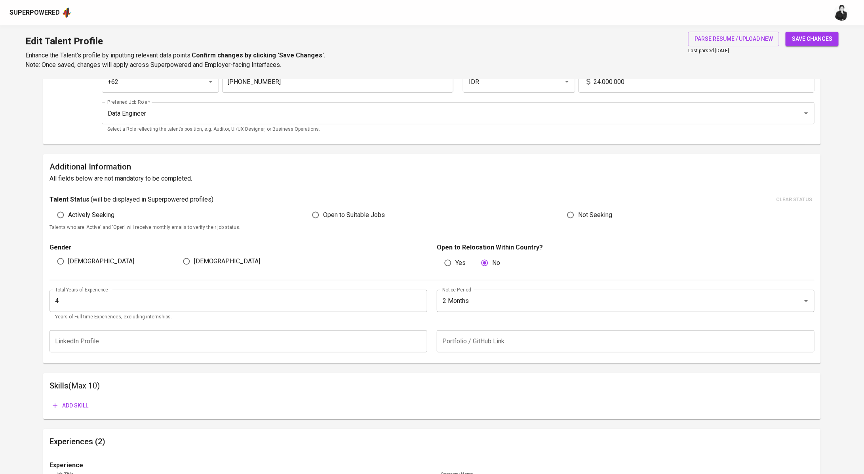
click at [203, 264] on span "Female" at bounding box center [227, 262] width 66 height 10
click at [194, 264] on input "Female" at bounding box center [186, 261] width 15 height 15
radio input "true"
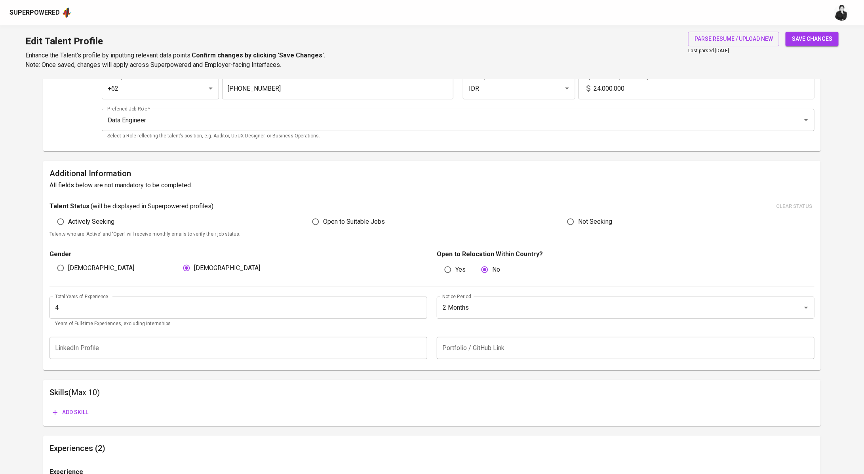
scroll to position [100, 0]
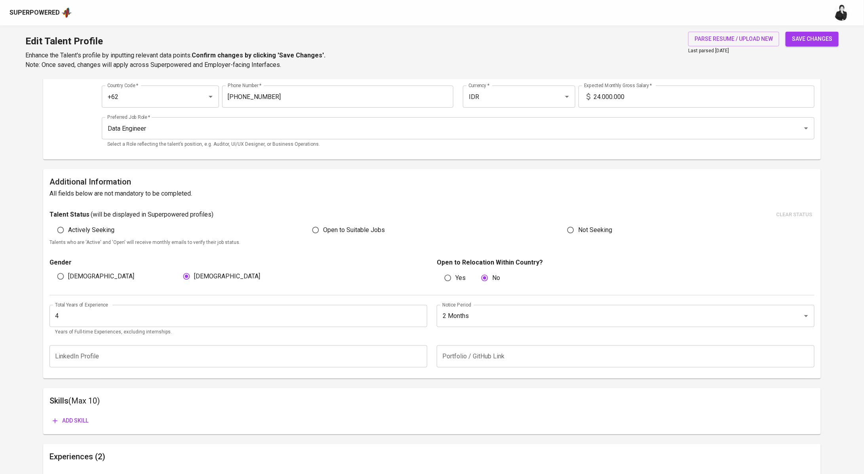
click at [84, 421] on span "Add skill" at bounding box center [71, 421] width 36 height 10
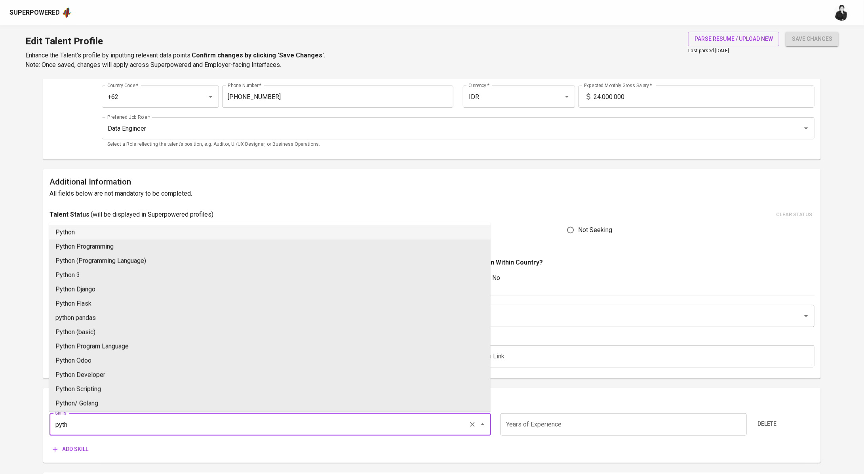
click at [101, 231] on li "Python" at bounding box center [270, 232] width 442 height 14
type input "Python"
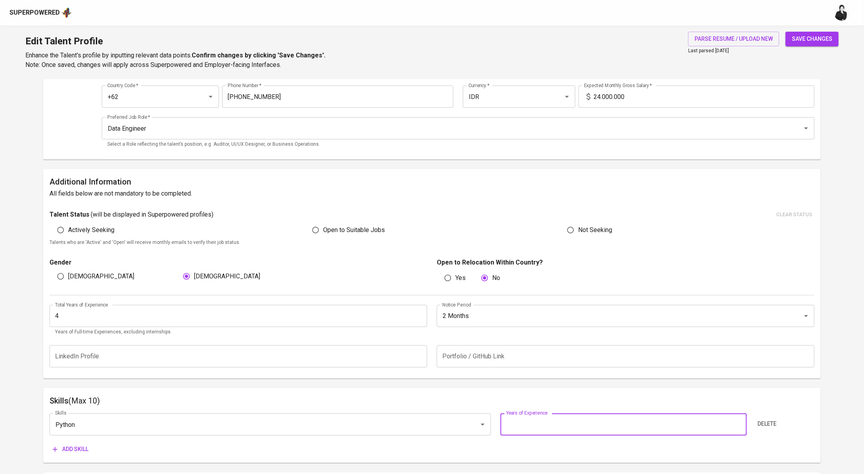
click at [584, 420] on input "number" at bounding box center [624, 424] width 246 height 22
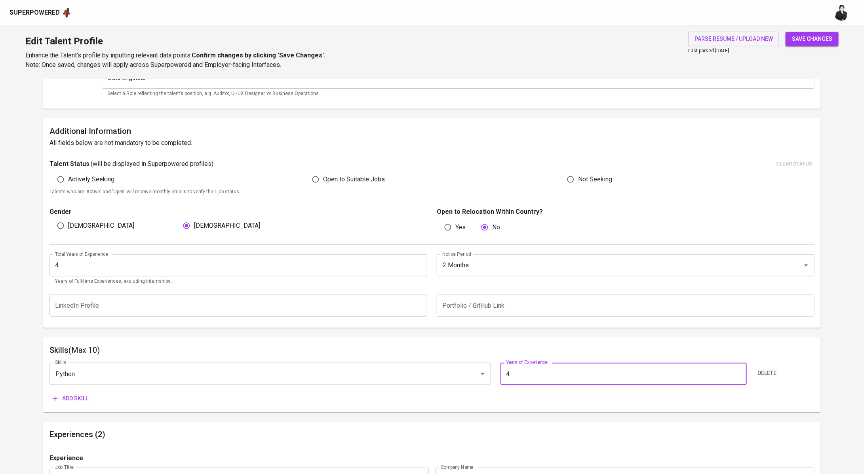
scroll to position [163, 0]
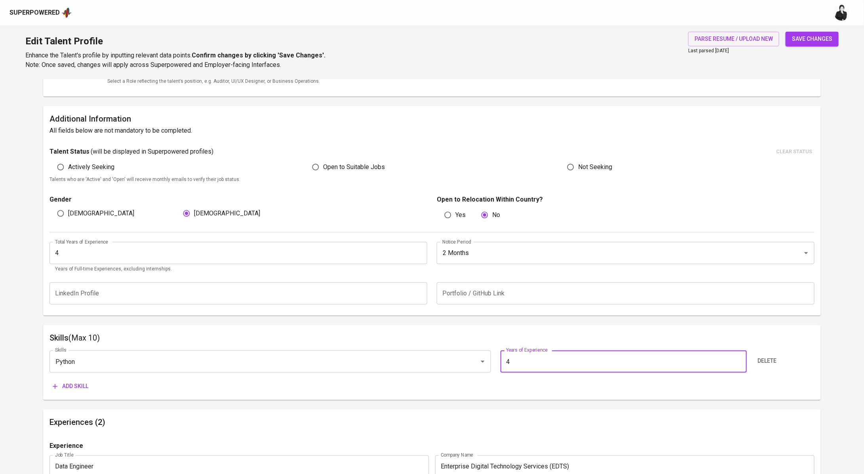
type input "4"
click at [68, 390] on span "Add skill" at bounding box center [71, 386] width 36 height 10
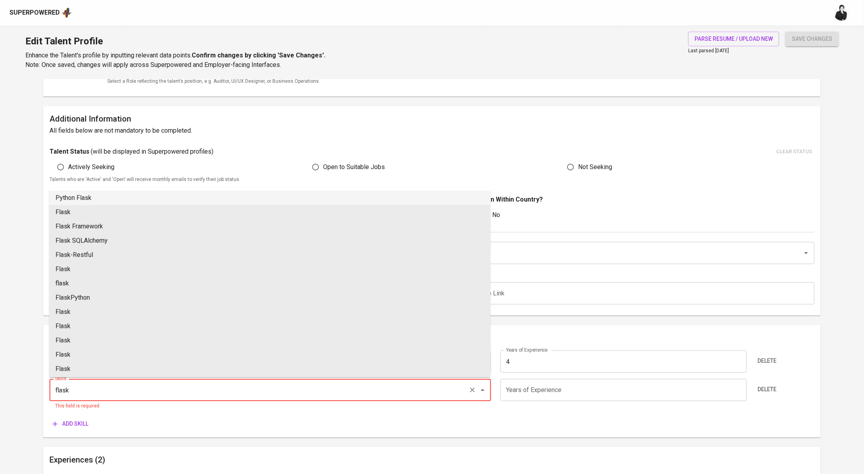
click at [87, 197] on li "Python Flask" at bounding box center [270, 198] width 442 height 14
type input "Python Flask"
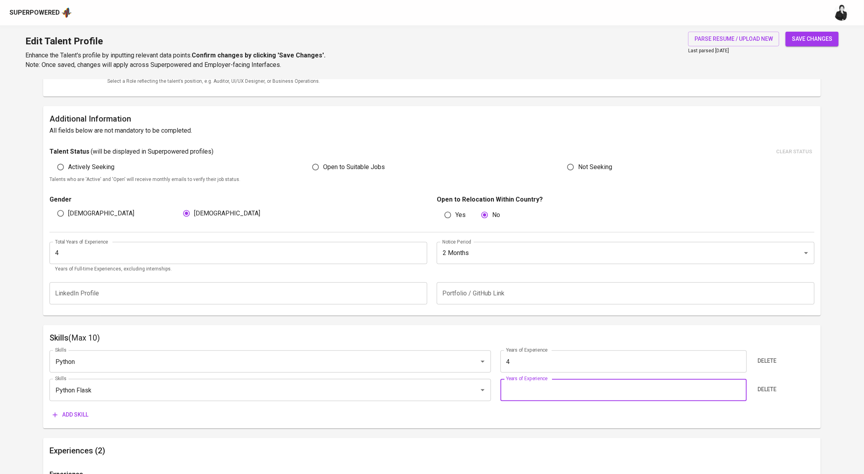
click at [601, 398] on input "number" at bounding box center [624, 390] width 246 height 22
type input "4"
click at [63, 412] on span "Add skill" at bounding box center [71, 415] width 36 height 10
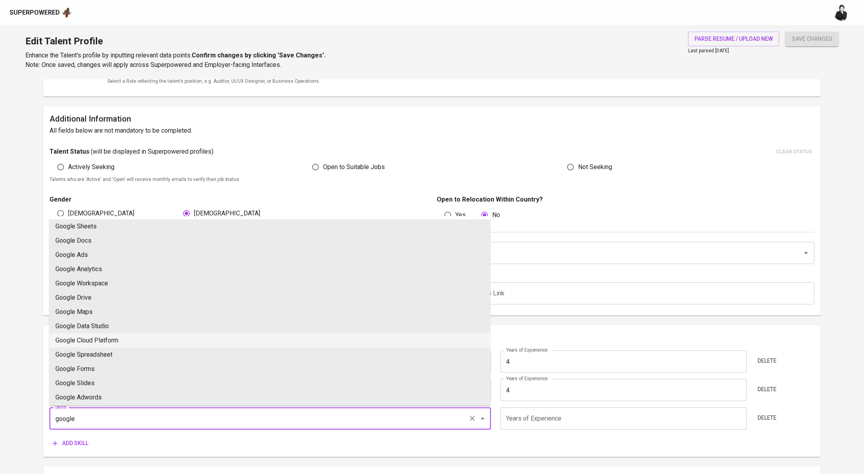
click at [150, 335] on li "Google Cloud Platform" at bounding box center [270, 340] width 442 height 14
type input "Google Cloud Platform"
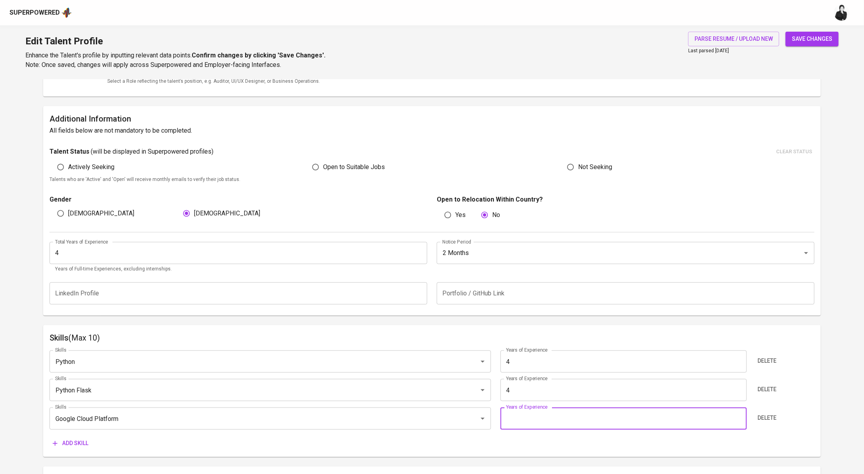
click at [549, 421] on input "number" at bounding box center [624, 418] width 246 height 22
type input "4"
click at [76, 442] on span "Add skill" at bounding box center [71, 443] width 36 height 10
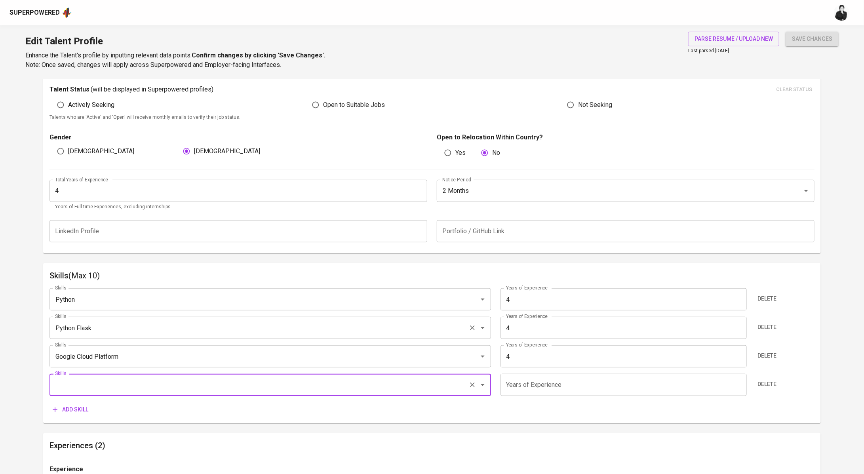
scroll to position [231, 0]
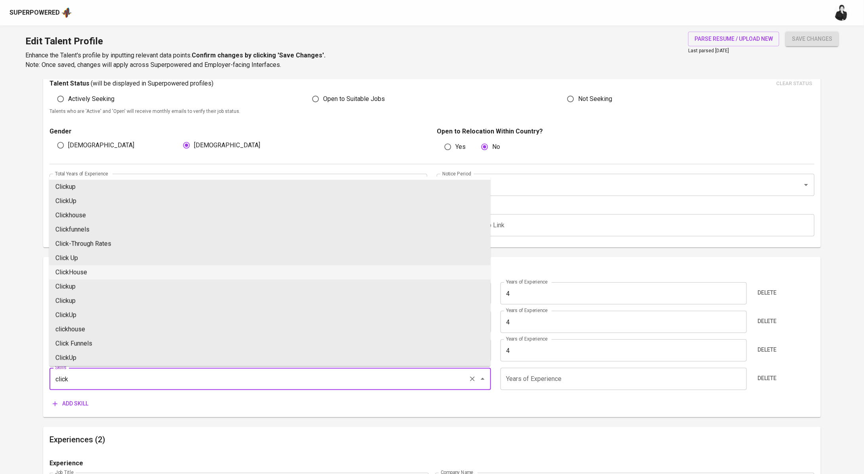
click at [103, 274] on li "ClickHouse" at bounding box center [270, 272] width 442 height 14
type input "ClickHouse"
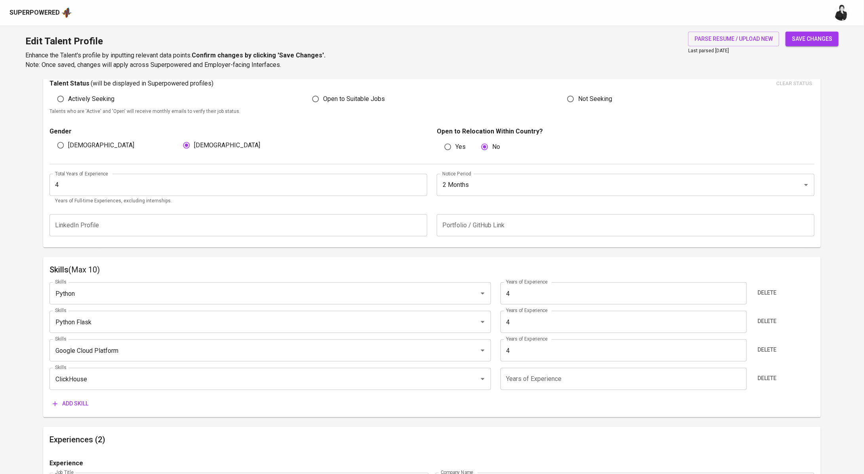
click at [608, 388] on input "number" at bounding box center [624, 379] width 246 height 22
type input "4"
click at [76, 402] on span "Add skill" at bounding box center [71, 404] width 36 height 10
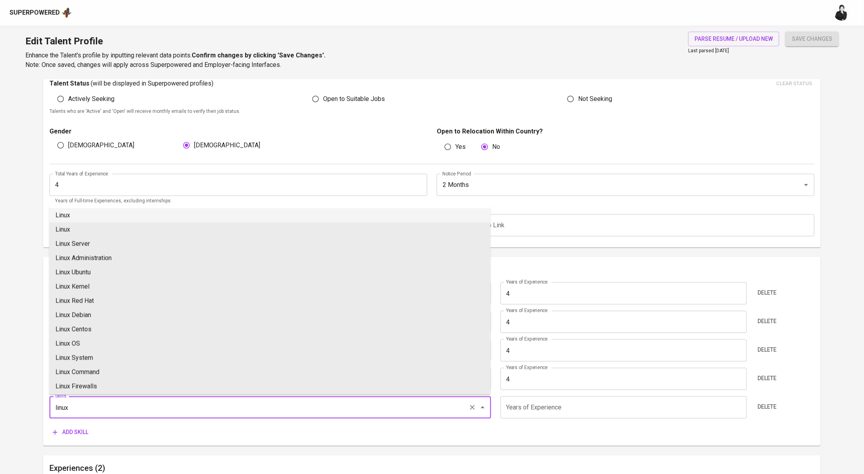
type input "linux"
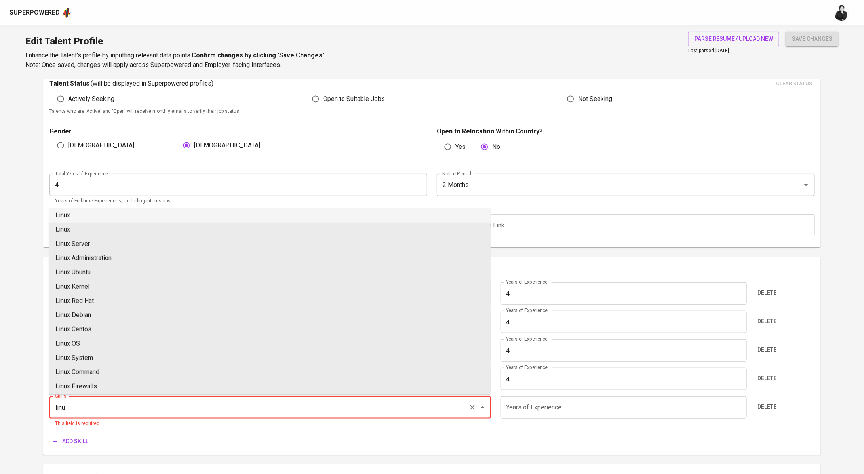
click at [99, 219] on li "Linux" at bounding box center [270, 215] width 442 height 14
type input "Linux"
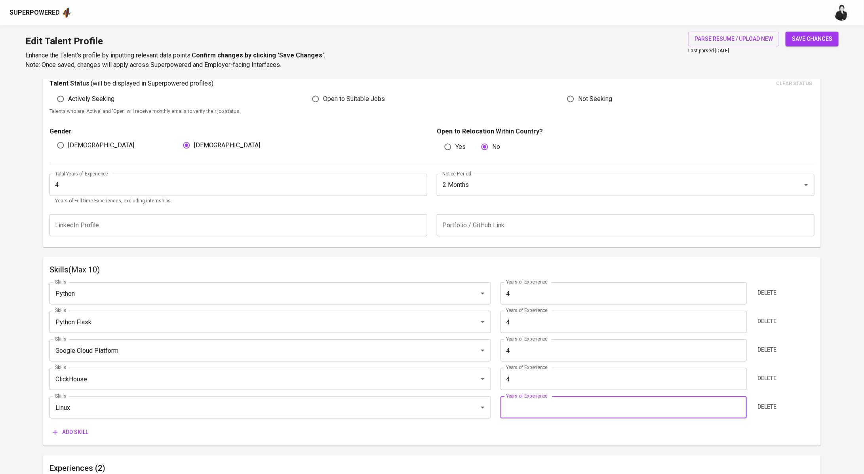
click at [599, 408] on input "number" at bounding box center [624, 407] width 246 height 22
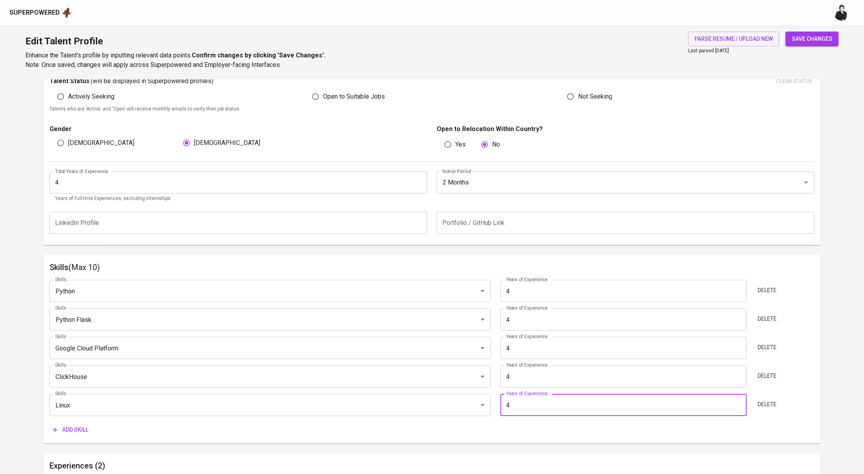
type input "4"
click at [852, 371] on main "Talent Information Upload Talent Email   * annisaqurratuainiy@yahoo.co.id Talen…" at bounding box center [432, 374] width 864 height 1056
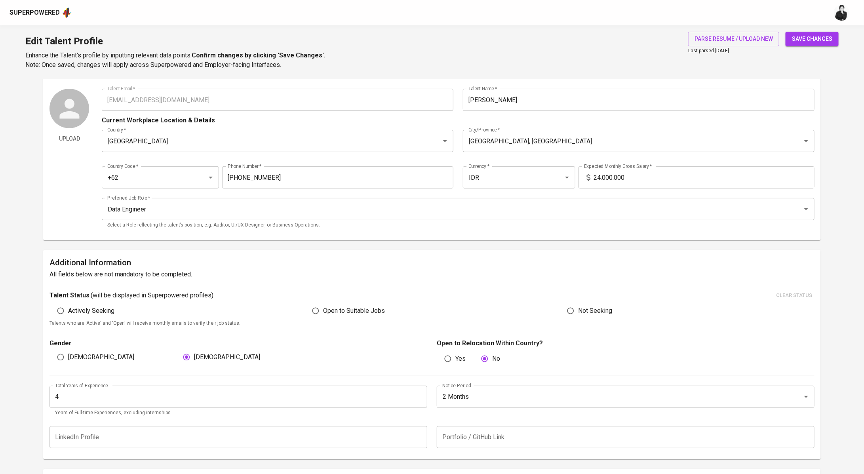
scroll to position [0, 0]
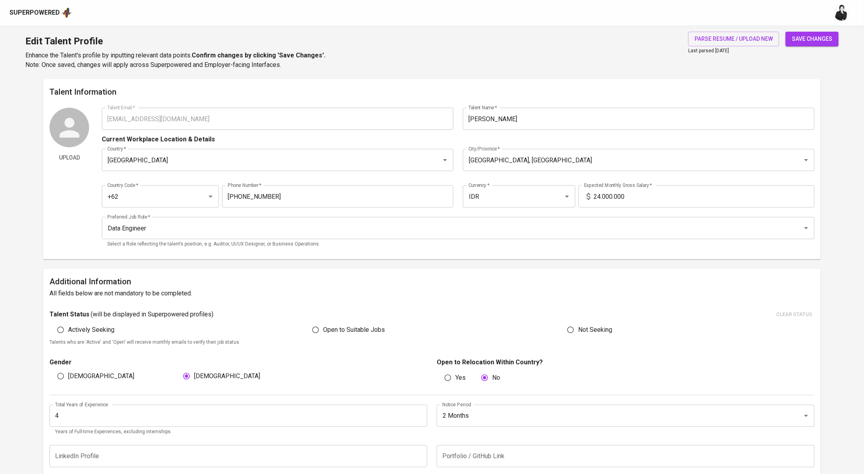
click at [804, 36] on span "save changes" at bounding box center [812, 39] width 40 height 10
type input "Linux"
type input "ClickHouse"
type input "Python"
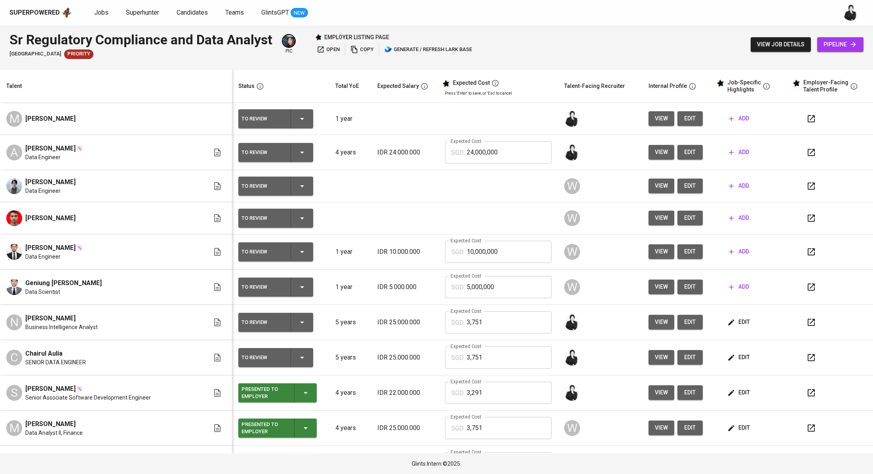
click at [731, 147] on span "add" at bounding box center [739, 152] width 20 height 10
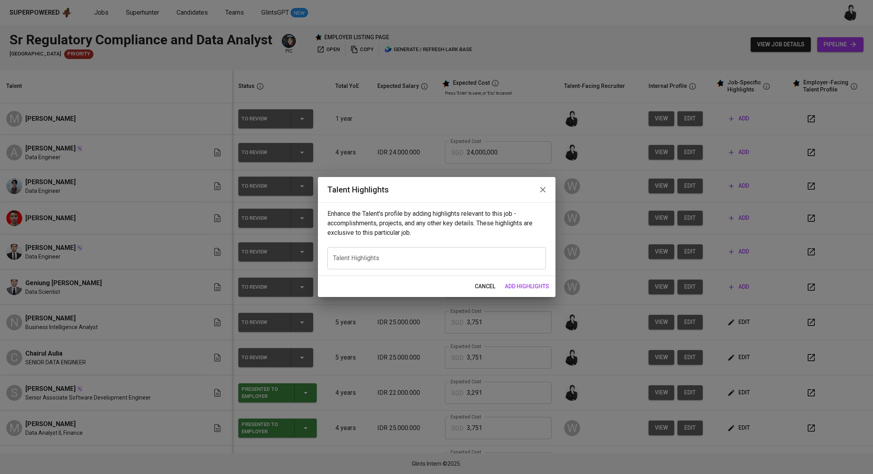
click at [542, 190] on icon "button" at bounding box center [543, 190] width 6 height 6
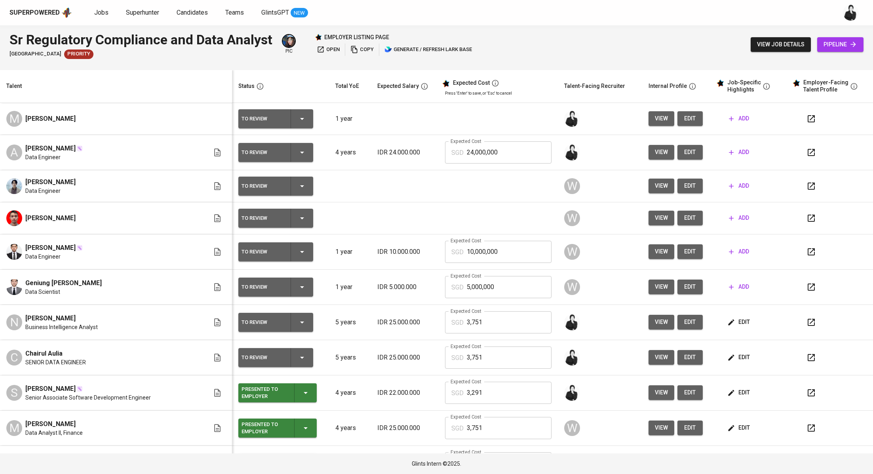
click at [808, 151] on icon "button" at bounding box center [811, 152] width 7 height 7
click at [684, 151] on span "edit" at bounding box center [690, 152] width 13 height 10
click at [721, 145] on td "add" at bounding box center [751, 152] width 76 height 35
click at [727, 152] on icon "button" at bounding box center [731, 152] width 8 height 8
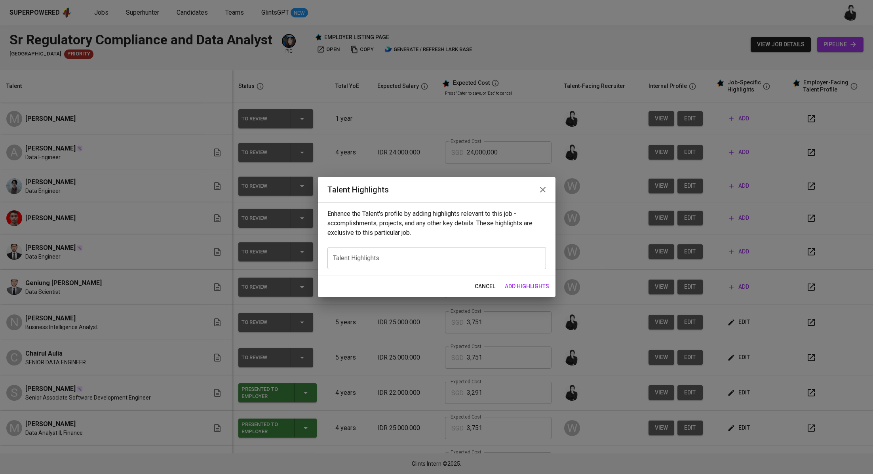
drag, startPoint x: 541, startPoint y: 189, endPoint x: 530, endPoint y: 0, distance: 189.6
click at [541, 188] on icon "button" at bounding box center [543, 190] width 10 height 10
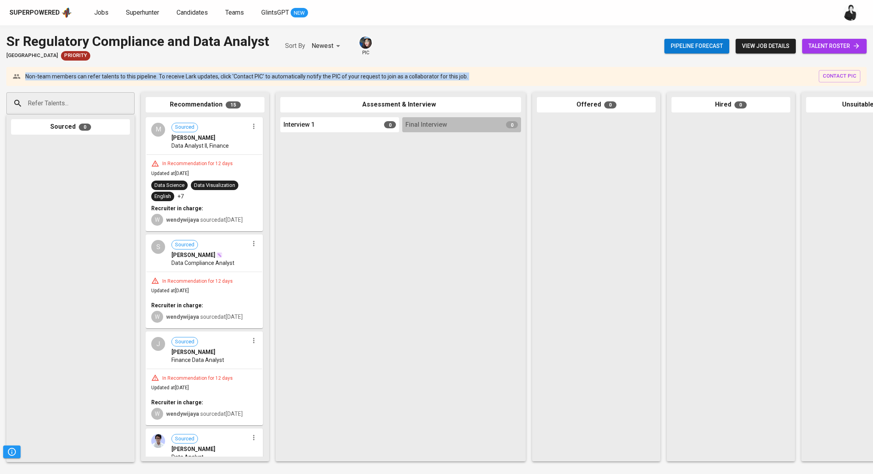
drag, startPoint x: 383, startPoint y: 65, endPoint x: 596, endPoint y: 12, distance: 219.8
click at [598, 40] on div "Sr Regulatory Compliance and Data Analyst Stamford American International Schoo…" at bounding box center [436, 249] width 873 height 449
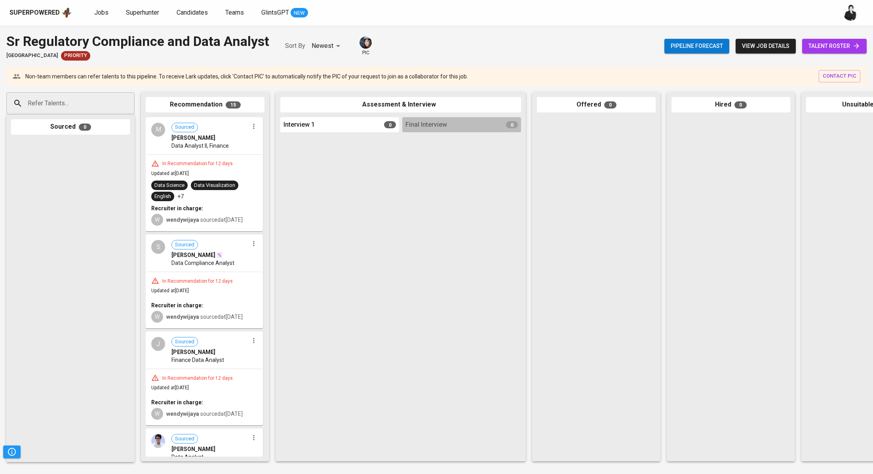
click at [860, 59] on div "Pipeline forecast view job details talent roster" at bounding box center [765, 46] width 202 height 29
click at [835, 38] on div "Pipeline forecast view job details talent roster" at bounding box center [765, 46] width 202 height 29
click at [837, 44] on span "talent roster" at bounding box center [835, 46] width 52 height 10
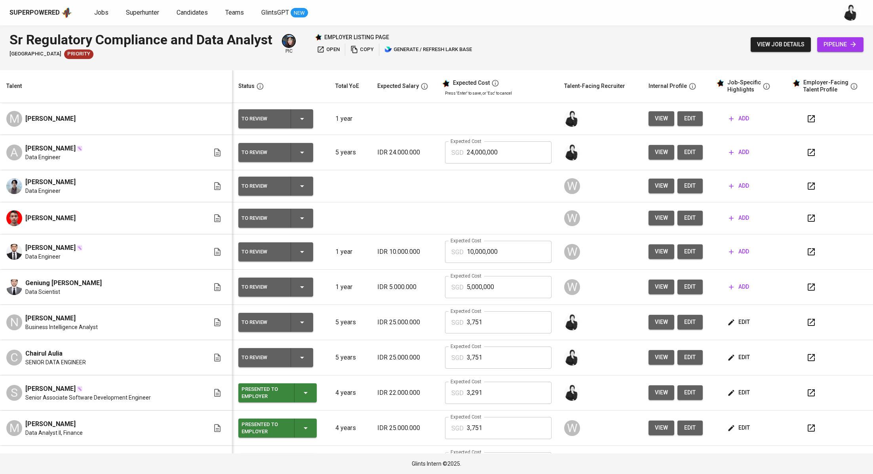
click at [730, 151] on span "add" at bounding box center [739, 152] width 20 height 10
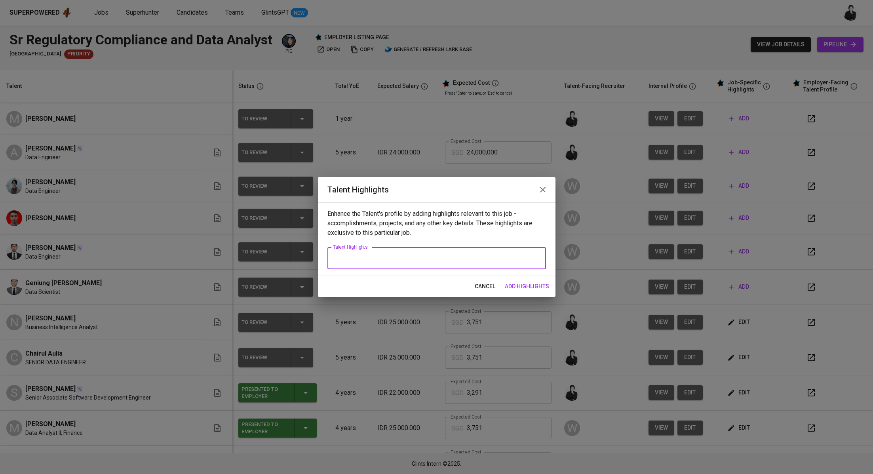
click at [445, 259] on textarea at bounding box center [436, 259] width 207 height 8
paste textarea "Lor ip — dolo’s ame consect adipisc elit **Seddoe’t** inci utlabore, etdolor ma…"
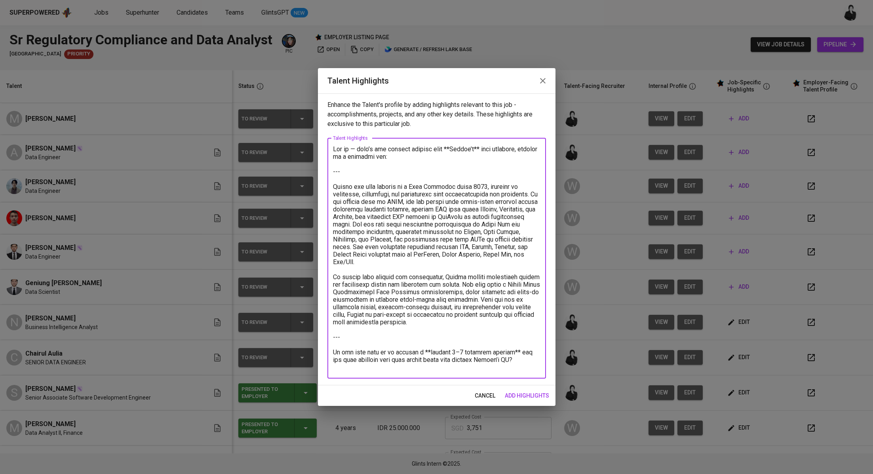
drag, startPoint x: 330, startPoint y: 181, endPoint x: 324, endPoint y: 139, distance: 41.7
click at [324, 139] on div "Enhance the Talent's profile by adding highlights relevant to this job - accomp…" at bounding box center [437, 239] width 238 height 292
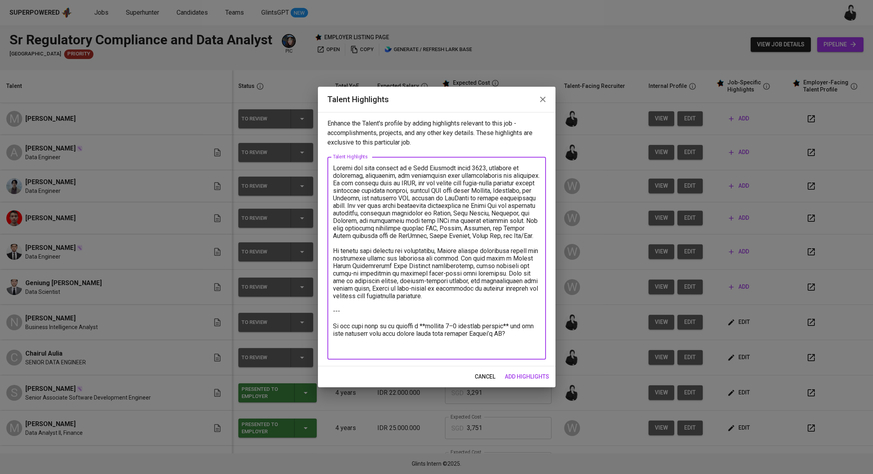
drag, startPoint x: 426, startPoint y: 304, endPoint x: 535, endPoint y: 376, distance: 131.5
click at [535, 376] on div "Talent Highlights Enhance the Talent's profile by adding highlights relevant to…" at bounding box center [437, 237] width 238 height 301
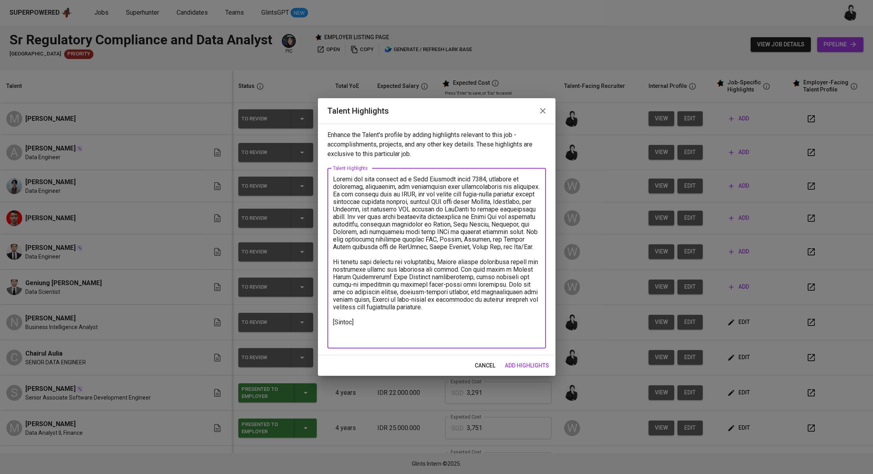
paste textarea "[URL][DOMAIN_NAME]"
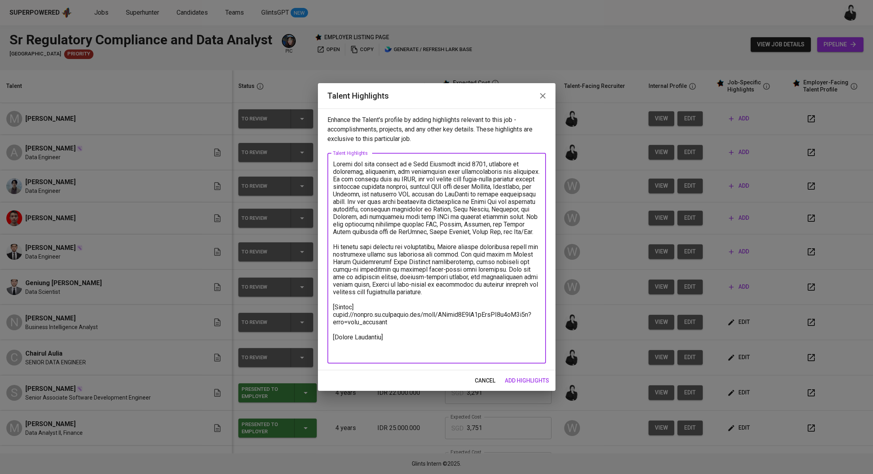
paste textarea "Basic Salary 2.813,01 BPJS Health 5% 60,00 BPJS Manpower 6.24% 140,37 Religious…"
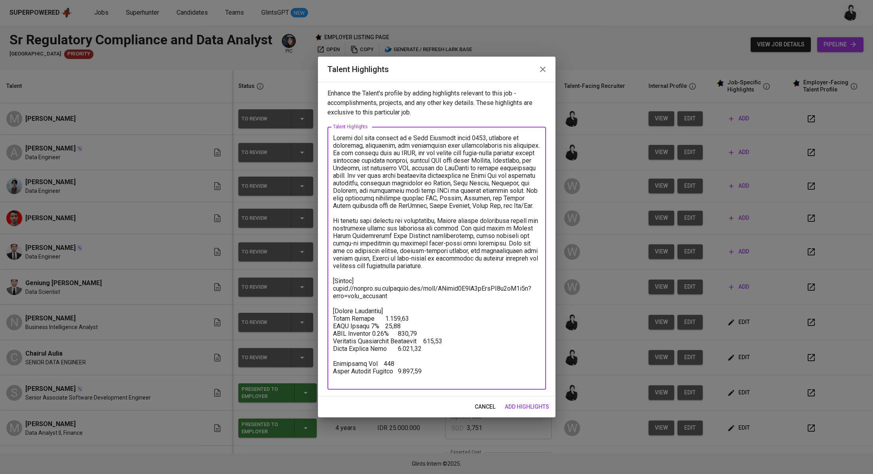
drag, startPoint x: 435, startPoint y: 379, endPoint x: 325, endPoint y: 326, distance: 121.7
click at [325, 326] on div "Enhance the Talent's profile by adding highlights relevant to this job - accomp…" at bounding box center [437, 239] width 238 height 314
paste textarea "Total Pricing Monthly 3.597,79 SGD Basic Salary 2.813,01 SGD BPJS Health 60,00 …"
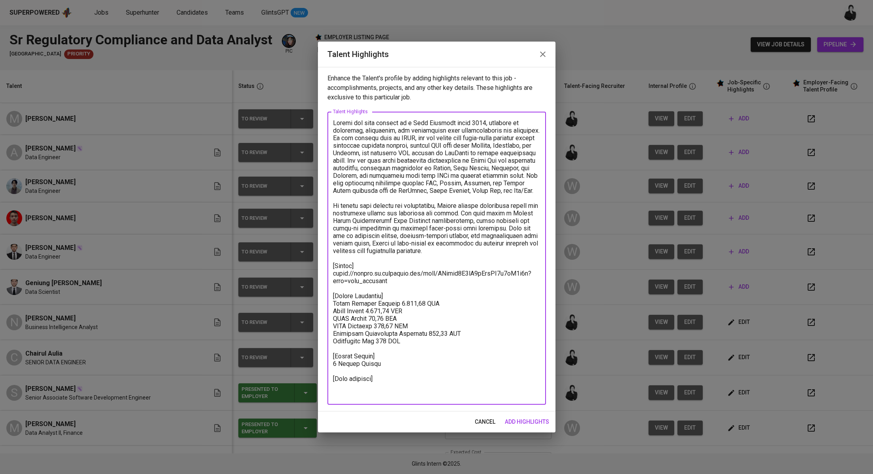
paste textarea "https://glints.sg.larksuite.com/minutes/obsgiw969sy2r8ho7wpln99r?from=from_copy…"
type textarea "Annisa has been working as a Data Engineer since 2021, focusing on designing, d…"
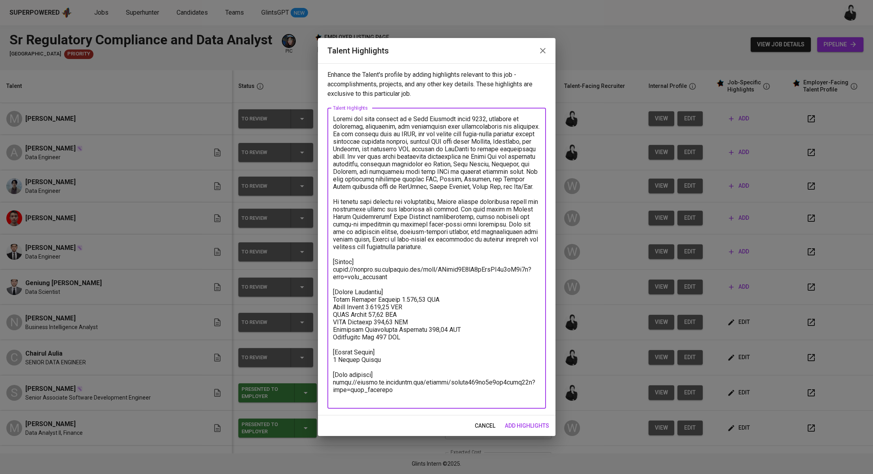
click at [531, 420] on button "add highlights" at bounding box center [527, 426] width 51 height 15
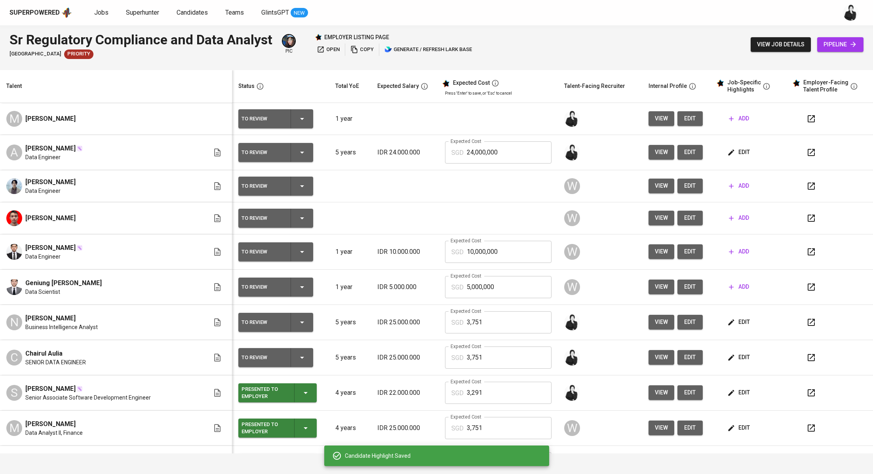
click at [734, 150] on span "edit" at bounding box center [739, 152] width 21 height 10
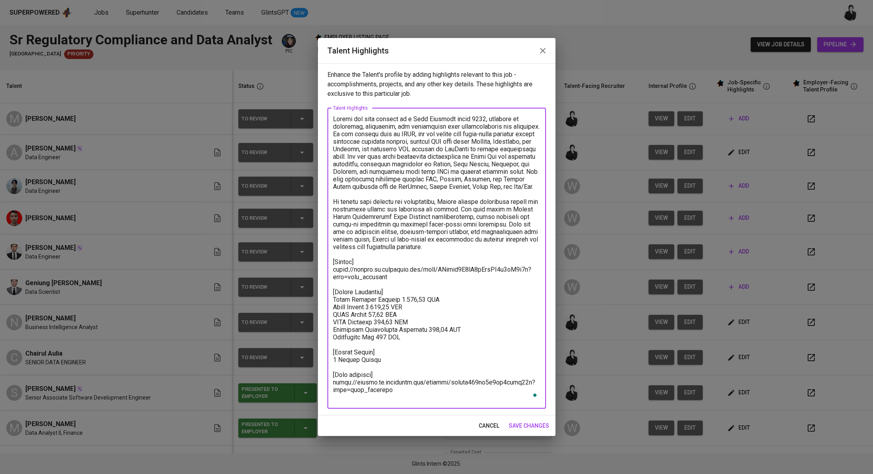
drag, startPoint x: 410, startPoint y: 306, endPoint x: 395, endPoint y: 306, distance: 15.1
click at [395, 306] on textarea "To enrich screen reader interactions, please activate Accessibility in Grammarl…" at bounding box center [436, 258] width 207 height 286
click at [485, 423] on span "cancel" at bounding box center [489, 426] width 21 height 10
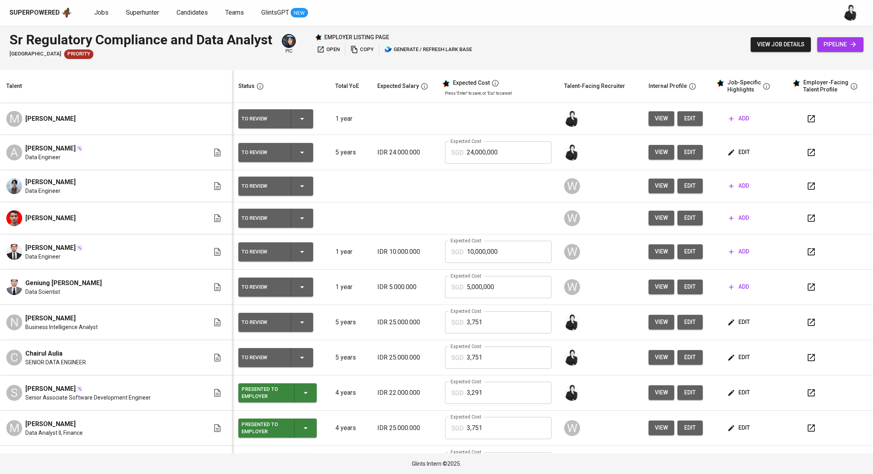
click at [503, 154] on input "24,000,000" at bounding box center [509, 152] width 85 height 22
type input "2"
paste input "3,597"
type input "3,598"
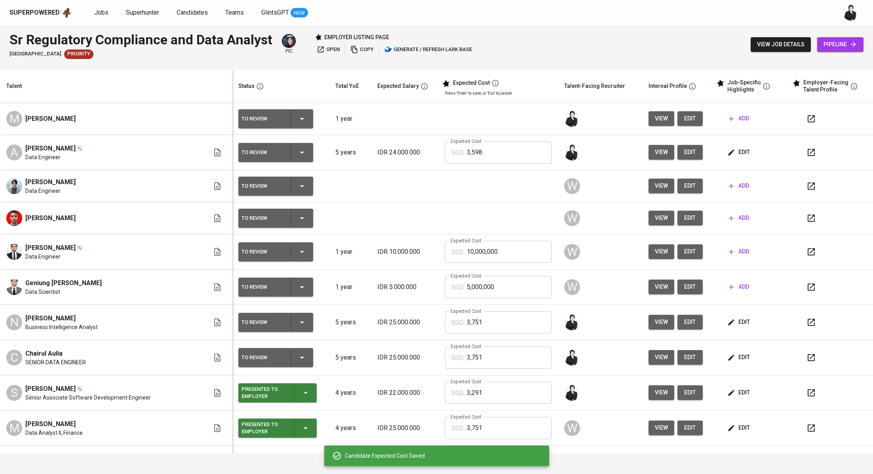
click at [470, 181] on td at bounding box center [499, 186] width 120 height 32
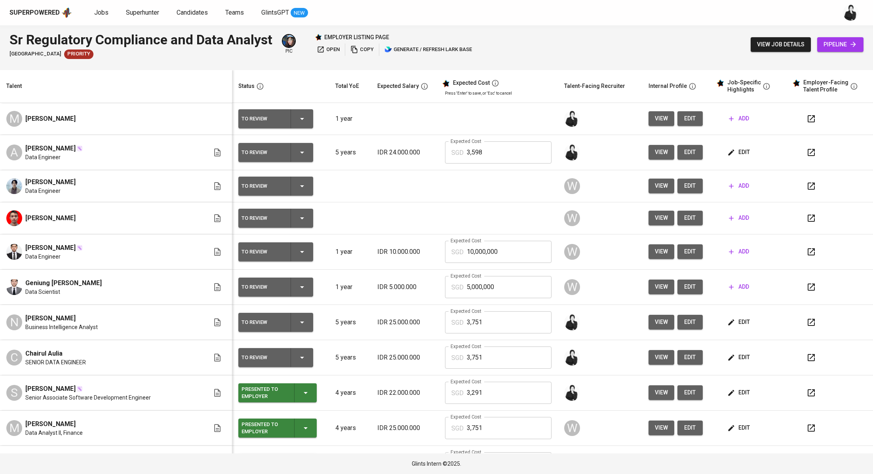
click at [687, 119] on span "edit" at bounding box center [690, 119] width 13 height 10
click at [304, 116] on icon "button" at bounding box center [302, 119] width 10 height 10
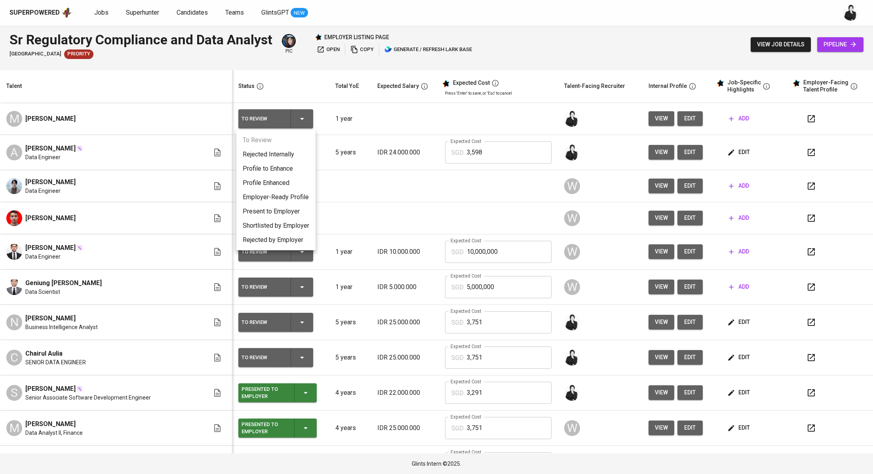
click at [284, 148] on li "Rejected Internally" at bounding box center [275, 154] width 79 height 14
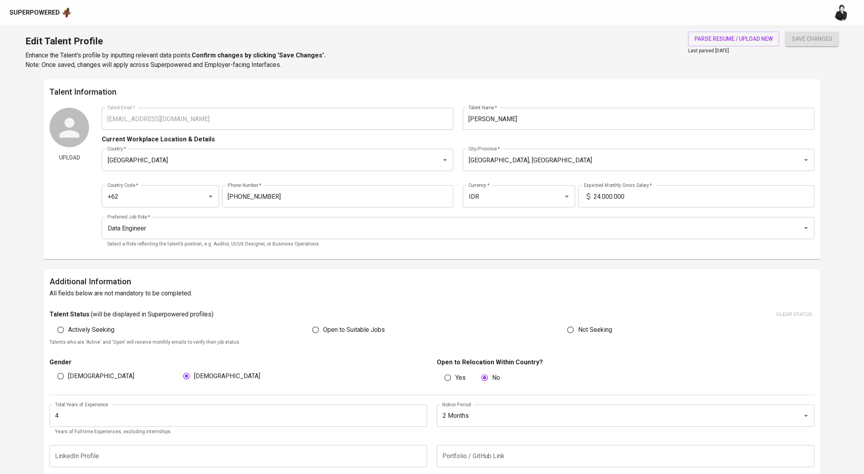
click at [109, 415] on input "4" at bounding box center [238, 416] width 378 height 22
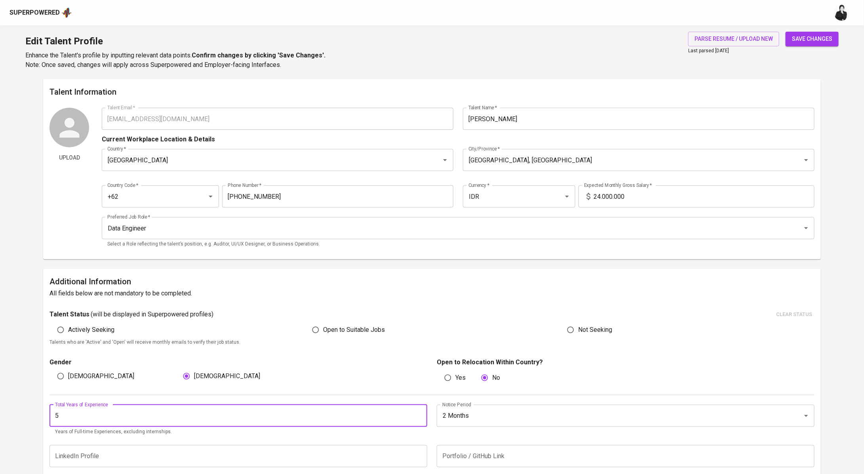
type input "5"
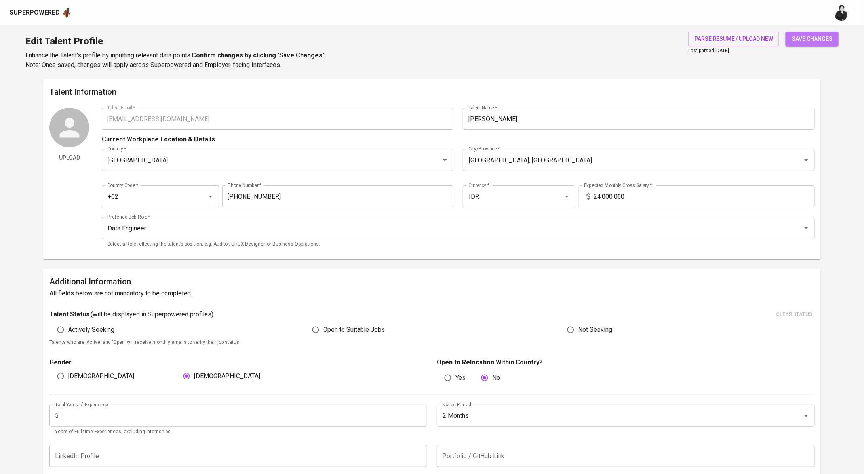
click at [807, 44] on button "save changes" at bounding box center [812, 39] width 53 height 15
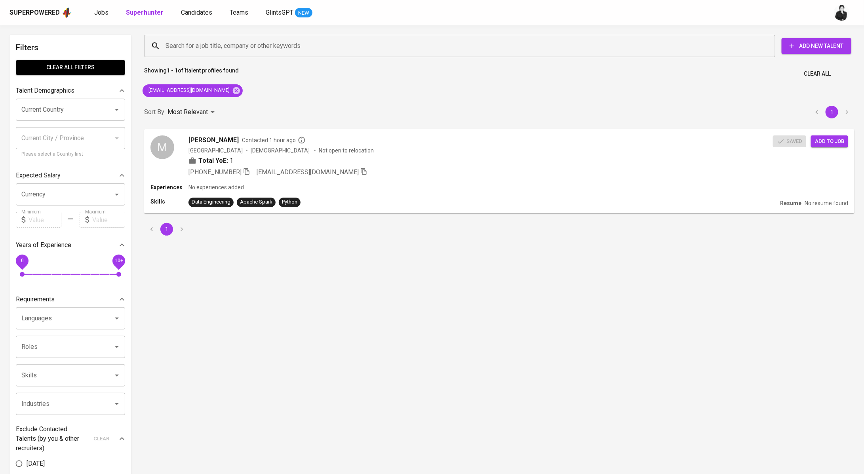
click at [90, 17] on div "Superpowered Jobs Superhunter Candidates Teams GlintsGPT NEW" at bounding box center [420, 13] width 820 height 12
click at [98, 13] on span "Jobs" at bounding box center [101, 13] width 14 height 8
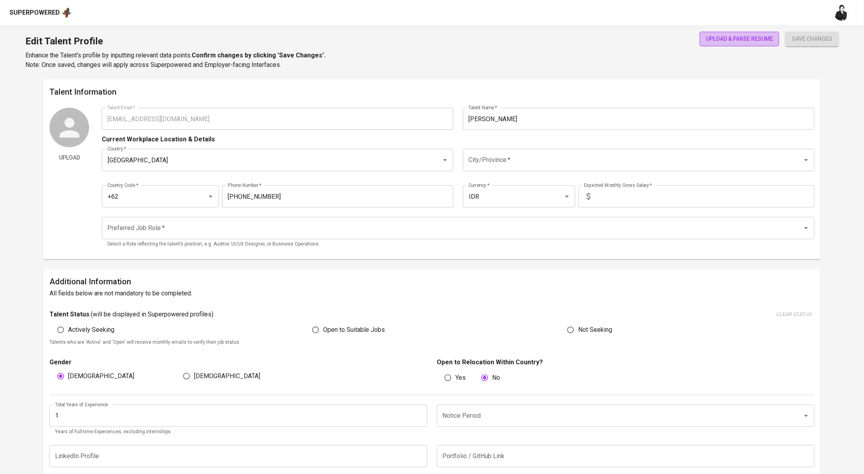
click at [736, 42] on span "upload & parse resume" at bounding box center [739, 39] width 67 height 10
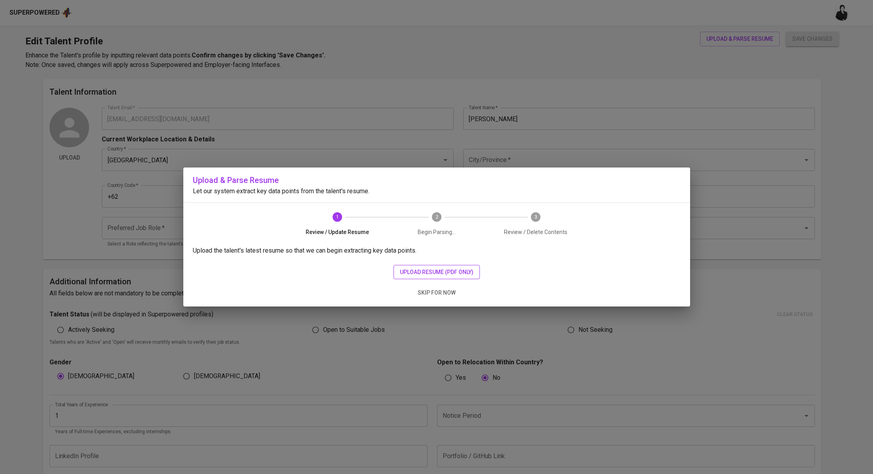
click at [447, 276] on span "upload resume (pdf only)" at bounding box center [437, 272] width 74 height 10
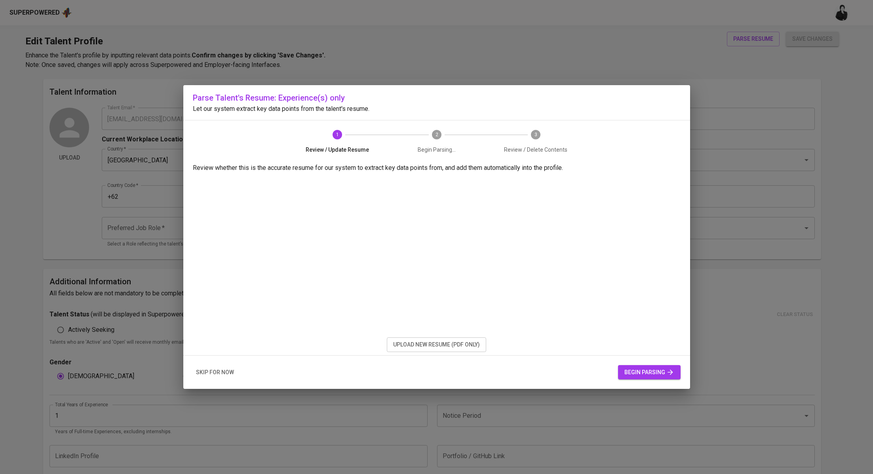
click at [647, 366] on button "begin parsing" at bounding box center [649, 372] width 63 height 15
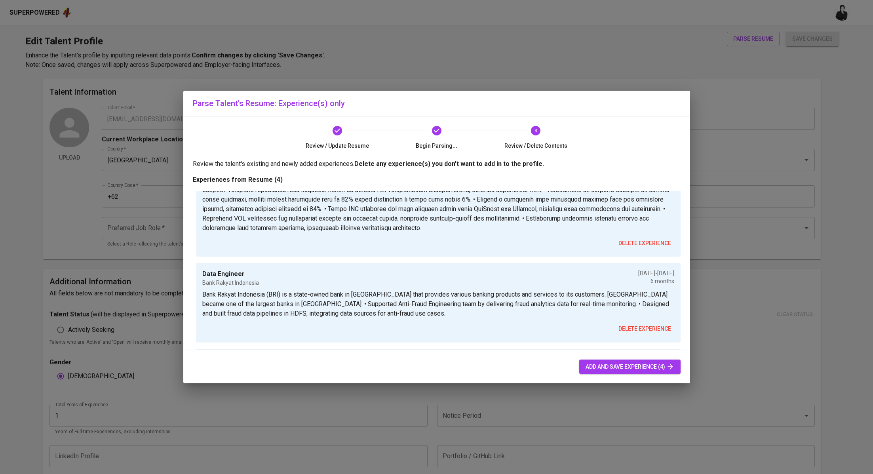
scroll to position [67, 0]
